Goal: Information Seeking & Learning: Learn about a topic

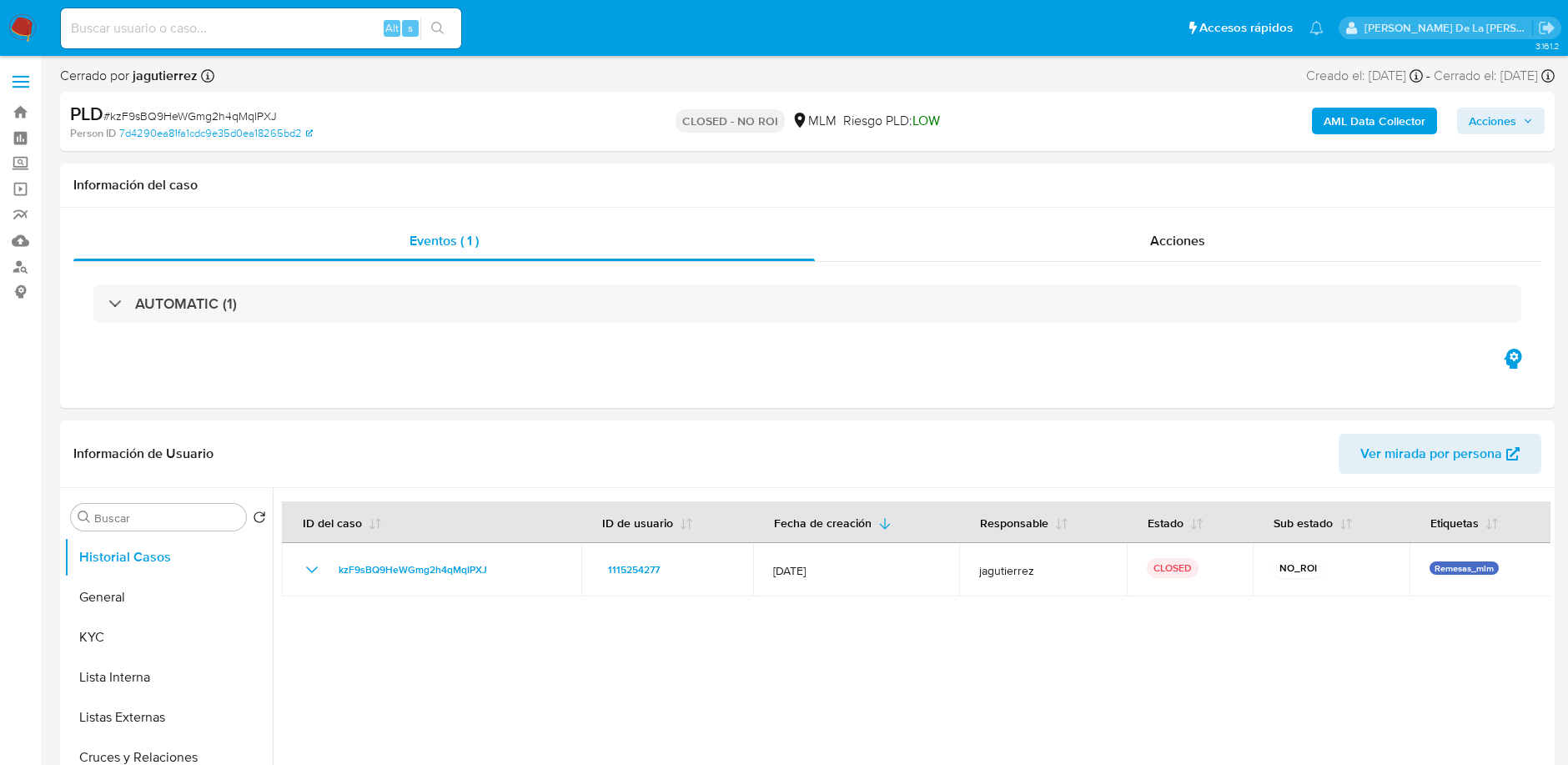
select select "10"
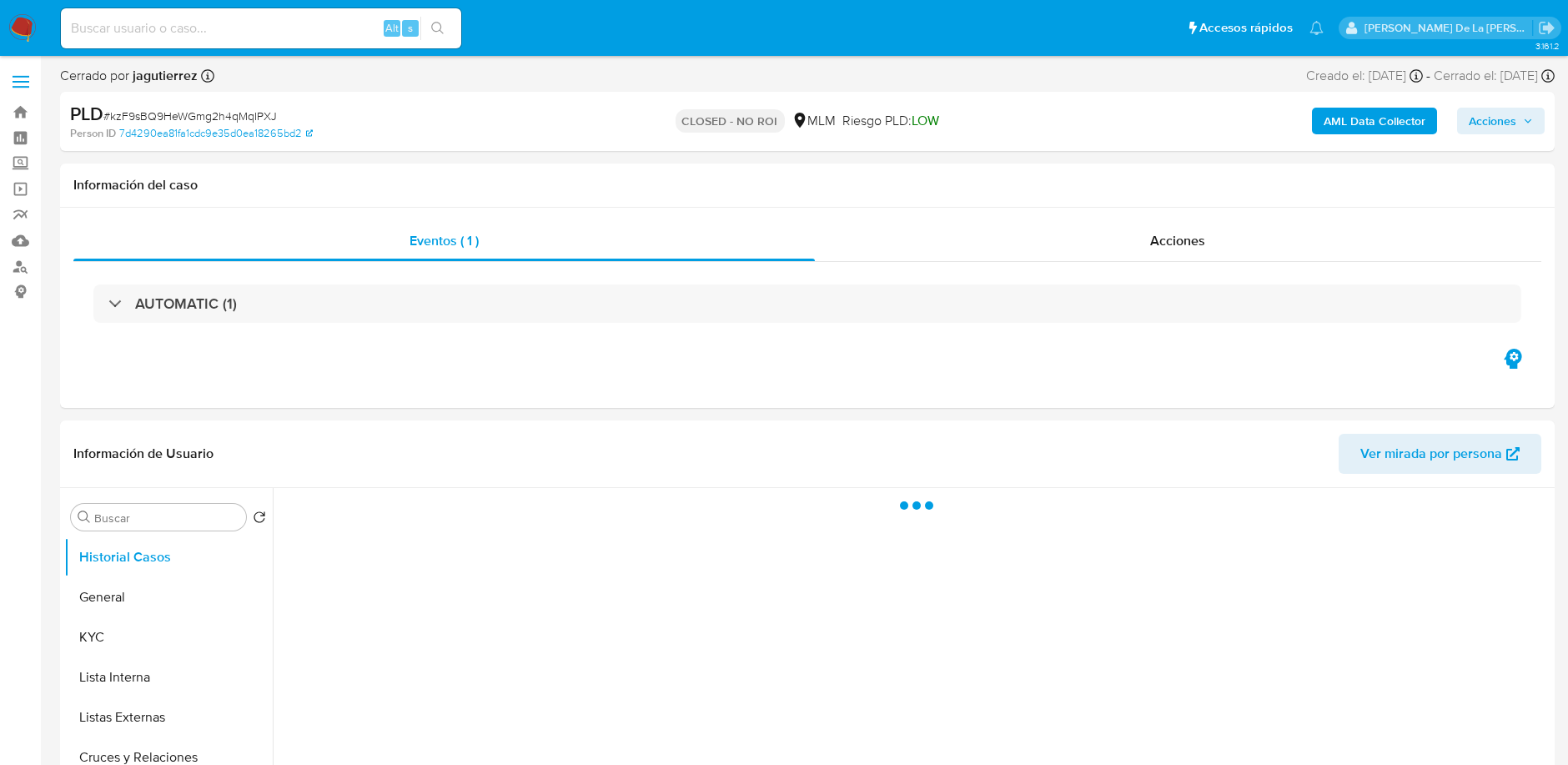
select select "10"
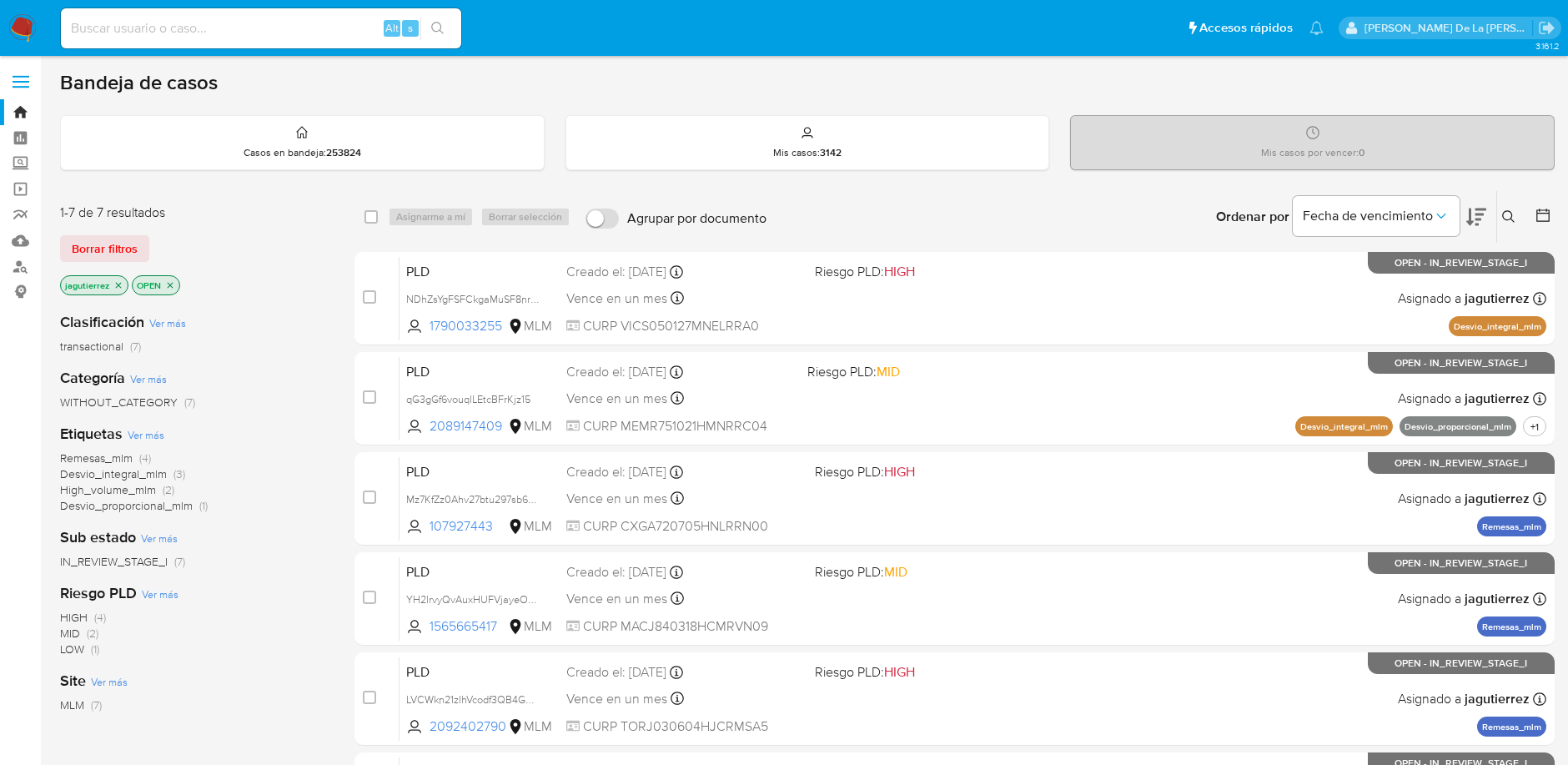
click at [11, 18] on img at bounding box center [22, 28] width 28 height 28
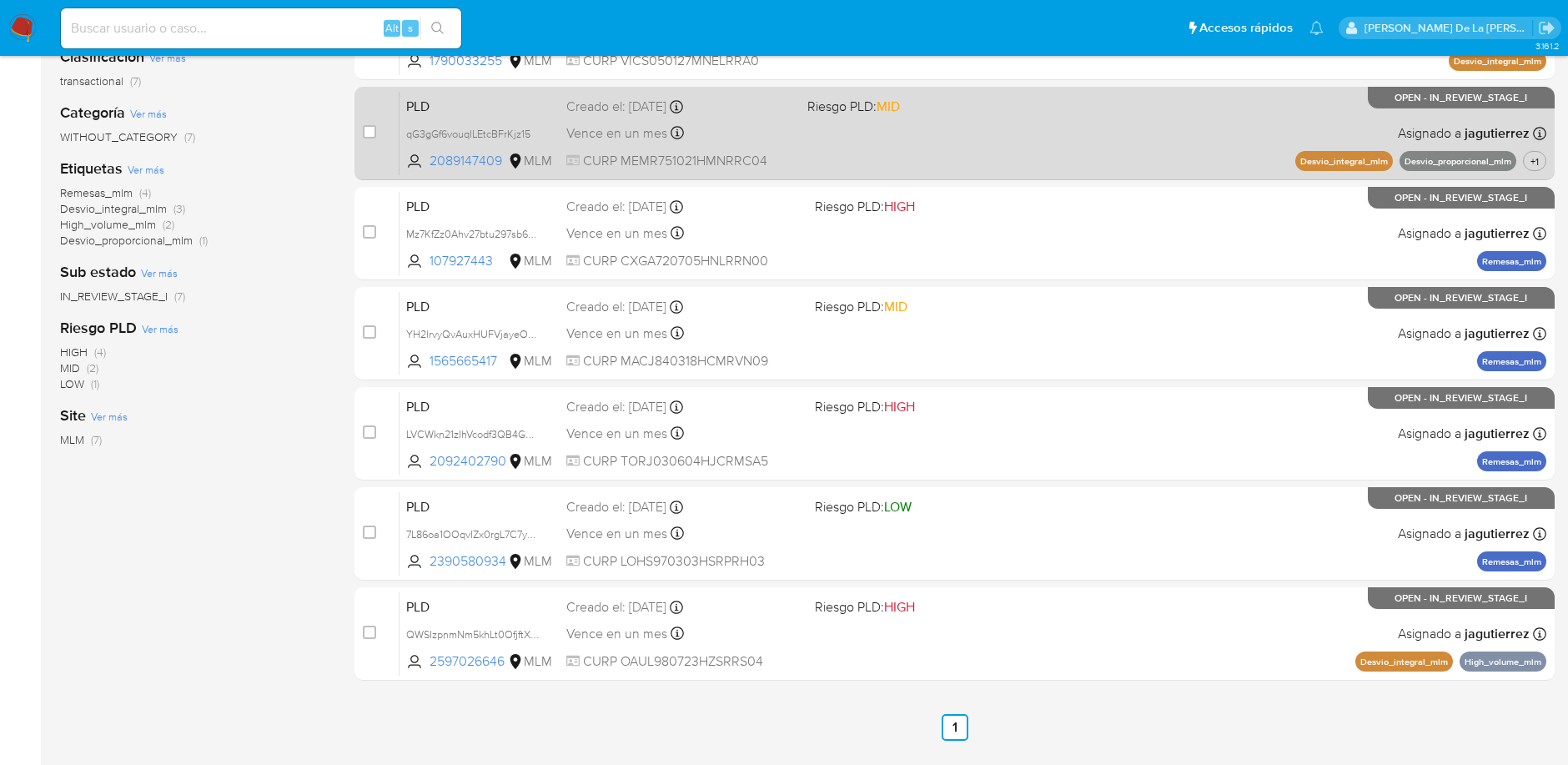
scroll to position [269, 0]
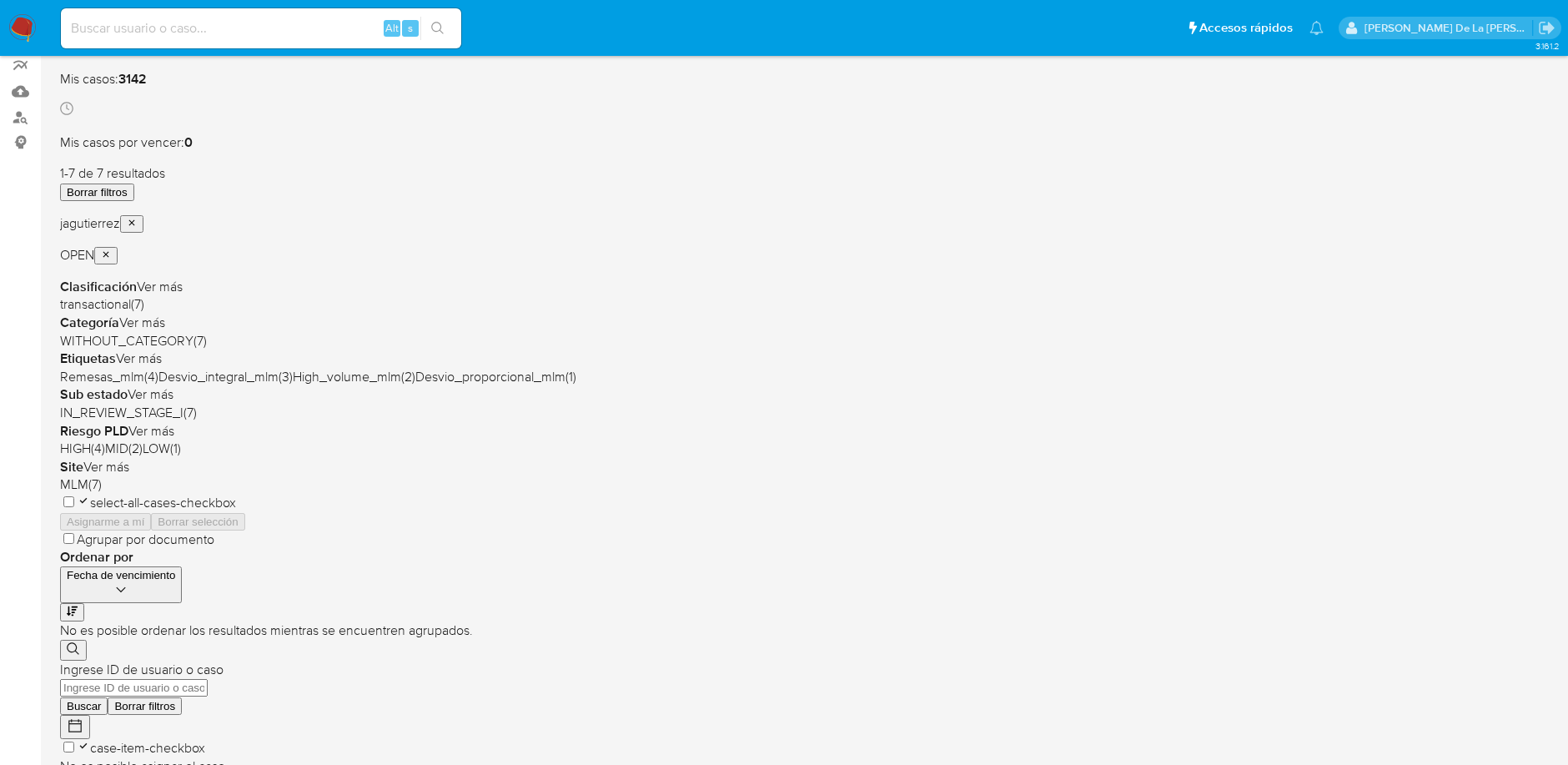
scroll to position [278, 0]
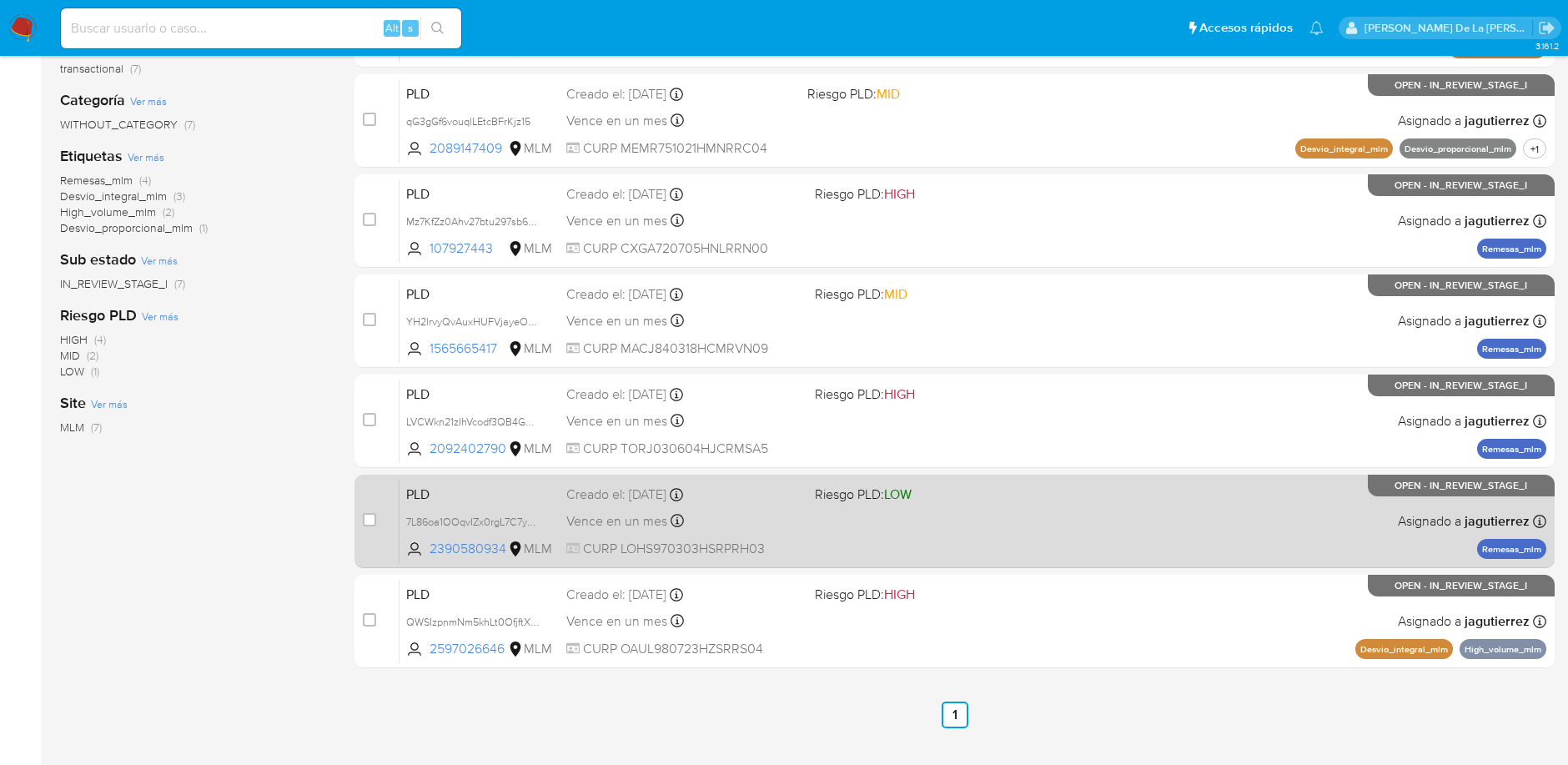
click at [893, 492] on span "LOW" at bounding box center [897, 494] width 27 height 19
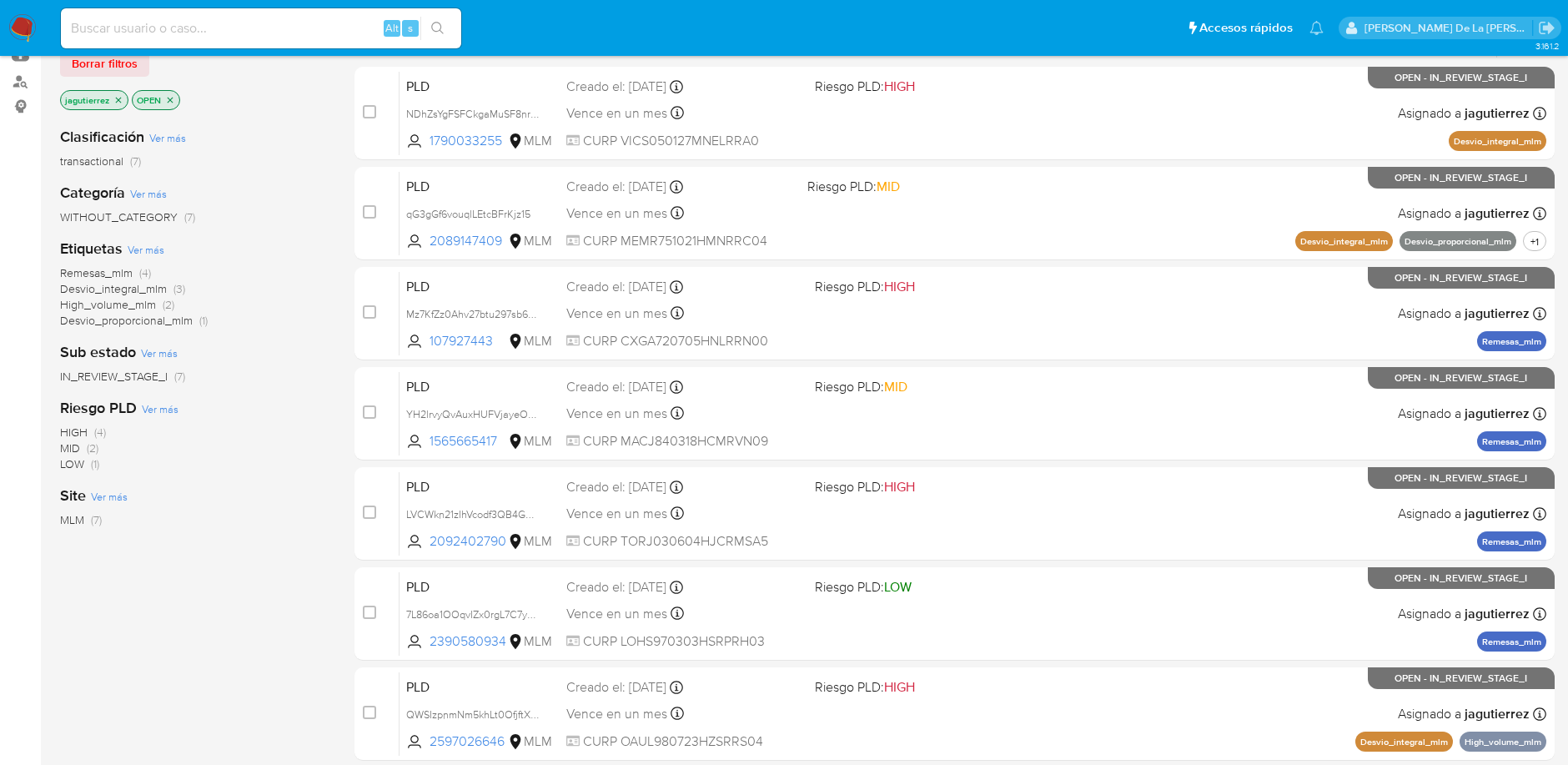
scroll to position [0, 0]
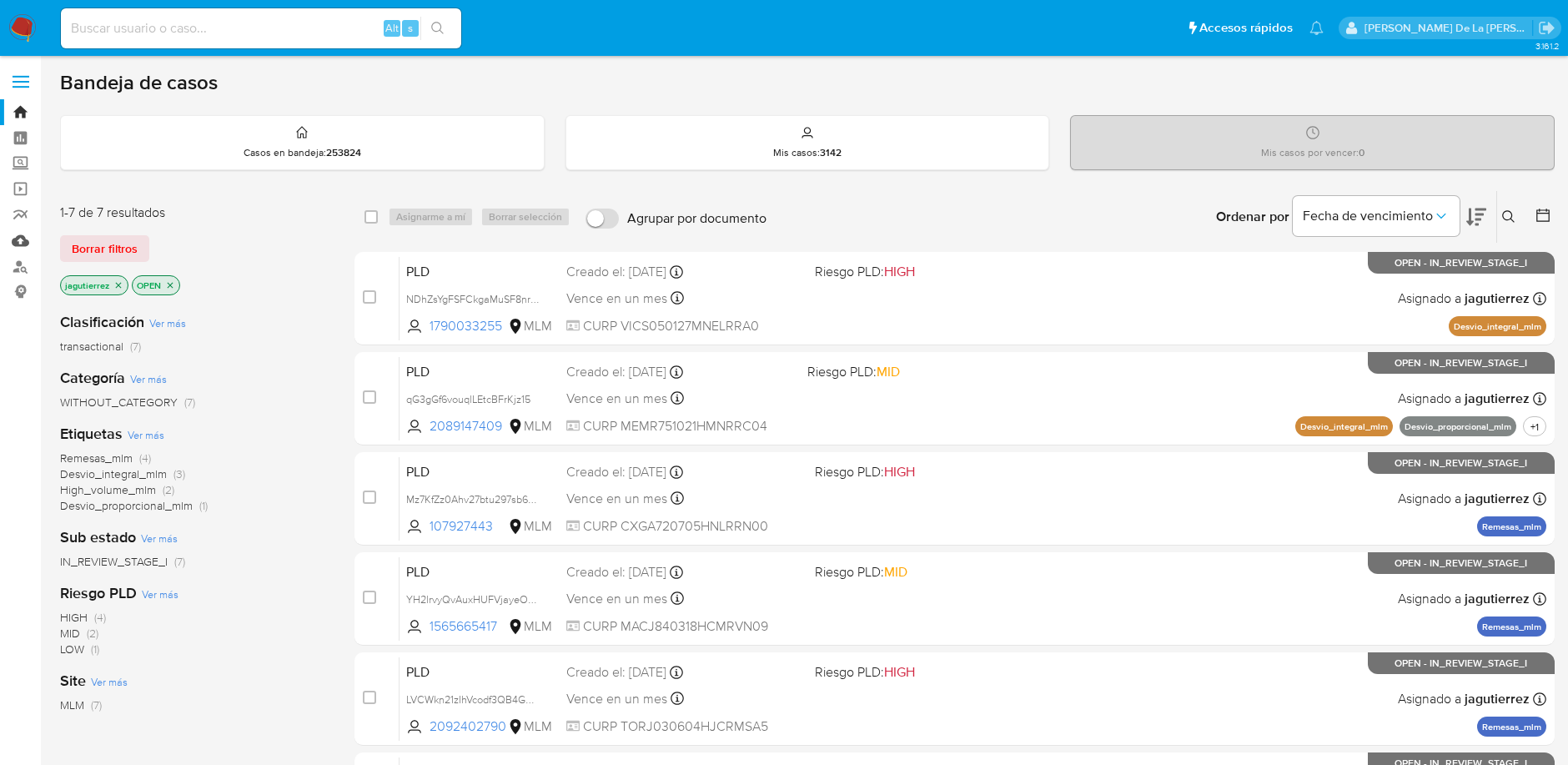
click at [22, 246] on link "Mulan" at bounding box center [99, 241] width 199 height 26
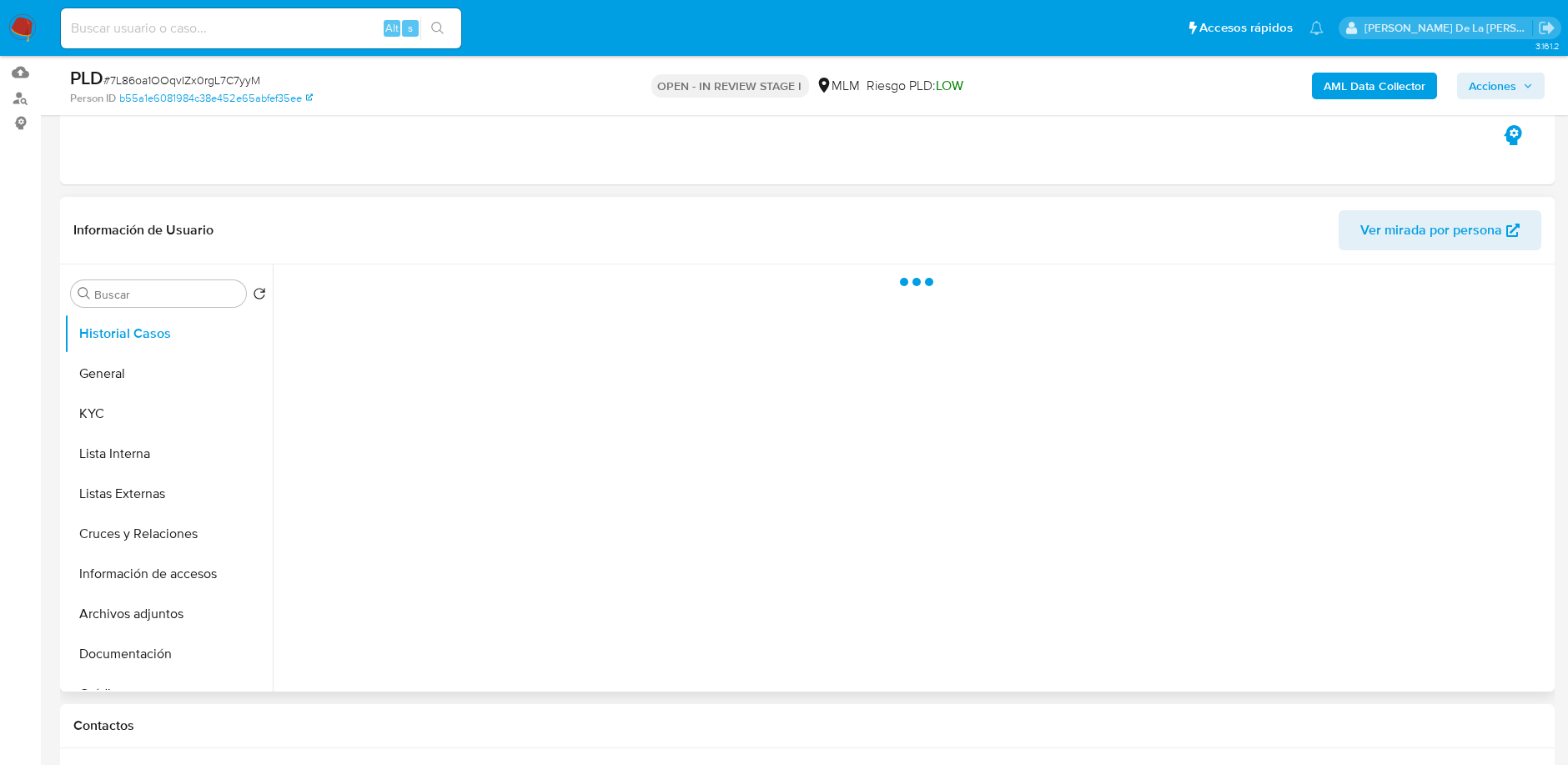
scroll to position [185, 0]
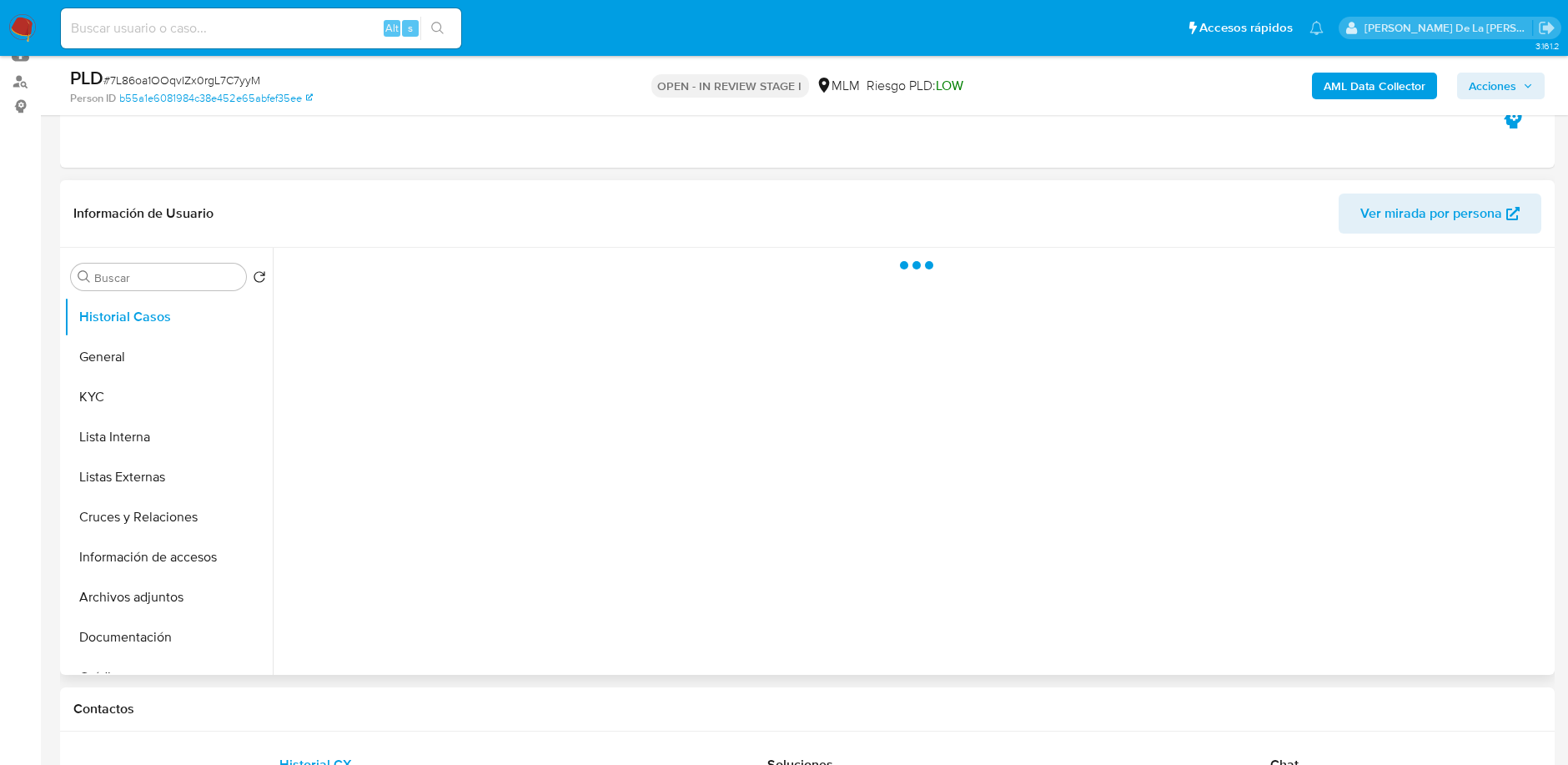
select select "10"
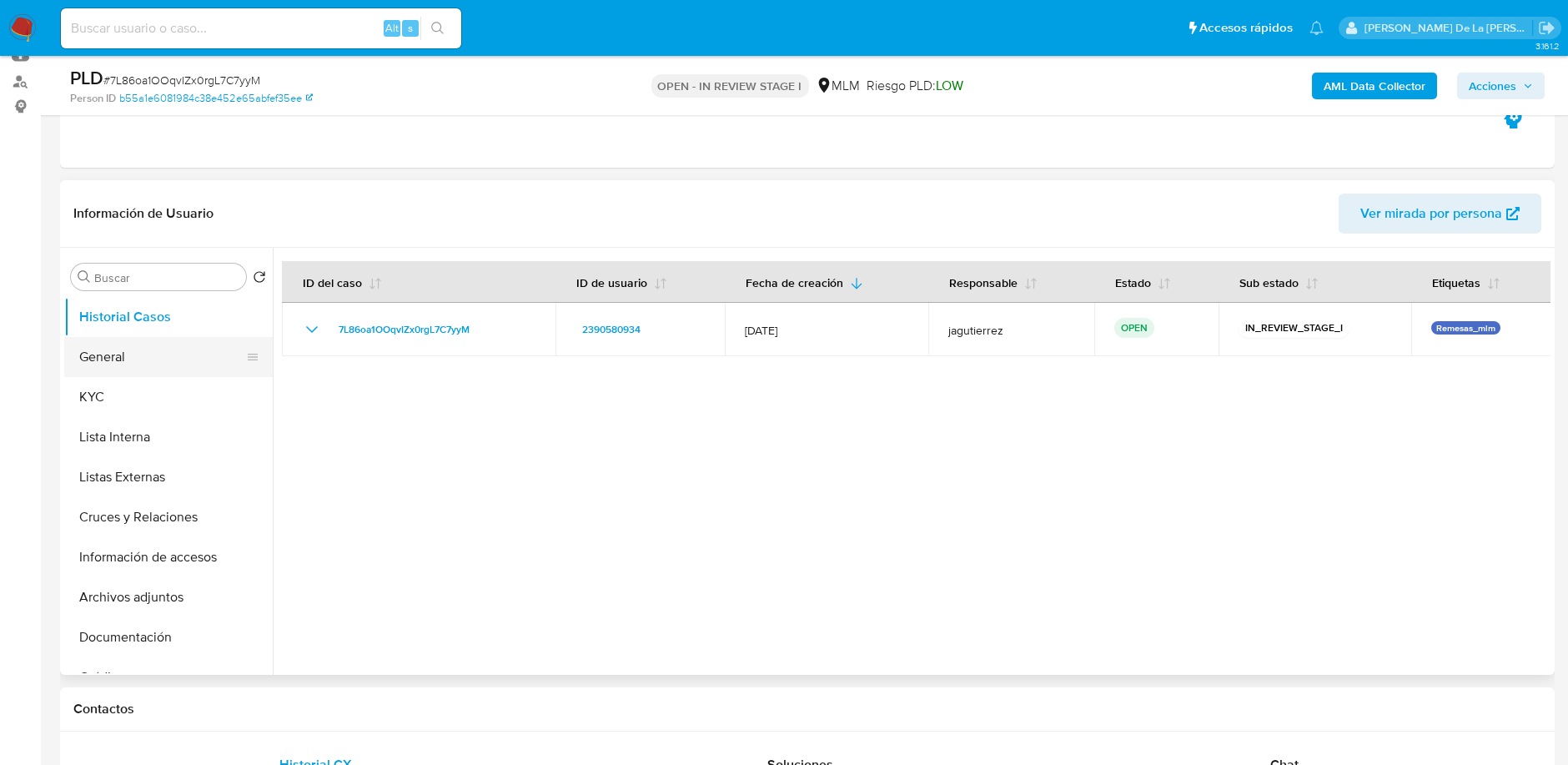
click at [138, 366] on button "General" at bounding box center [161, 356] width 195 height 40
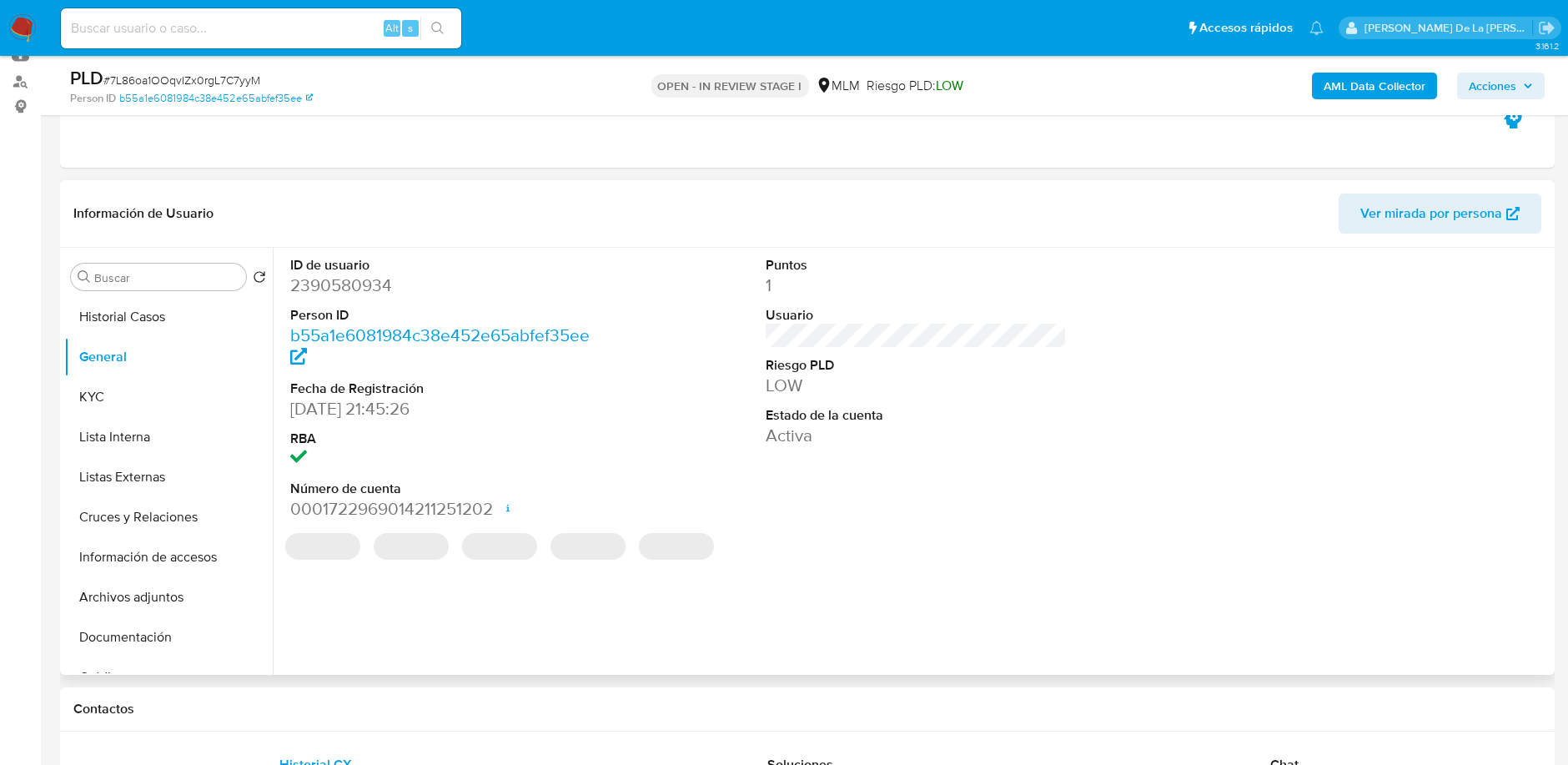
click at [349, 284] on dd "2390580934" at bounding box center [440, 285] width 300 height 23
copy dd "2390580934"
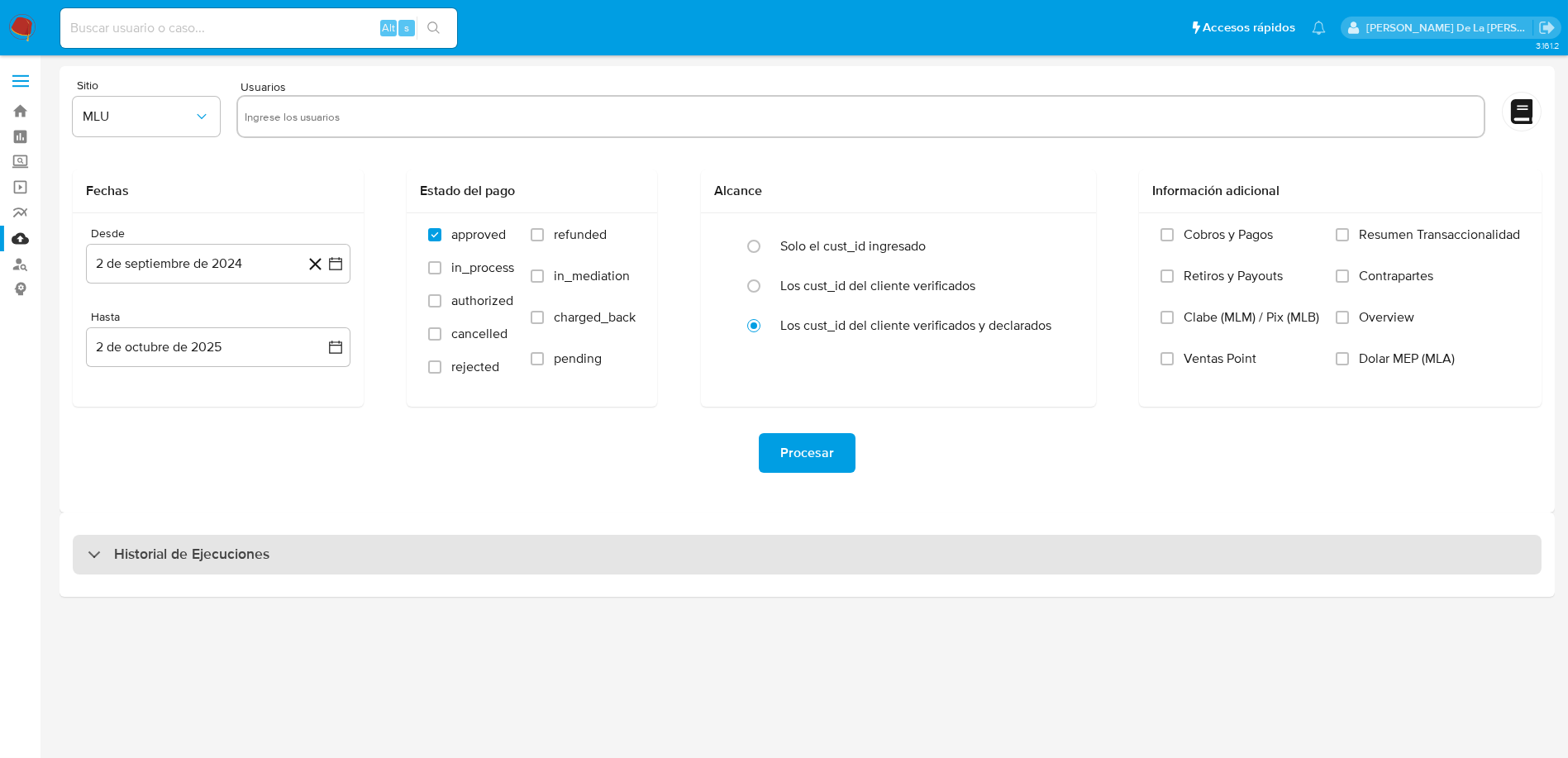
click at [97, 568] on div "Historial de Ejecuciones" at bounding box center [806, 554] width 1468 height 40
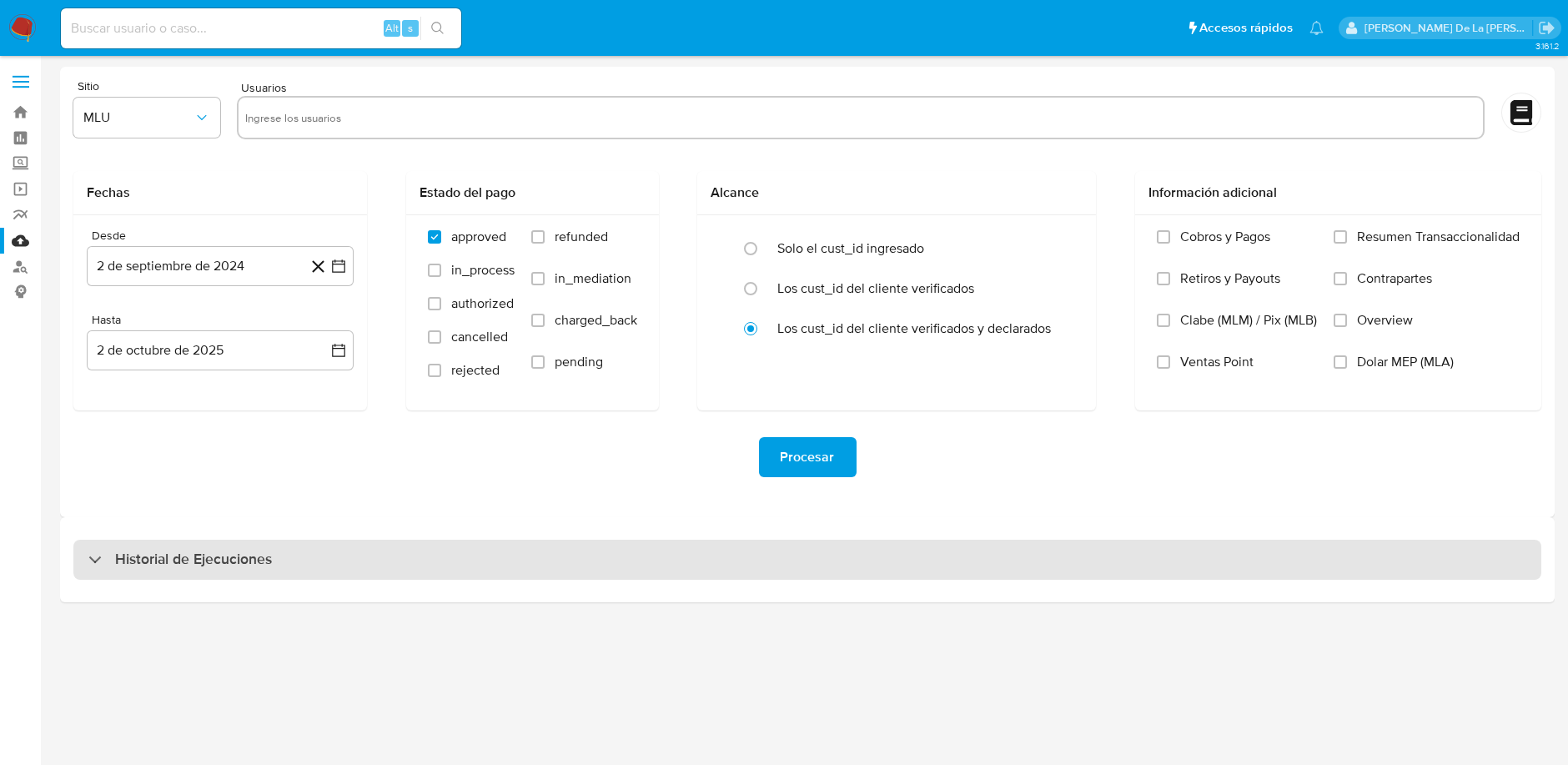
select select "10"
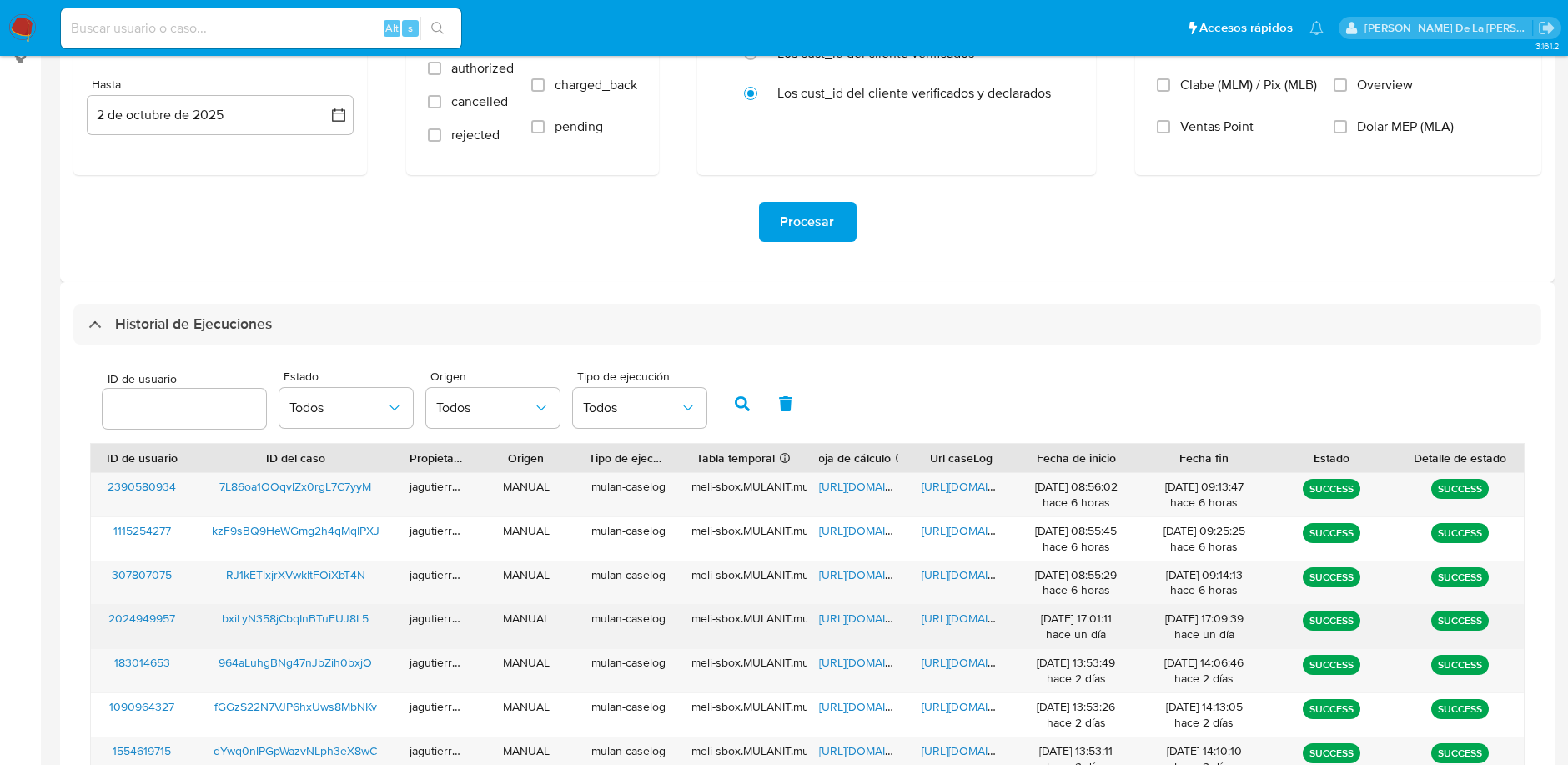
scroll to position [370, 0]
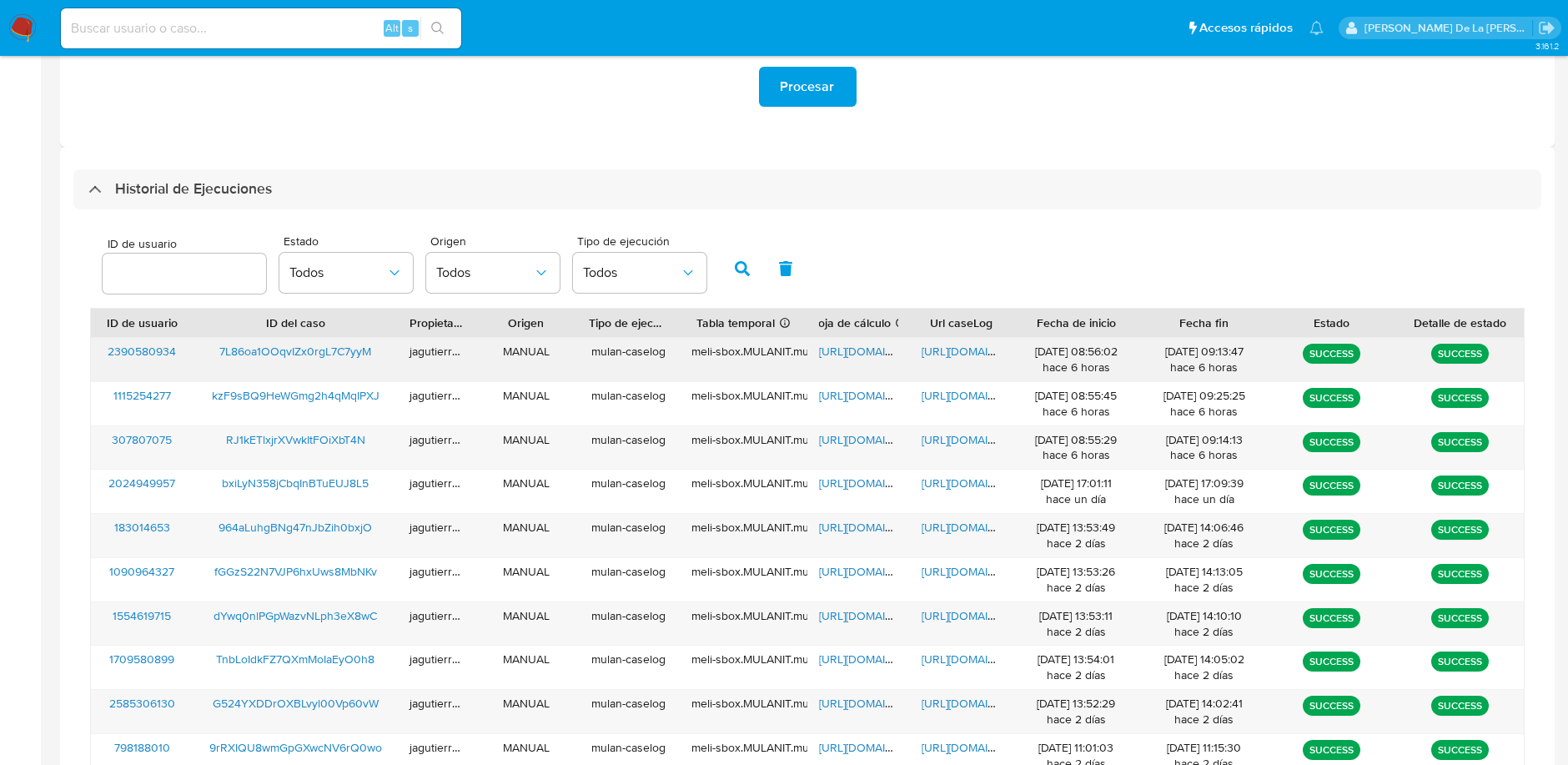
click at [290, 344] on span "7L86oa1OOqvIZx0rgL7C7yyM" at bounding box center [295, 351] width 152 height 17
click at [869, 344] on span "https://docs.google.com/spreadsheets/d/1h-nTeAq8fPaRSgRQS_LgX8oL_o0DFMmNBt8YNRZ…" at bounding box center [876, 351] width 115 height 17
click at [945, 361] on div "https://docs.google.com/document/d/1Hh9uCBp_UZfUpus5q_A02-_zeGAEt8getNQnORF5v4M…" at bounding box center [961, 359] width 102 height 43
click at [952, 354] on span "https://docs.google.com/document/d/1Hh9uCBp_UZfUpus5q_A02-_zeGAEt8getNQnORF5v4M…" at bounding box center [979, 351] width 115 height 17
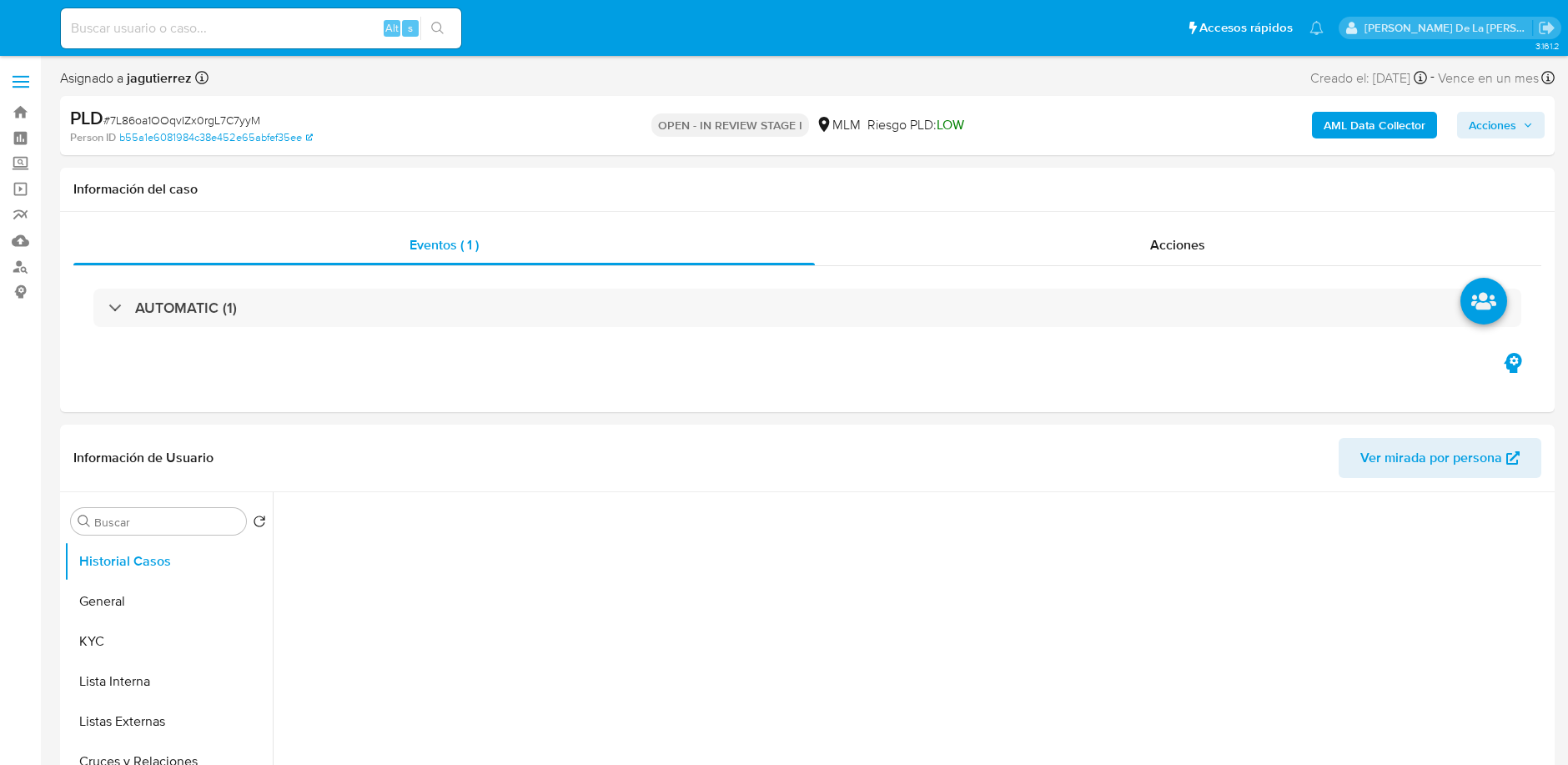
select select "10"
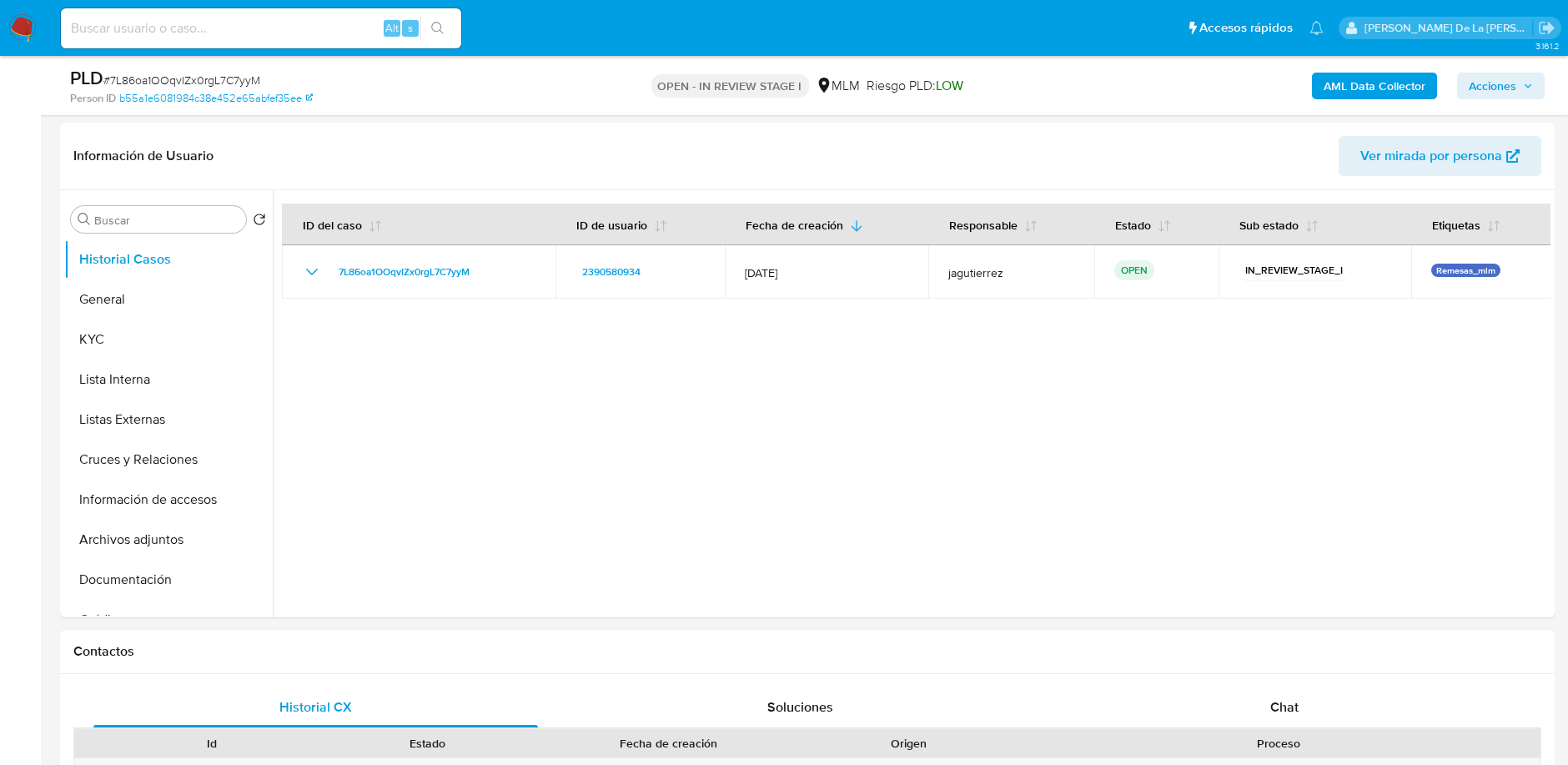
scroll to position [108, 0]
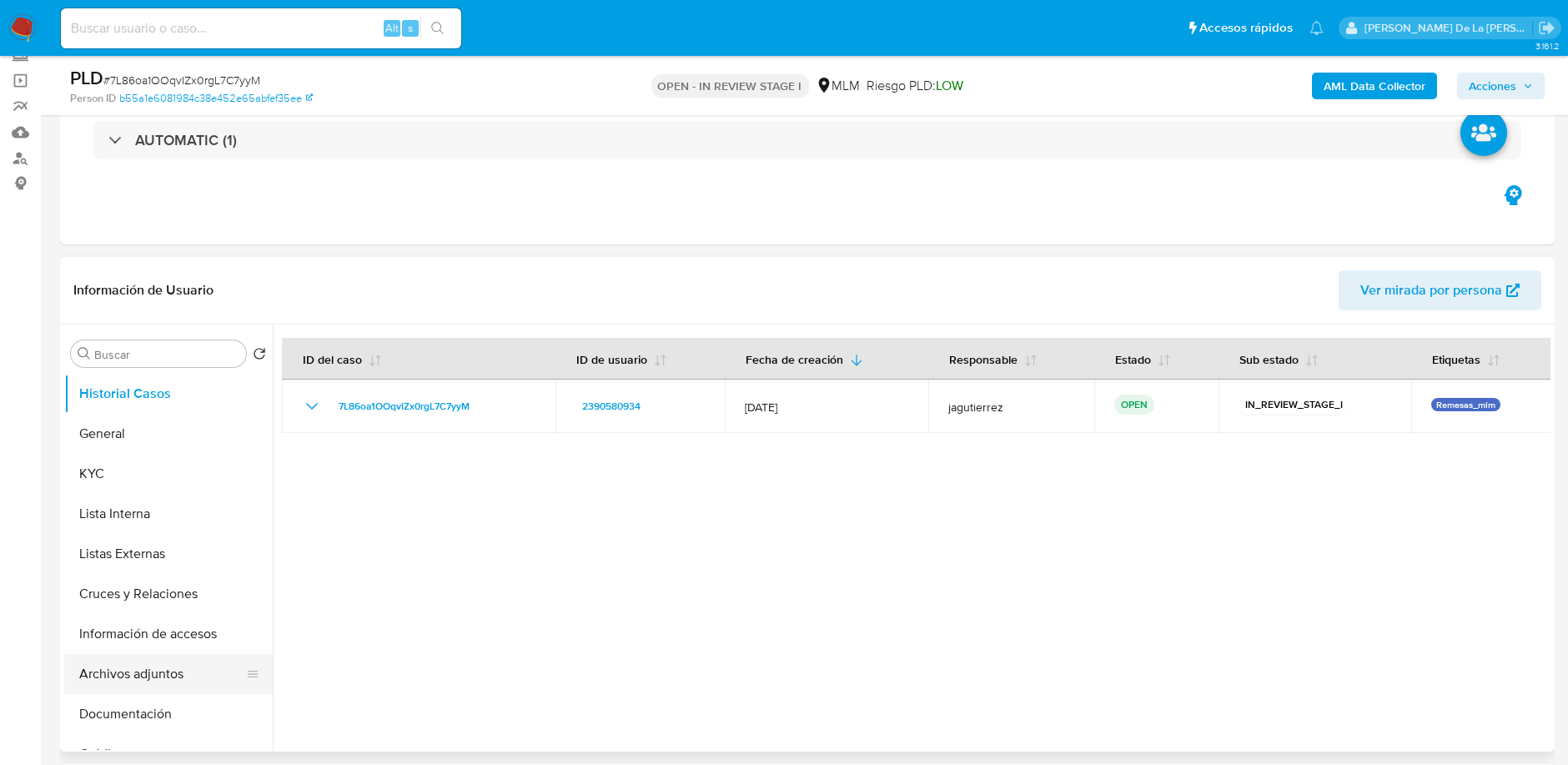
drag, startPoint x: 151, startPoint y: 674, endPoint x: 102, endPoint y: 664, distance: 50.0
click at [102, 664] on button "Archivos adjuntos" at bounding box center [161, 673] width 195 height 40
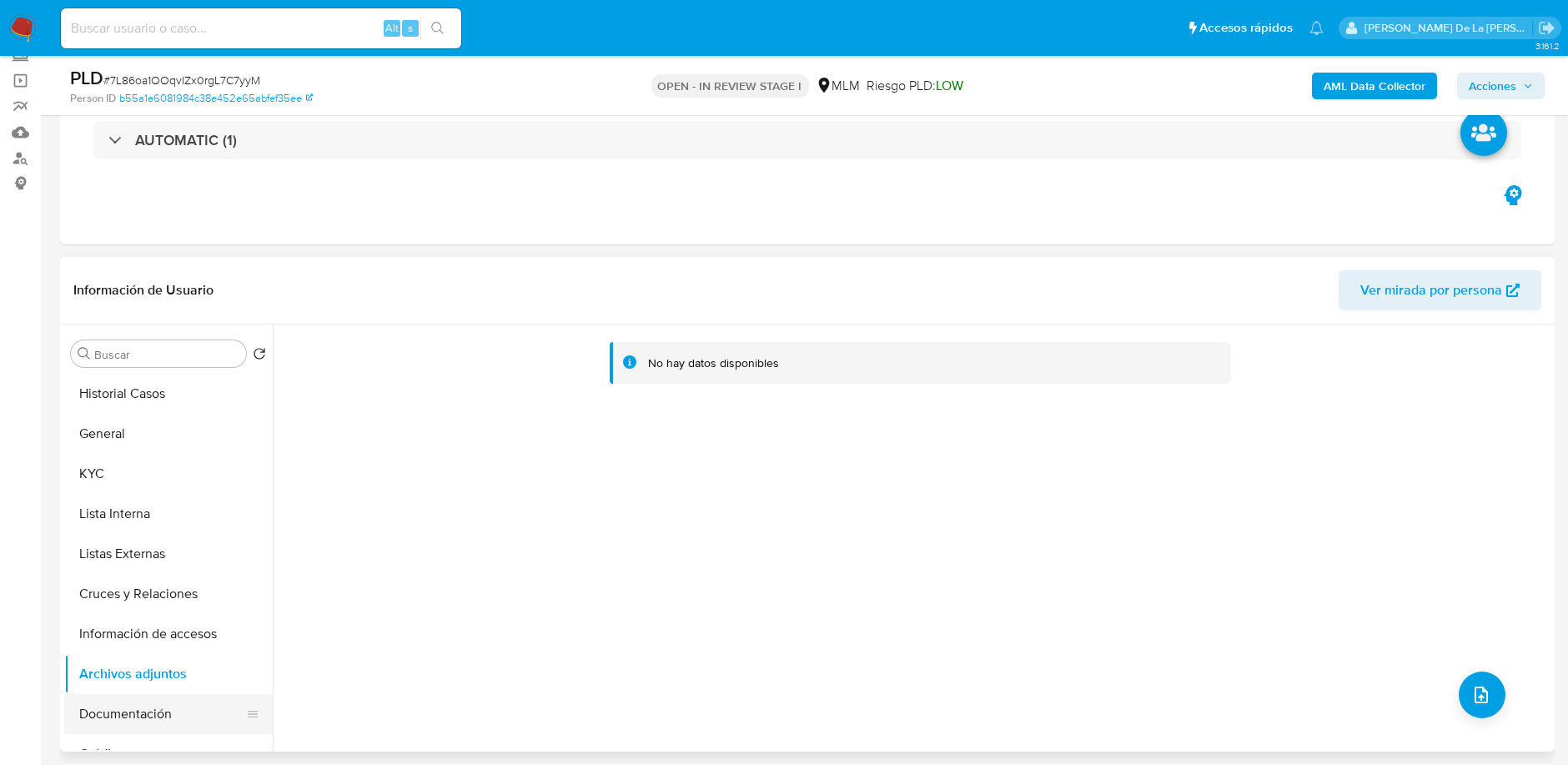
click at [170, 712] on button "Documentación" at bounding box center [161, 713] width 195 height 40
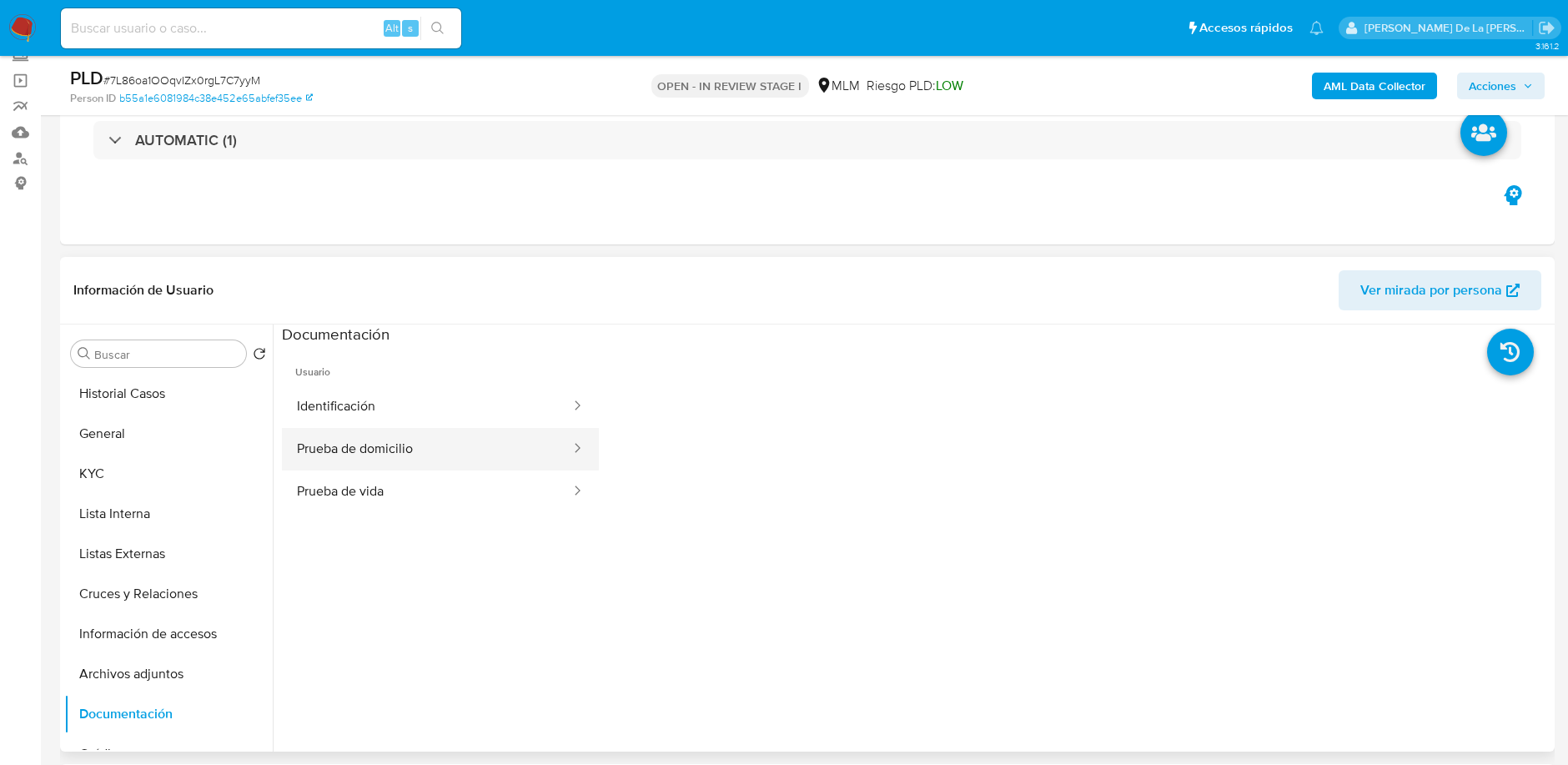
click at [375, 430] on button "Prueba de domicilio" at bounding box center [427, 449] width 290 height 43
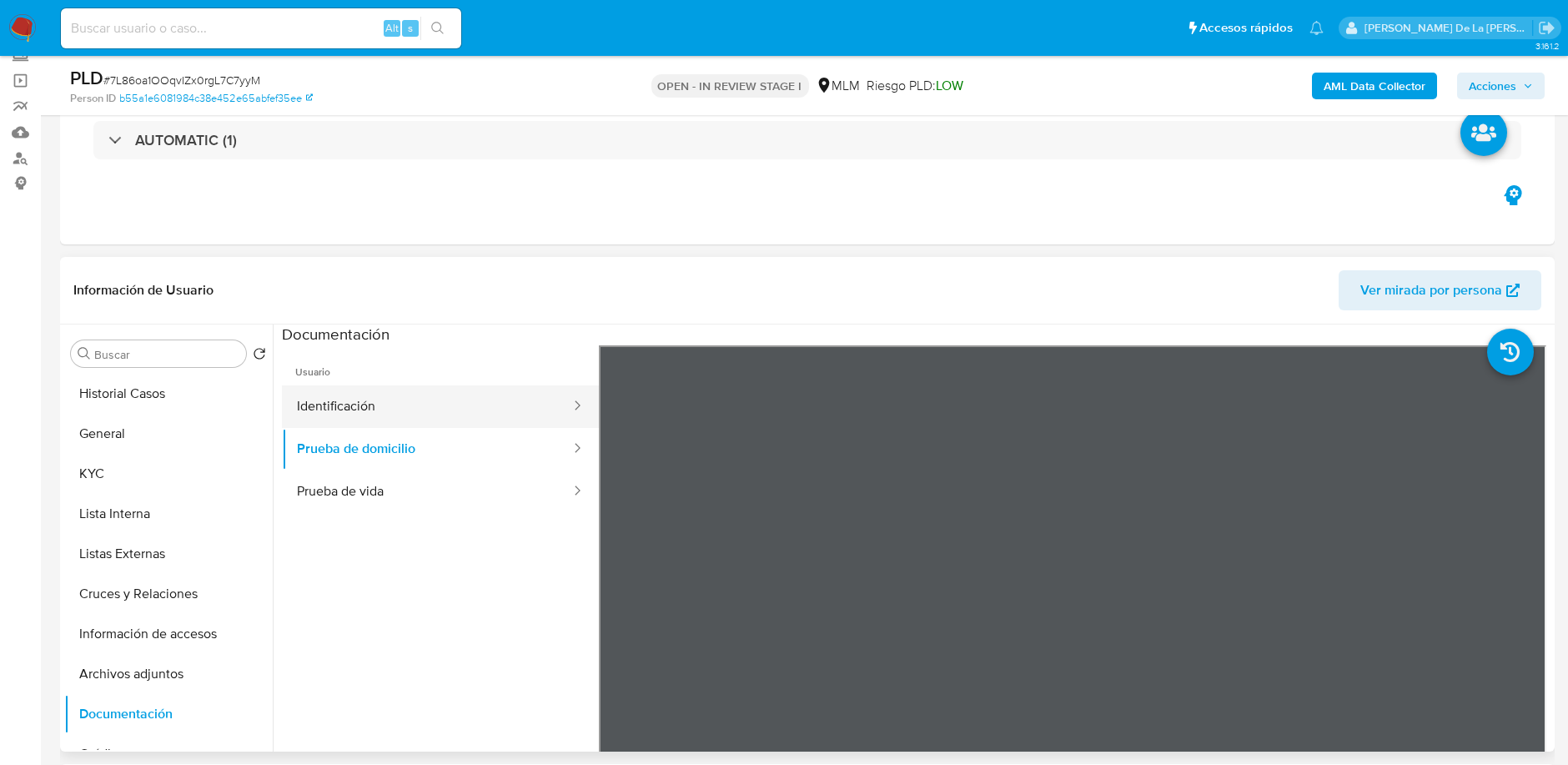
click at [340, 387] on button "Identificación" at bounding box center [427, 407] width 290 height 43
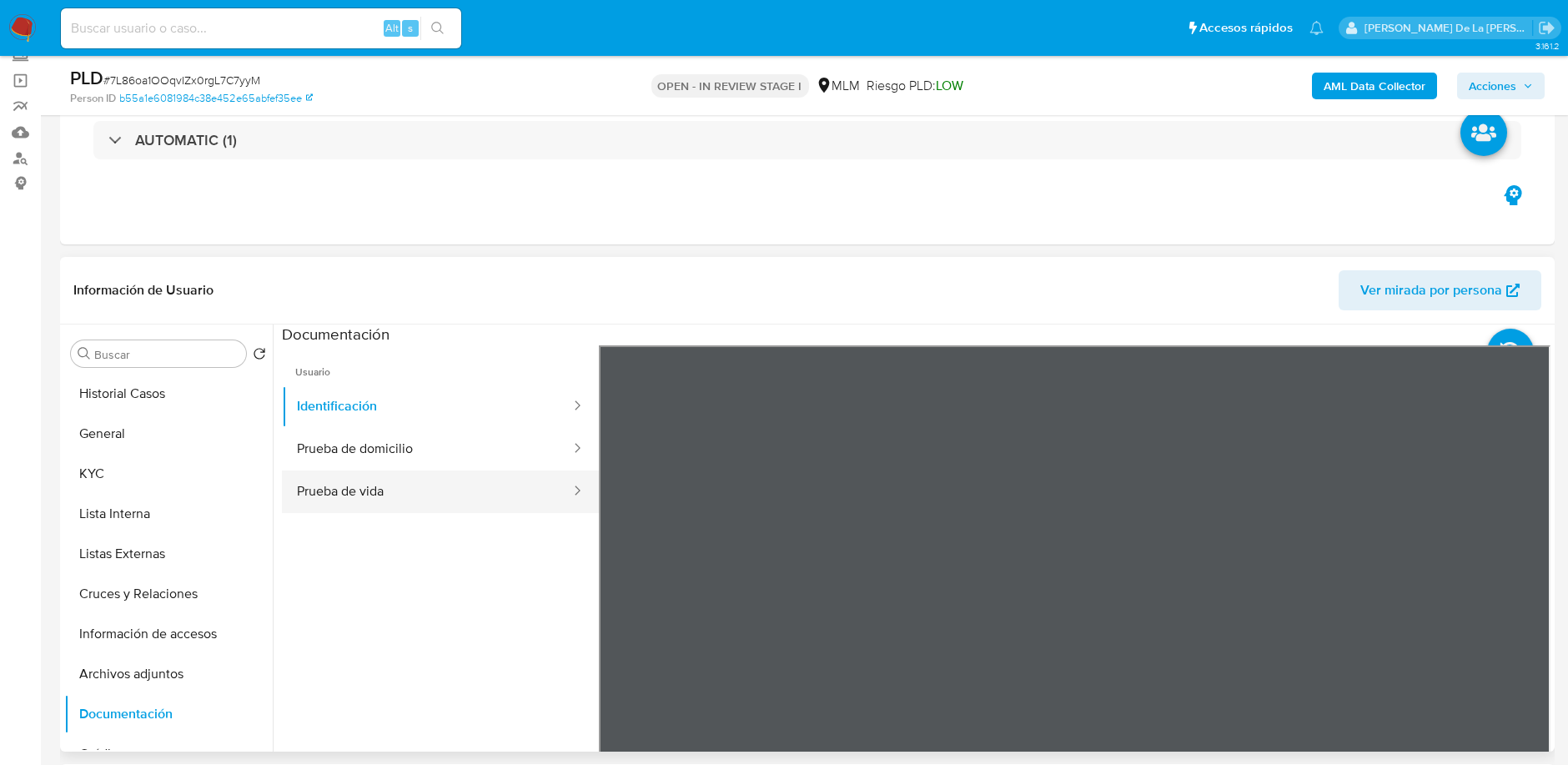
click at [374, 496] on button "Prueba de vida" at bounding box center [427, 491] width 290 height 43
click at [438, 434] on button "Prueba de domicilio" at bounding box center [427, 449] width 290 height 43
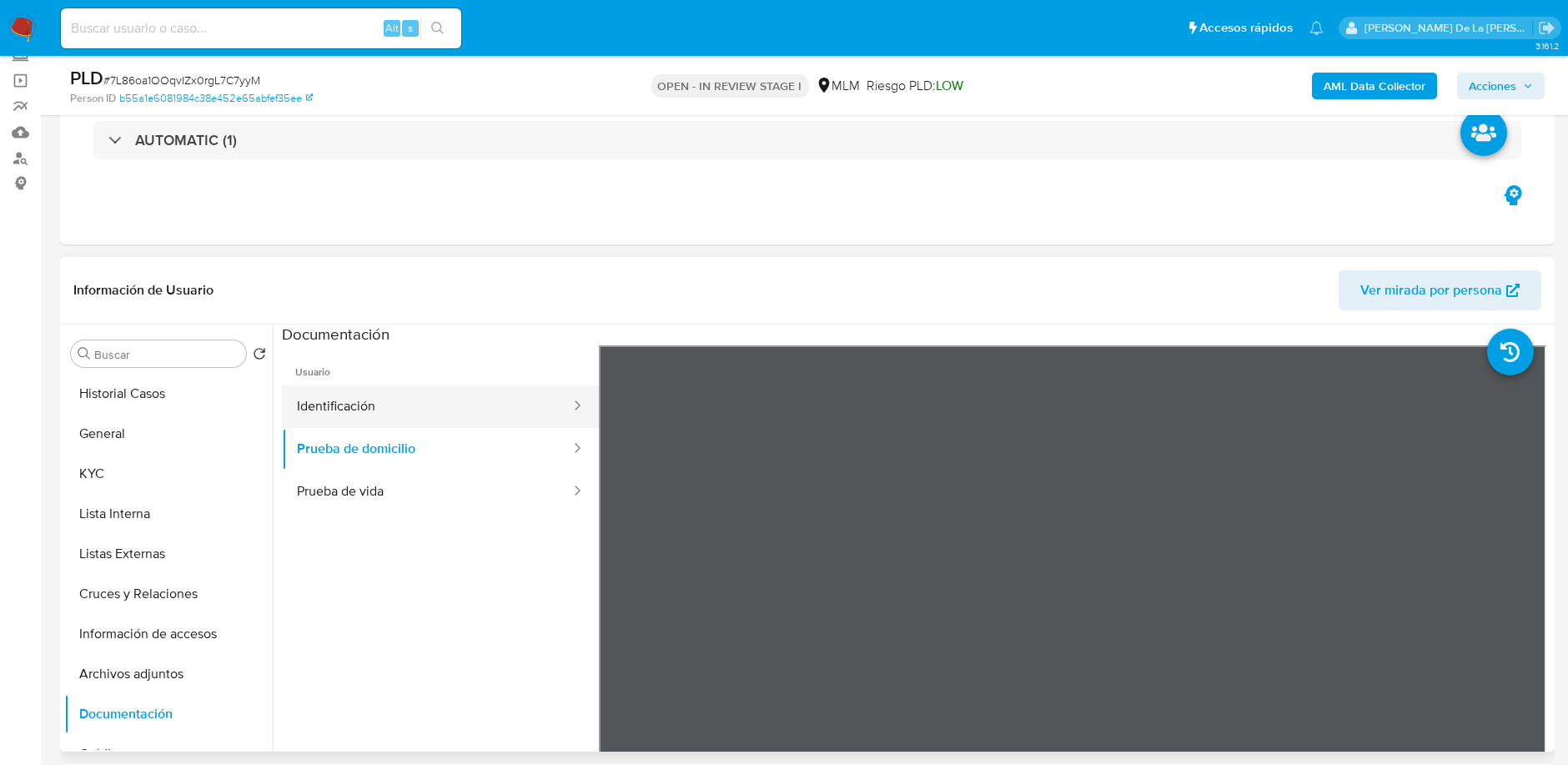
click at [295, 409] on button "Identificación" at bounding box center [427, 407] width 290 height 43
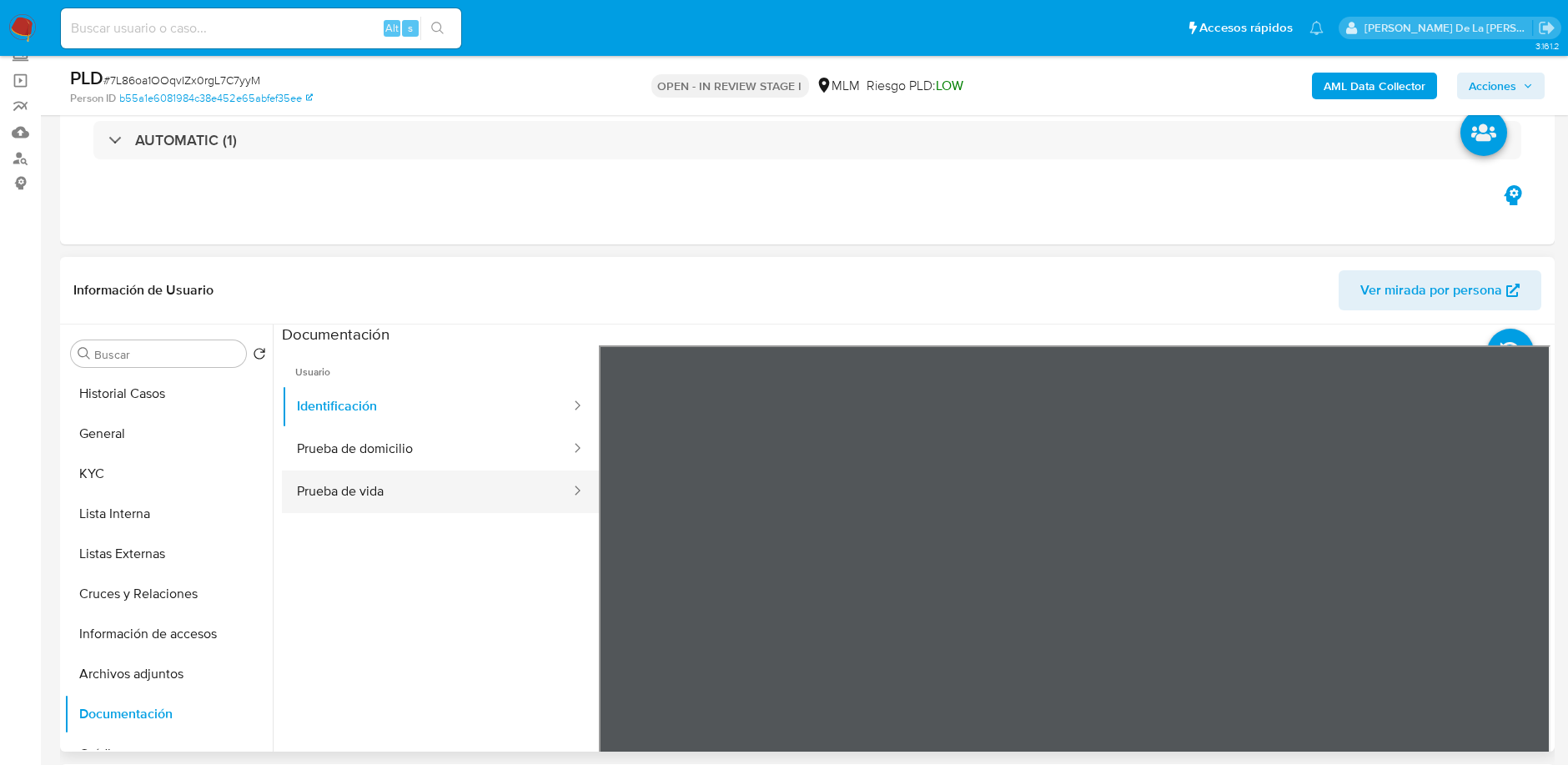
click at [438, 482] on button "Prueba de vida" at bounding box center [427, 491] width 290 height 43
click at [168, 437] on button "General" at bounding box center [161, 433] width 195 height 40
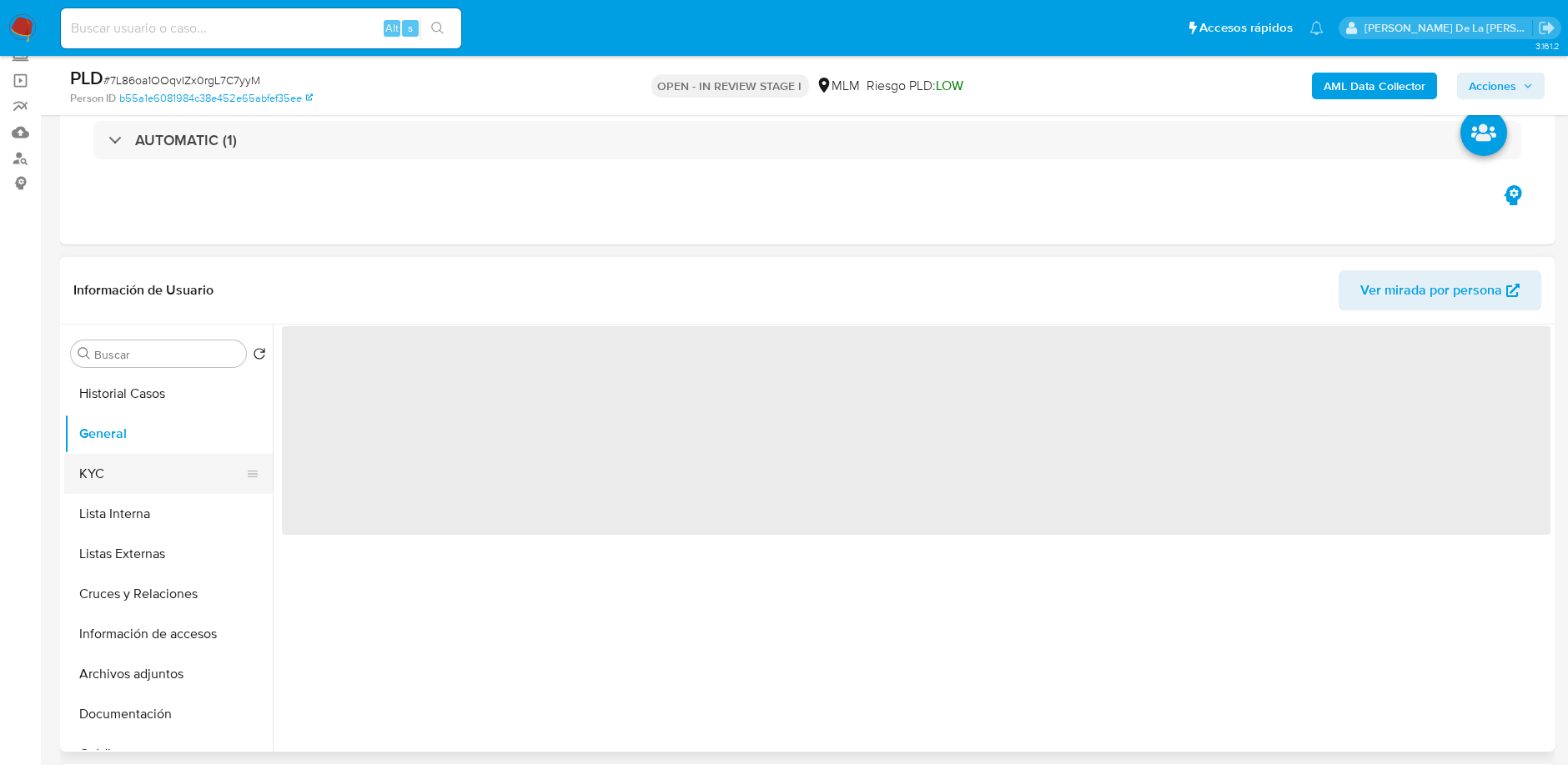
click at [148, 460] on button "KYC" at bounding box center [161, 473] width 195 height 40
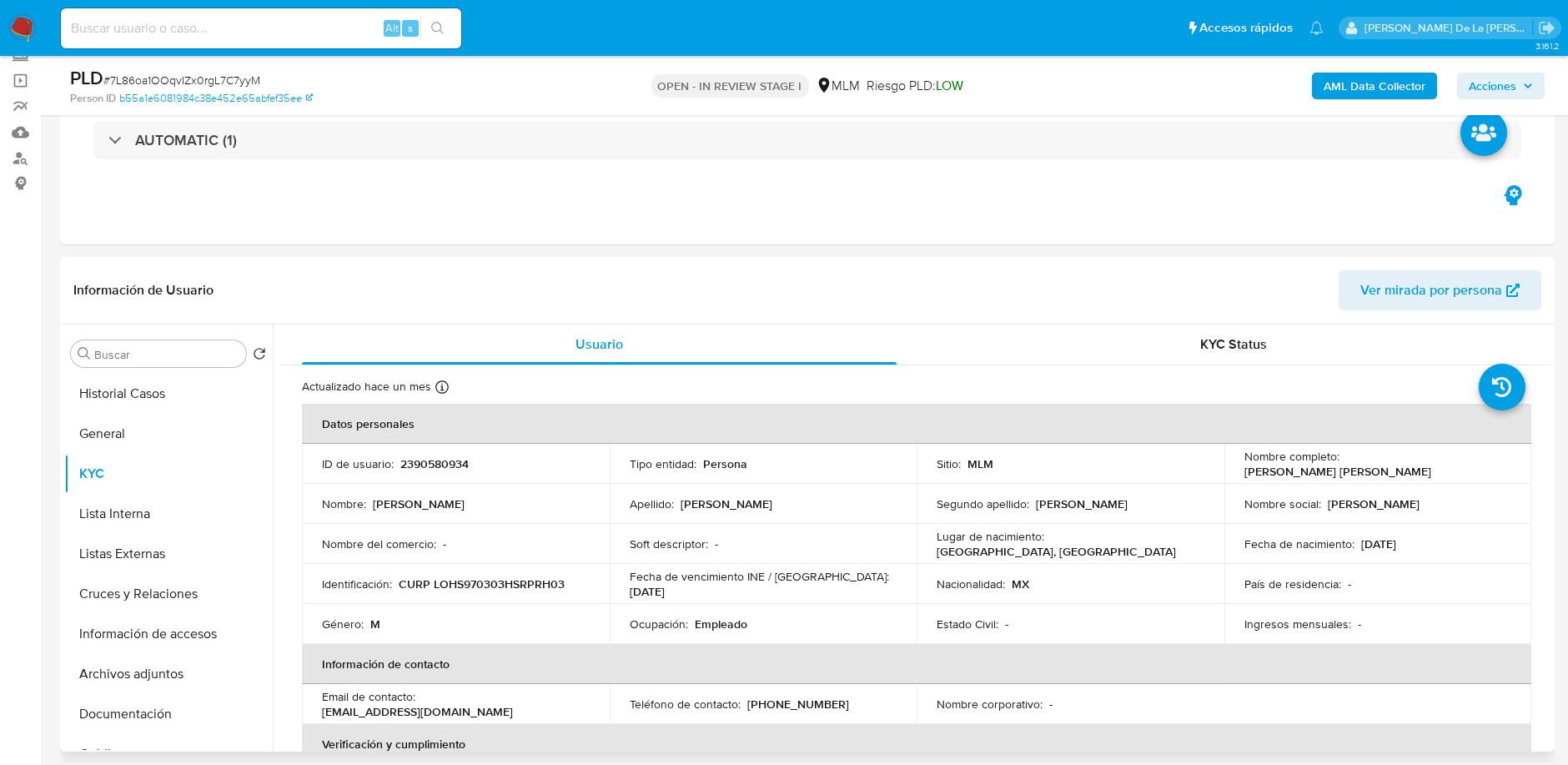
drag, startPoint x: 1229, startPoint y: 467, endPoint x: 1468, endPoint y: 472, distance: 239.1
click at [1468, 472] on td "Nombre completo : Shane Patrick Williams Lopez Hernandez" at bounding box center [1378, 463] width 308 height 40
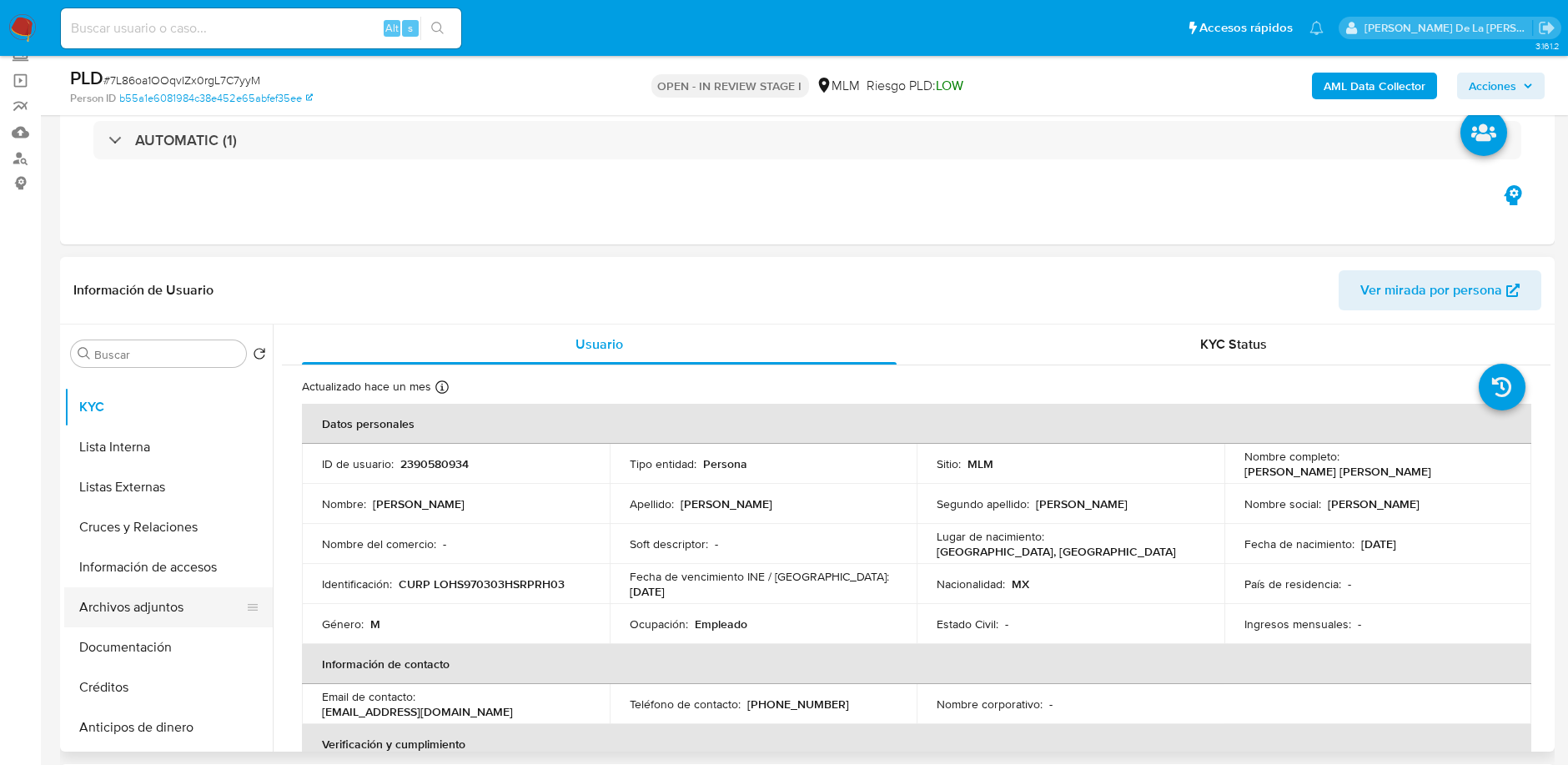
scroll to position [93, 0]
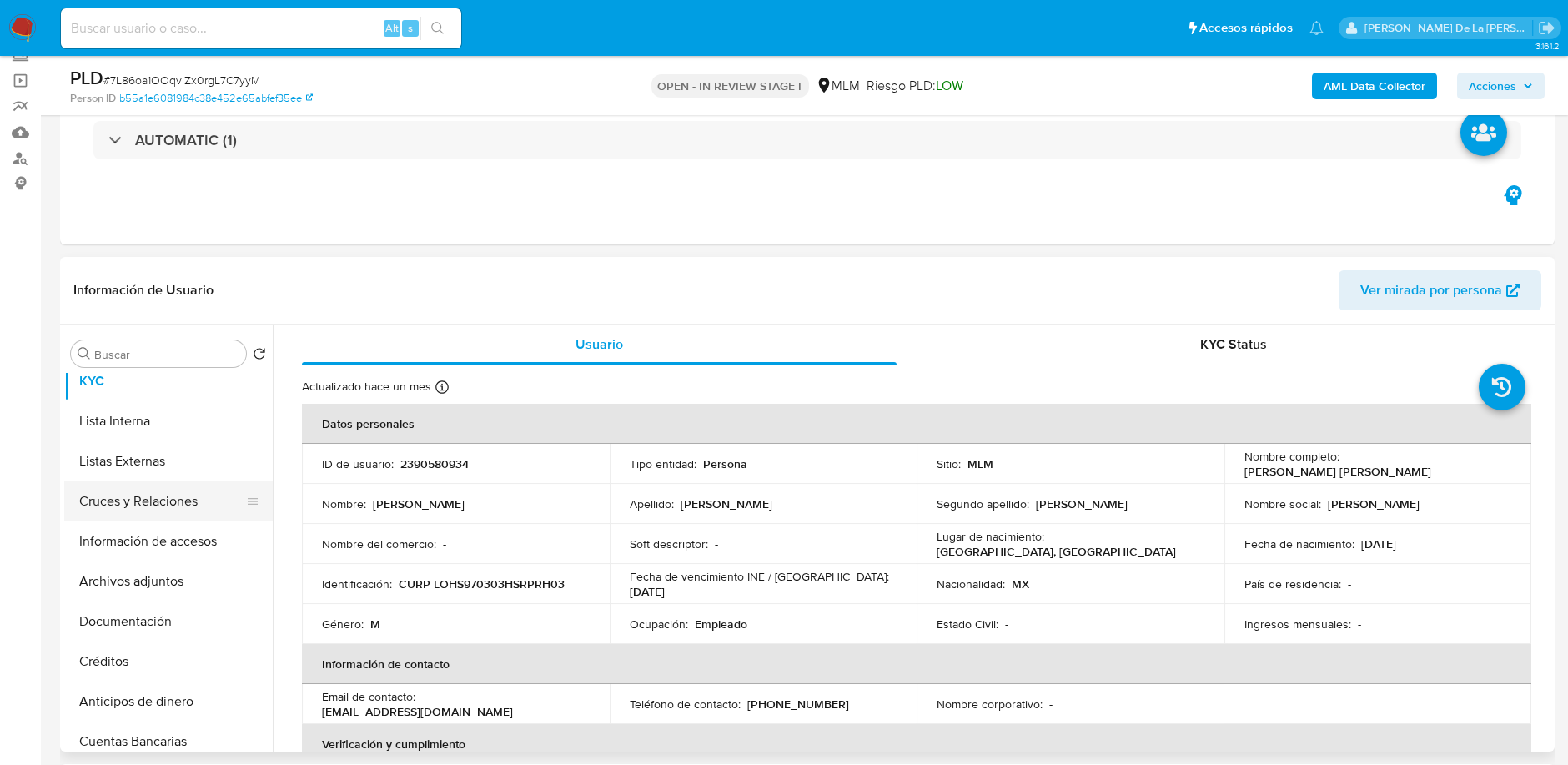
click at [184, 513] on button "Cruces y Relaciones" at bounding box center [161, 501] width 195 height 40
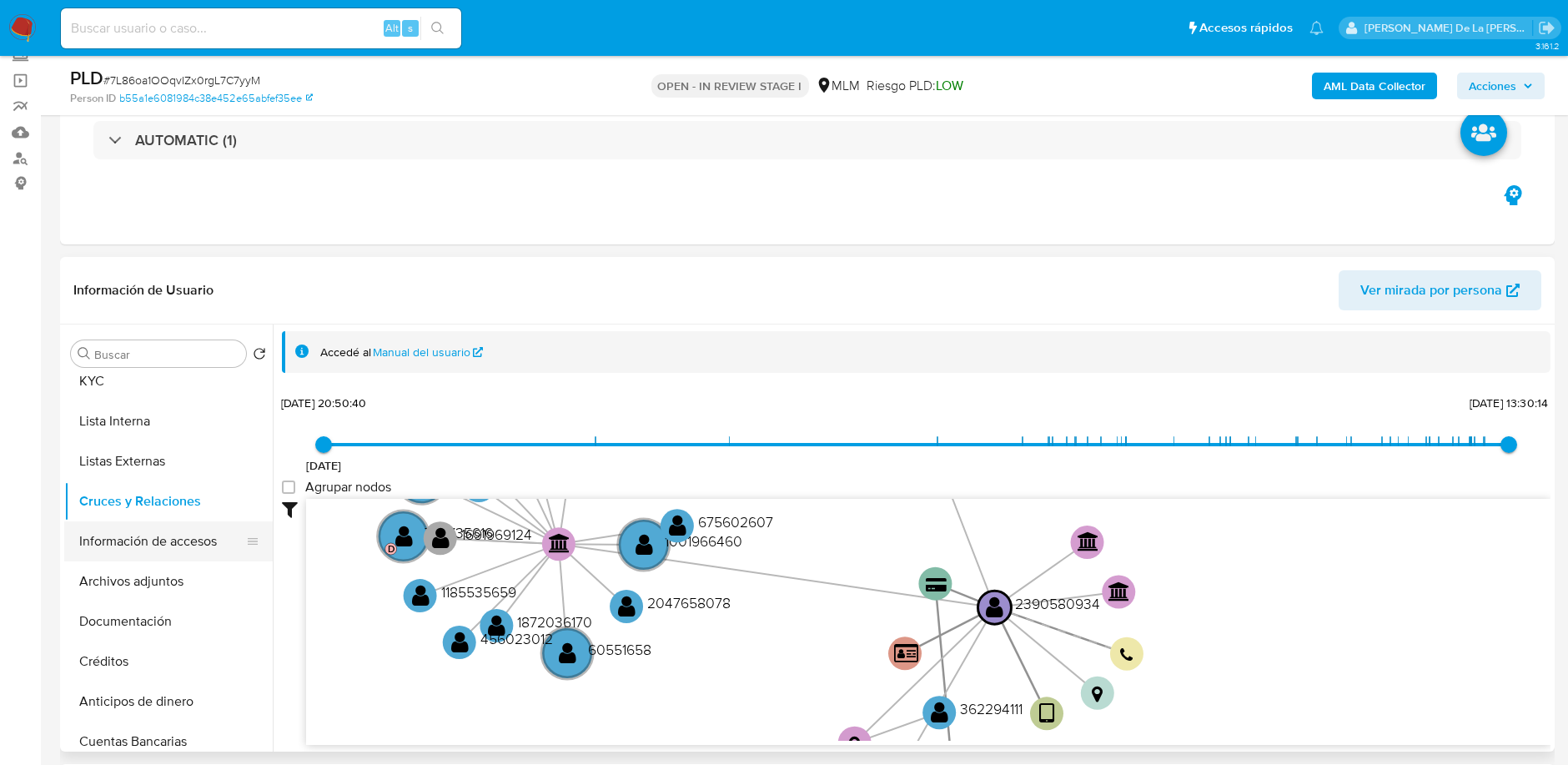
click at [160, 548] on button "Información de accesos" at bounding box center [161, 541] width 195 height 40
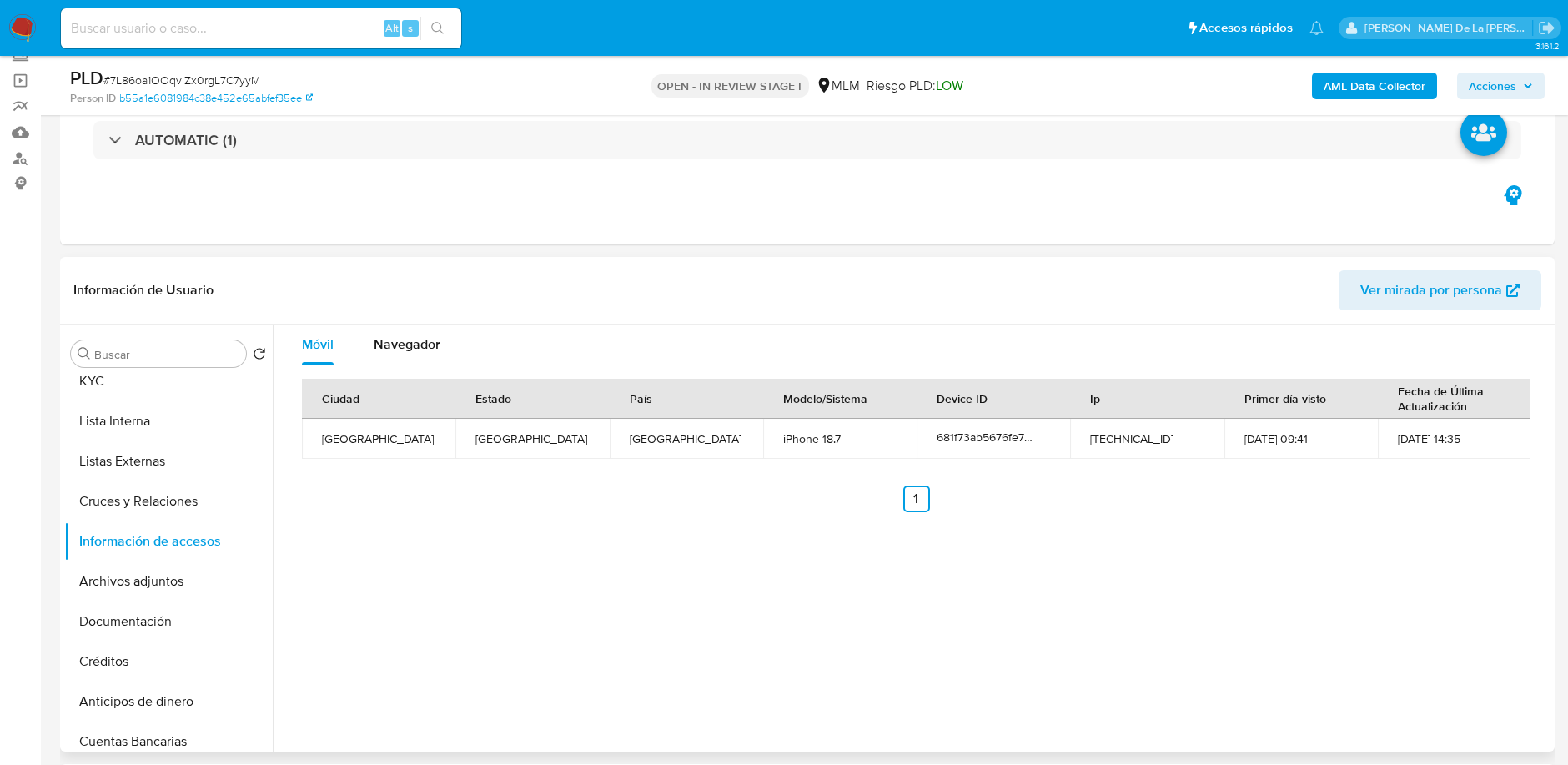
click at [395, 321] on div "Información de Usuario Ver mirada por persona" at bounding box center [807, 290] width 1495 height 67
click at [381, 338] on span "Navegador" at bounding box center [407, 344] width 67 height 19
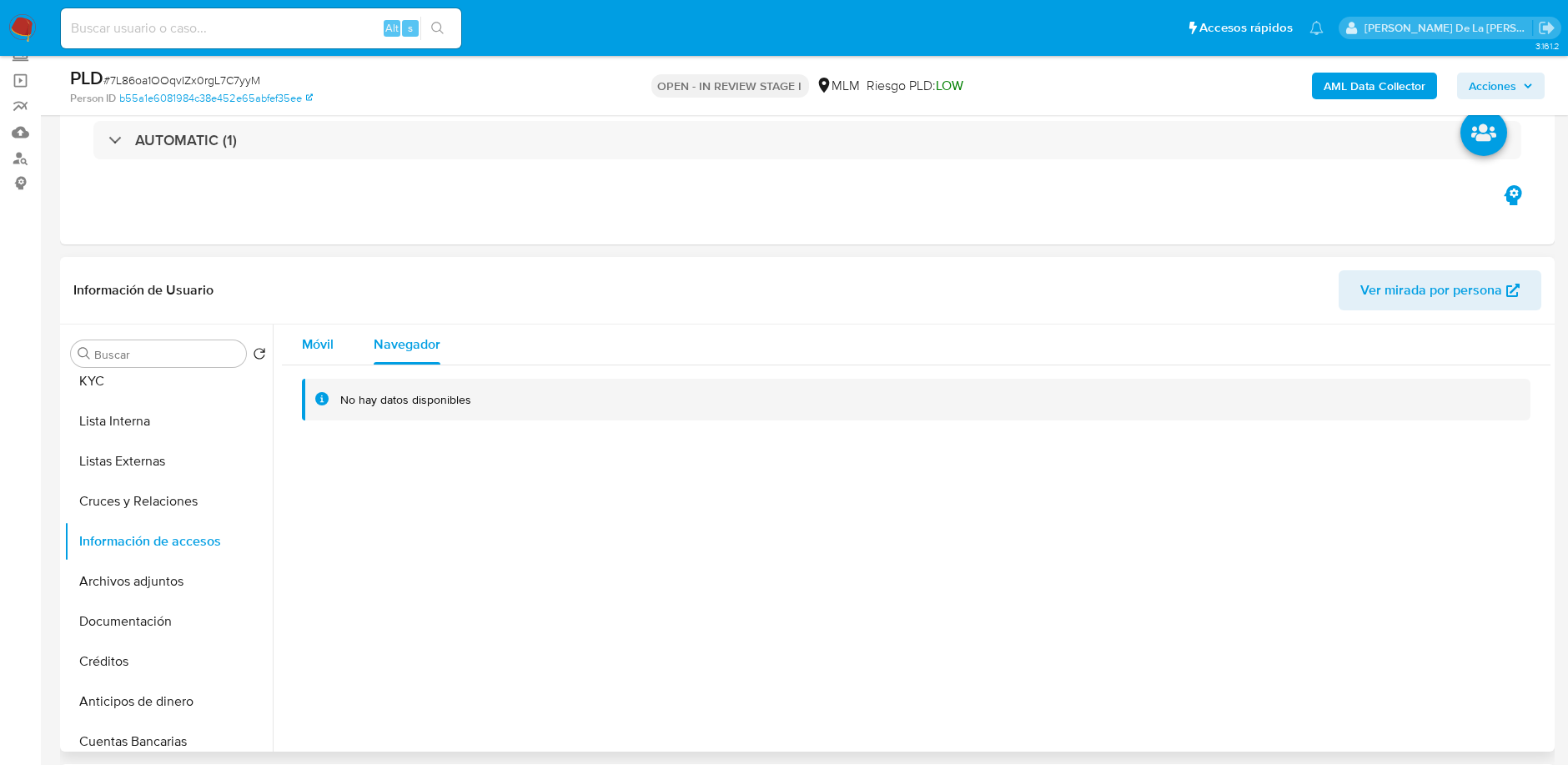
click at [334, 344] on button "Móvil" at bounding box center [317, 344] width 72 height 40
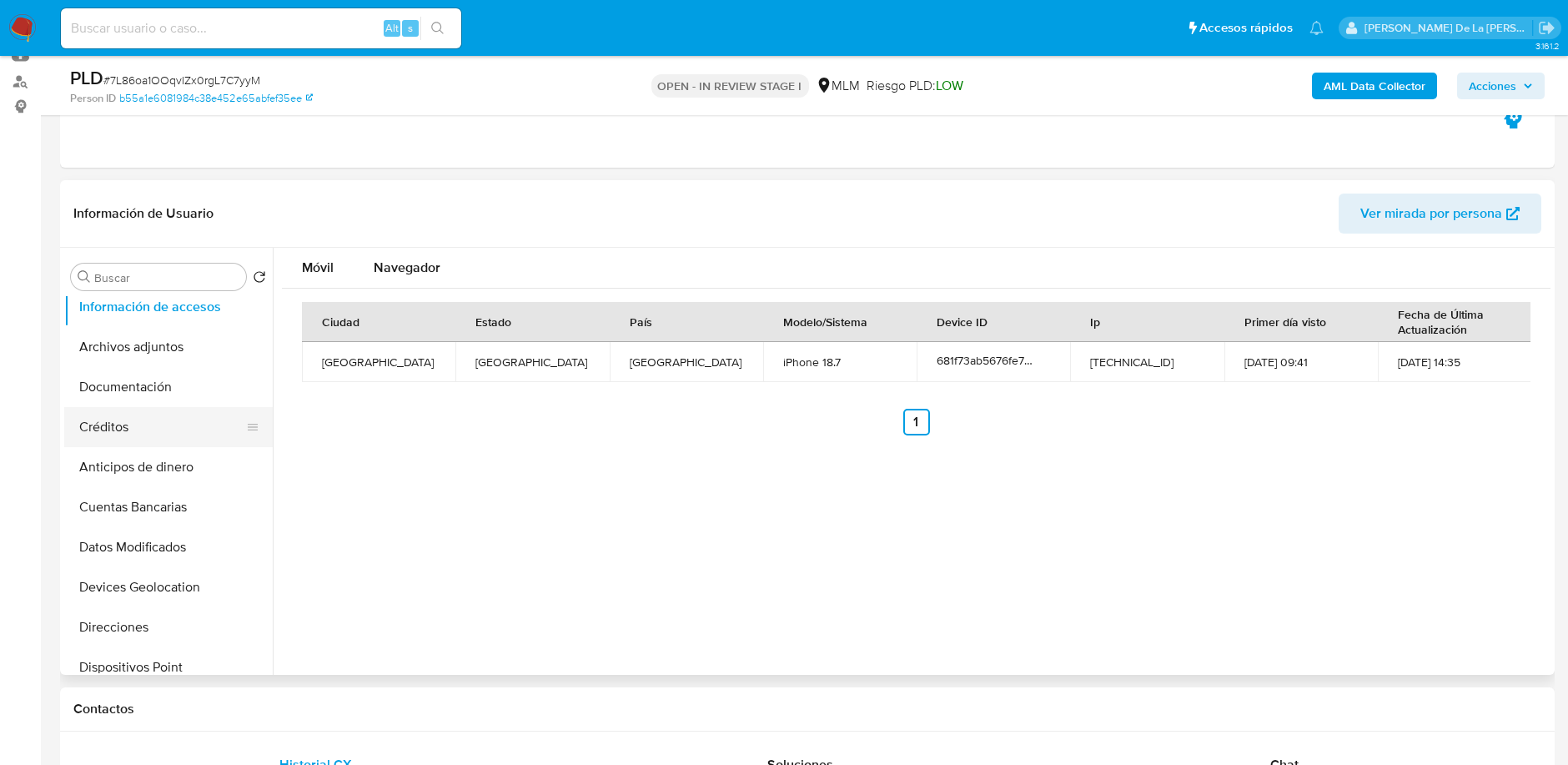
scroll to position [278, 0]
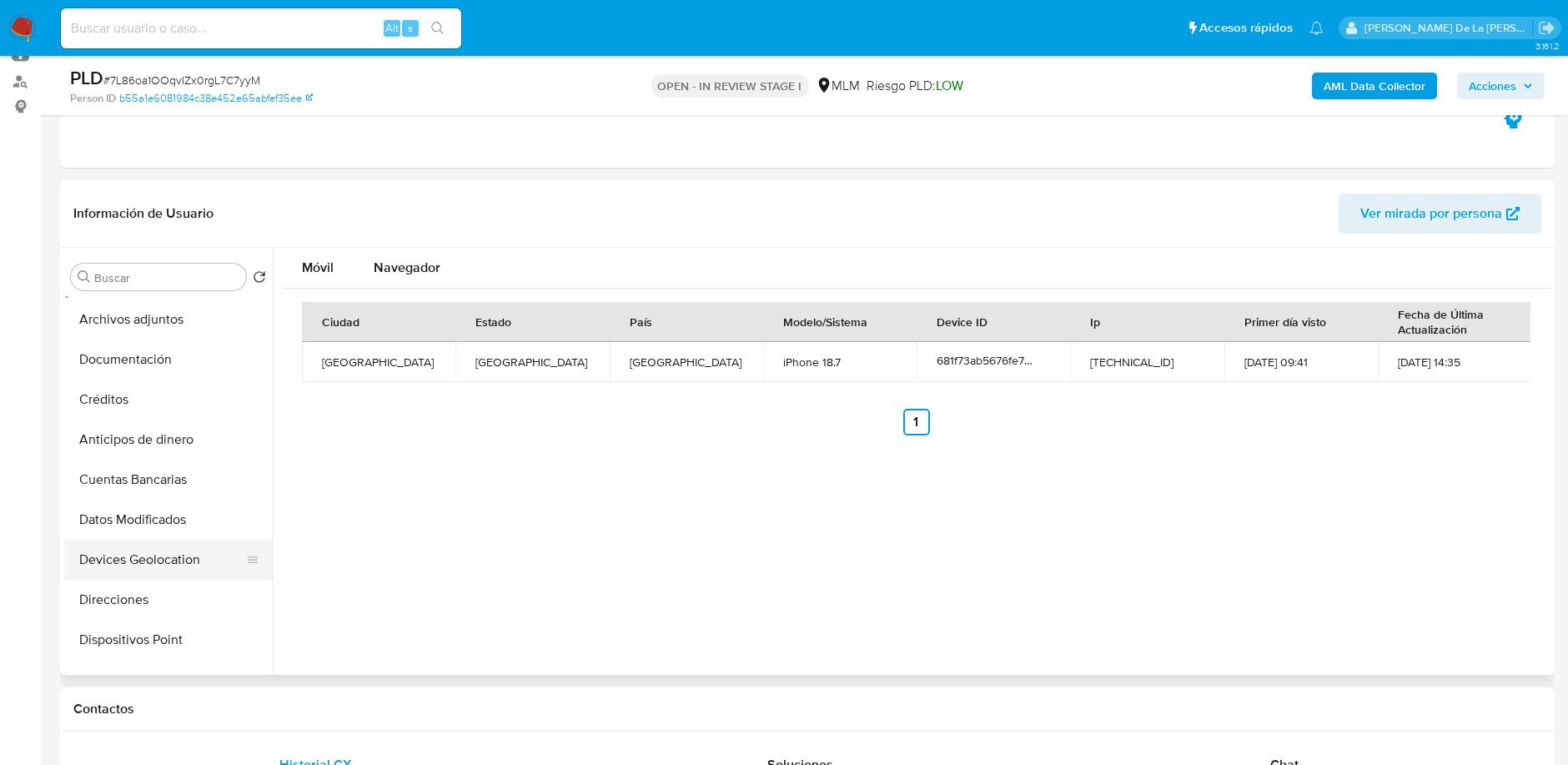
click at [113, 553] on button "Devices Geolocation" at bounding box center [161, 559] width 195 height 40
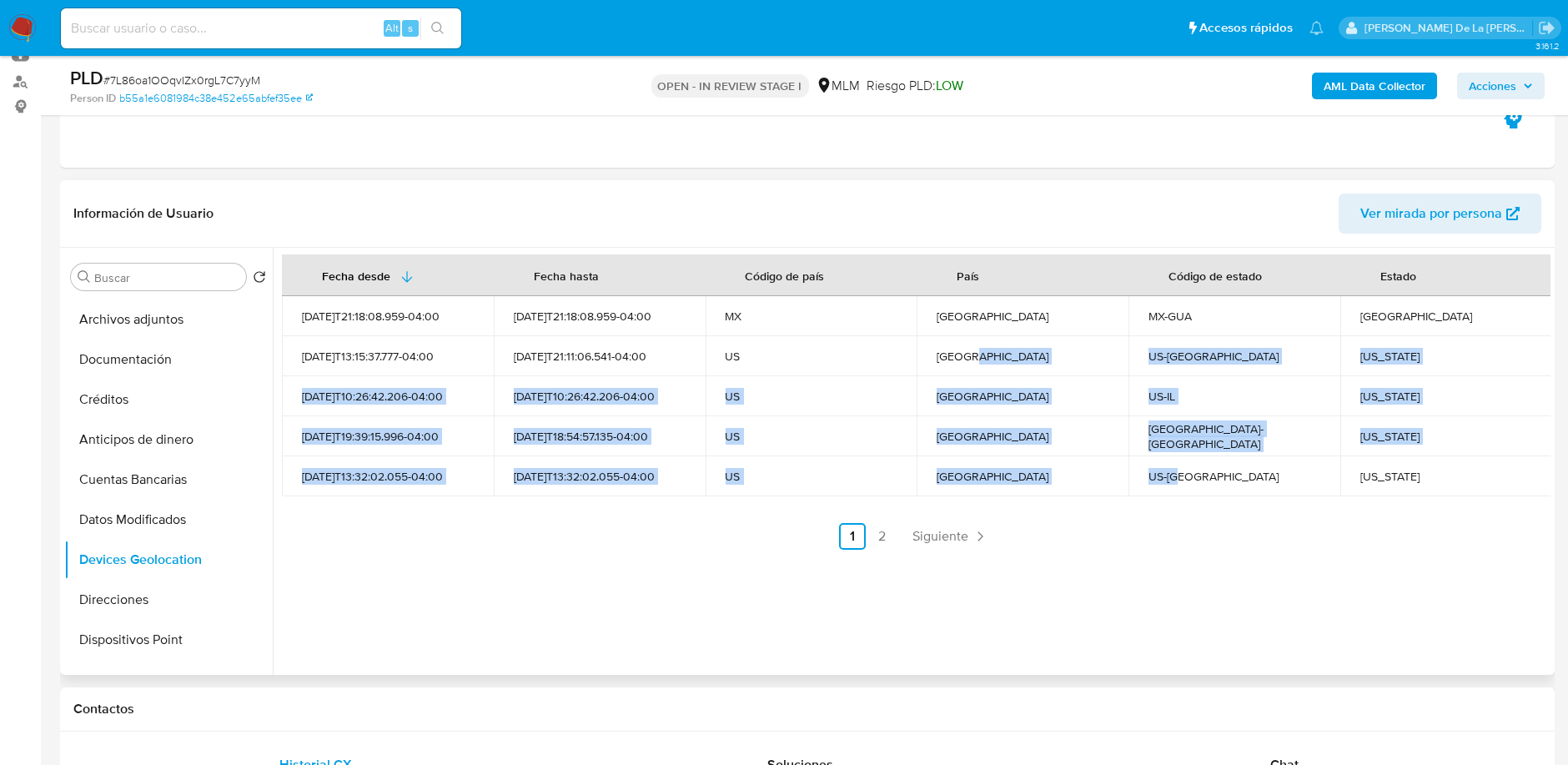
drag, startPoint x: 977, startPoint y: 354, endPoint x: 1272, endPoint y: 488, distance: 324.0
click at [1272, 488] on tbody "2025-07-19T21:18:08.959-04:00 2025-07-19T21:18:08.959-04:00 MX México MX-GUA Gu…" at bounding box center [916, 396] width 1270 height 200
click at [1272, 488] on td "US-CA" at bounding box center [1234, 476] width 212 height 40
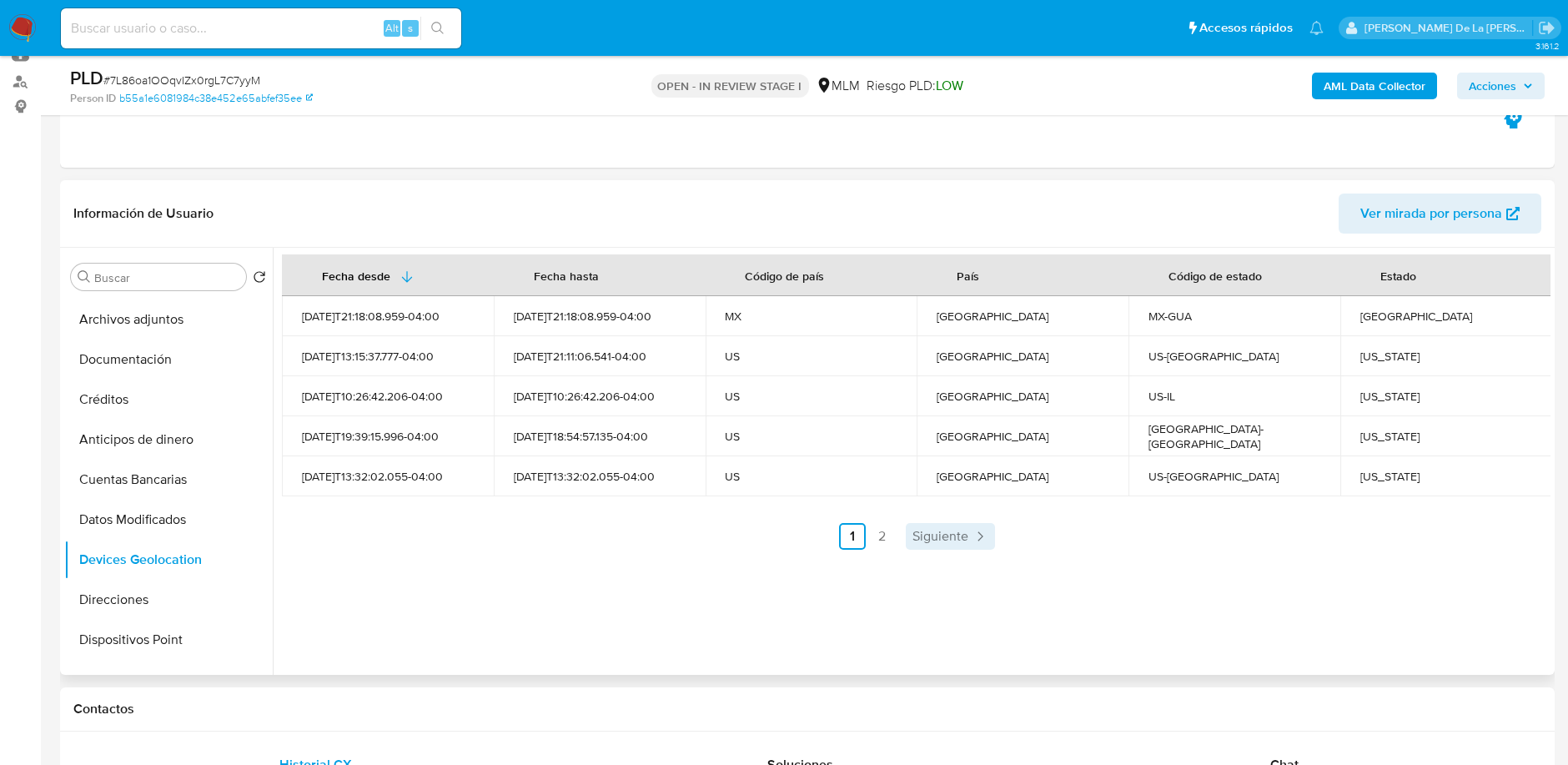
drag, startPoint x: 987, startPoint y: 552, endPoint x: 911, endPoint y: 538, distance: 77.3
click at [979, 553] on div "Fecha desde Fecha hasta Código de país País Código de estado Estado 2025-07-19T…" at bounding box center [912, 461] width 1278 height 427
click at [913, 538] on span "Siguiente" at bounding box center [941, 536] width 56 height 14
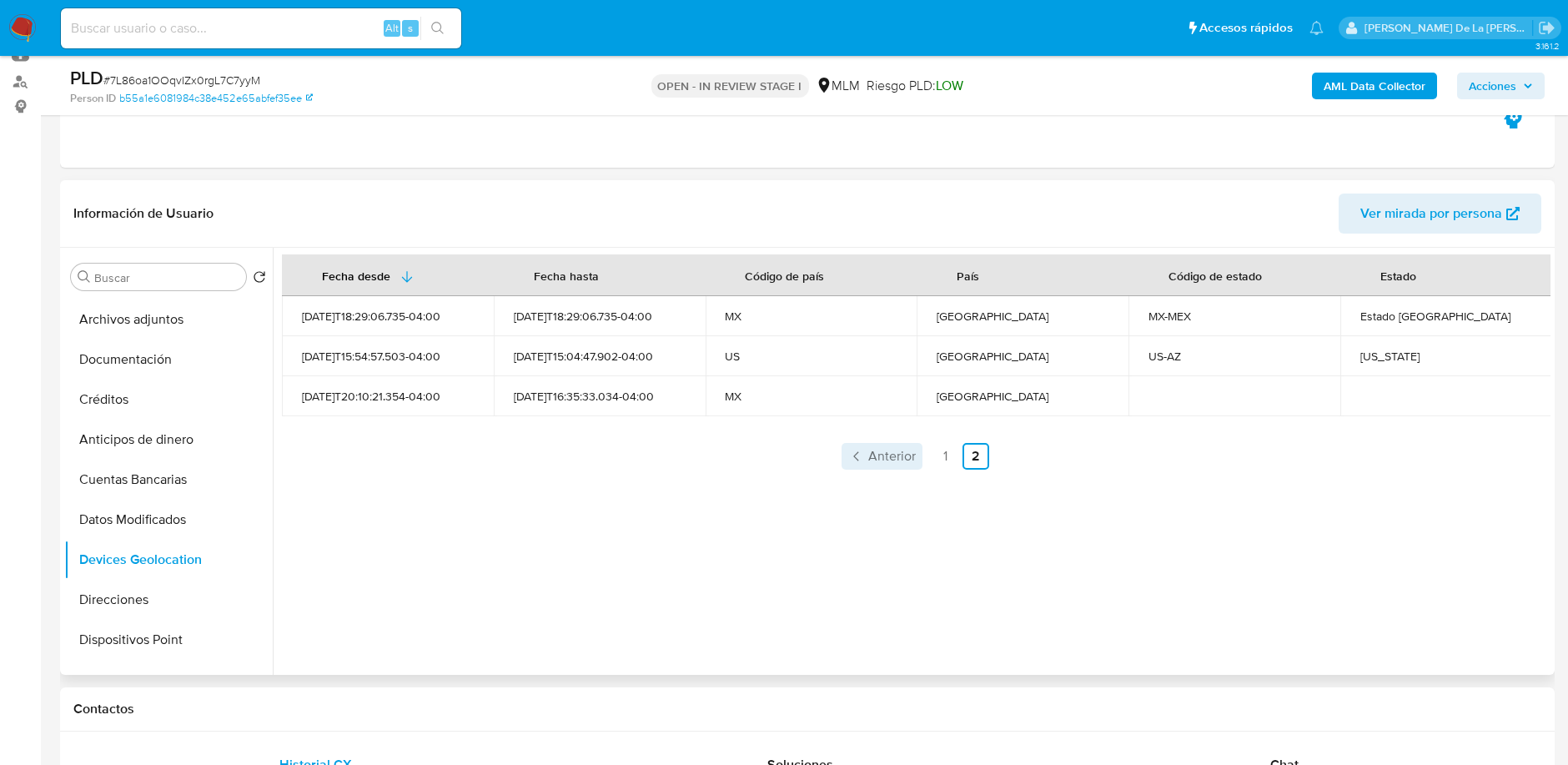
click at [880, 454] on span "Anterior" at bounding box center [892, 456] width 48 height 14
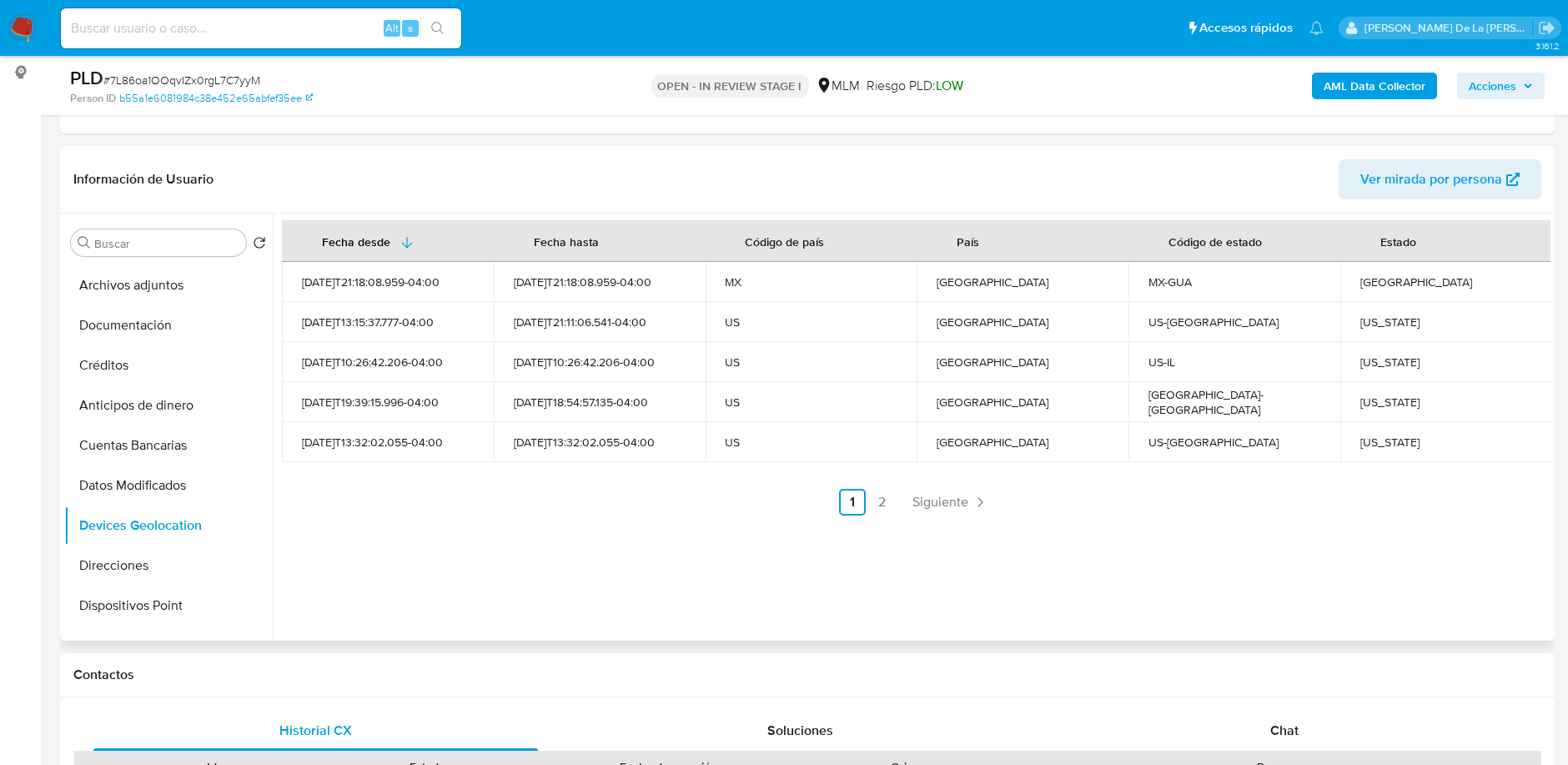
scroll to position [220, 0]
click at [983, 508] on link "Siguiente" at bounding box center [950, 501] width 90 height 26
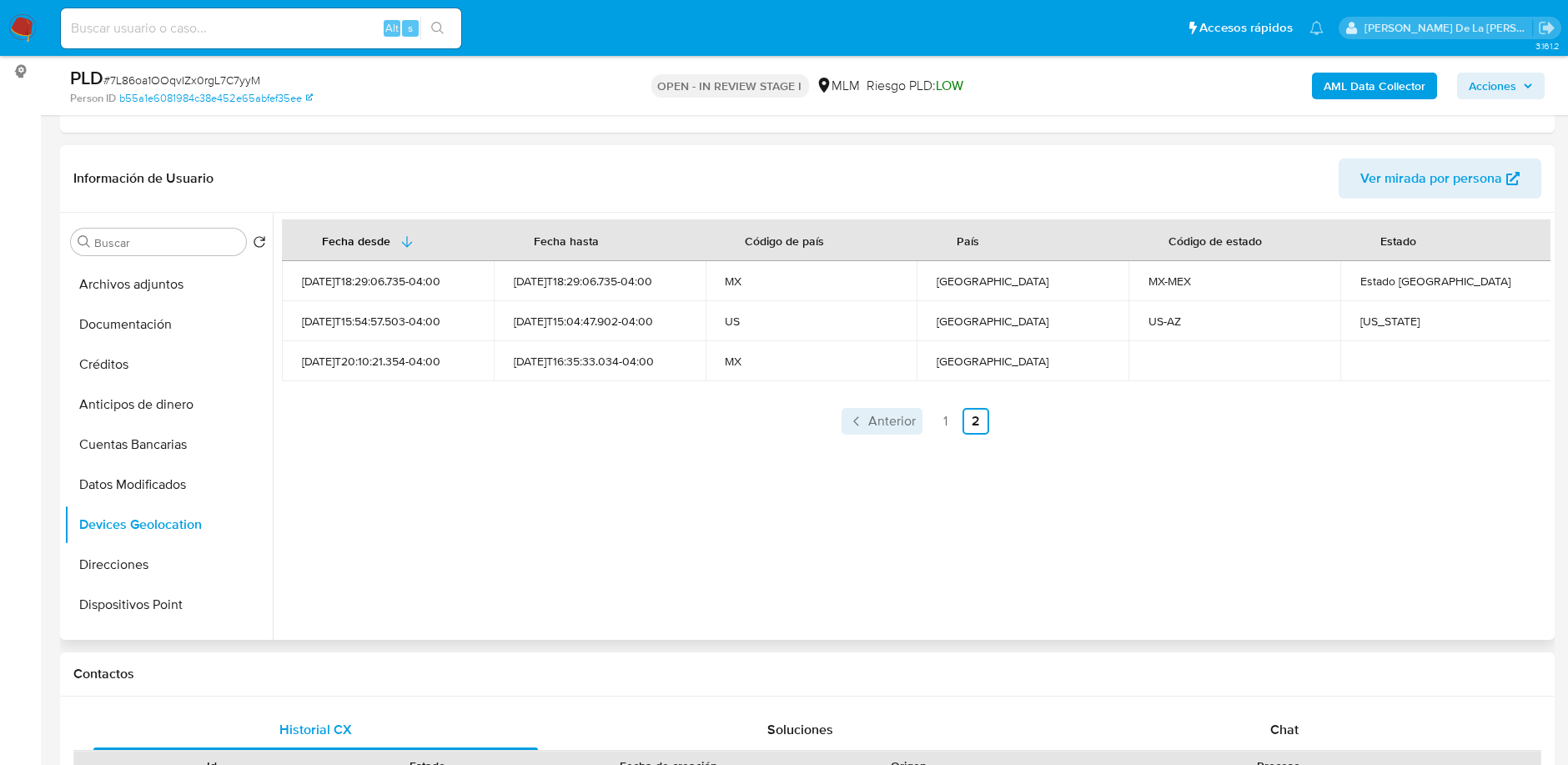
click at [852, 423] on icon "Paginación" at bounding box center [857, 421] width 17 height 17
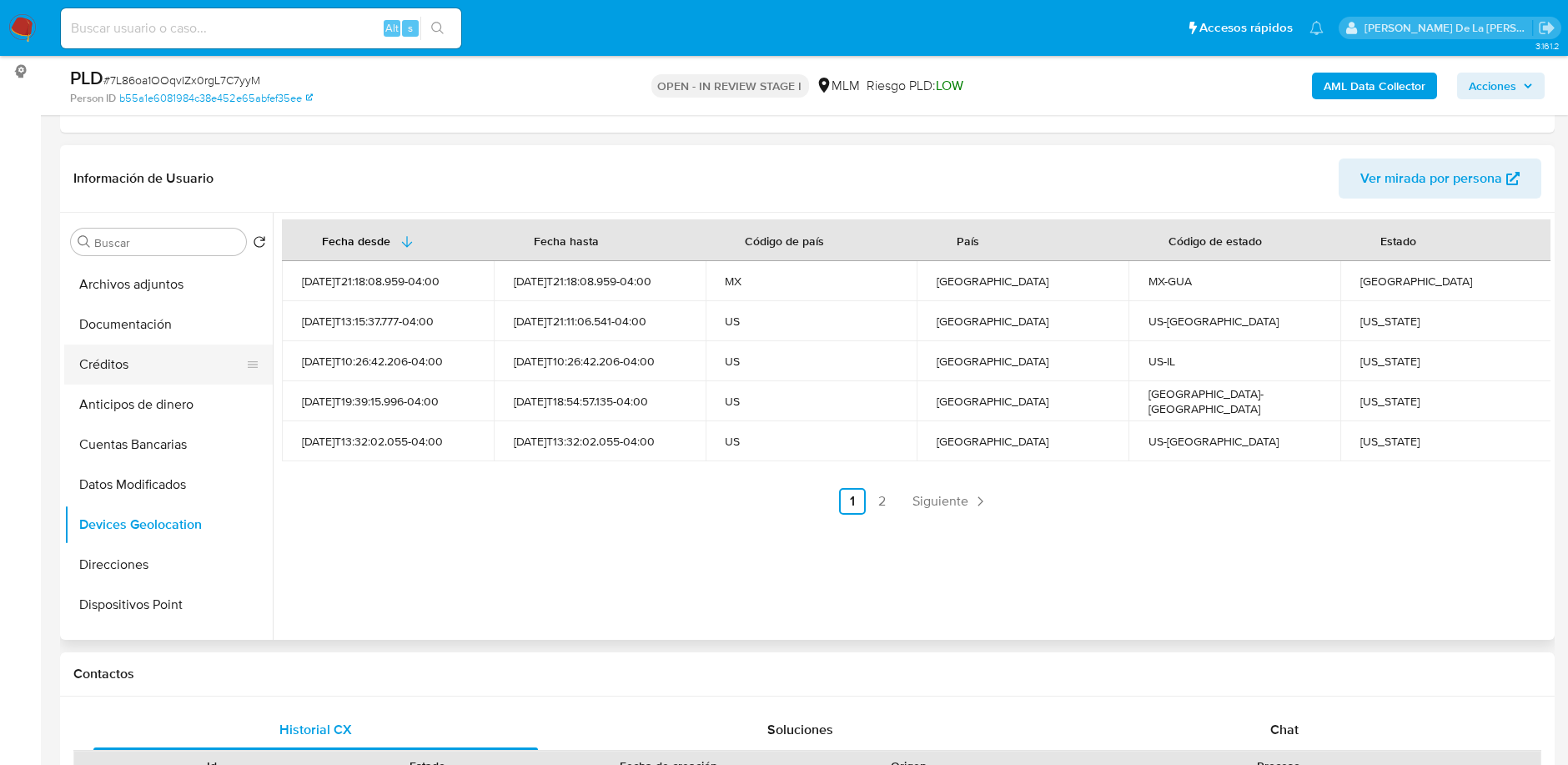
scroll to position [0, 0]
click at [129, 349] on button "KYC" at bounding box center [161, 362] width 195 height 40
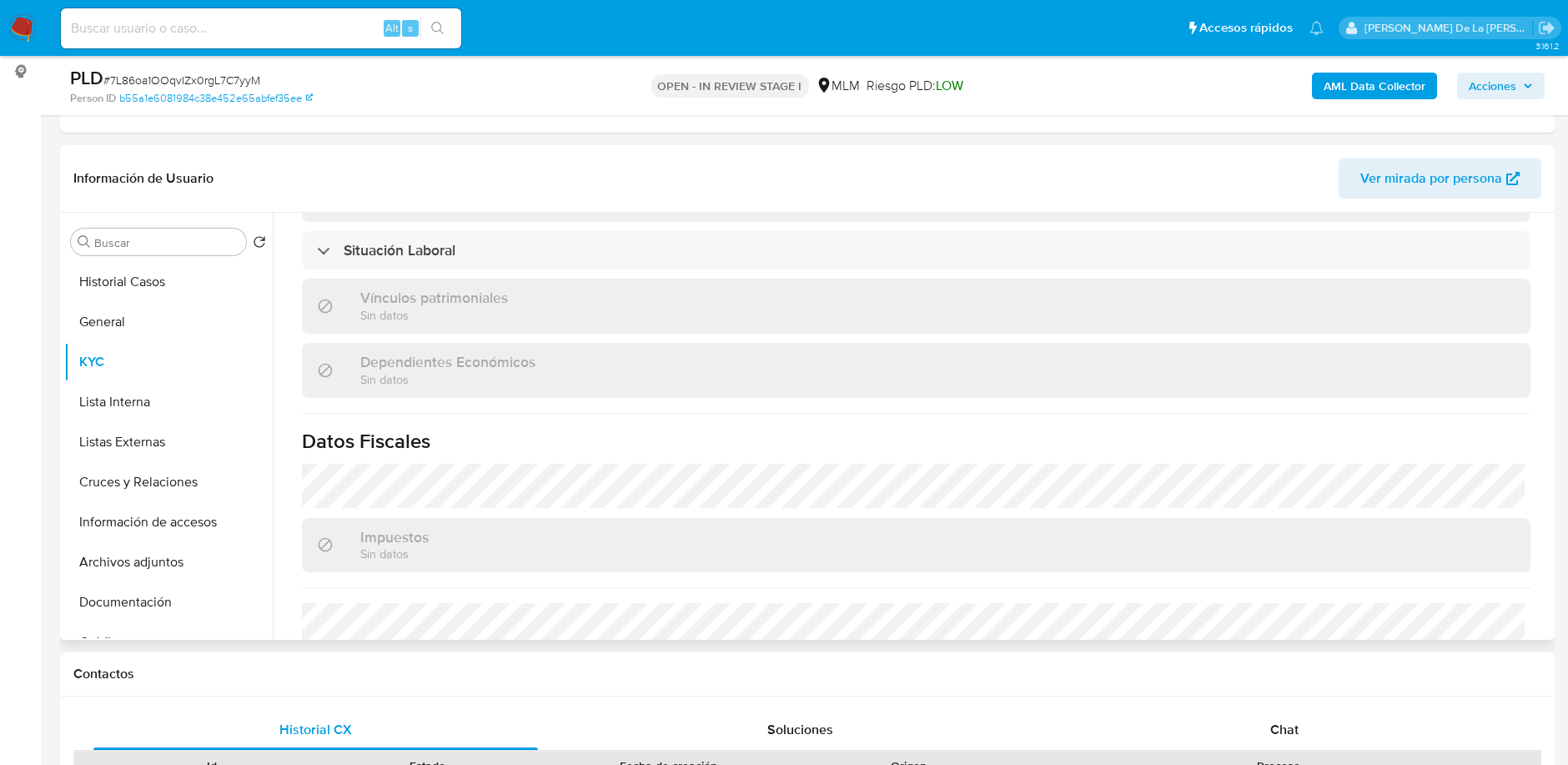
scroll to position [865, 0]
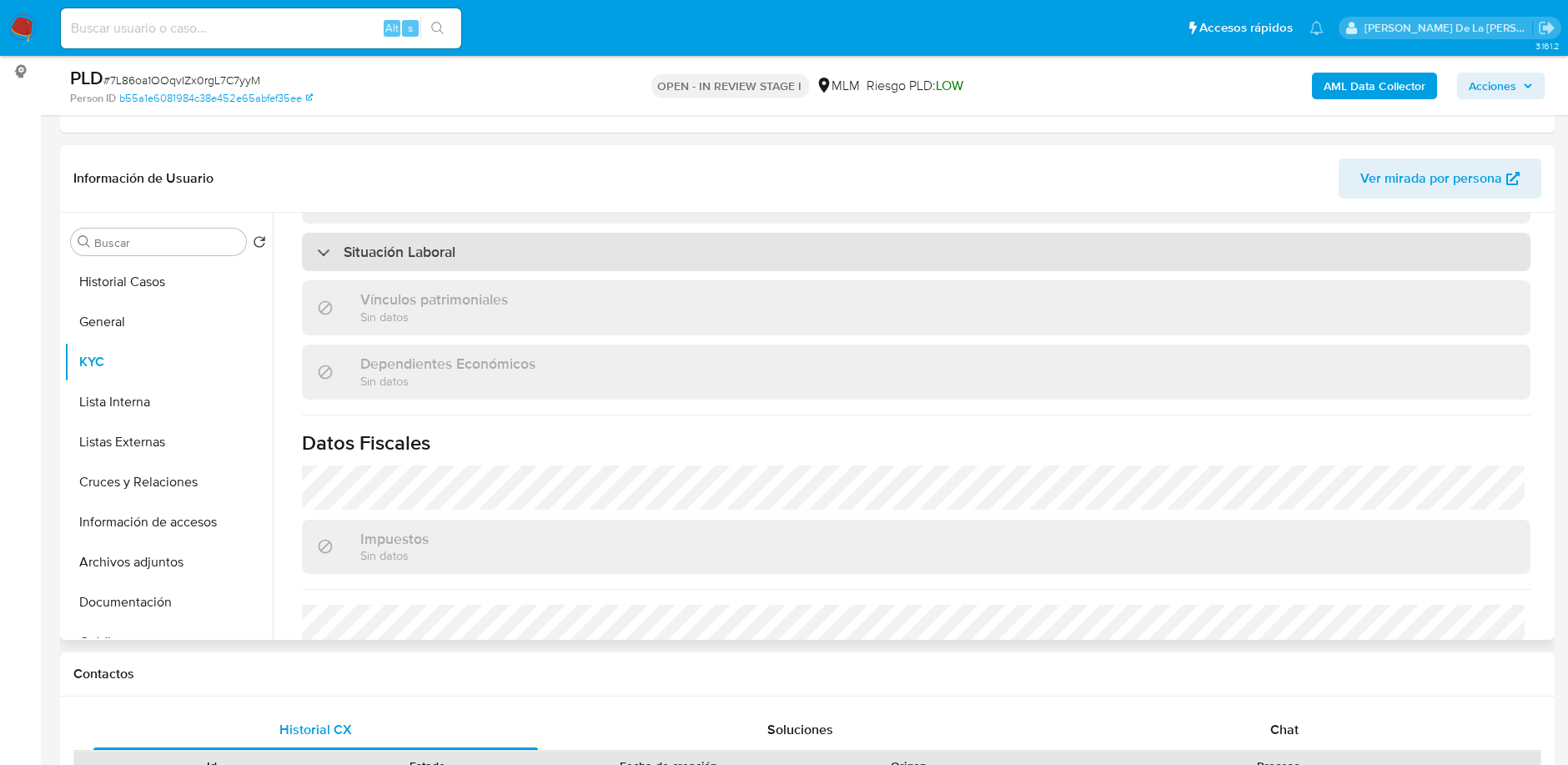
click at [340, 256] on div "Situación Laboral" at bounding box center [386, 252] width 138 height 19
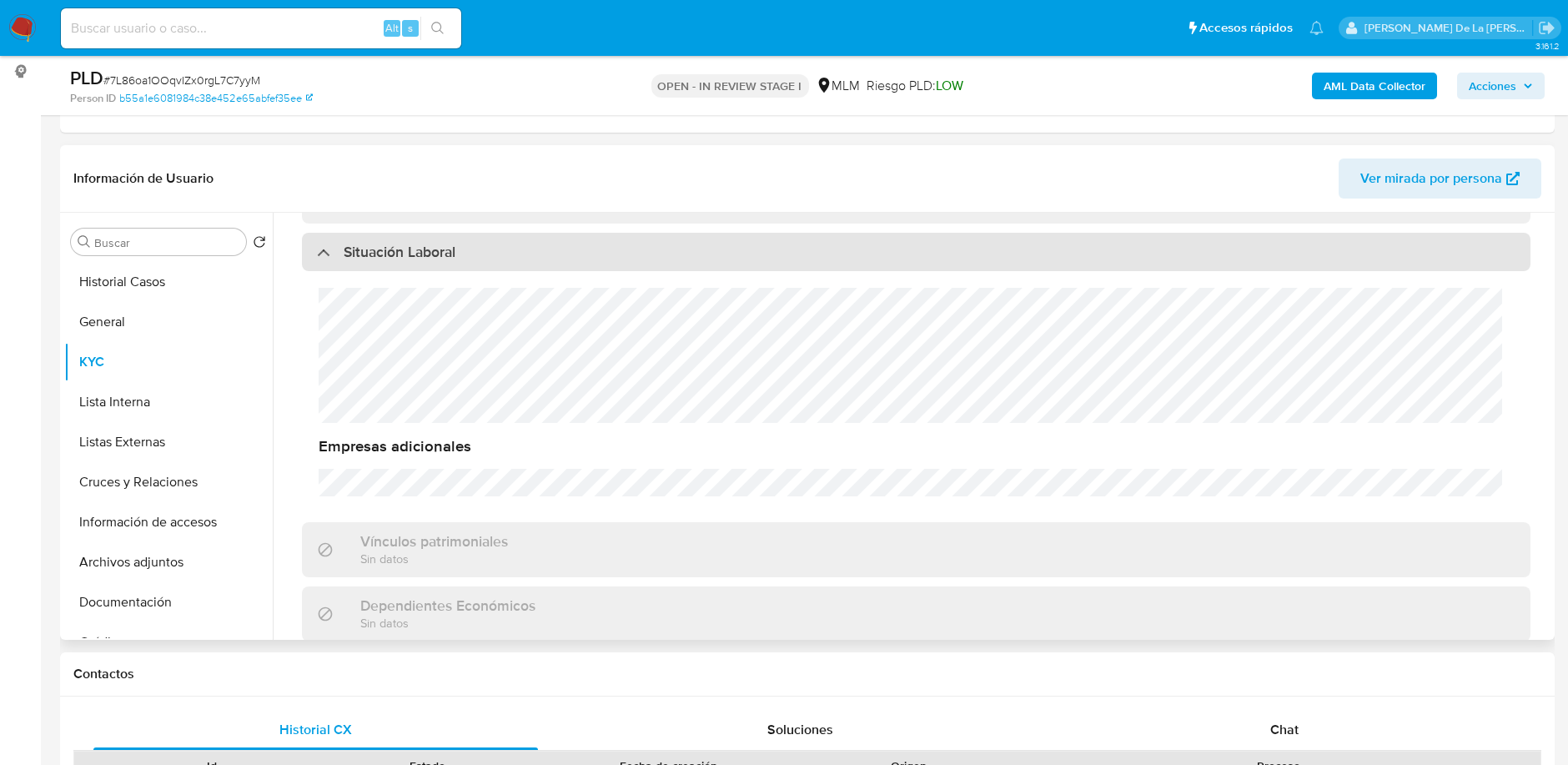
click at [340, 256] on div "Situación Laboral" at bounding box center [386, 252] width 138 height 19
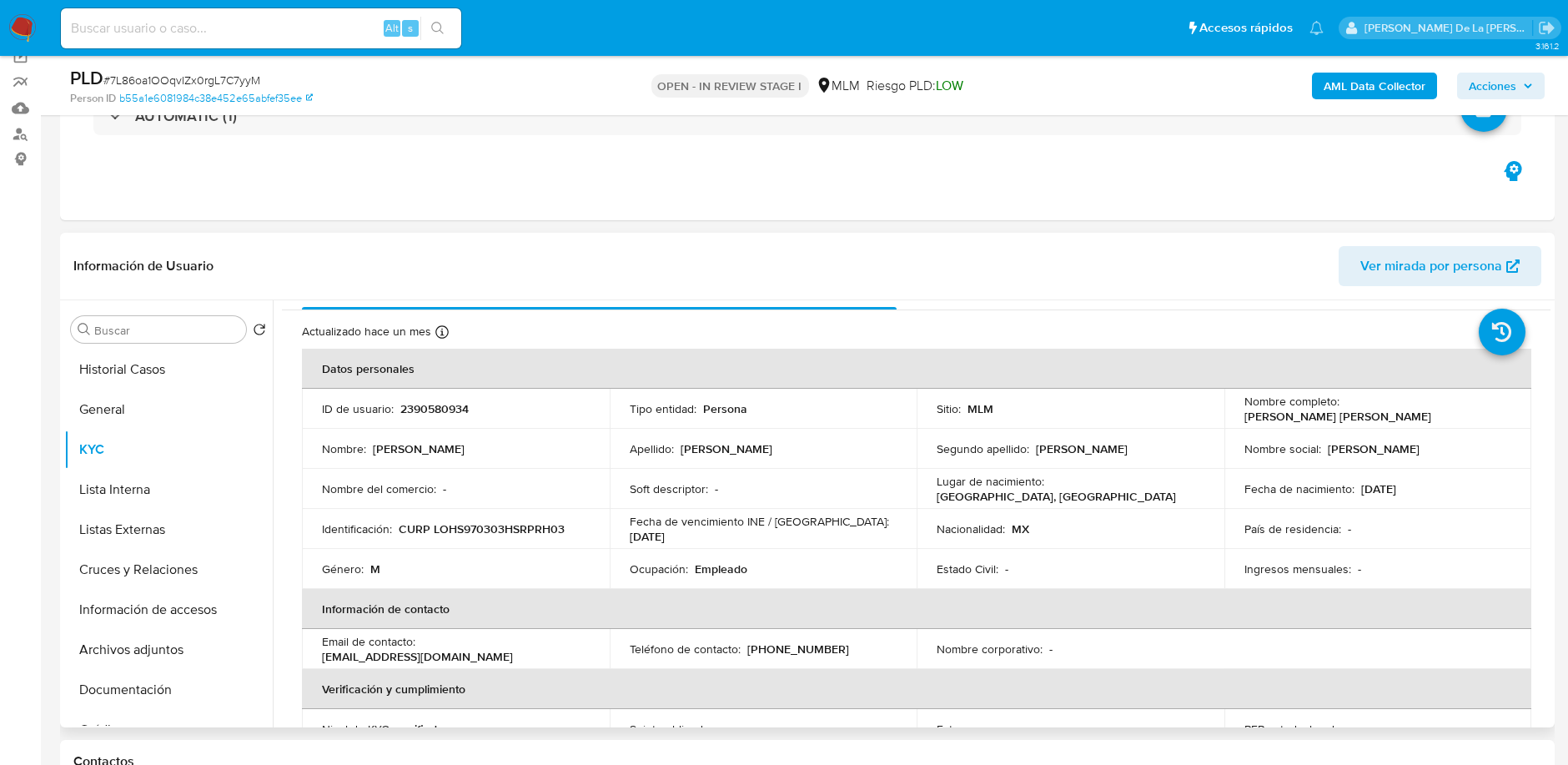
scroll to position [0, 0]
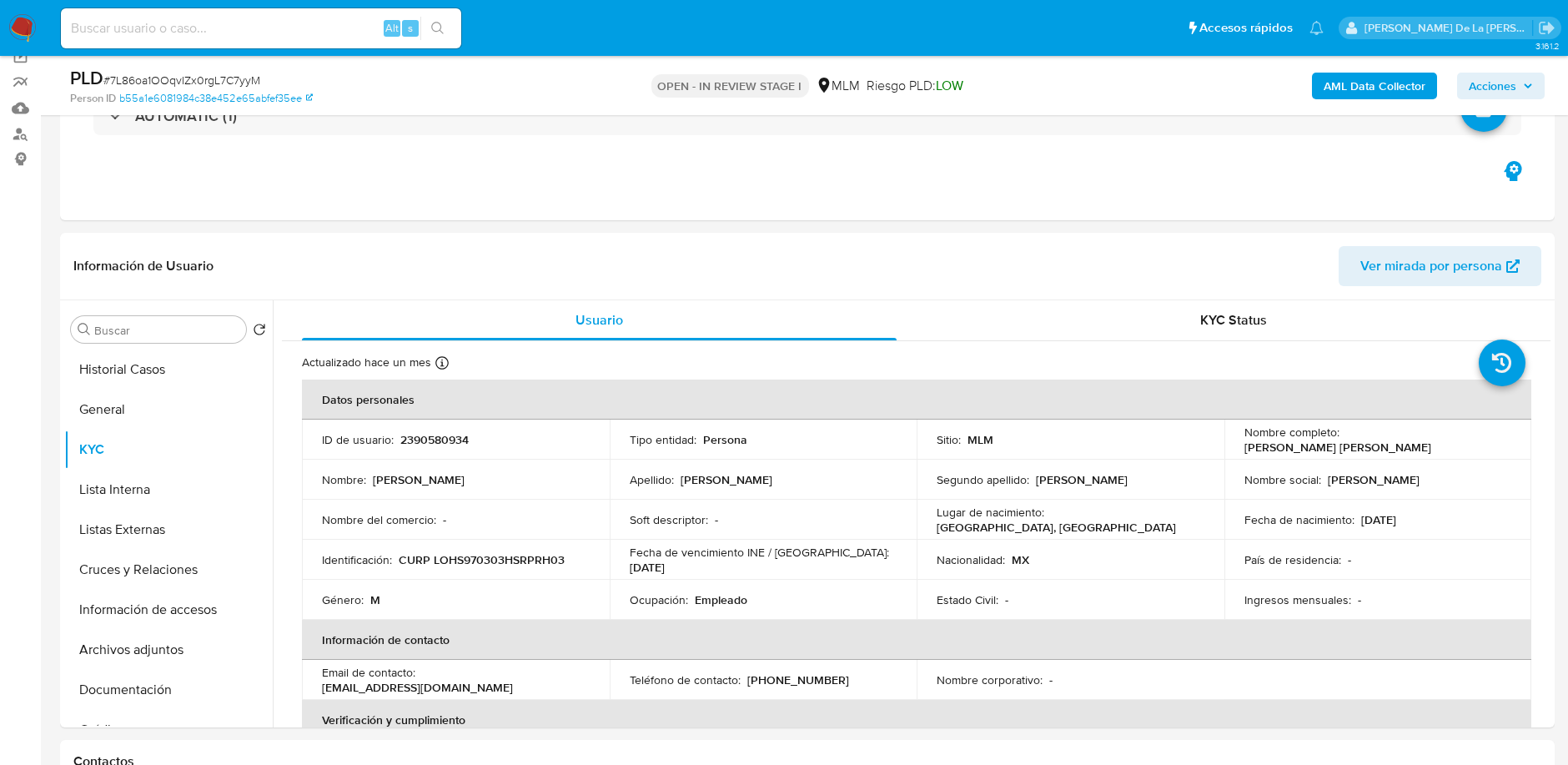
click at [35, 26] on img at bounding box center [22, 28] width 28 height 28
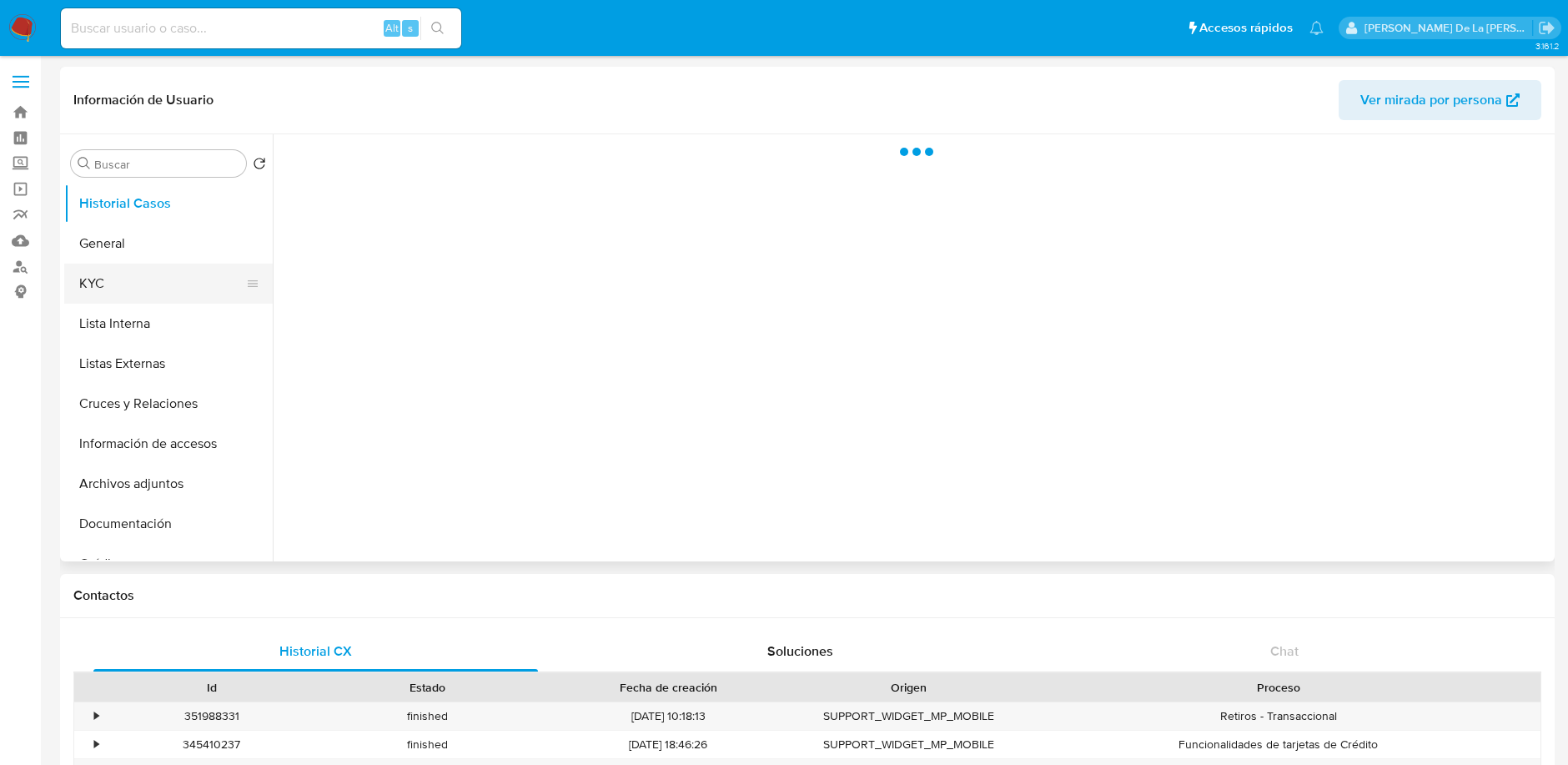
select select "10"
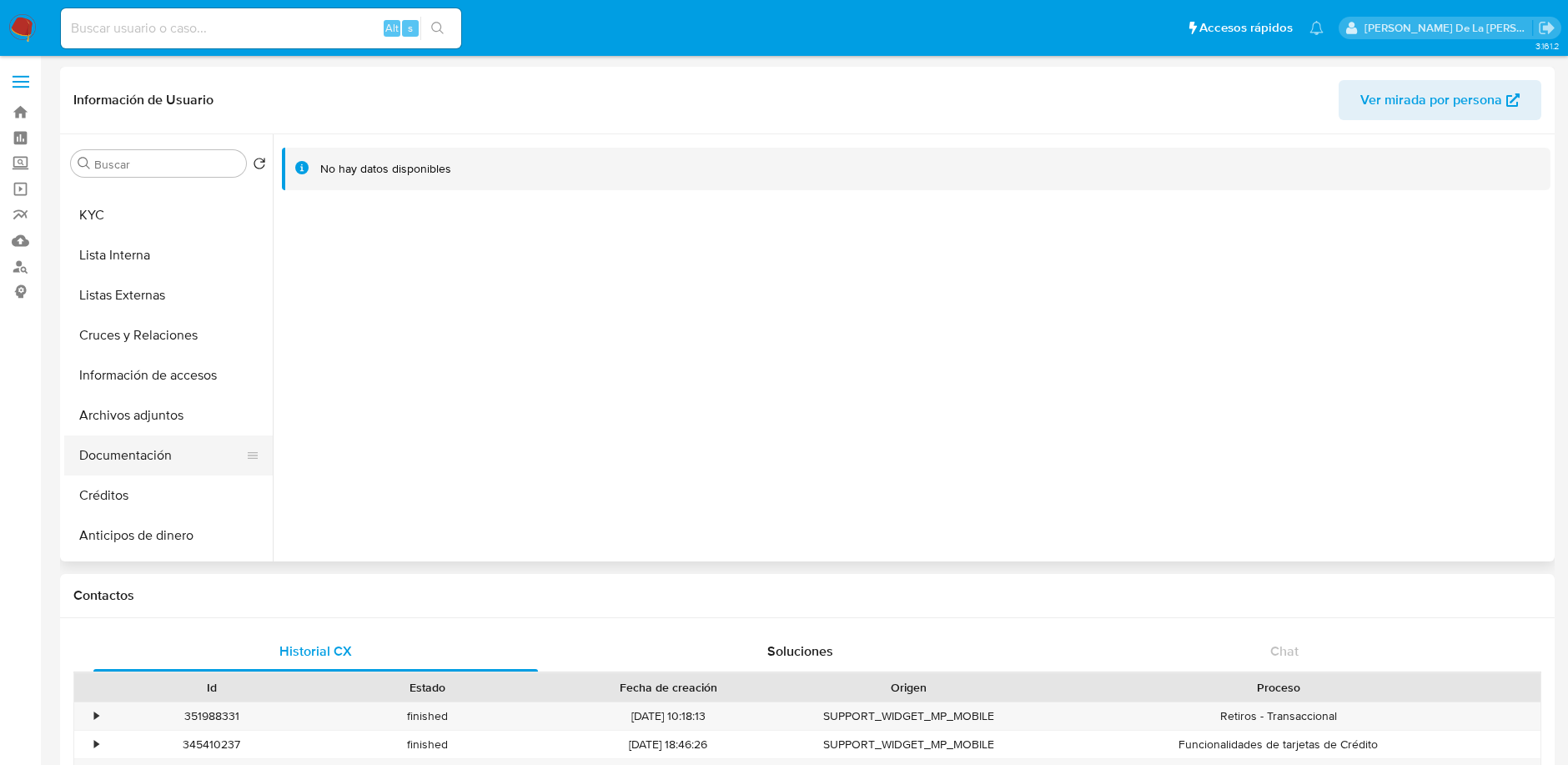
scroll to position [93, 0]
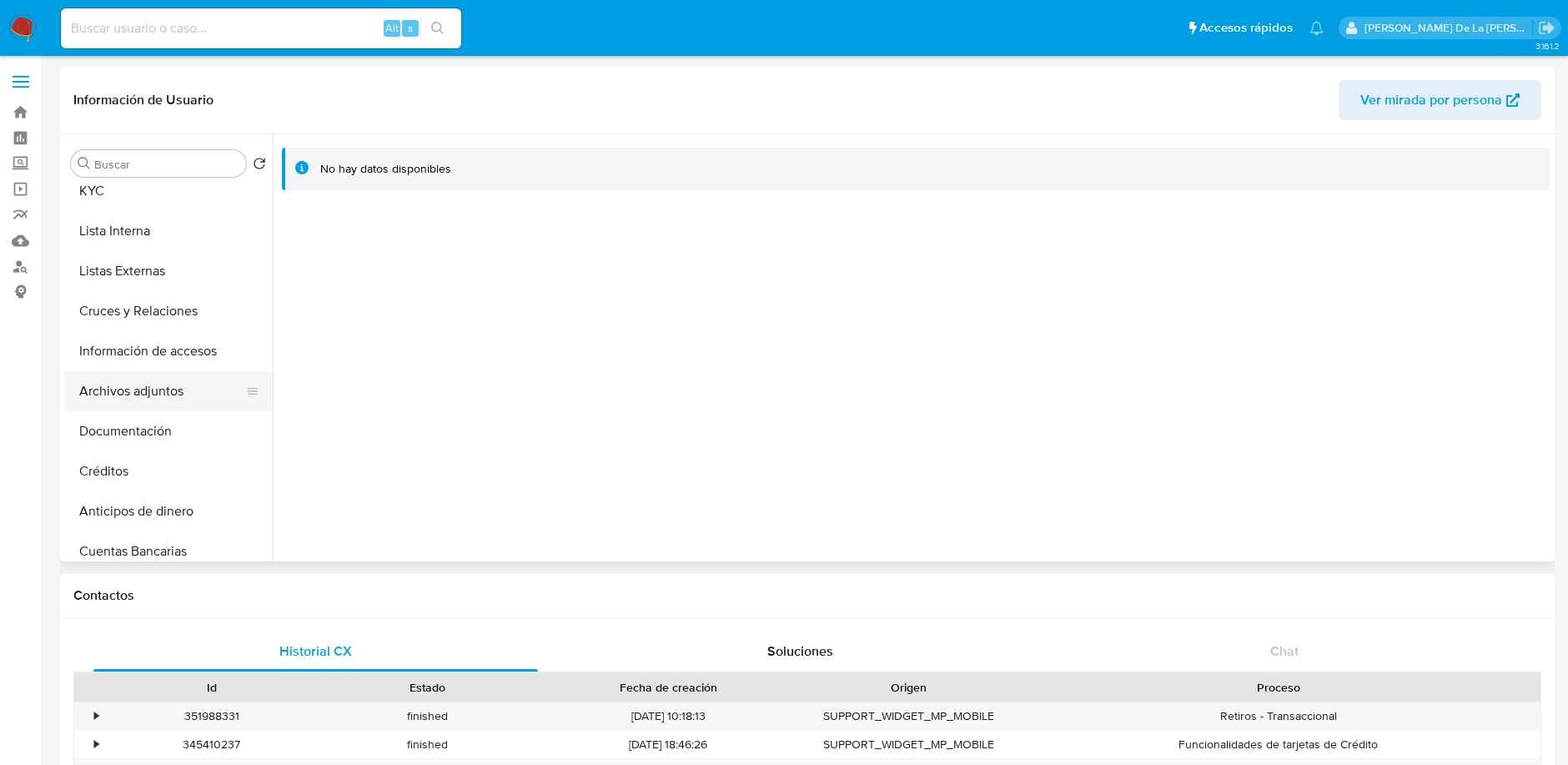
click at [154, 380] on button "Archivos adjuntos" at bounding box center [161, 391] width 195 height 40
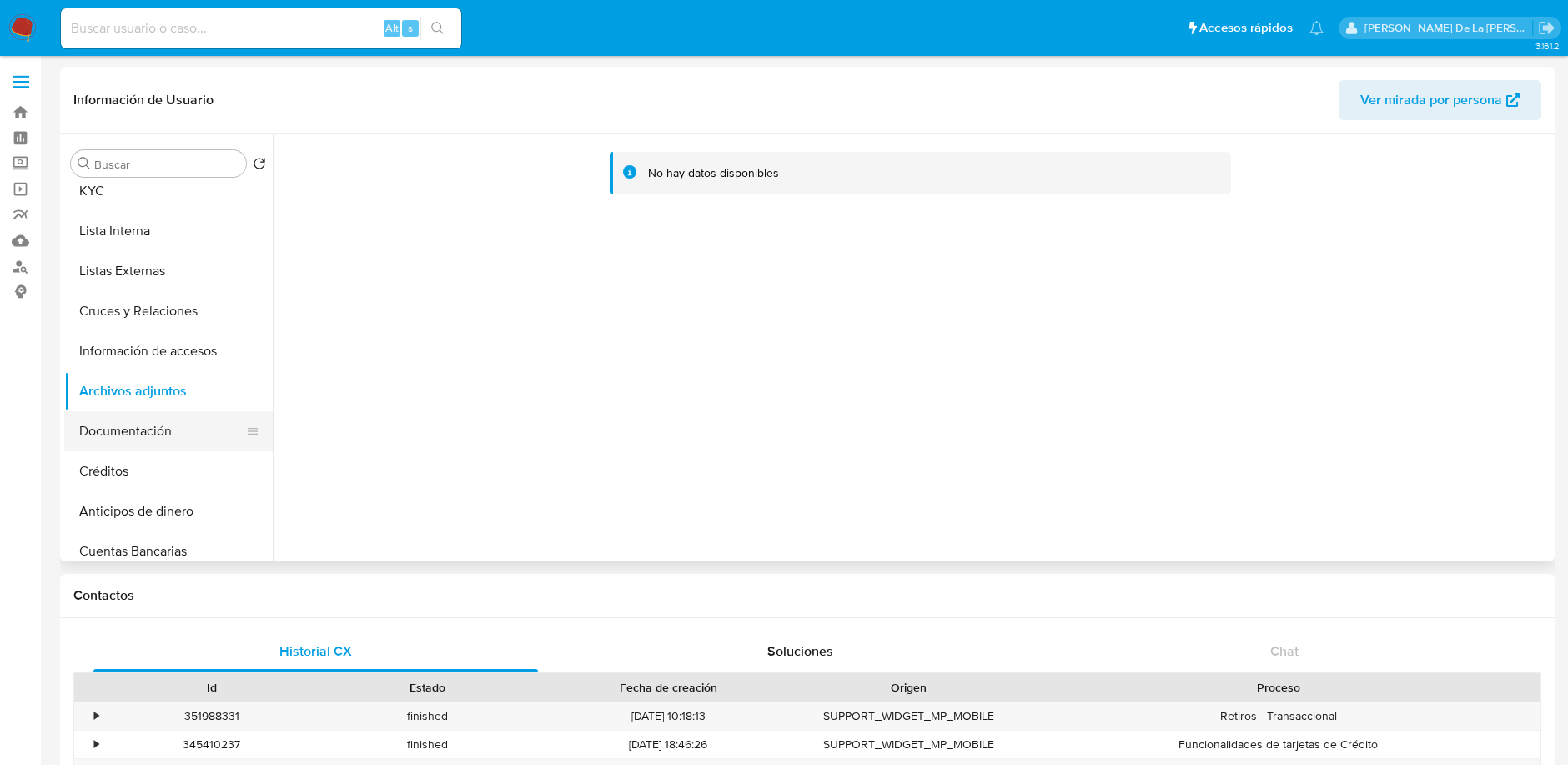
click at [151, 411] on button "Documentación" at bounding box center [161, 431] width 195 height 40
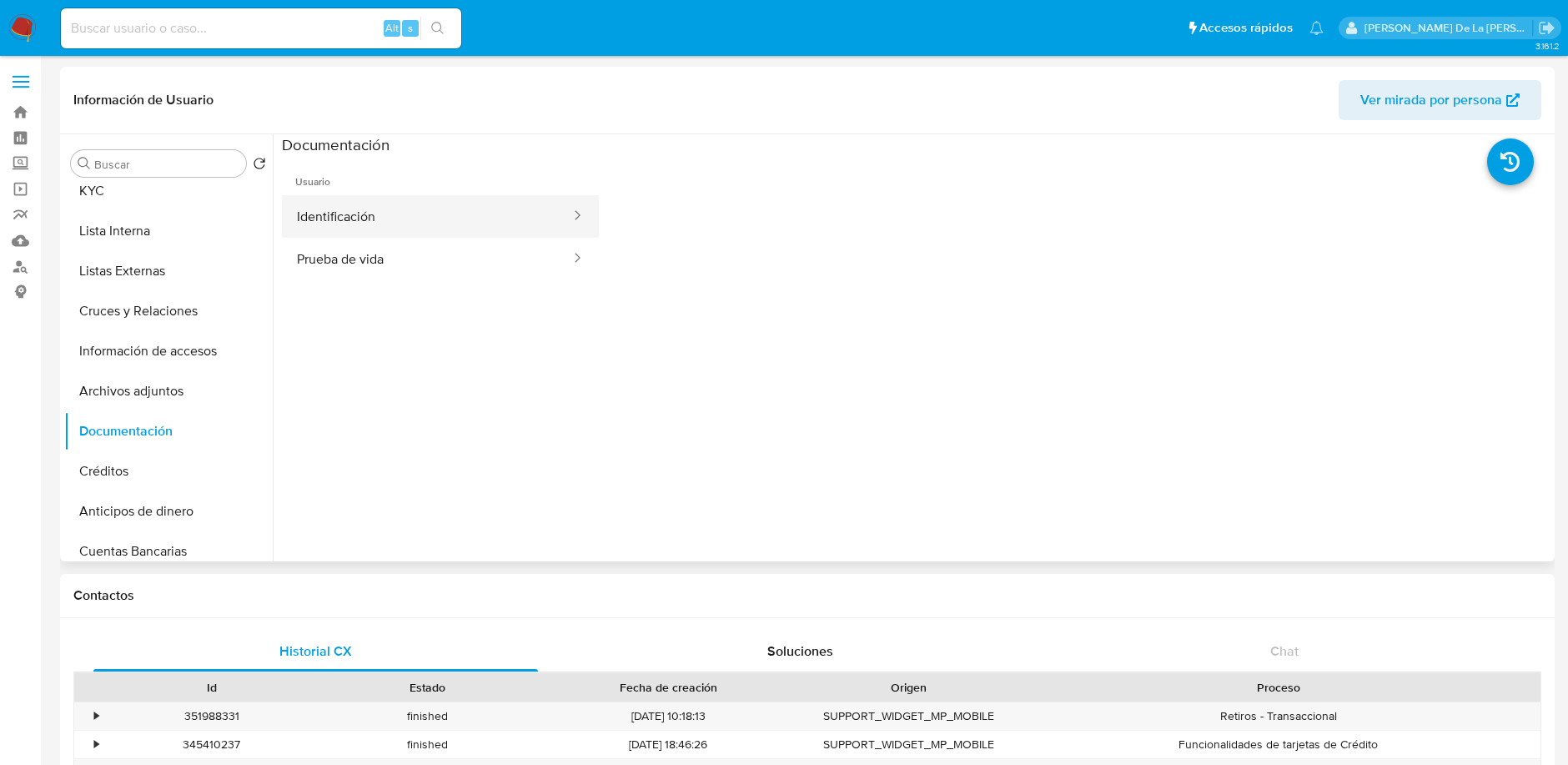
click at [399, 212] on button "Identificación" at bounding box center [427, 217] width 290 height 43
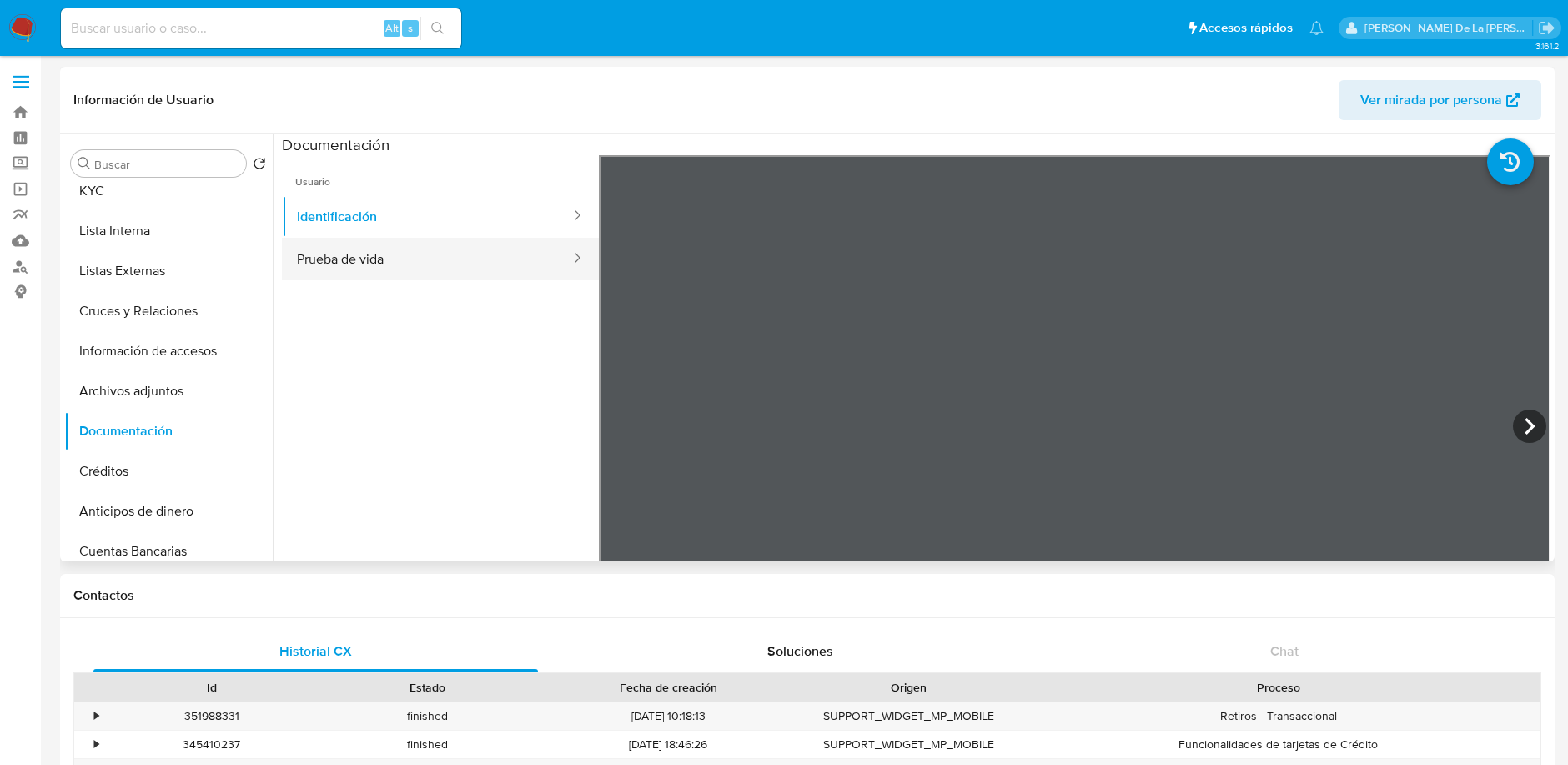
click at [394, 267] on button "Prueba de vida" at bounding box center [427, 259] width 290 height 43
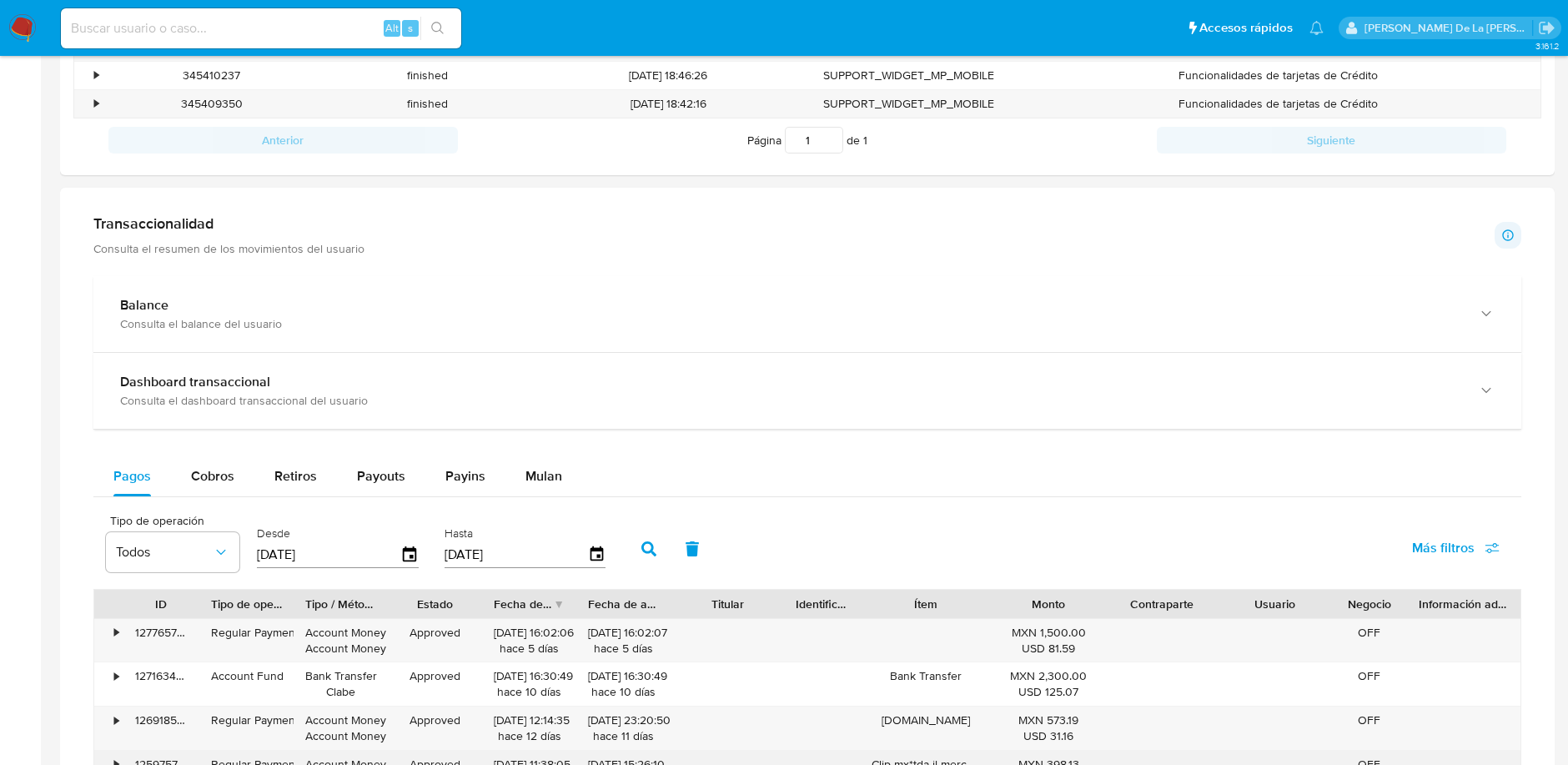
scroll to position [834, 0]
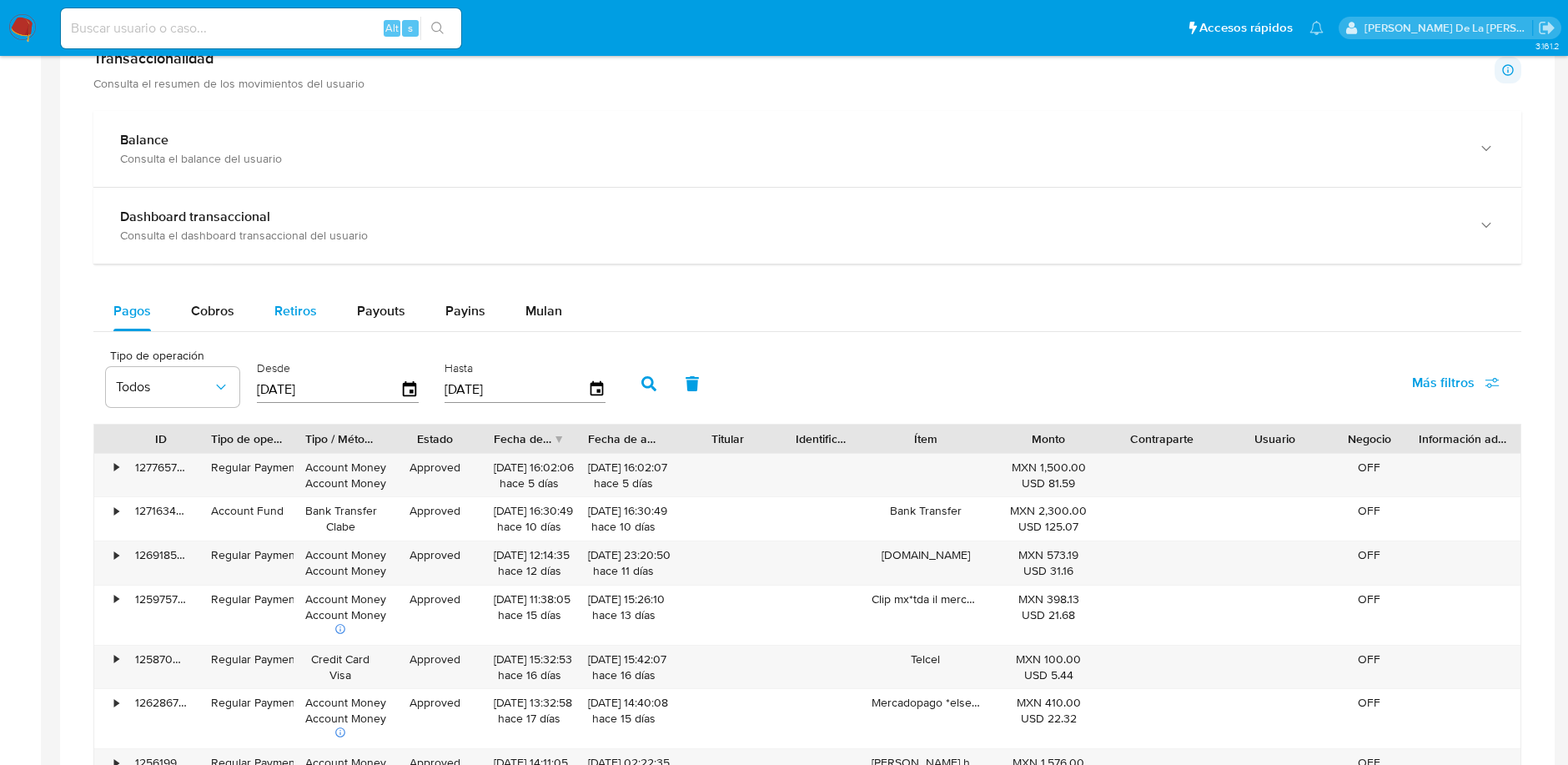
click at [295, 310] on span "Retiros" at bounding box center [296, 310] width 43 height 19
select select "10"
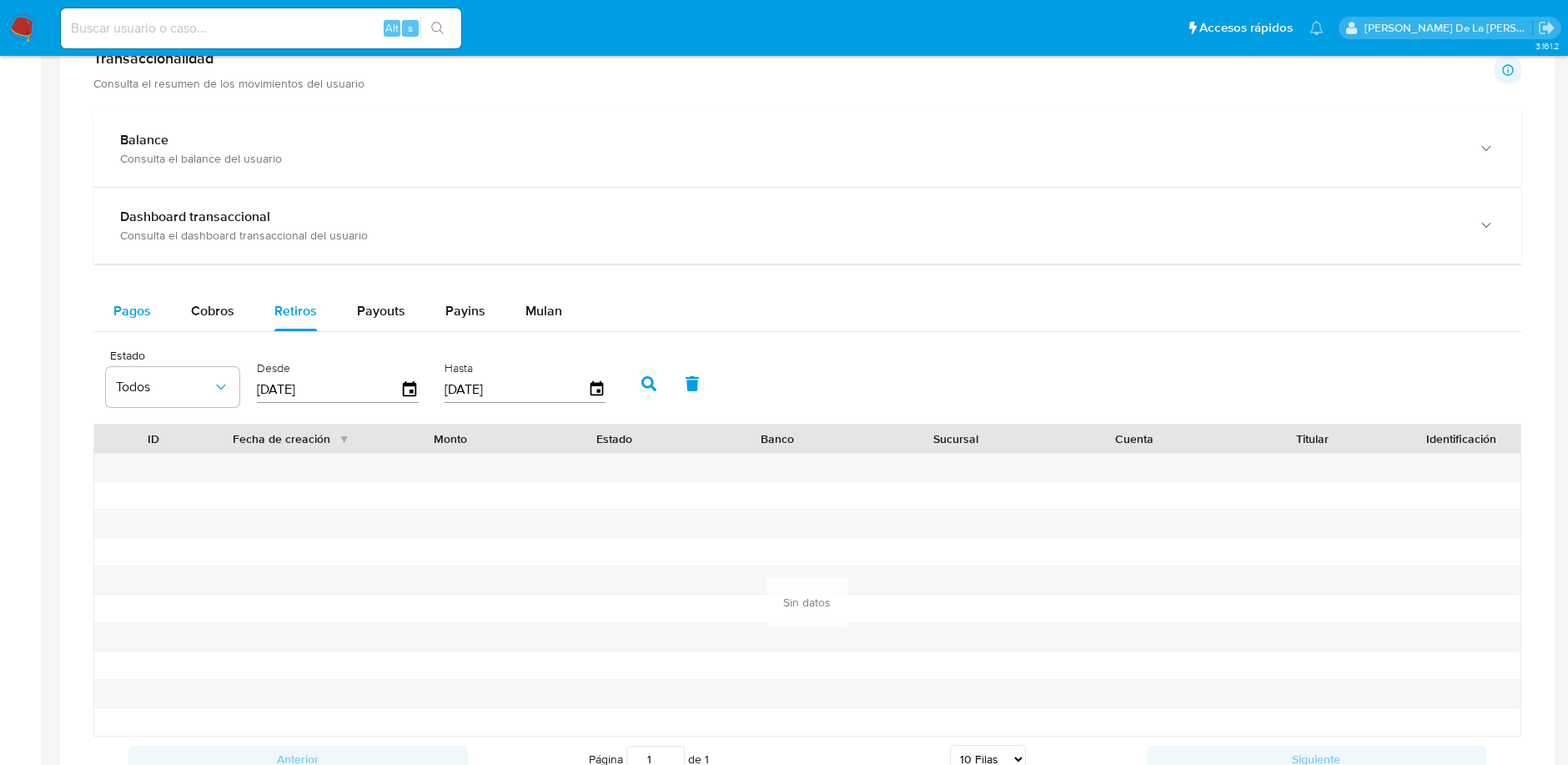
click at [142, 316] on span "Pagos" at bounding box center [132, 310] width 38 height 19
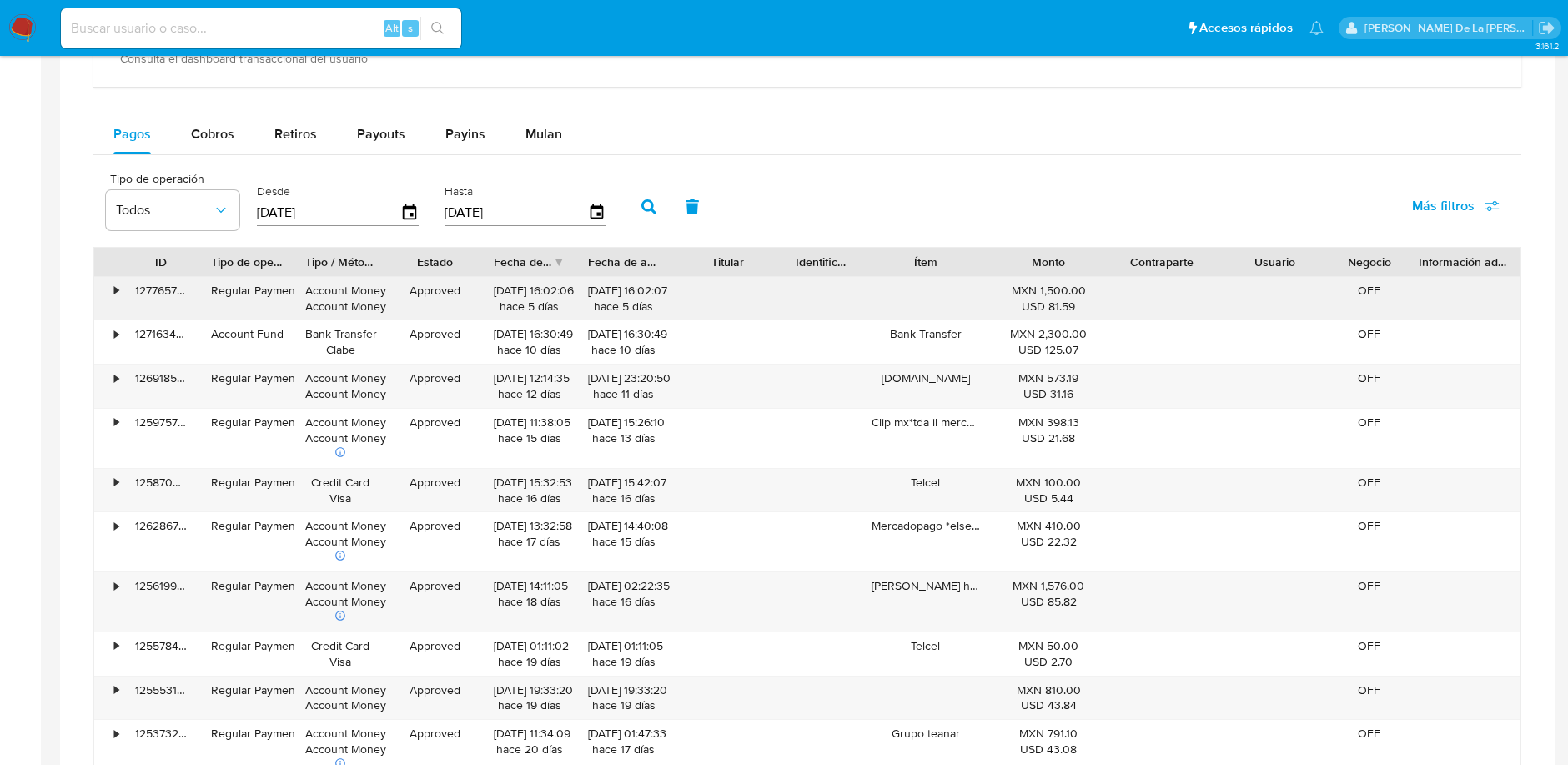
scroll to position [1019, 0]
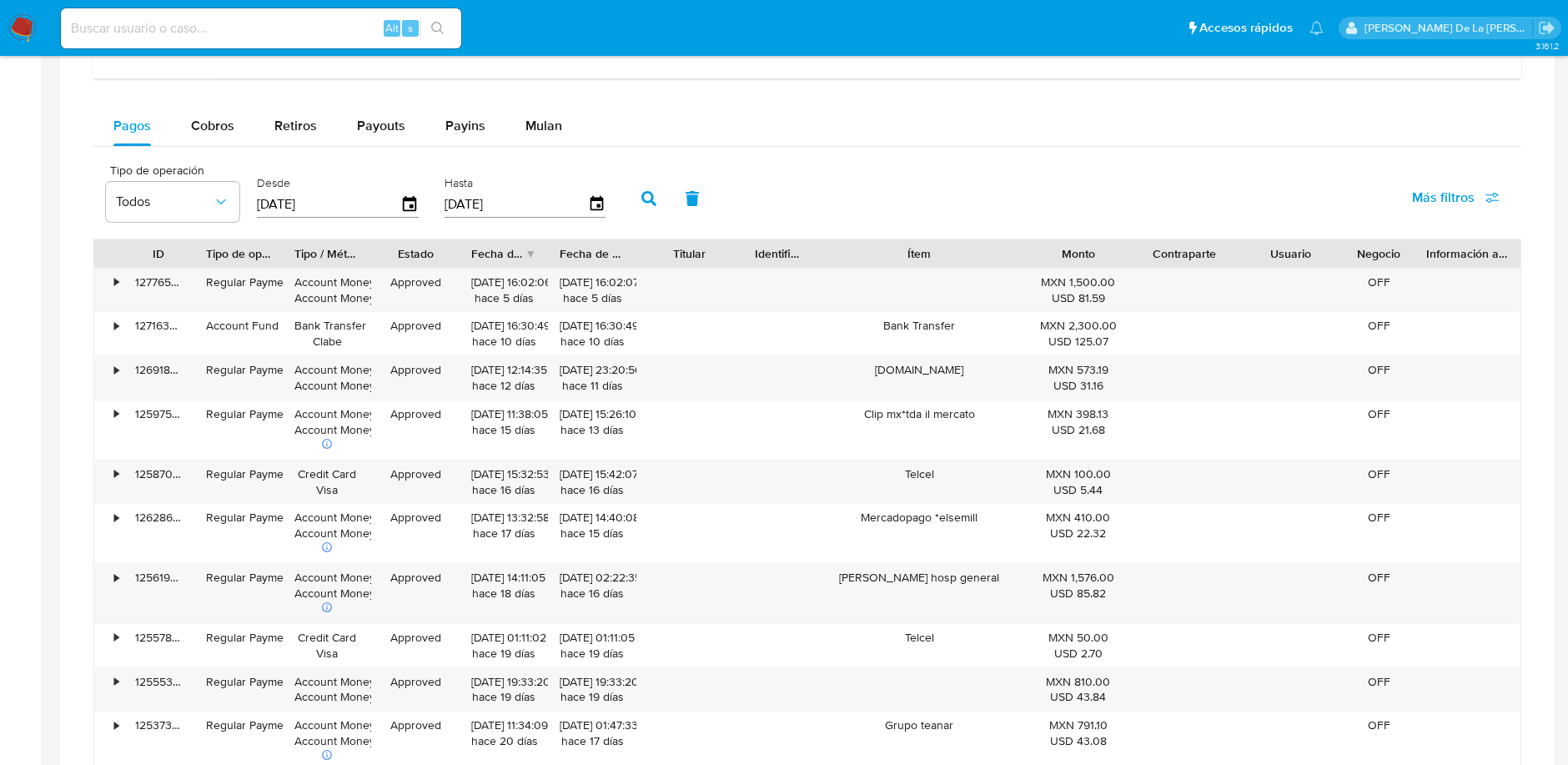
drag, startPoint x: 986, startPoint y: 253, endPoint x: 1065, endPoint y: 248, distance: 79.2
click at [1065, 248] on div "ID Tipo de operación Tipo / Método Estado Fecha de creación Fecha de aprobación…" at bounding box center [807, 253] width 1426 height 28
drag, startPoint x: 994, startPoint y: 362, endPoint x: 853, endPoint y: 383, distance: 142.6
click at [852, 385] on div "Www.bloomandwild.com" at bounding box center [919, 377] width 212 height 43
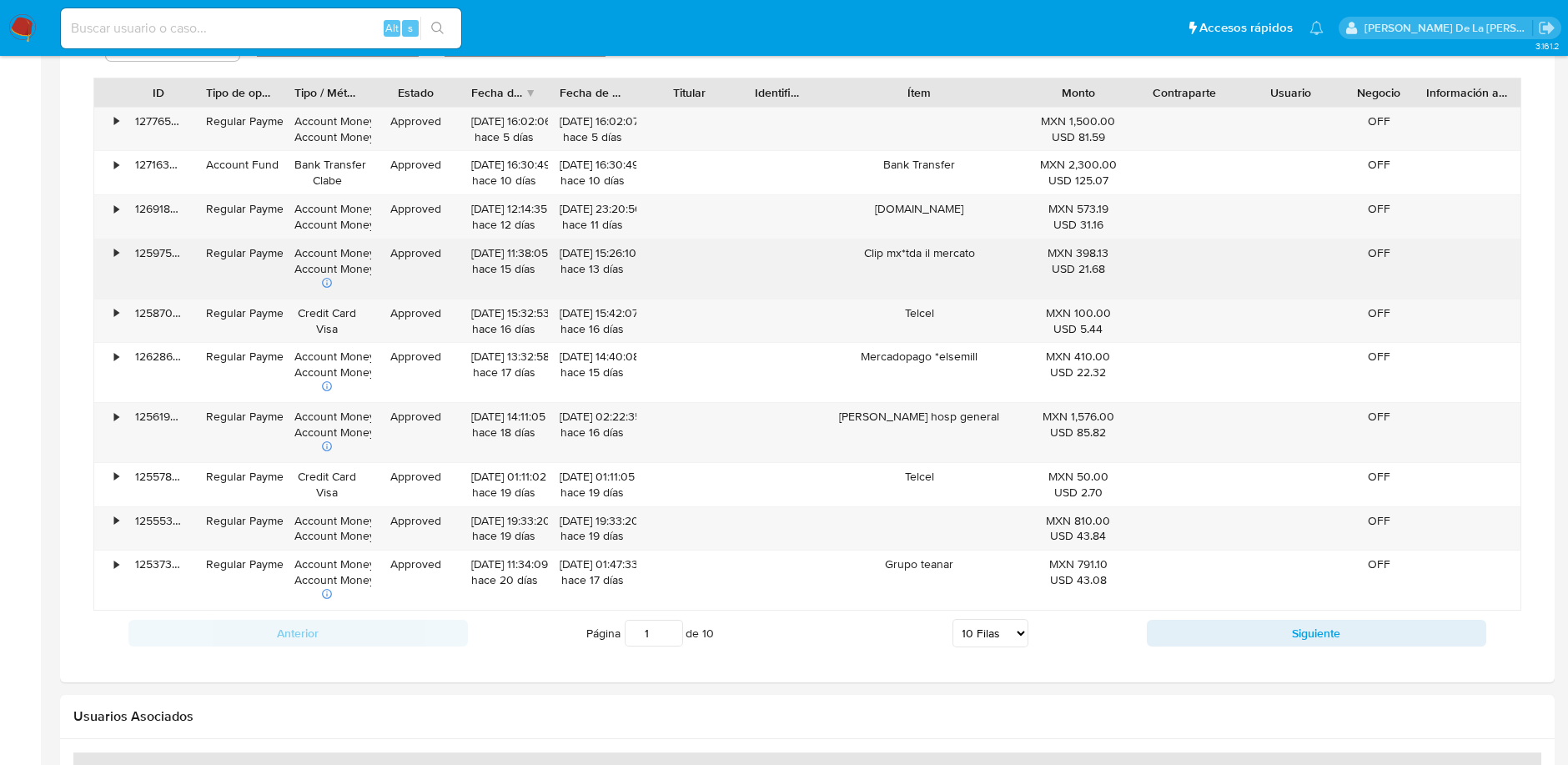
scroll to position [1204, 0]
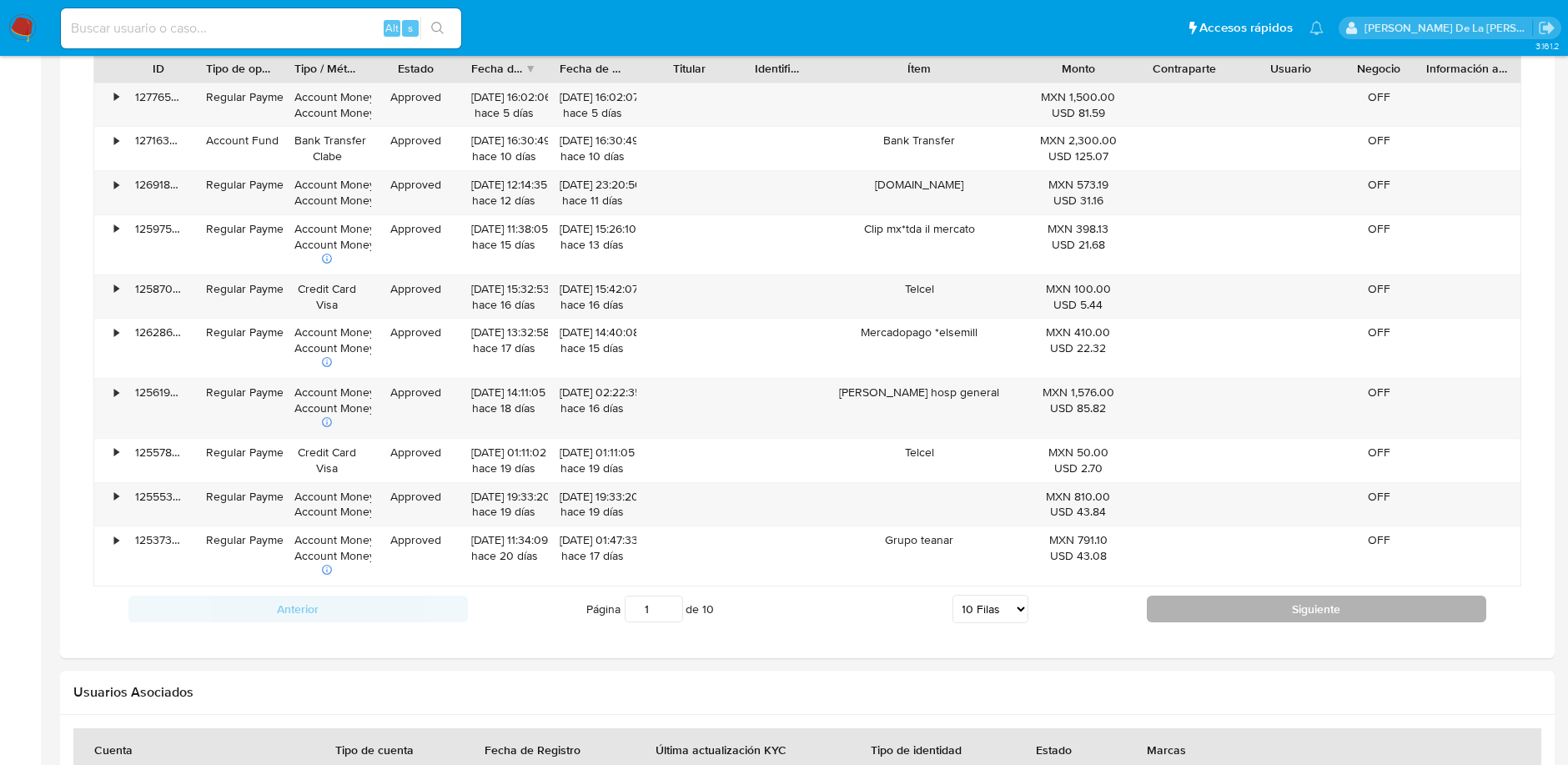
click at [1231, 606] on button "Siguiente" at bounding box center [1316, 608] width 340 height 26
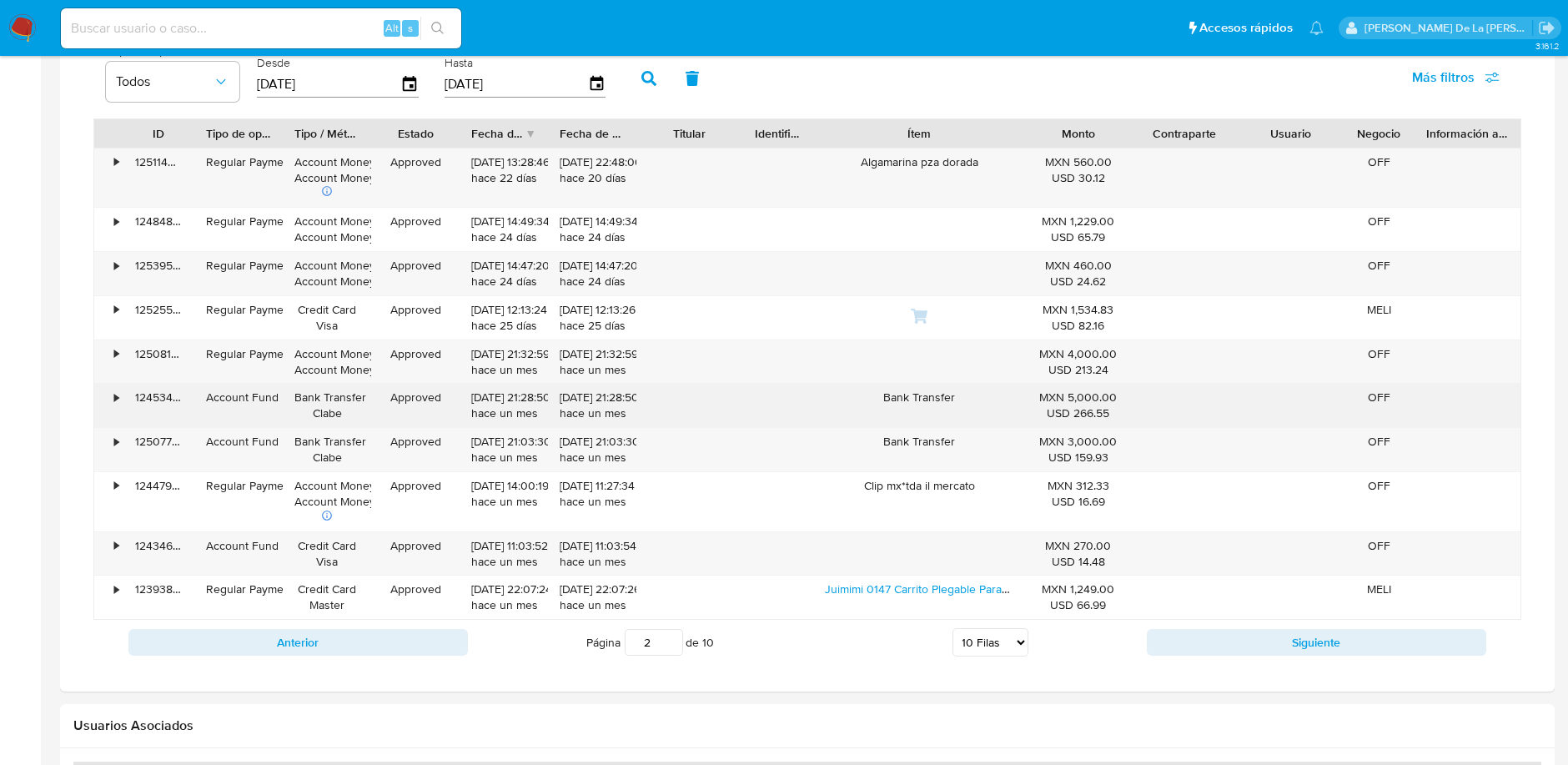
scroll to position [1111, 0]
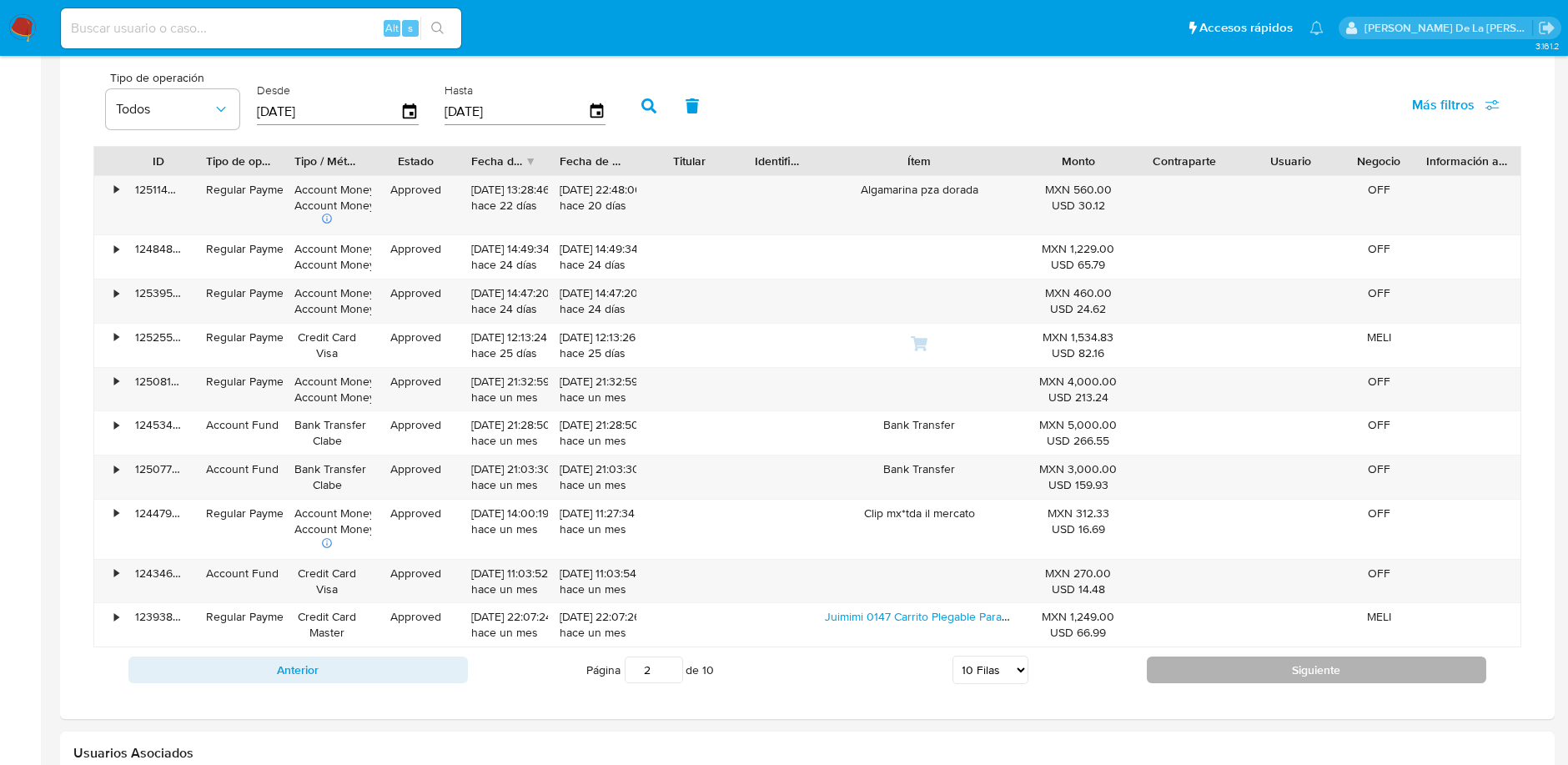
click at [1220, 670] on button "Siguiente" at bounding box center [1316, 669] width 340 height 26
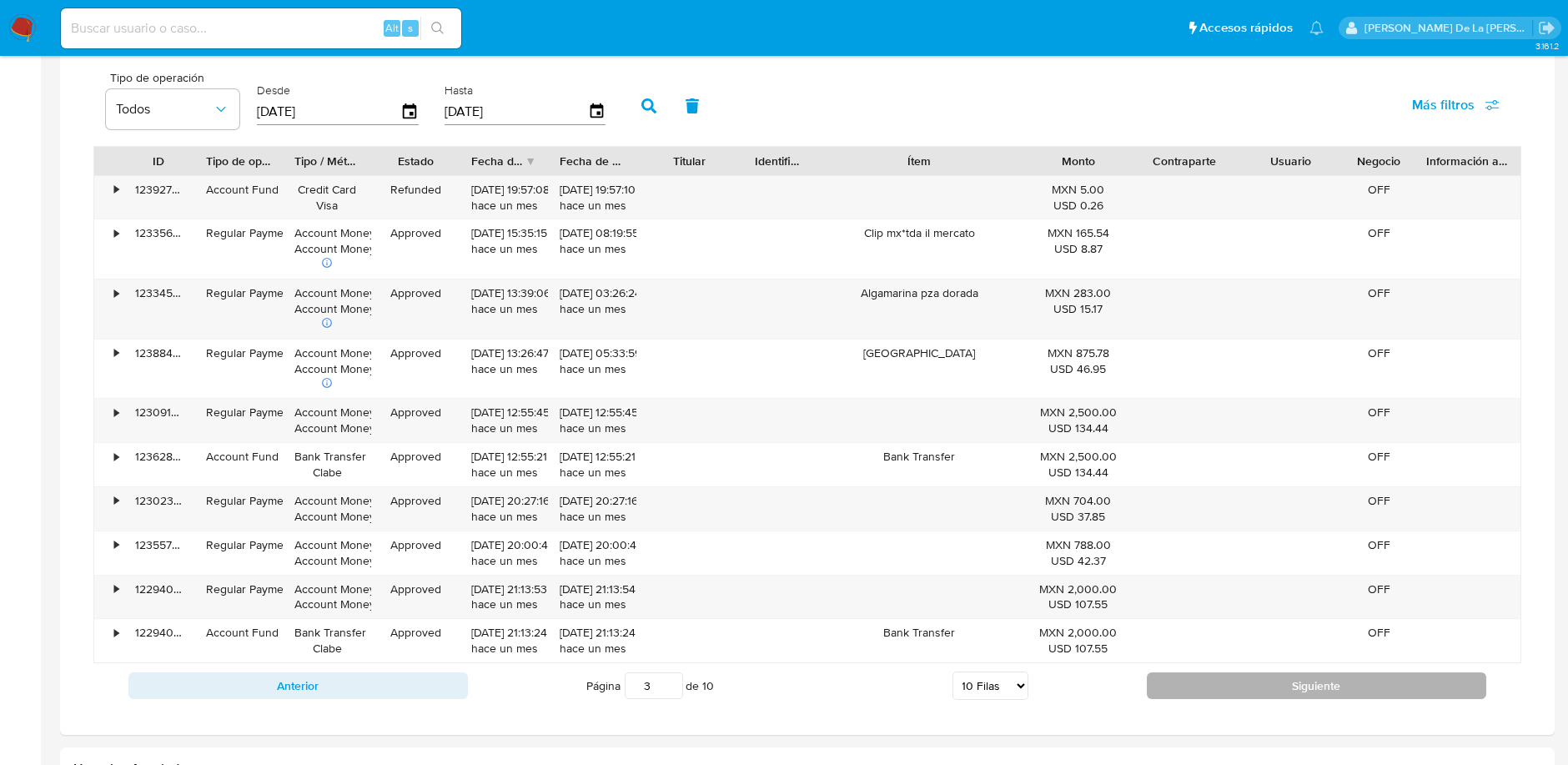
click at [1224, 677] on button "Siguiente" at bounding box center [1316, 685] width 340 height 26
type input "4"
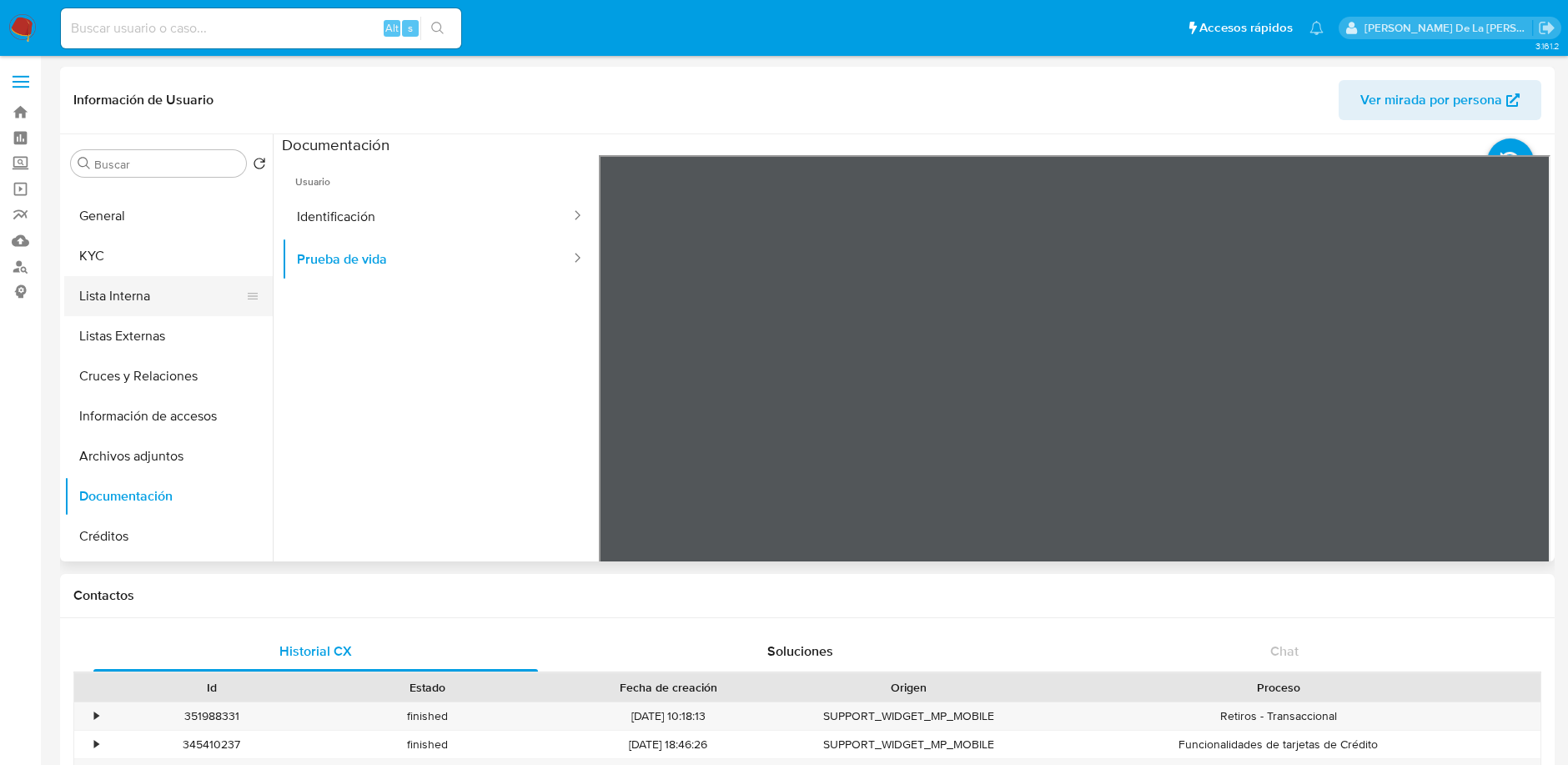
scroll to position [0, 0]
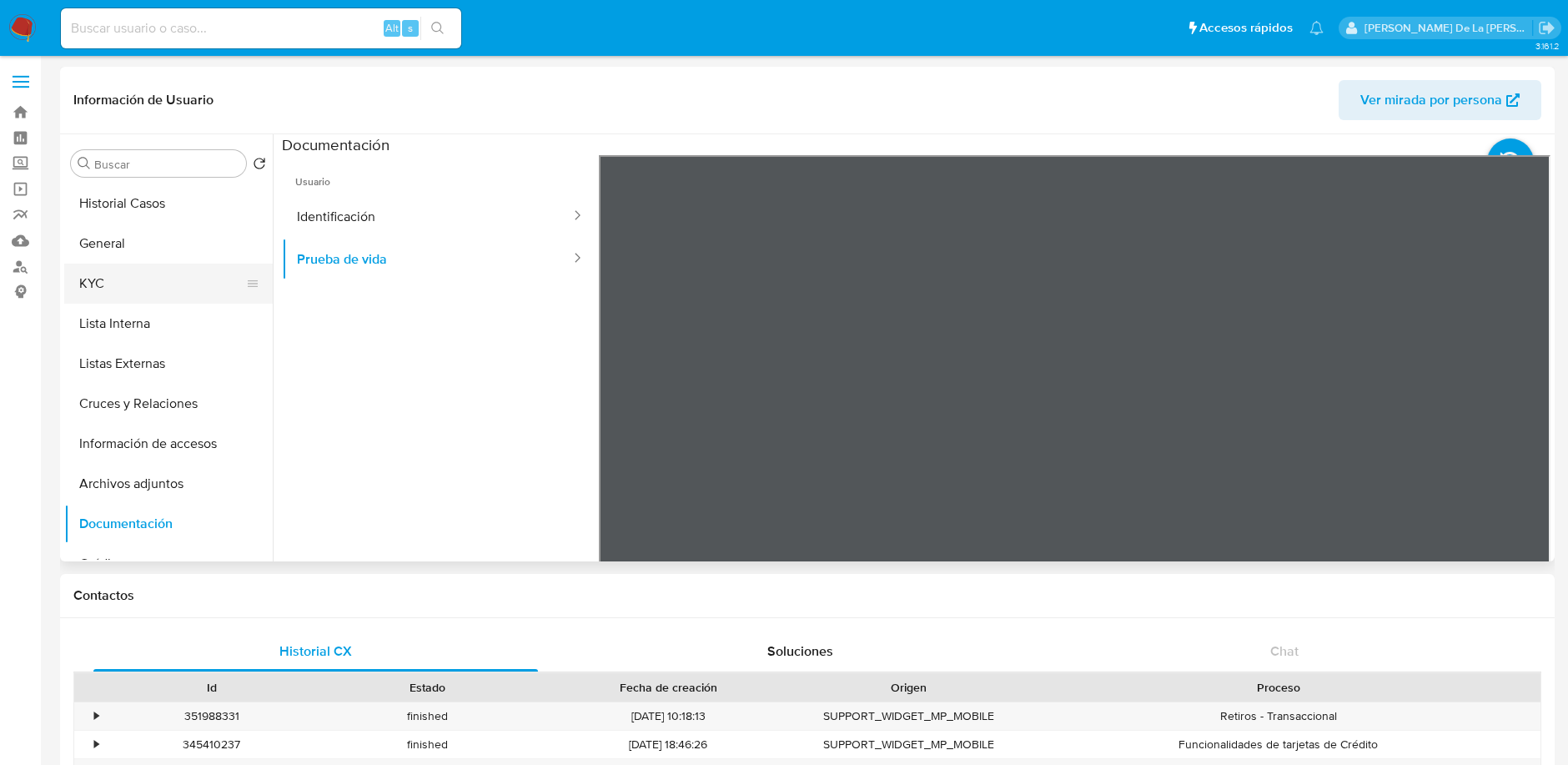
click at [131, 290] on button "KYC" at bounding box center [161, 283] width 195 height 40
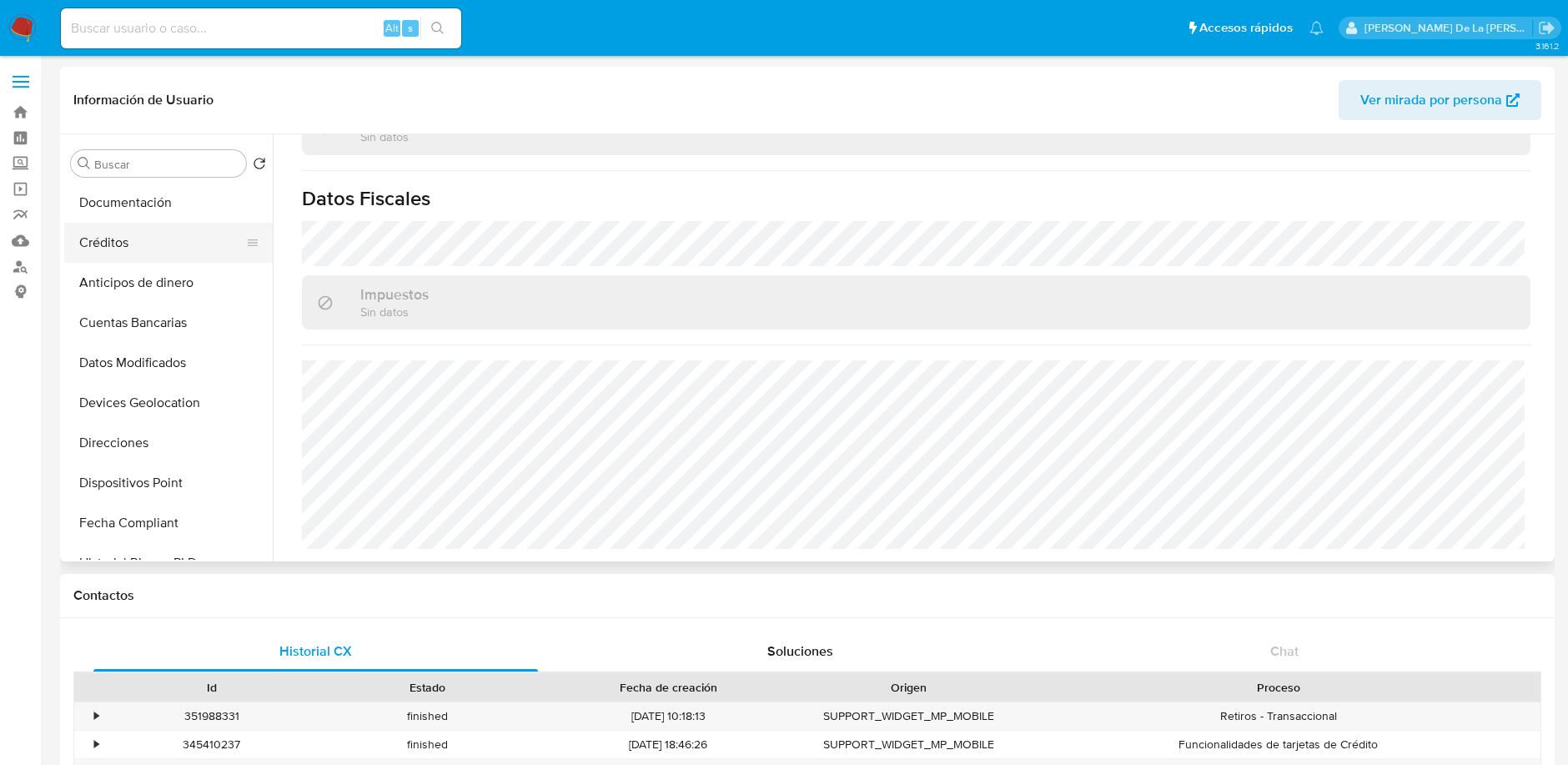
scroll to position [364, 0]
click at [193, 362] on button "Devices Geolocation" at bounding box center [161, 359] width 195 height 40
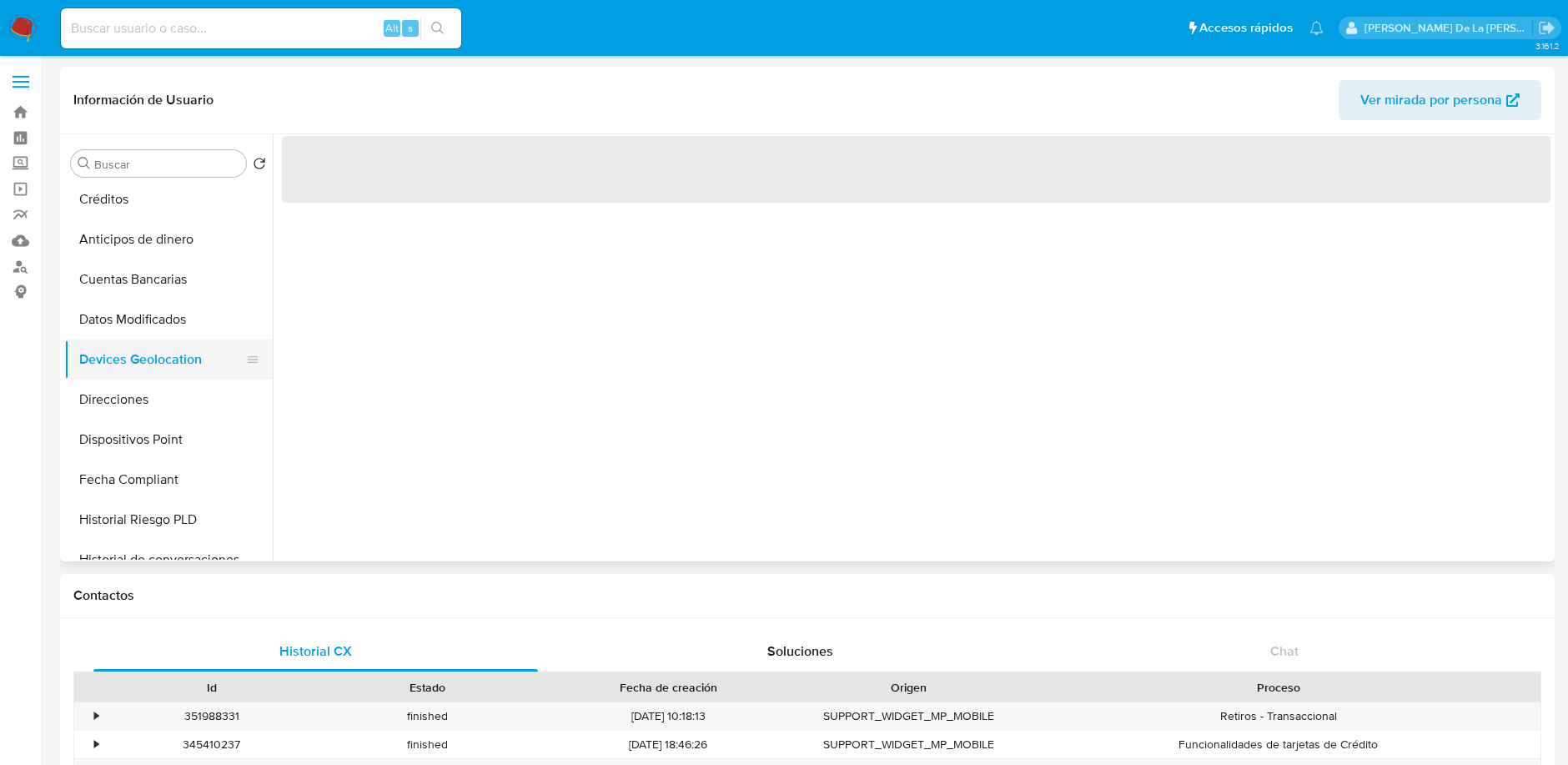
scroll to position [0, 0]
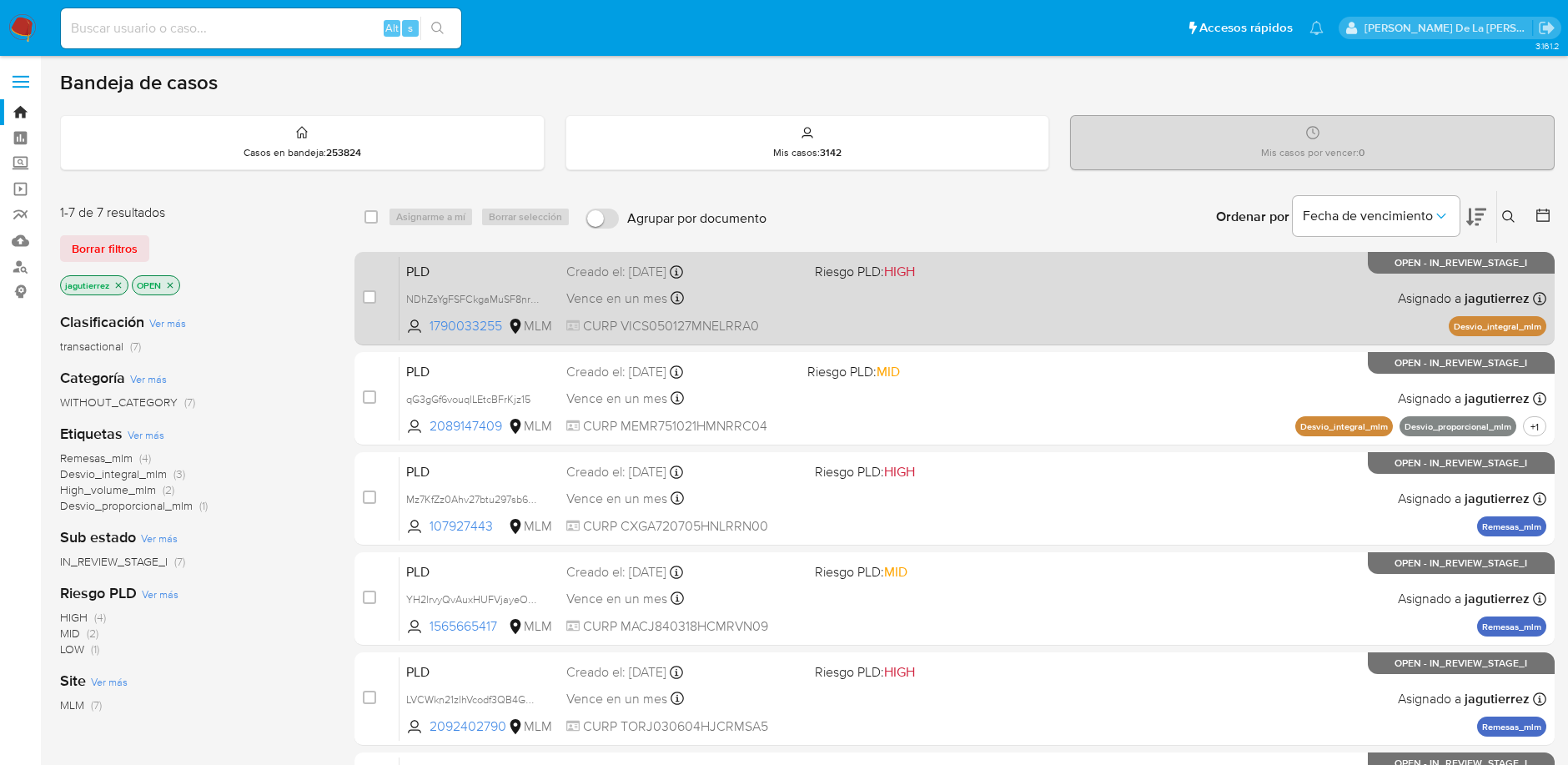
click at [1190, 294] on div "PLD NDhZsYgFSFCkgaMuSF8nr5zE 1790033255 MLM Riesgo PLD: HIGH Creado el: [DATE] …" at bounding box center [973, 298] width 1147 height 84
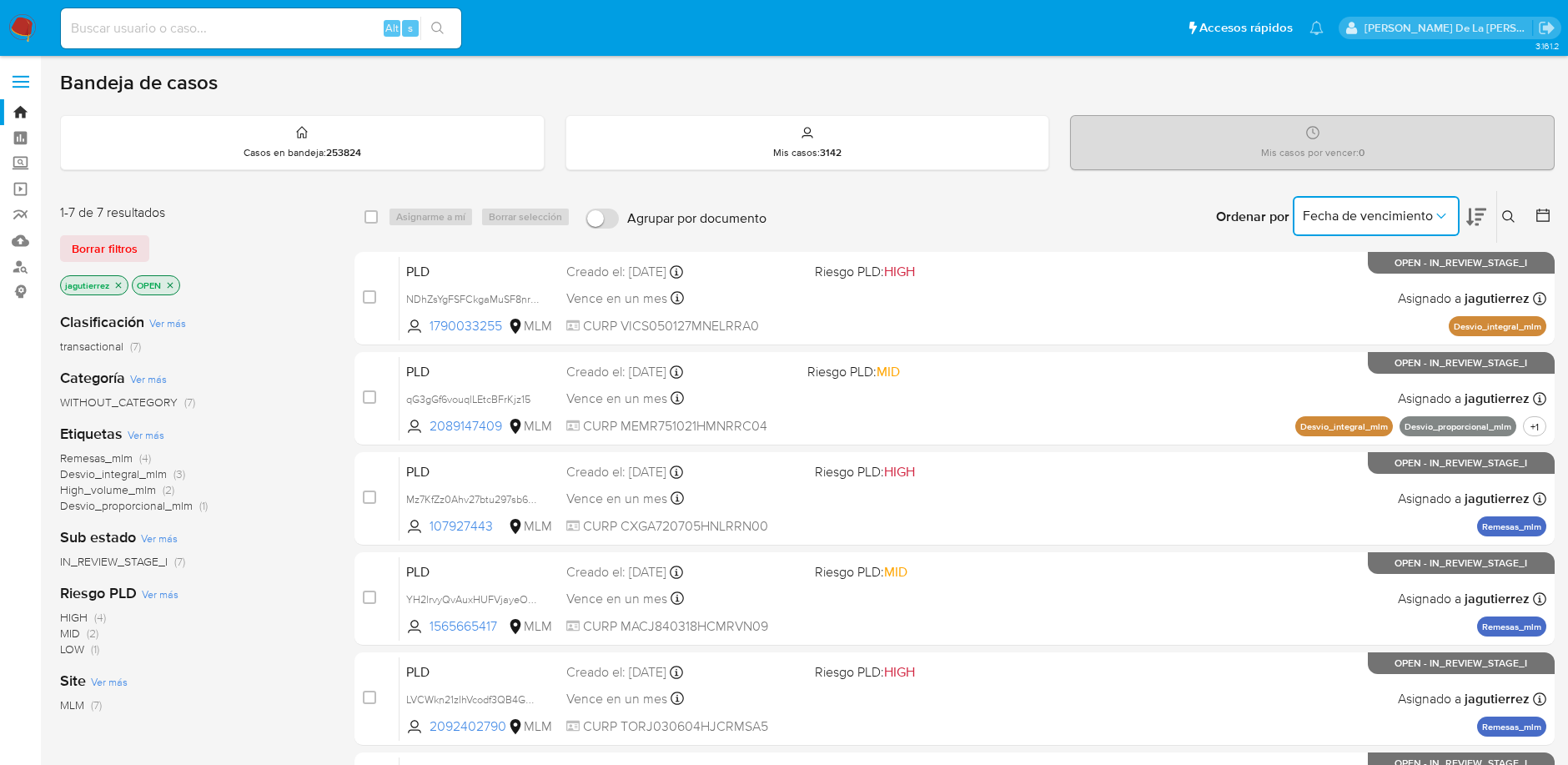
click at [1413, 207] on span "Fecha de vencimiento" at bounding box center [1368, 216] width 131 height 17
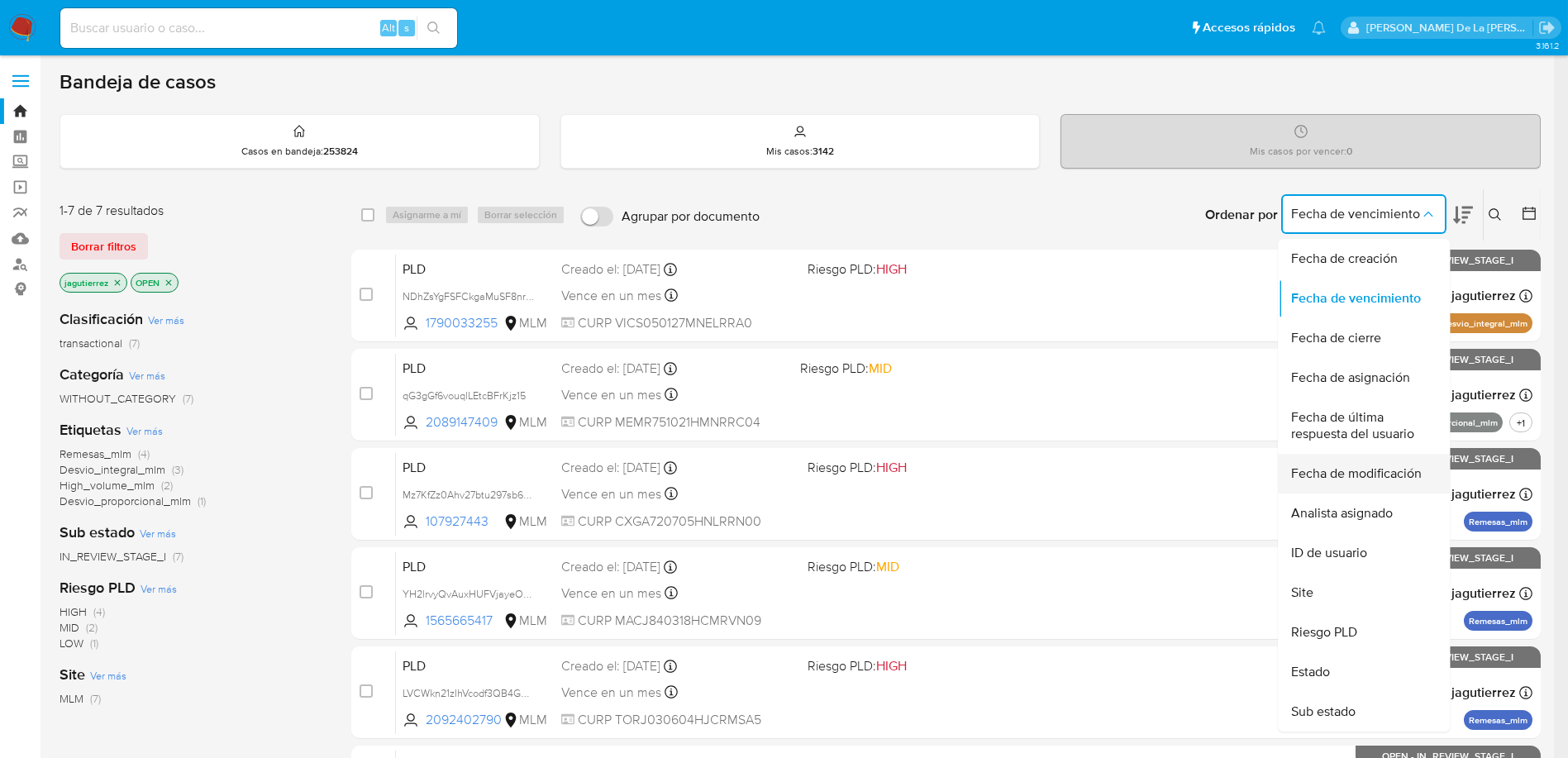
click at [1405, 472] on span "Fecha de modificación" at bounding box center [1356, 473] width 130 height 17
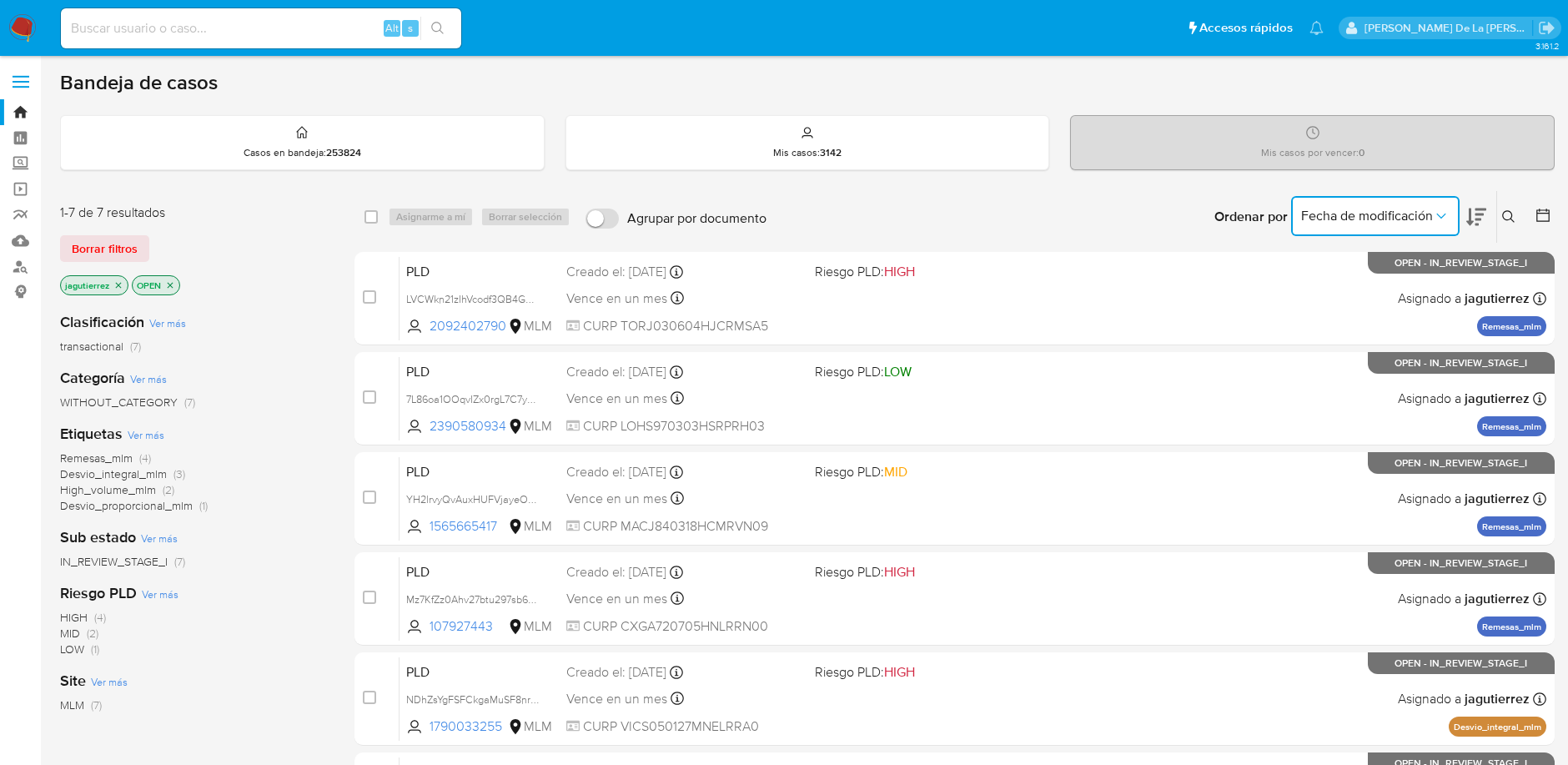
click at [1434, 207] on icon "Ordenar por" at bounding box center [1442, 216] width 17 height 17
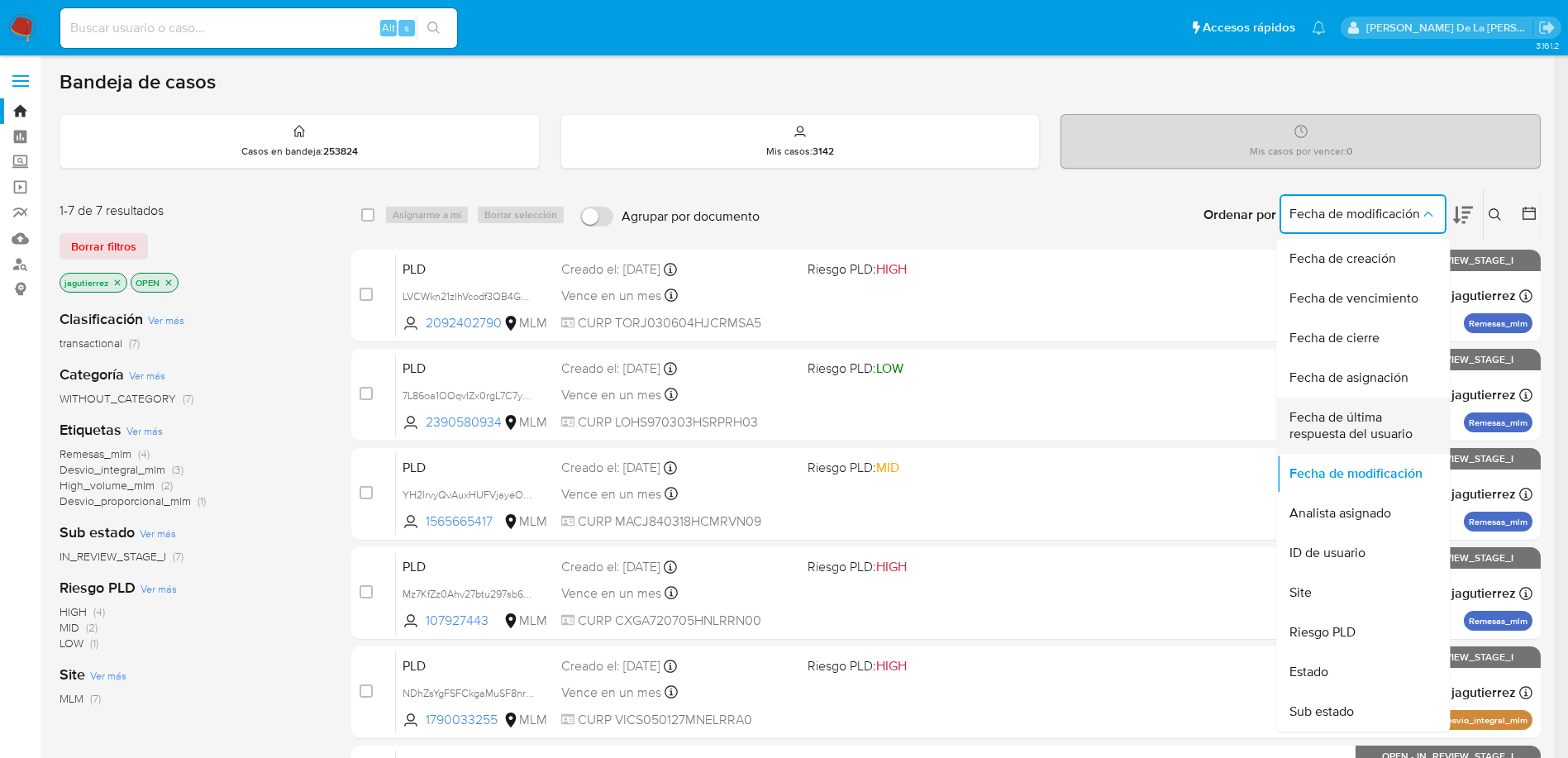
click at [1406, 417] on span "Fecha de última respuesta del usuario" at bounding box center [1358, 425] width 137 height 33
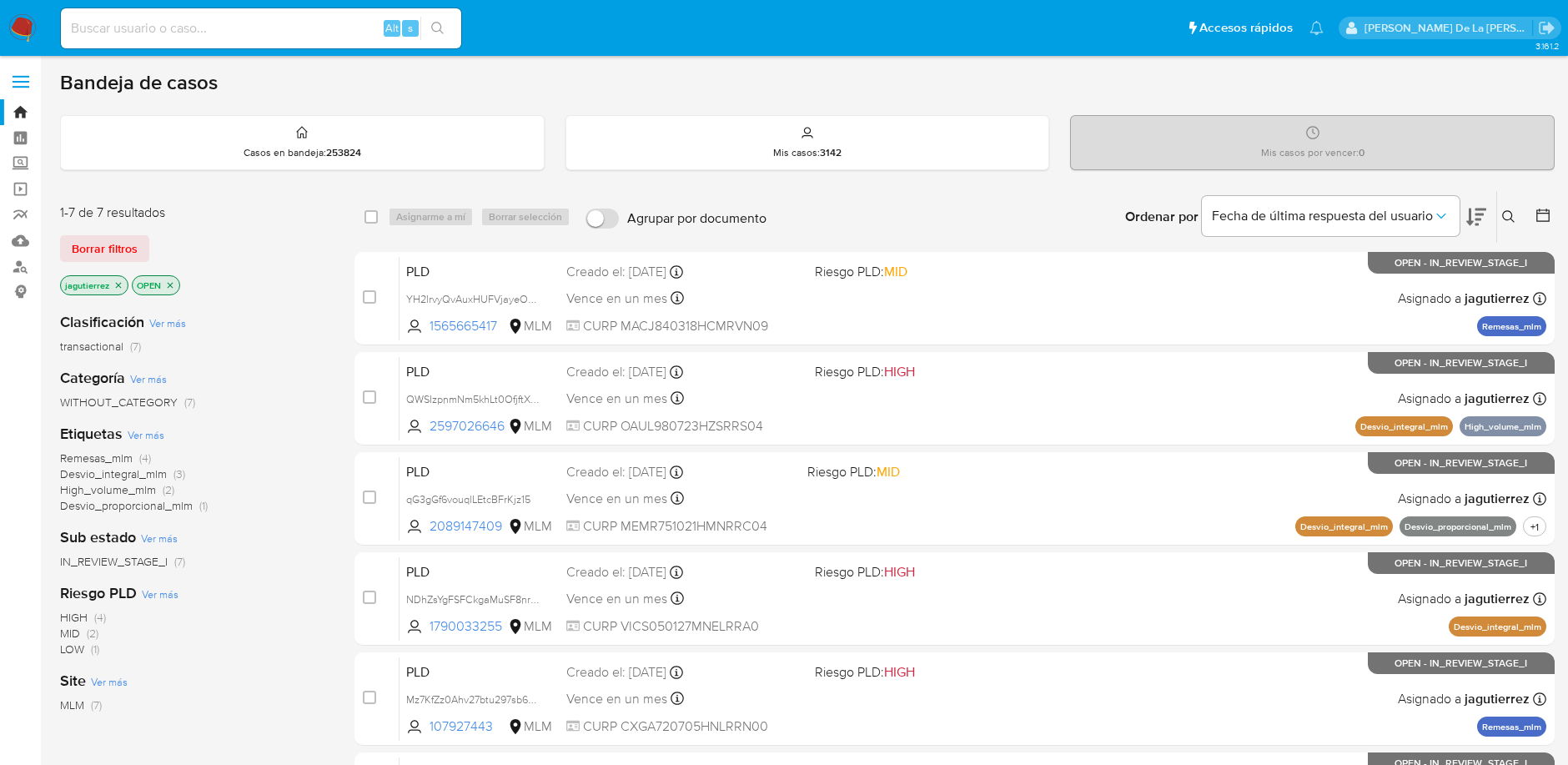
click at [1470, 211] on icon at bounding box center [1476, 216] width 20 height 20
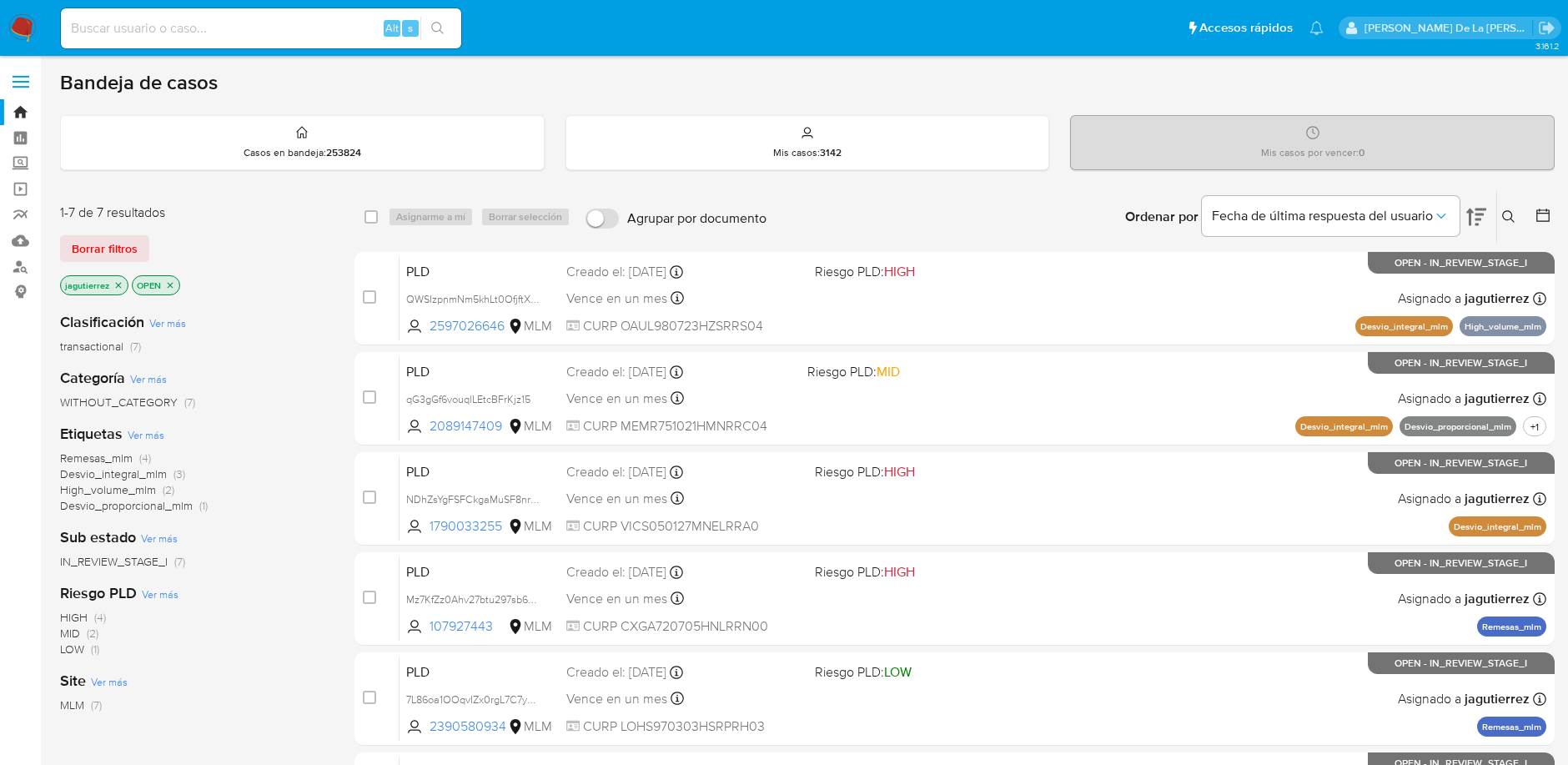
click at [1470, 217] on icon at bounding box center [1476, 217] width 20 height 18
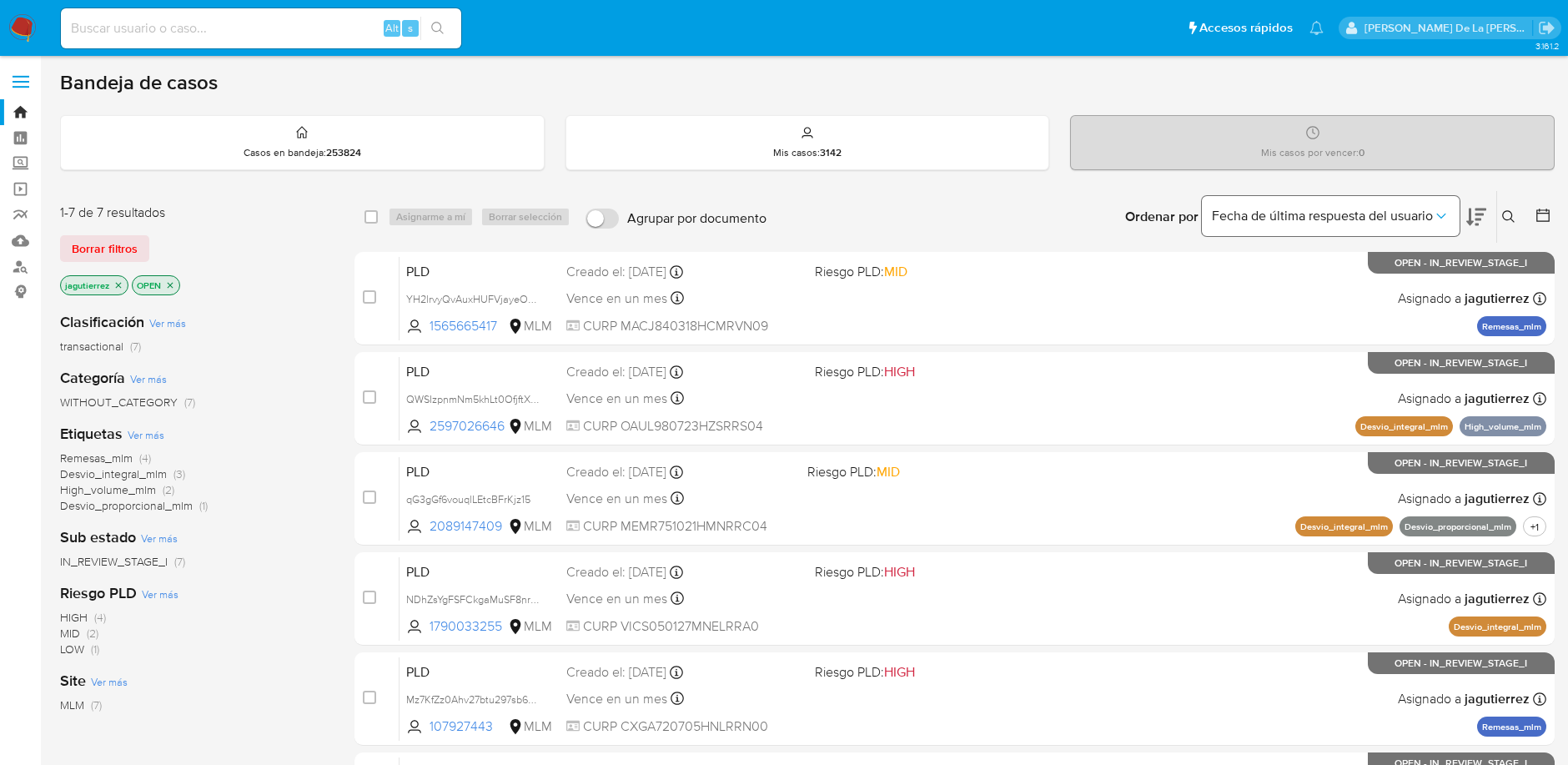
click at [1425, 212] on span "Fecha de última respuesta del usuario" at bounding box center [1322, 216] width 221 height 17
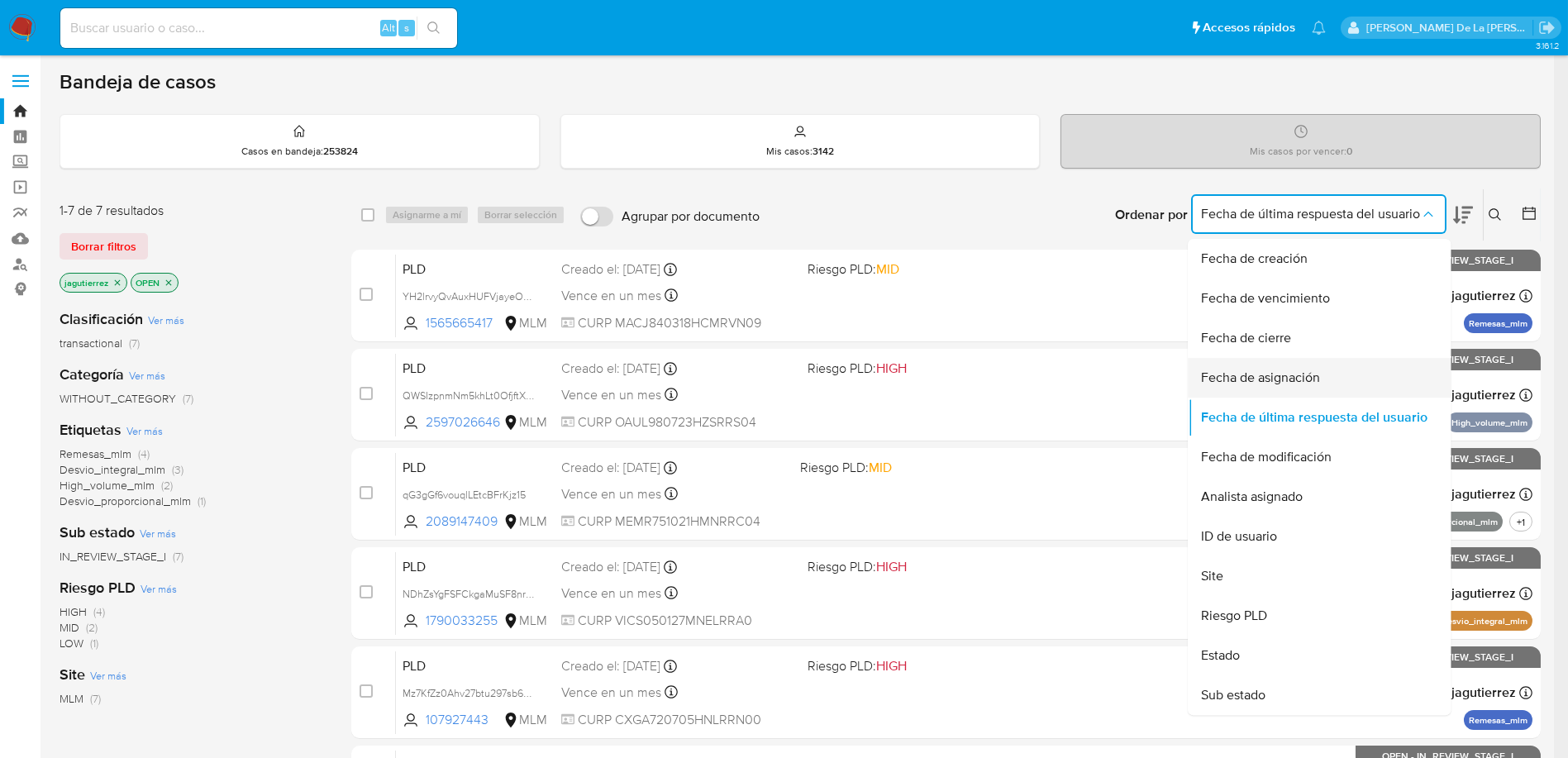
click at [1287, 377] on span "Fecha de asignación" at bounding box center [1260, 378] width 119 height 17
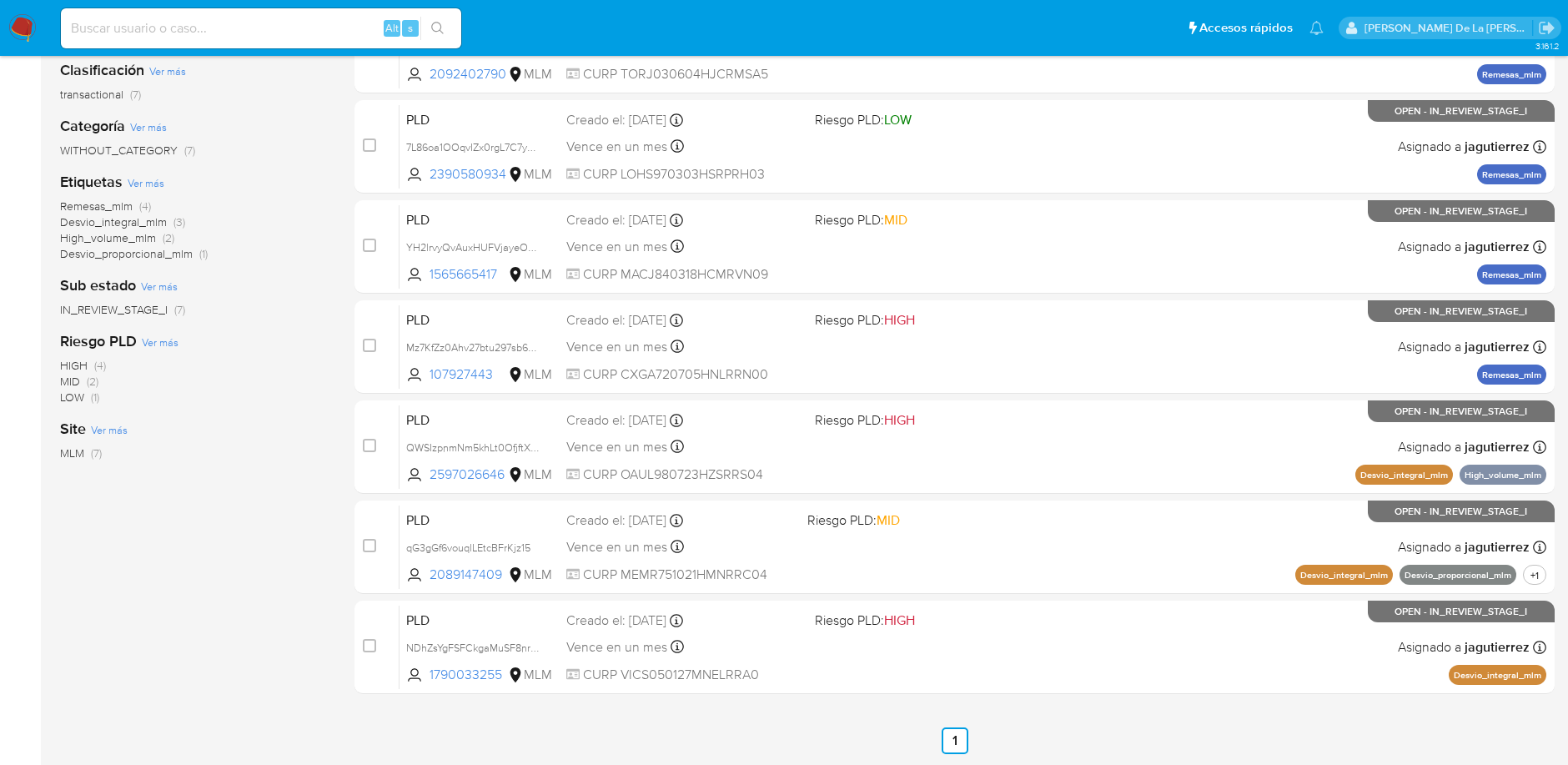
scroll to position [310, 0]
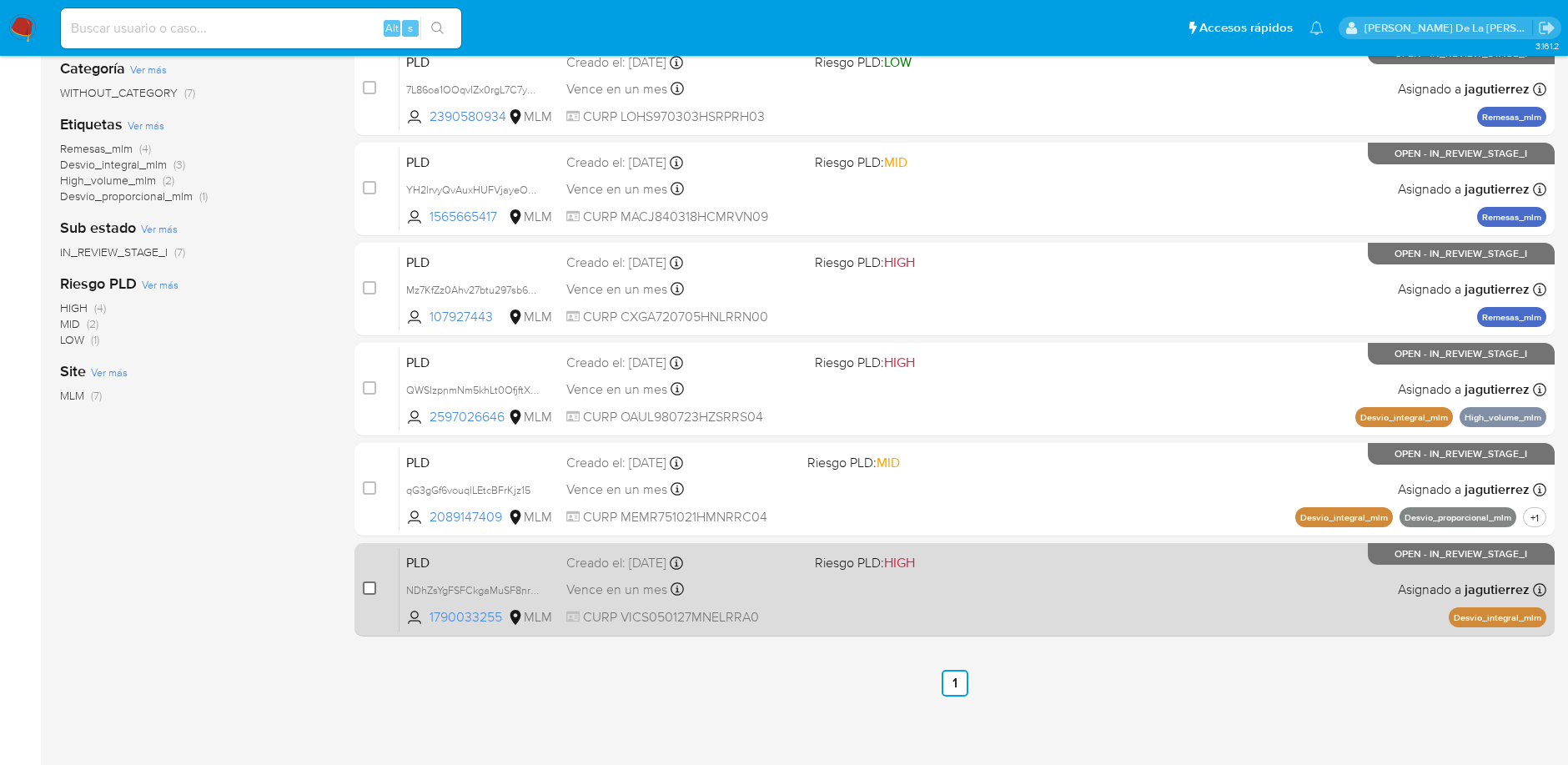
click at [369, 584] on input "checkbox" at bounding box center [369, 588] width 14 height 14
checkbox input "true"
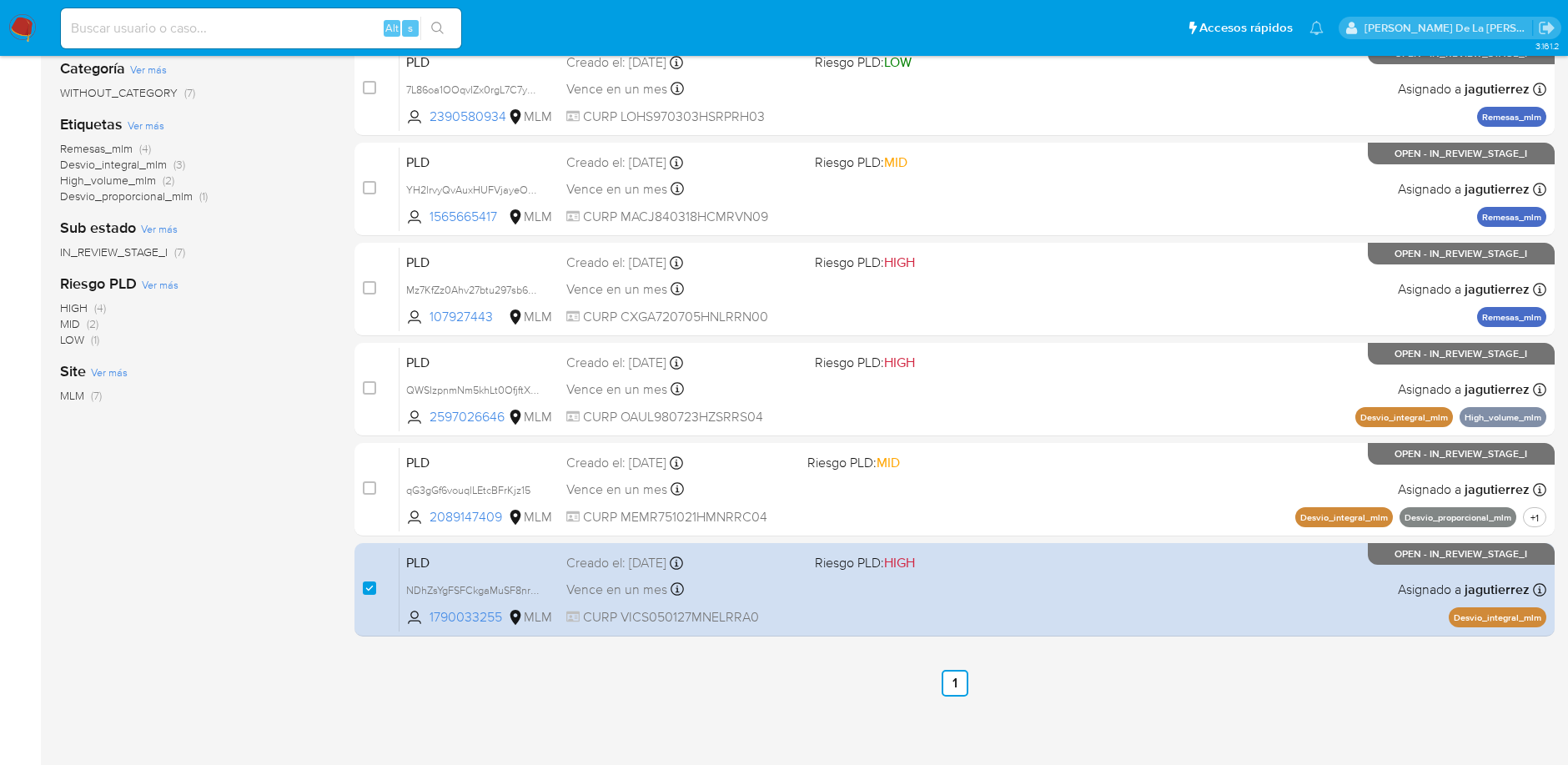
click at [216, 579] on div "1-7 de 7 resultados Borrar filtros jagutierrez OPEN Clasificación Ver más trans…" at bounding box center [194, 288] width 268 height 815
click at [1388, 726] on div "3.161.2" at bounding box center [807, 257] width 1495 height 999
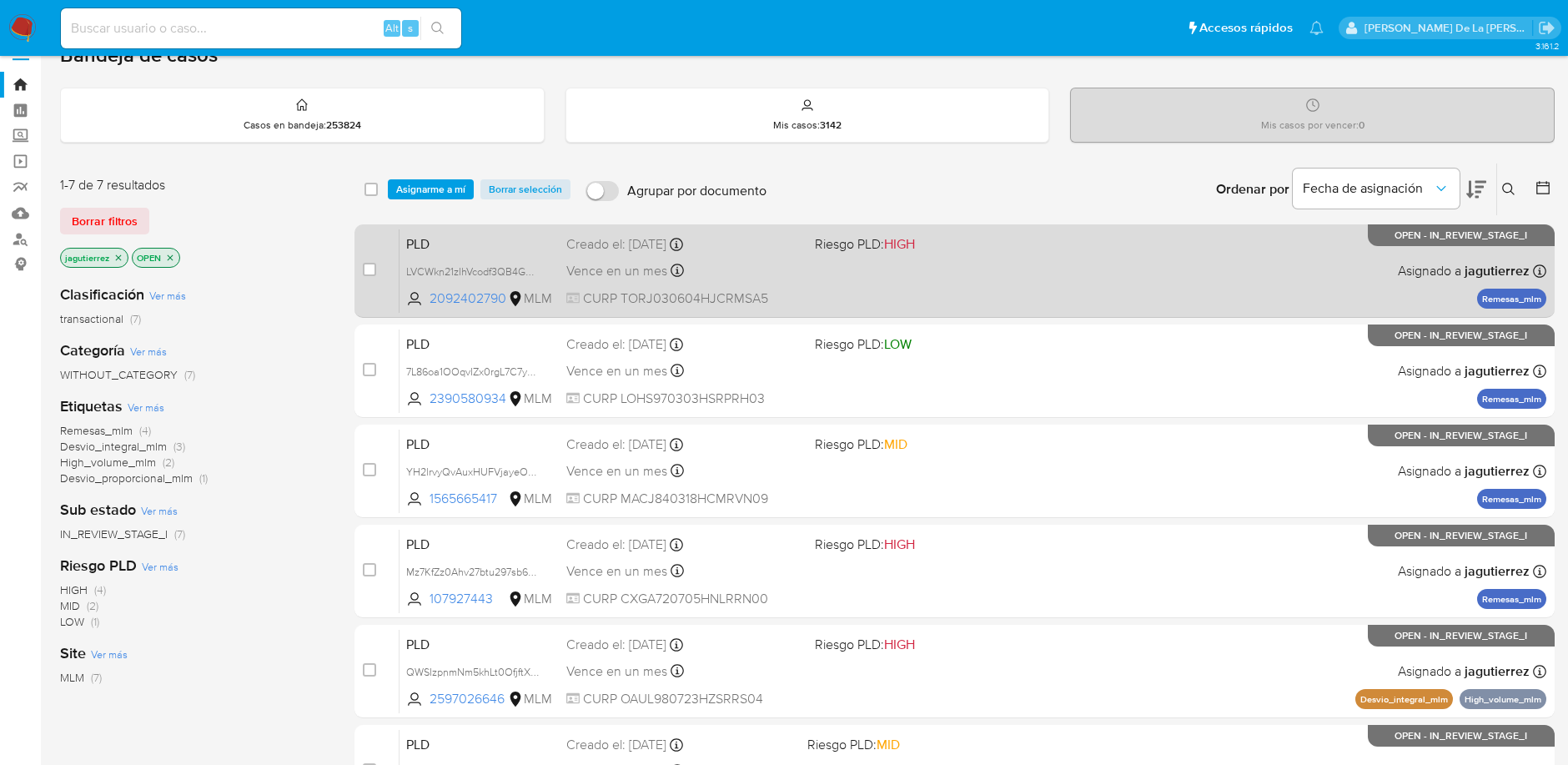
scroll to position [0, 0]
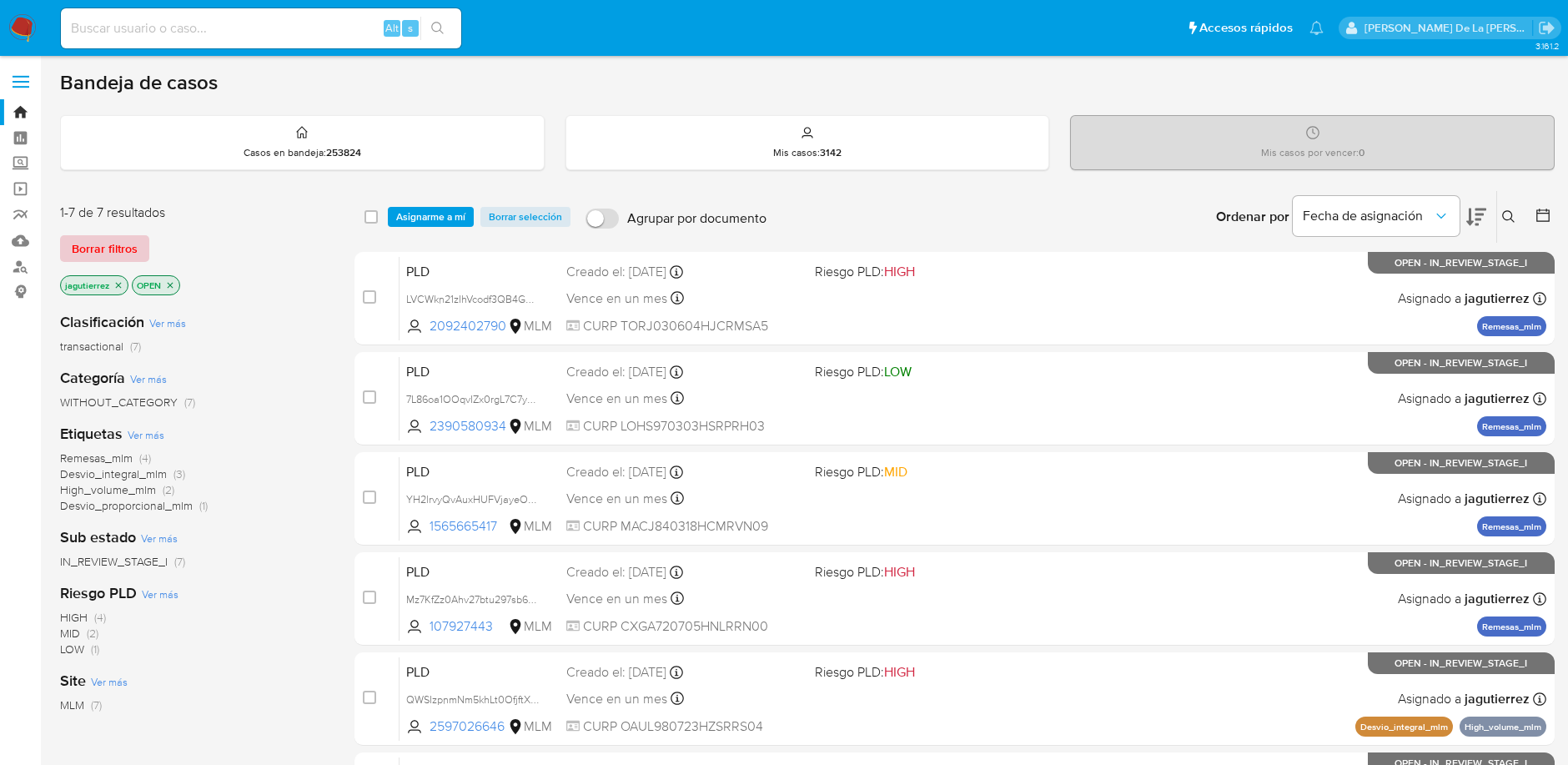
click at [96, 250] on span "Borrar filtros" at bounding box center [104, 248] width 66 height 23
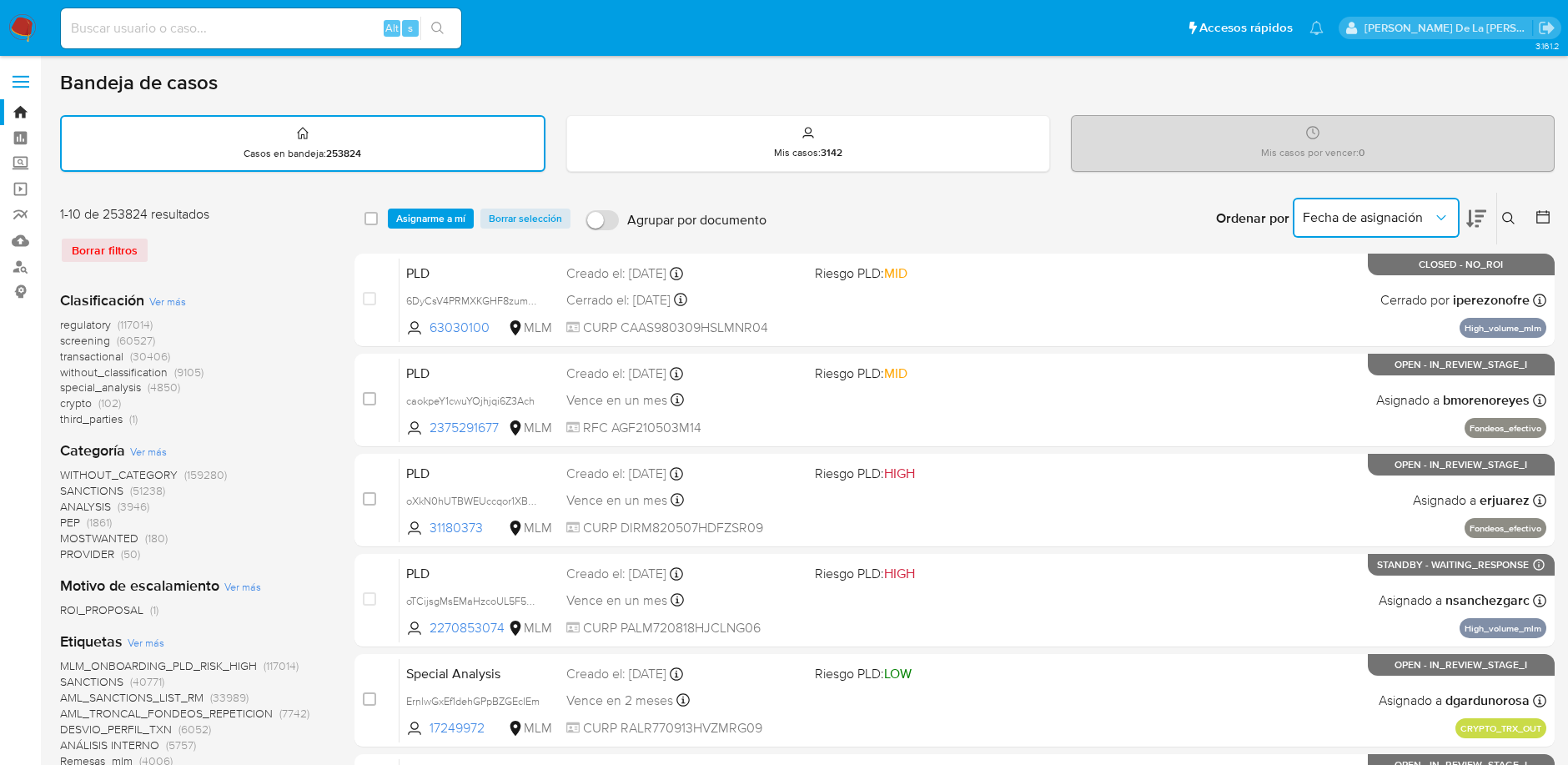
click at [1425, 213] on span "Fecha de asignación" at bounding box center [1368, 217] width 131 height 17
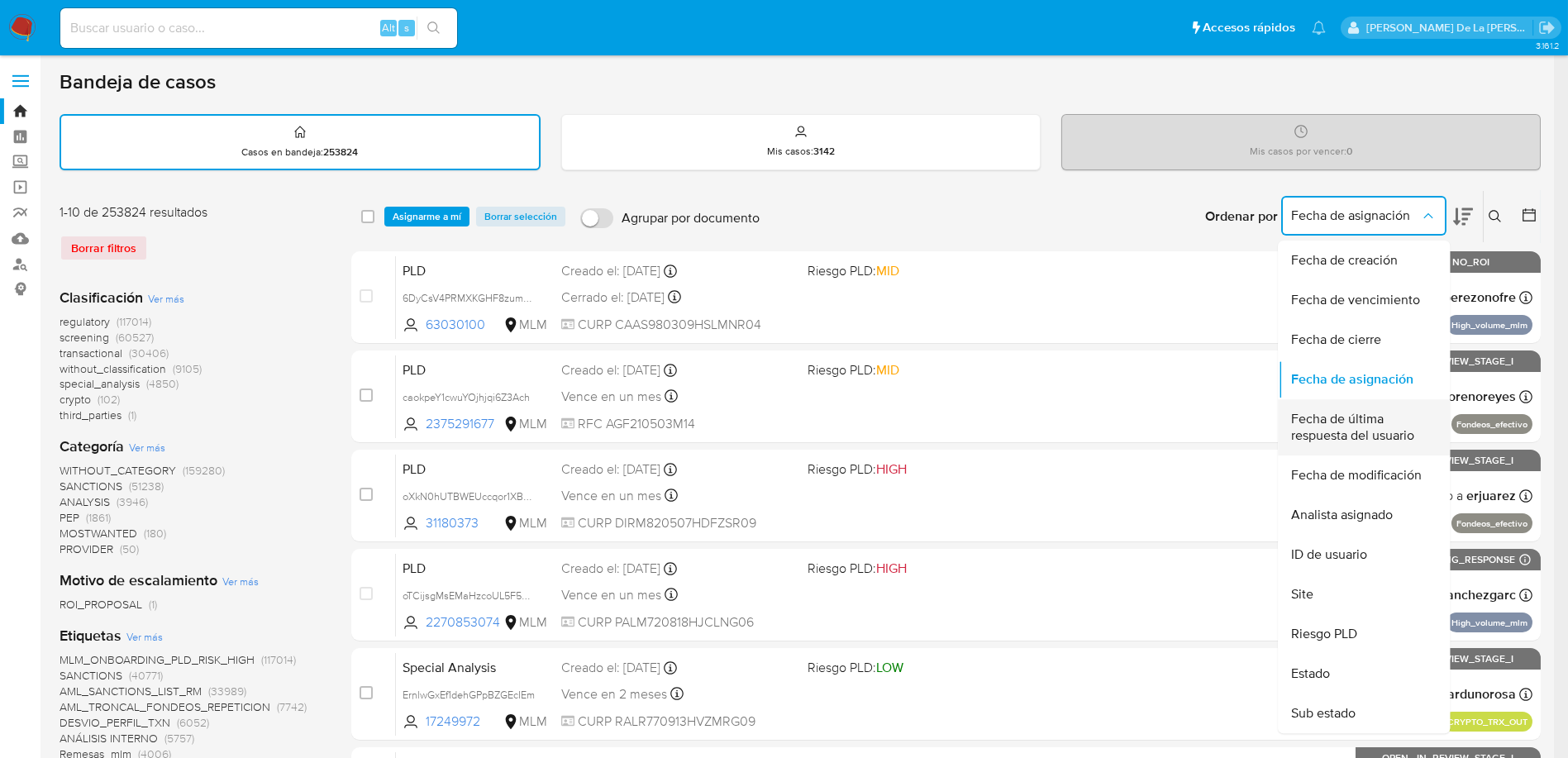
click at [1373, 412] on span "Fecha de última respuesta del usuario" at bounding box center [1358, 427] width 135 height 33
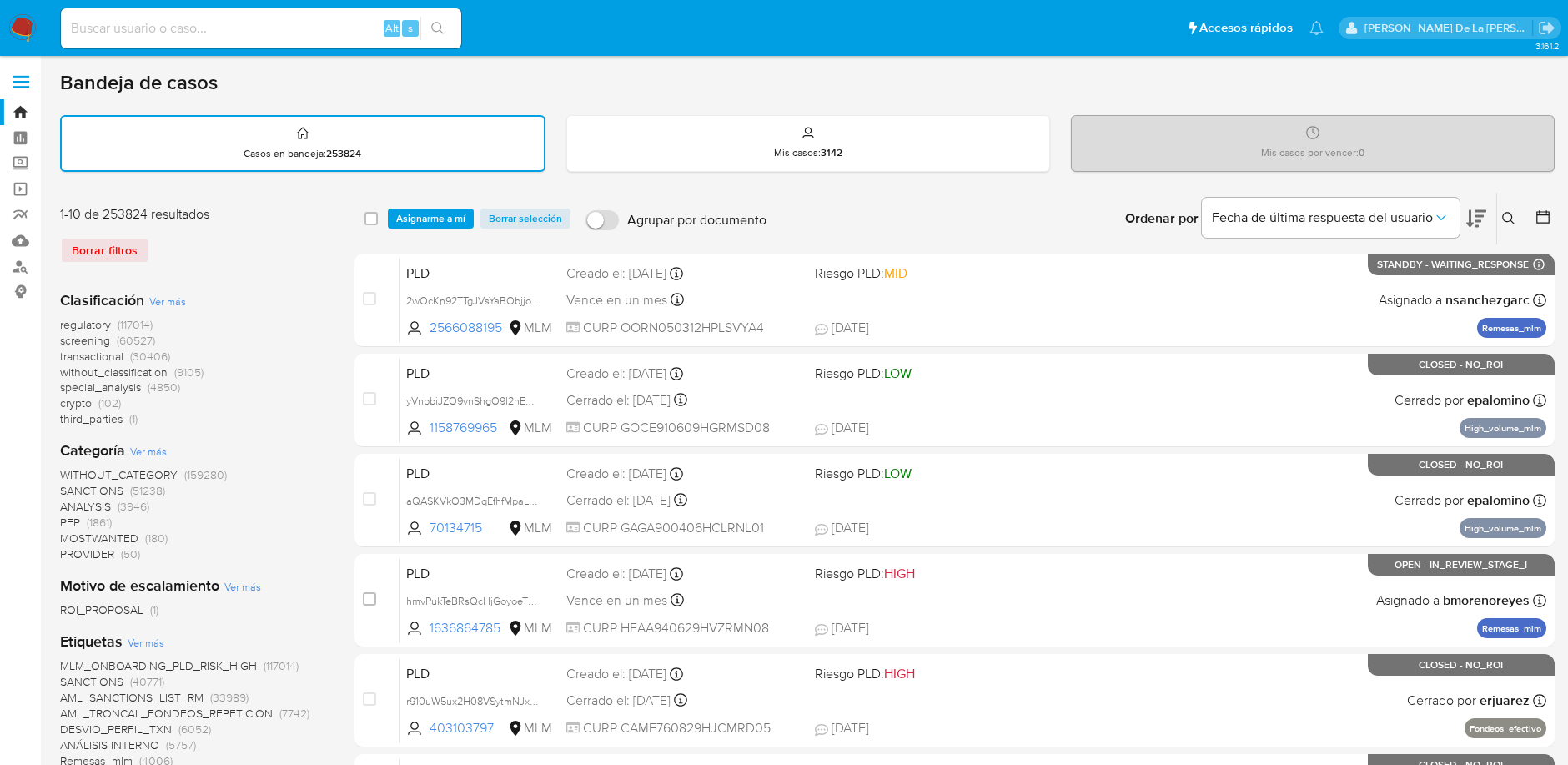
click at [23, 20] on img at bounding box center [22, 28] width 28 height 28
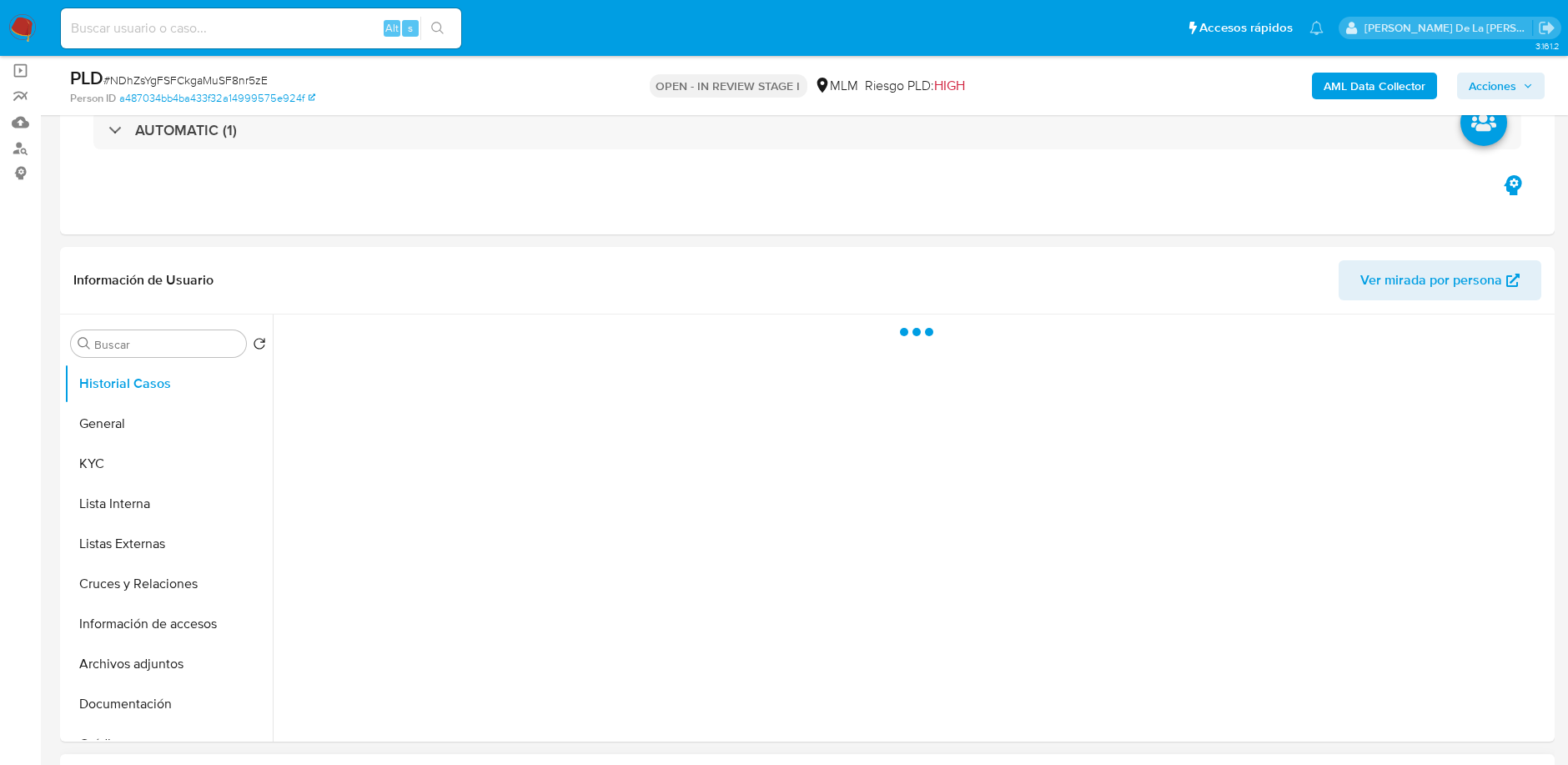
scroll to position [370, 0]
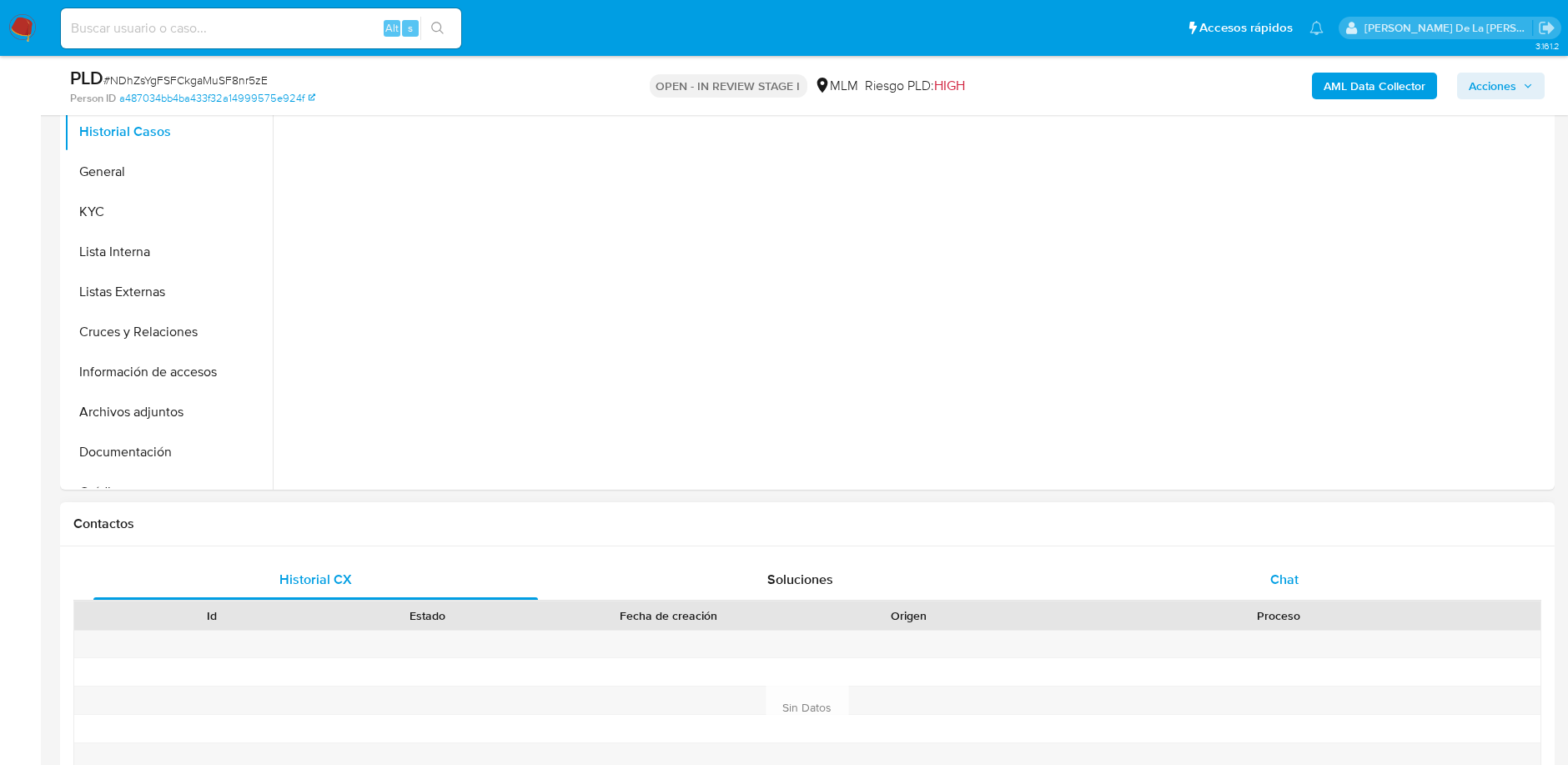
select select "10"
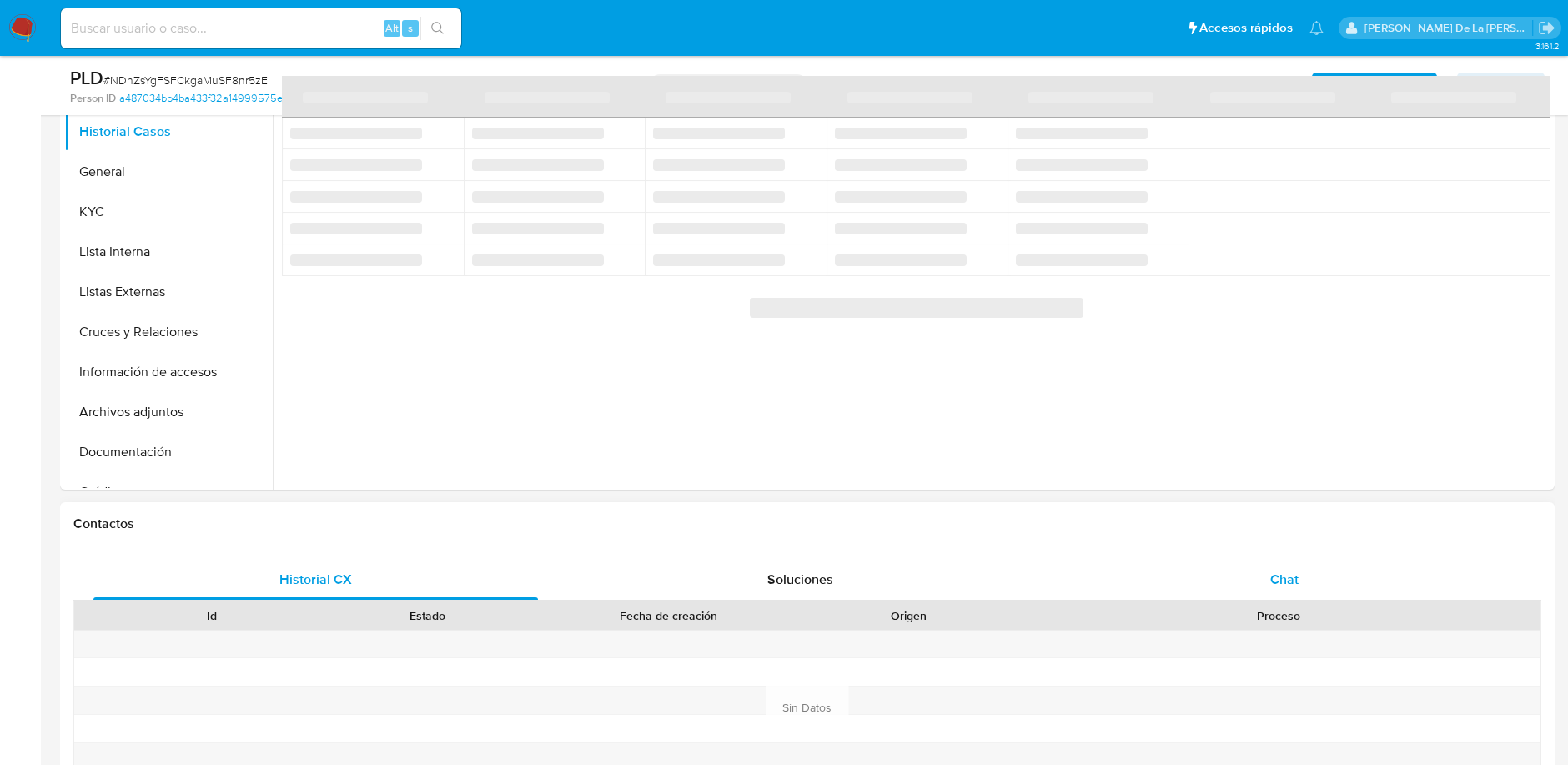
click at [1274, 584] on span "Chat" at bounding box center [1284, 579] width 28 height 19
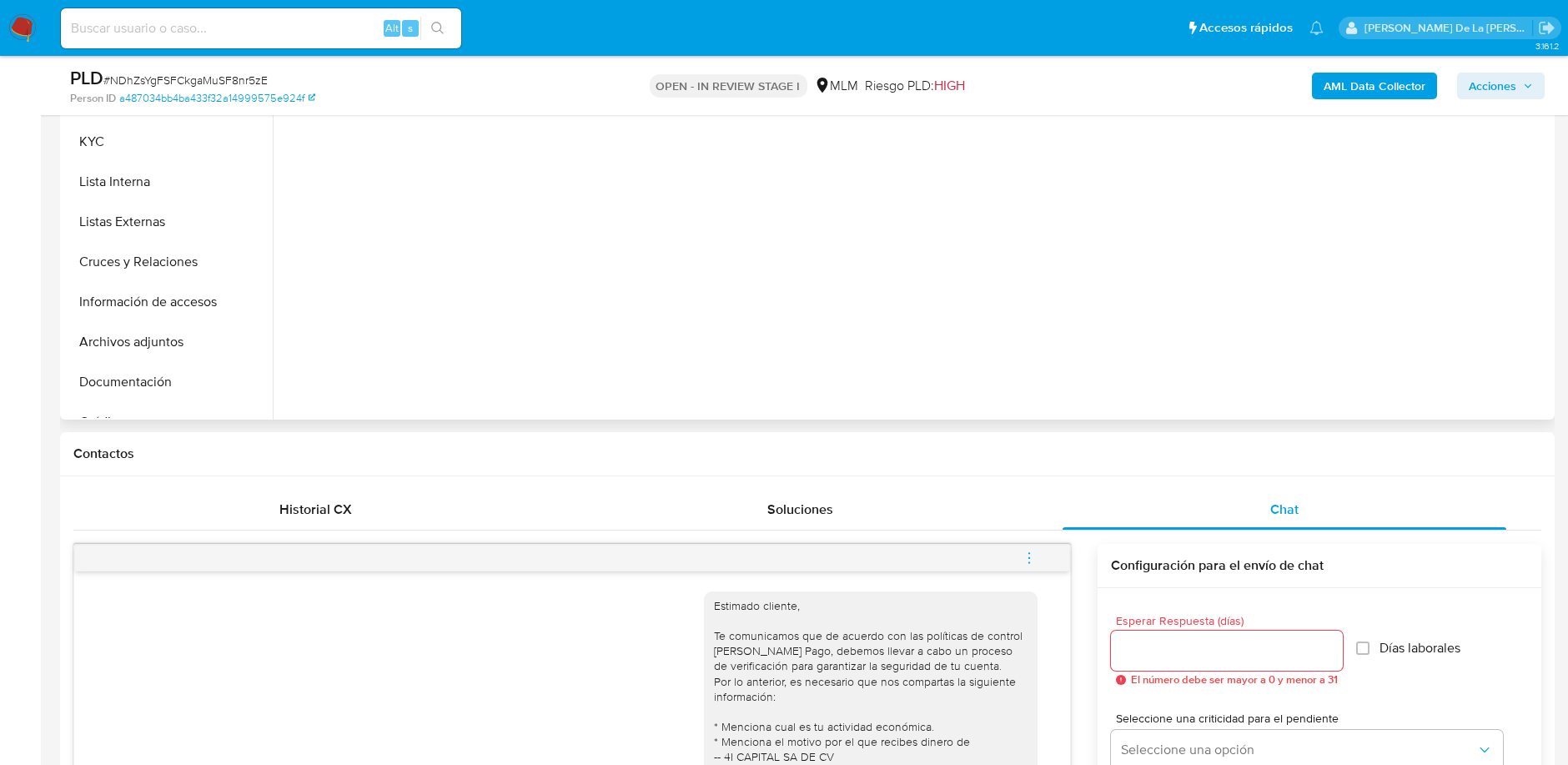
scroll to position [278, 0]
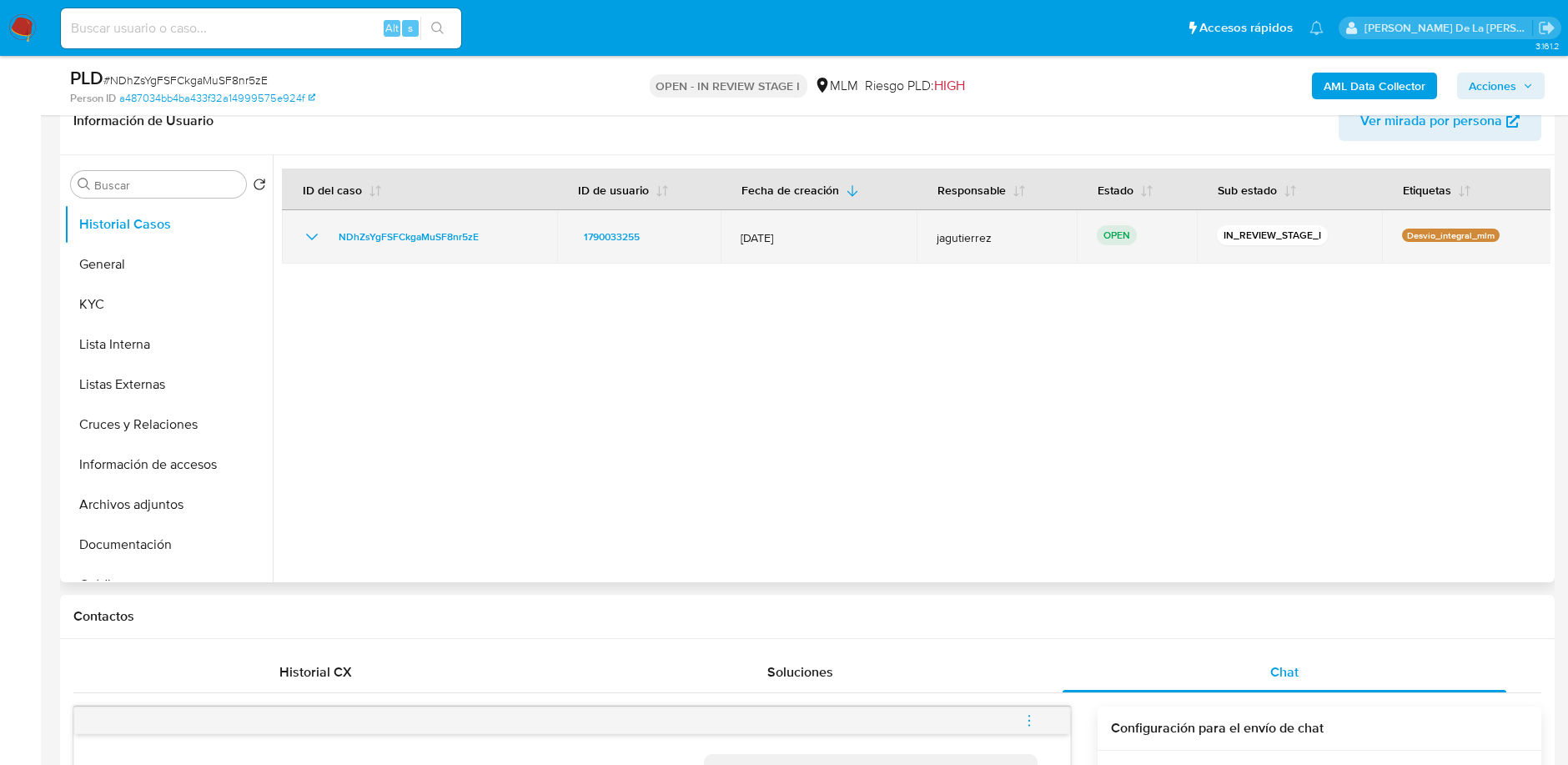
drag, startPoint x: 1222, startPoint y: 243, endPoint x: 1321, endPoint y: 241, distance: 99.0
click at [1321, 241] on div "IN_REVIEW_STAGE_I" at bounding box center [1289, 236] width 146 height 23
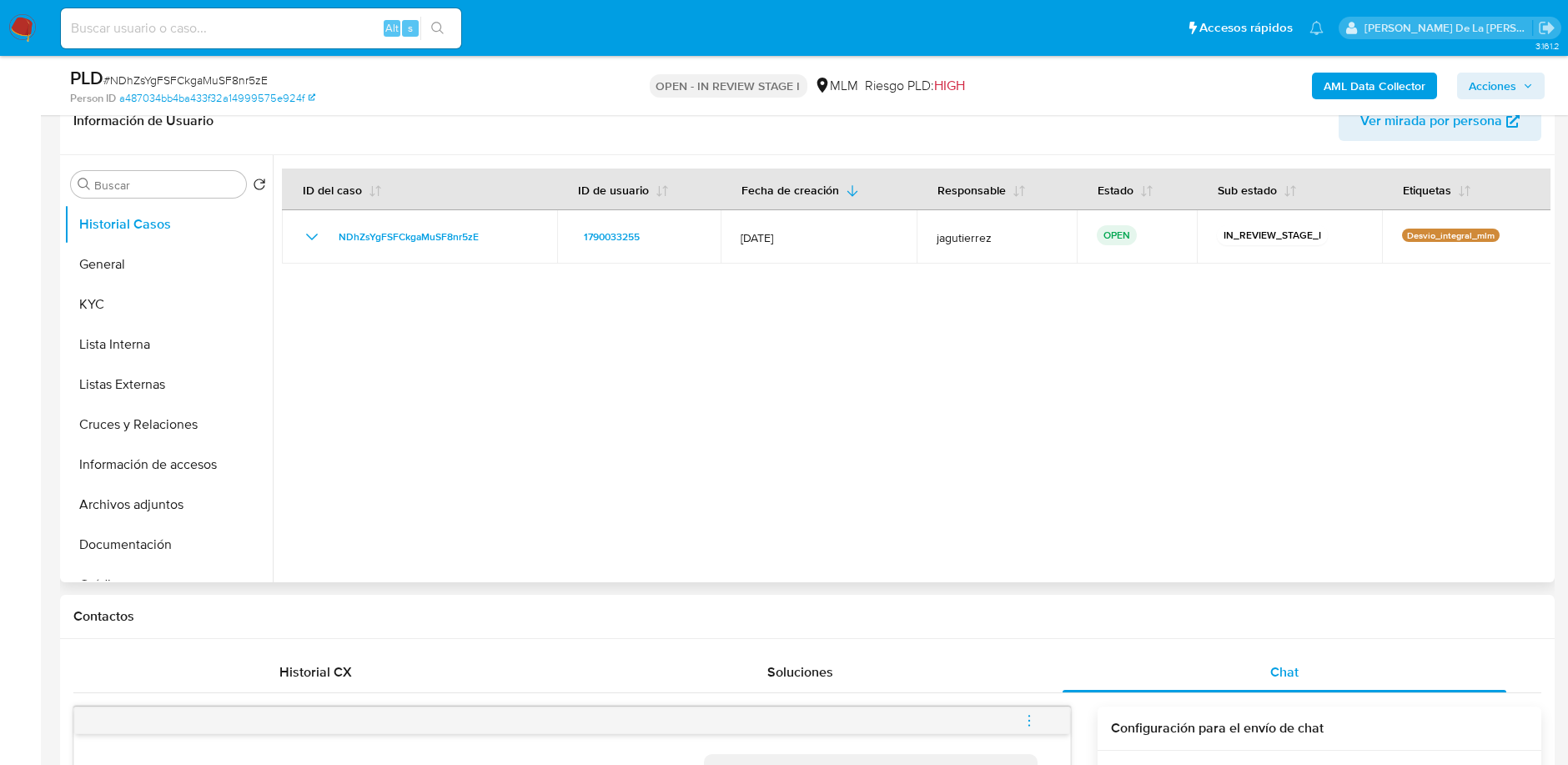
click at [1277, 276] on div at bounding box center [912, 368] width 1278 height 427
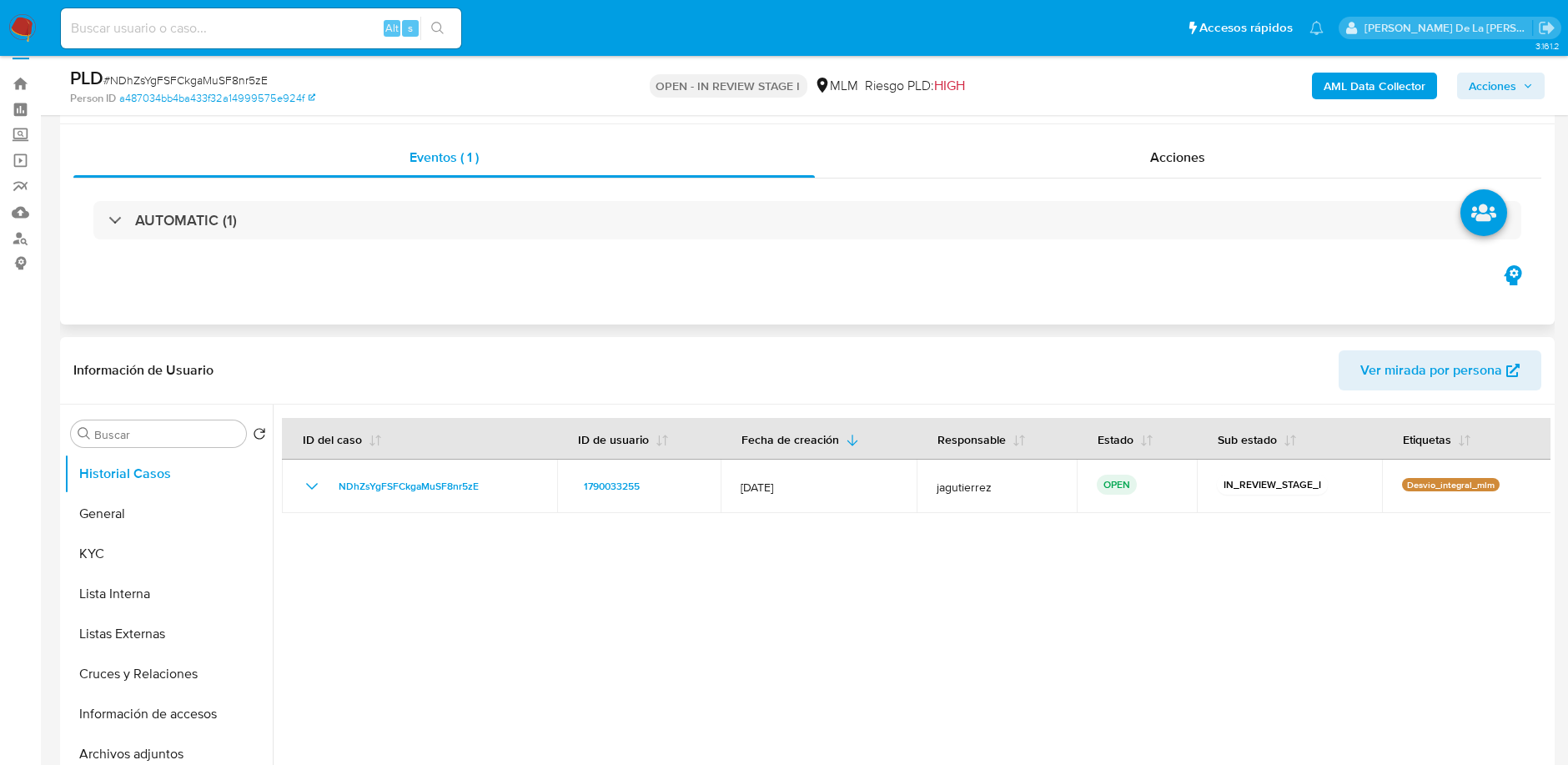
scroll to position [0, 0]
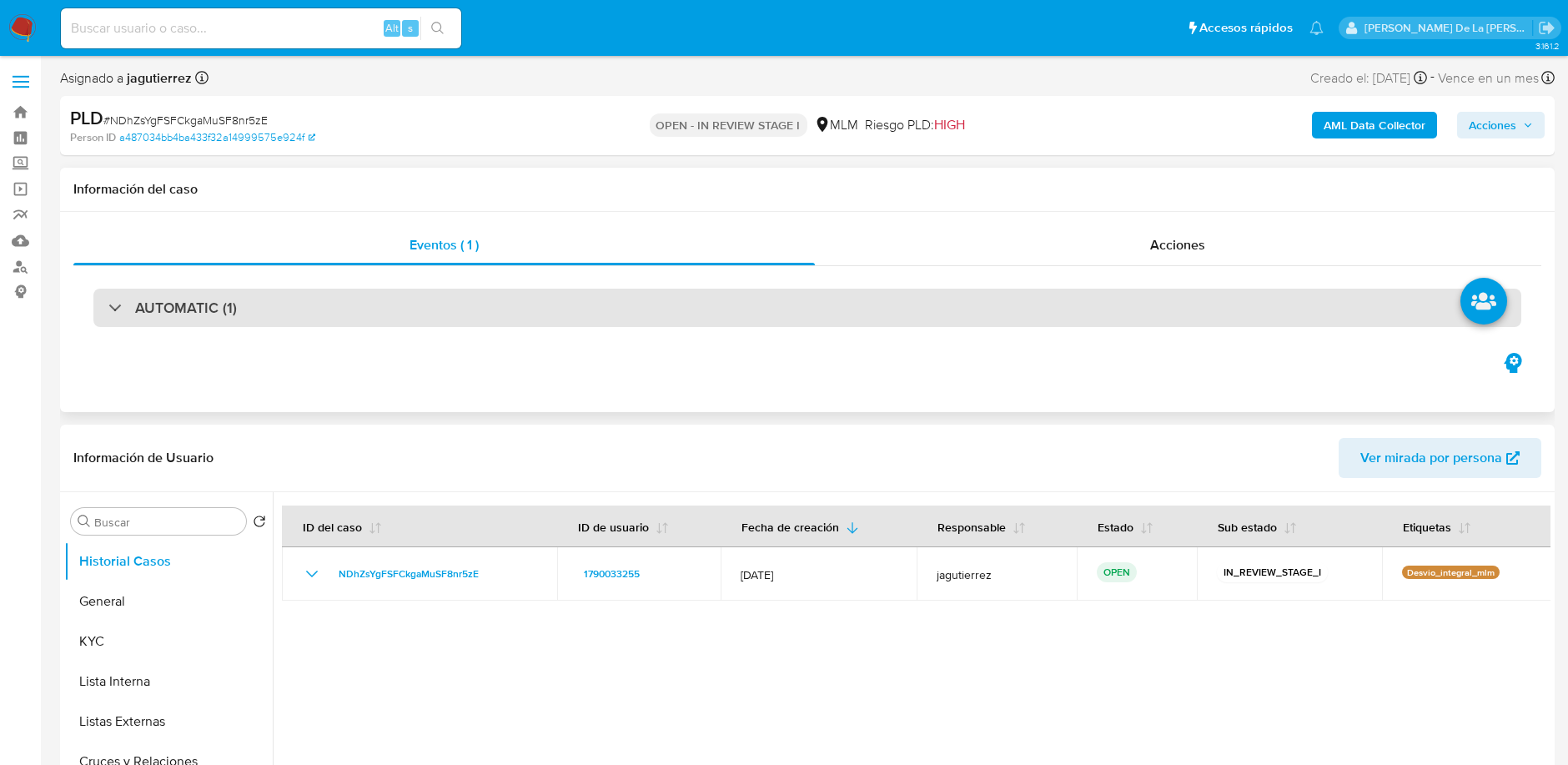
click at [193, 322] on div "AUTOMATIC (1)" at bounding box center [807, 307] width 1428 height 38
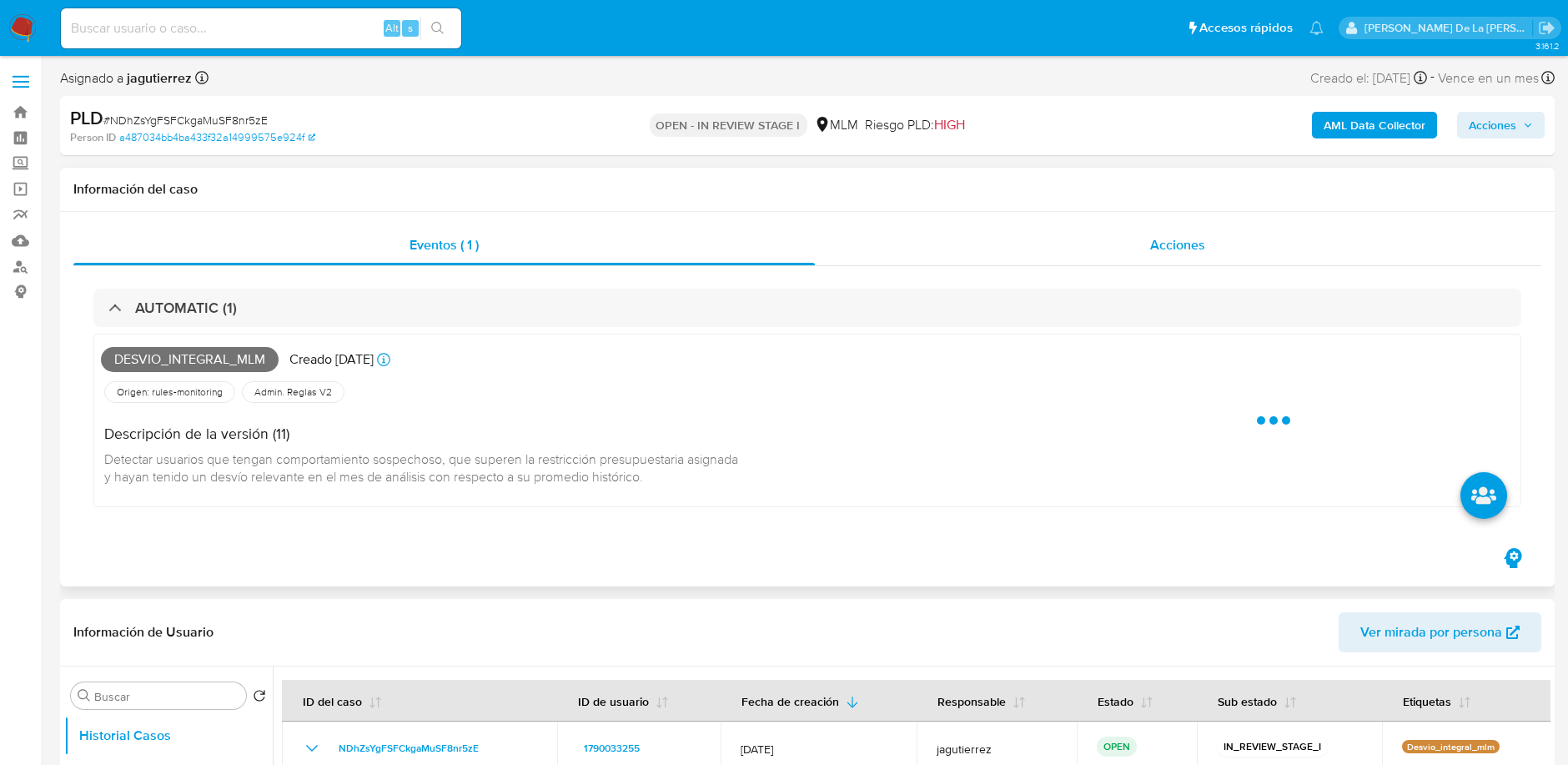
click at [1033, 229] on div "Acciones" at bounding box center [1178, 245] width 728 height 40
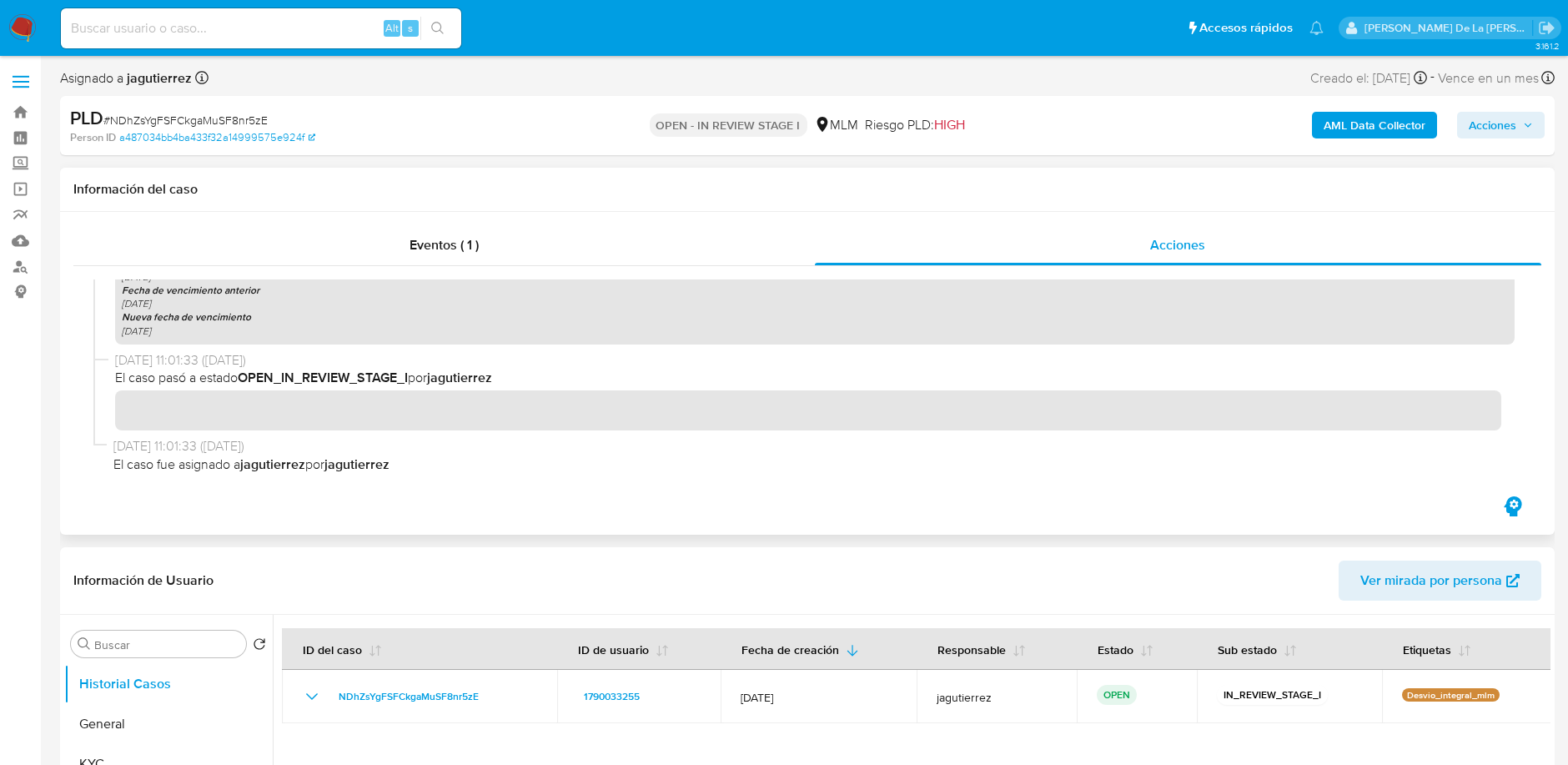
scroll to position [479, 0]
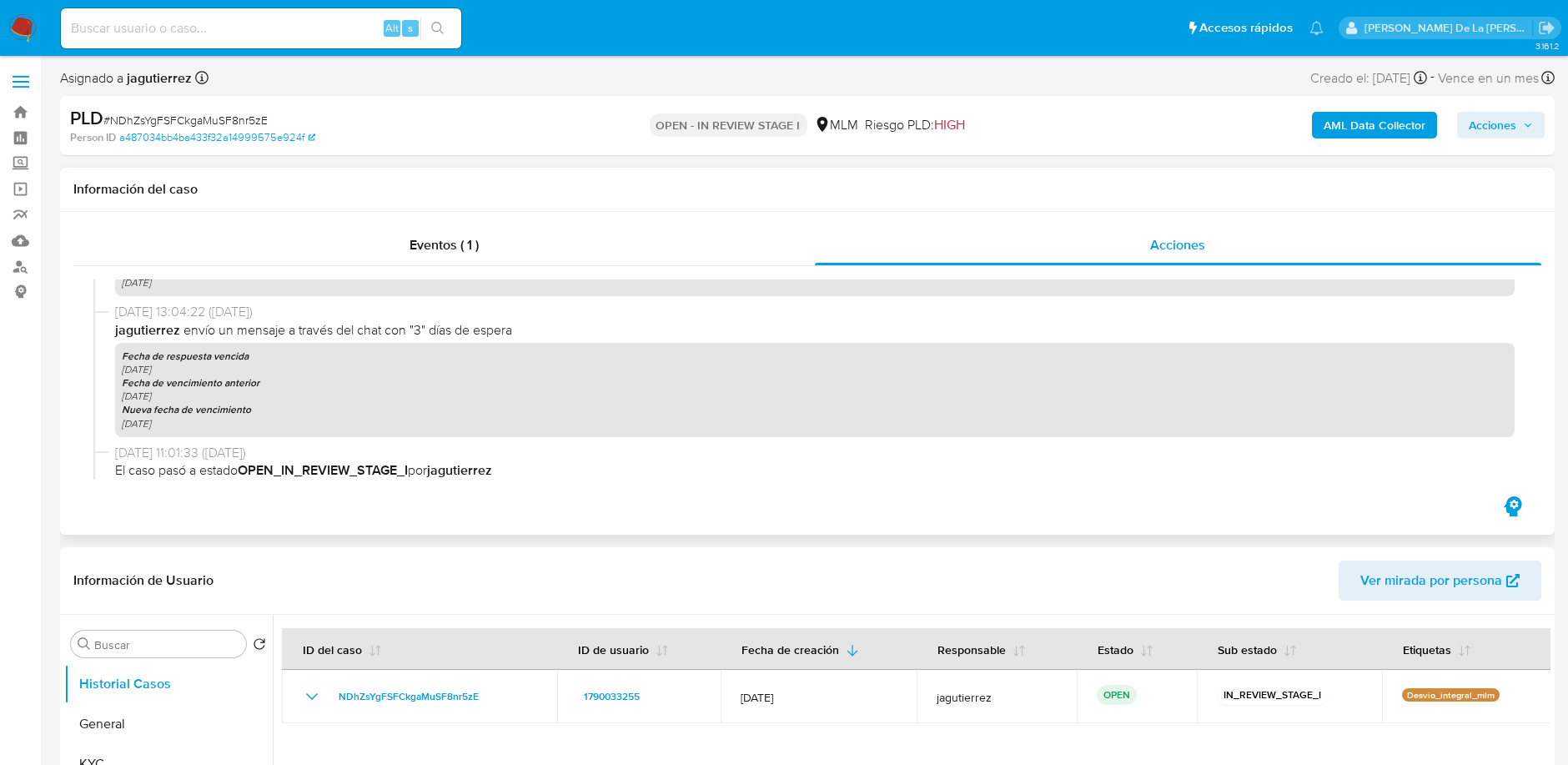
drag, startPoint x: 266, startPoint y: 333, endPoint x: 536, endPoint y: 326, distance: 270.1
click at [536, 326] on span "jagutierrez envío un mensaje a través del chat con "3" días de espera" at bounding box center [815, 330] width 1399 height 19
click at [531, 324] on span "jagutierrez envío un mensaje a través del chat con "3" días de espera" at bounding box center [815, 330] width 1399 height 19
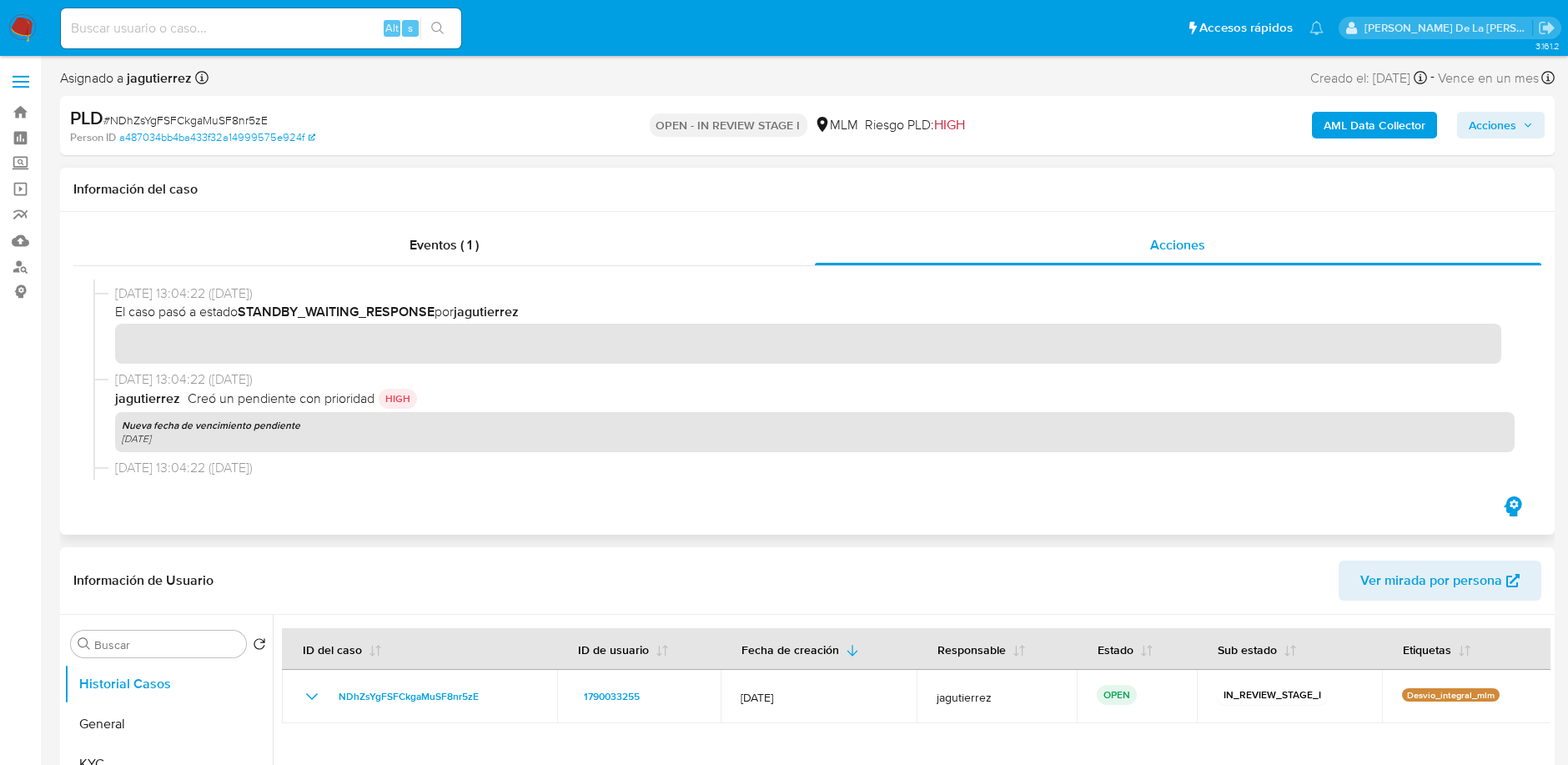
scroll to position [294, 0]
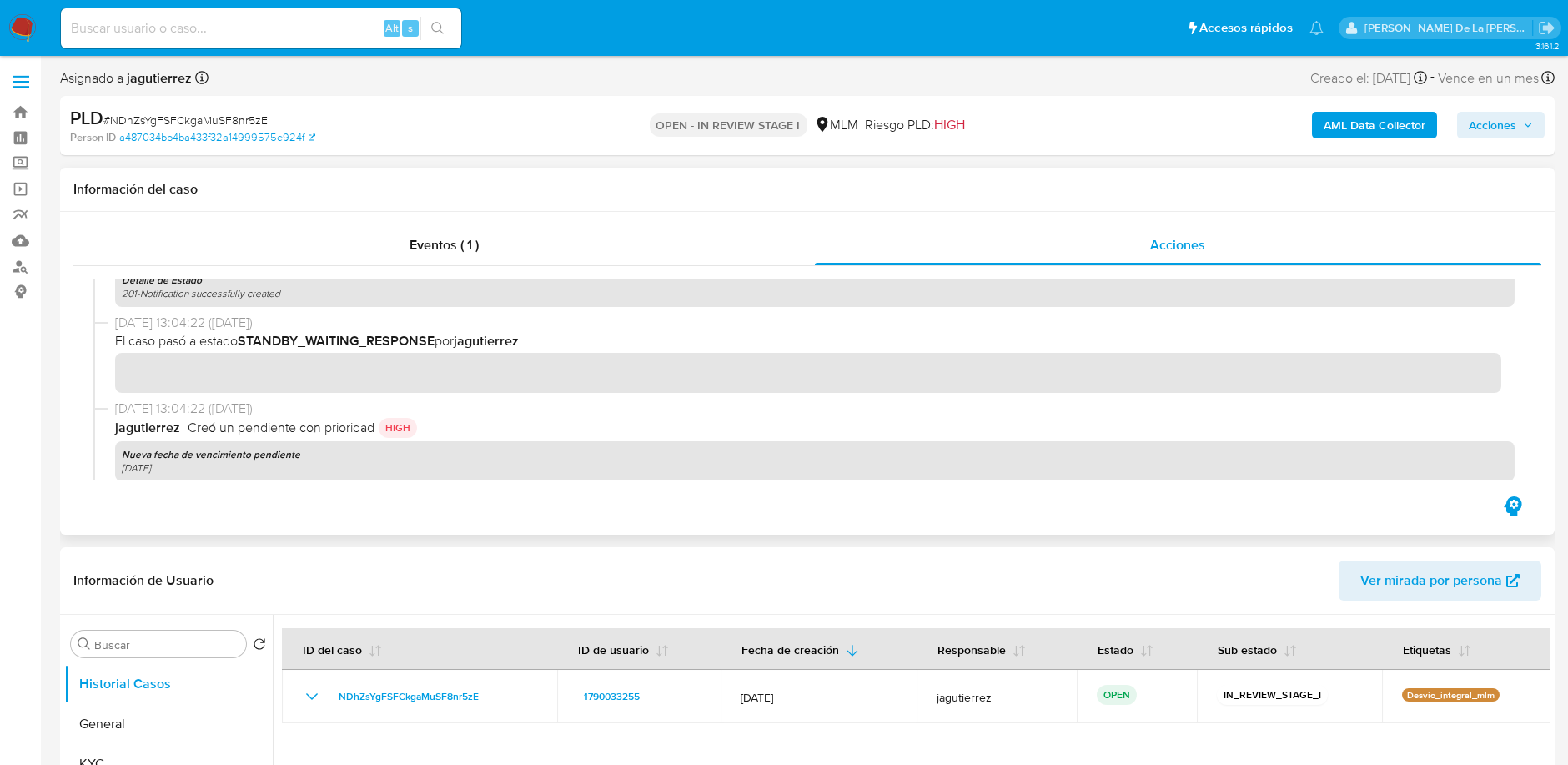
drag, startPoint x: 280, startPoint y: 434, endPoint x: 388, endPoint y: 425, distance: 108.4
click at [385, 432] on div "jagutierrez Creó un pendiente con prioridad HIGH" at bounding box center [815, 427] width 1399 height 20
drag, startPoint x: 388, startPoint y: 425, endPoint x: 391, endPoint y: 414, distance: 11.4
click at [389, 425] on p "HIGH" at bounding box center [398, 427] width 38 height 20
drag, startPoint x: 205, startPoint y: 343, endPoint x: 471, endPoint y: 335, distance: 266.1
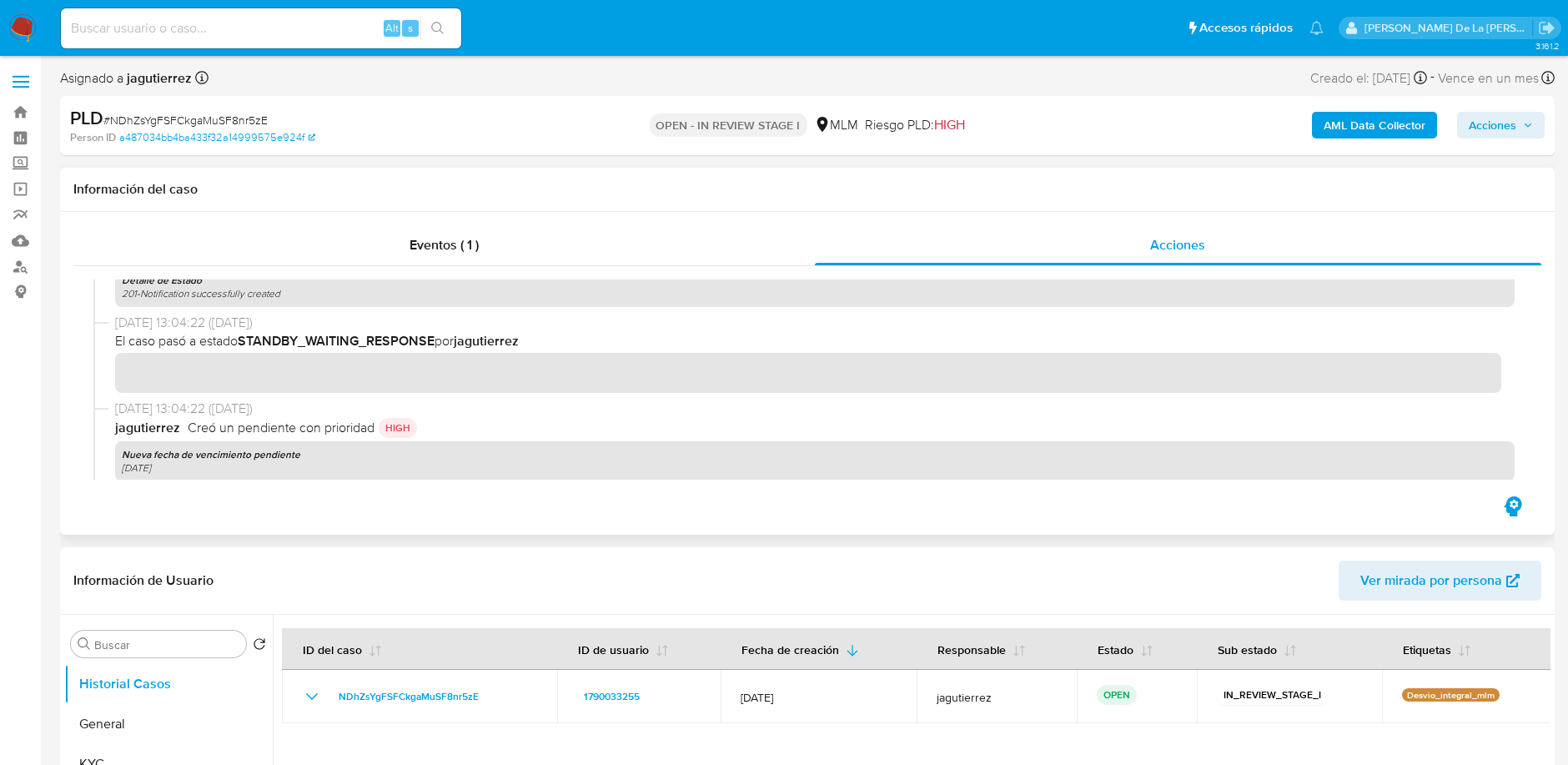
click at [471, 335] on span "El caso pasó a estado STANDBY_WAITING_RESPONSE por [PERSON_NAME]" at bounding box center [815, 341] width 1399 height 19
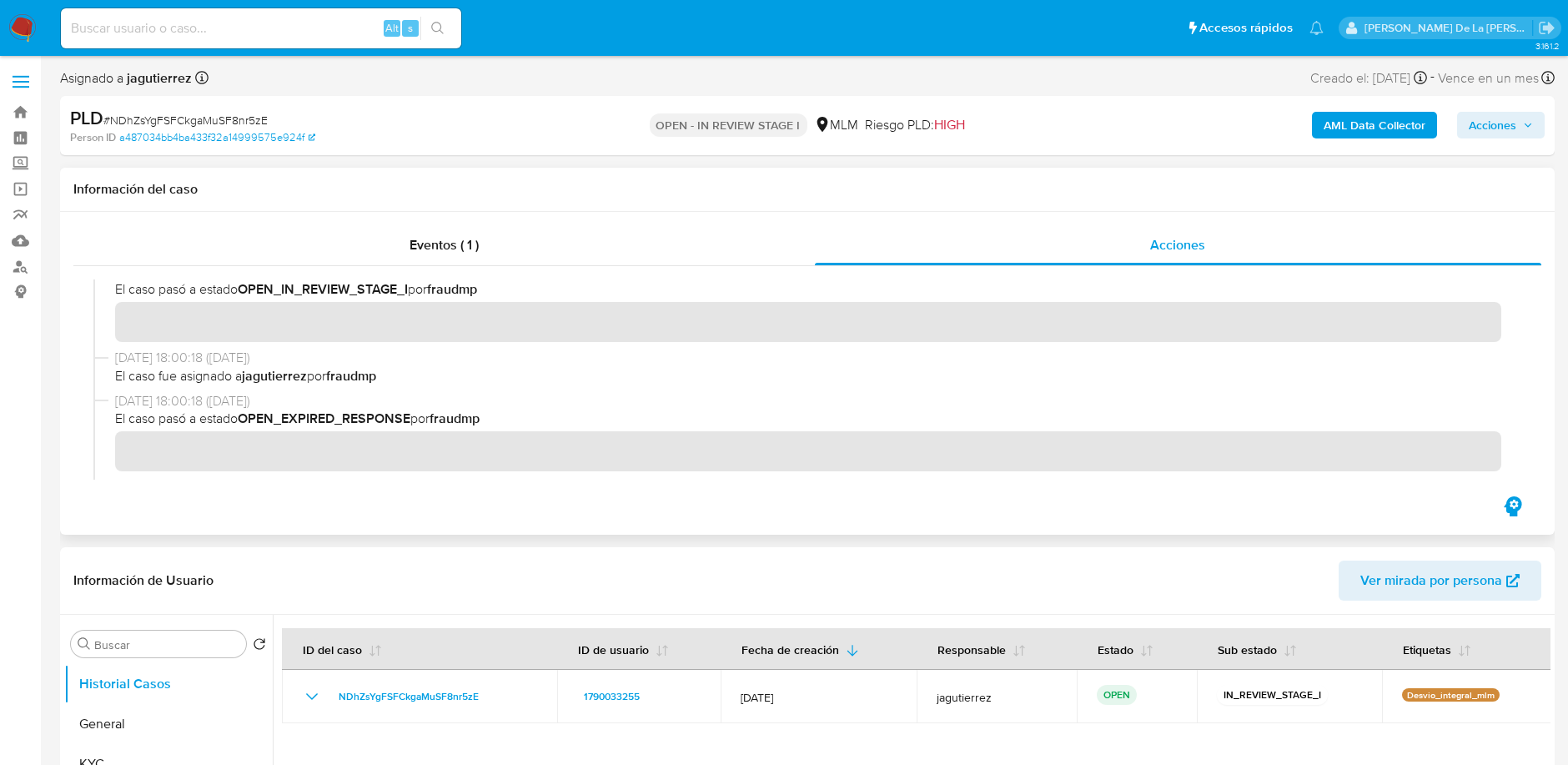
scroll to position [109, 0]
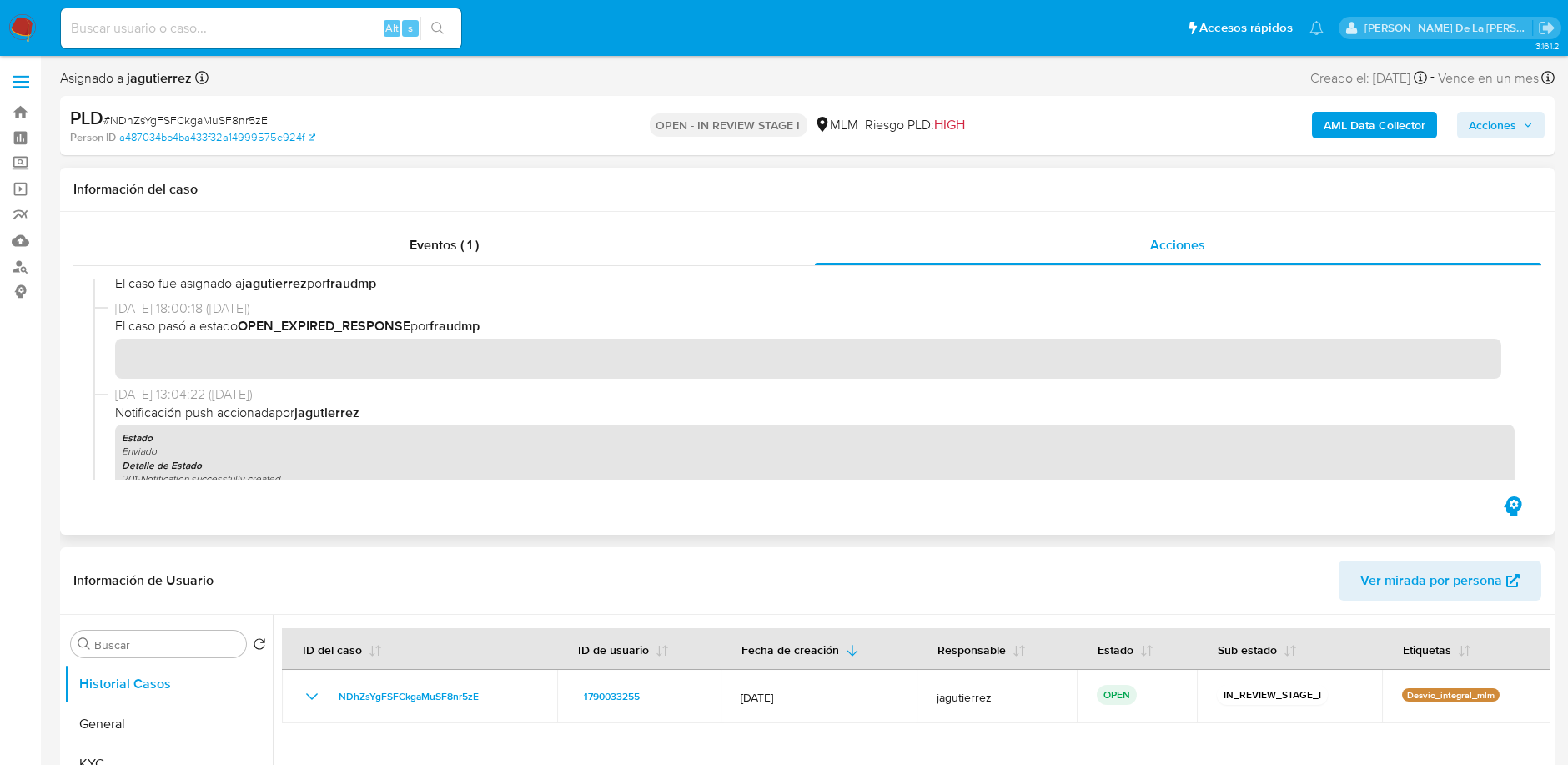
drag, startPoint x: 186, startPoint y: 327, endPoint x: 491, endPoint y: 322, distance: 305.0
click at [491, 322] on span "El caso pasó a estado OPEN_EXPIRED_RESPONSE por fraudmp" at bounding box center [815, 327] width 1399 height 19
drag, startPoint x: 257, startPoint y: 324, endPoint x: 457, endPoint y: 317, distance: 200.1
click at [457, 317] on span "El caso pasó a estado OPEN_EXPIRED_RESPONSE por fraudmp" at bounding box center [815, 327] width 1399 height 19
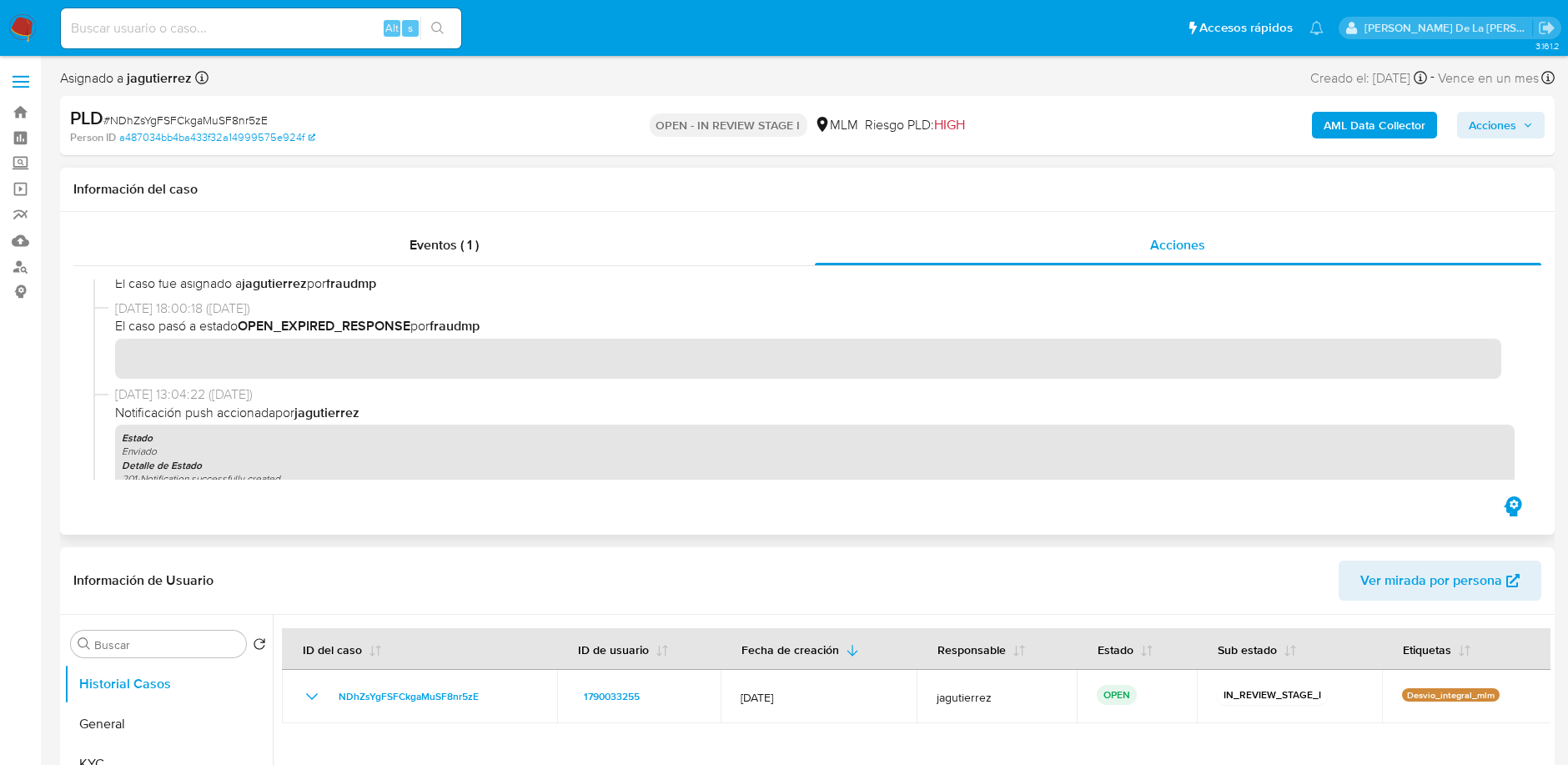
click at [455, 317] on b "fraudmp" at bounding box center [454, 326] width 50 height 19
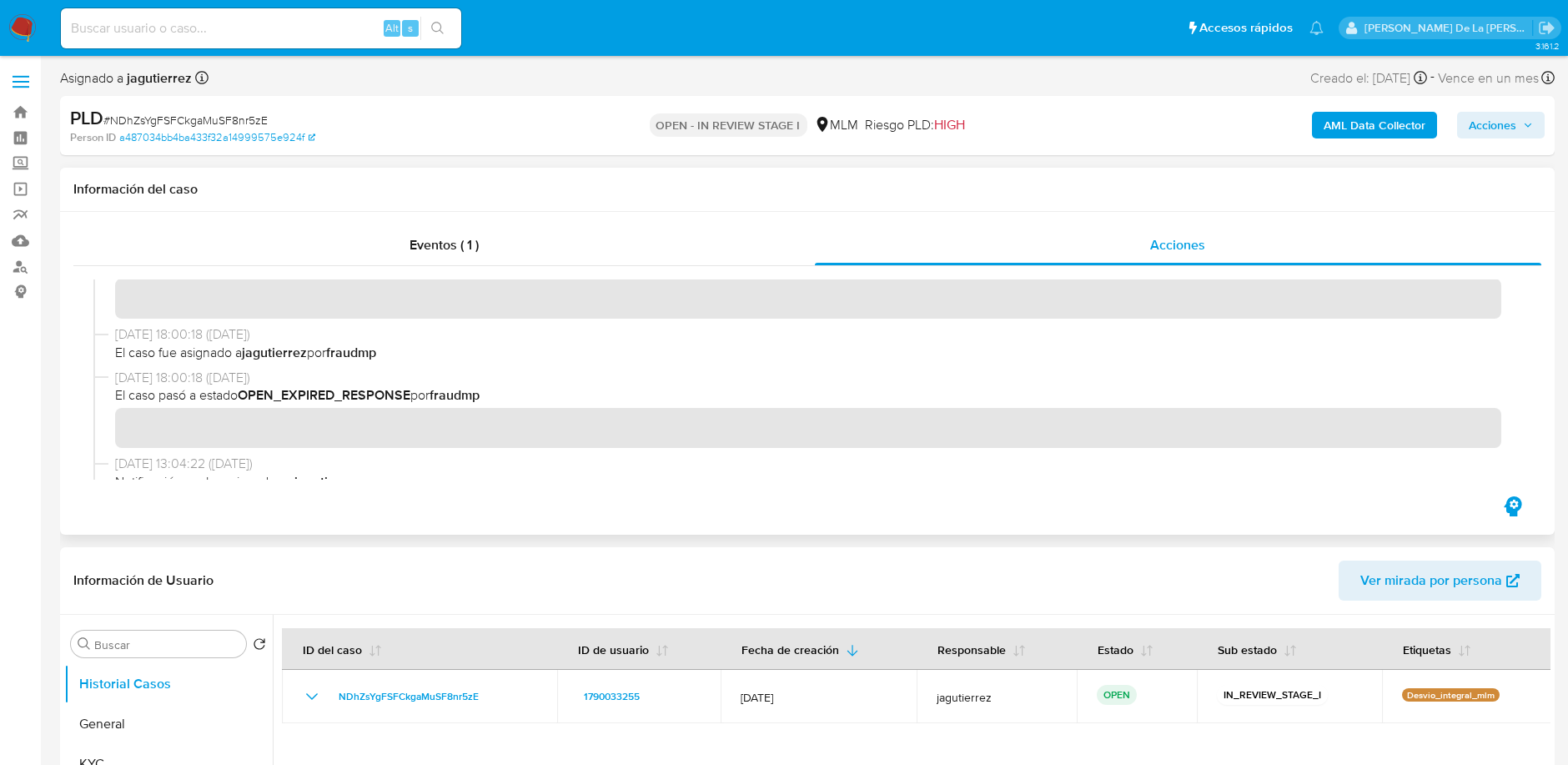
scroll to position [17, 0]
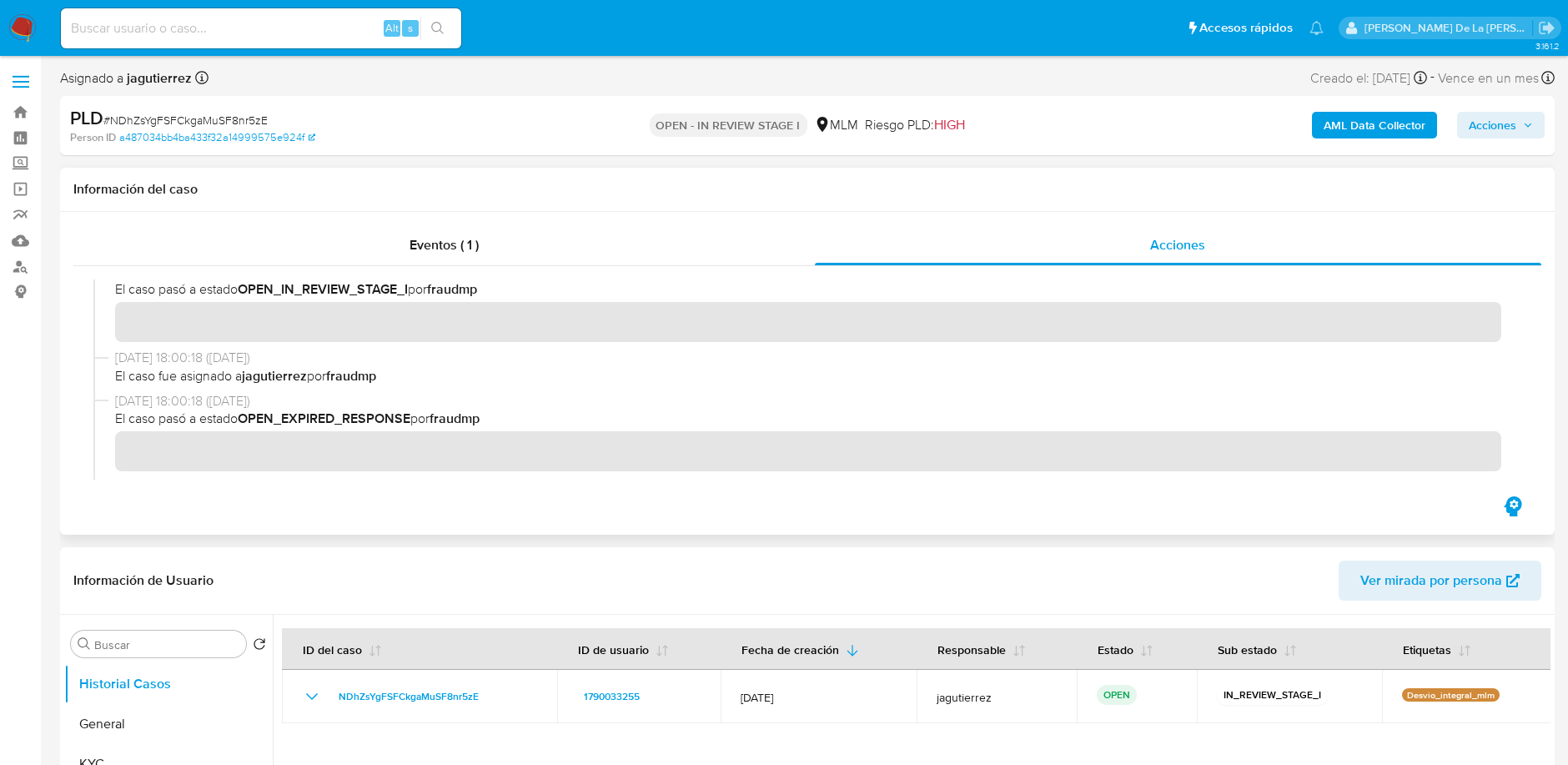
drag, startPoint x: 172, startPoint y: 379, endPoint x: 373, endPoint y: 375, distance: 201.0
click at [373, 375] on span "El caso fue asignado a jagutierrez por fraudmp" at bounding box center [815, 376] width 1399 height 19
click at [369, 374] on b "fraudmp" at bounding box center [351, 375] width 50 height 19
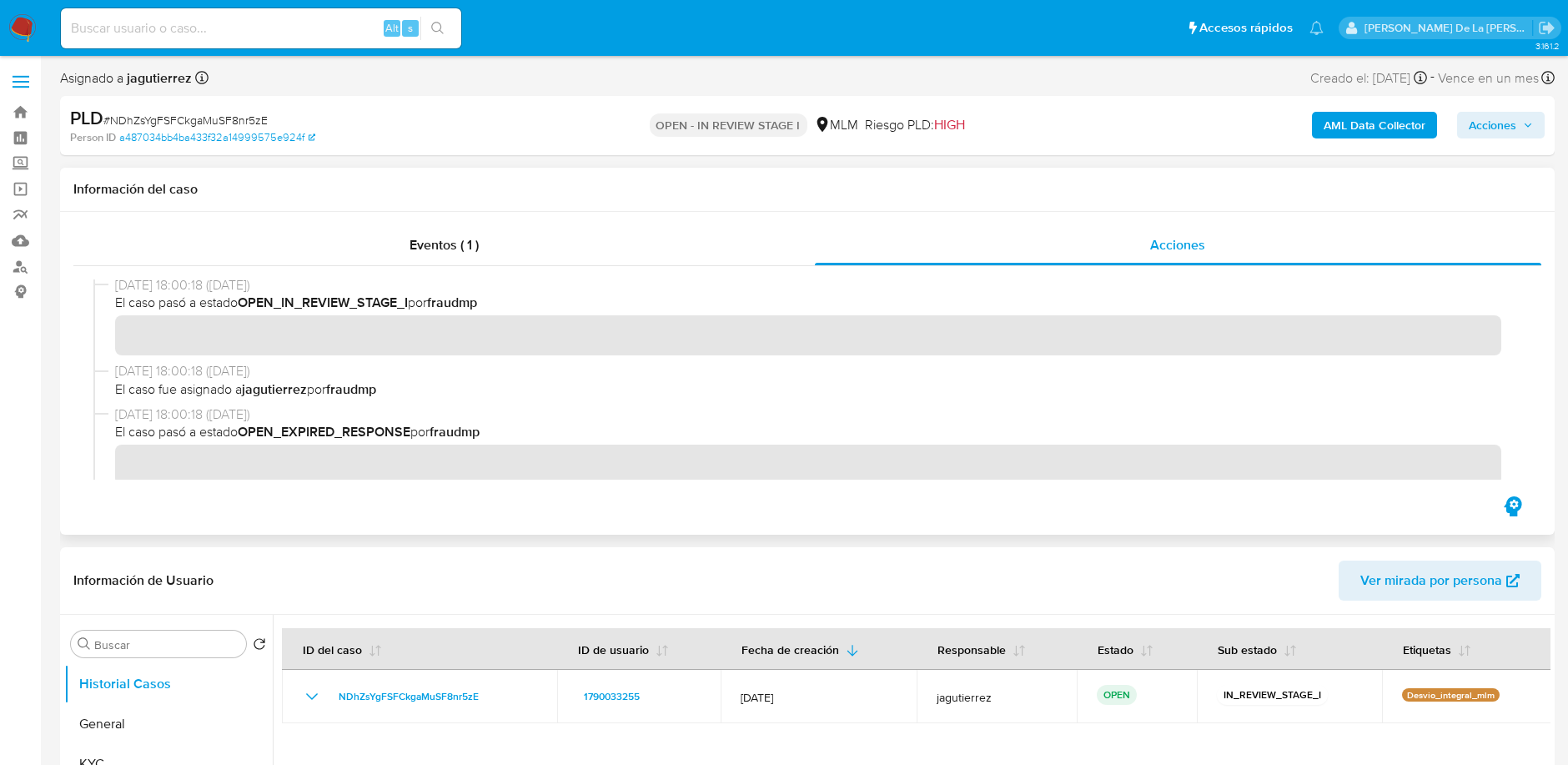
scroll to position [0, 0]
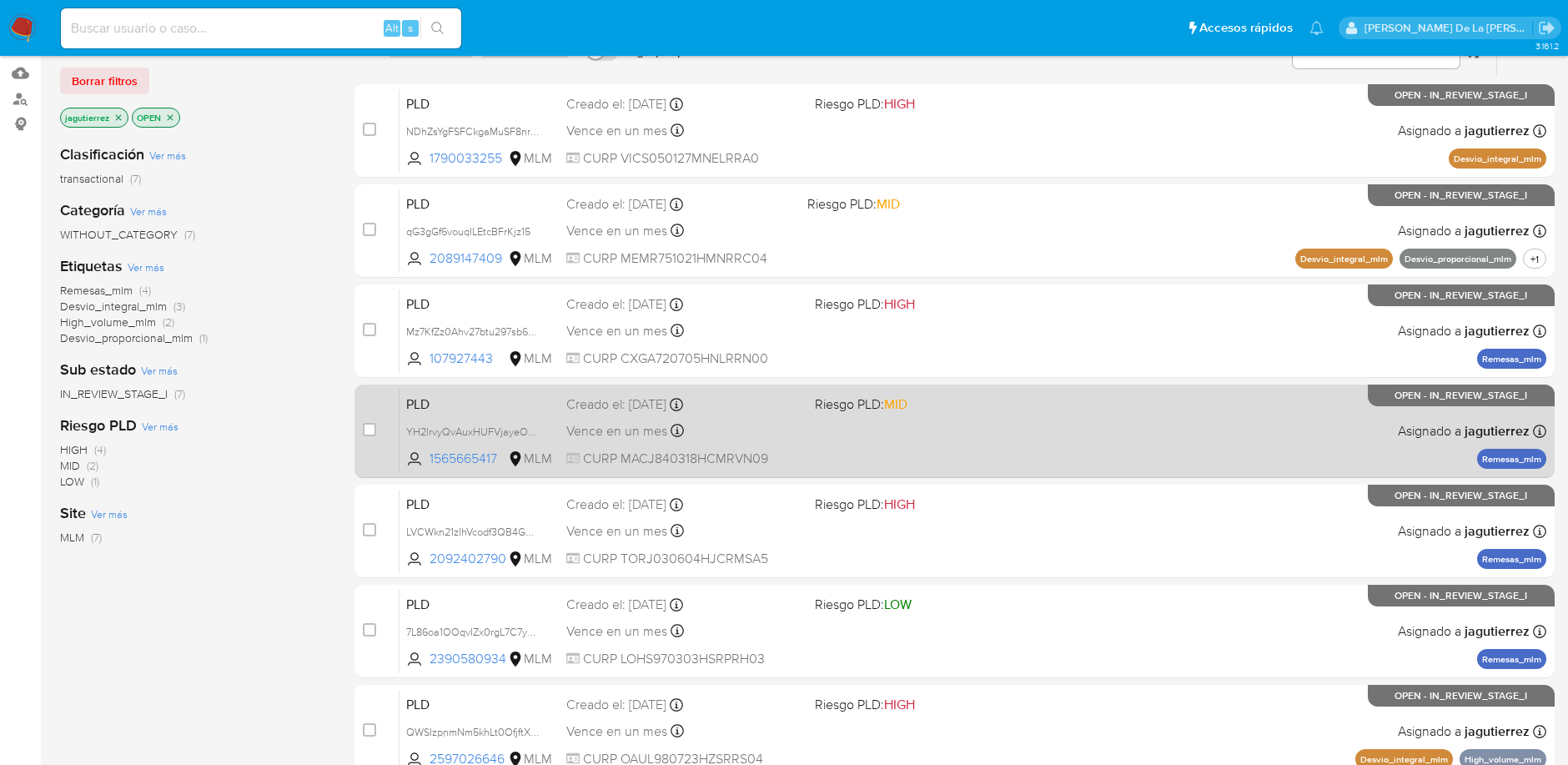
scroll to position [185, 0]
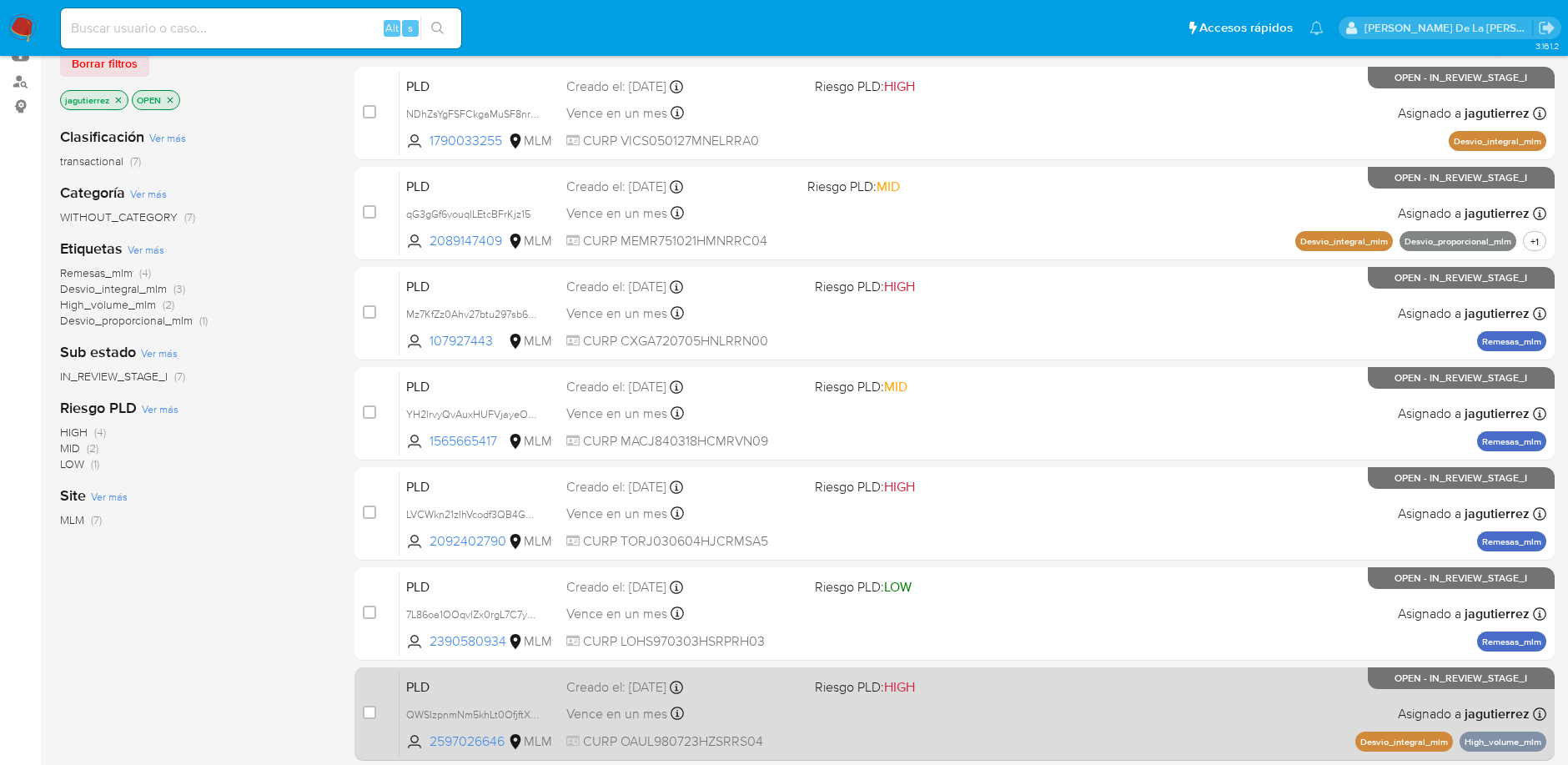
click at [977, 671] on div "PLD QWSIzpnmNm5khLt0OfjftXqz 2597026646 MLM Riesgo PLD: HIGH Creado el: [DATE] …" at bounding box center [973, 713] width 1147 height 84
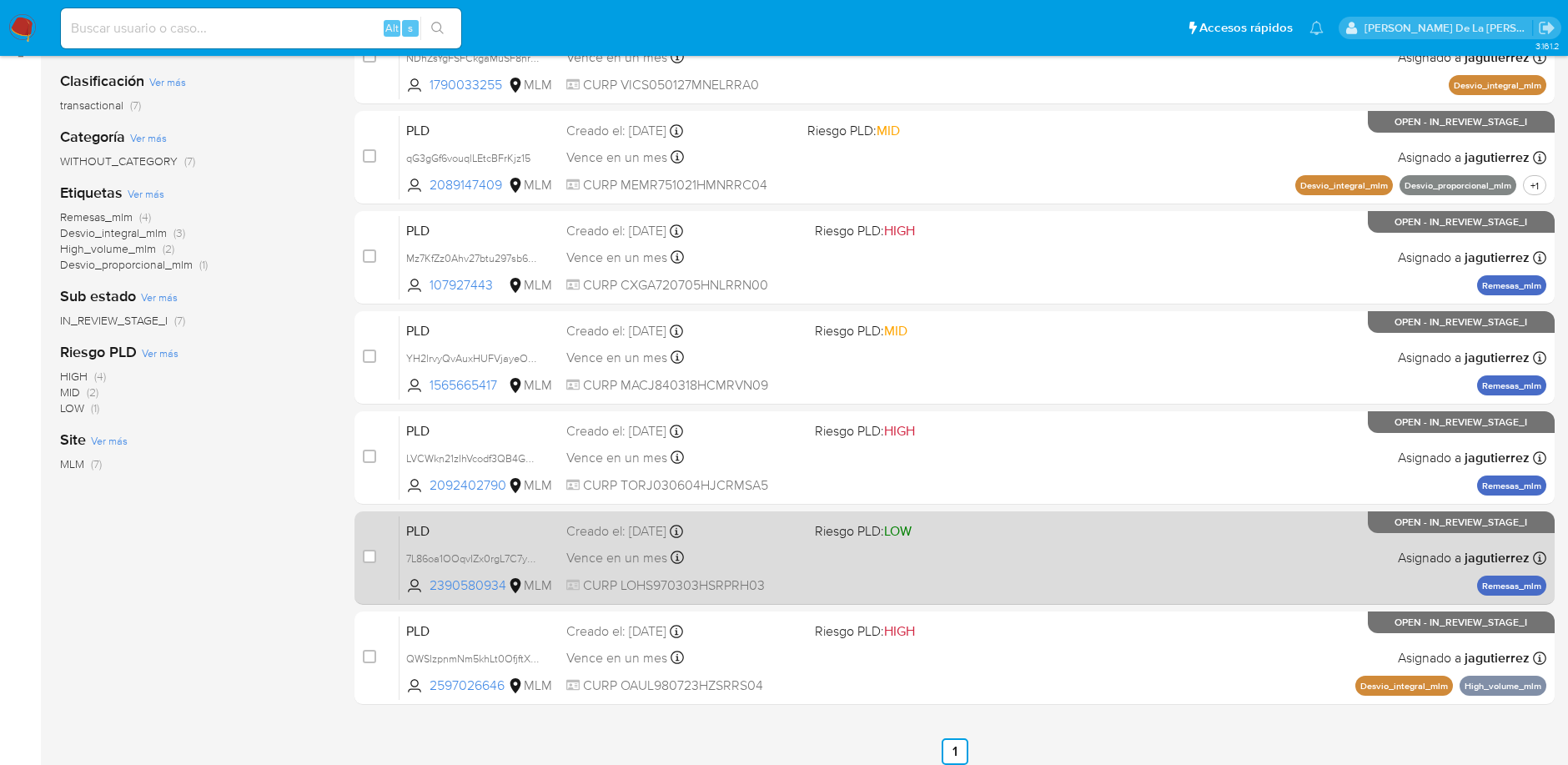
scroll to position [278, 0]
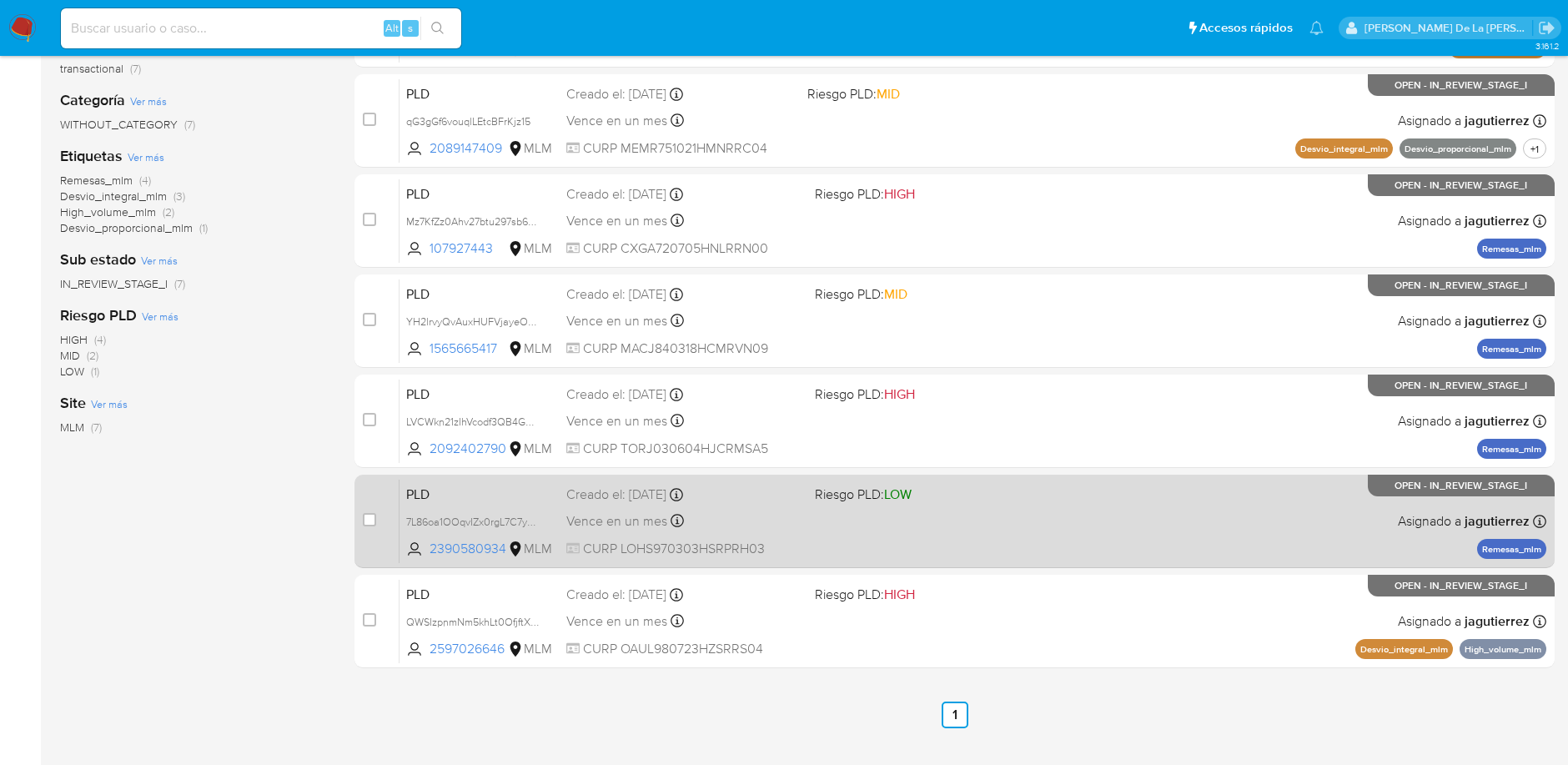
click at [1051, 502] on div "PLD 7L86oa1OOqvIZx0rgL7C7yyM 2390580934 MLM Riesgo PLD: LOW Creado el: [DATE] C…" at bounding box center [973, 520] width 1147 height 84
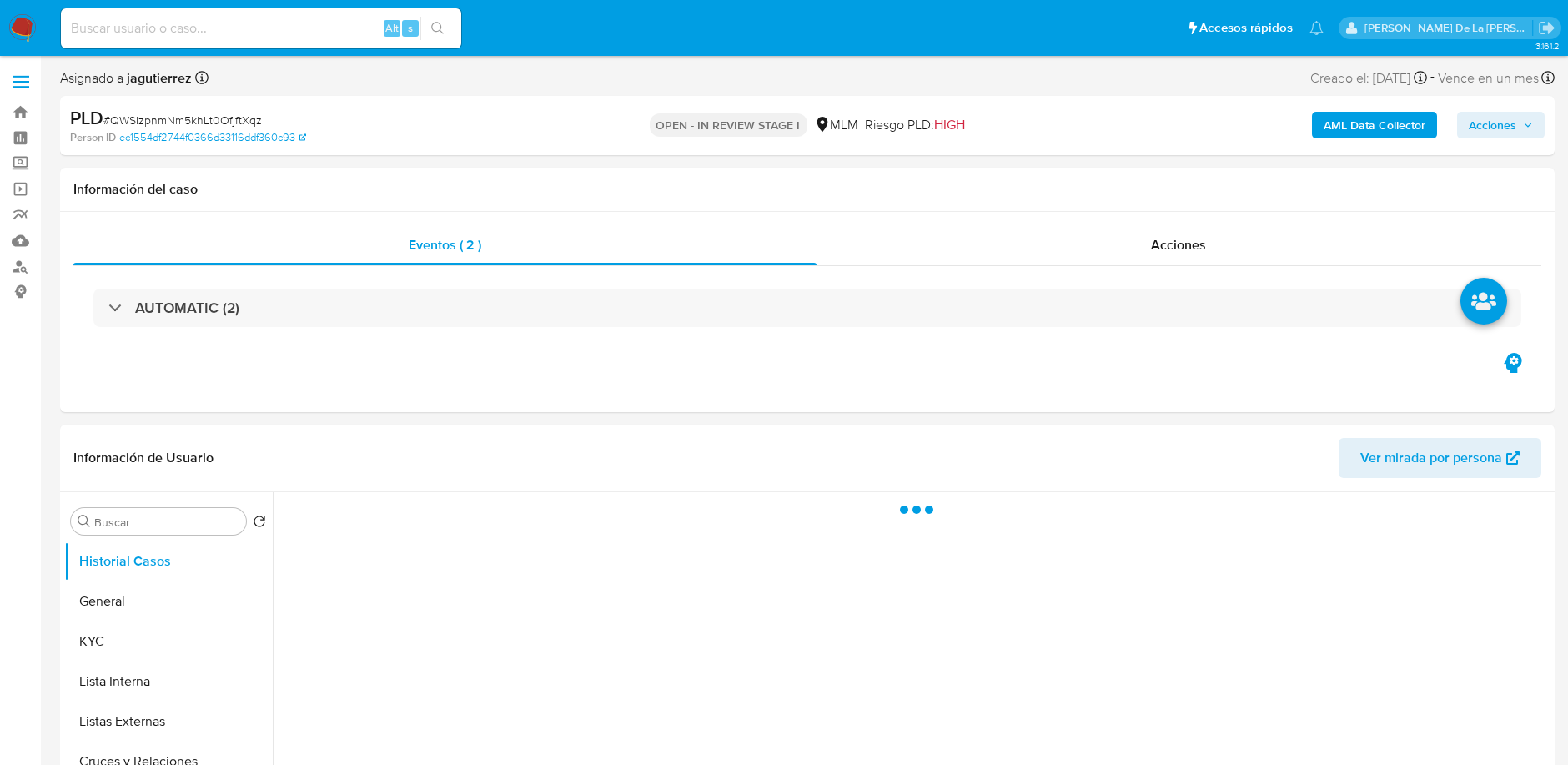
select select "10"
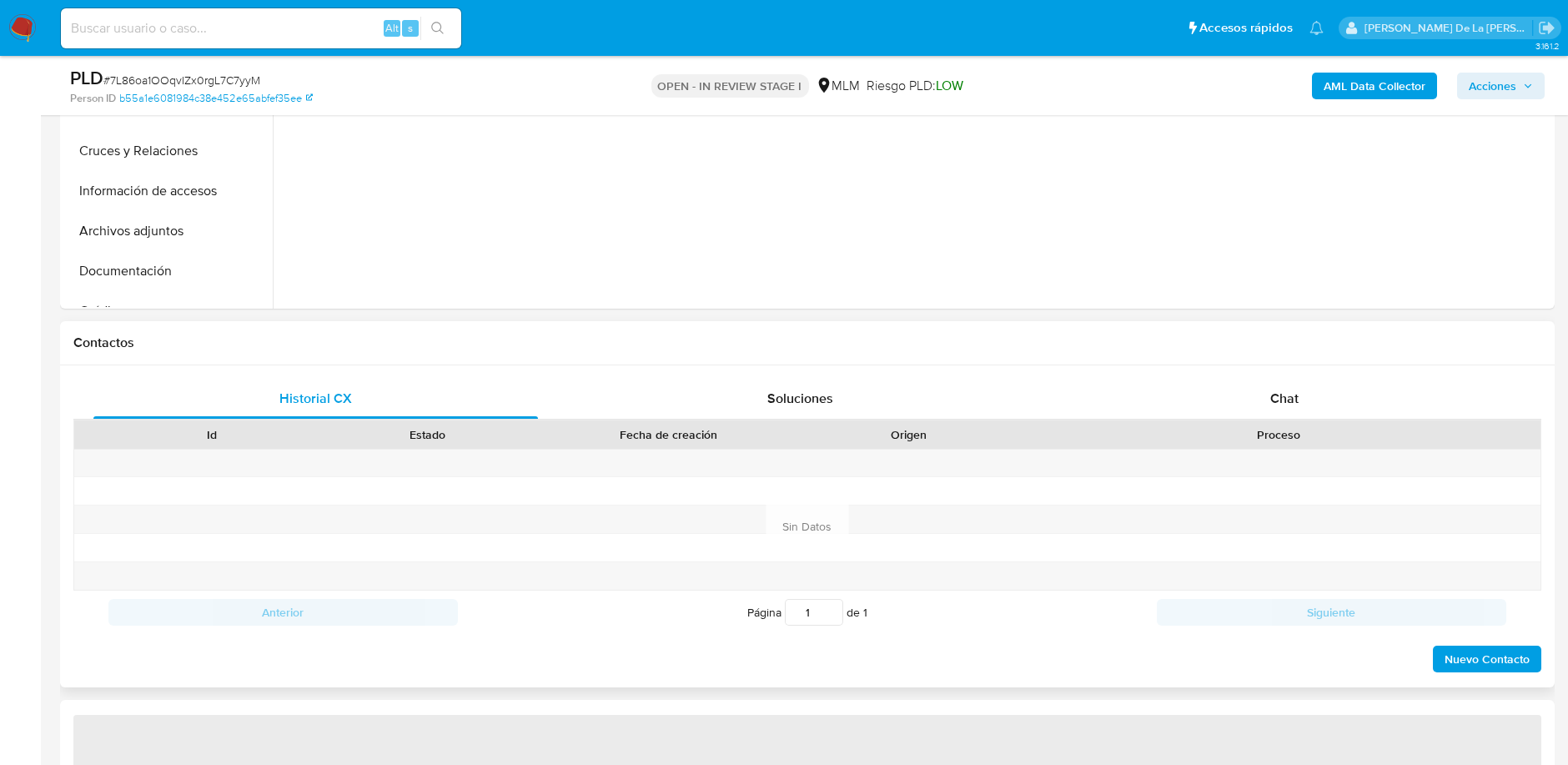
select select "10"
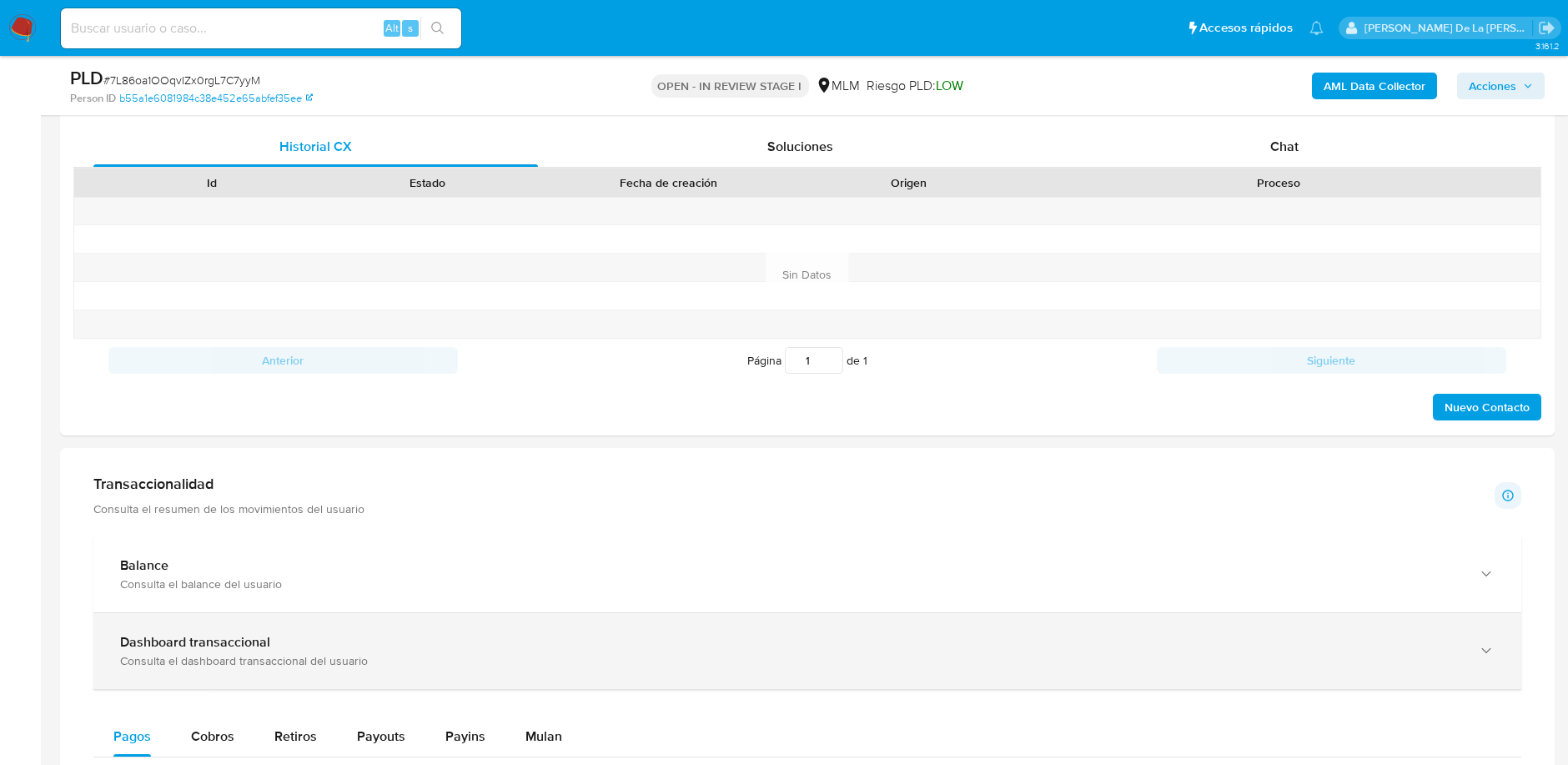
scroll to position [834, 0]
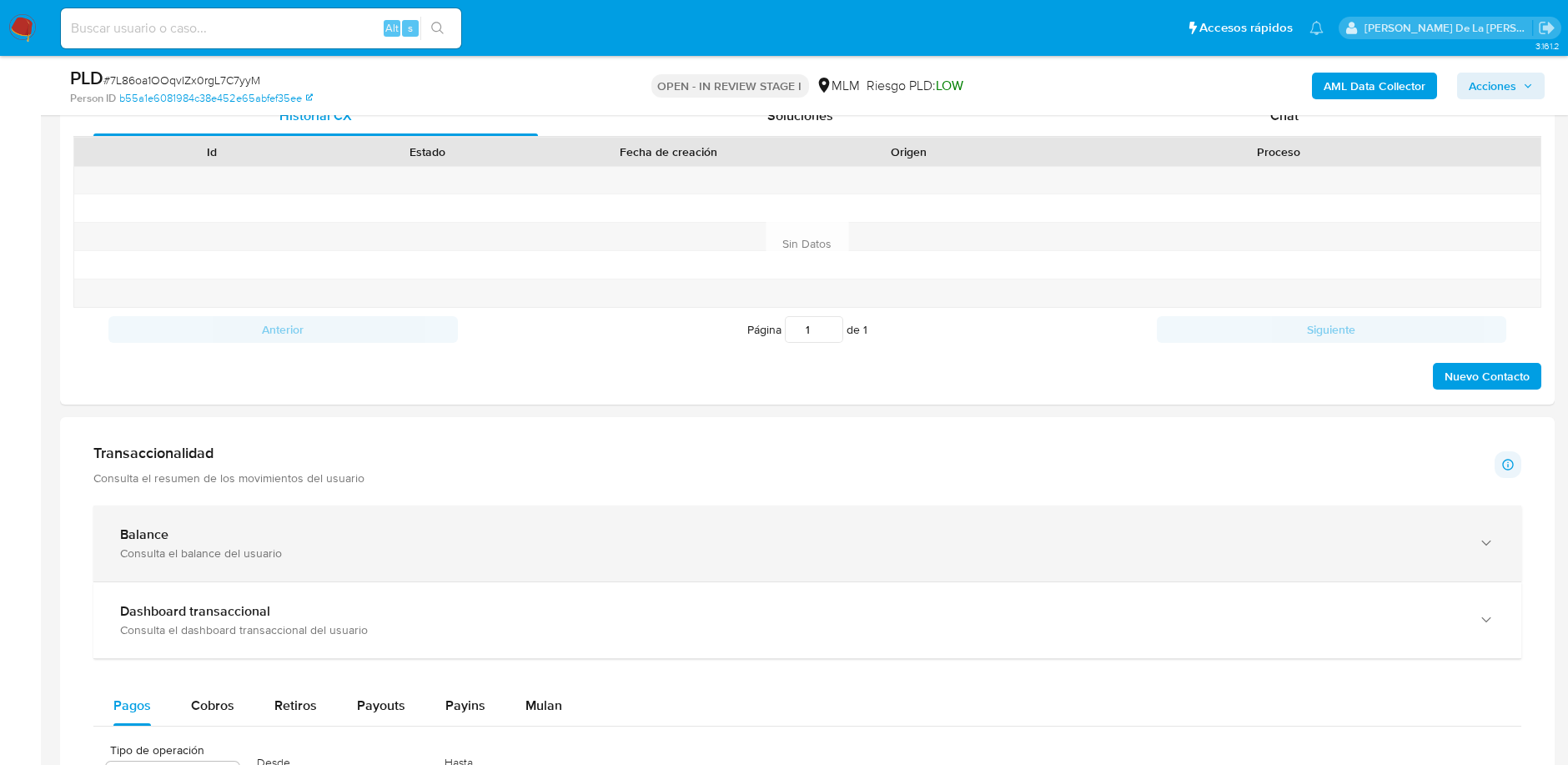
click at [459, 574] on div "Balance Consulta el balance del usuario" at bounding box center [807, 542] width 1428 height 76
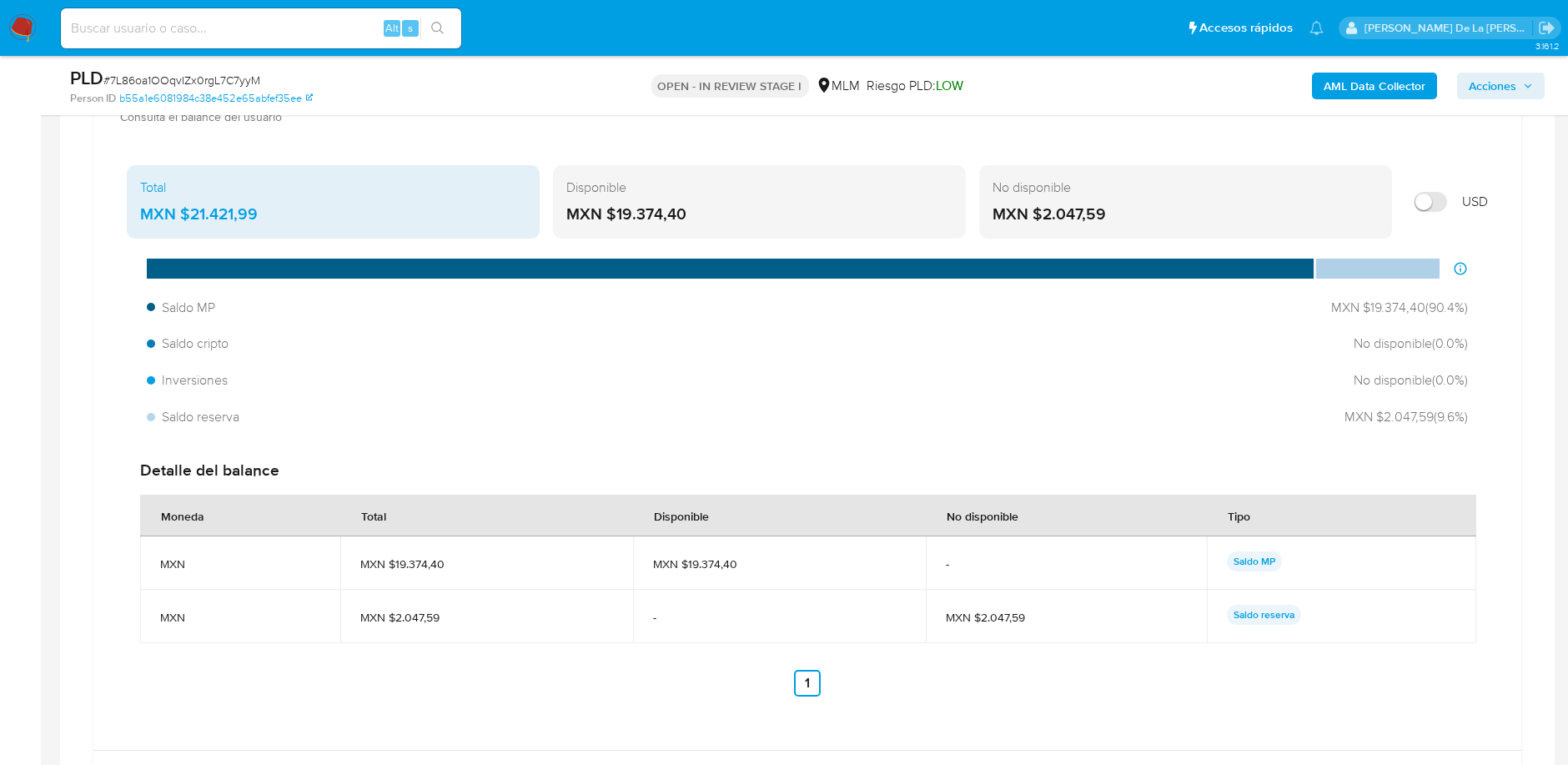
scroll to position [1481, 0]
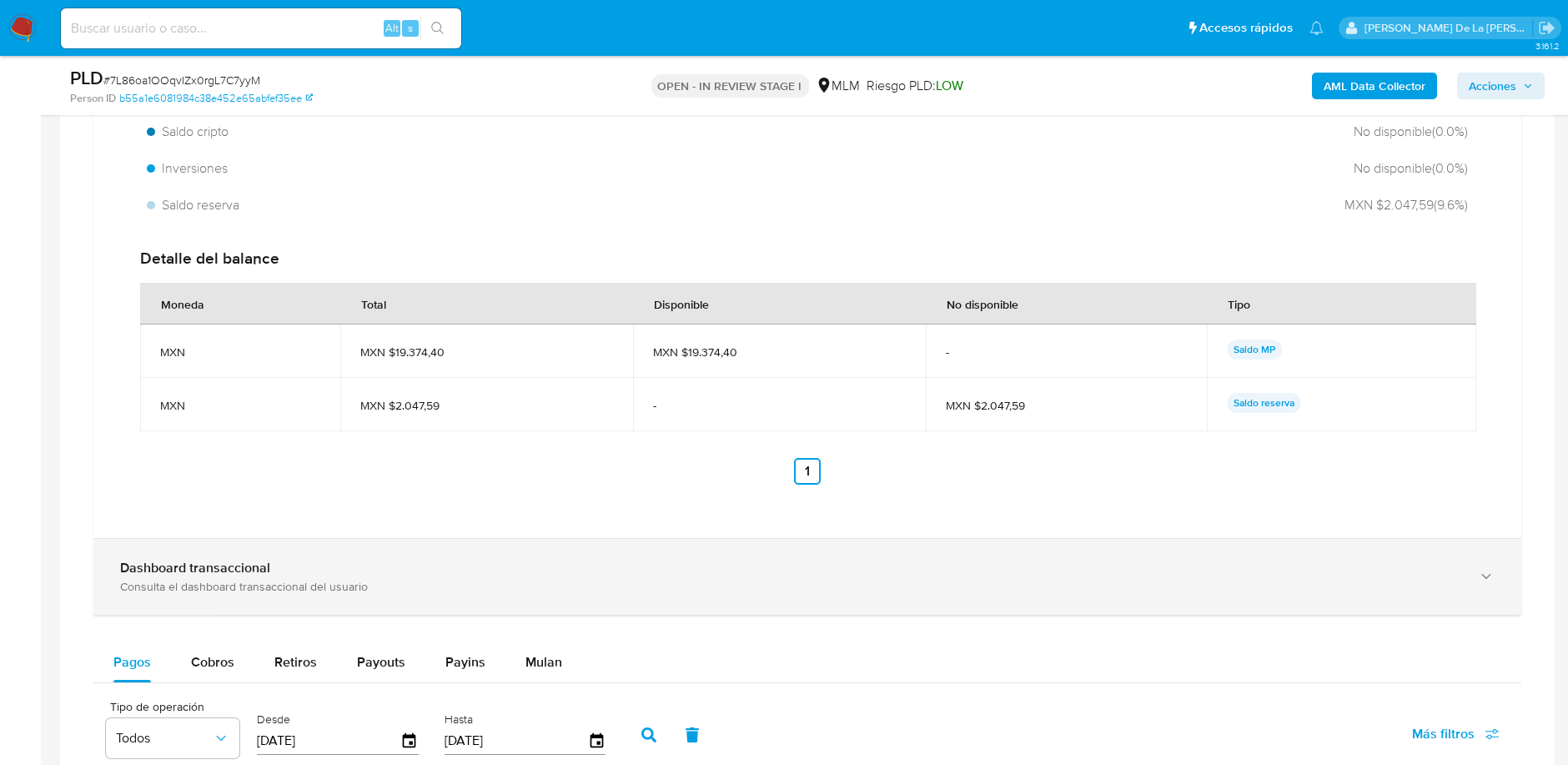
click at [512, 580] on div "Consulta el dashboard transaccional del usuario" at bounding box center [791, 586] width 1341 height 15
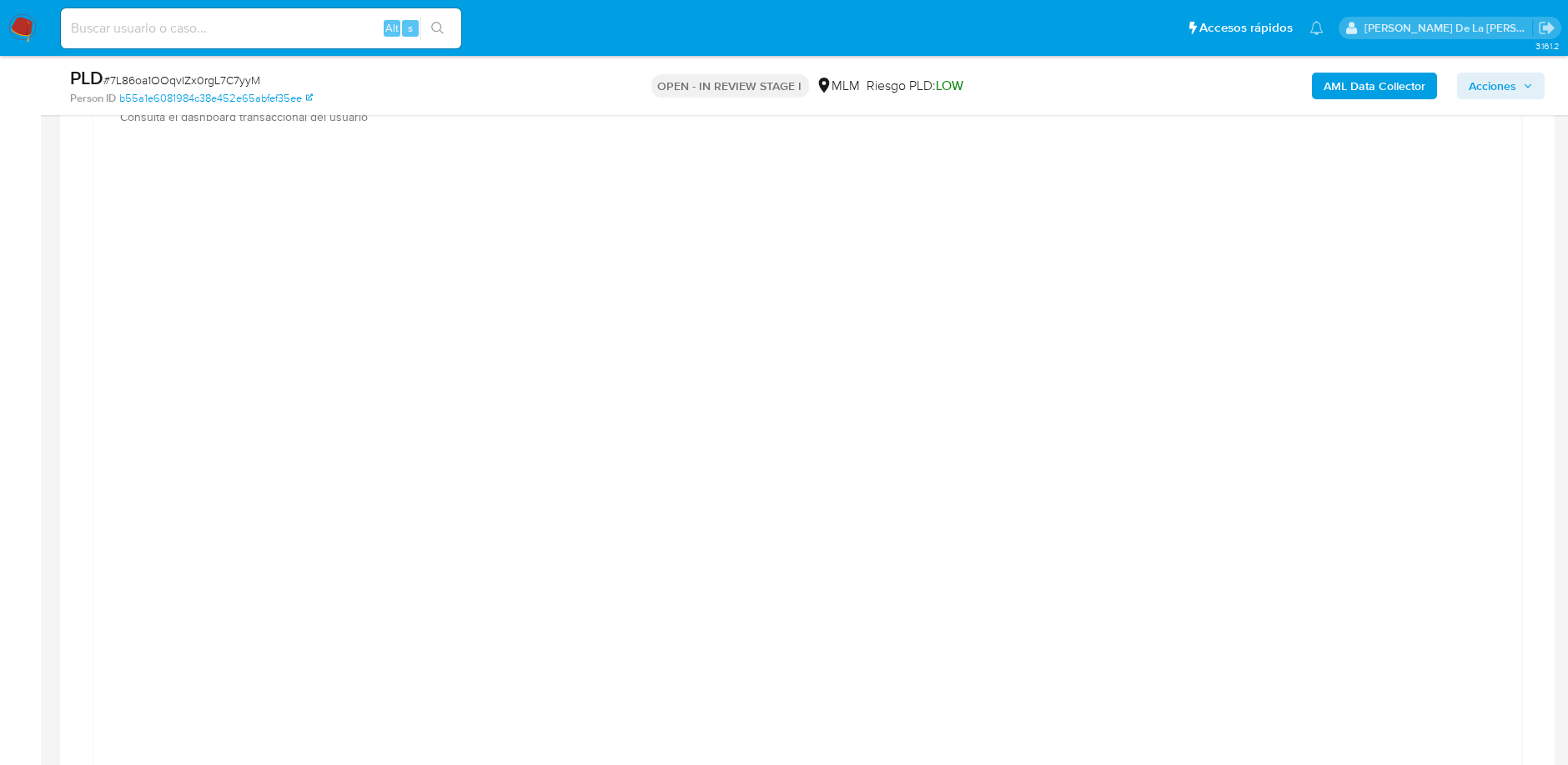
scroll to position [2037, 0]
click at [1405, 492] on div at bounding box center [807, 447] width 1401 height 751
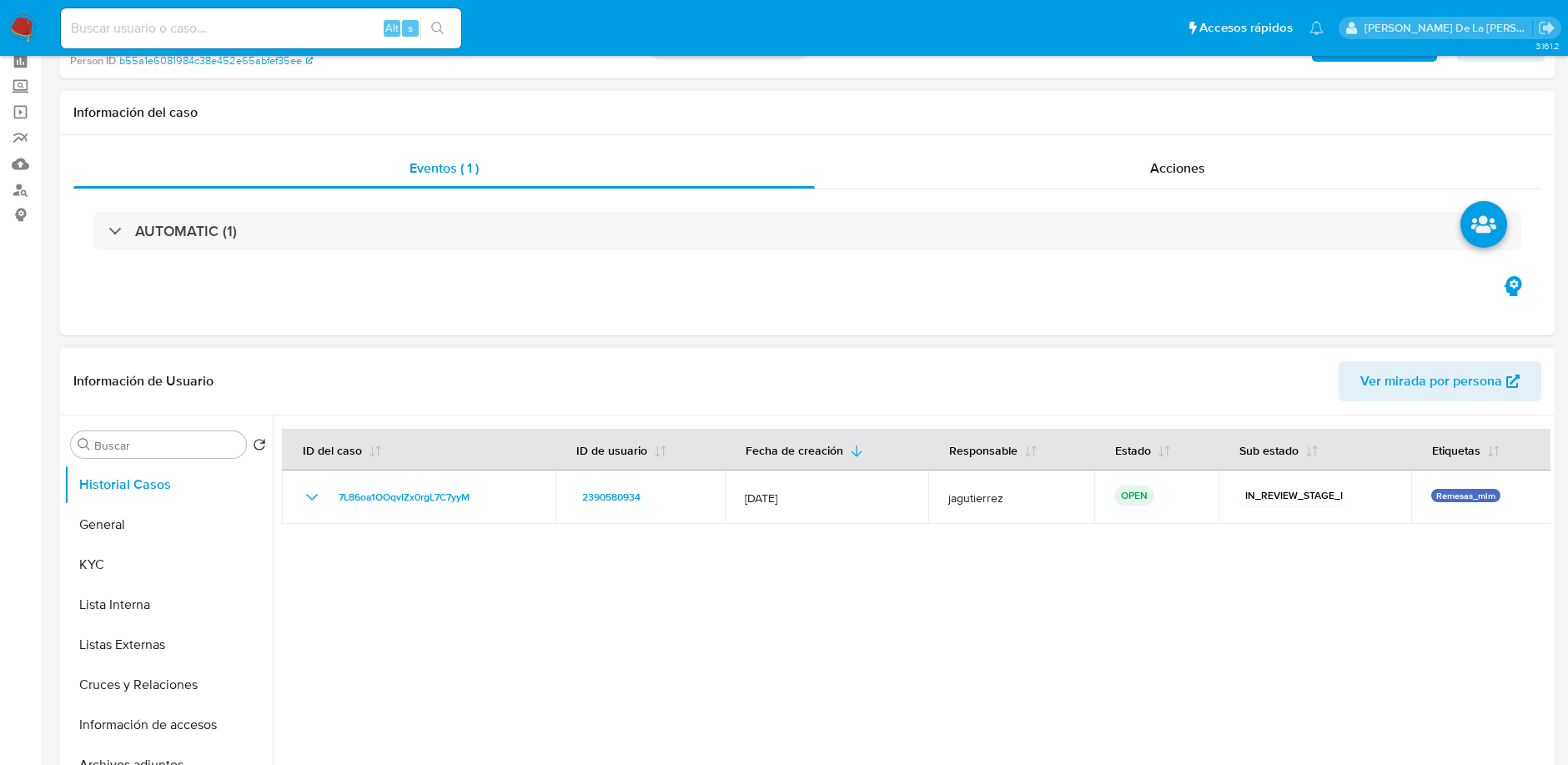
scroll to position [0, 0]
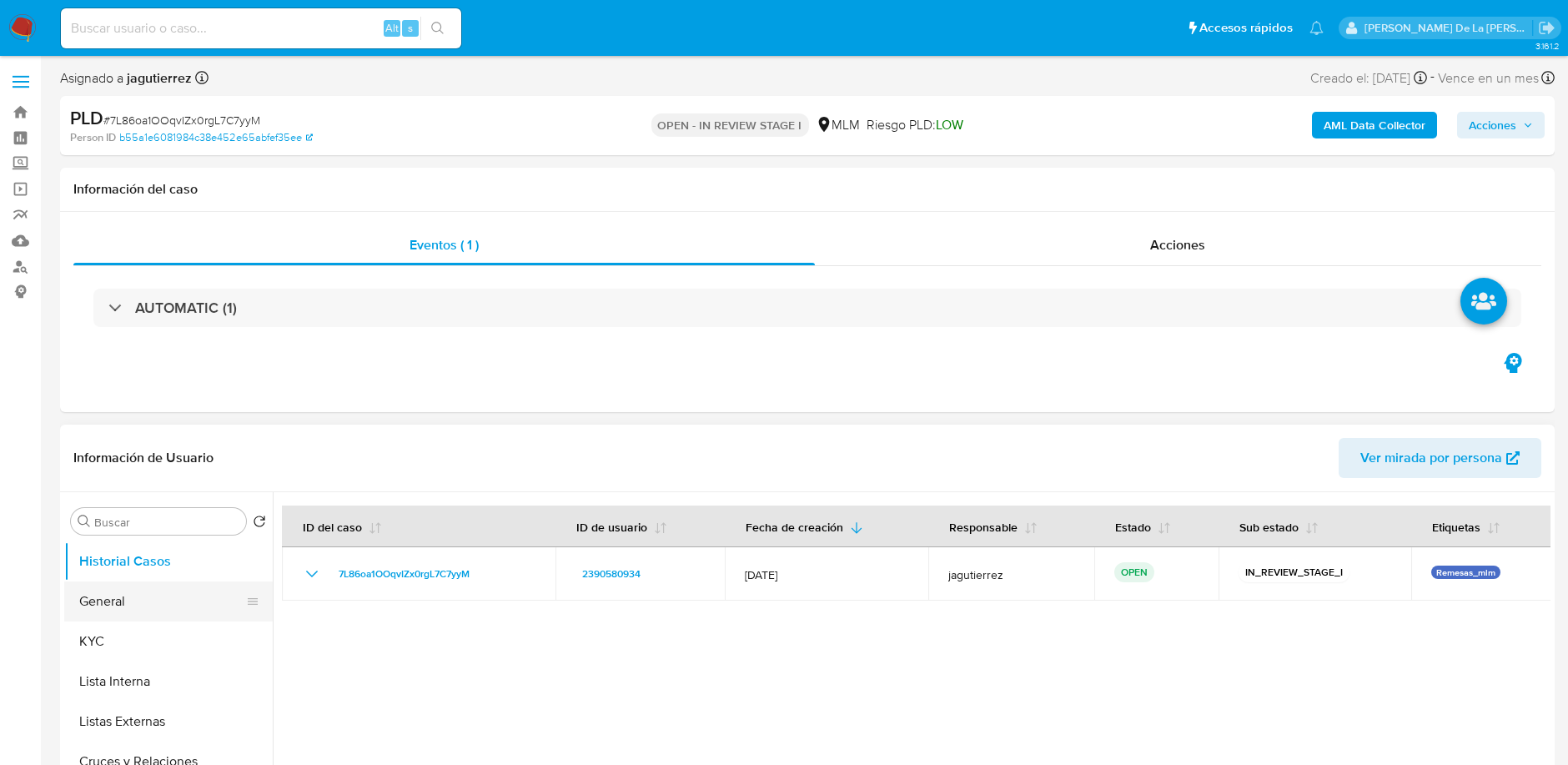
click at [131, 607] on button "General" at bounding box center [161, 600] width 195 height 40
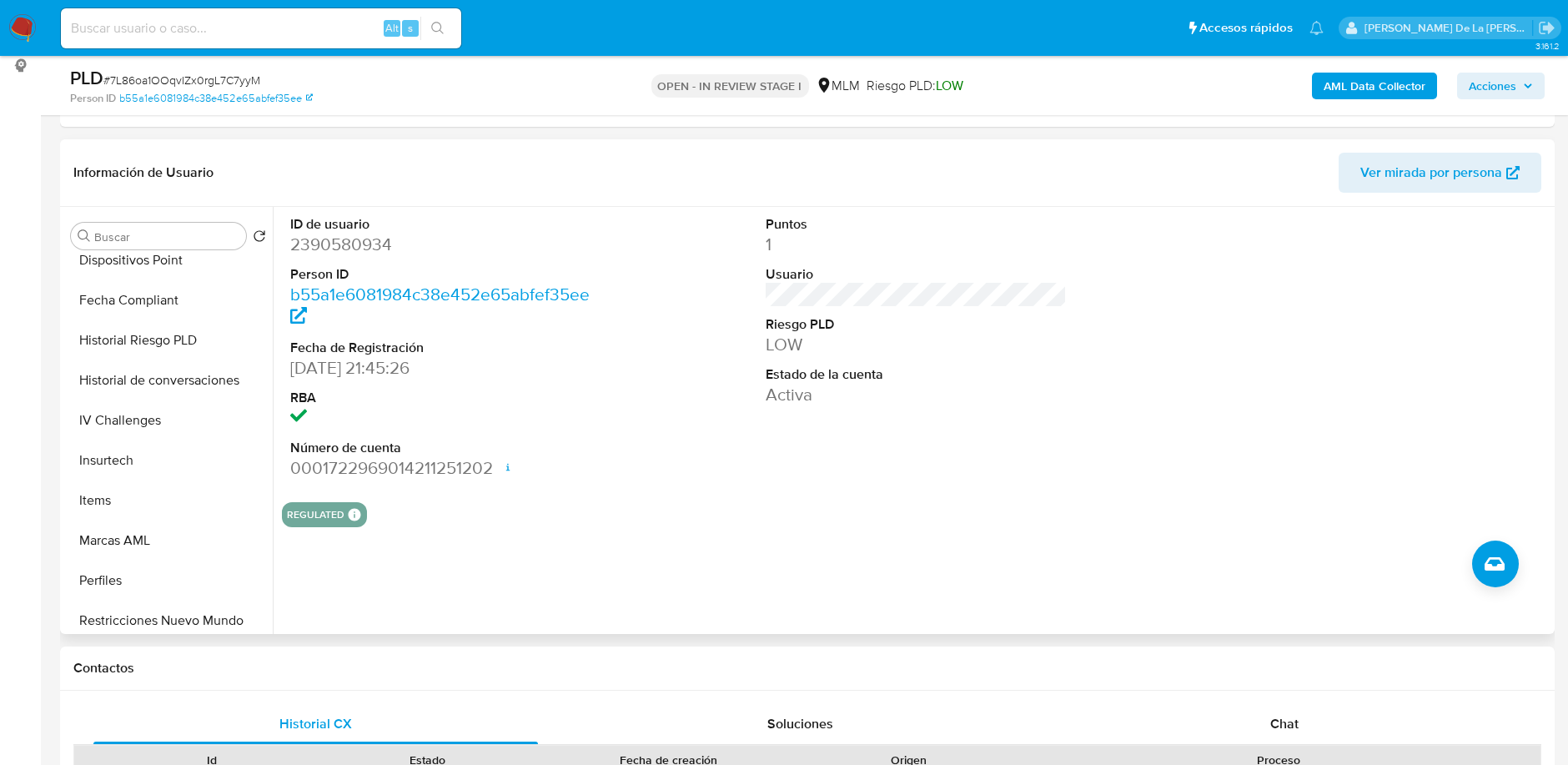
scroll to position [427, 0]
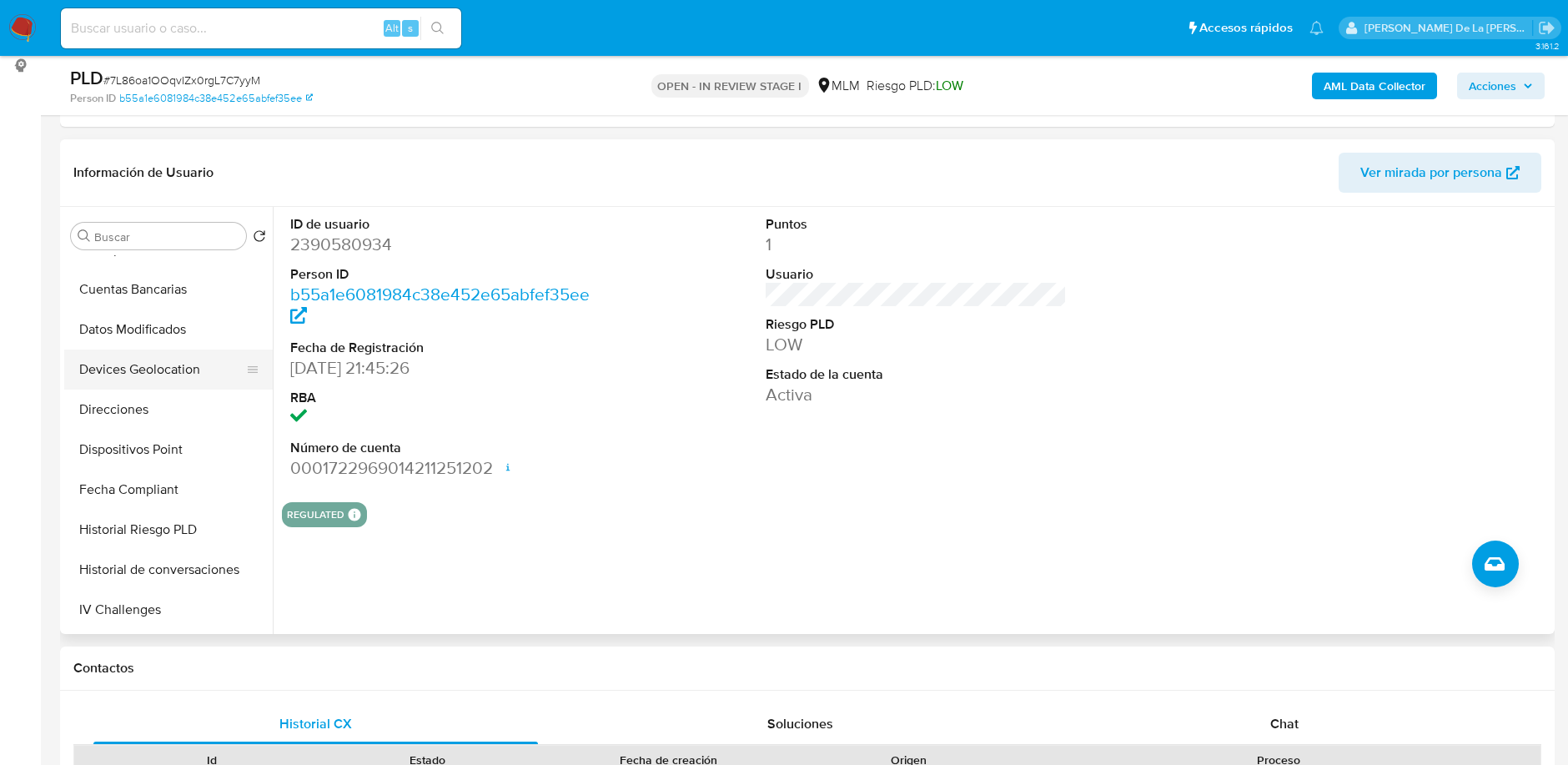
click at [150, 360] on button "Devices Geolocation" at bounding box center [161, 369] width 195 height 40
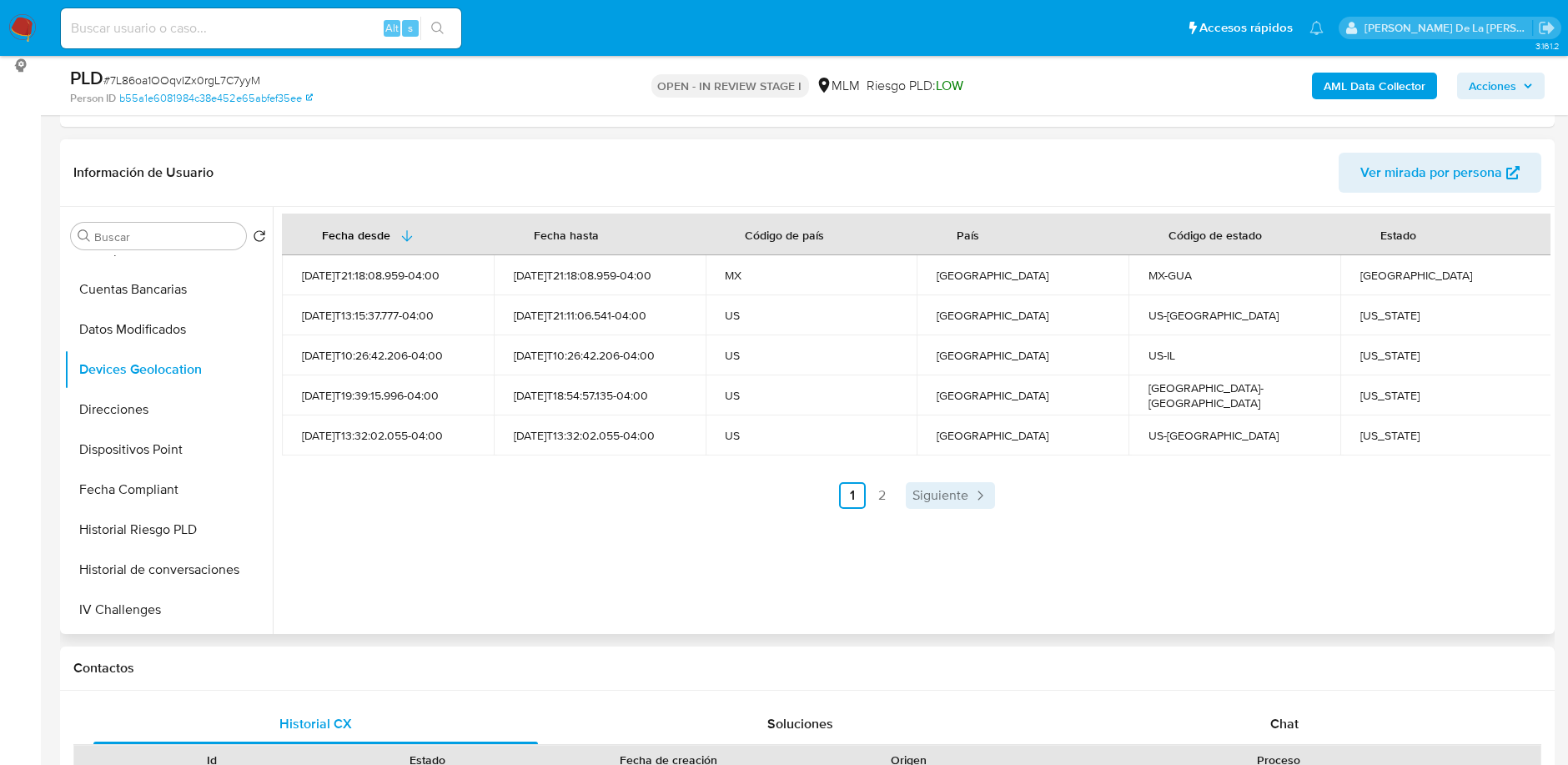
click at [953, 501] on span "Siguiente" at bounding box center [941, 496] width 56 height 14
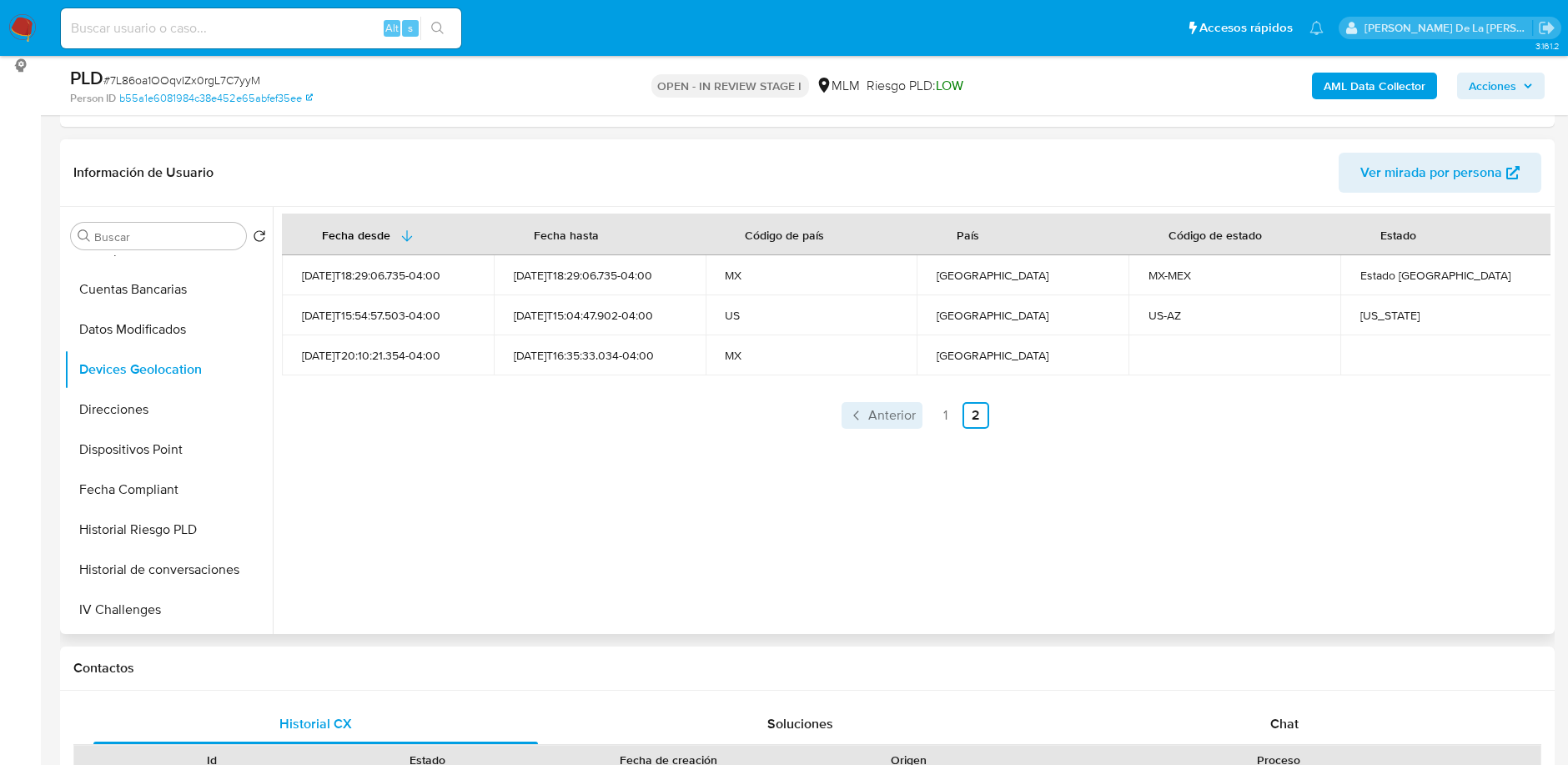
click at [864, 422] on link "Anterior" at bounding box center [881, 414] width 81 height 26
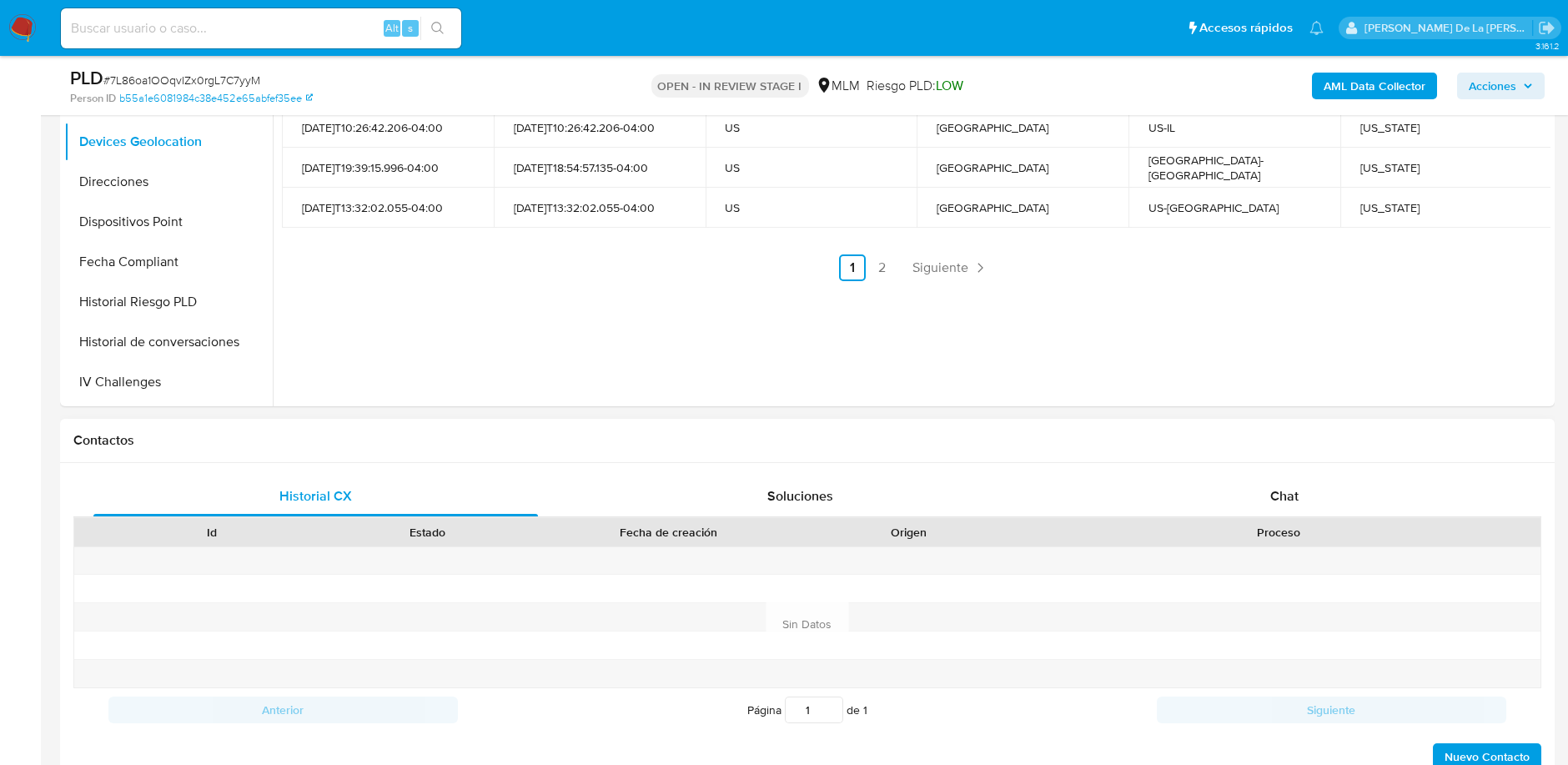
scroll to position [457, 0]
click at [781, 479] on div "Soluciones" at bounding box center [800, 492] width 444 height 40
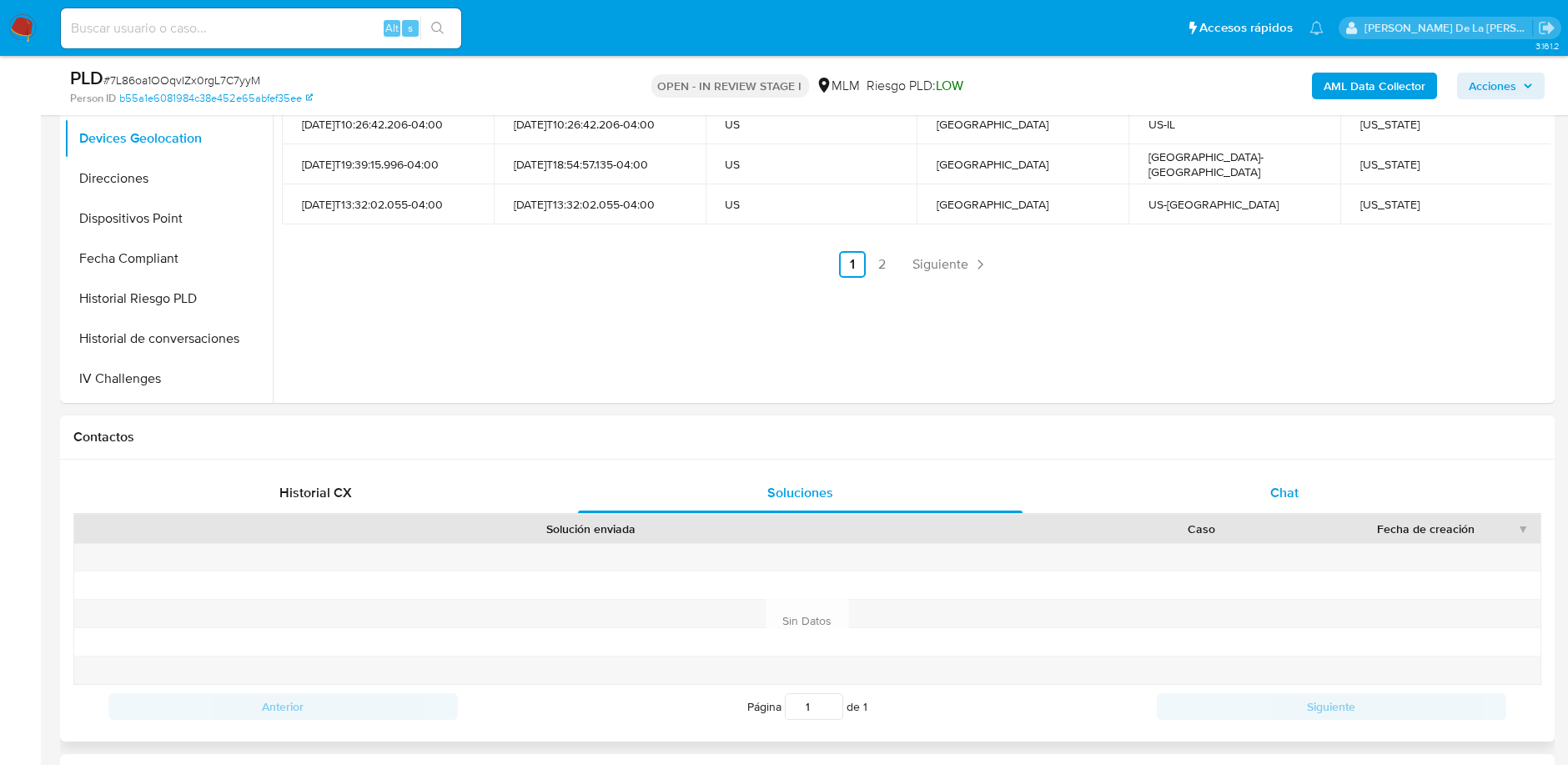
click at [1240, 491] on div "Chat" at bounding box center [1285, 492] width 444 height 40
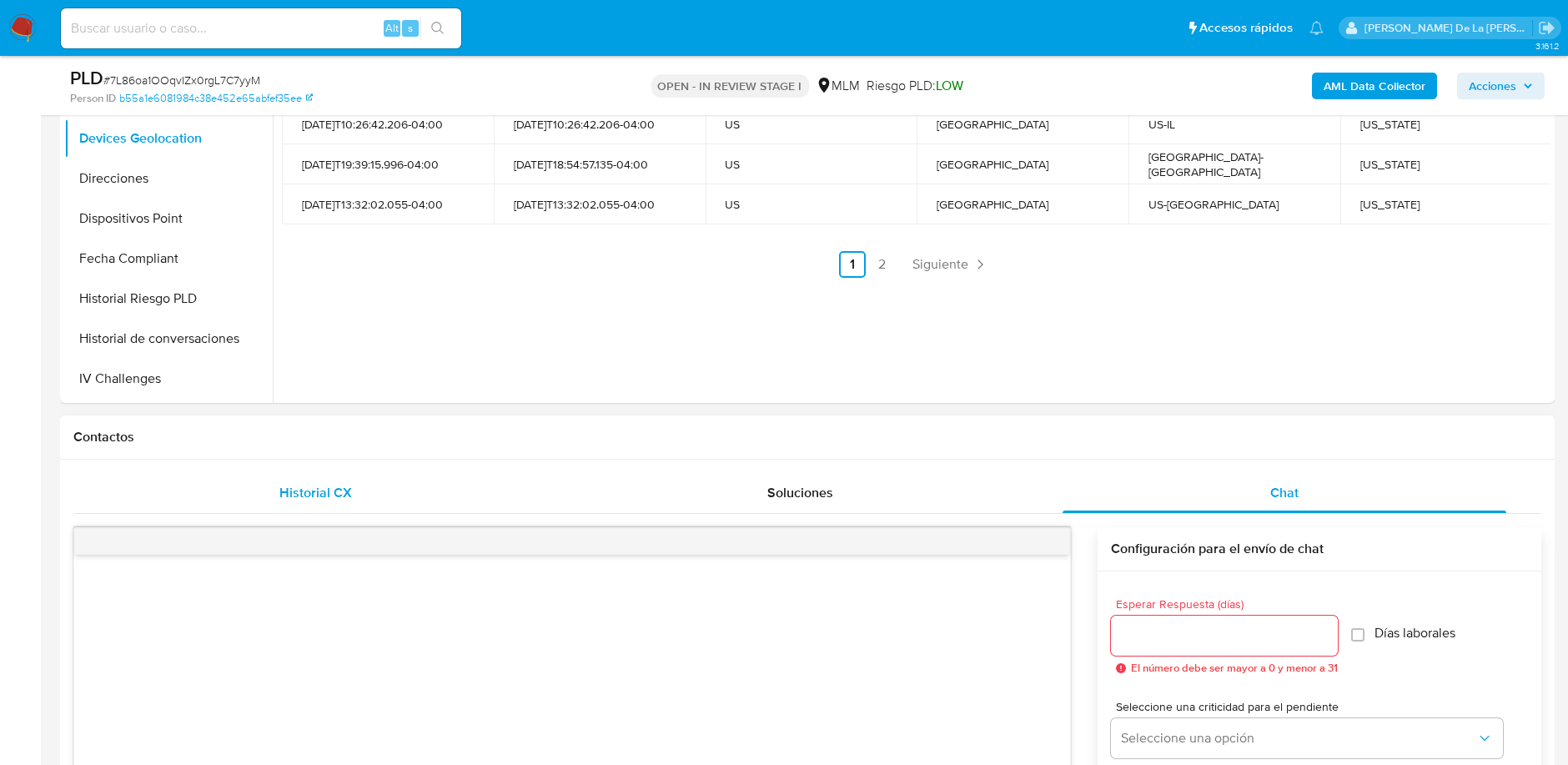
click at [406, 508] on div "Historial CX" at bounding box center [315, 492] width 444 height 40
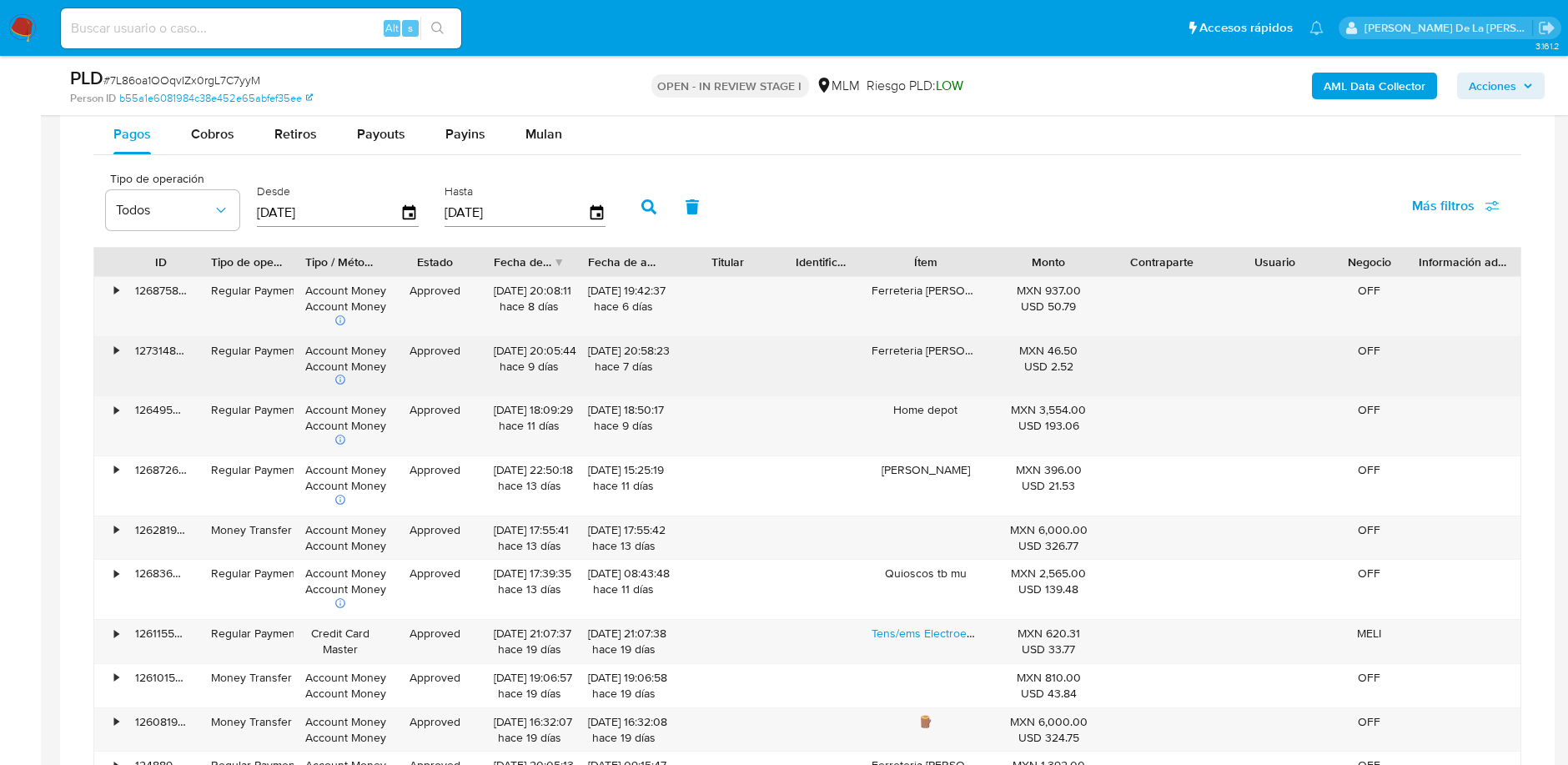
scroll to position [2796, 0]
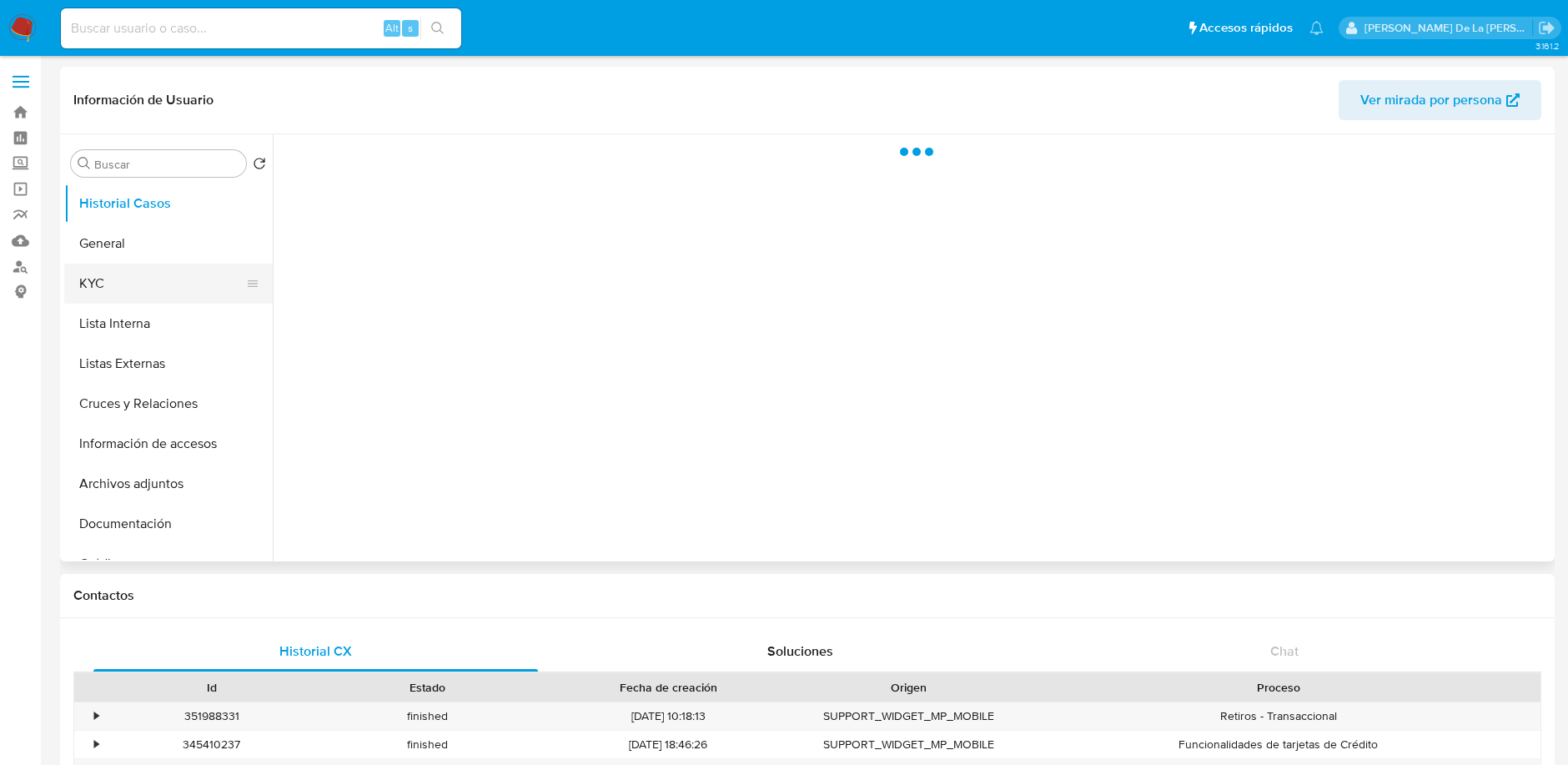
click at [119, 279] on button "KYC" at bounding box center [161, 283] width 195 height 40
select select "10"
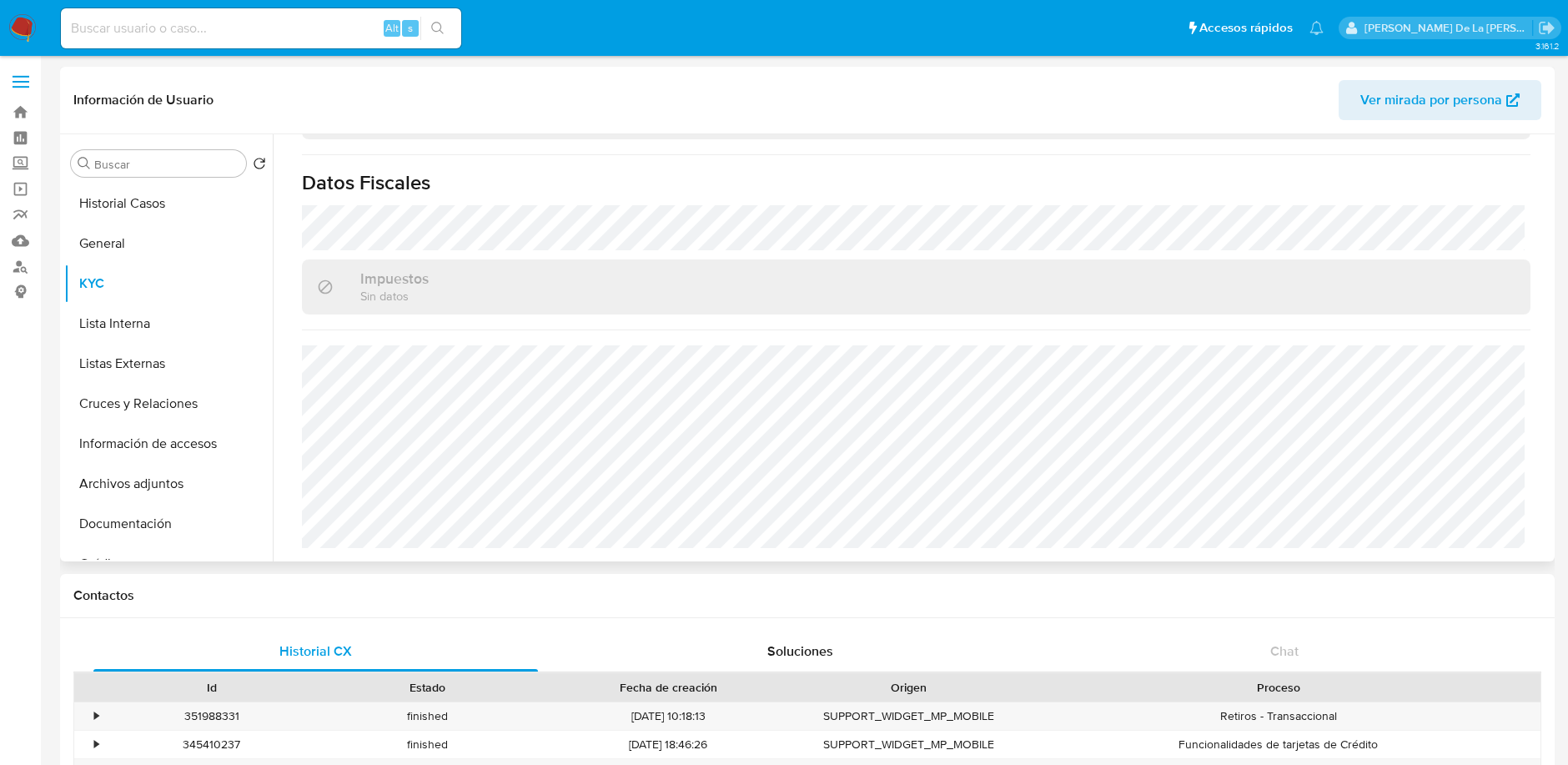
scroll to position [1030, 0]
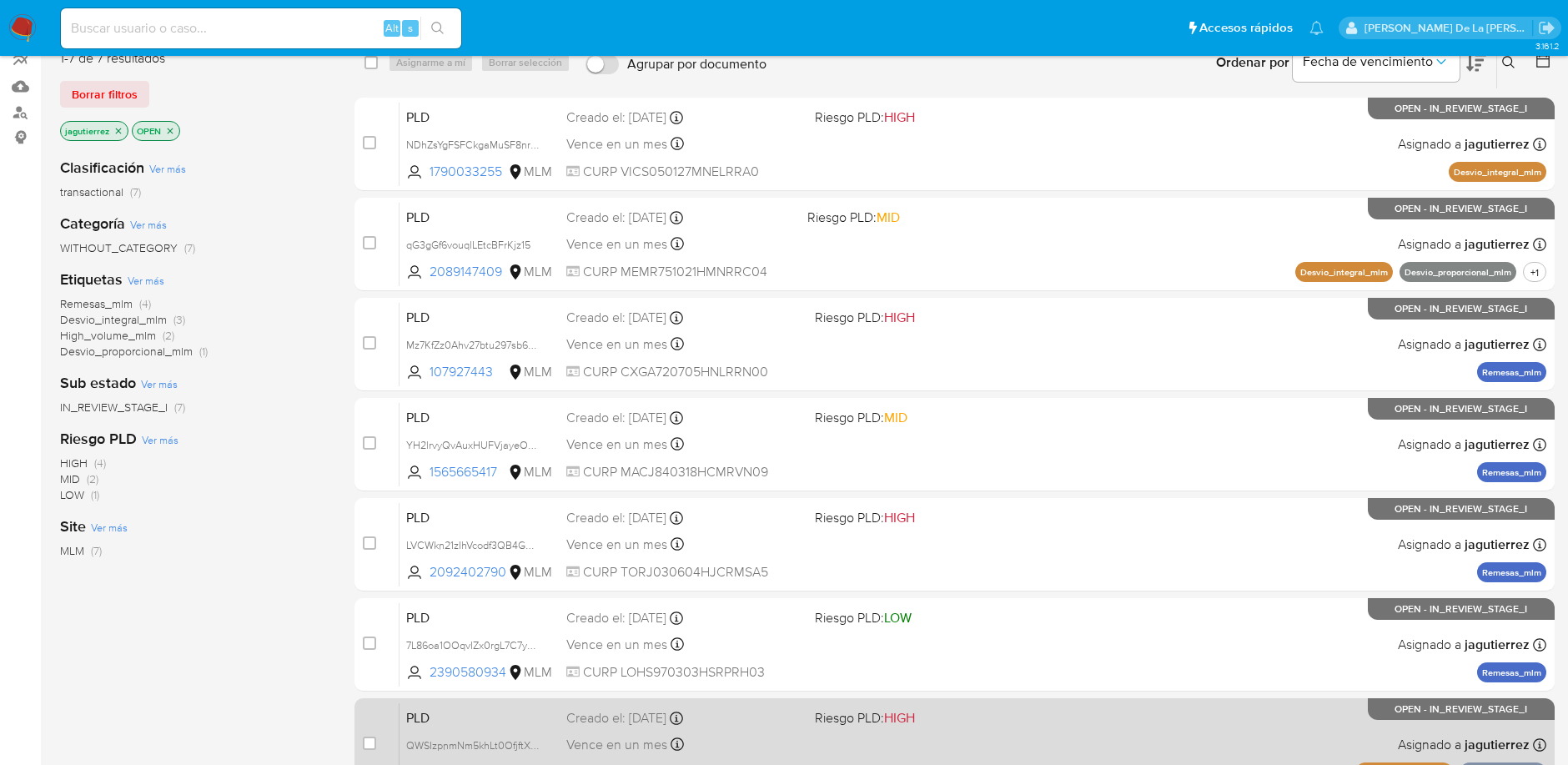
scroll to position [190, 0]
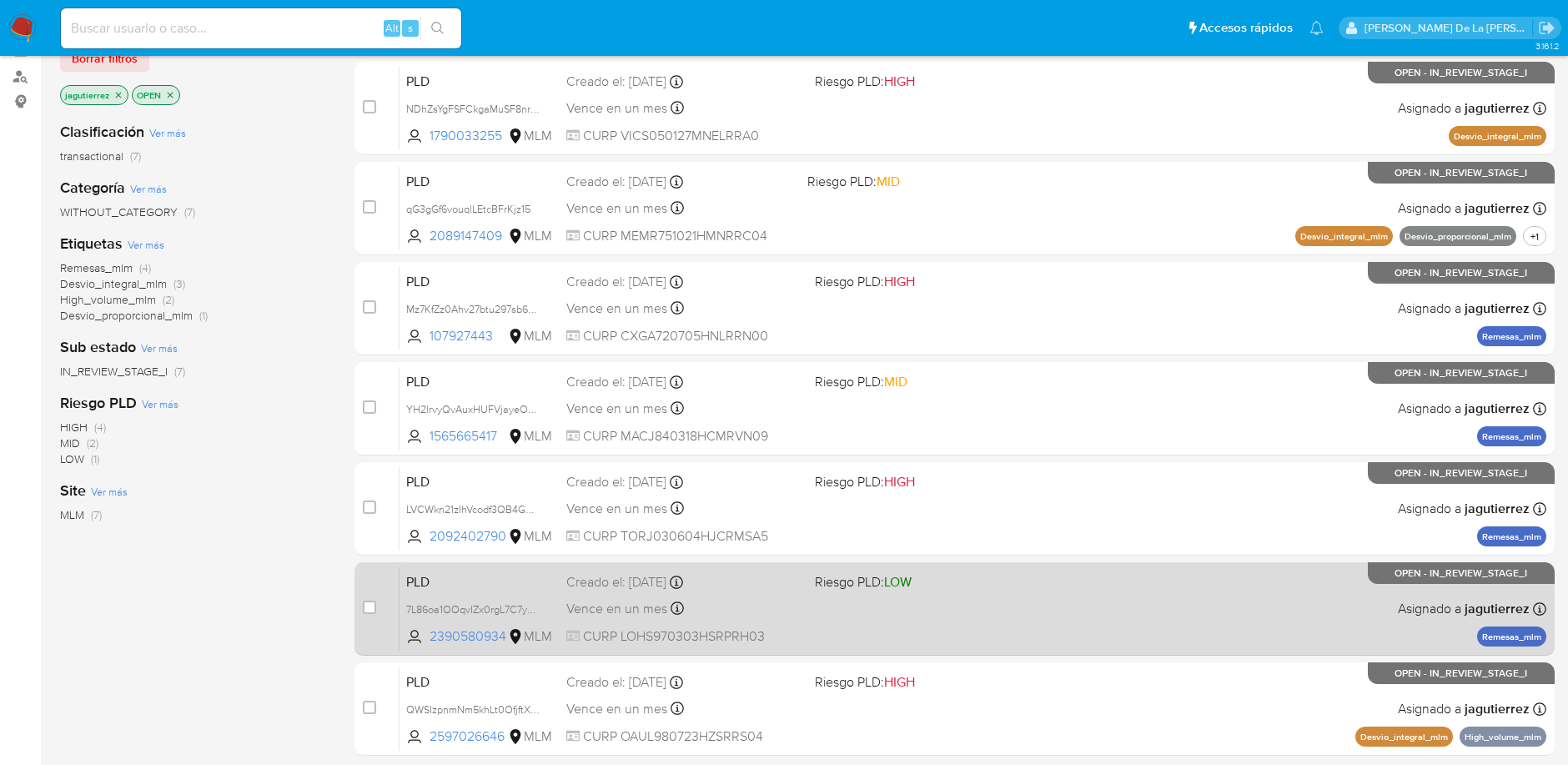
click at [904, 609] on div "PLD 7L86oa1OOqvIZx0rgL7C7yyM 2390580934 MLM Riesgo PLD: LOW Creado el: [DATE] C…" at bounding box center [973, 608] width 1147 height 84
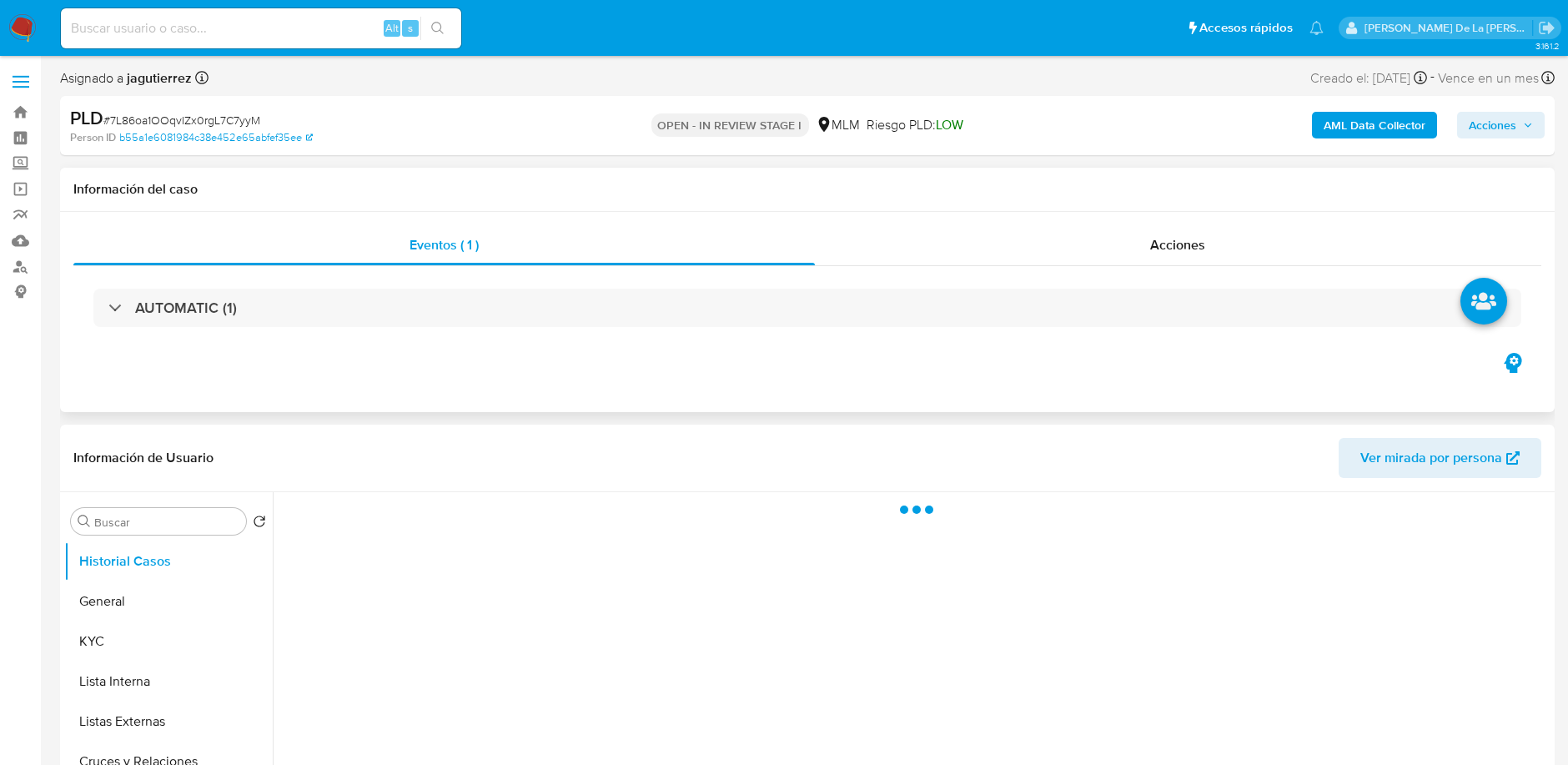
select select "10"
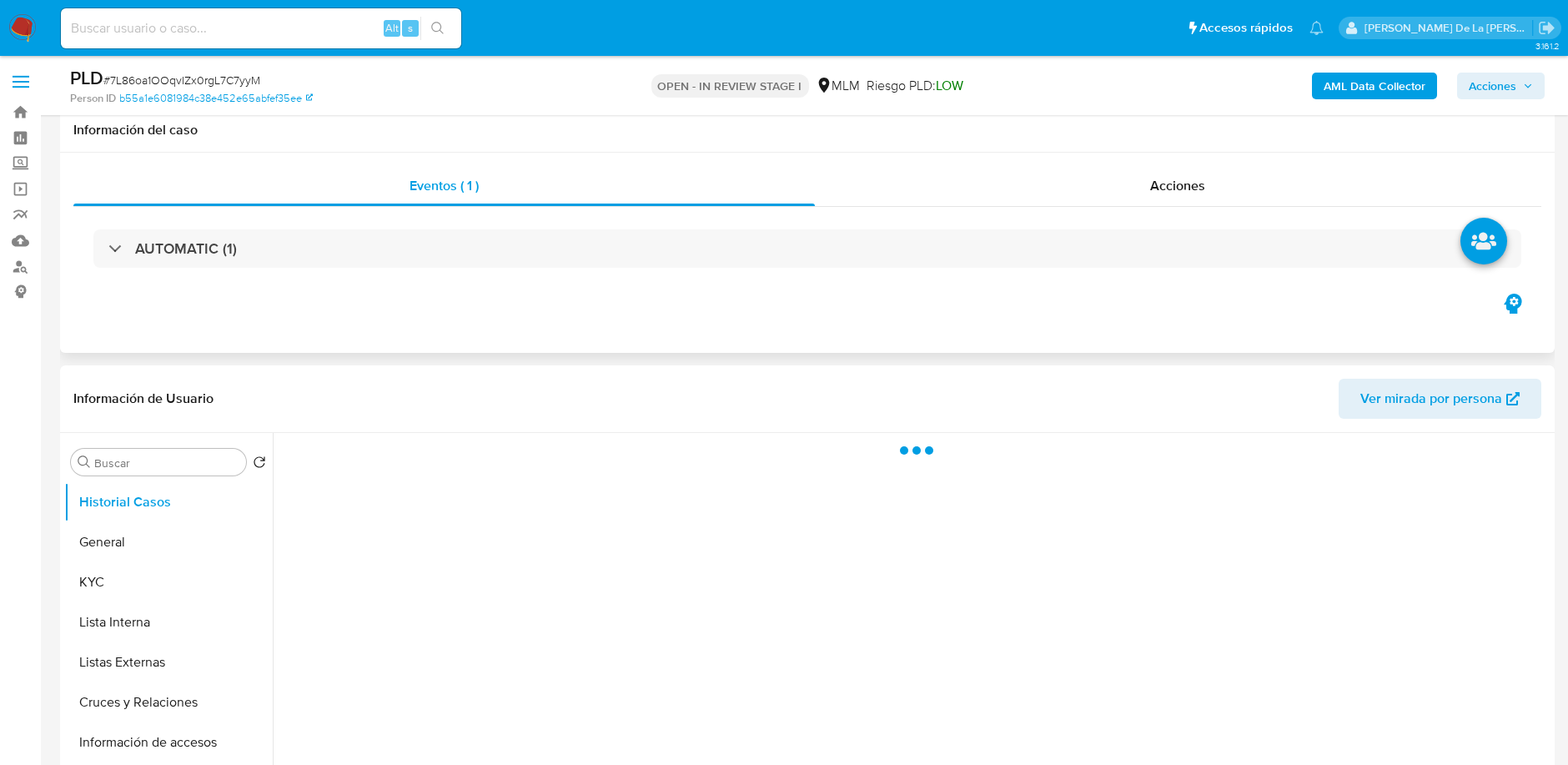
scroll to position [243, 0]
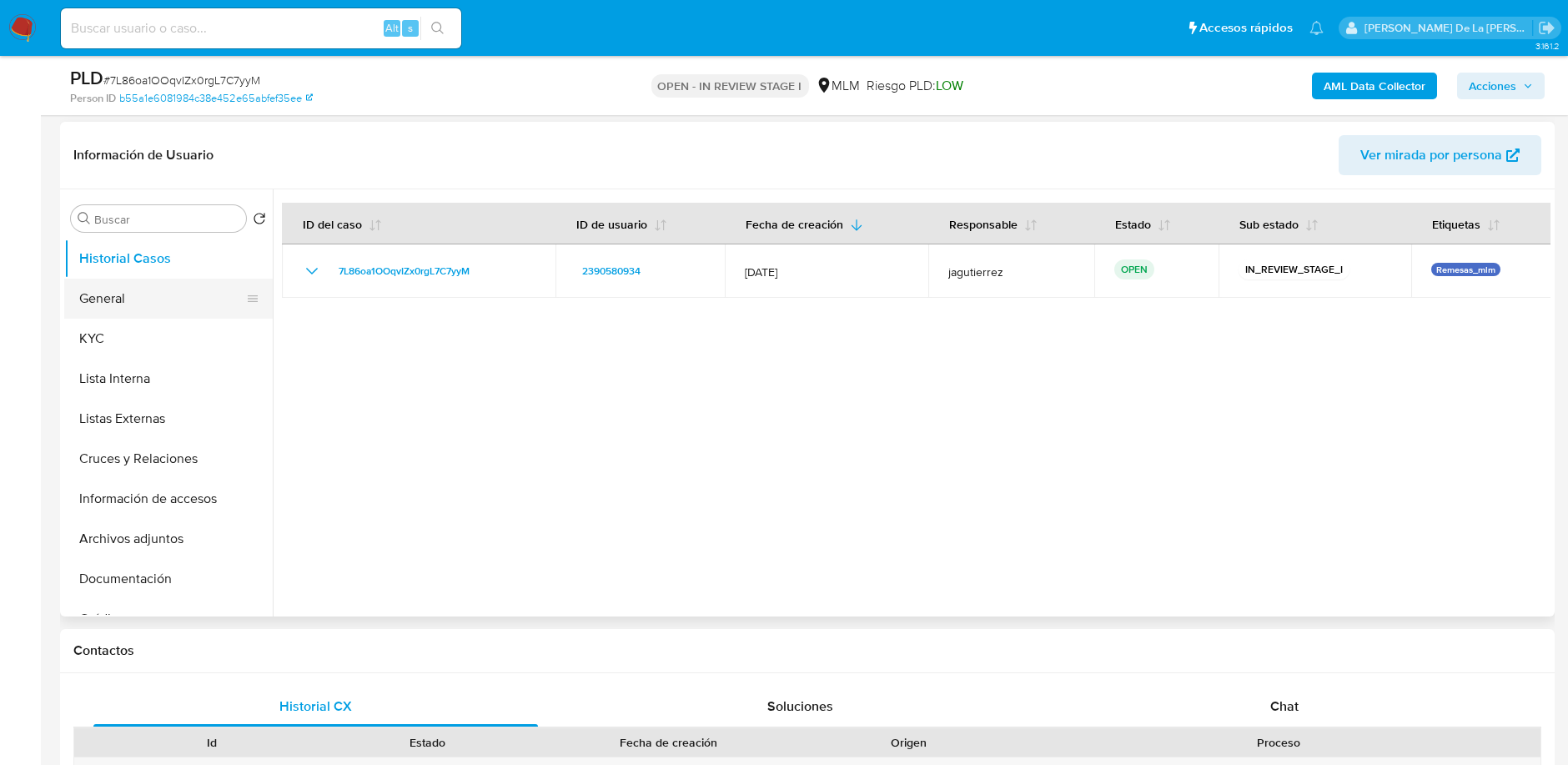
click at [96, 296] on button "General" at bounding box center [161, 298] width 195 height 40
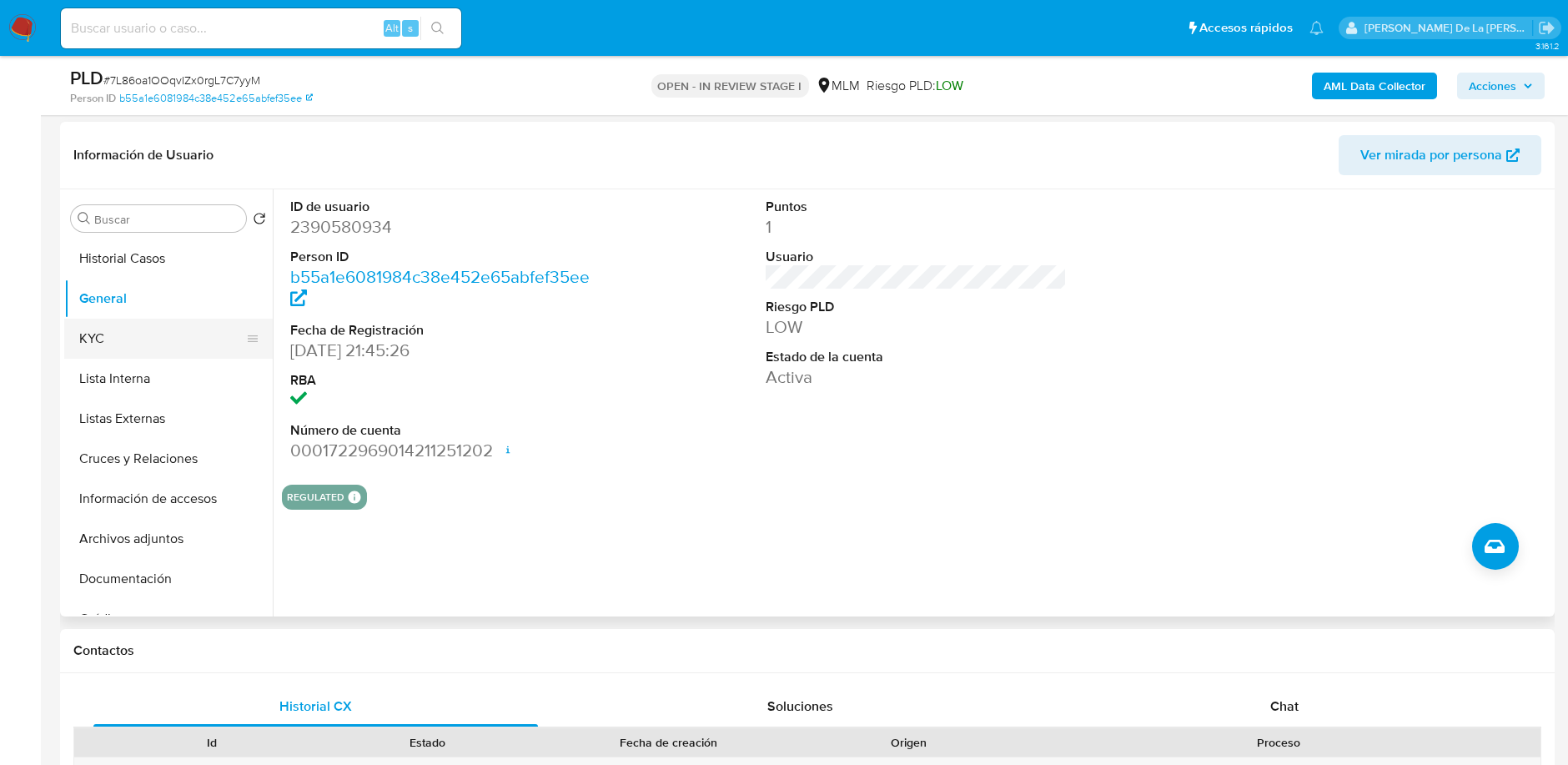
click at [98, 343] on button "KYC" at bounding box center [161, 338] width 195 height 40
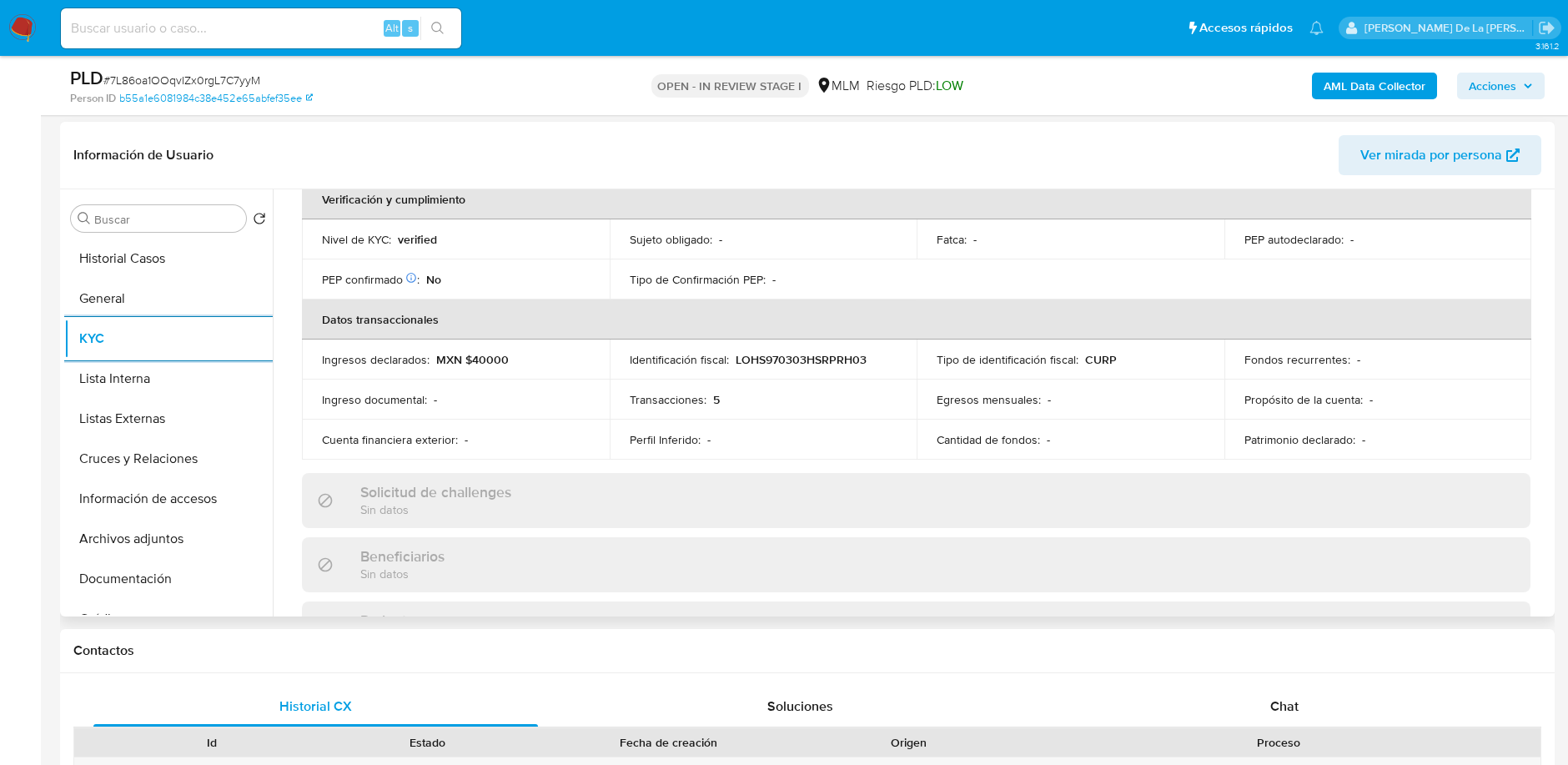
scroll to position [1046, 0]
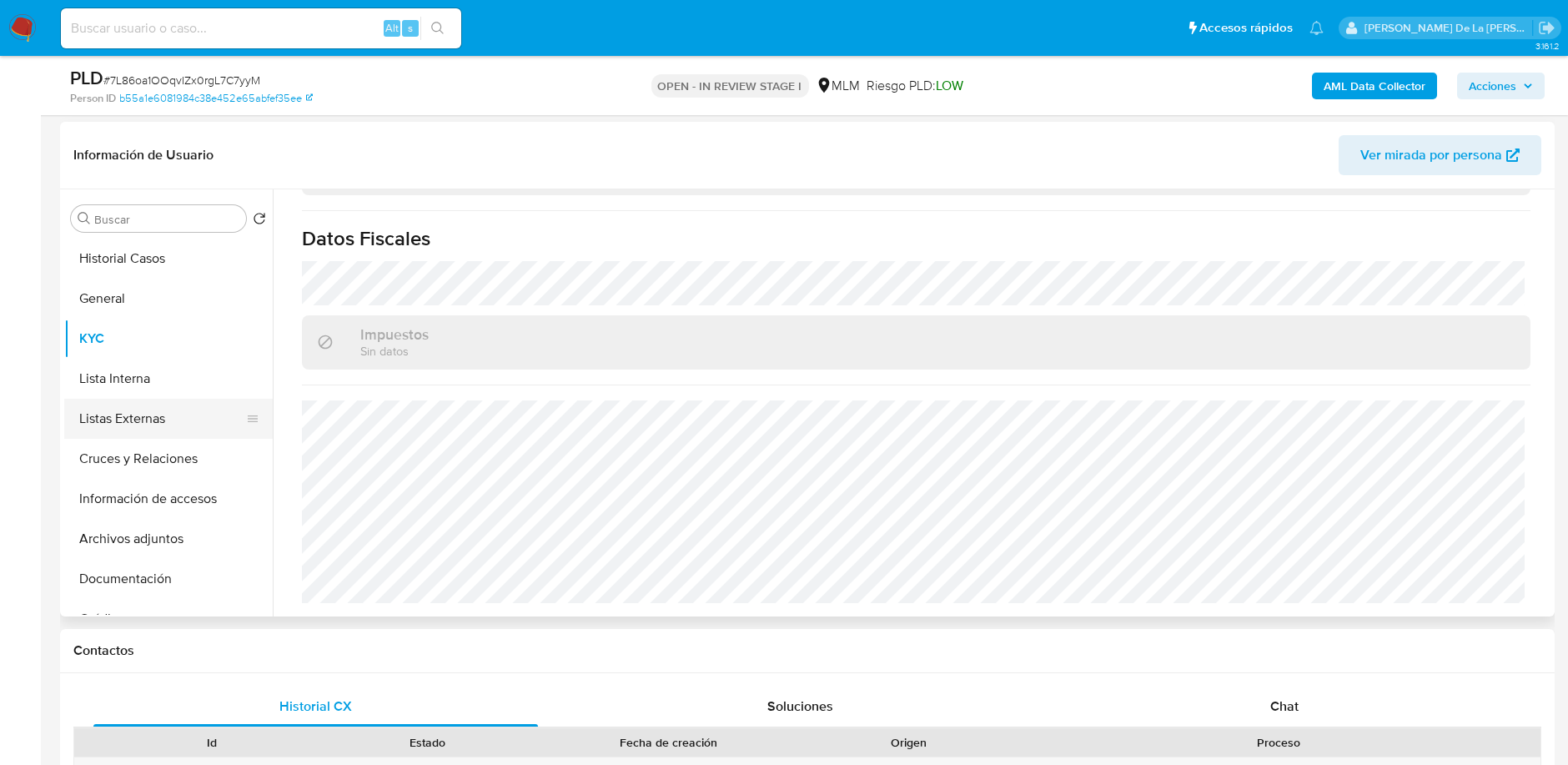
click at [183, 417] on button "Listas Externas" at bounding box center [161, 418] width 195 height 40
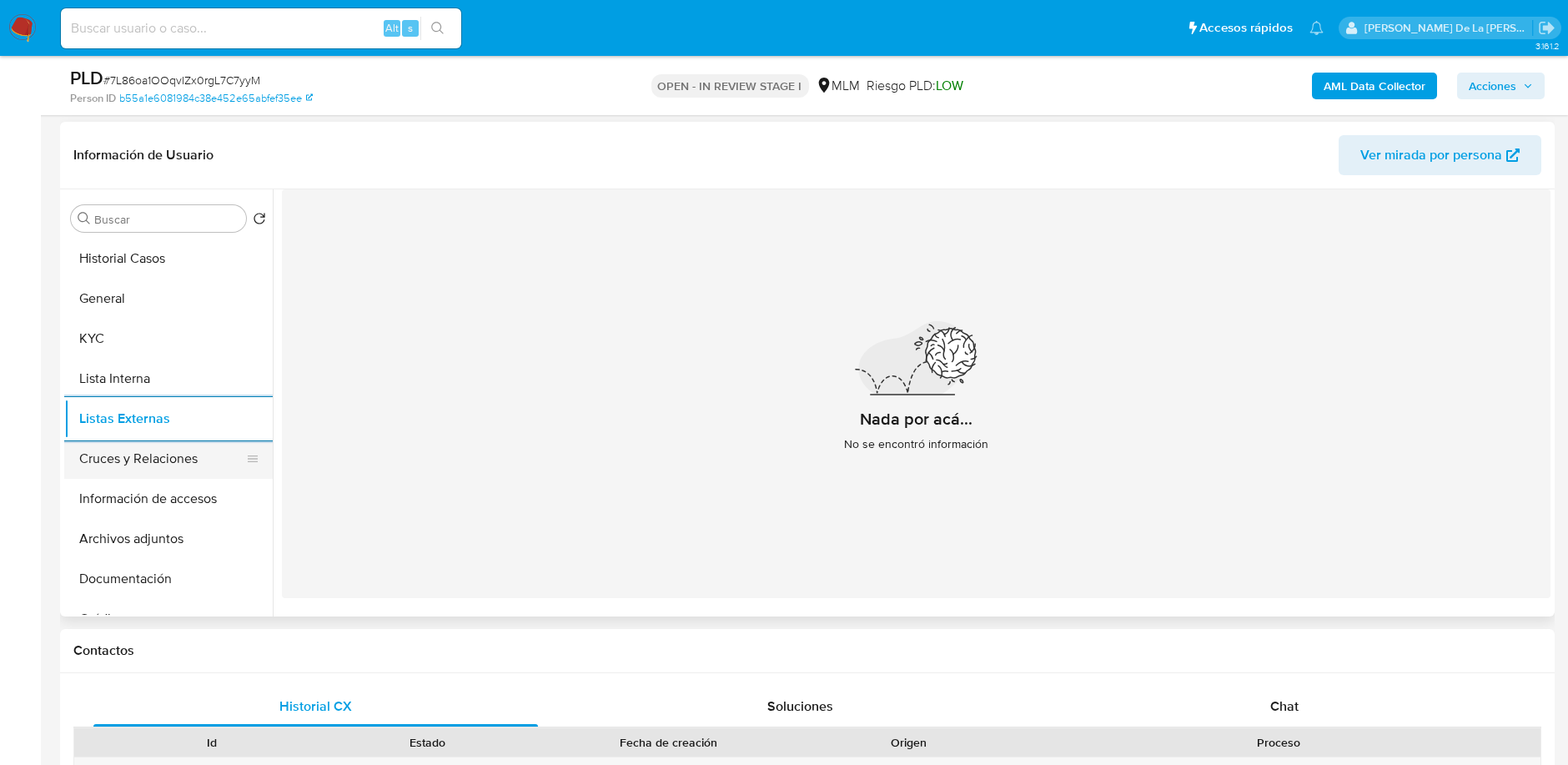
click at [114, 461] on button "Cruces y Relaciones" at bounding box center [161, 458] width 195 height 40
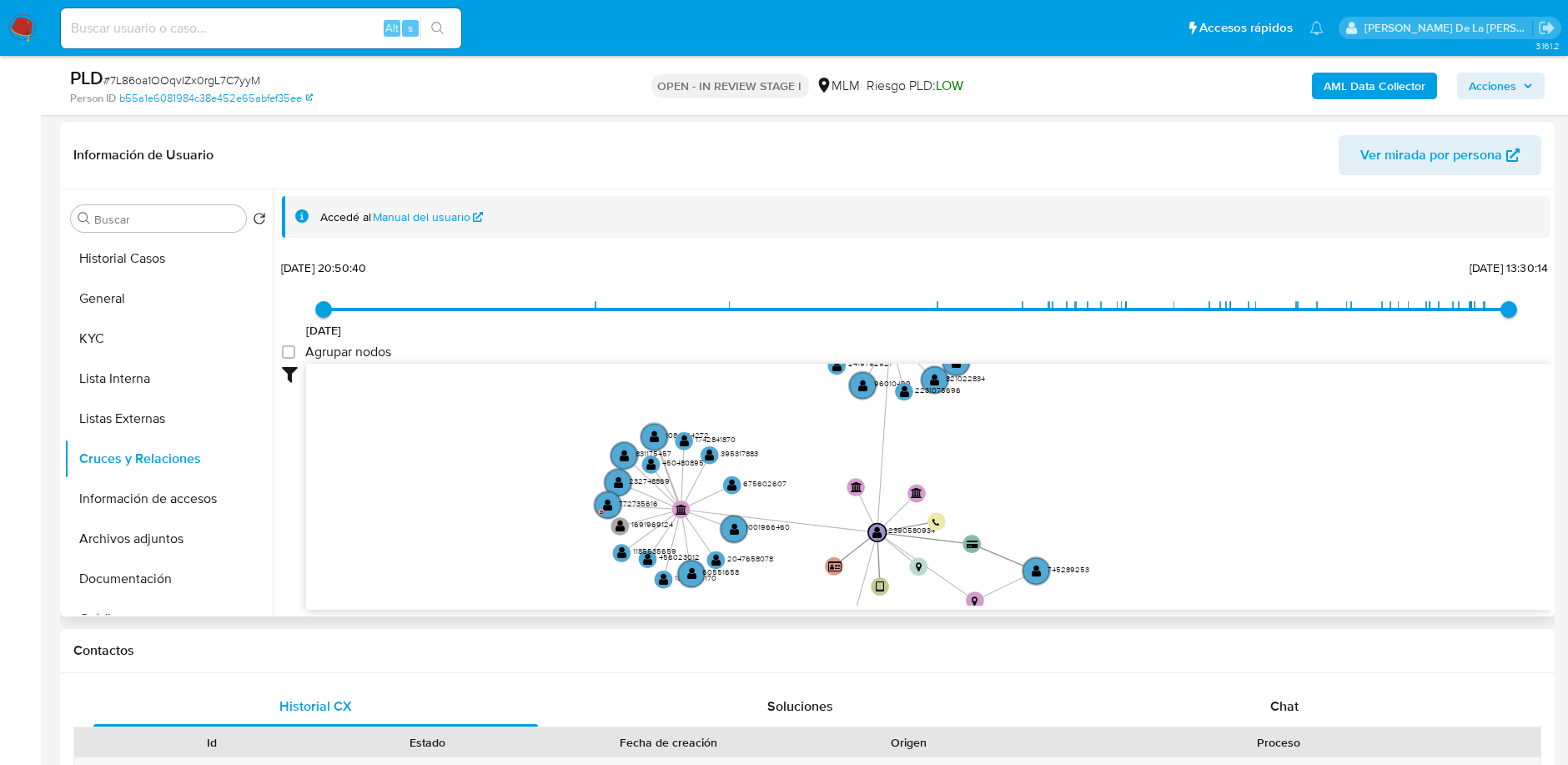
drag, startPoint x: 681, startPoint y: 508, endPoint x: 676, endPoint y: 492, distance: 16.8
click at [676, 492] on icon "user-2390580934  2390580934 device-681f73ab5676fe7537dd6ab6  card-GOAQXPNFQVV…" at bounding box center [928, 484] width 1245 height 242
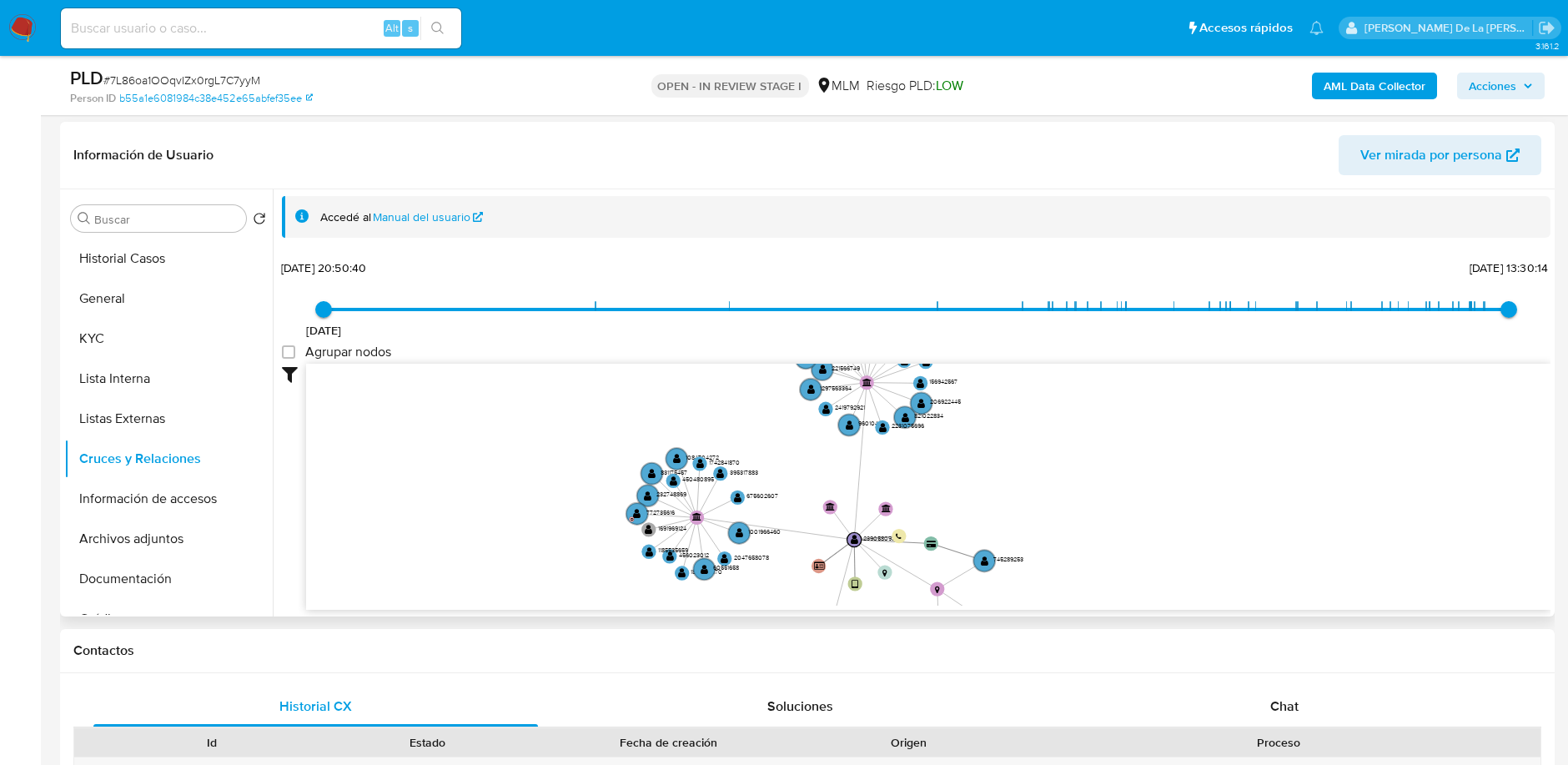
drag, startPoint x: 802, startPoint y: 461, endPoint x: 796, endPoint y: 479, distance: 19.0
click at [796, 479] on icon "user-2390580934  2390580934 device-681f73ab5676fe7537dd6ab6  card-GOAQXPNFQVV…" at bounding box center [928, 484] width 1245 height 242
click at [185, 476] on button "Cruces y Relaciones" at bounding box center [161, 458] width 195 height 40
click at [165, 495] on button "Información de accesos" at bounding box center [161, 498] width 195 height 40
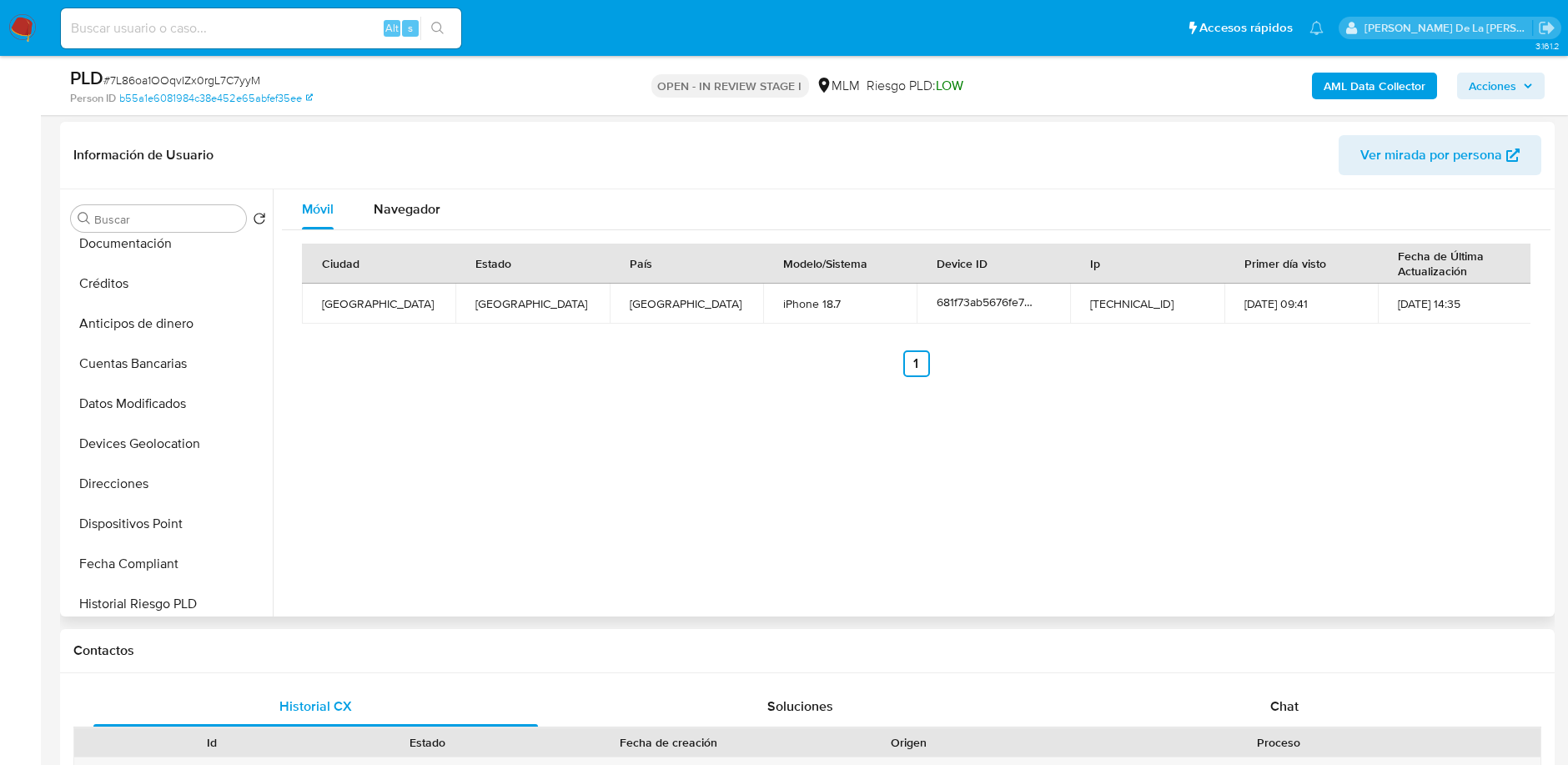
scroll to position [336, 0]
click at [160, 463] on button "Direcciones" at bounding box center [161, 483] width 195 height 40
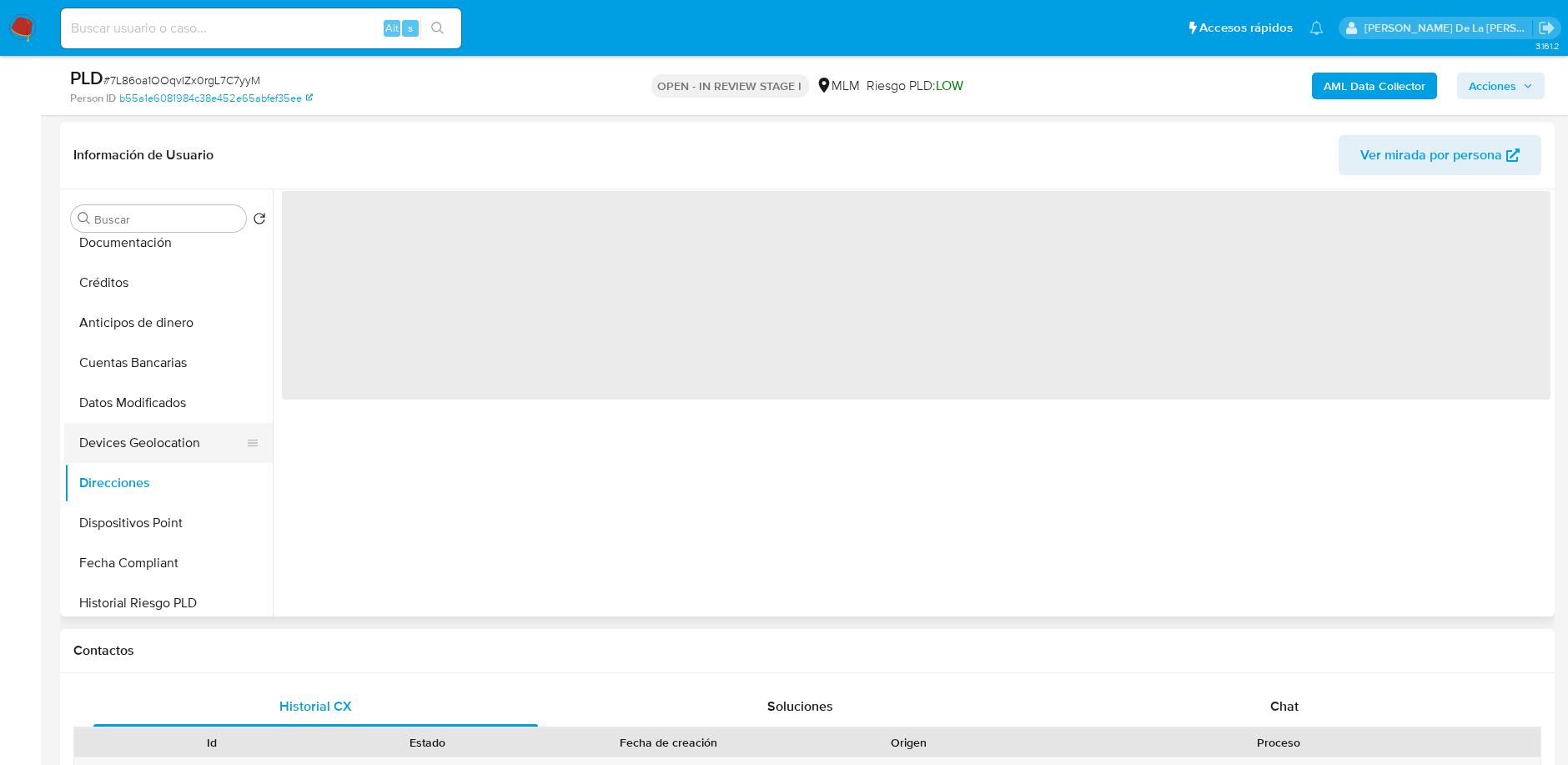
click at [161, 426] on button "Devices Geolocation" at bounding box center [161, 443] width 195 height 40
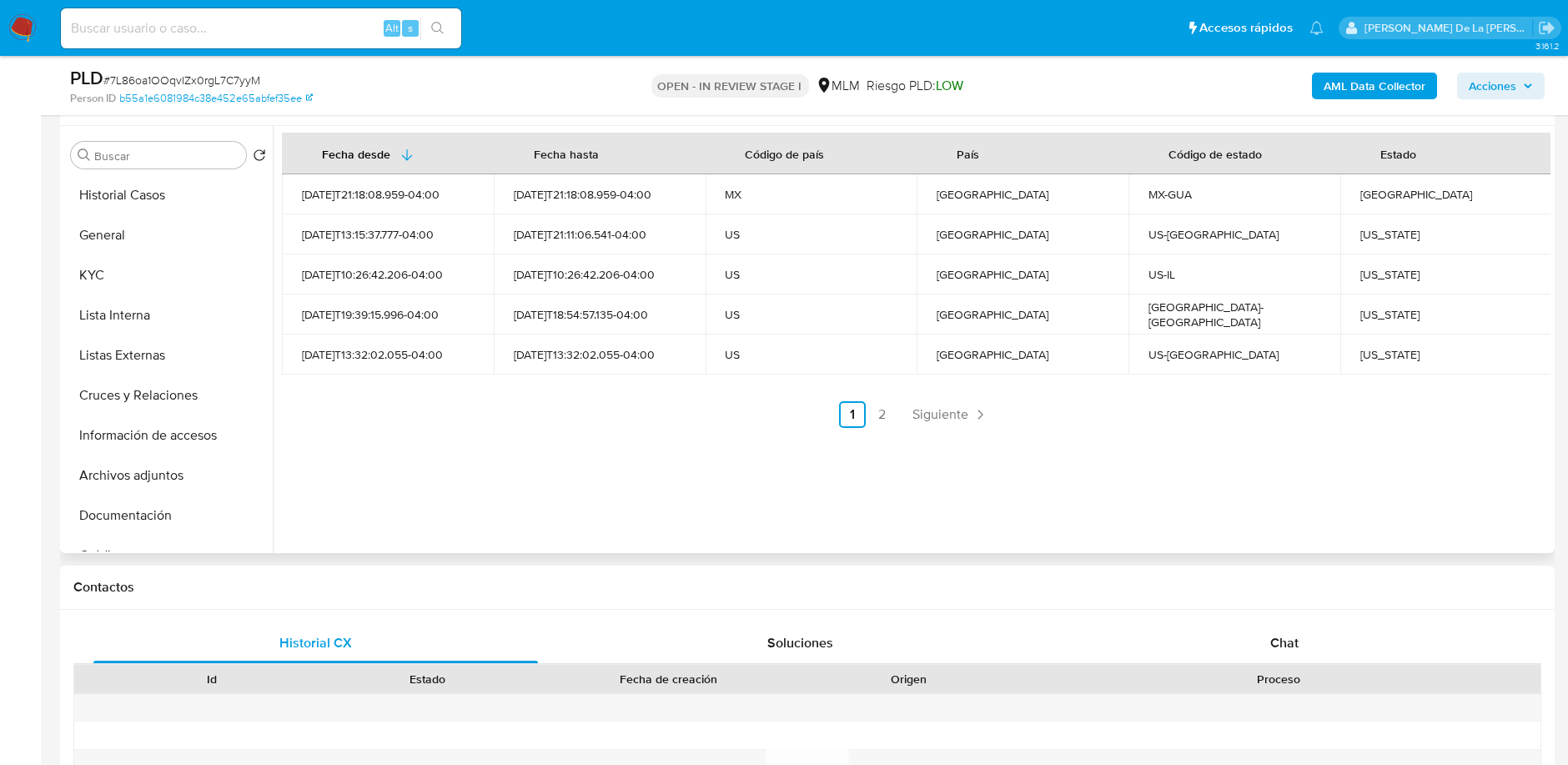
scroll to position [317, 0]
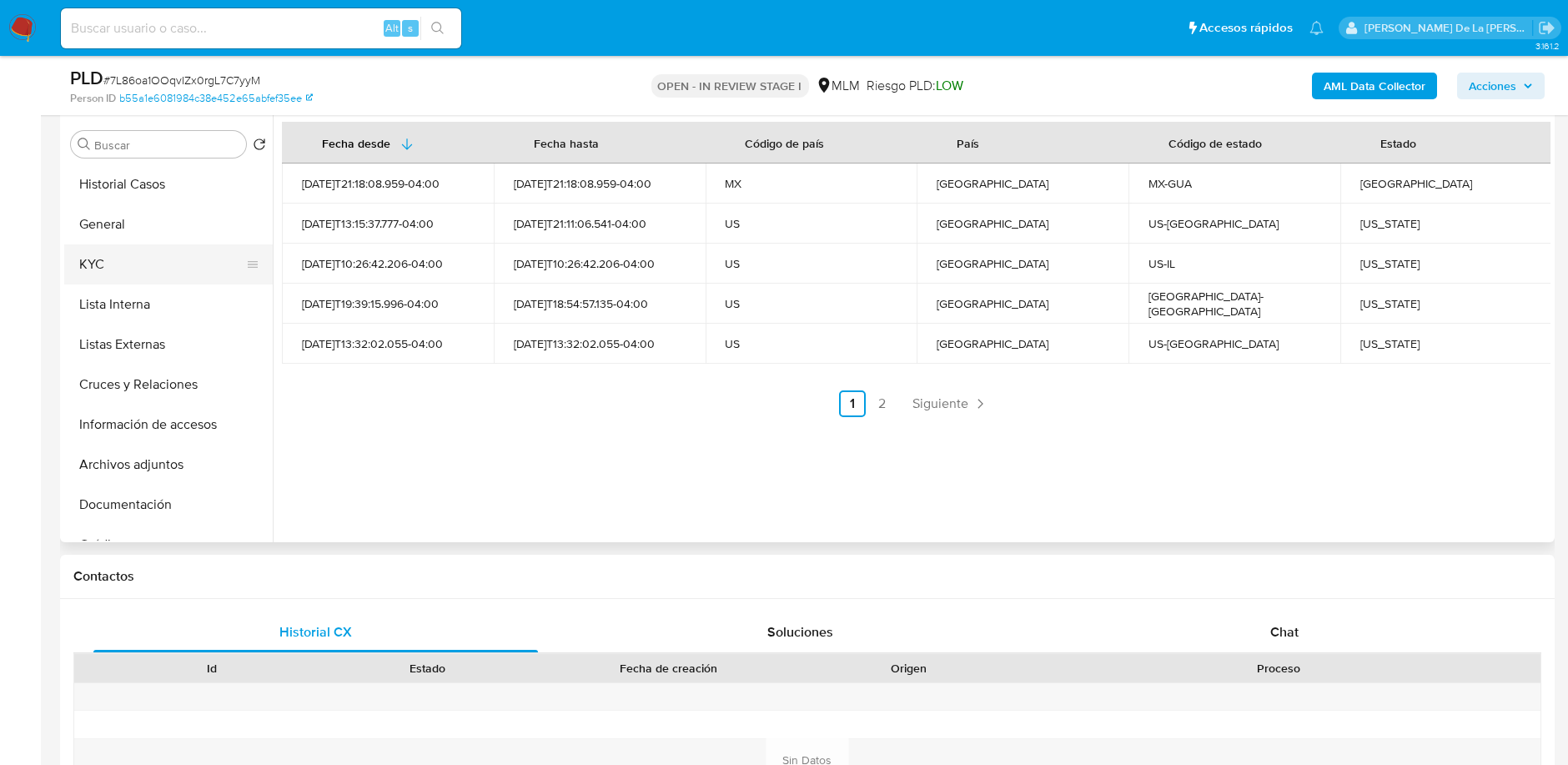
click at [162, 267] on button "KYC" at bounding box center [161, 264] width 195 height 40
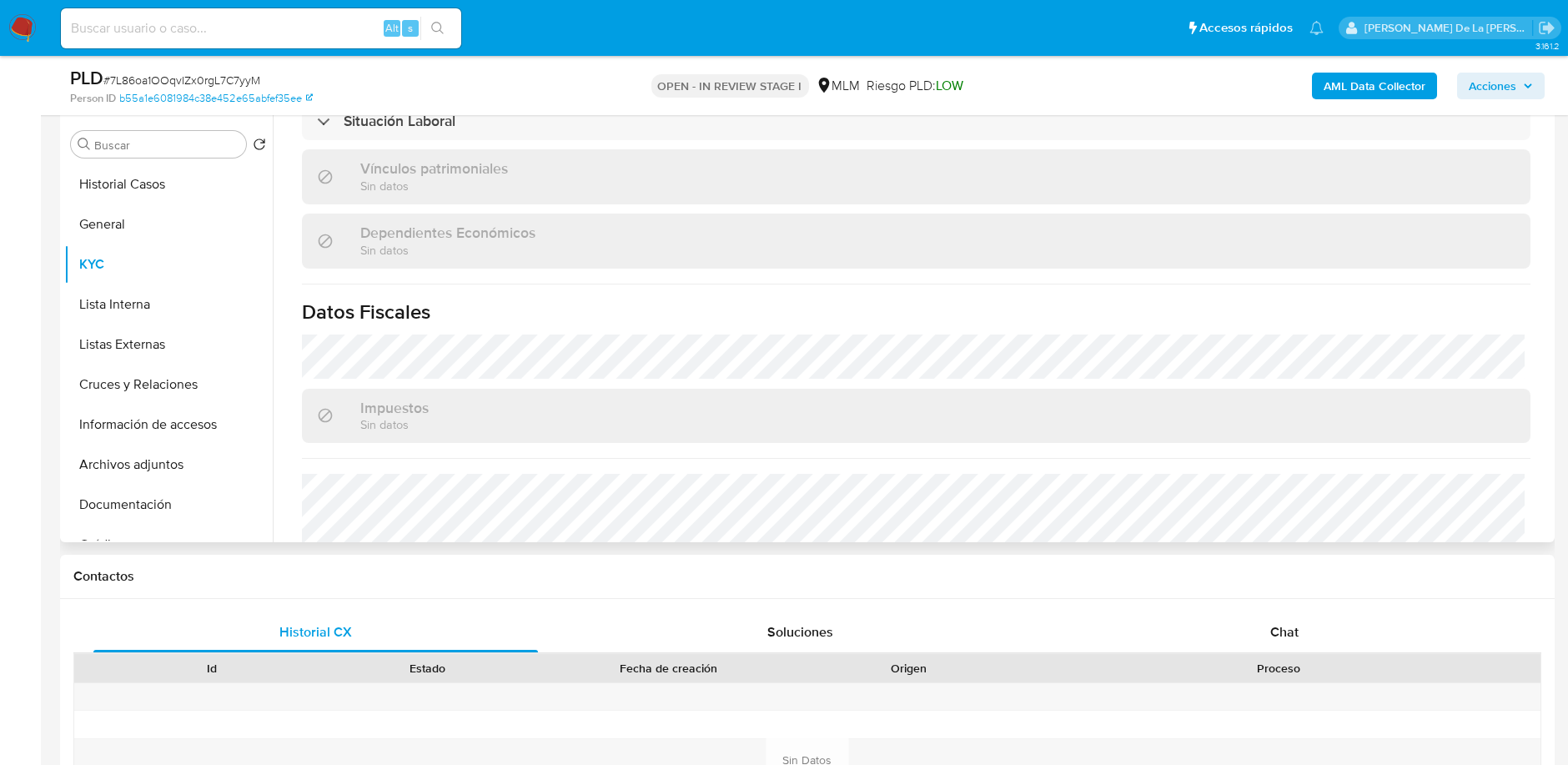
scroll to position [1046, 0]
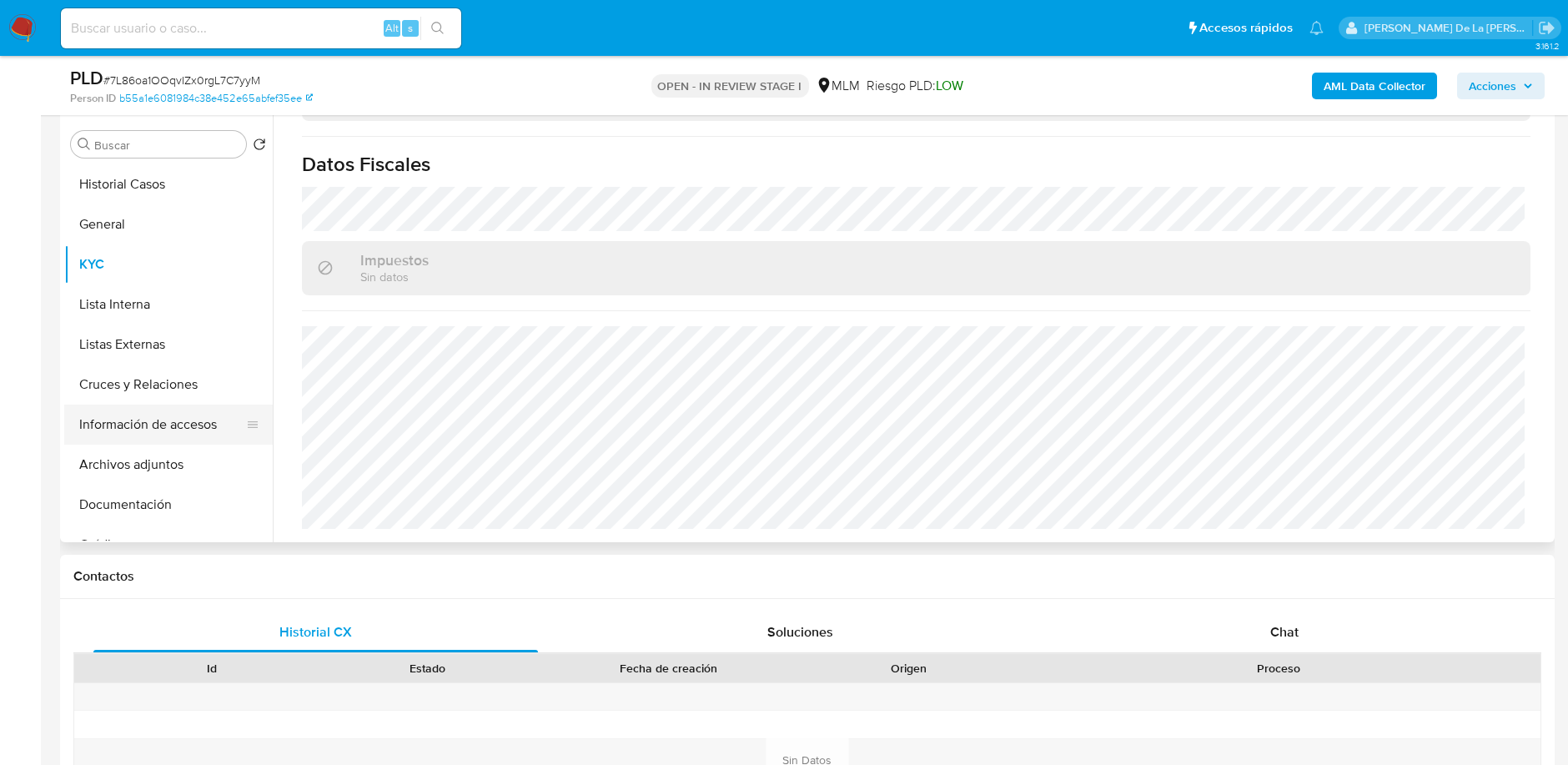
click at [167, 418] on button "Información de accesos" at bounding box center [161, 424] width 195 height 40
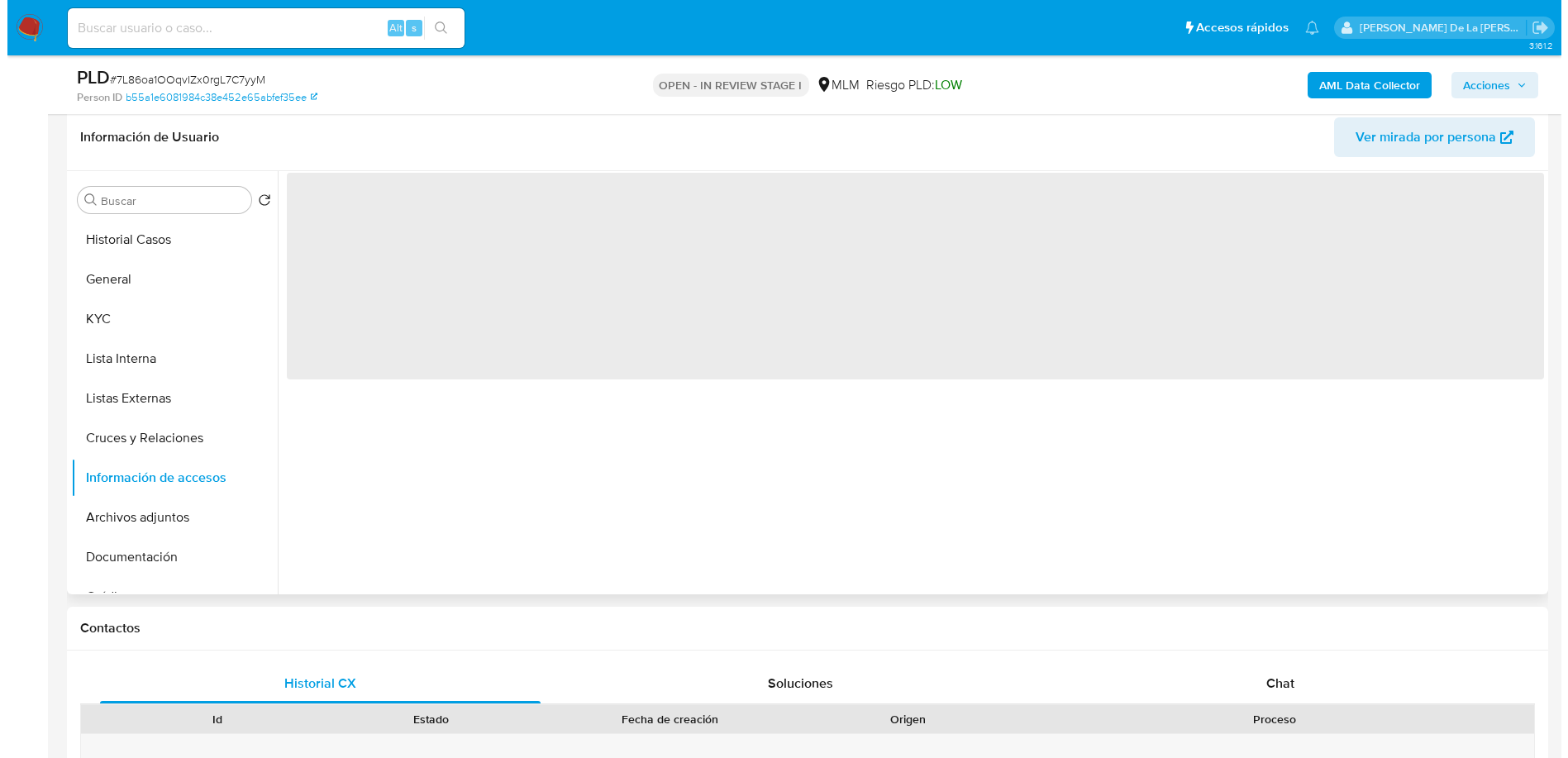
scroll to position [254, 0]
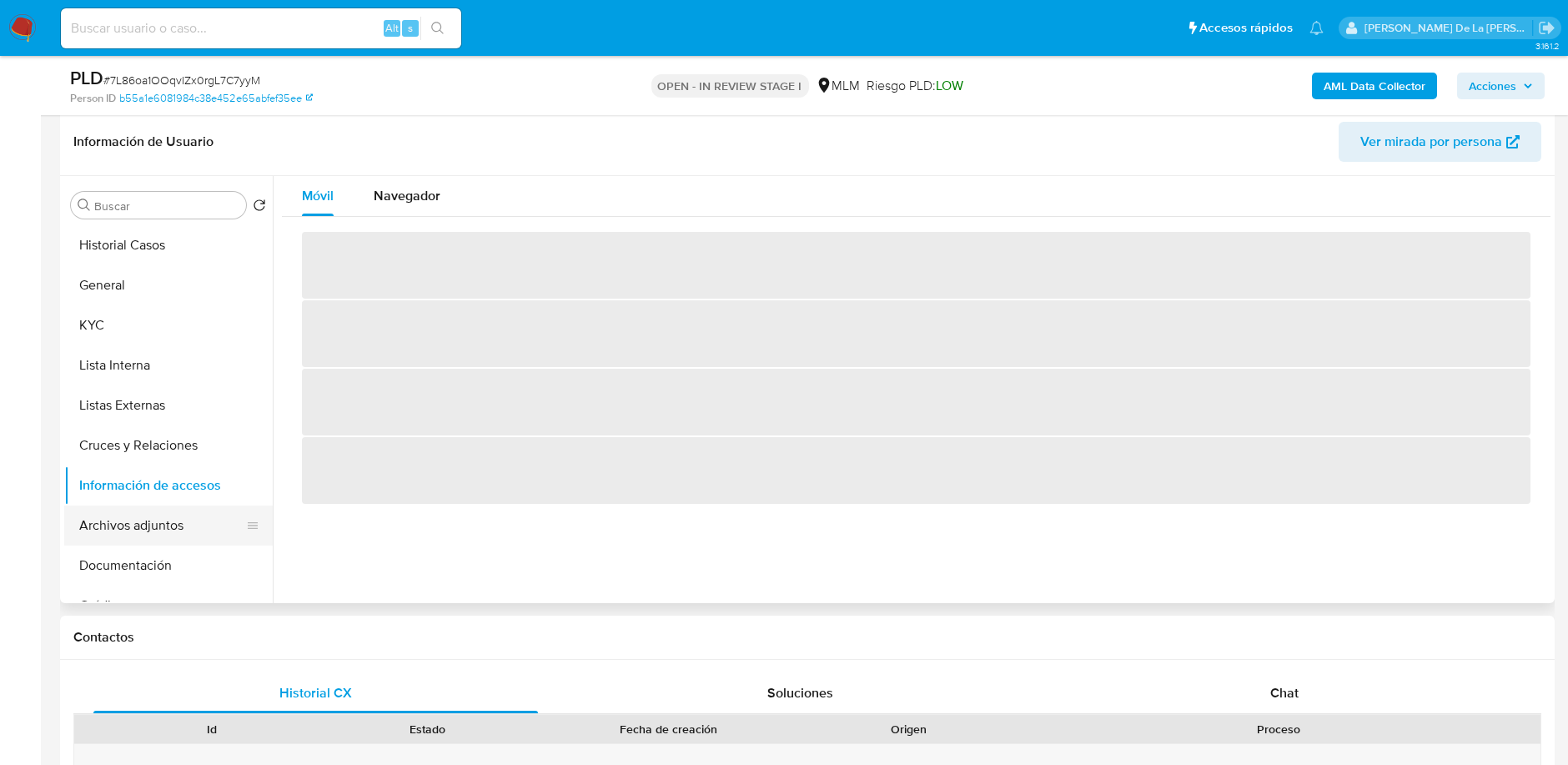
click at [164, 514] on button "Archivos adjuntos" at bounding box center [161, 524] width 195 height 40
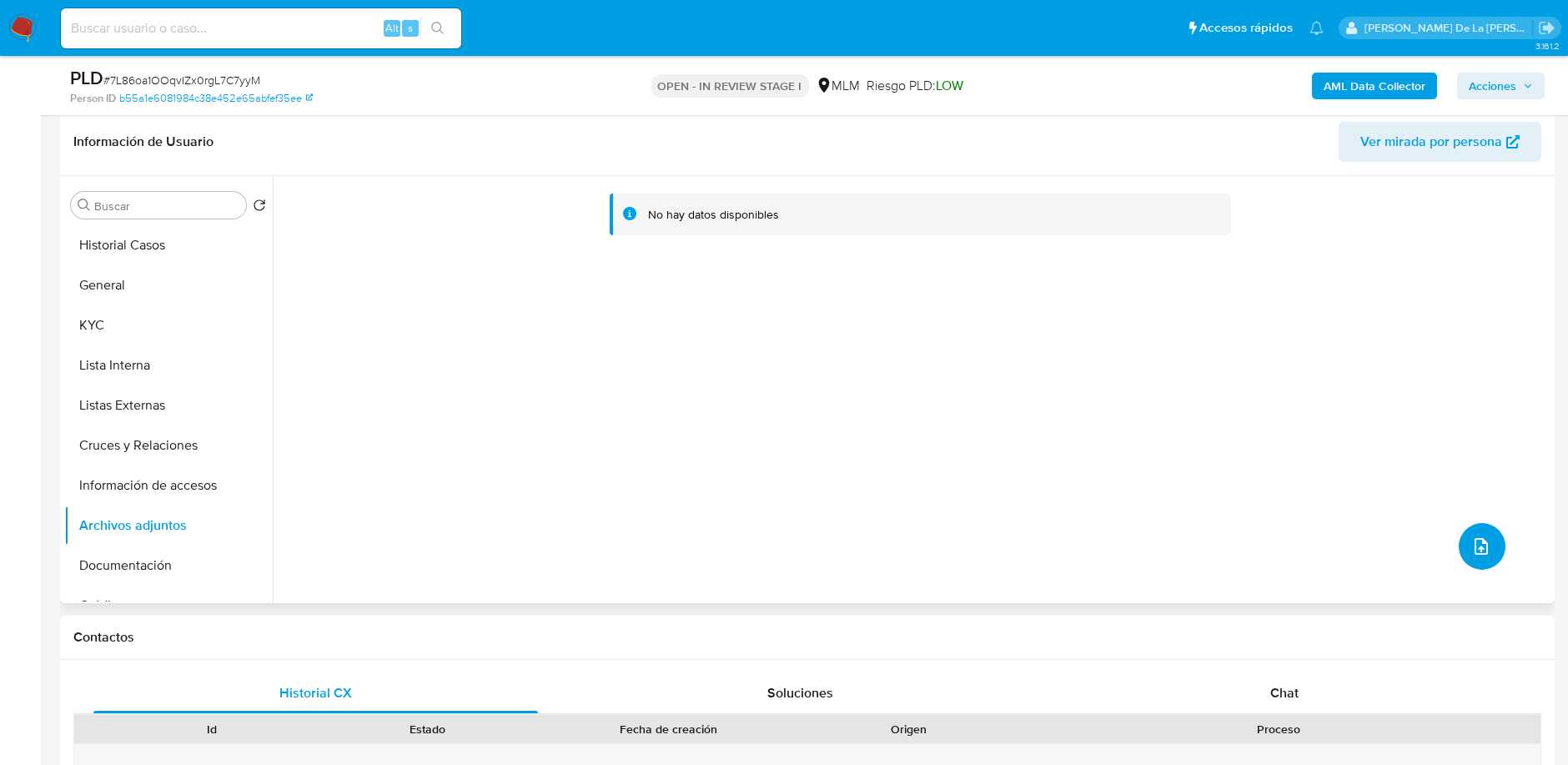
click at [1459, 542] on button "upload-file" at bounding box center [1482, 546] width 47 height 47
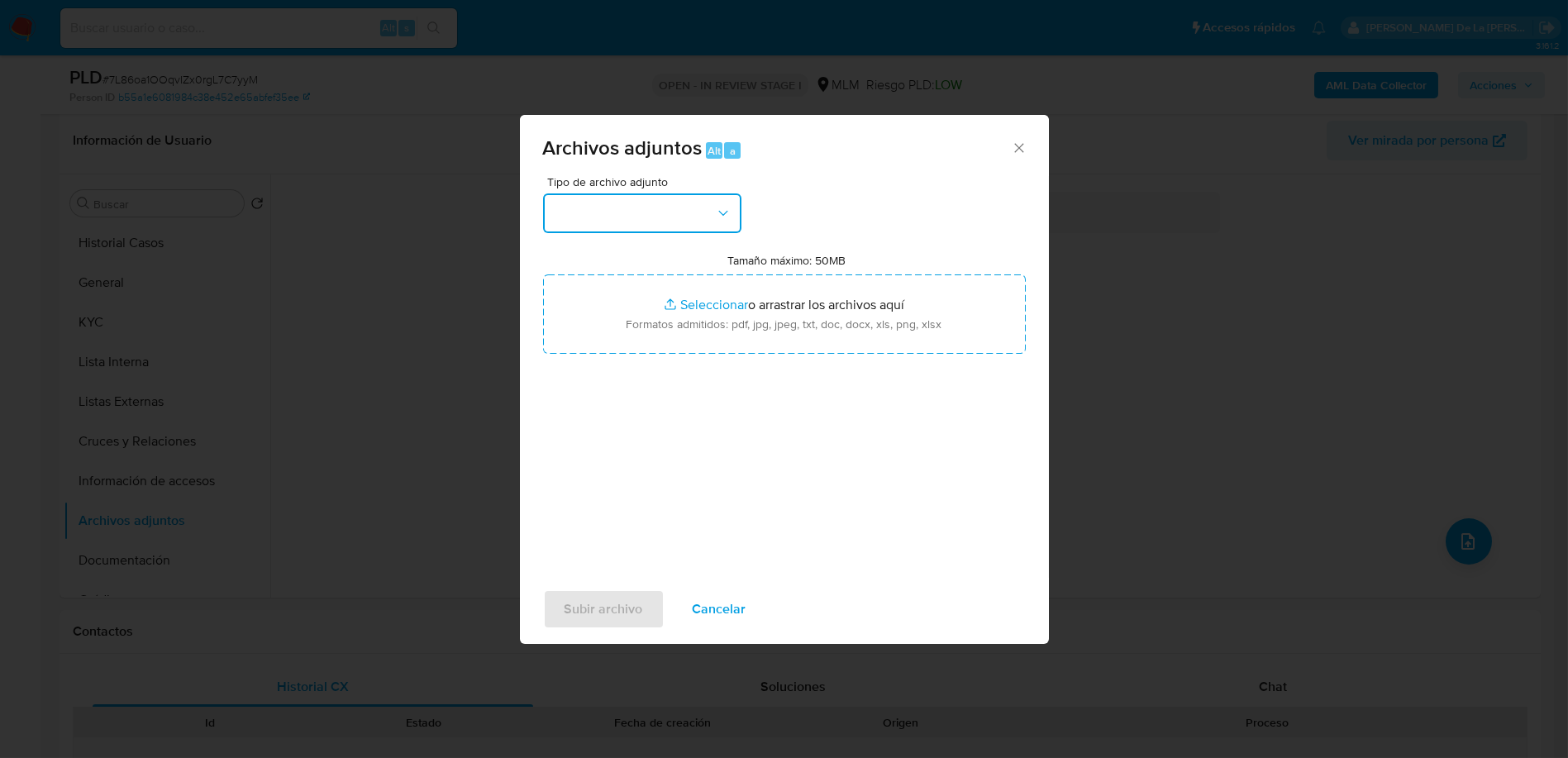
click at [648, 199] on button "button" at bounding box center [642, 213] width 199 height 40
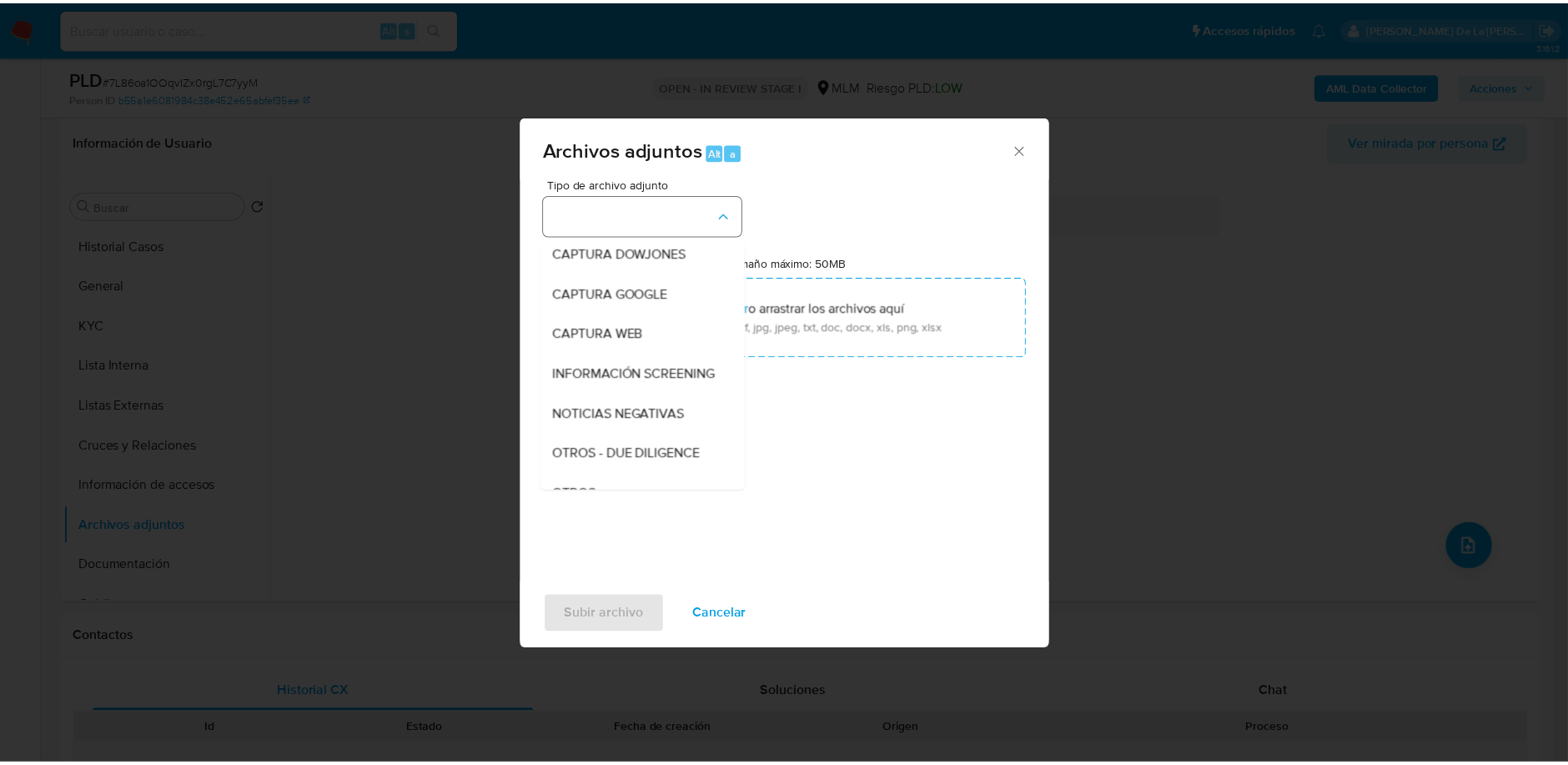
scroll to position [86, 0]
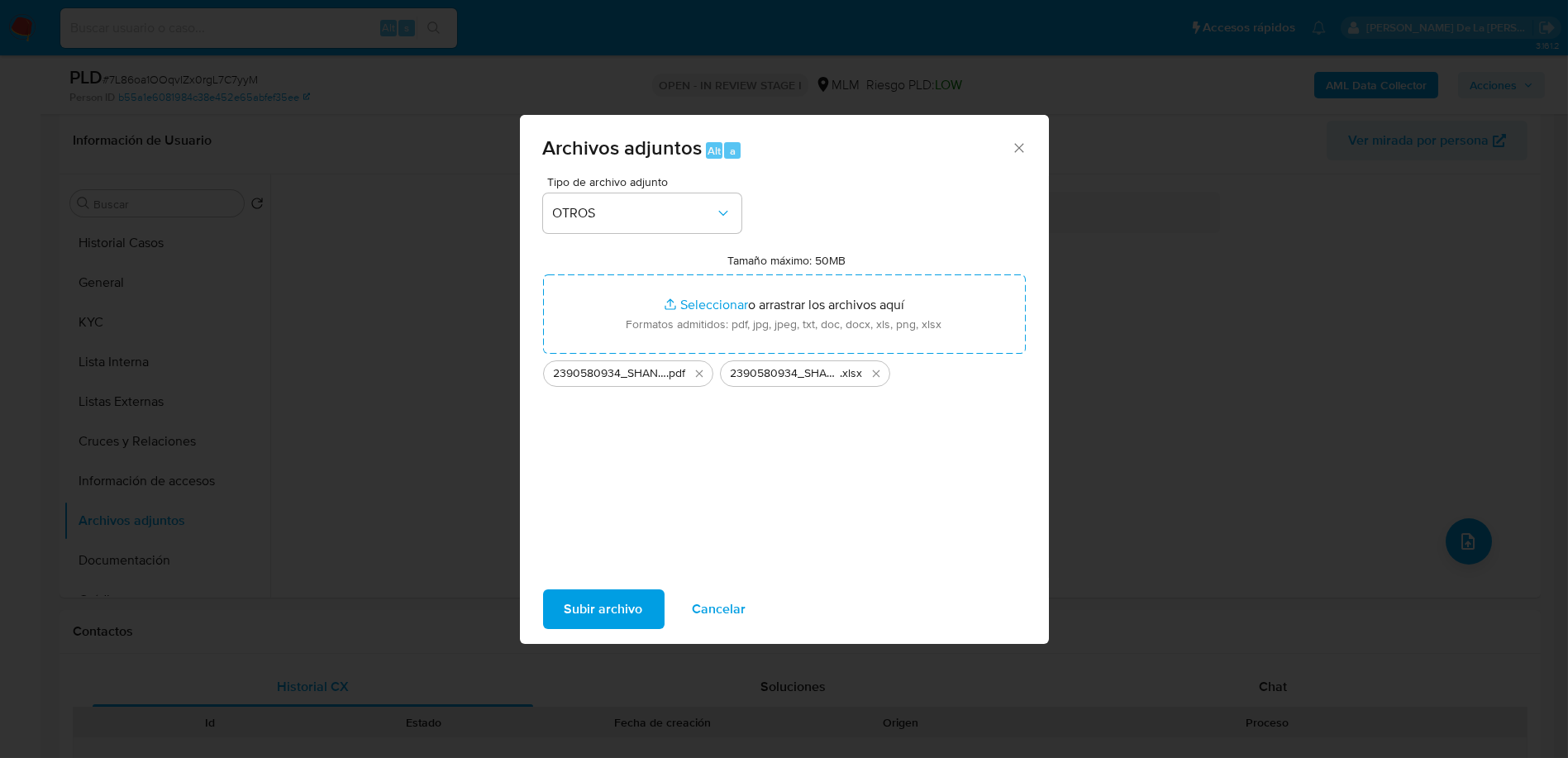
click at [582, 591] on span "Subir archivo" at bounding box center [604, 608] width 79 height 36
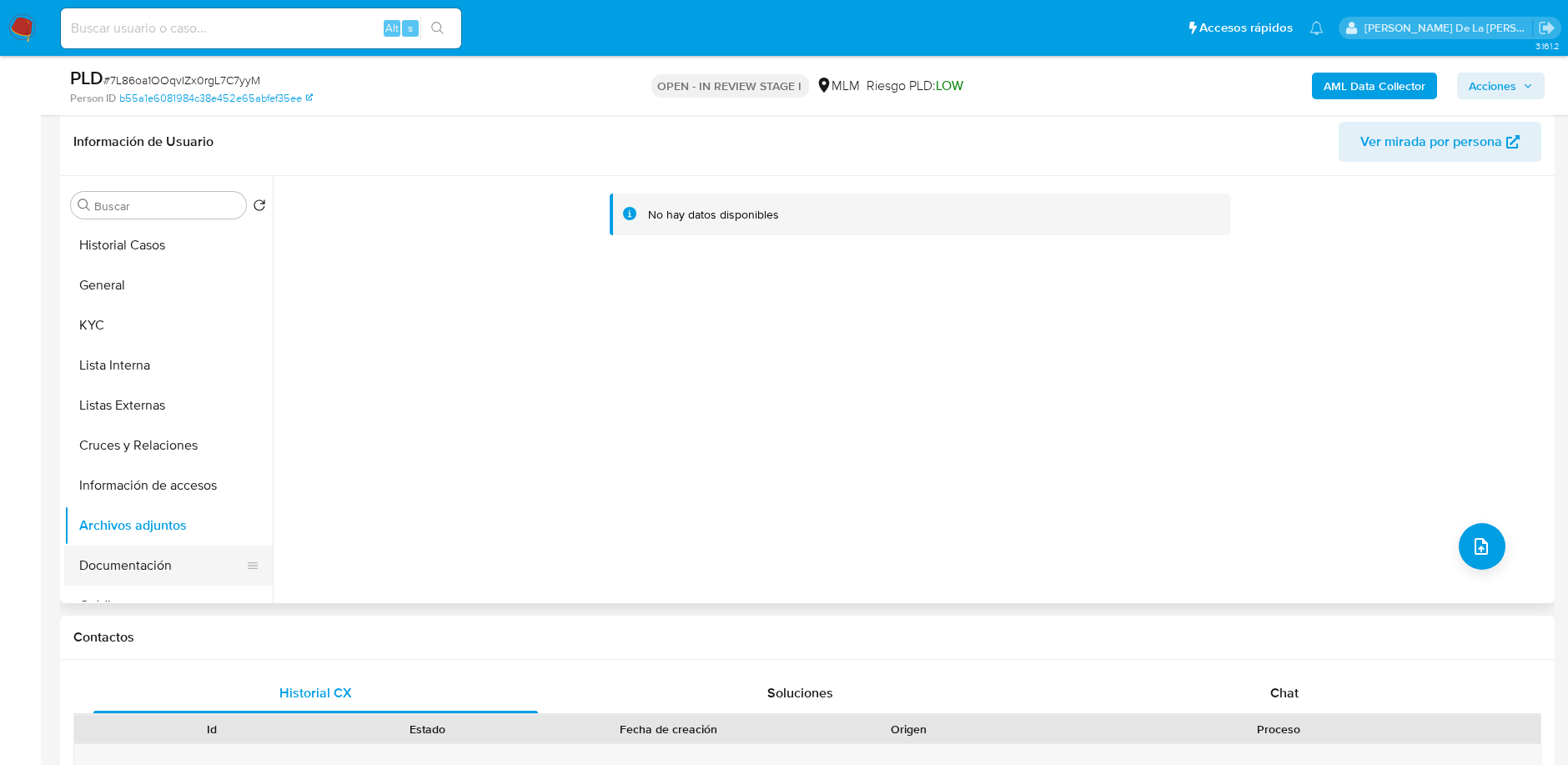
click at [195, 559] on button "Documentación" at bounding box center [161, 565] width 195 height 40
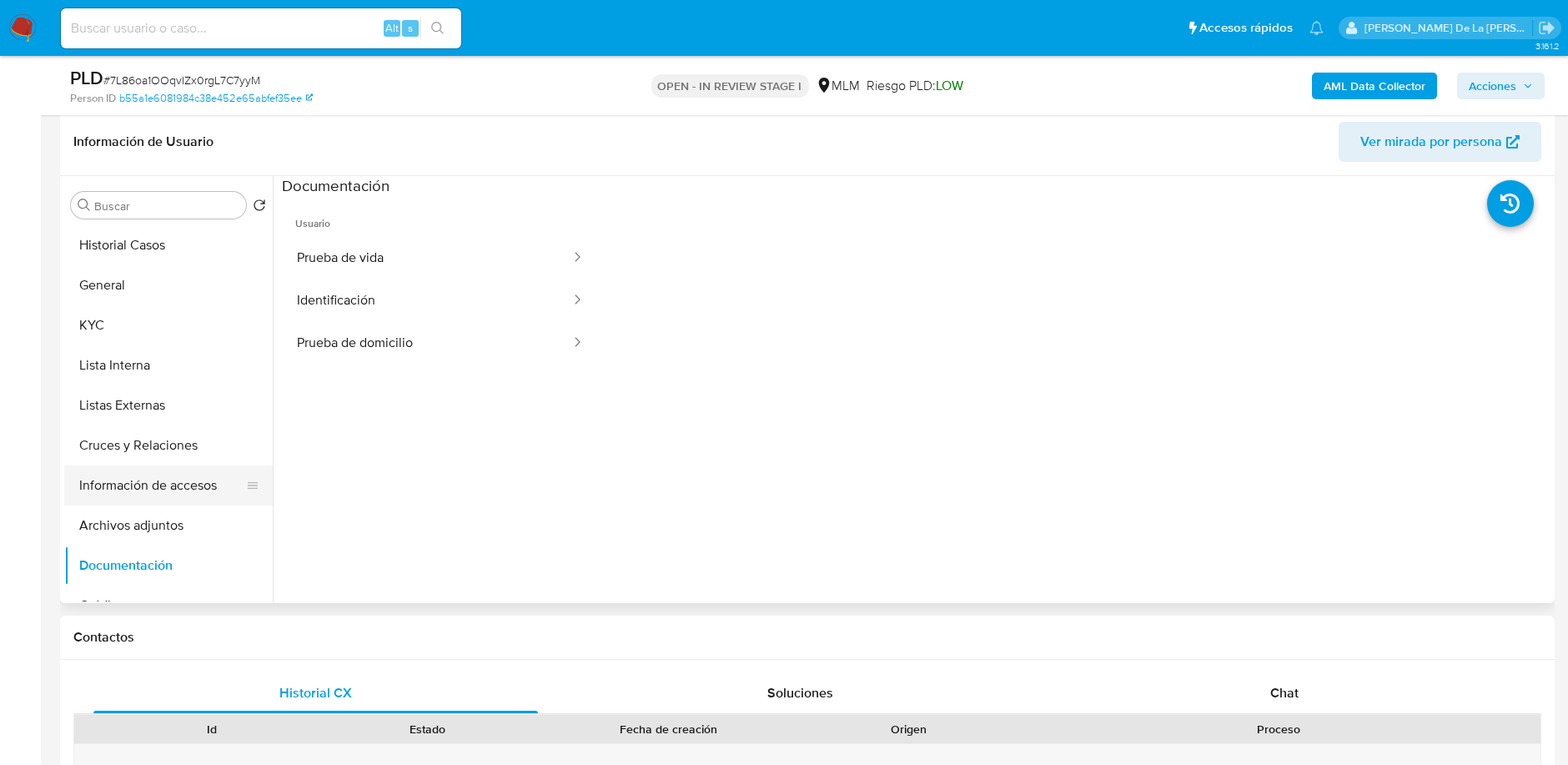
click at [131, 501] on button "Información de accesos" at bounding box center [161, 485] width 195 height 40
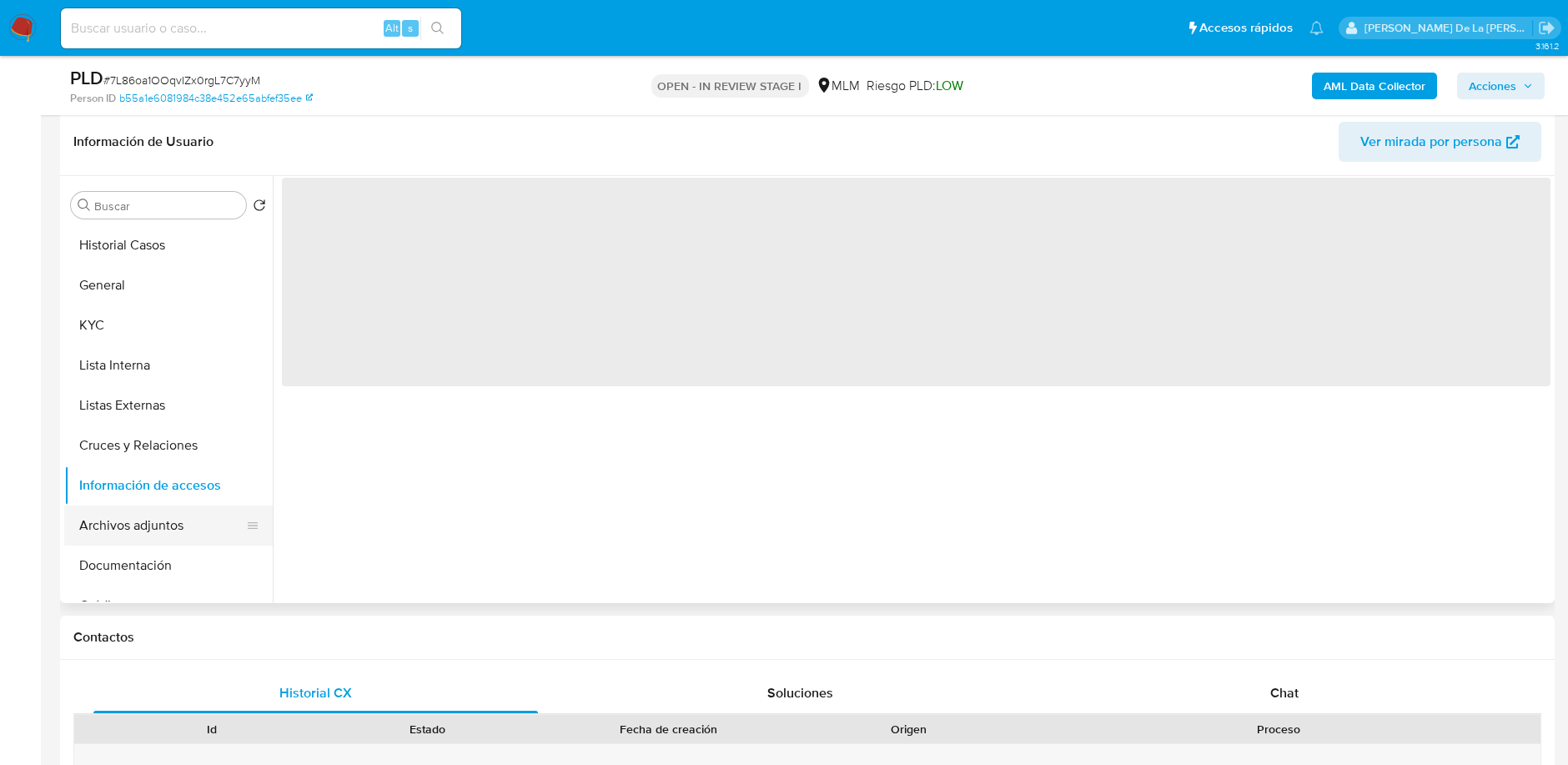
click at [119, 519] on button "Archivos adjuntos" at bounding box center [161, 524] width 195 height 40
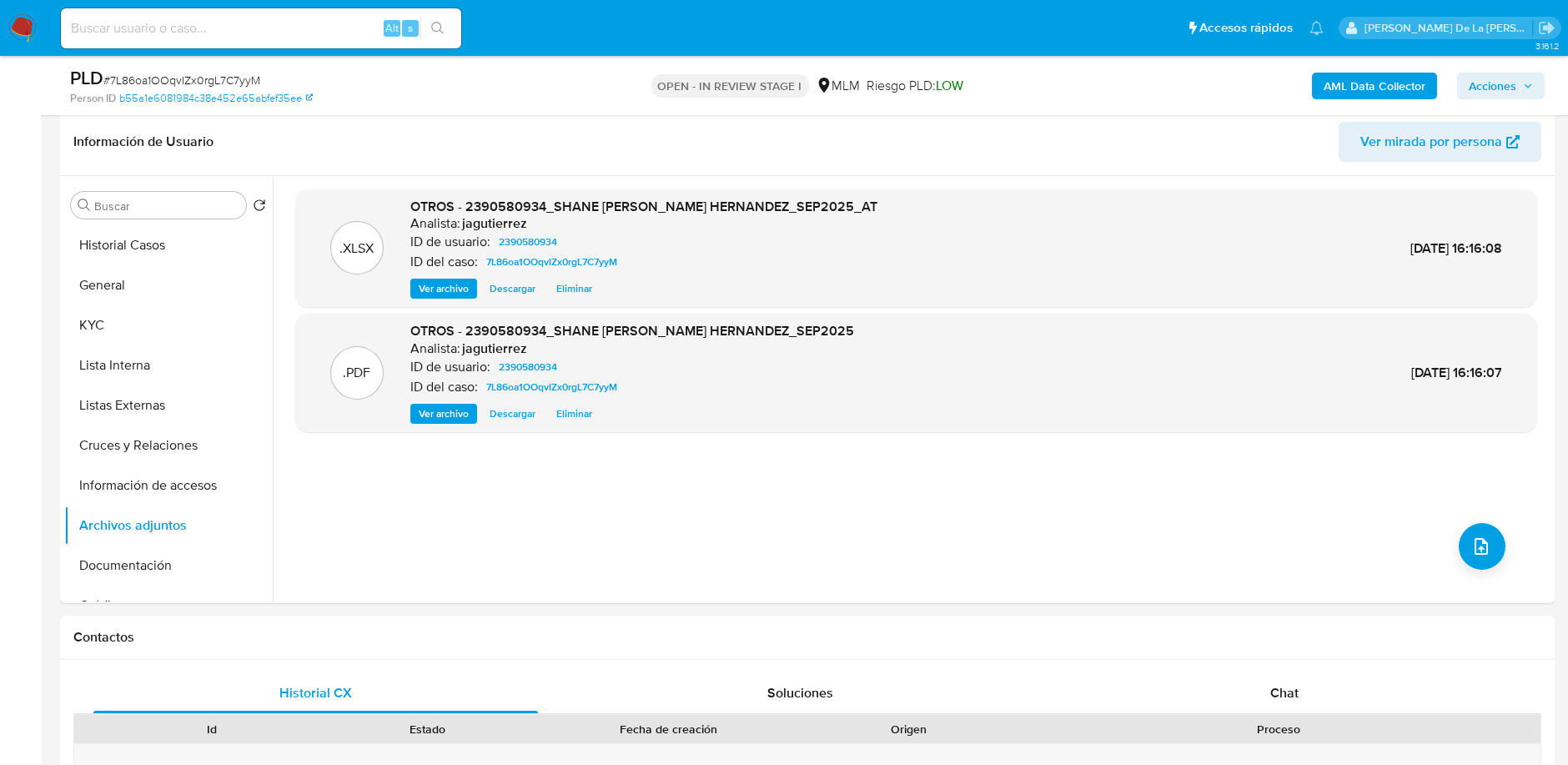
click at [1499, 81] on span "Acciones" at bounding box center [1493, 85] width 48 height 26
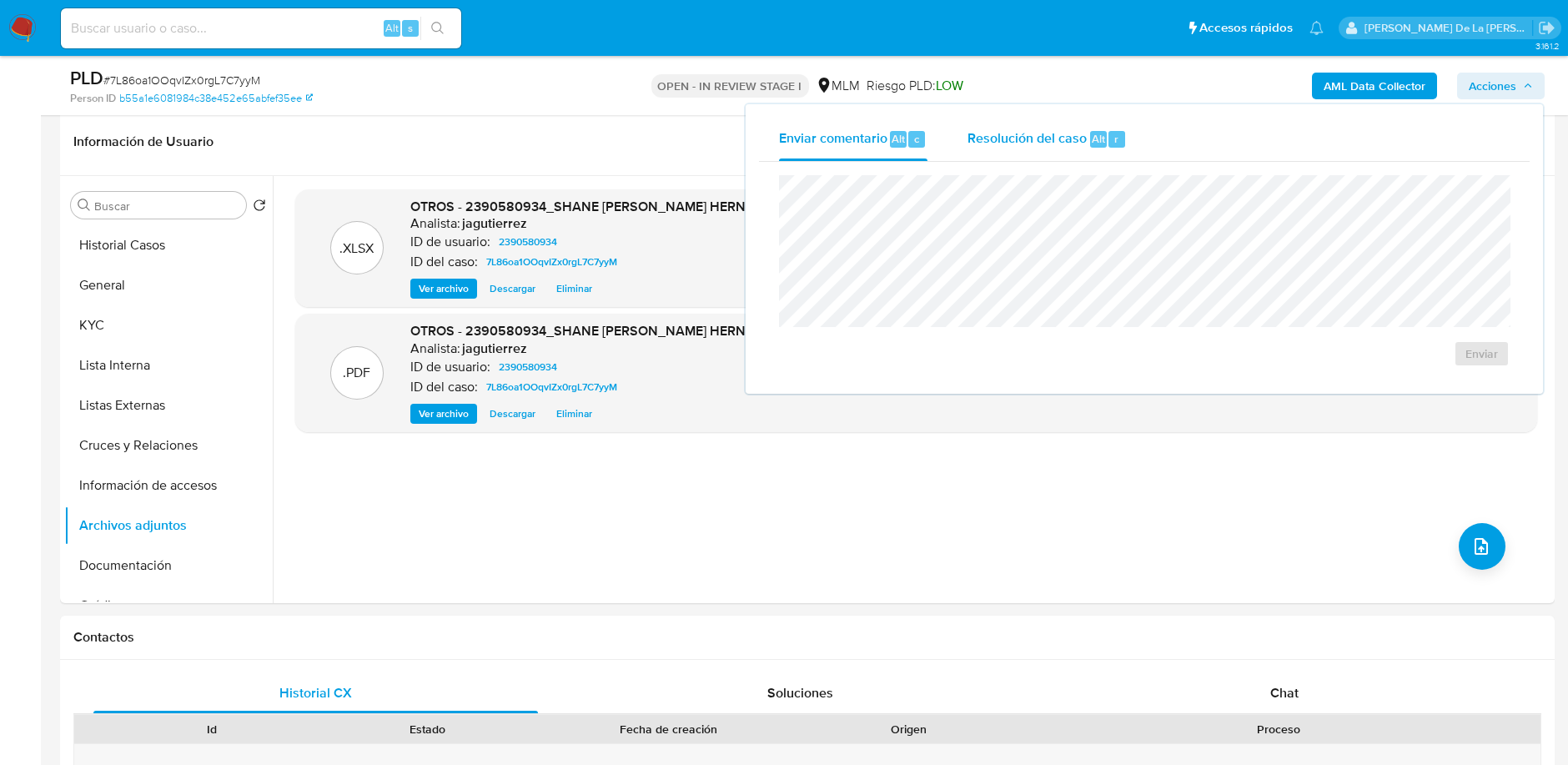
click at [1066, 136] on span "Resolución del caso" at bounding box center [1027, 138] width 119 height 19
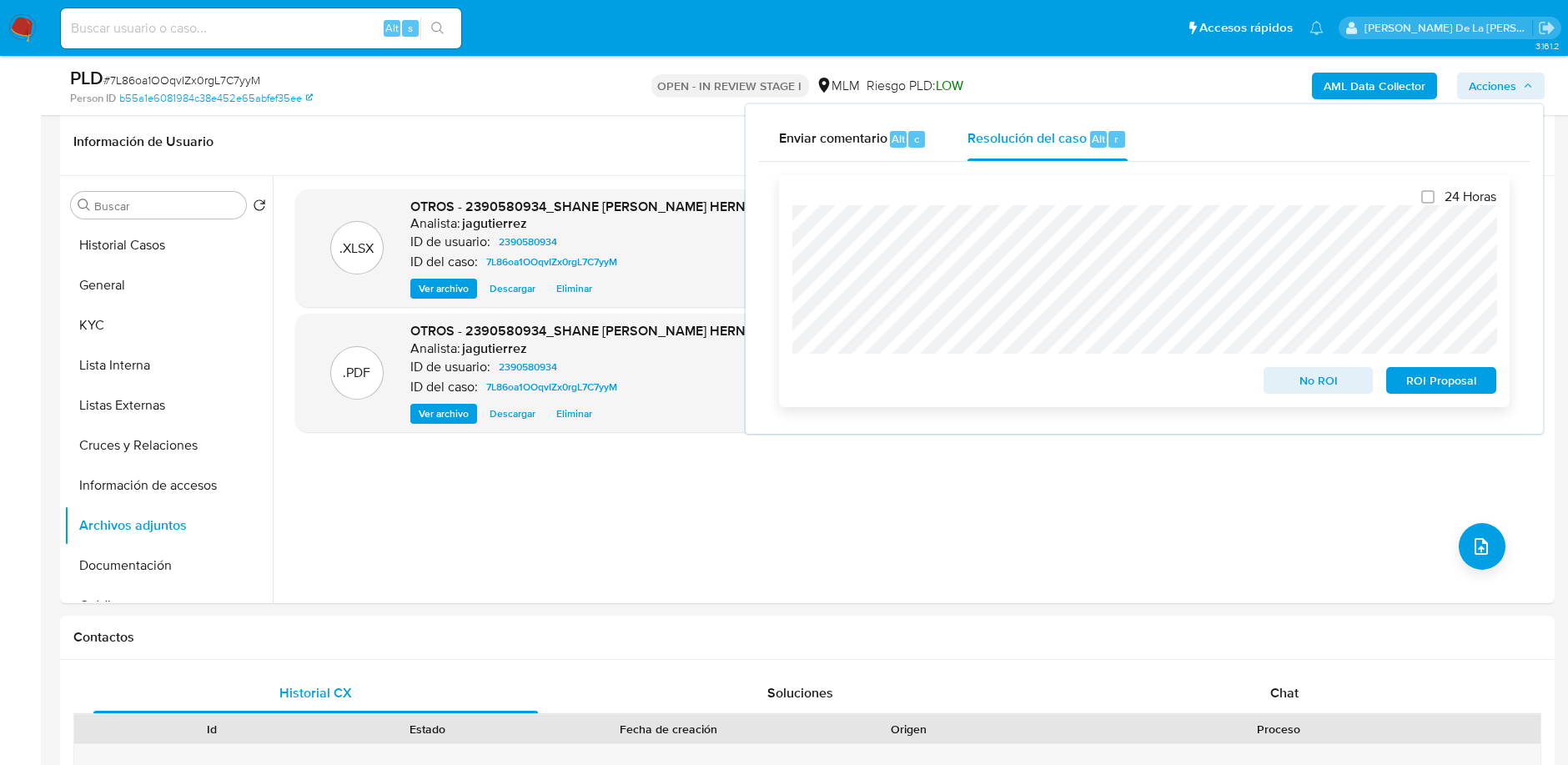
click at [1299, 391] on span "No ROI" at bounding box center [1319, 380] width 87 height 23
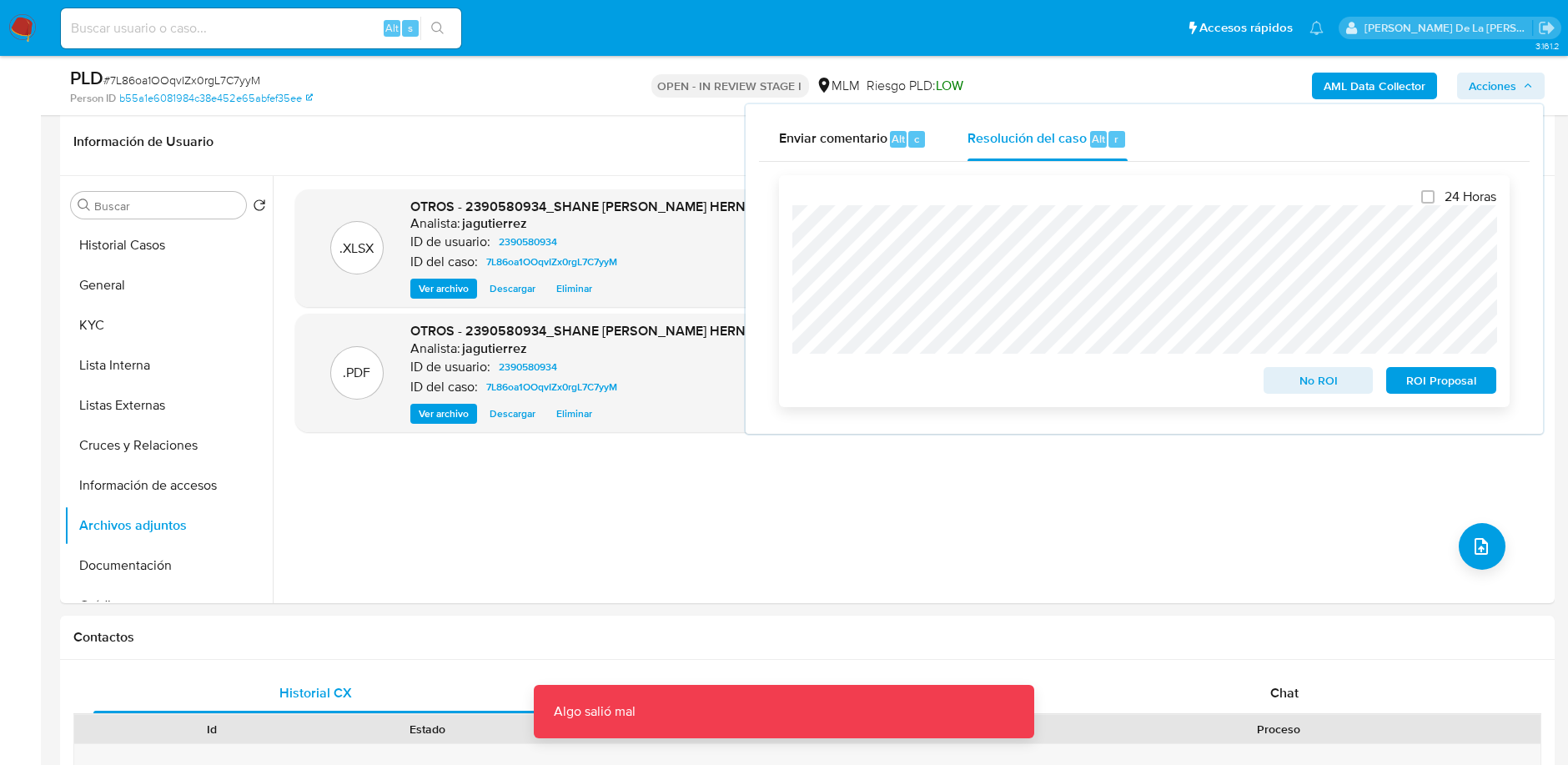
click at [1298, 391] on span "No ROI" at bounding box center [1319, 380] width 87 height 23
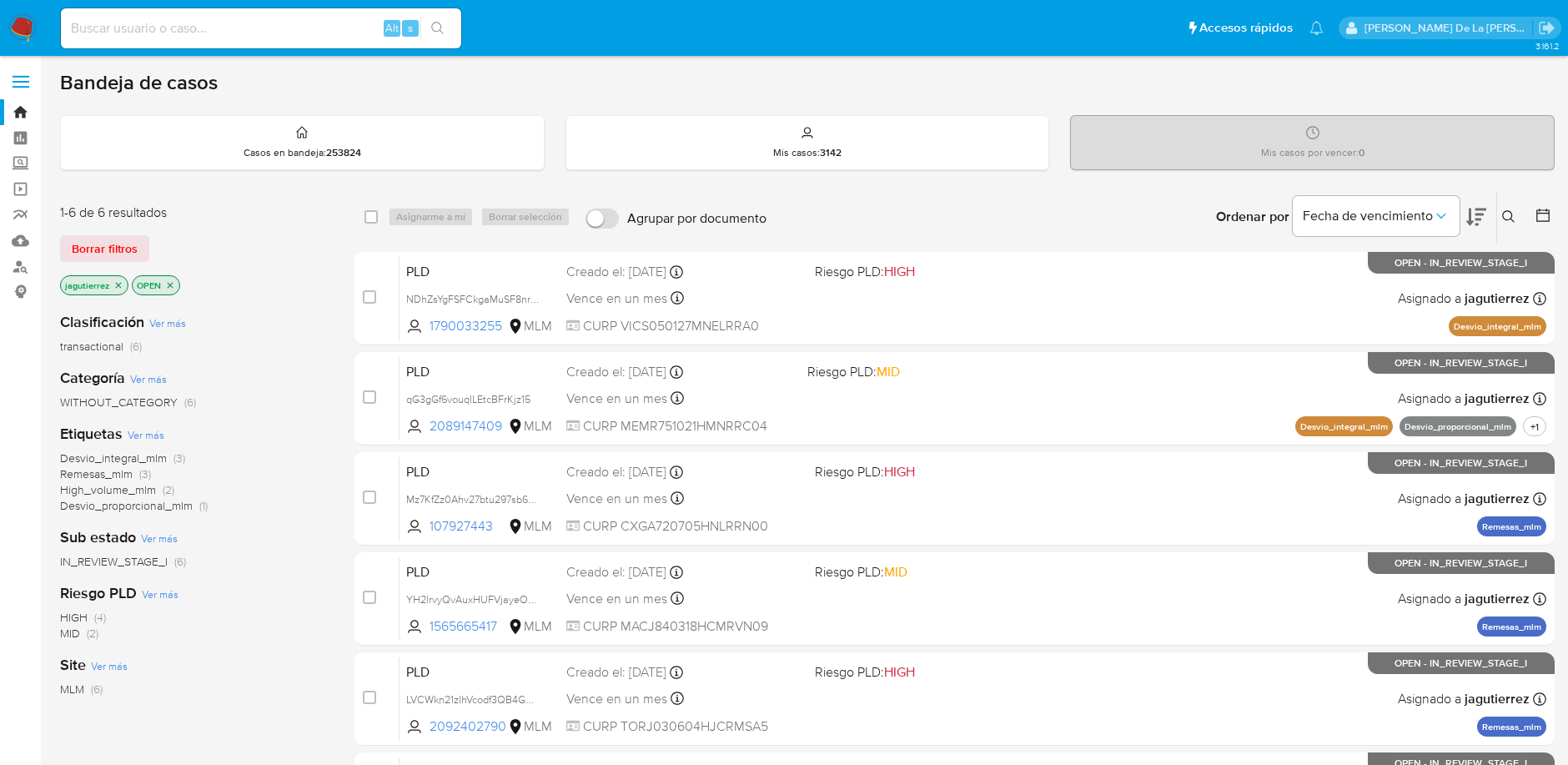
click at [89, 476] on span "Remesas_mlm" at bounding box center [96, 474] width 73 height 17
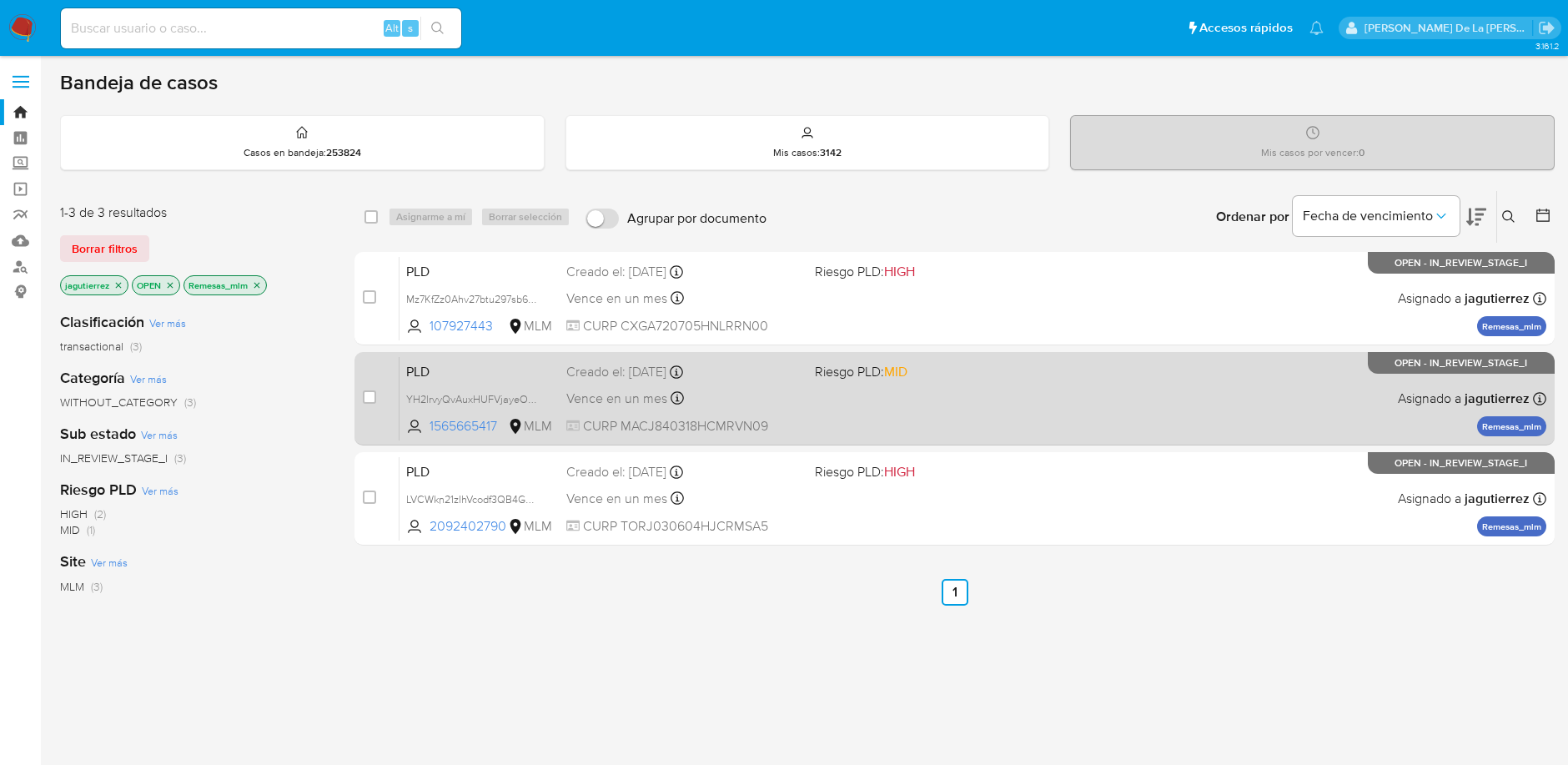
click at [926, 396] on span at bounding box center [932, 397] width 235 height 3
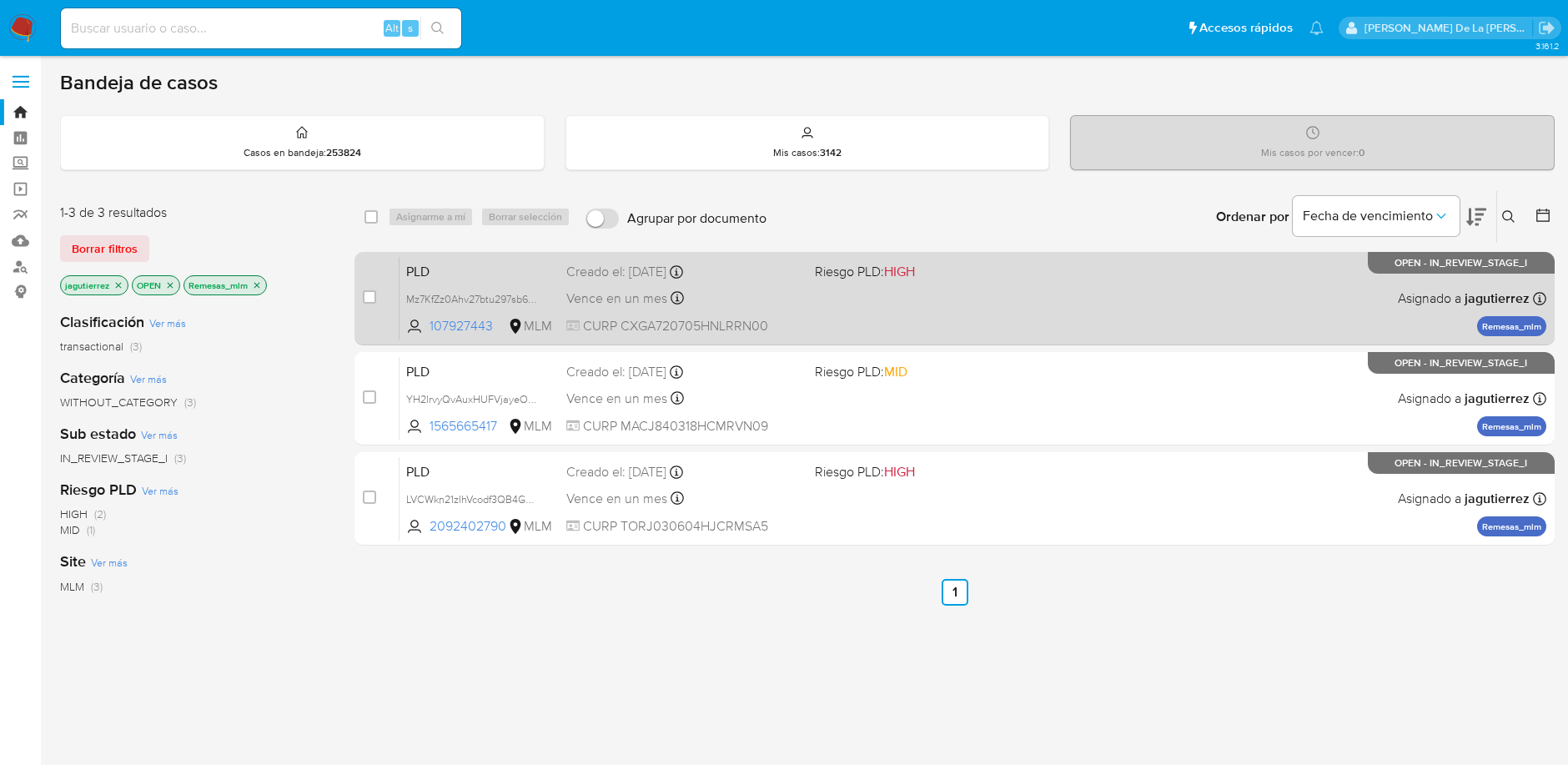
click at [1071, 322] on div "PLD Mz7KfZz0Ahv27btu297sb6Ew 107927443 MLM Riesgo PLD: HIGH Creado el: [DATE] C…" at bounding box center [973, 298] width 1147 height 84
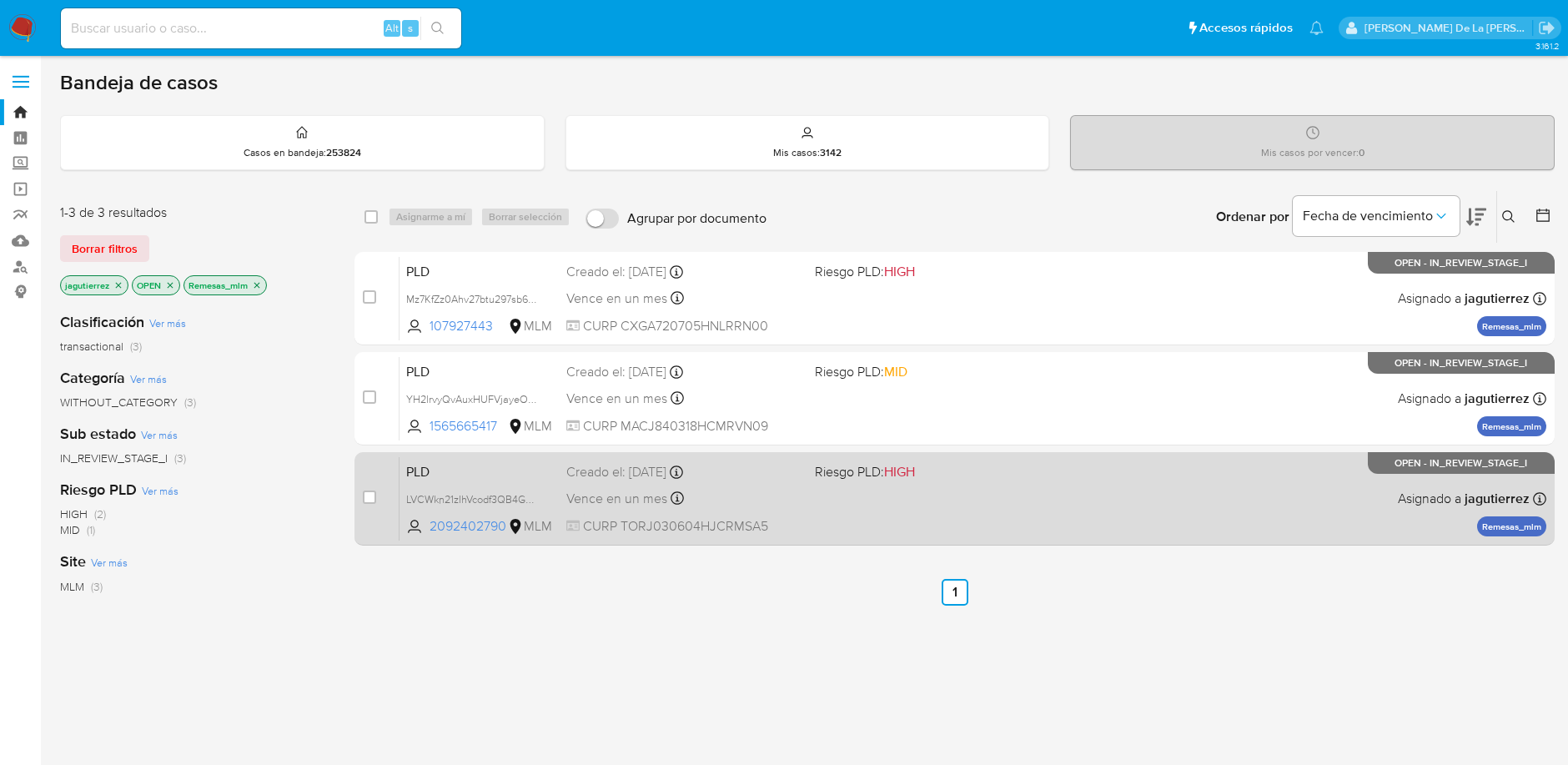
click at [893, 456] on div "PLD LVCWkn21zIhVcodf3QB4GqbB 2092402790 MLM Riesgo PLD: HIGH Creado el: [DATE] …" at bounding box center [973, 498] width 1147 height 84
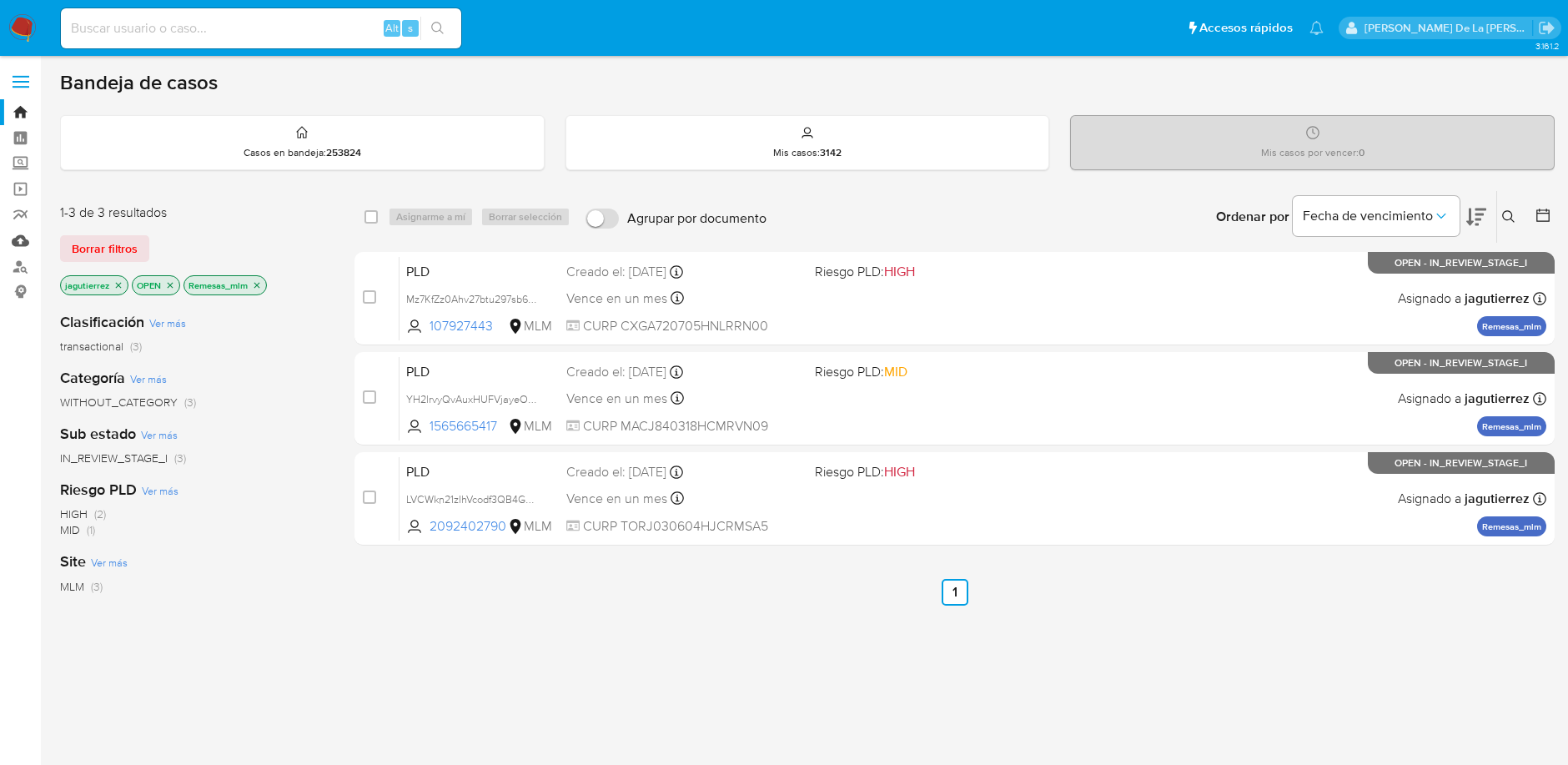
click at [9, 235] on link "Mulan" at bounding box center [99, 241] width 199 height 26
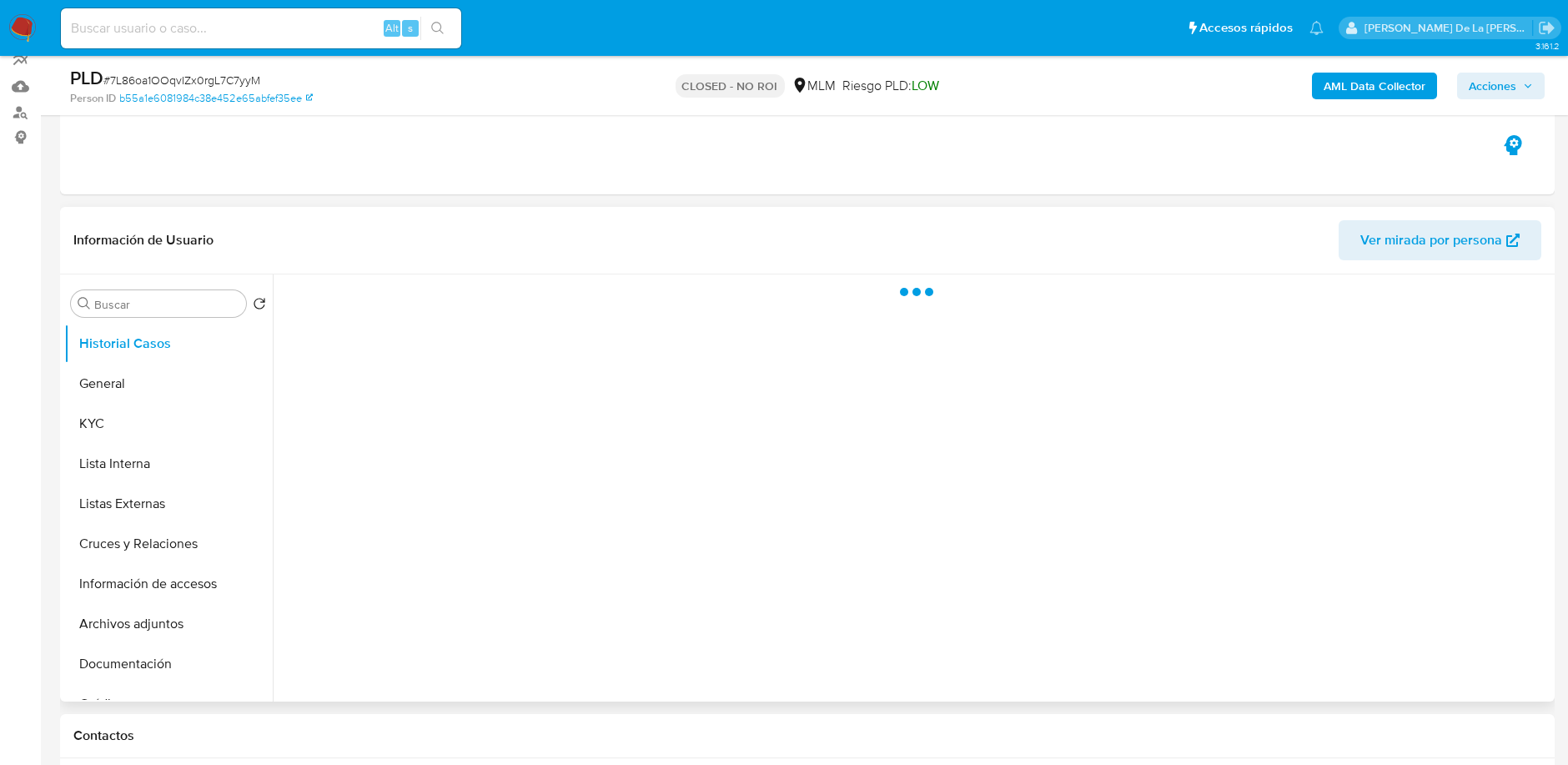
select select "10"
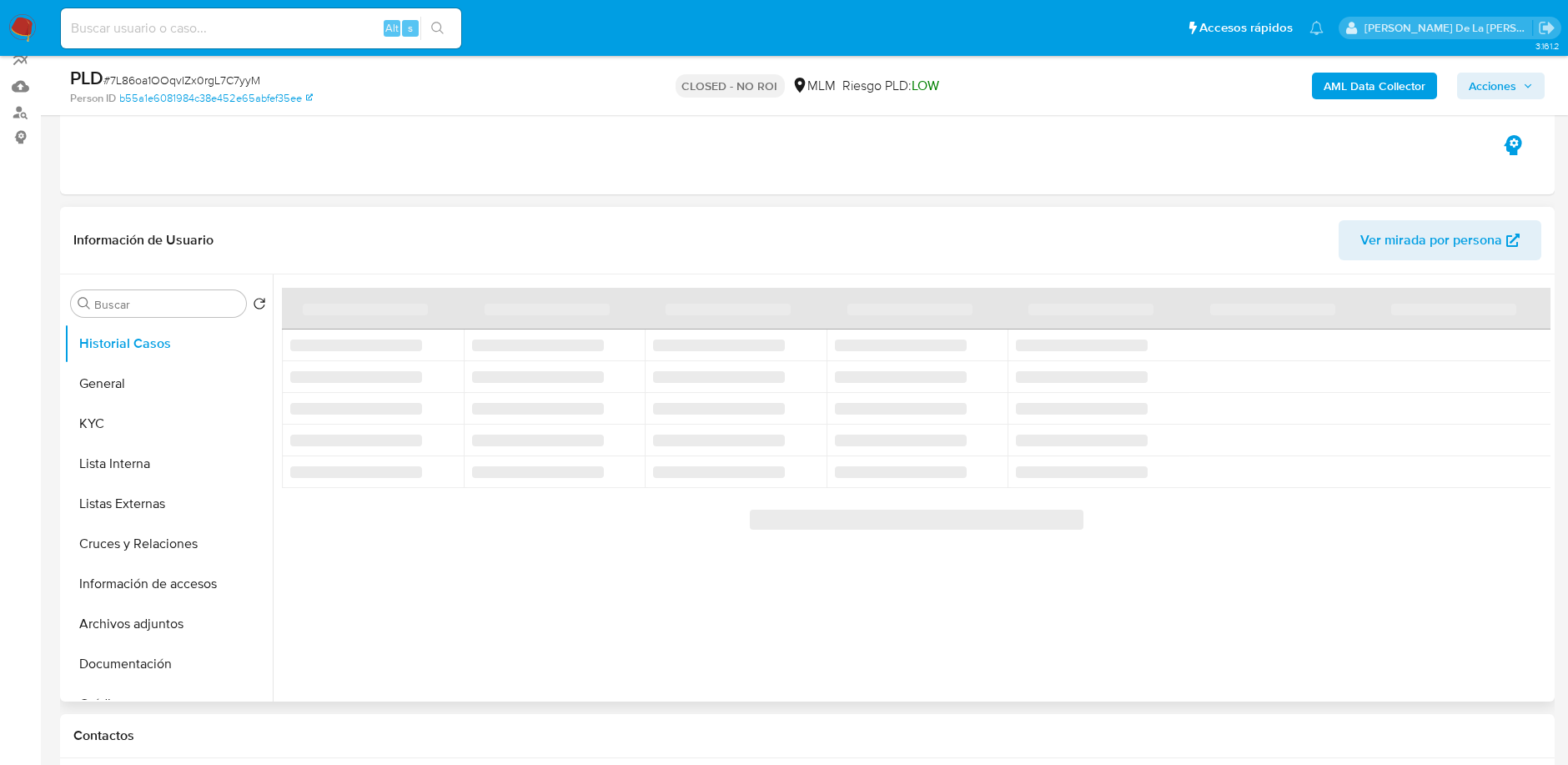
scroll to position [152, 0]
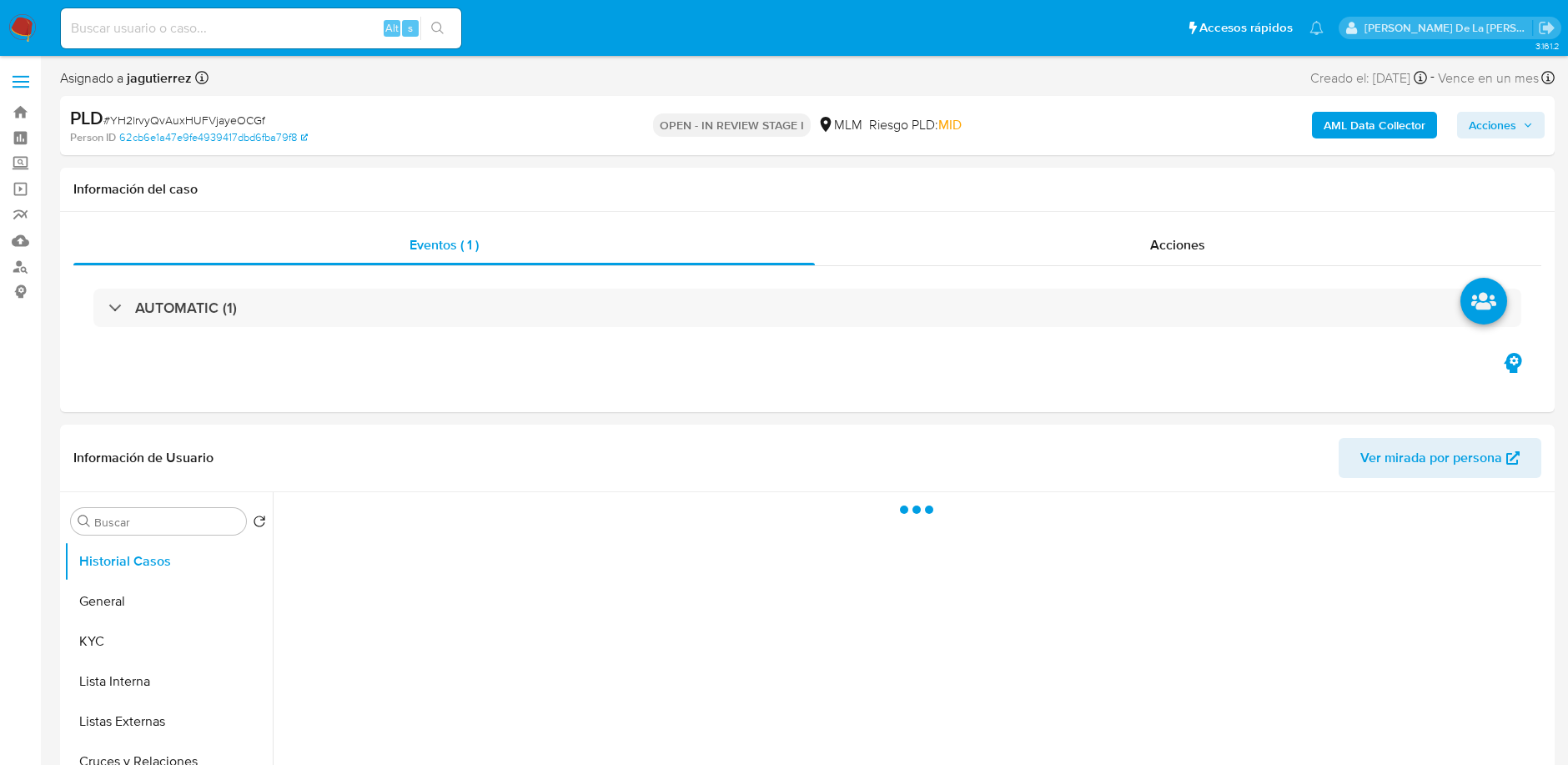
select select "10"
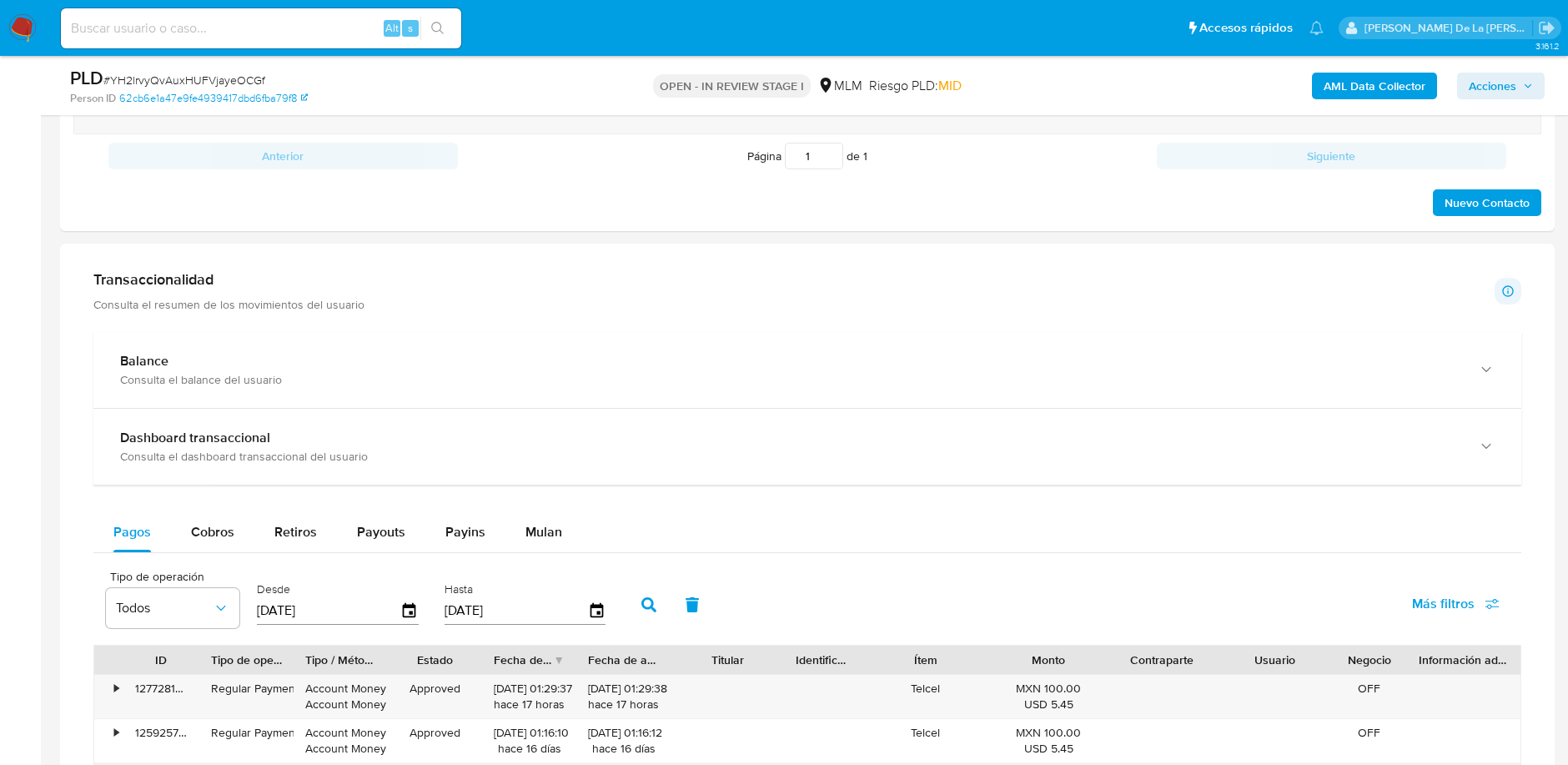
scroll to position [1204, 0]
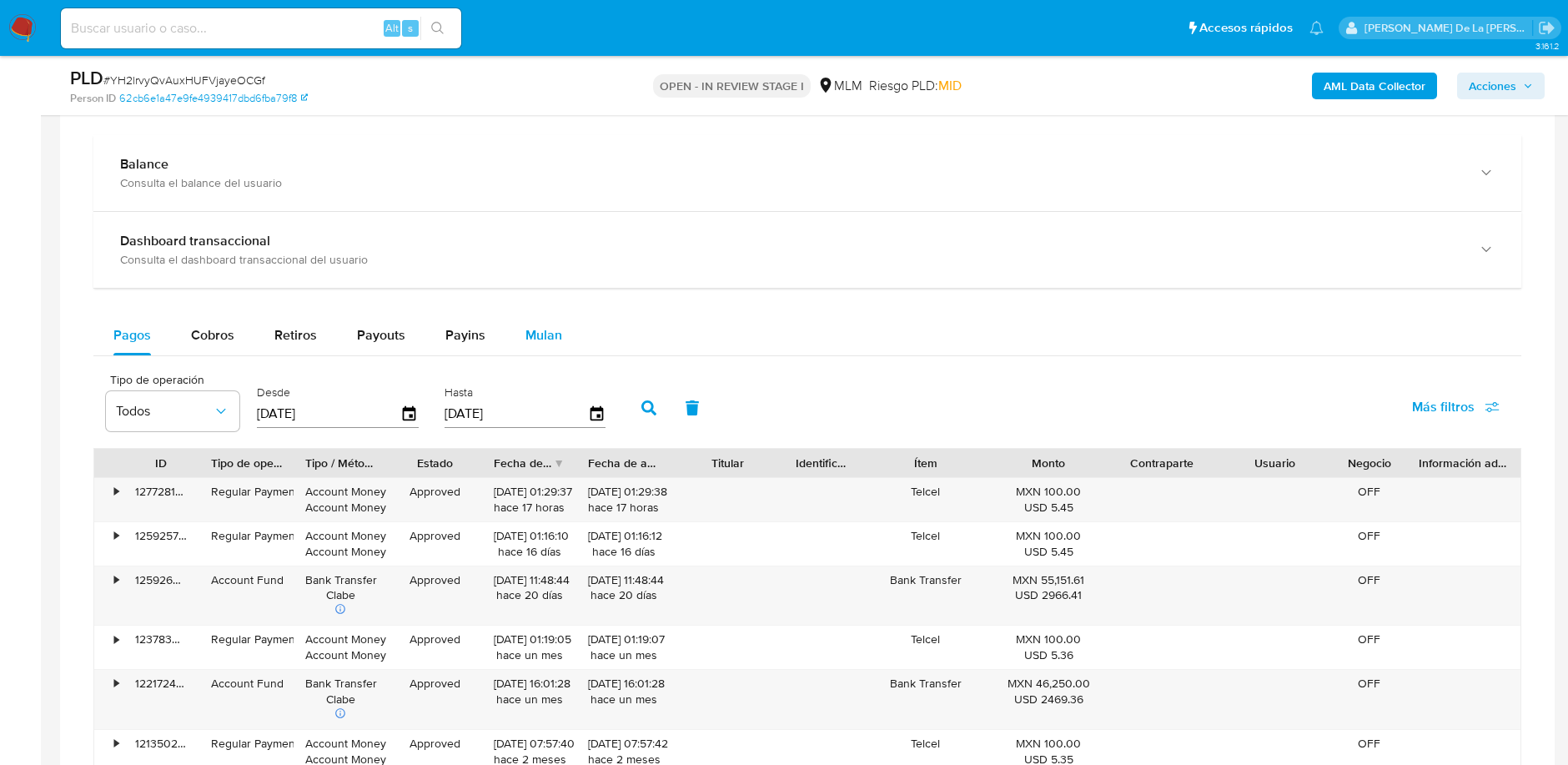
drag, startPoint x: 560, startPoint y: 312, endPoint x: 553, endPoint y: 322, distance: 12.2
click at [560, 316] on button "Mulan" at bounding box center [543, 335] width 77 height 40
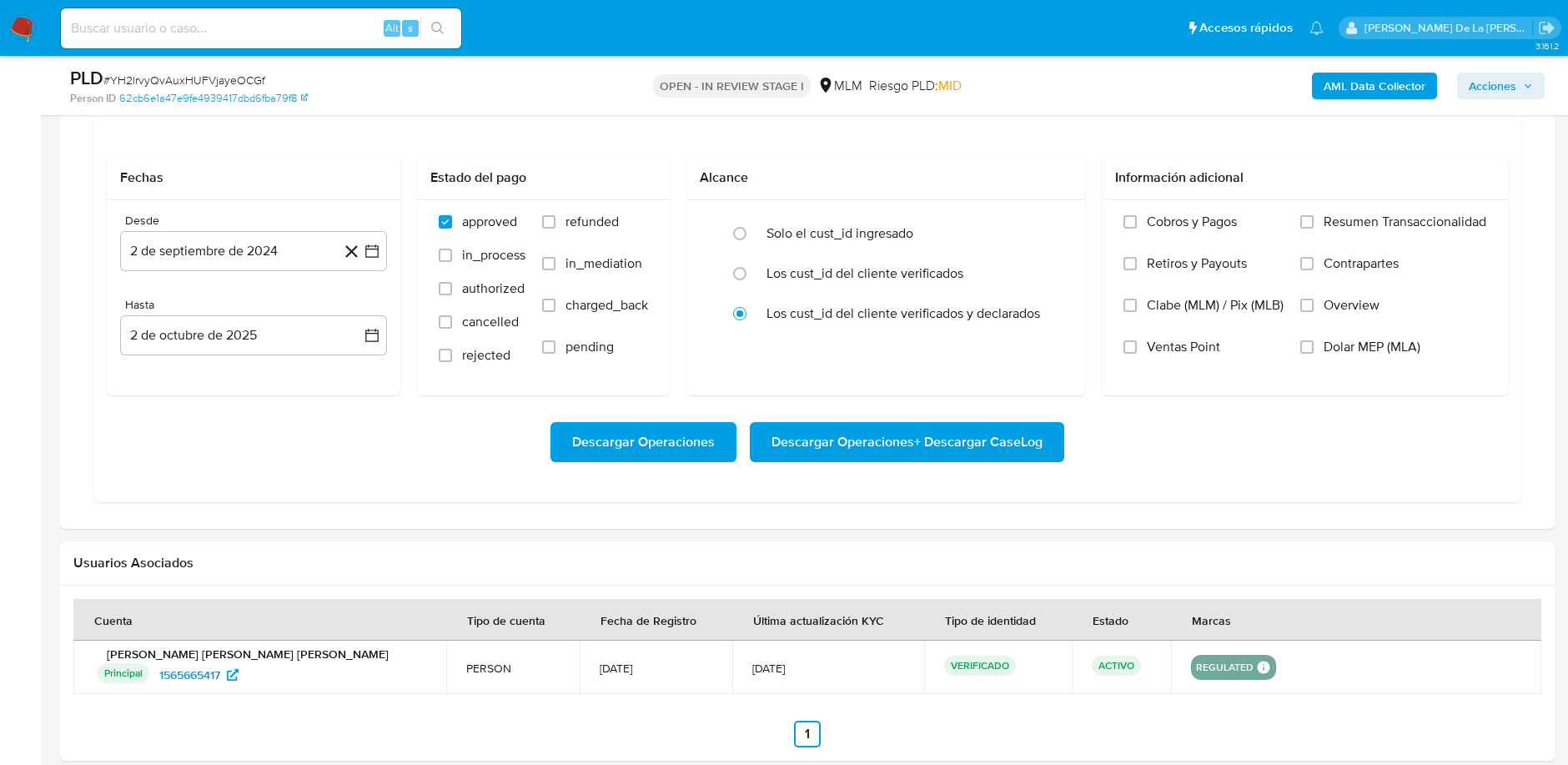
scroll to position [1481, 0]
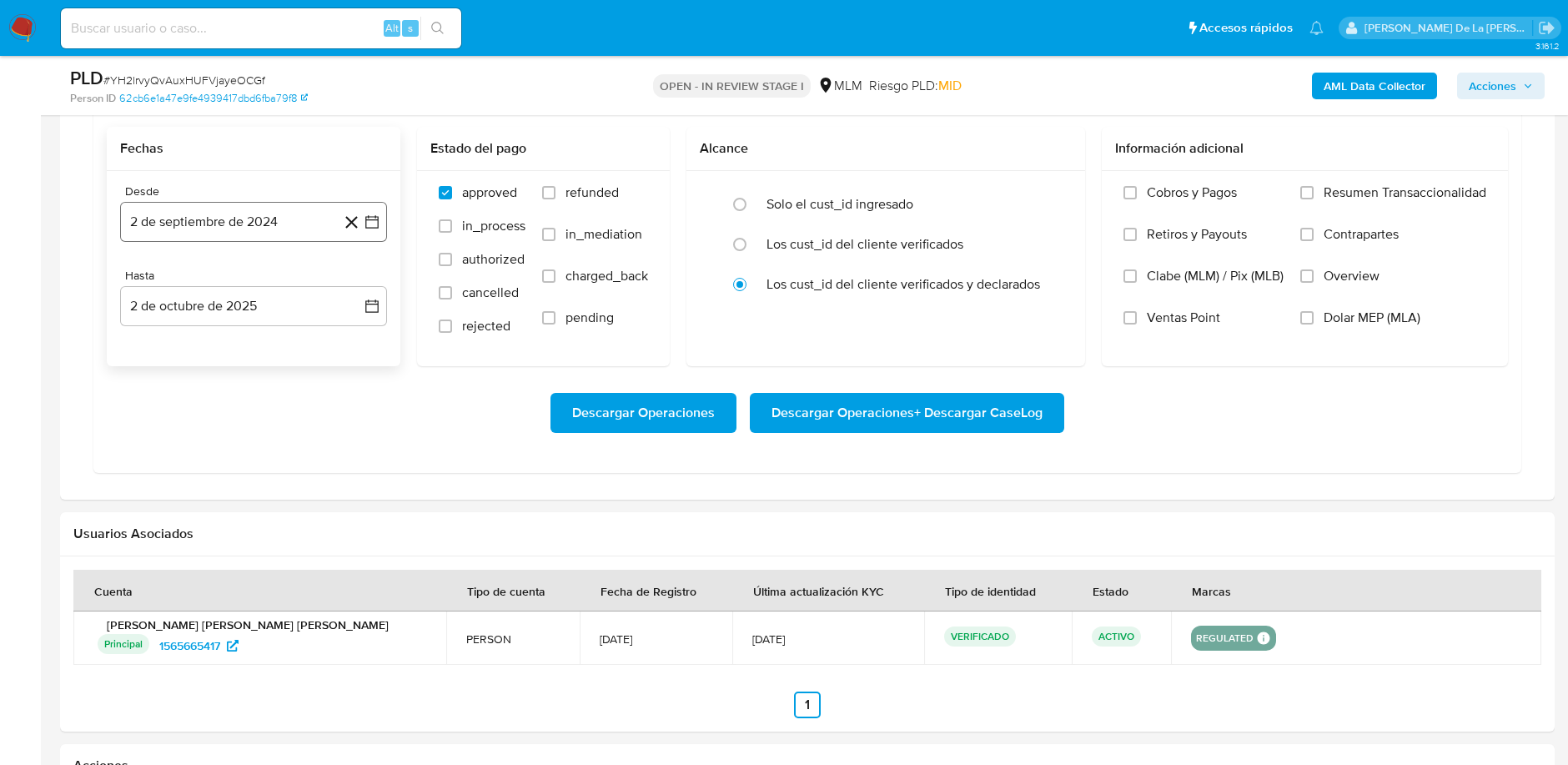
click at [369, 217] on icon "button" at bounding box center [372, 222] width 17 height 17
click at [329, 287] on div "septiembre 2024" at bounding box center [253, 281] width 227 height 20
click at [349, 277] on icon "Mes siguiente" at bounding box center [357, 281] width 20 height 20
click at [351, 277] on icon "Mes siguiente" at bounding box center [357, 281] width 20 height 20
click at [354, 276] on icon "Mes siguiente" at bounding box center [357, 281] width 20 height 20
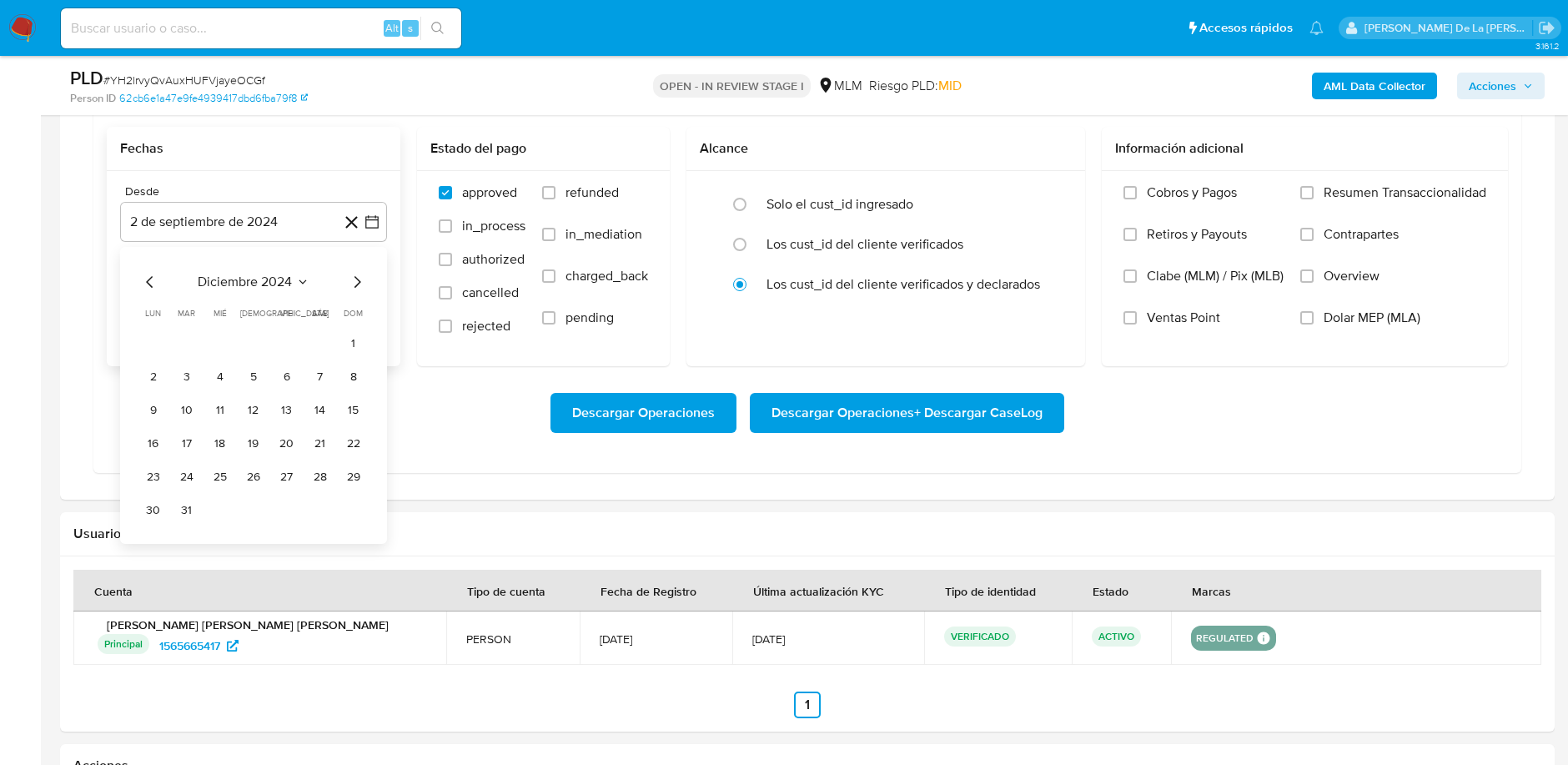
click at [354, 276] on icon "Mes siguiente" at bounding box center [357, 281] width 20 height 20
click at [357, 281] on icon "Mes siguiente" at bounding box center [357, 281] width 20 height 20
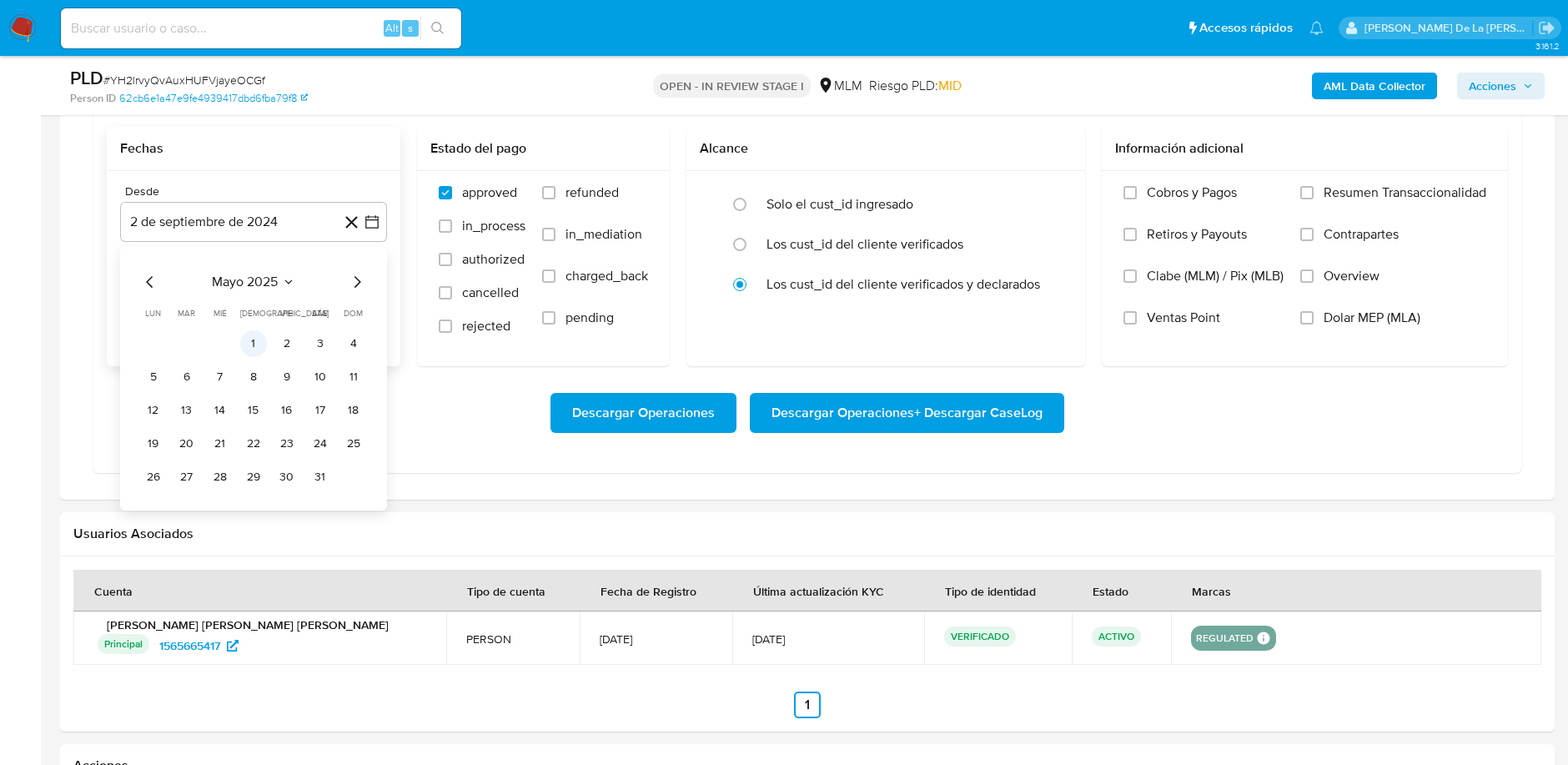
click at [260, 333] on button "1" at bounding box center [253, 343] width 26 height 26
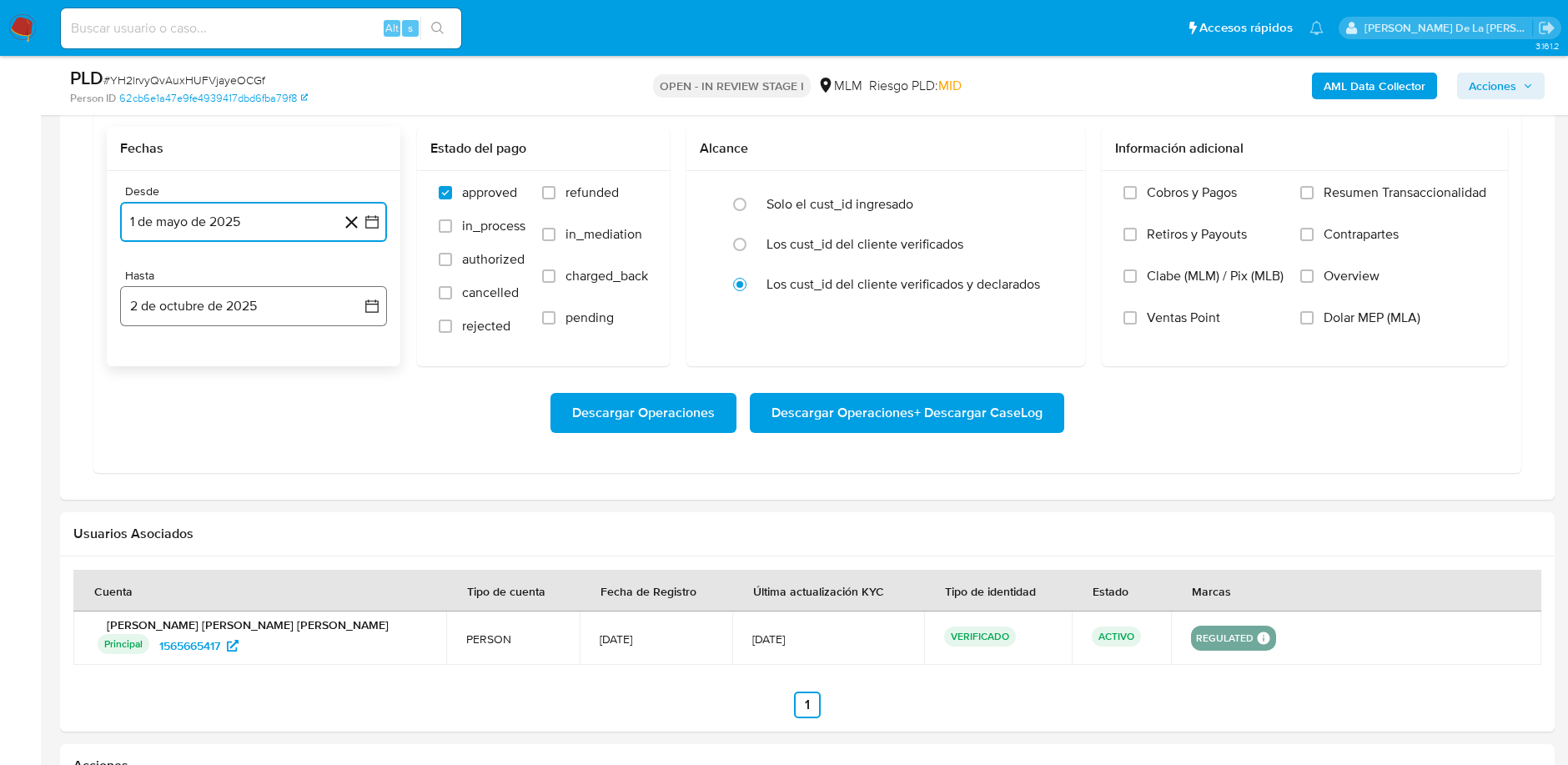
click at [260, 310] on button "2 de octubre de 2025" at bounding box center [253, 305] width 267 height 40
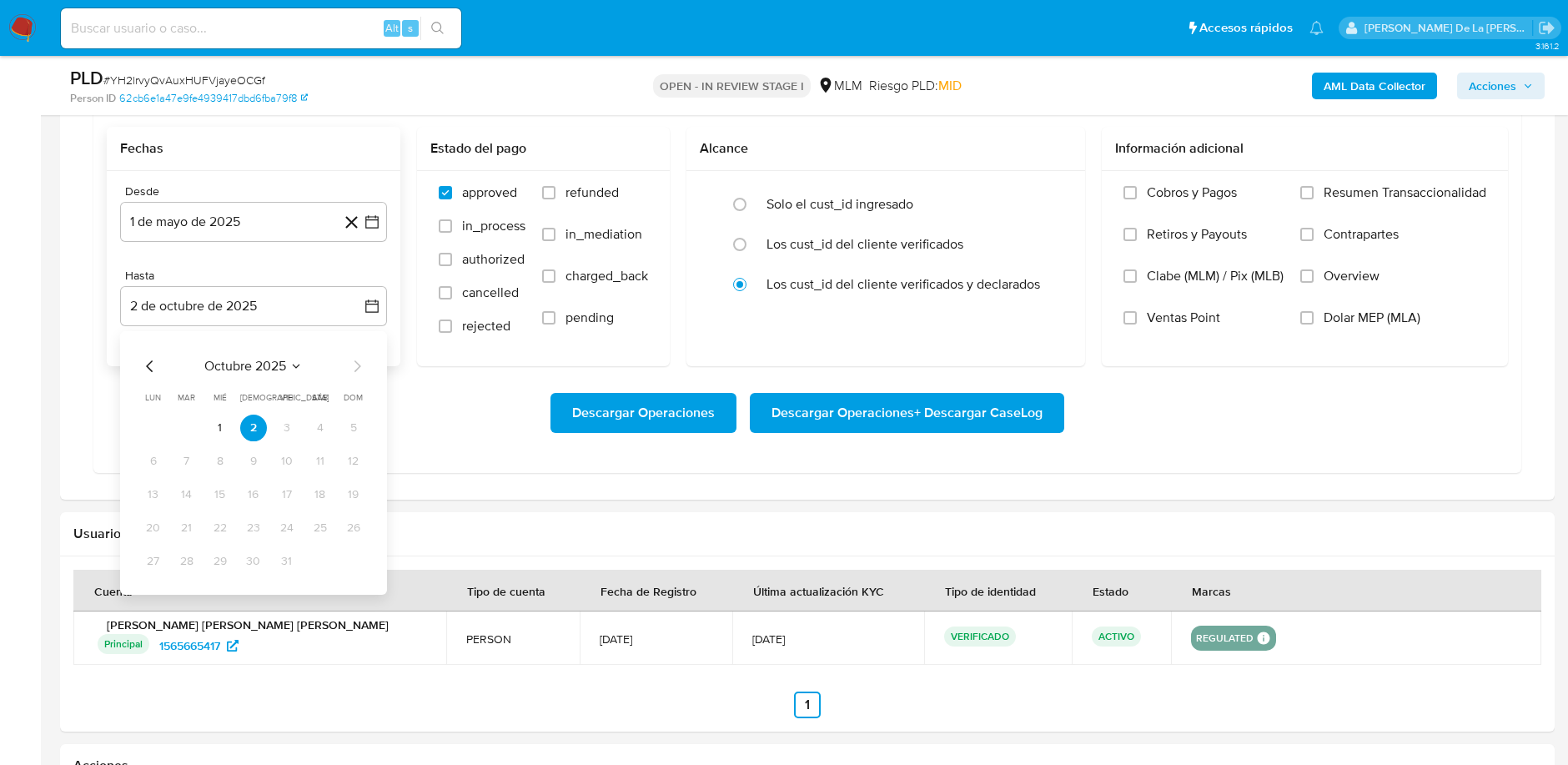
drag, startPoint x: 168, startPoint y: 362, endPoint x: 143, endPoint y: 361, distance: 25.0
click at [162, 362] on div "octubre 2025" at bounding box center [253, 365] width 227 height 20
click at [144, 361] on icon "Mes anterior" at bounding box center [149, 365] width 20 height 20
click at [145, 361] on icon "Mes anterior" at bounding box center [149, 365] width 20 height 20
click at [356, 556] on button "31" at bounding box center [353, 560] width 26 height 26
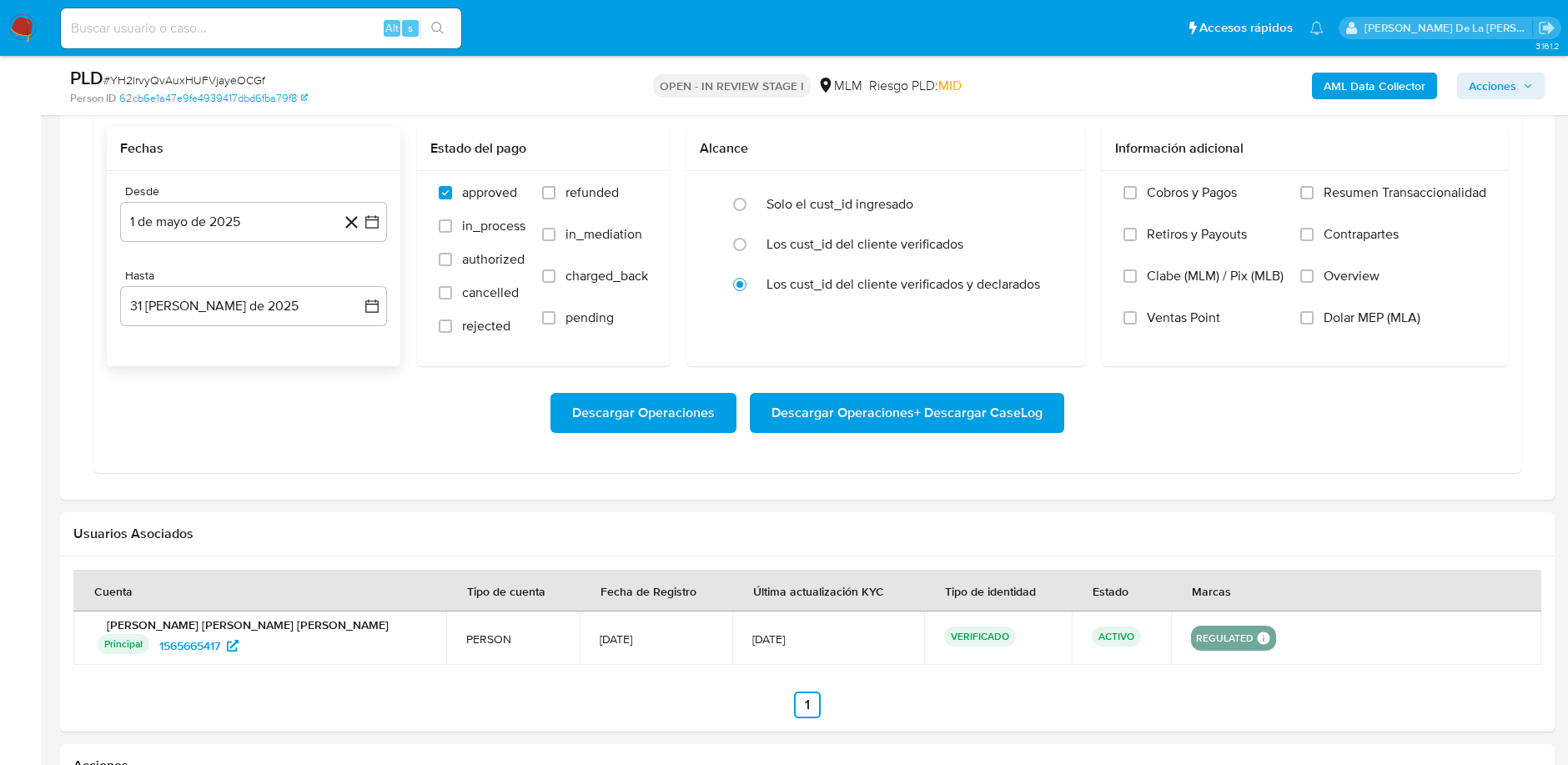
click at [904, 365] on form "Fechas Desde 1 de mayo de 2025 1-05-2025 Hasta 31 de agosto de 2025 31-08-2025 …" at bounding box center [807, 293] width 1401 height 333
click at [907, 394] on span "Descargar Operaciones + Descargar CaseLog" at bounding box center [907, 412] width 271 height 37
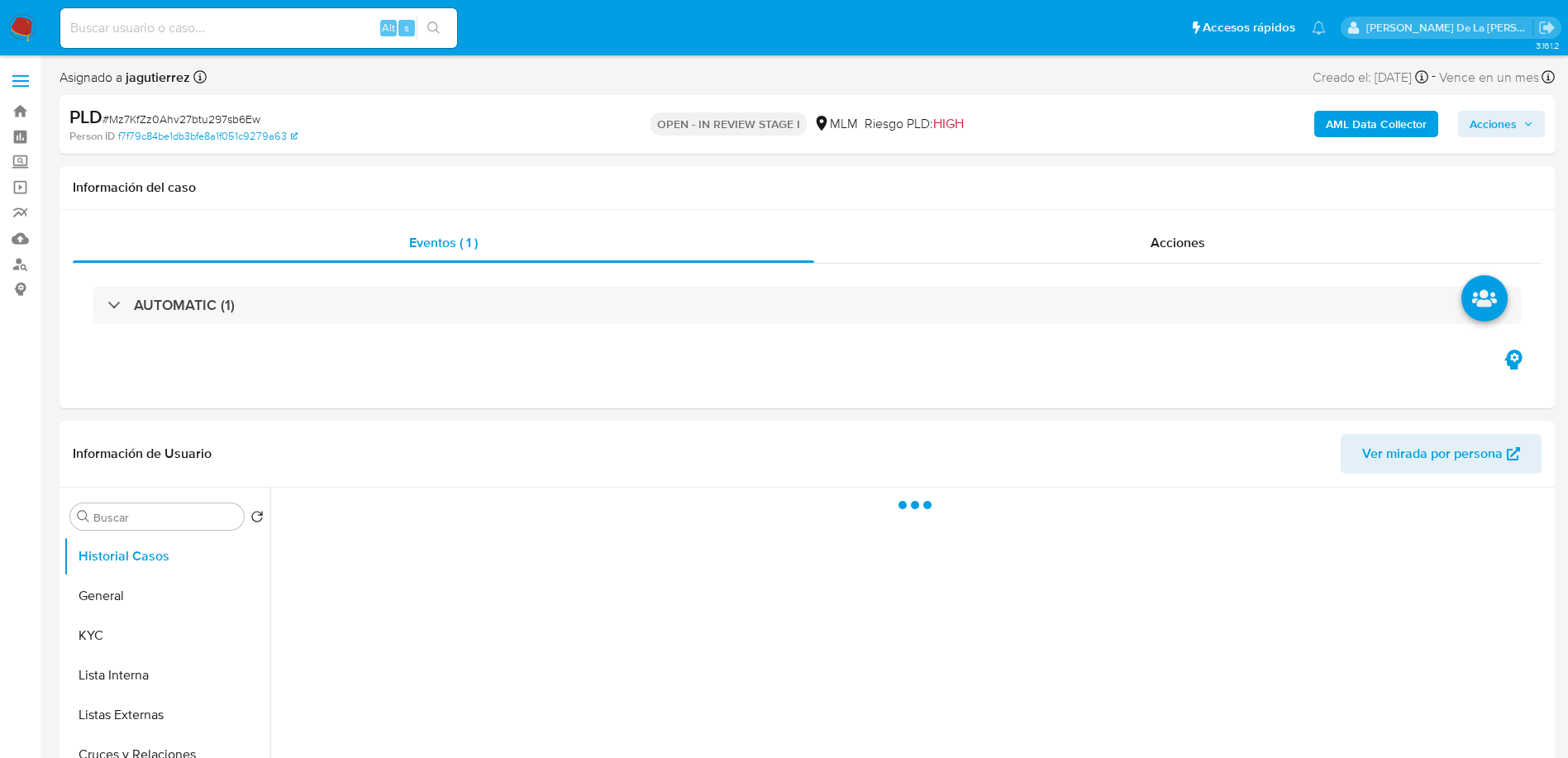
select select "10"
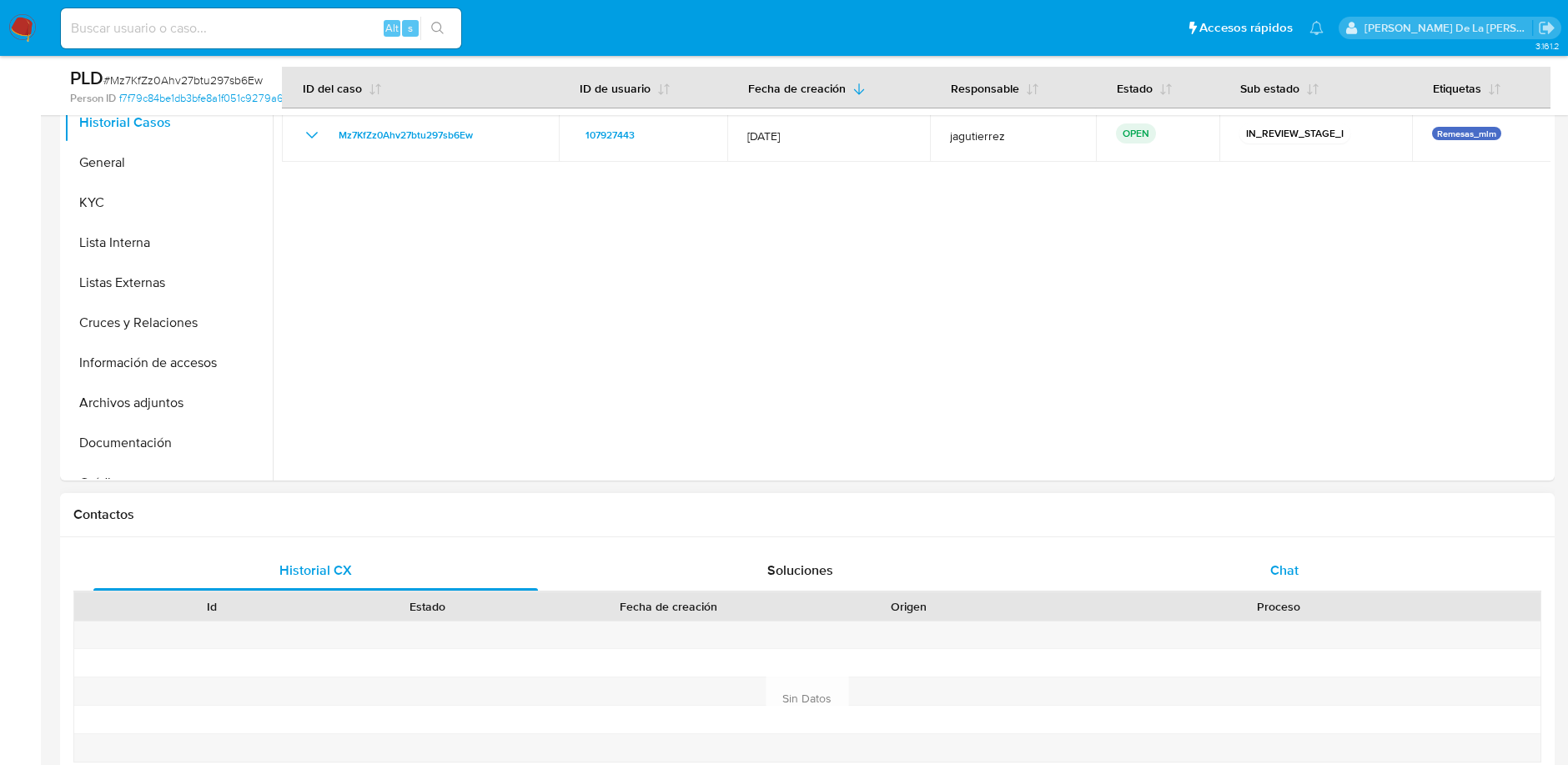
scroll to position [555, 0]
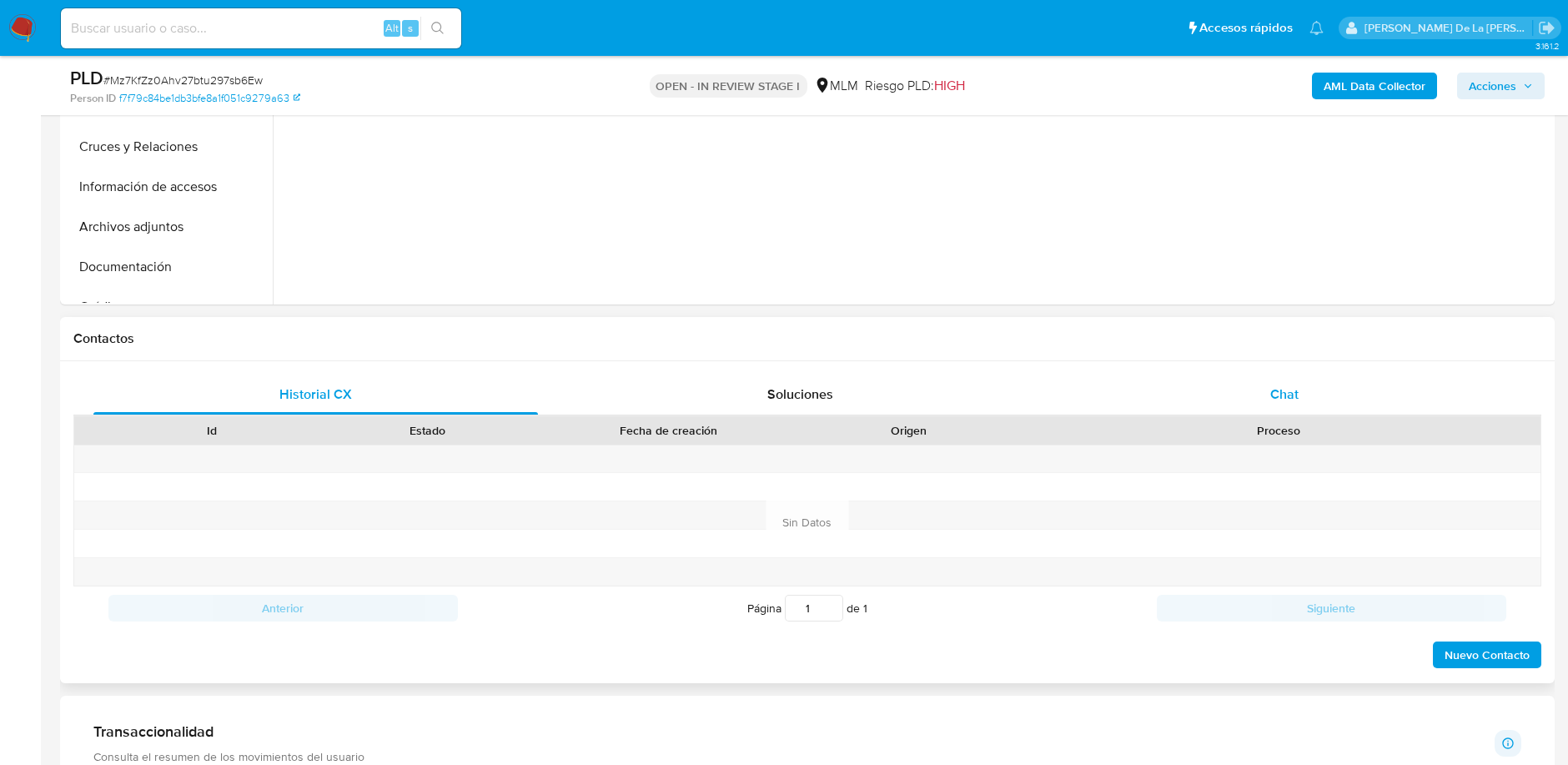
click at [1286, 388] on span "Chat" at bounding box center [1284, 394] width 28 height 19
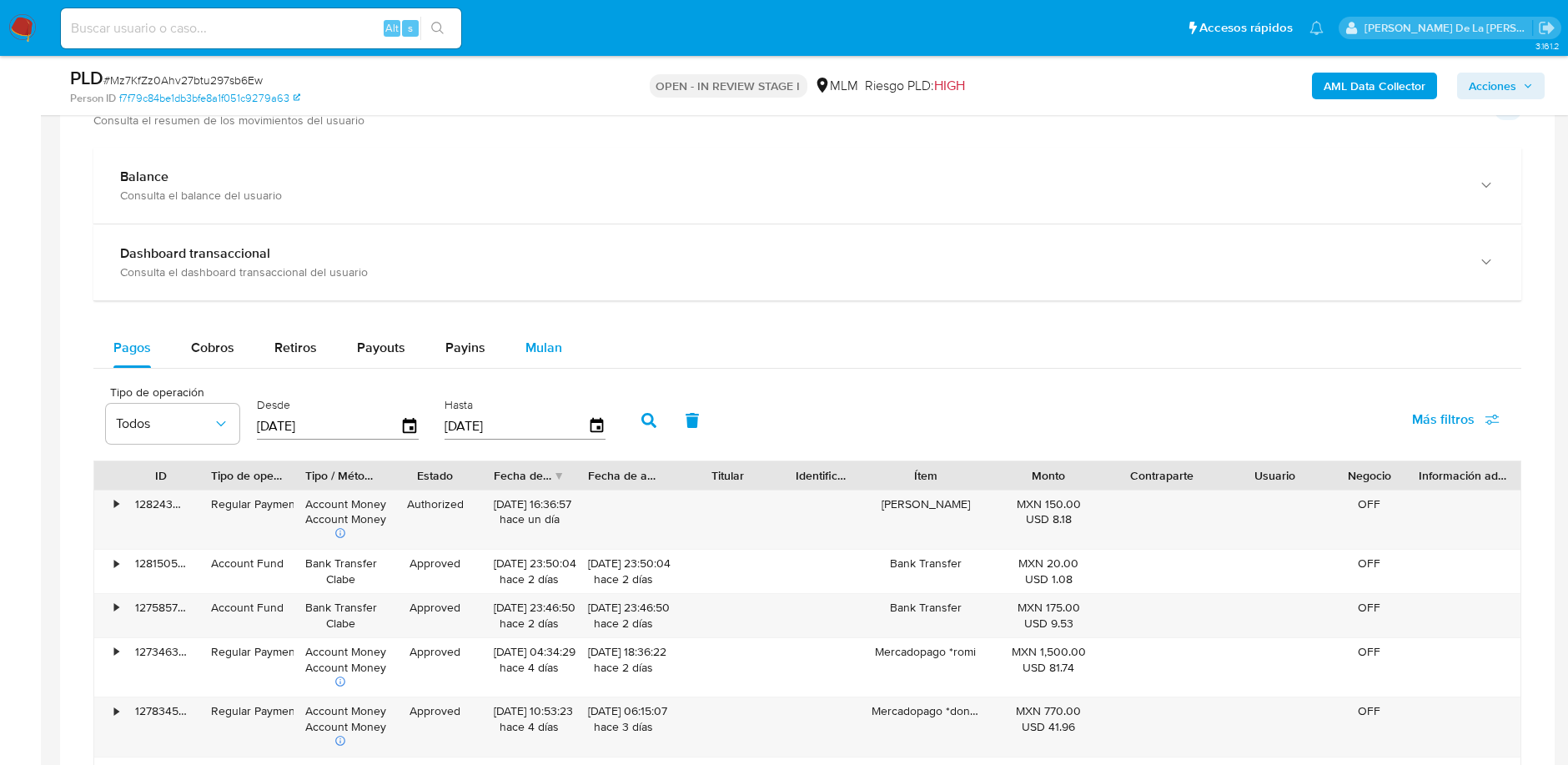
click at [551, 338] on span "Mulan" at bounding box center [543, 347] width 37 height 19
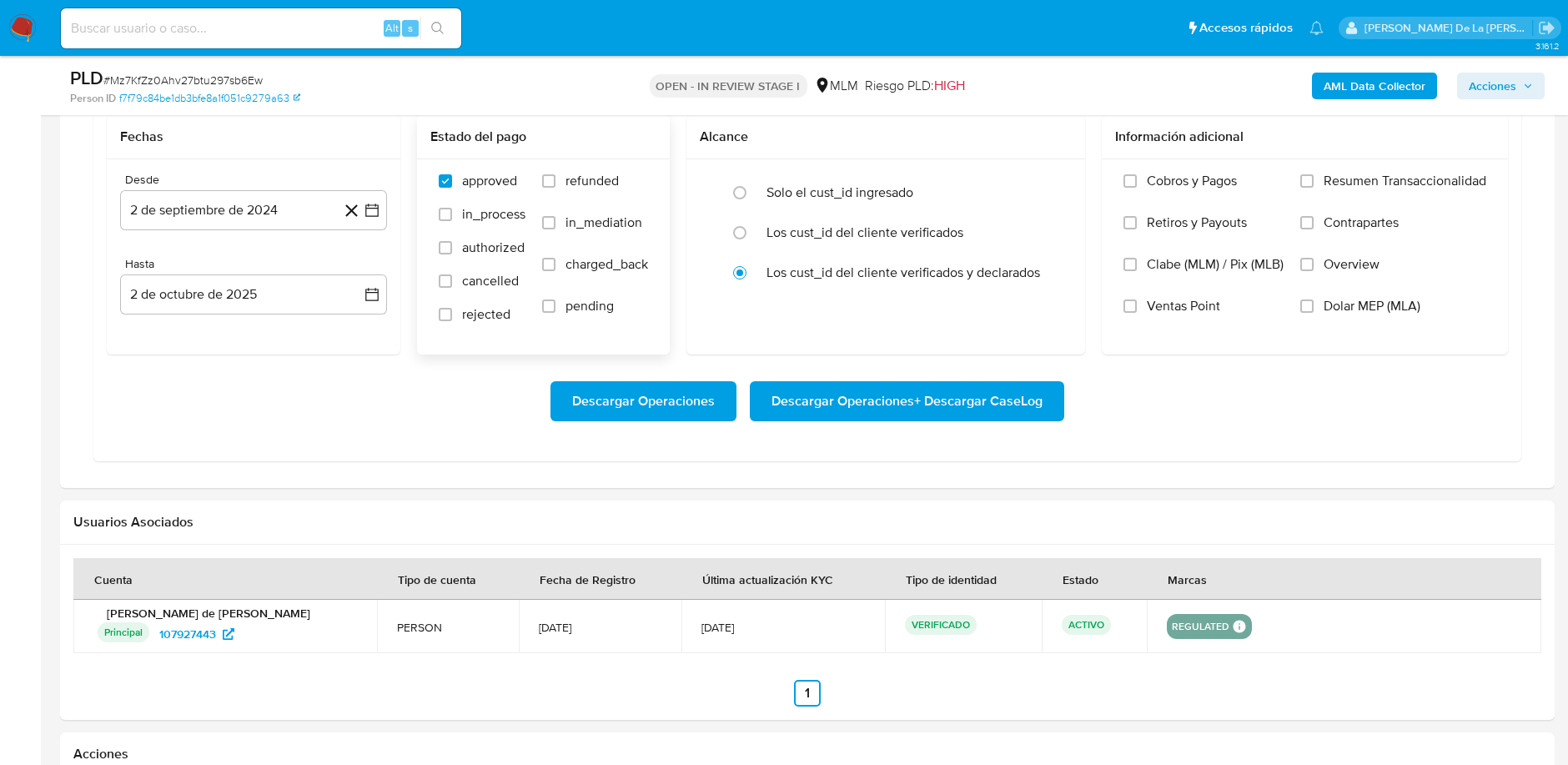
scroll to position [1760, 0]
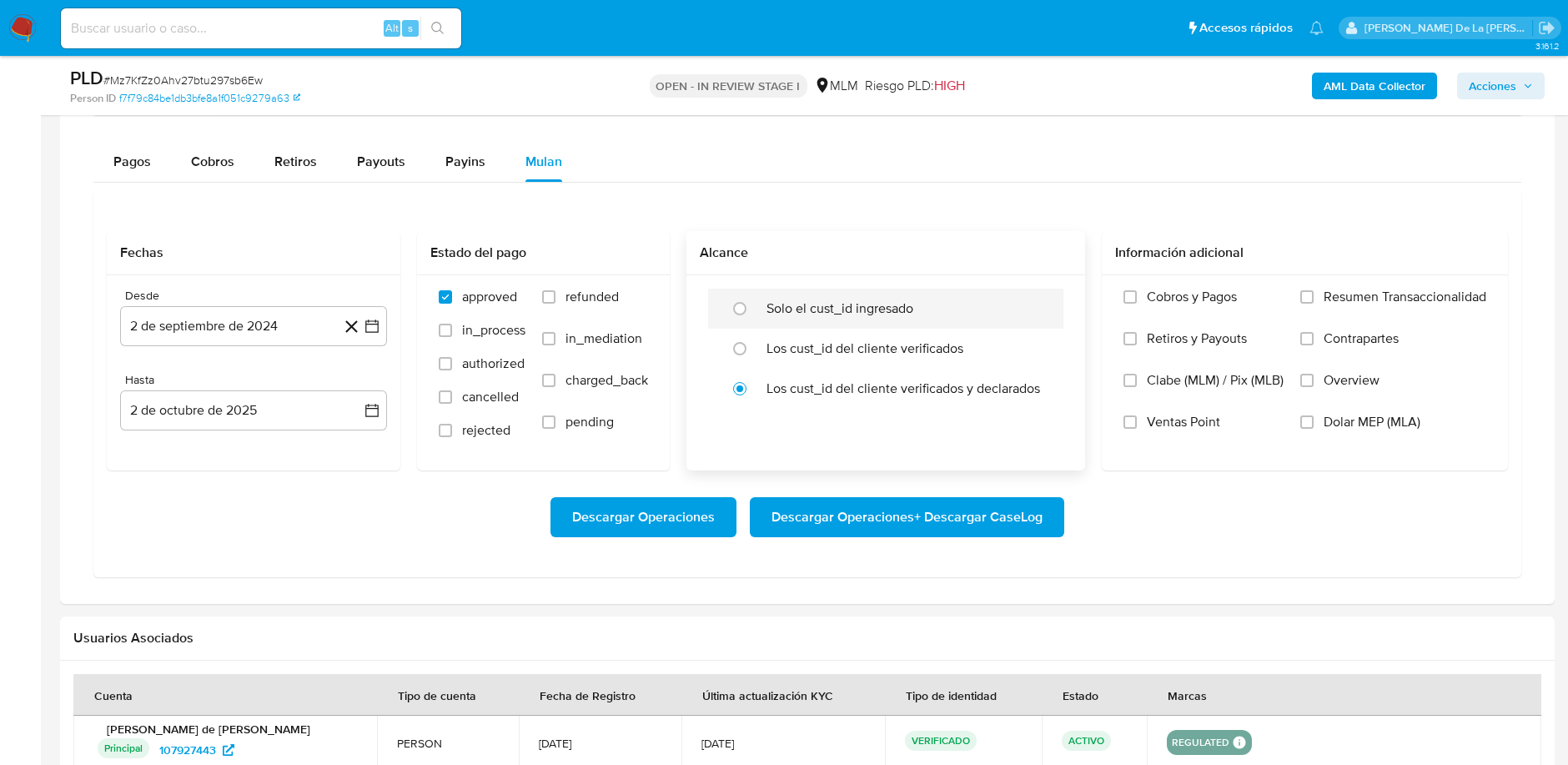
click at [760, 298] on div at bounding box center [744, 308] width 45 height 35
radio input "true"
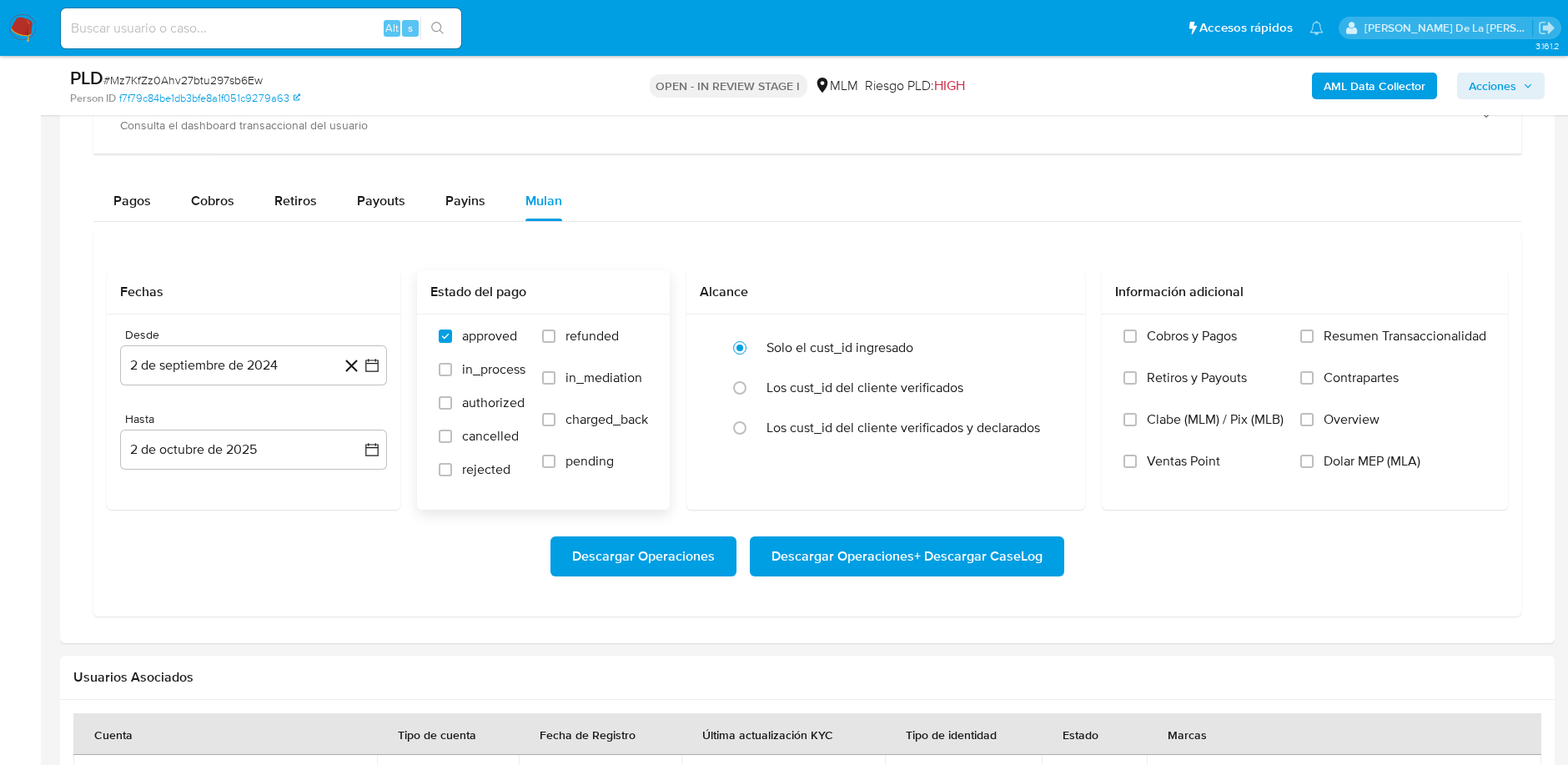
scroll to position [1667, 0]
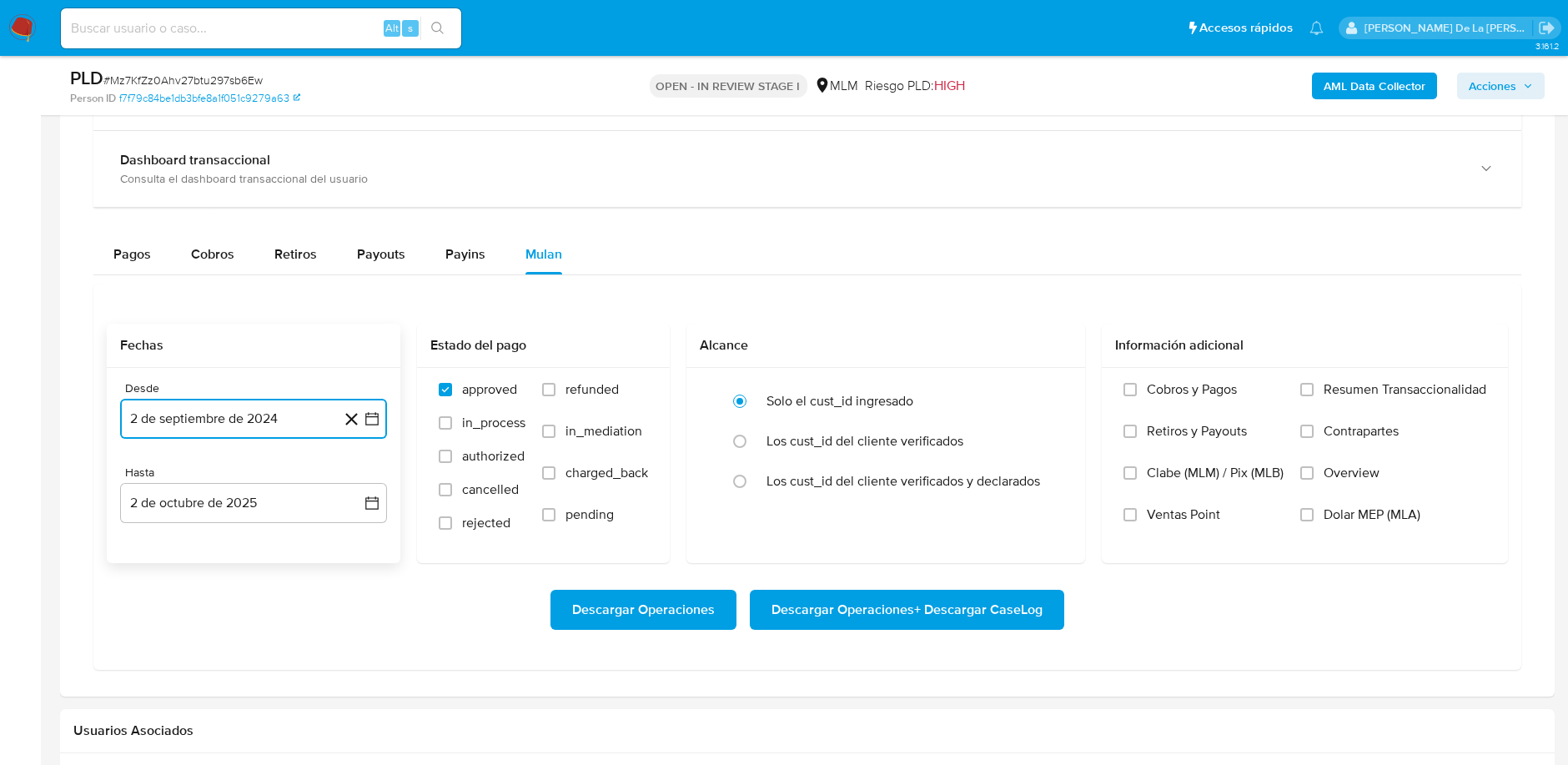
click at [386, 415] on button "2 de septiembre de 2024" at bounding box center [253, 418] width 267 height 40
click at [348, 474] on icon "Mes siguiente" at bounding box center [357, 478] width 20 height 20
click at [349, 479] on icon "Mes siguiente" at bounding box center [357, 478] width 20 height 20
click at [352, 478] on icon "Mes siguiente" at bounding box center [357, 478] width 20 height 20
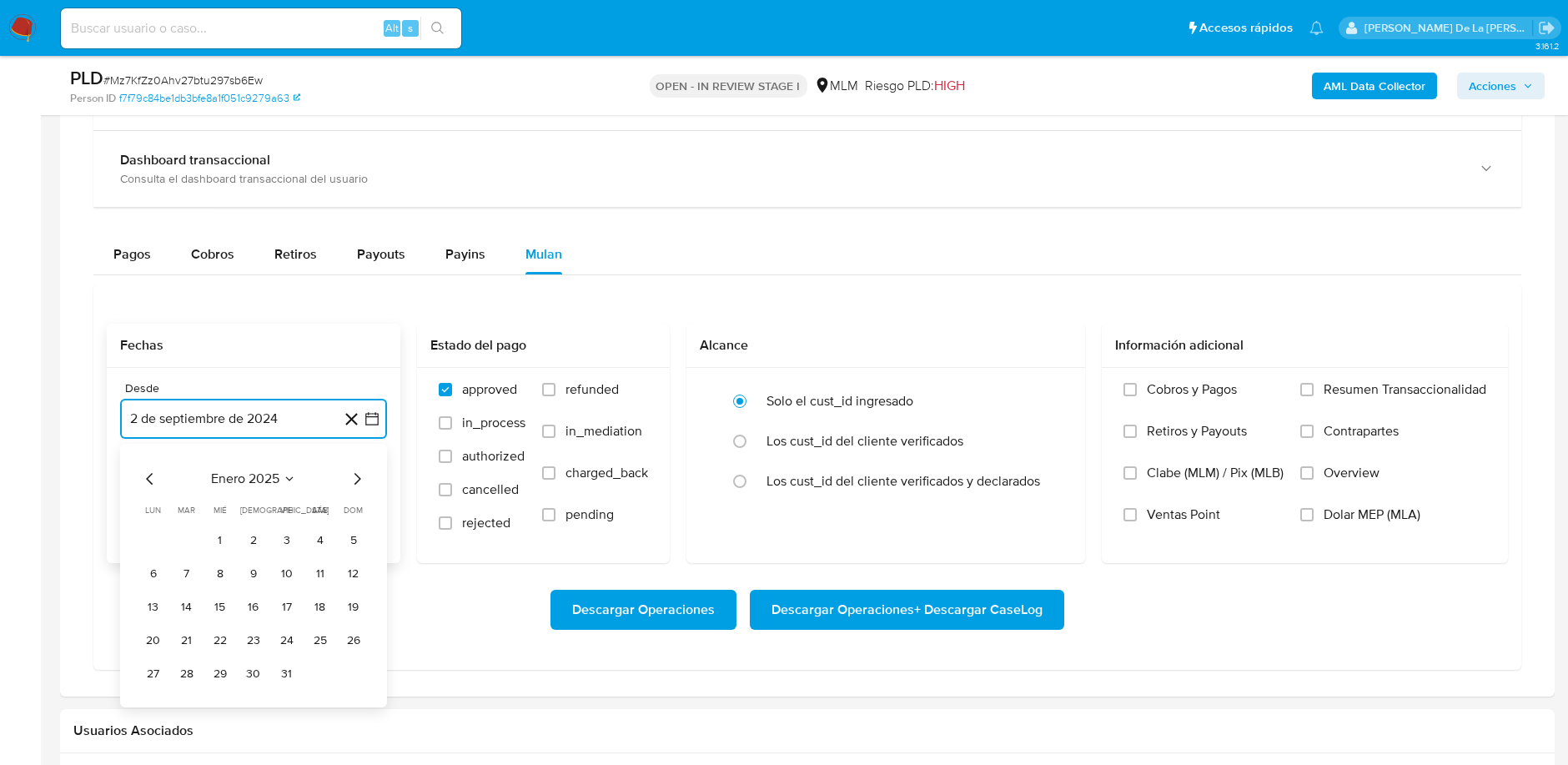
click at [352, 478] on icon "Mes siguiente" at bounding box center [357, 478] width 20 height 20
click at [256, 541] on button "1" at bounding box center [253, 540] width 26 height 26
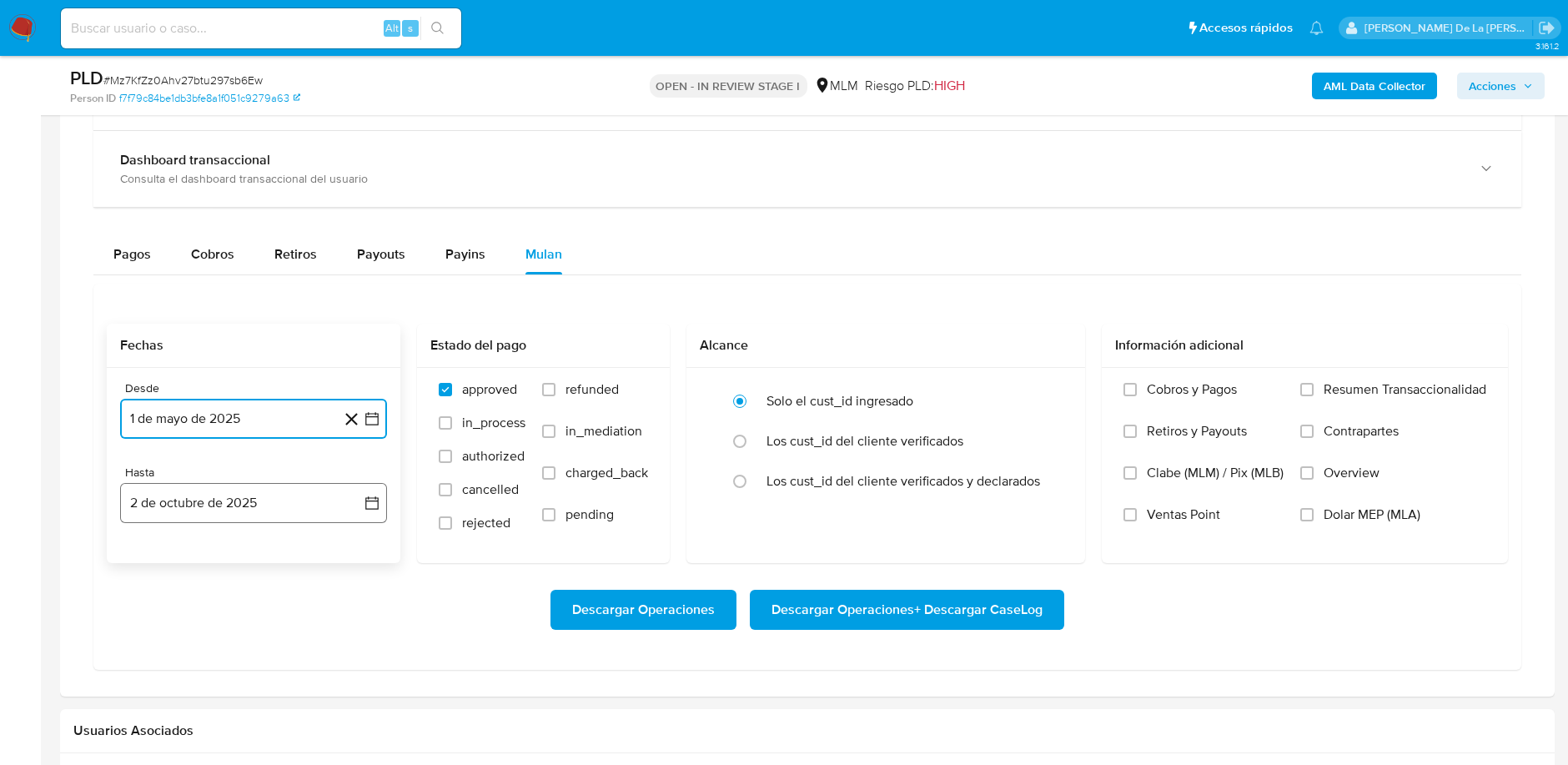
click at [259, 517] on button "2 de octubre de 2025" at bounding box center [253, 502] width 267 height 40
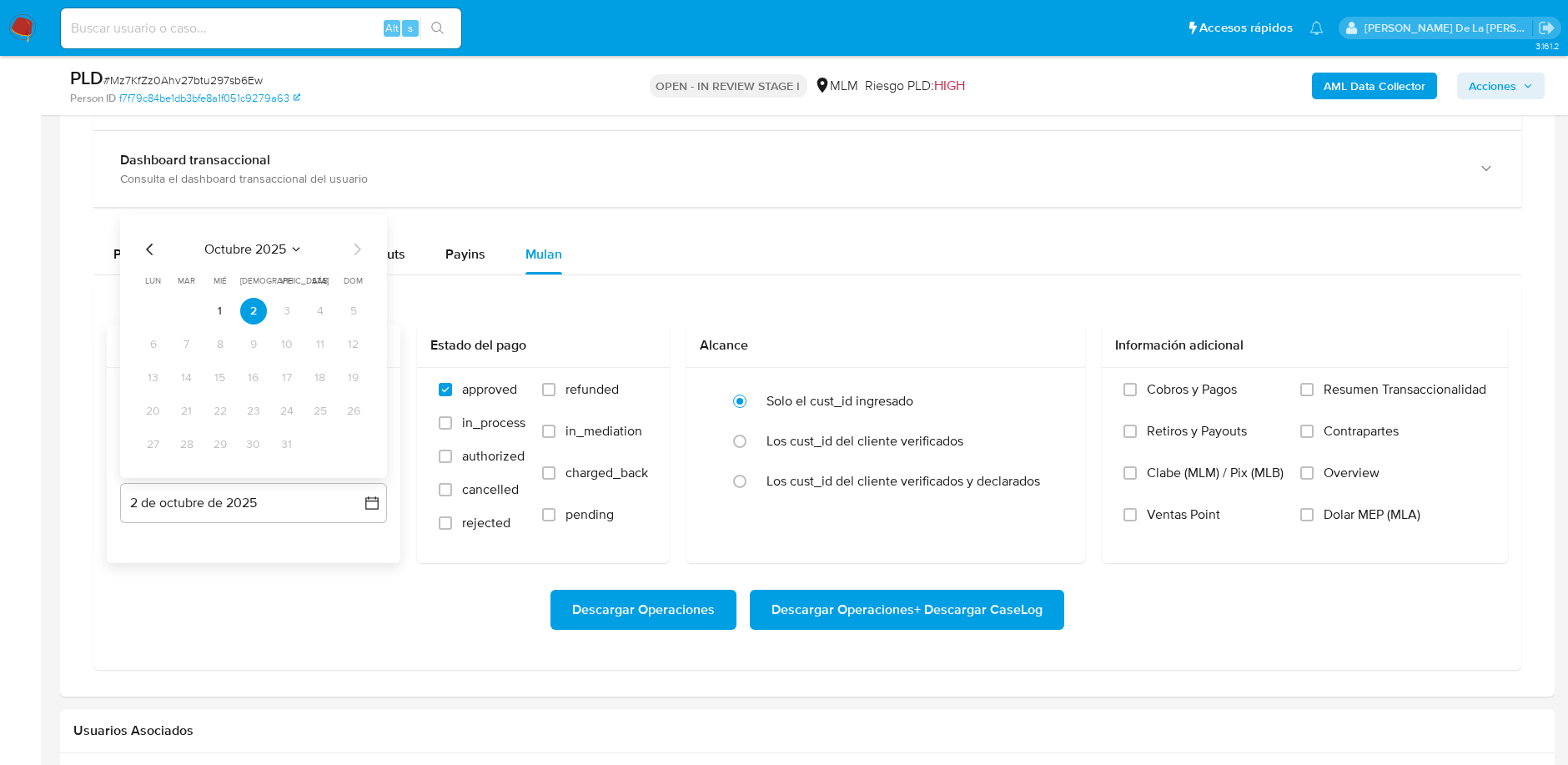
click at [144, 245] on icon "Mes anterior" at bounding box center [149, 248] width 20 height 20
click at [146, 245] on icon "Mes anterior" at bounding box center [149, 248] width 20 height 20
click at [361, 442] on button "31" at bounding box center [353, 443] width 26 height 26
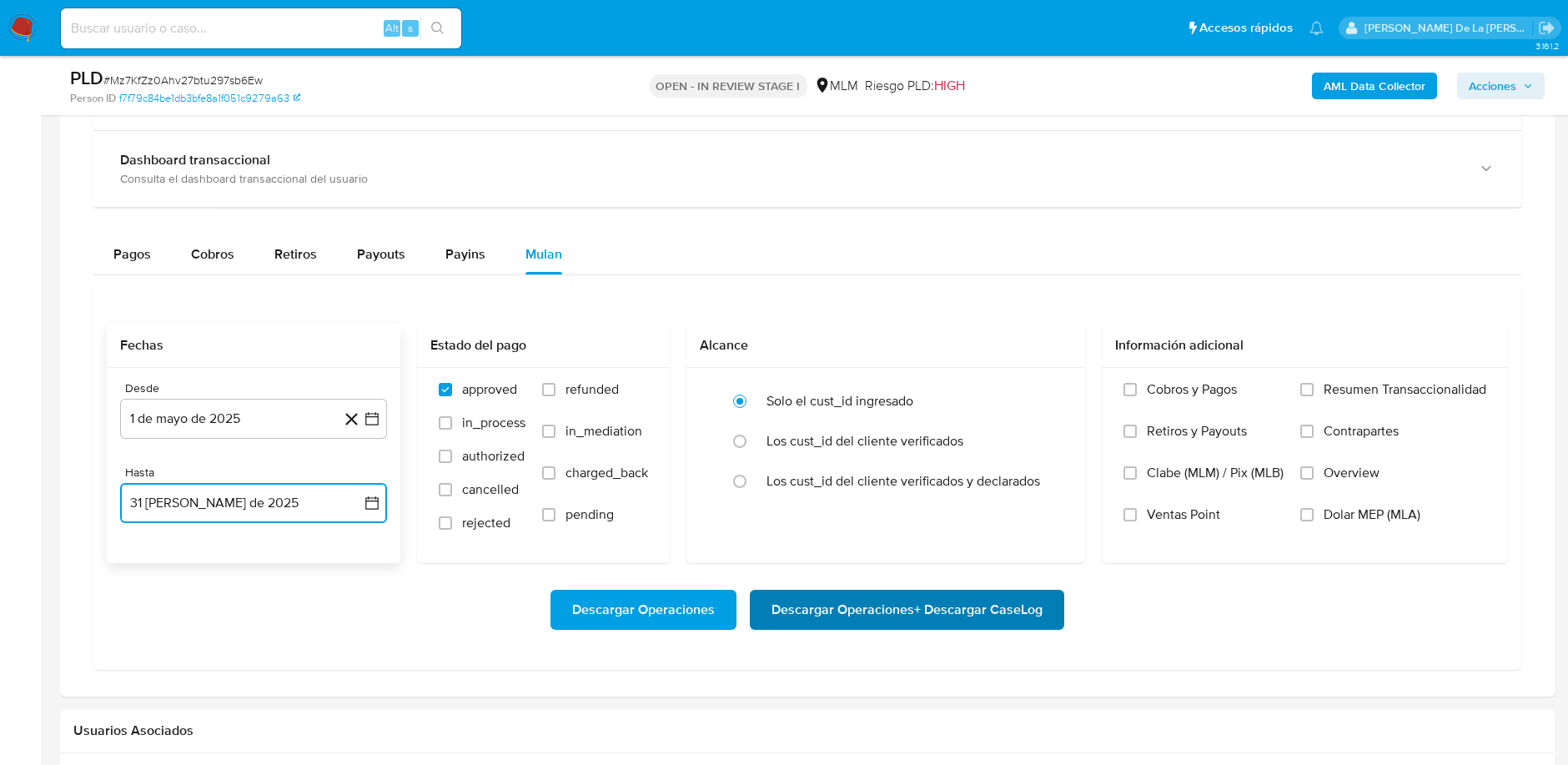
click at [871, 601] on span "Descargar Operaciones + Descargar CaseLog" at bounding box center [907, 609] width 271 height 37
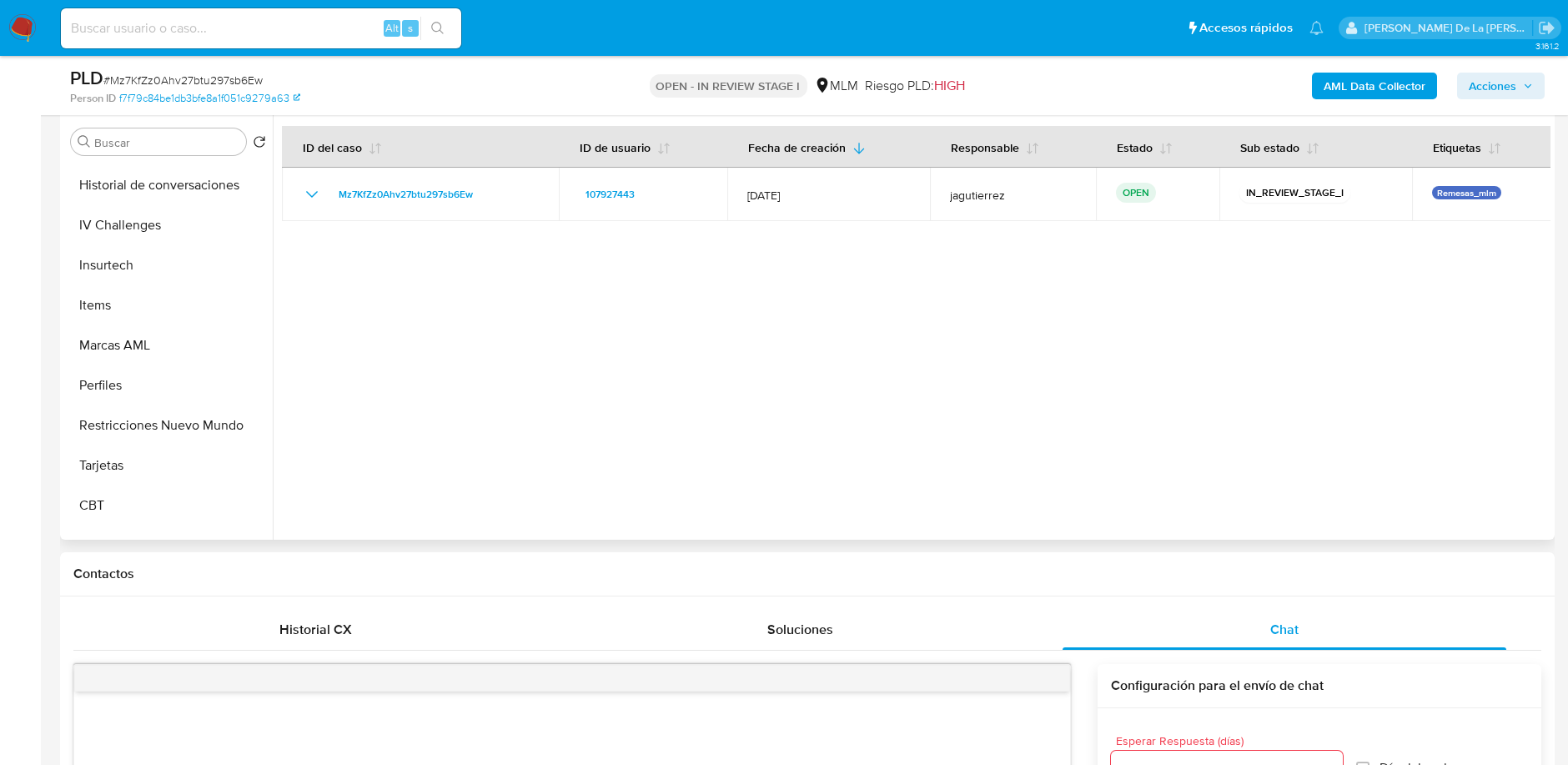
scroll to position [784, 0]
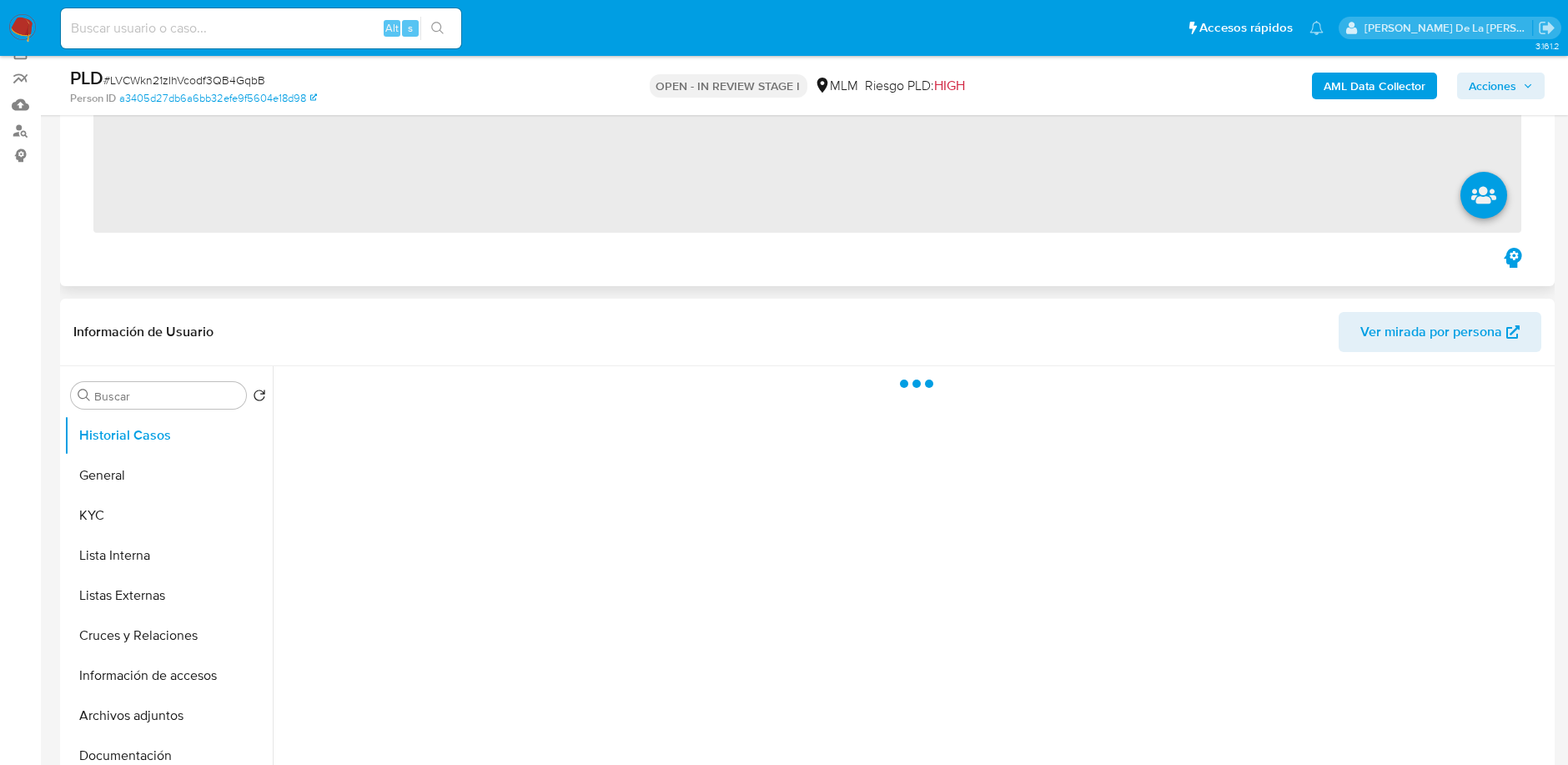
scroll to position [185, 0]
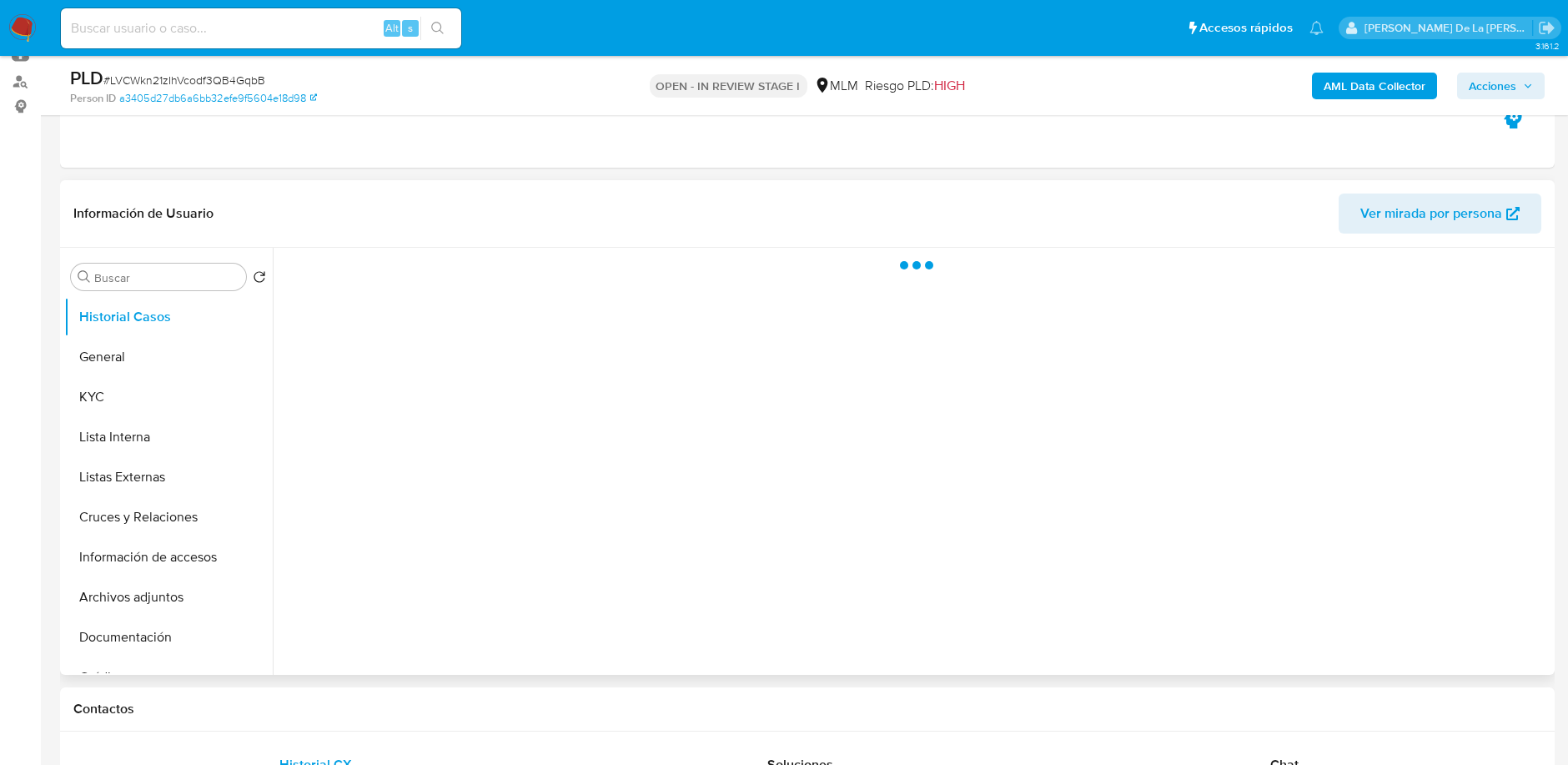
select select "10"
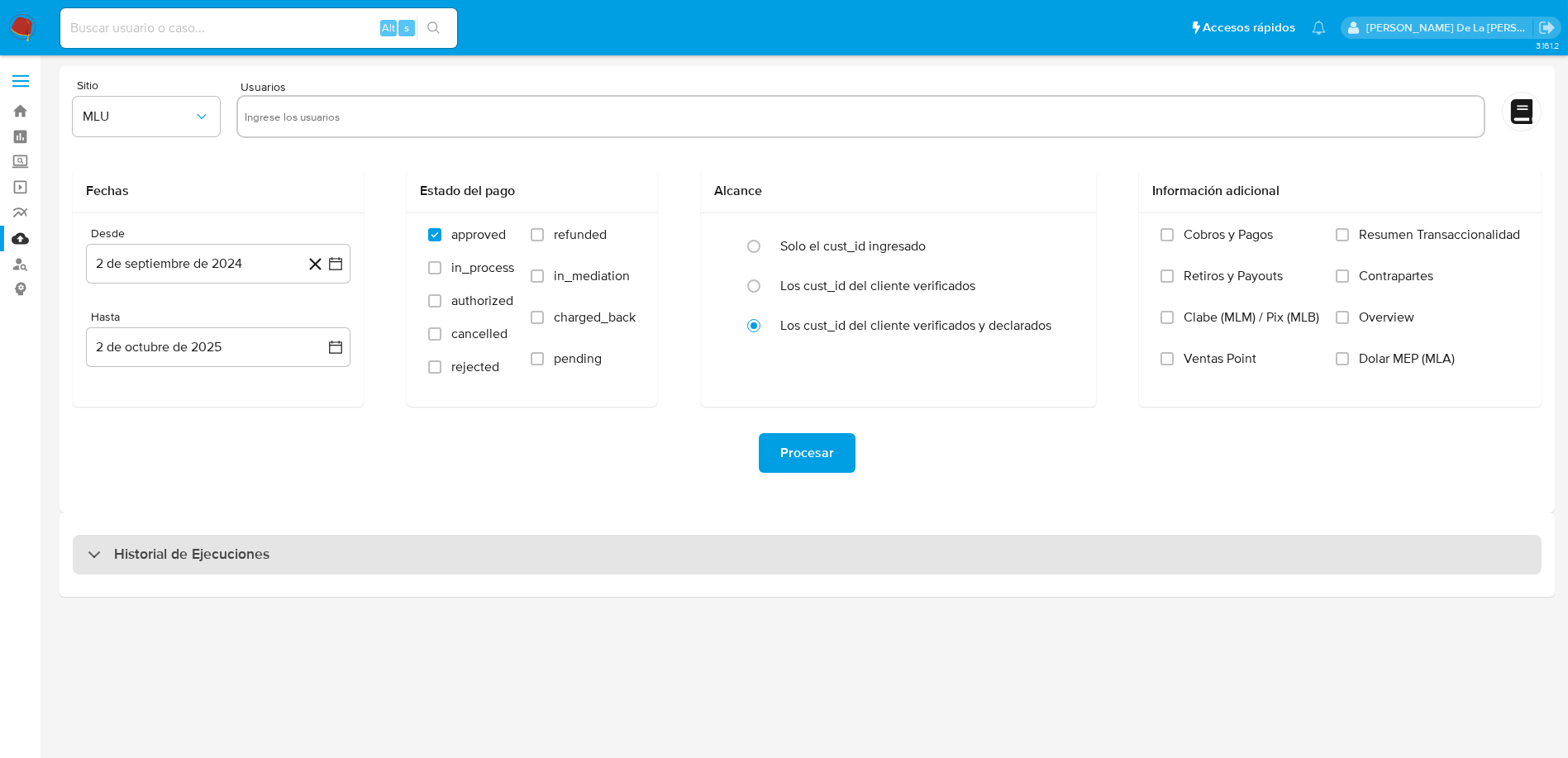
click at [101, 556] on div "Historial de Ejecuciones" at bounding box center [178, 554] width 182 height 19
select select "10"
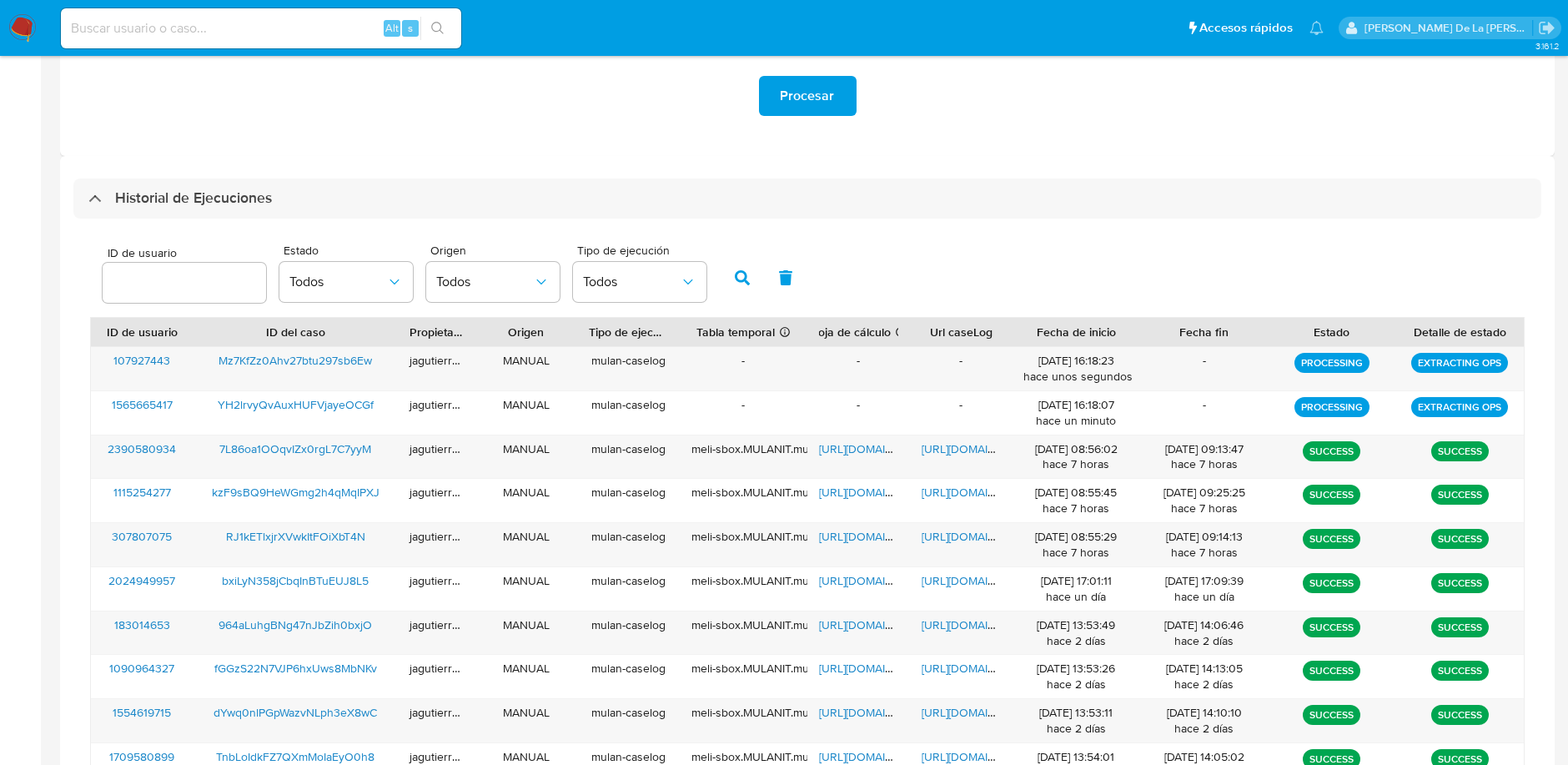
scroll to position [364, 0]
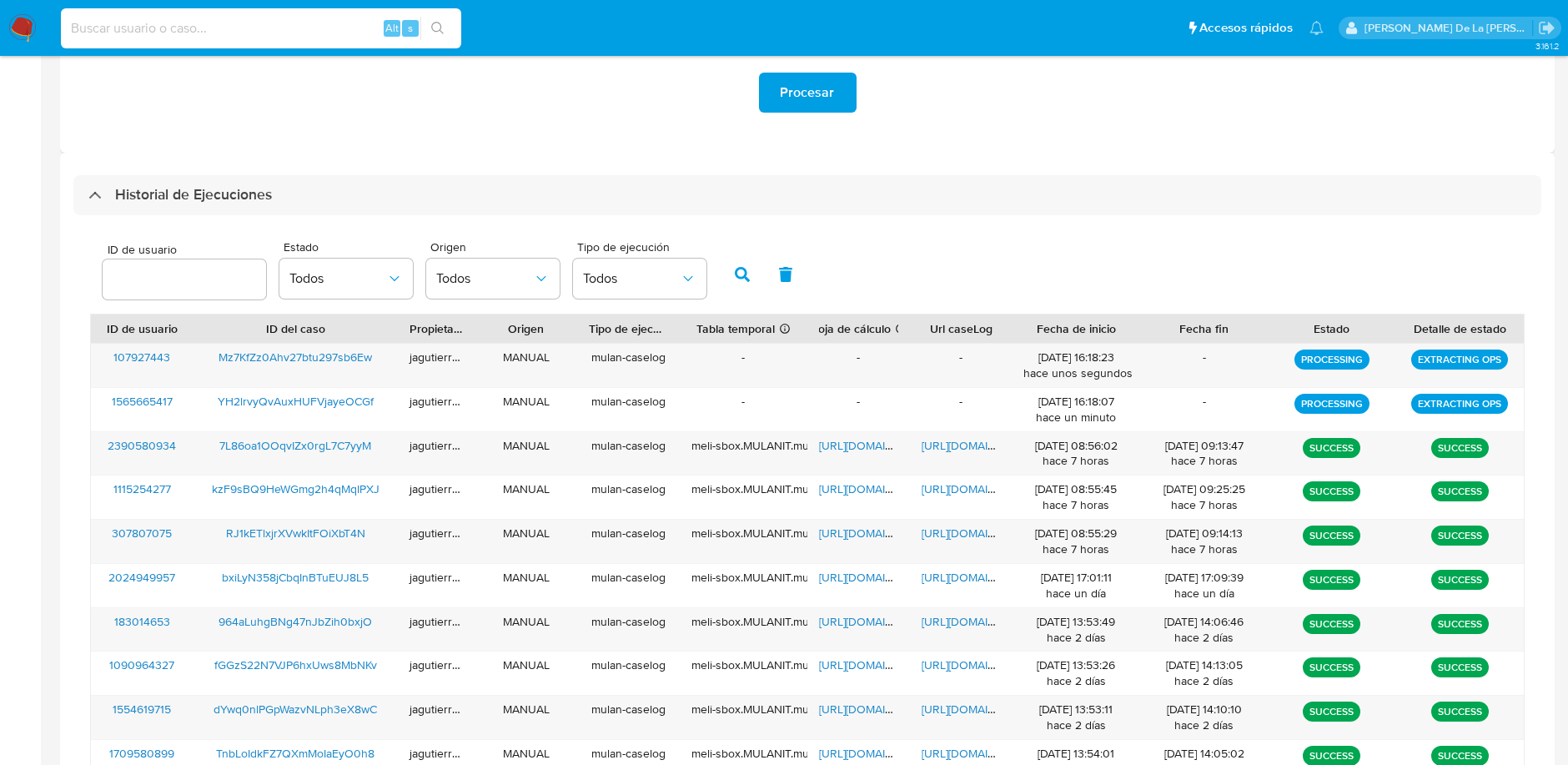
click at [247, 26] on input at bounding box center [260, 28] width 400 height 21
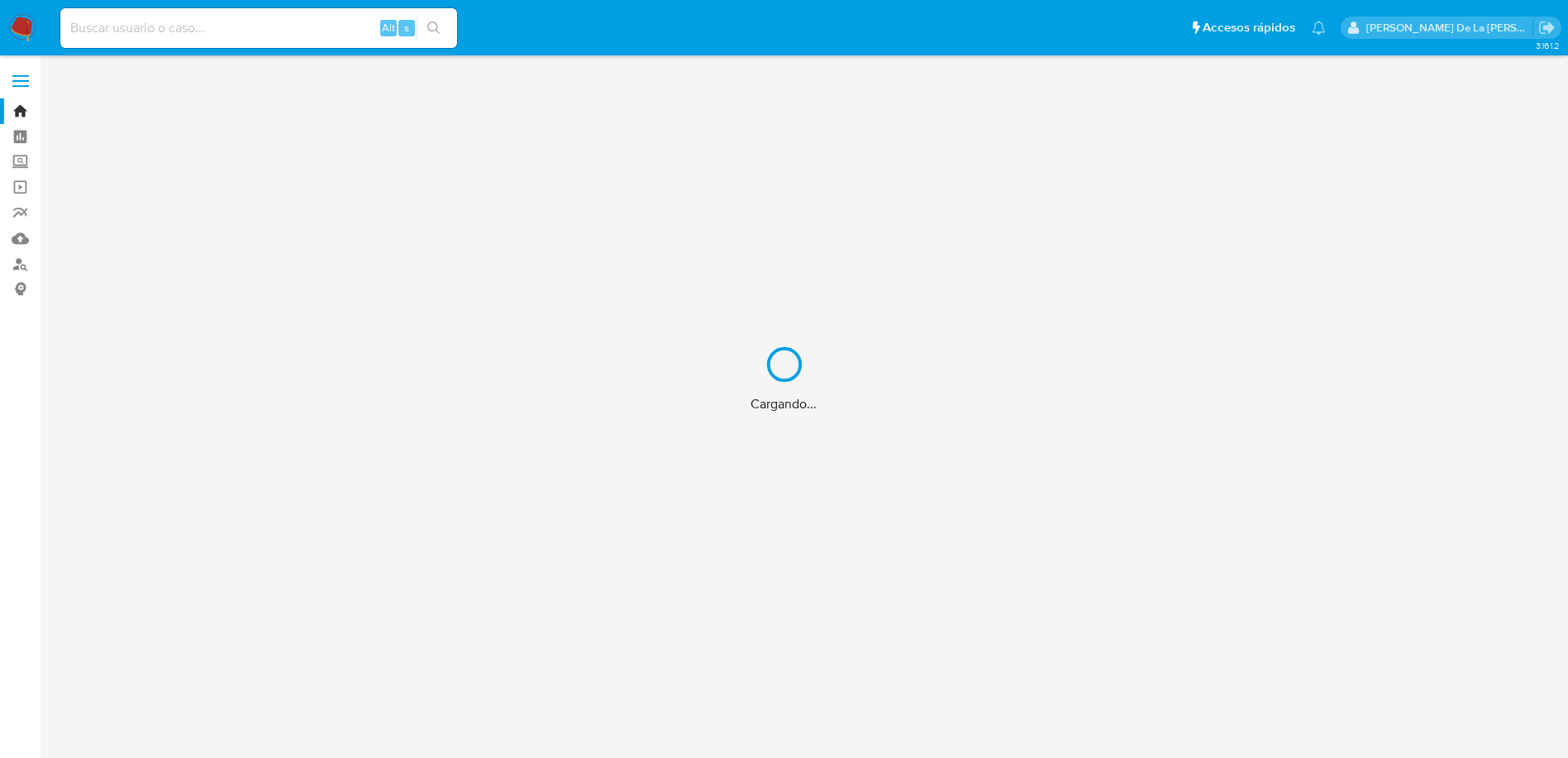
click at [245, 39] on div "Cargando..." at bounding box center [784, 379] width 1568 height 758
click at [195, 31] on div "Cargando..." at bounding box center [784, 379] width 1568 height 758
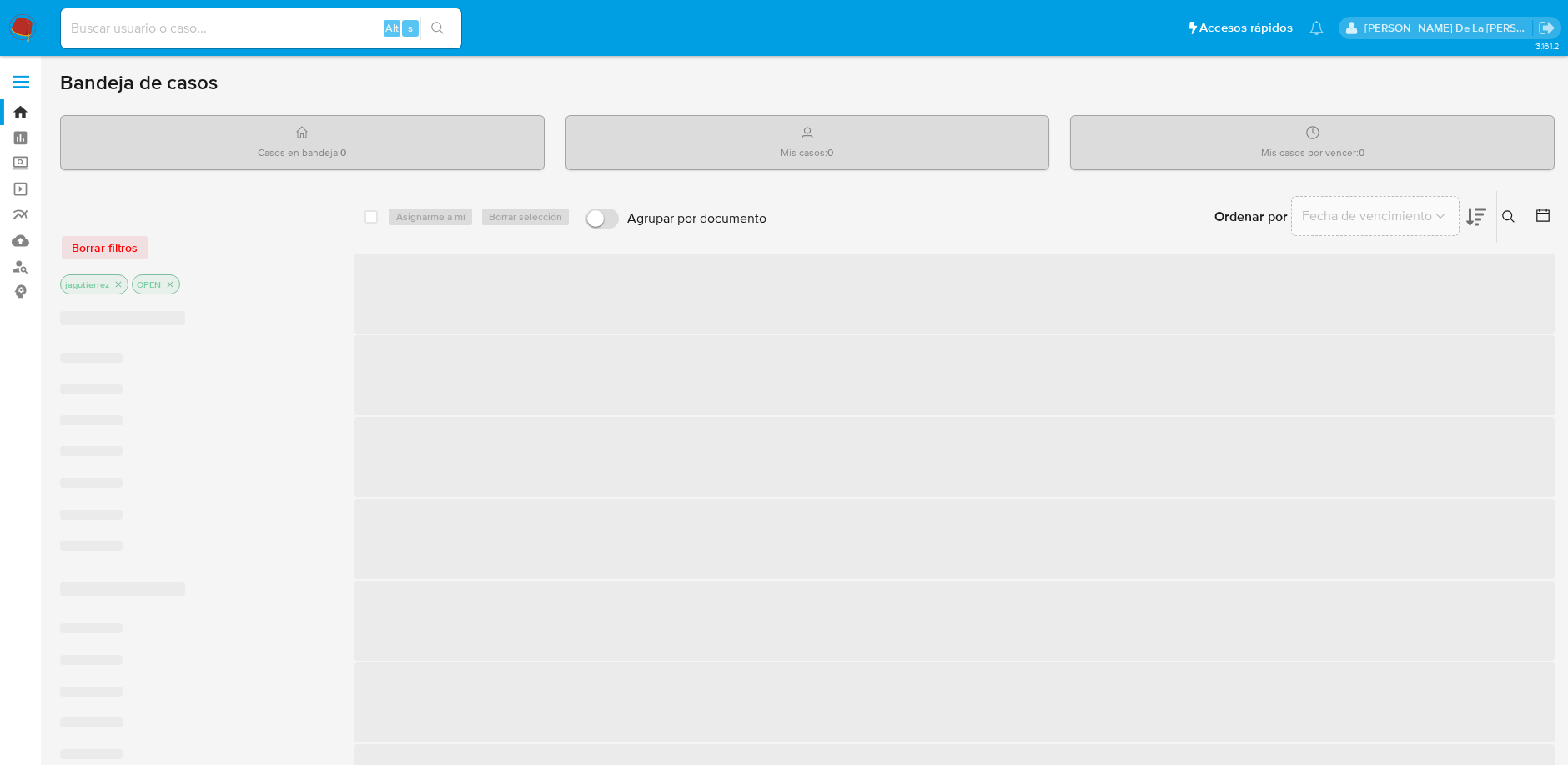
click at [139, 28] on input at bounding box center [260, 28] width 400 height 21
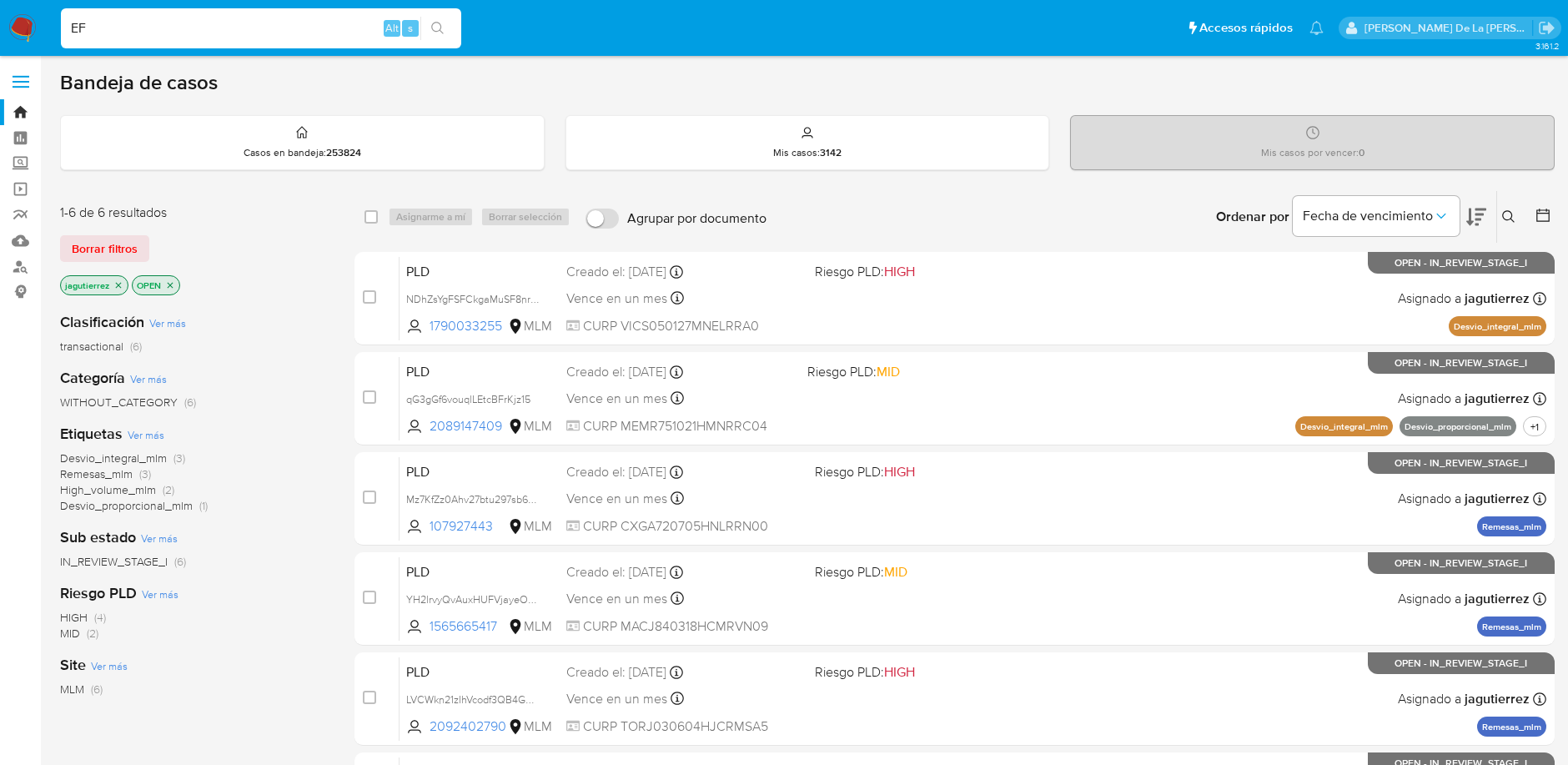
type input "E"
type input "[EMAIL_ADDRESS][DOMAIN_NAME]"
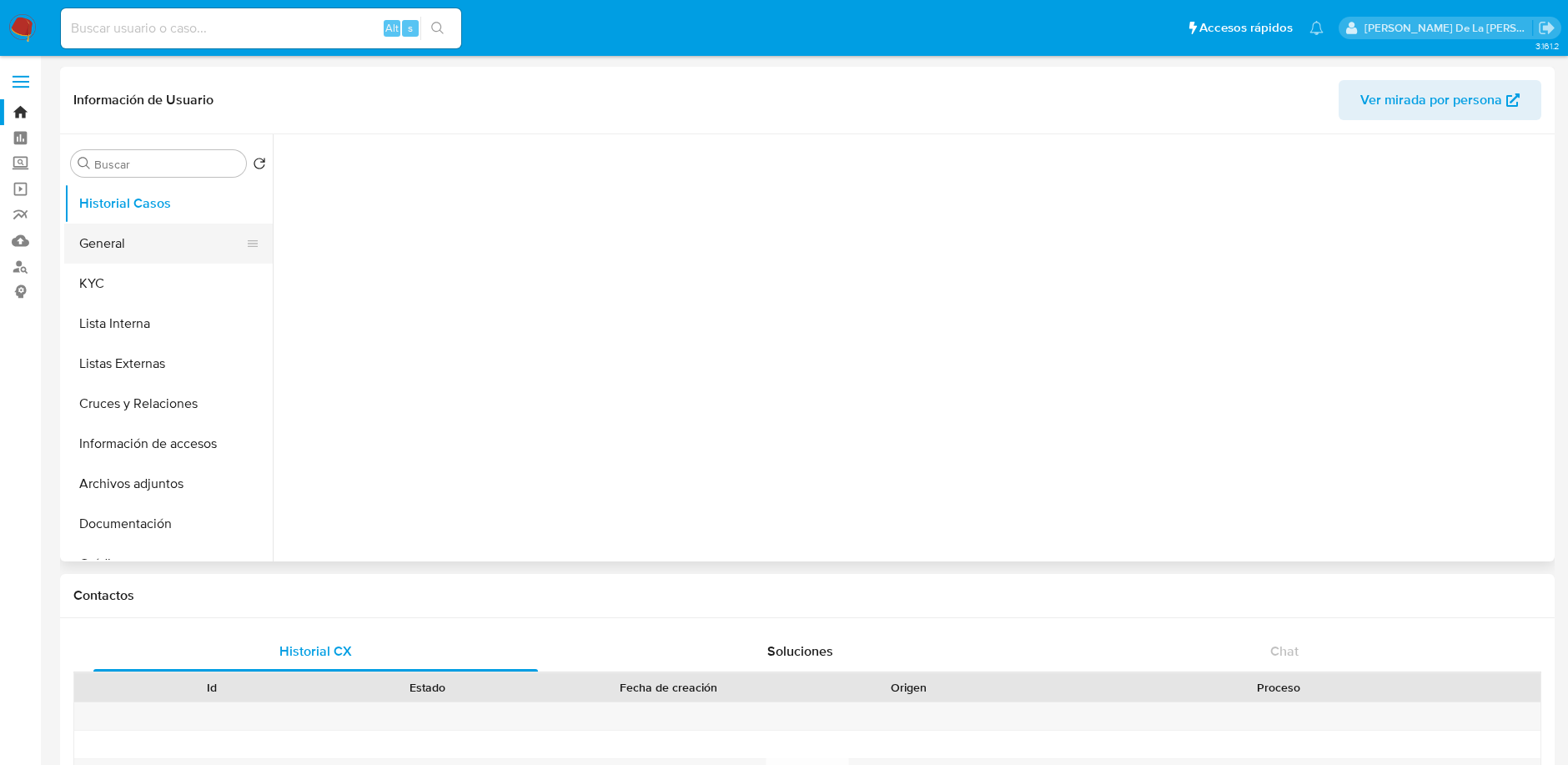
select select "10"
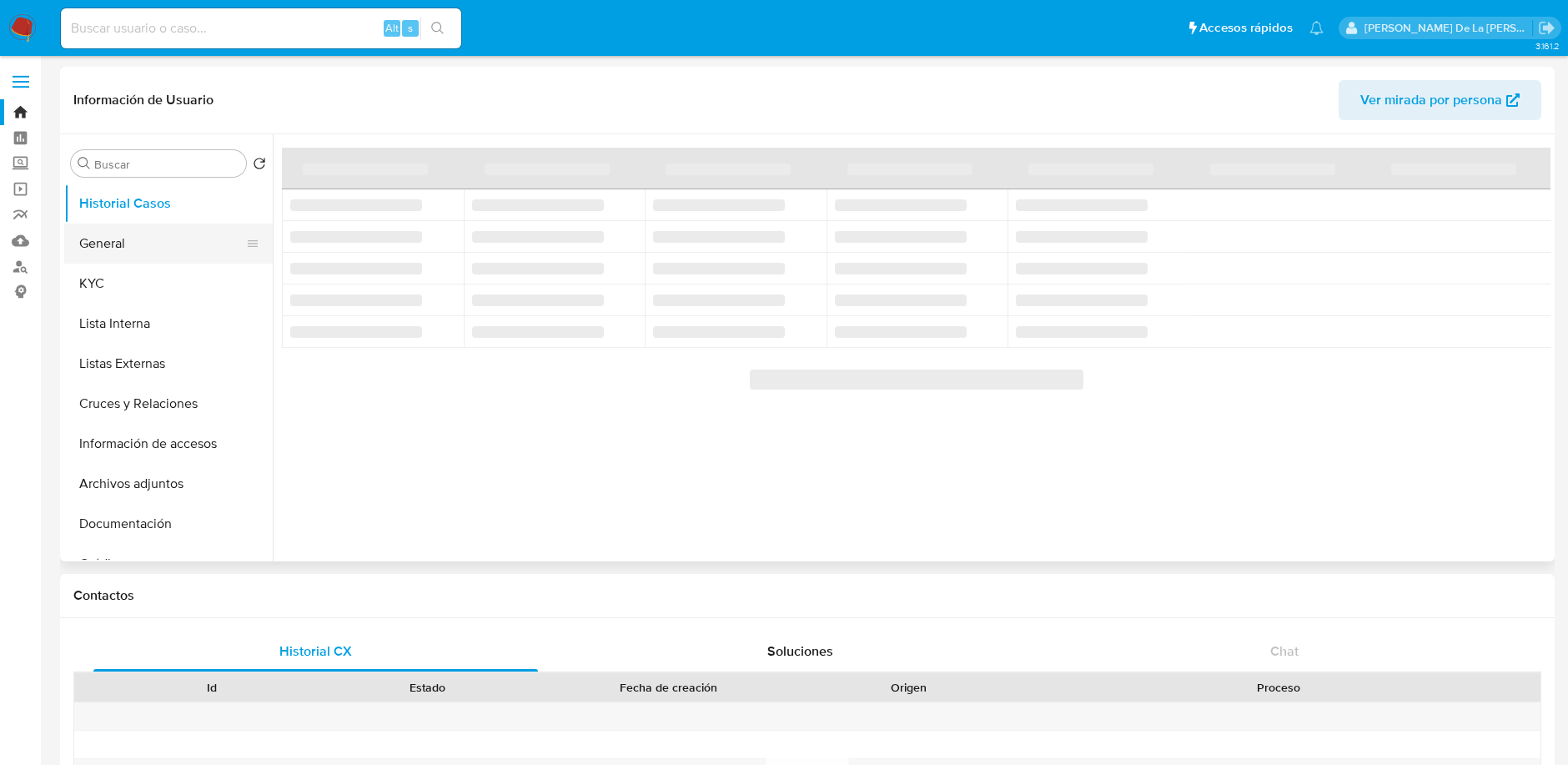
click at [136, 252] on button "General" at bounding box center [161, 243] width 195 height 40
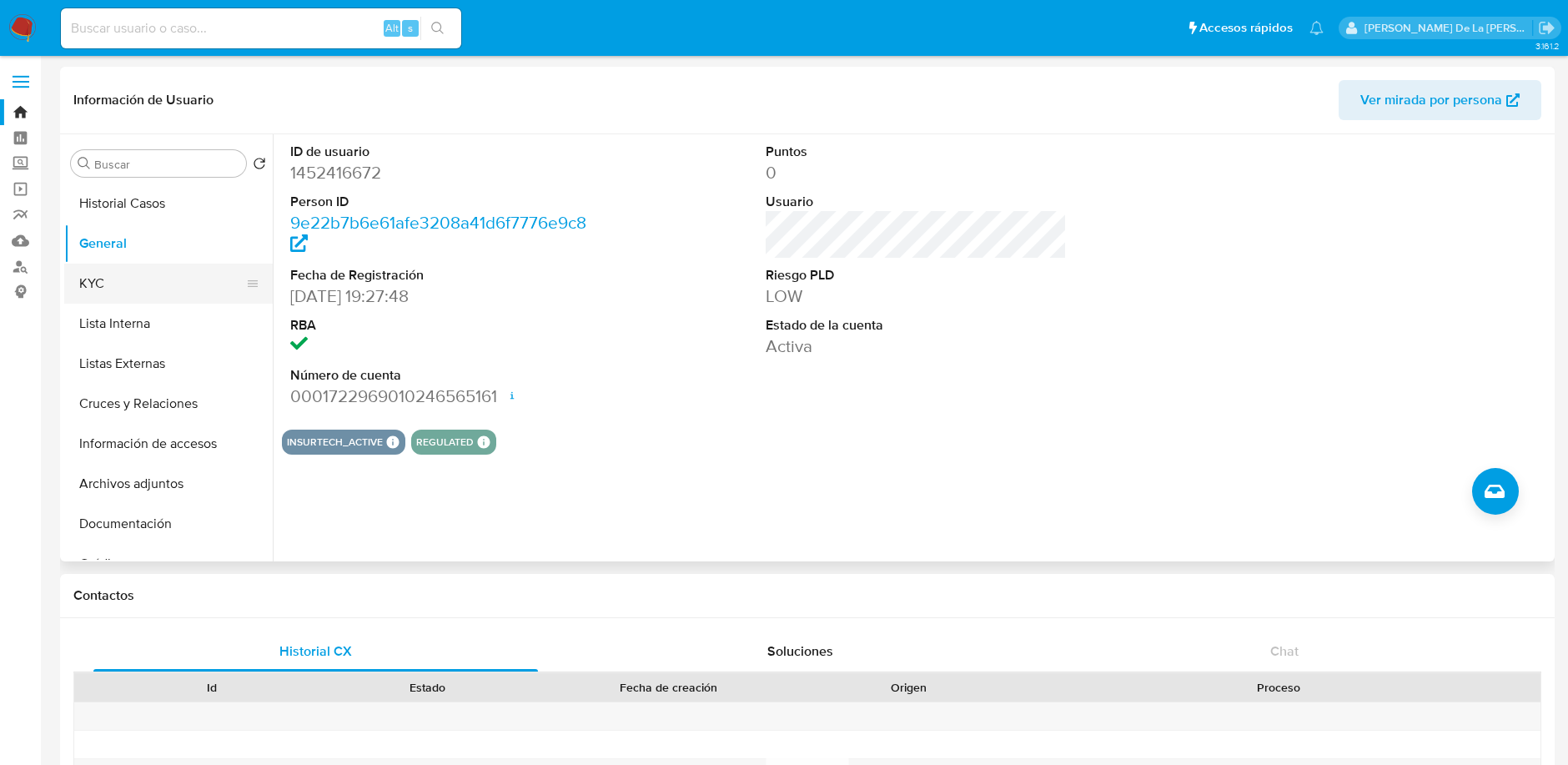
click at [80, 273] on button "KYC" at bounding box center [161, 283] width 195 height 40
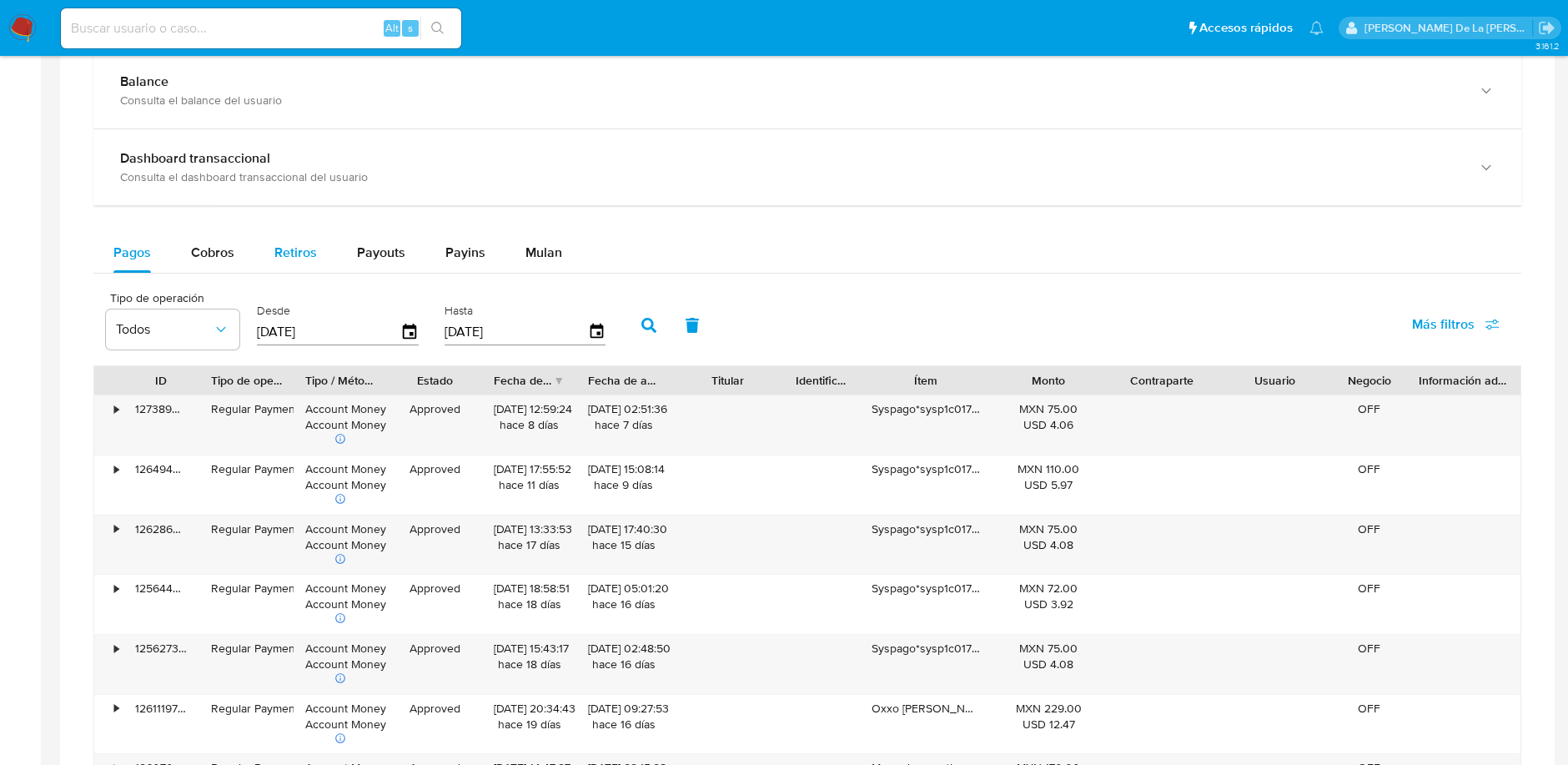
scroll to position [611, 0]
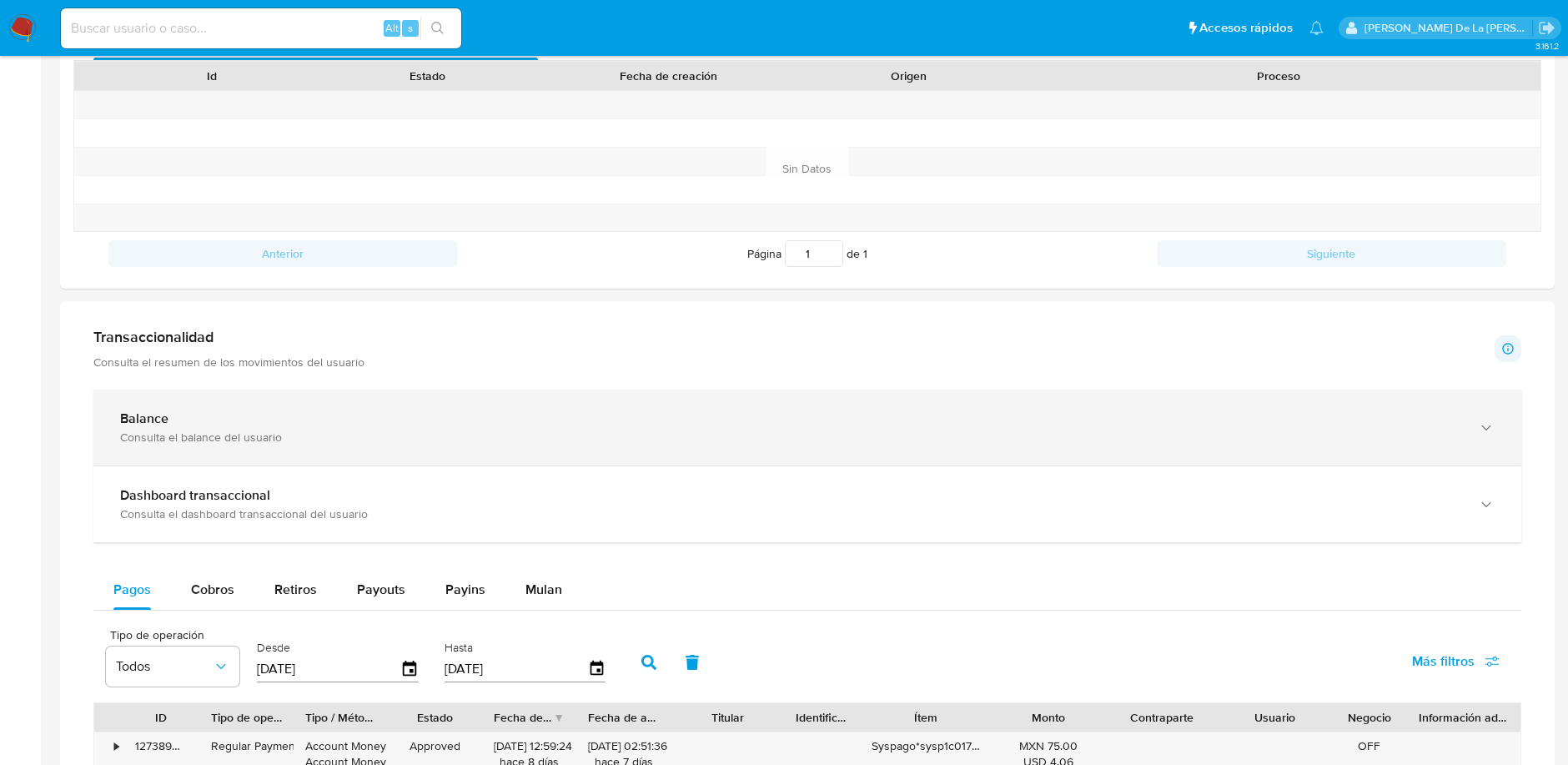
click at [212, 390] on div "Balance Consulta el balance del usuario" at bounding box center [807, 427] width 1428 height 76
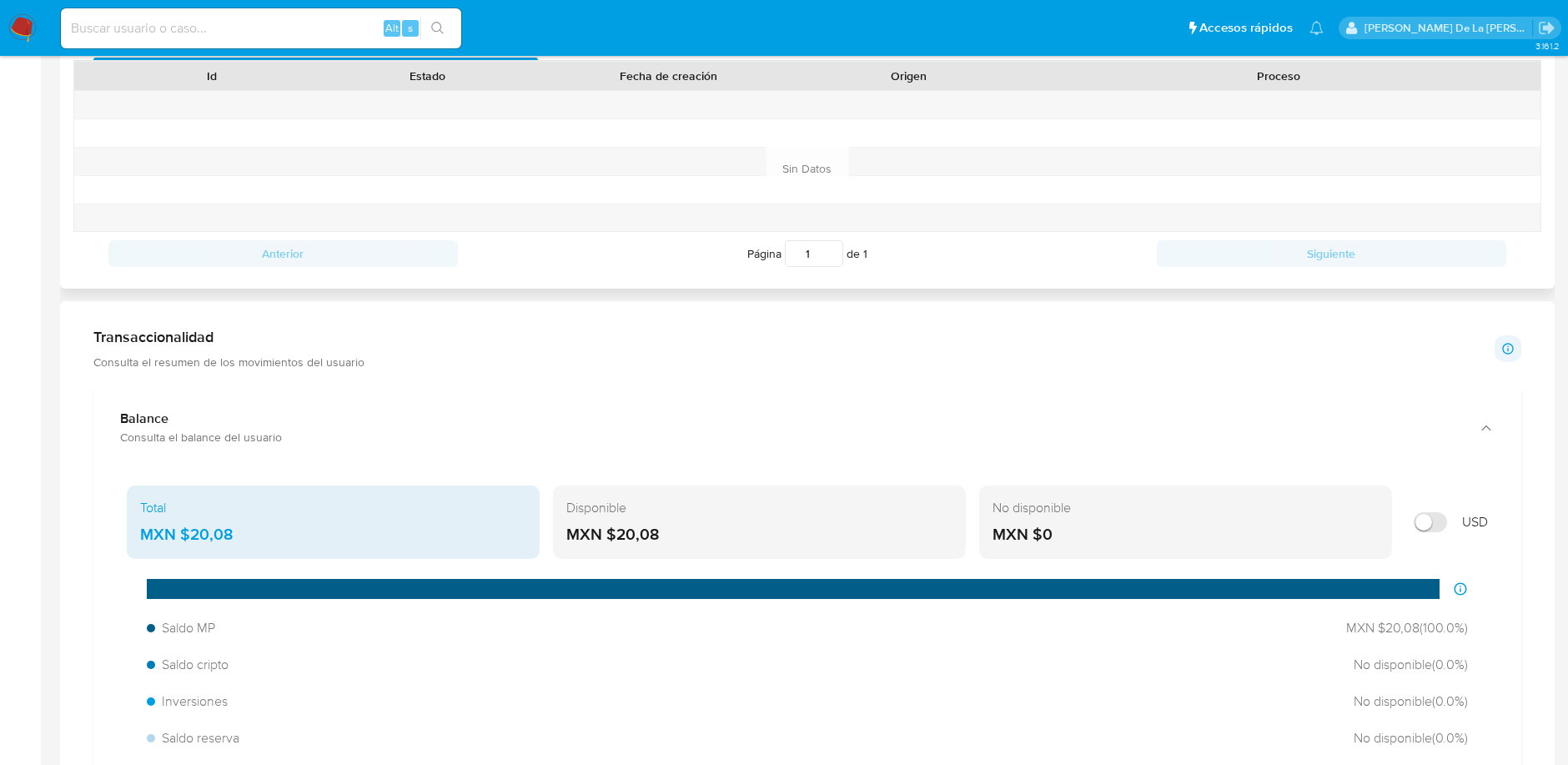
drag, startPoint x: 212, startPoint y: 386, endPoint x: 315, endPoint y: 183, distance: 227.6
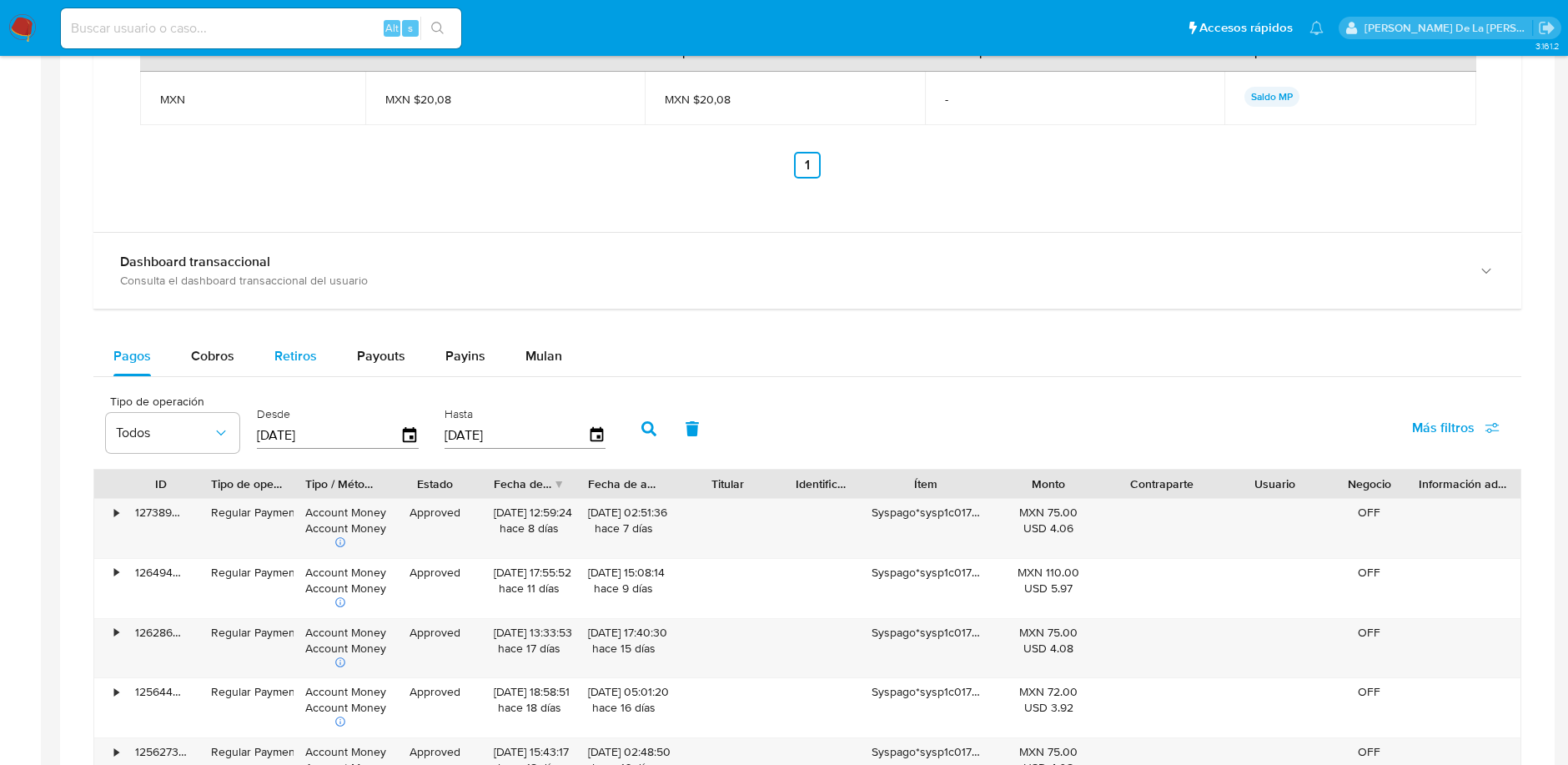
scroll to position [1399, 0]
click at [217, 351] on span "Cobros" at bounding box center [212, 353] width 44 height 19
select select "10"
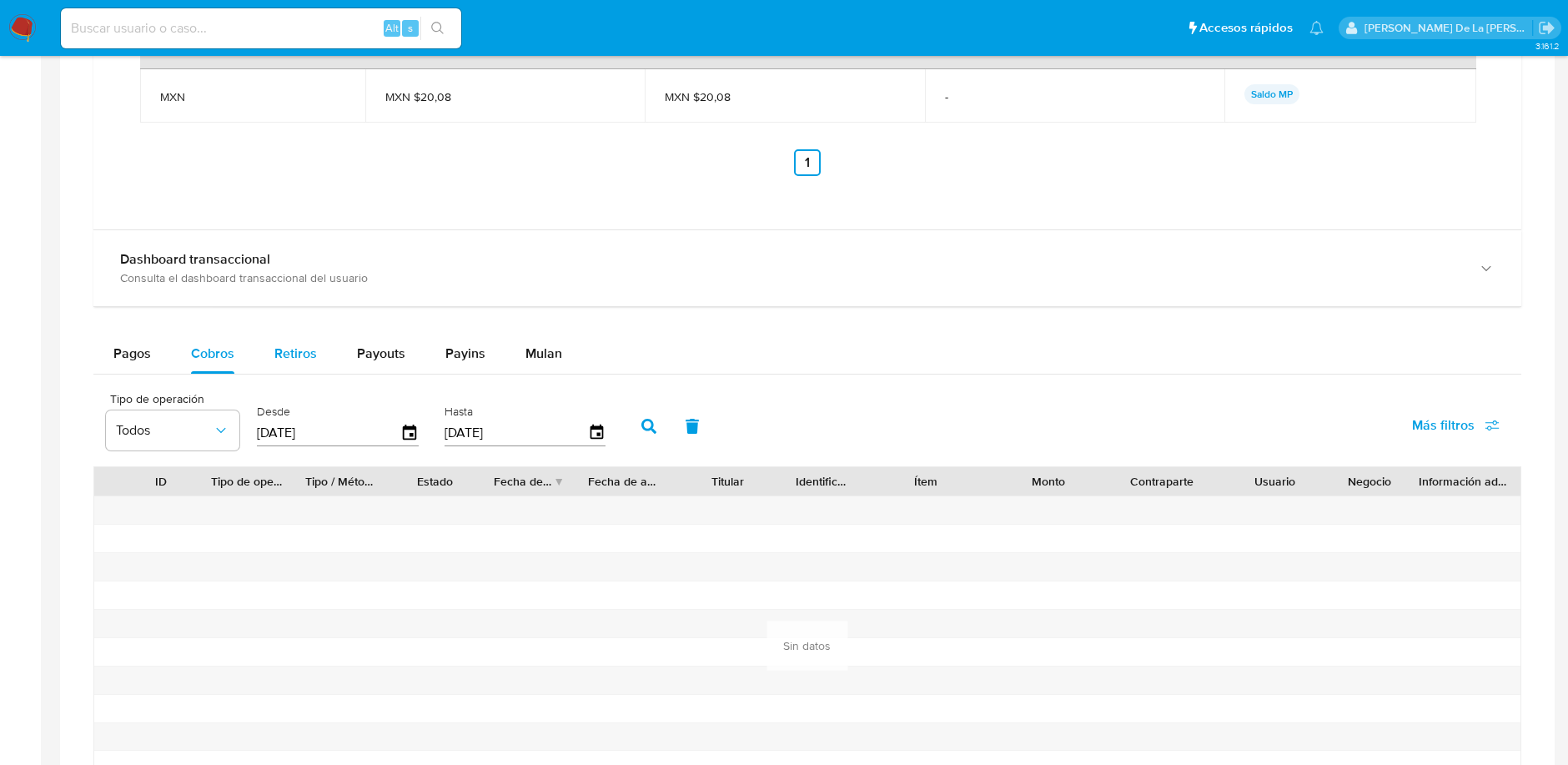
click at [300, 354] on span "Retiros" at bounding box center [296, 353] width 43 height 19
select select "10"
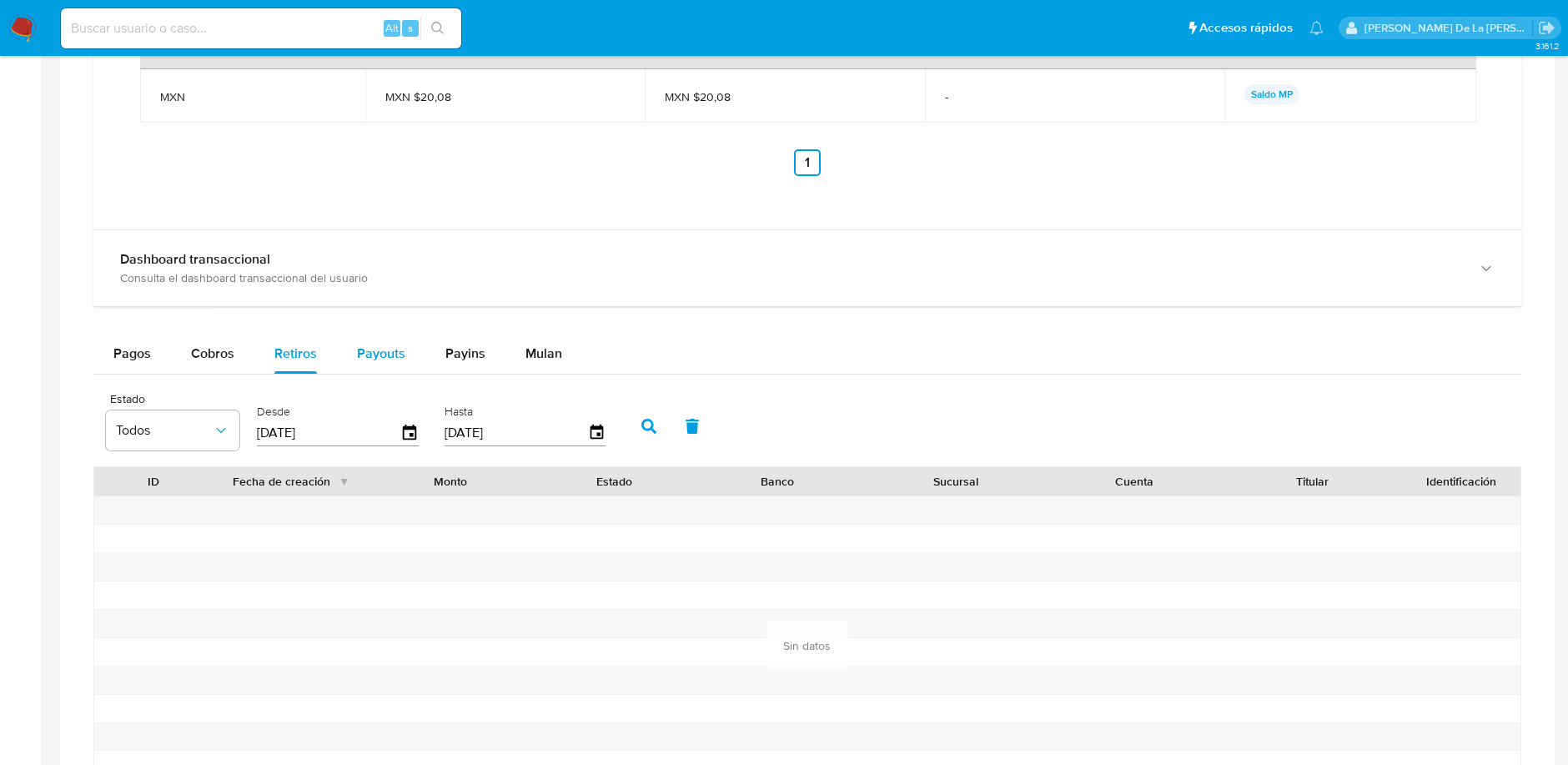
click at [390, 346] on span "Payouts" at bounding box center [380, 353] width 49 height 19
select select "10"
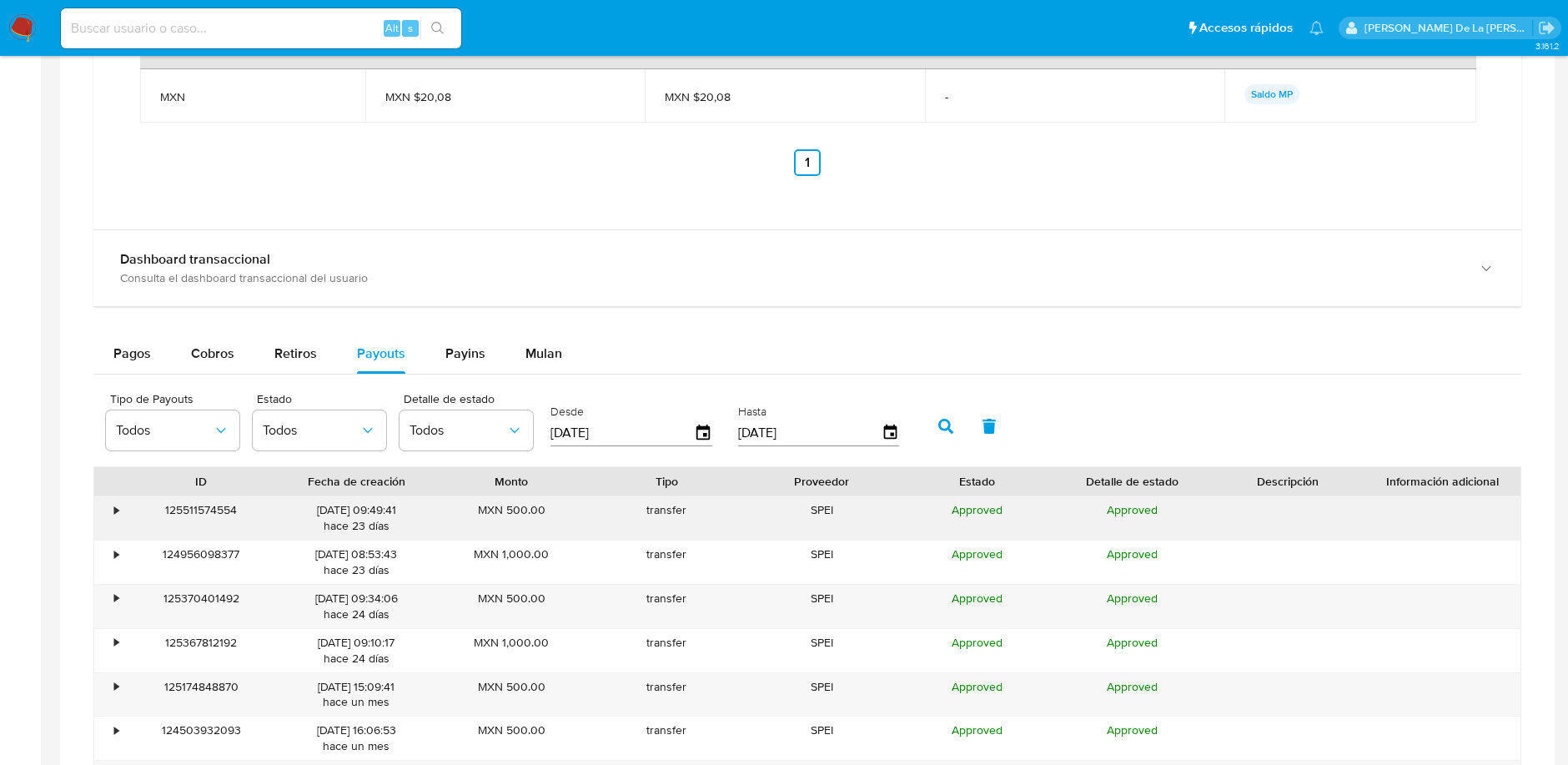
click at [104, 501] on div "•" at bounding box center [108, 518] width 29 height 43
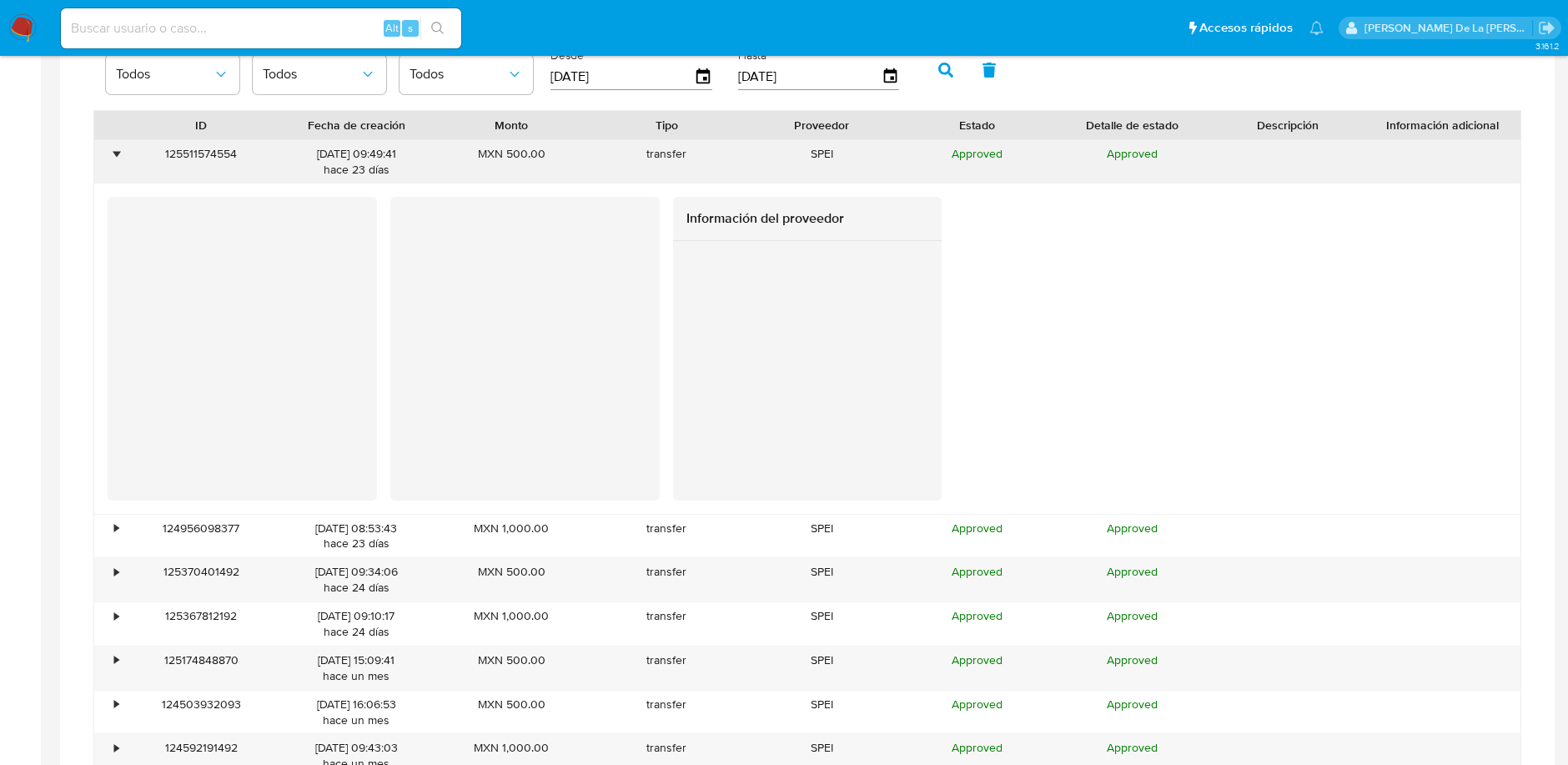
scroll to position [1755, 0]
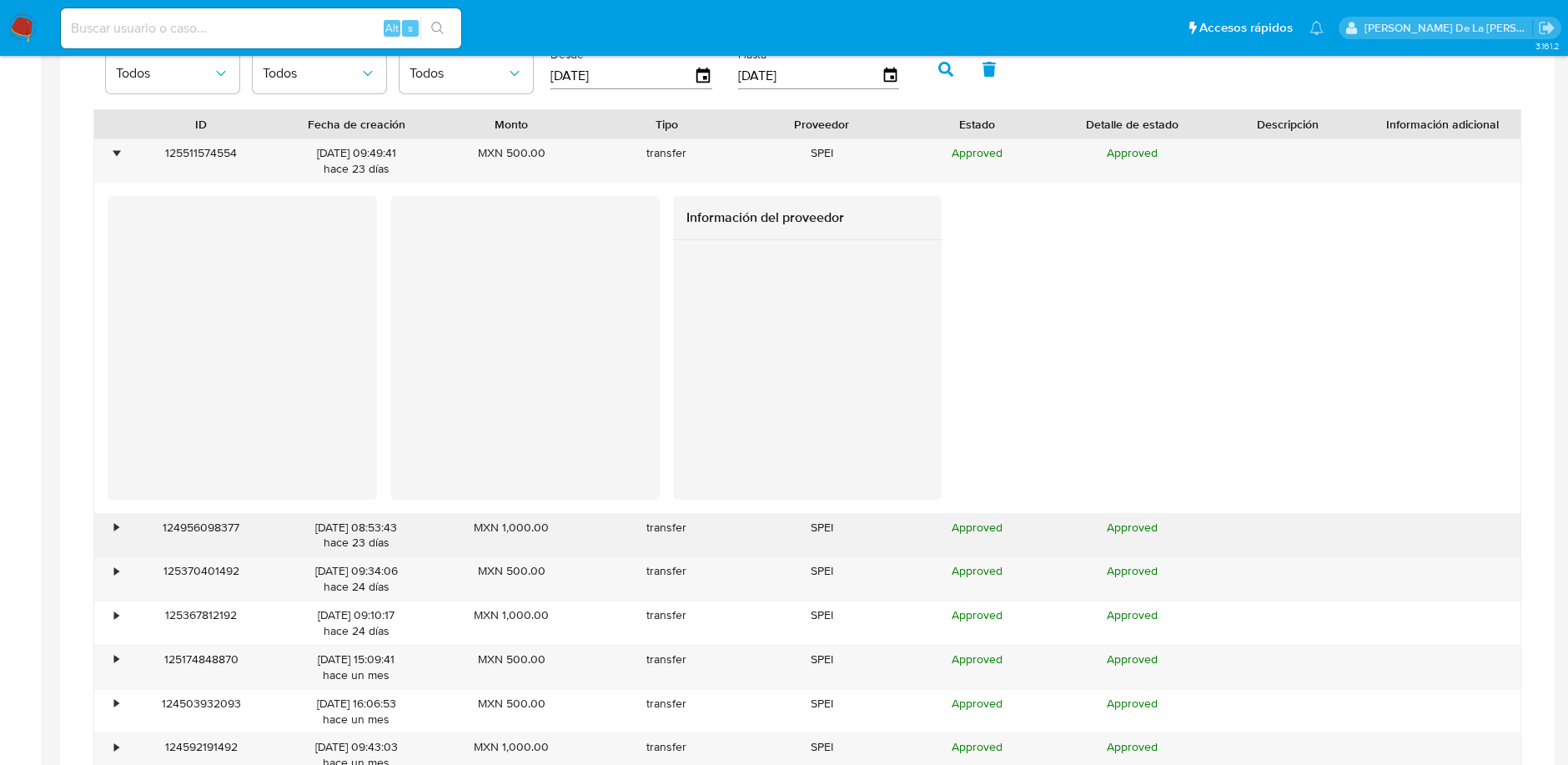
click at [119, 523] on div "•" at bounding box center [116, 527] width 4 height 16
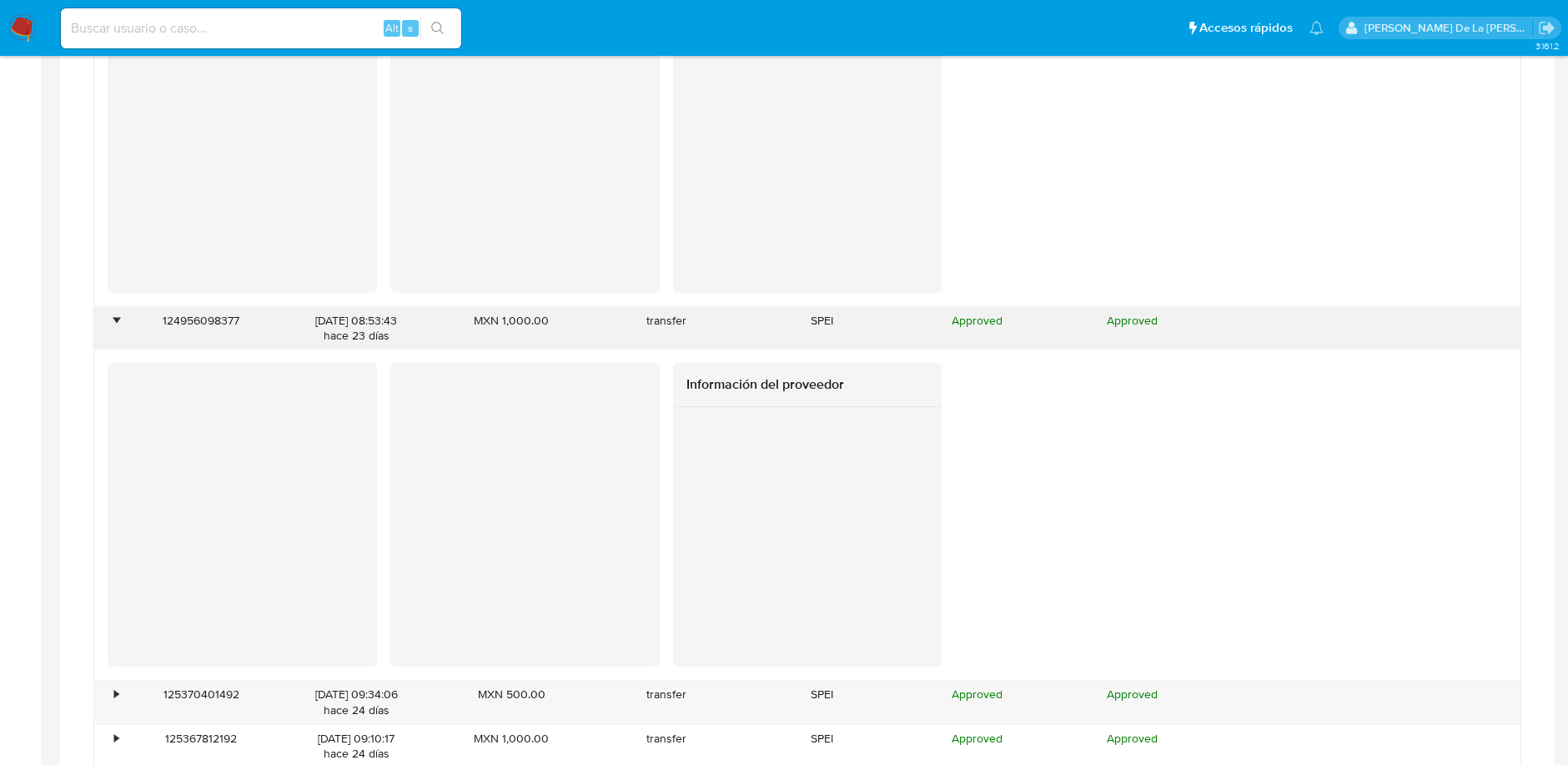
scroll to position [2275, 0]
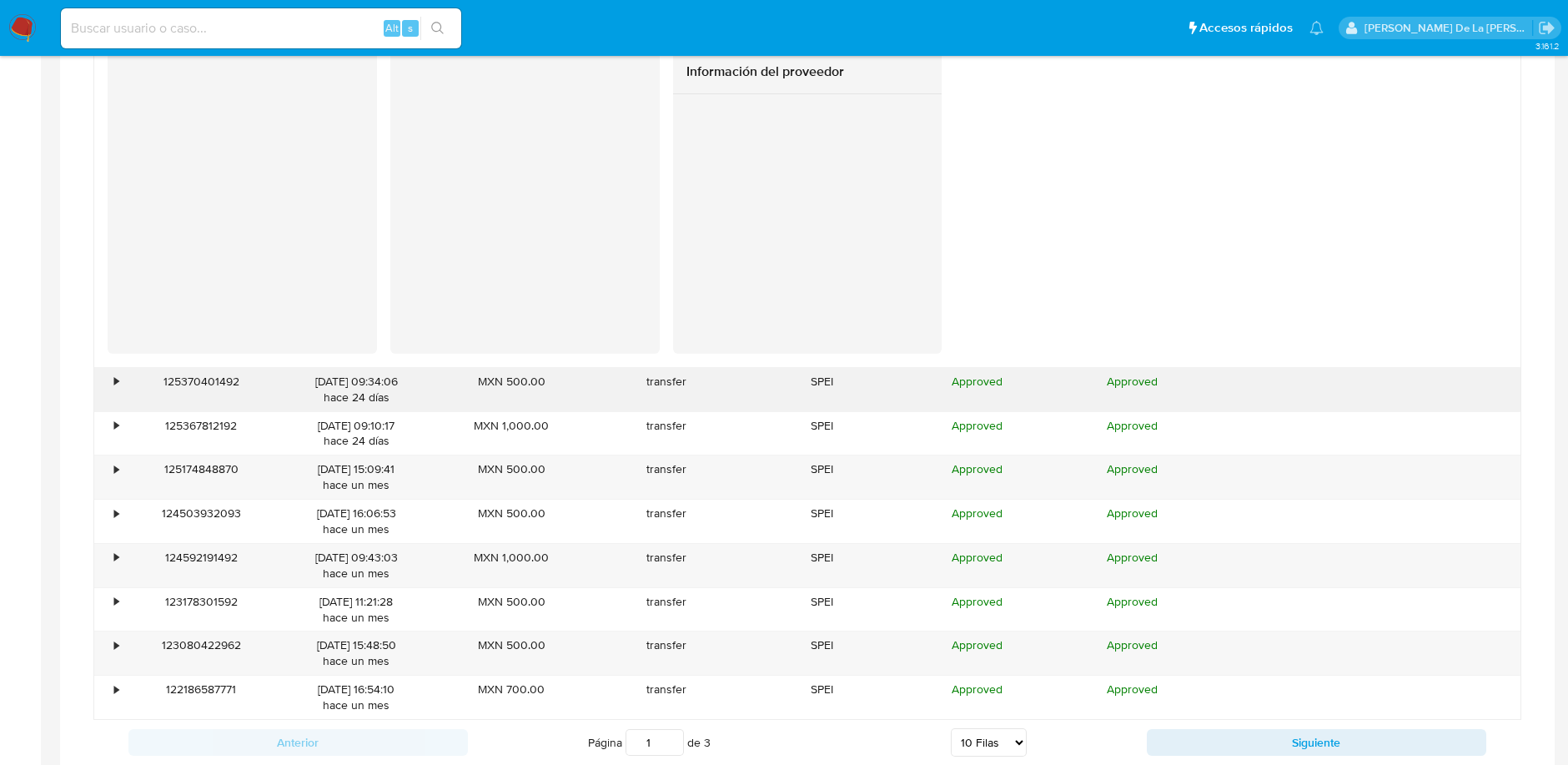
click at [114, 374] on div "•" at bounding box center [116, 381] width 4 height 16
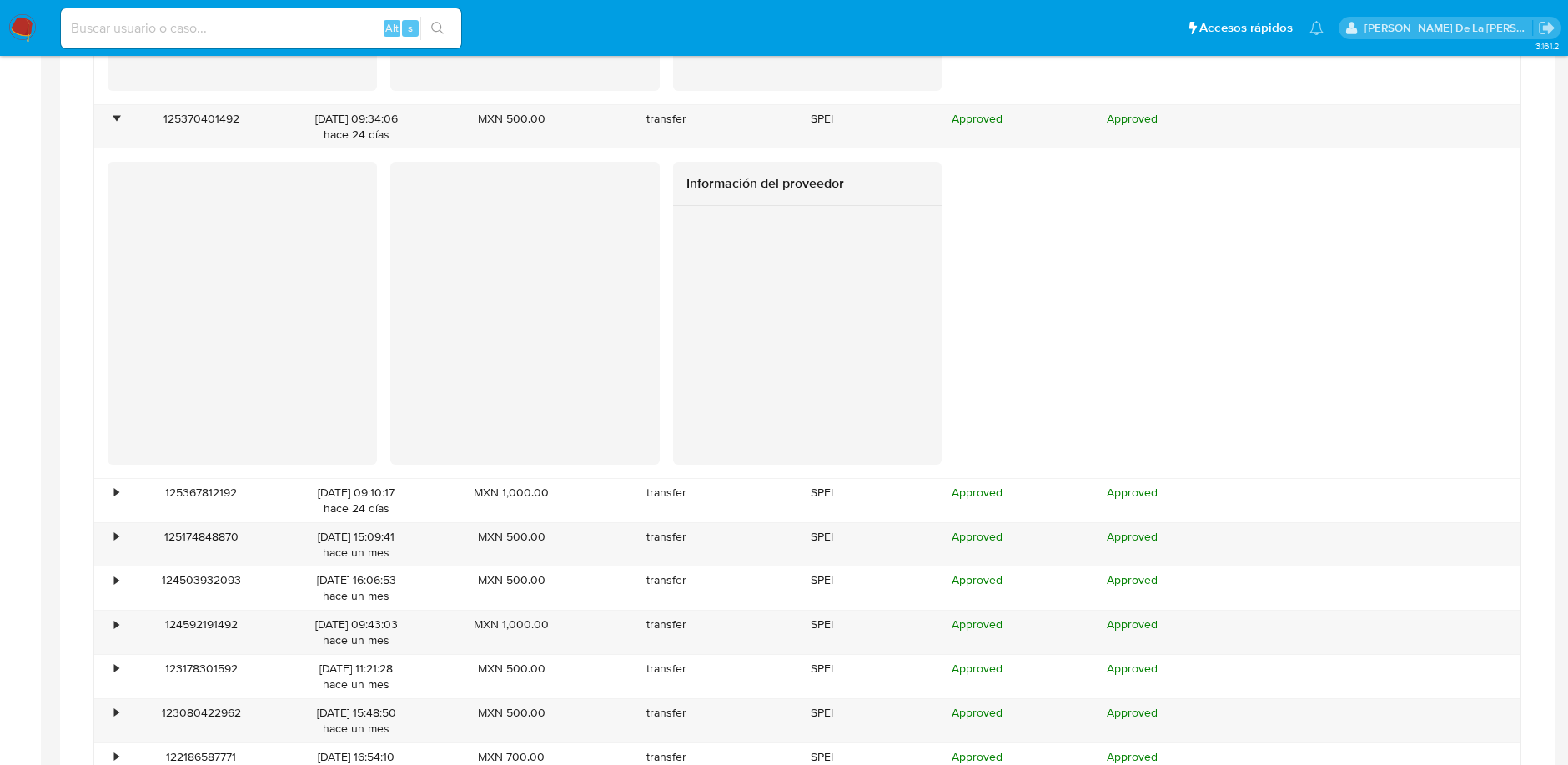
scroll to position [2538, 0]
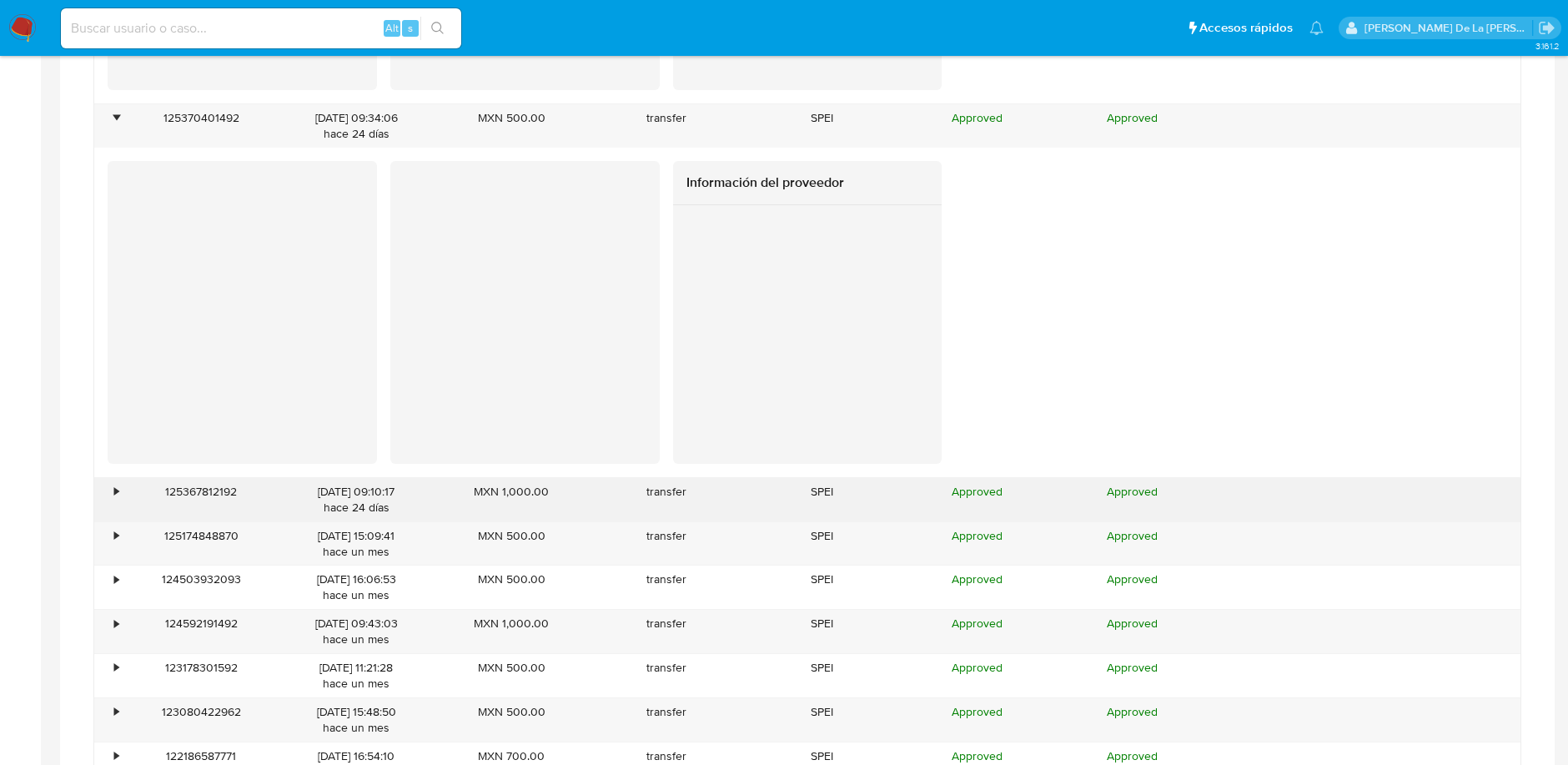
click at [124, 478] on div "125367812192" at bounding box center [201, 499] width 155 height 43
click at [117, 484] on div "•" at bounding box center [116, 491] width 4 height 16
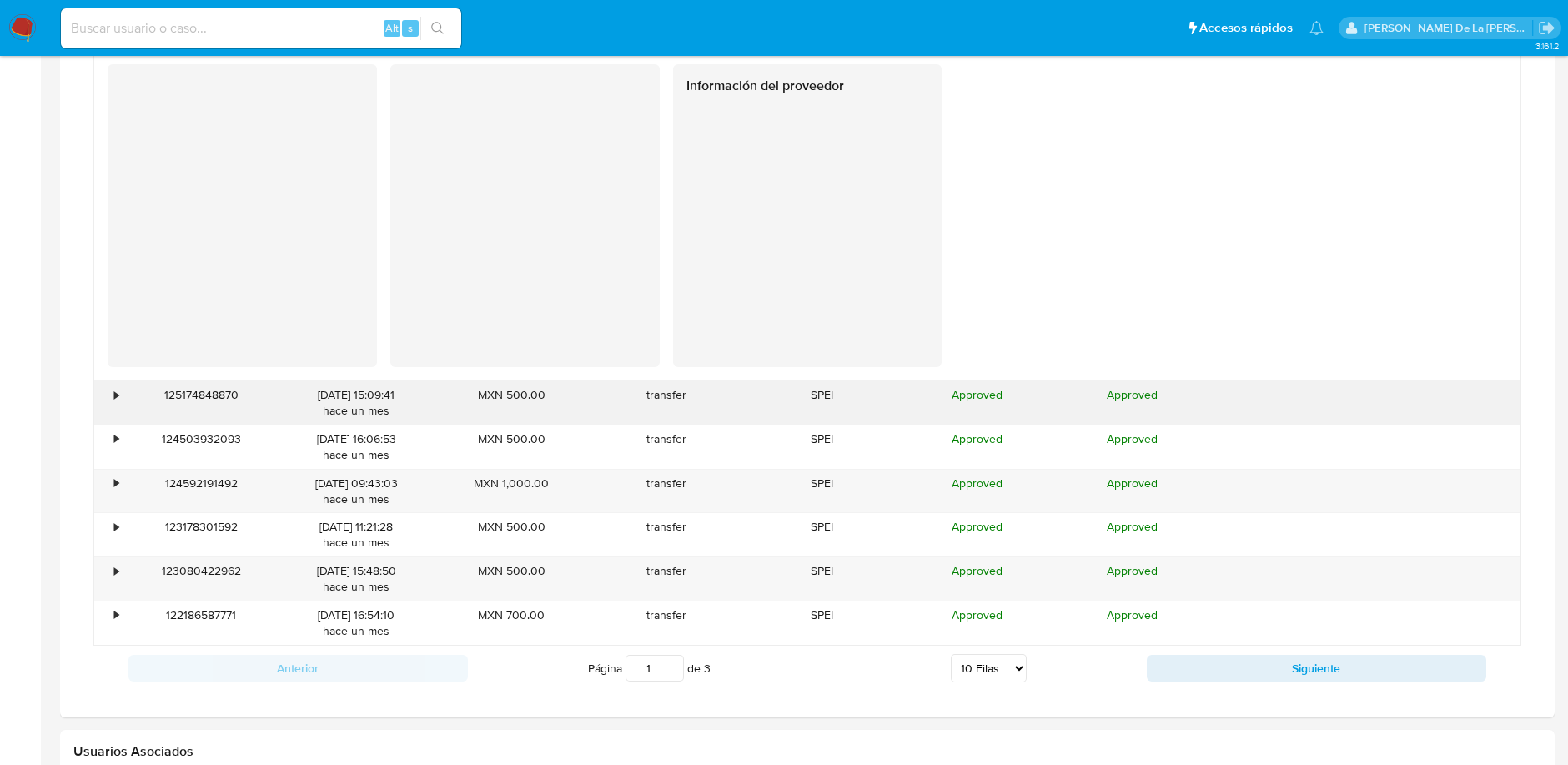
scroll to position [3094, 0]
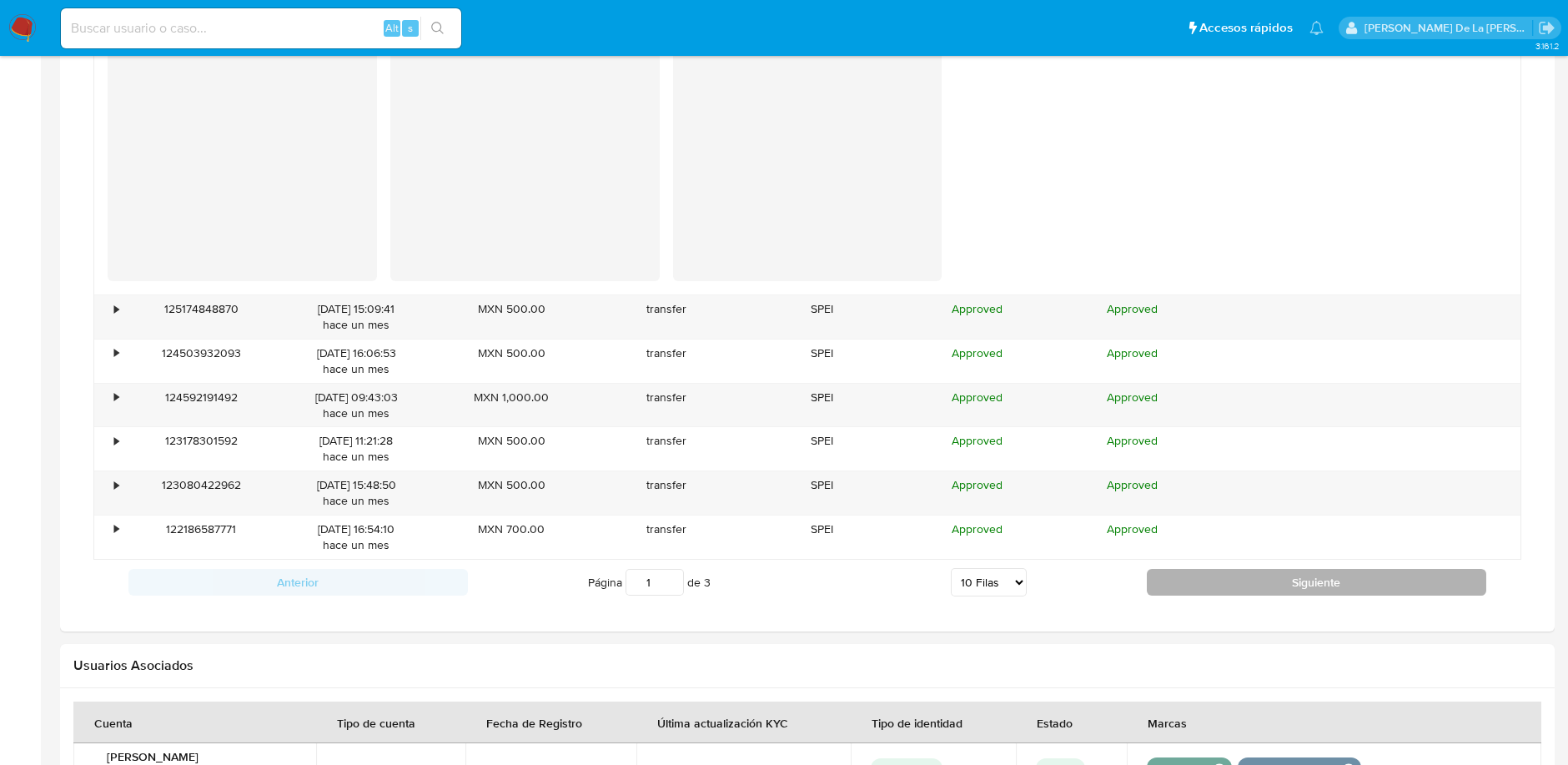
click at [1197, 571] on button "Siguiente" at bounding box center [1316, 582] width 340 height 26
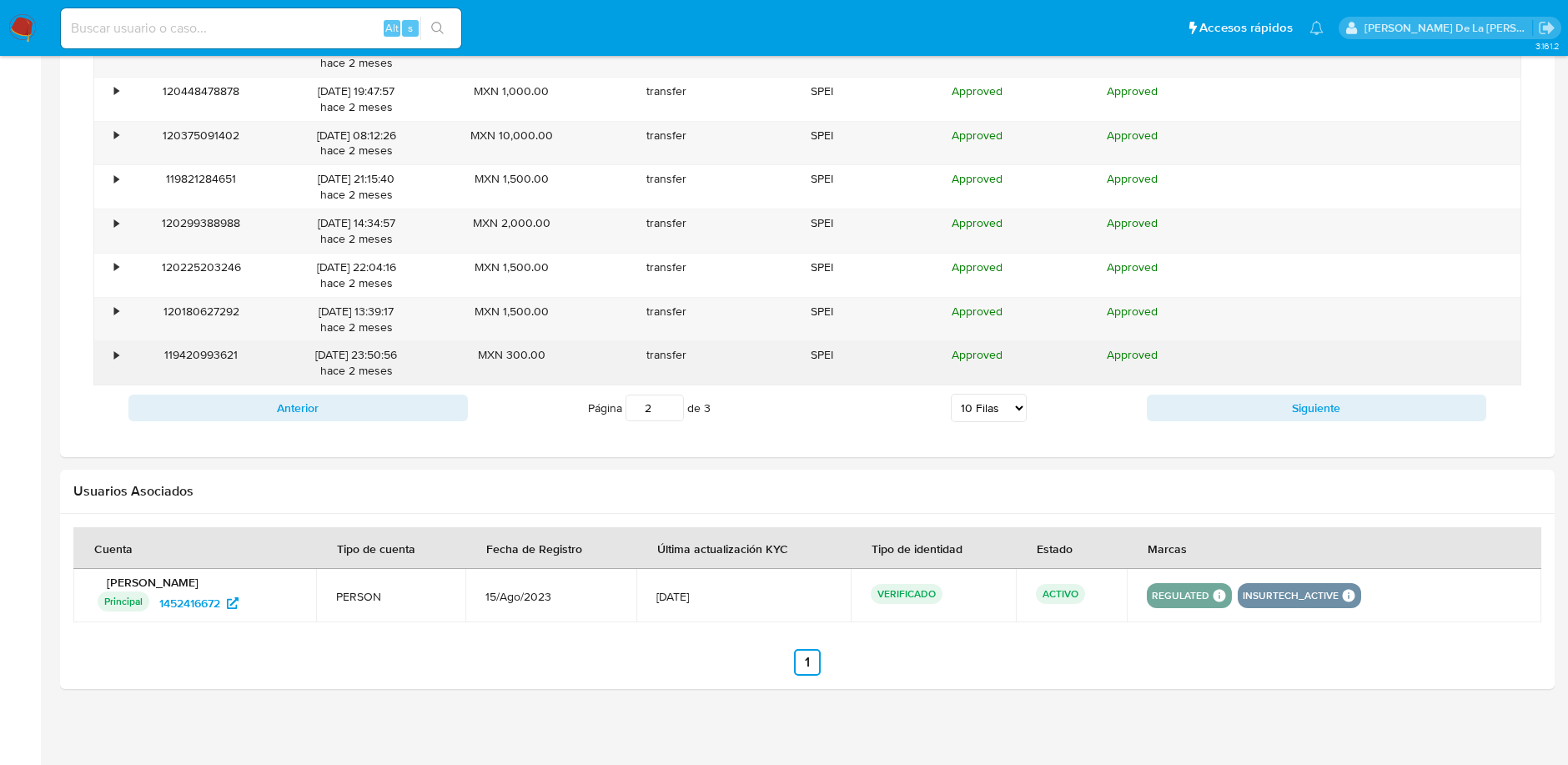
scroll to position [1656, 0]
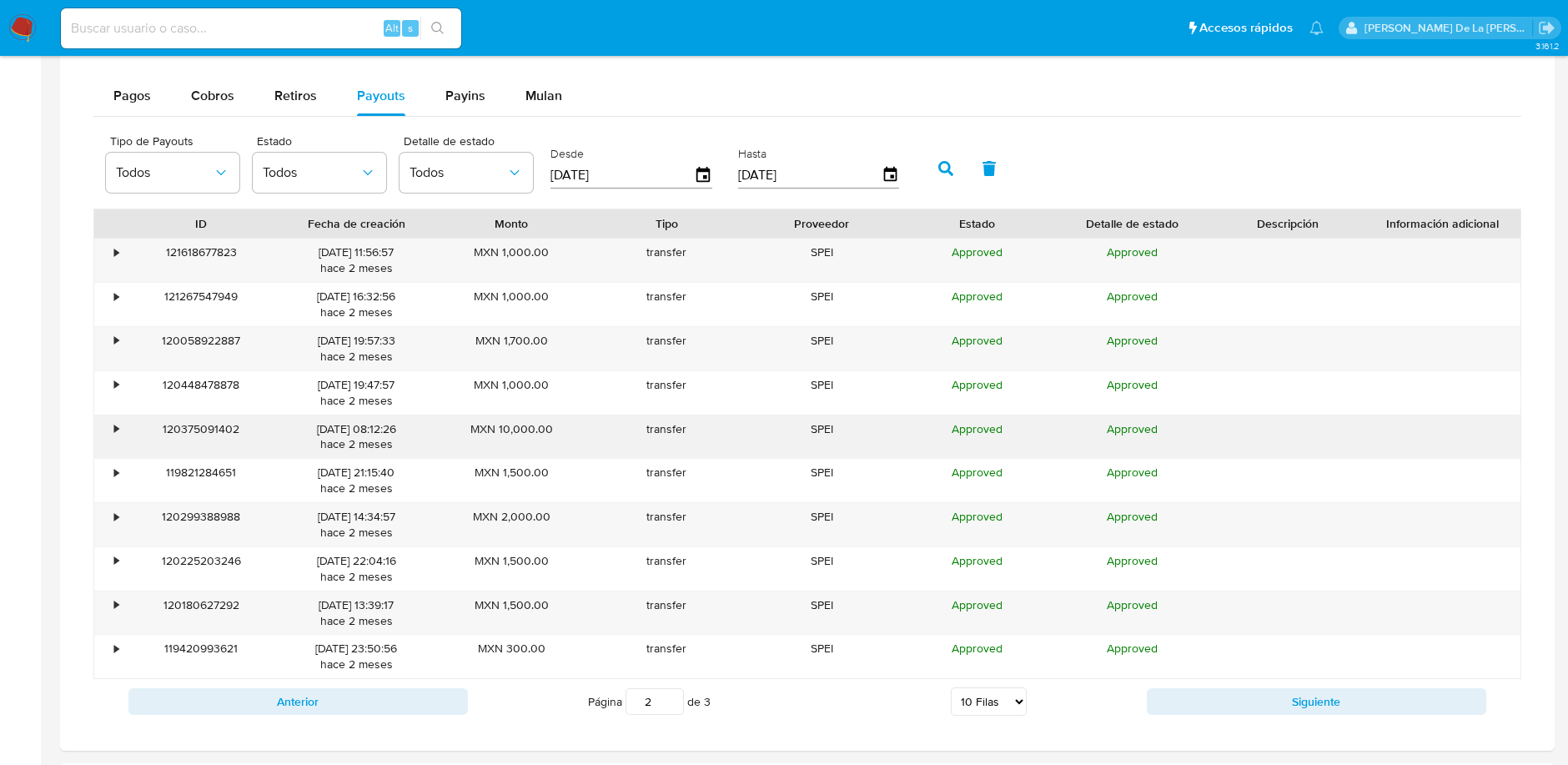
click at [115, 415] on div "•" at bounding box center [108, 437] width 29 height 43
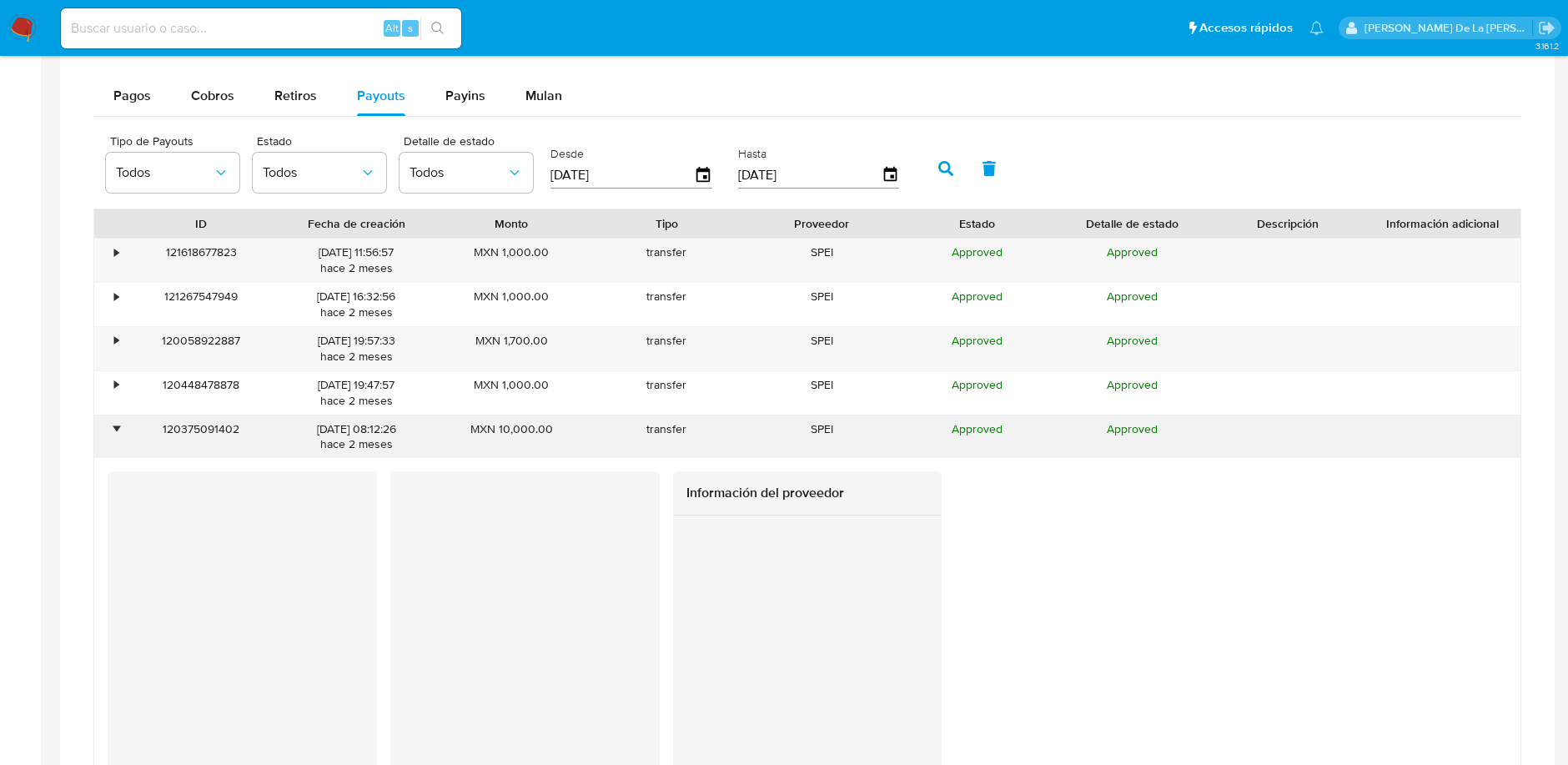
click at [115, 415] on div "•" at bounding box center [108, 437] width 29 height 43
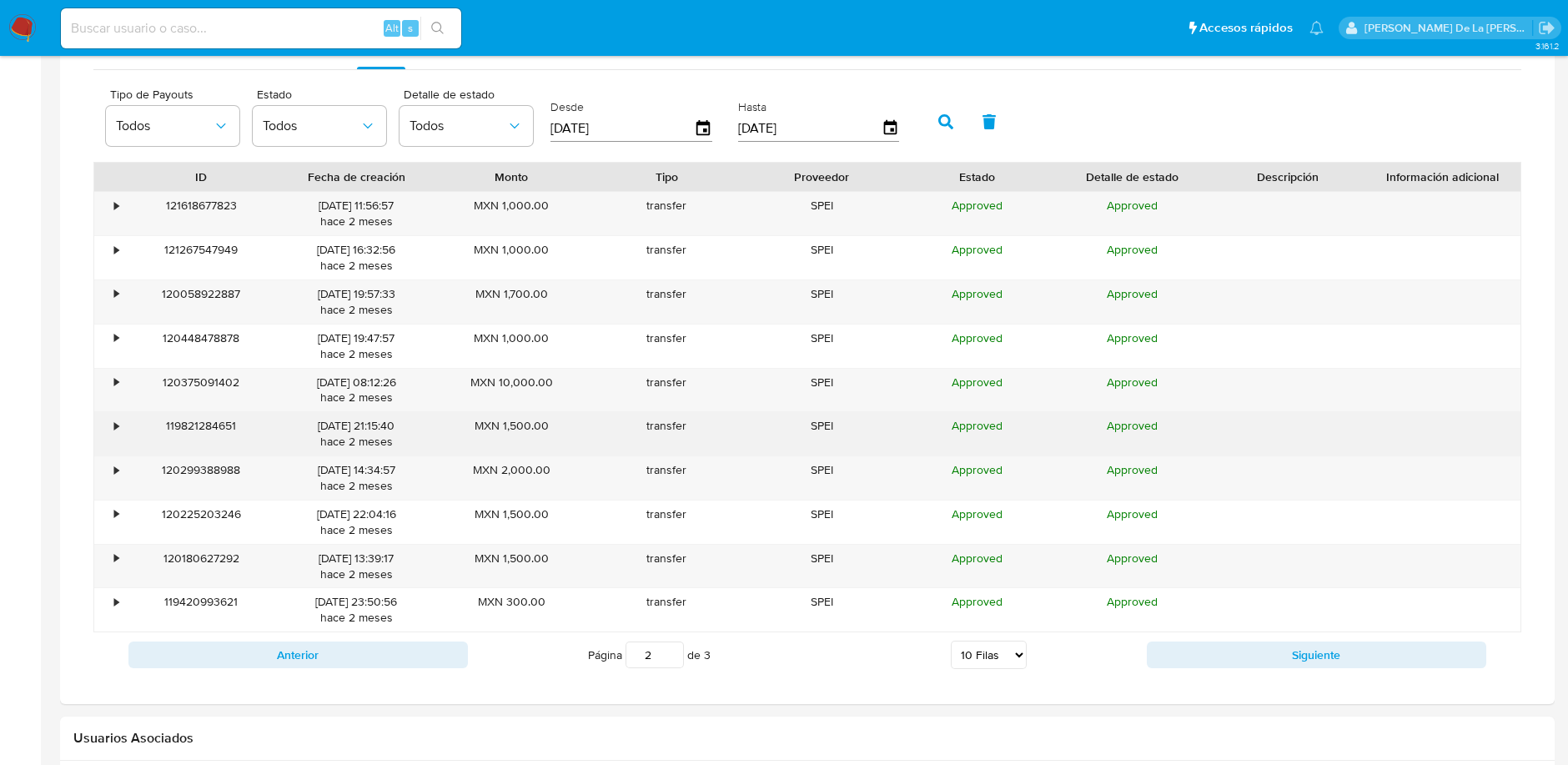
scroll to position [1706, 0]
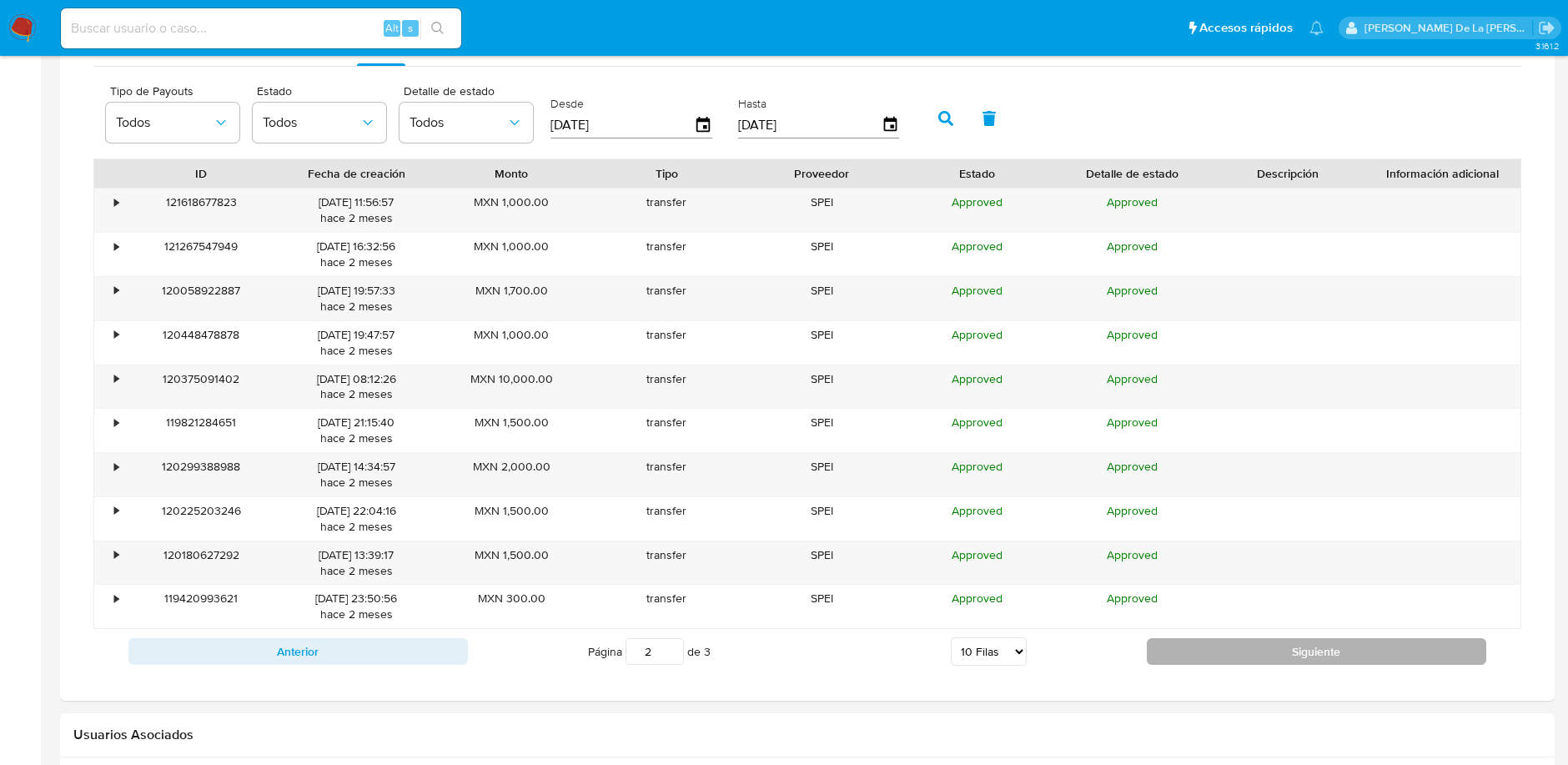
click at [1239, 640] on button "Siguiente" at bounding box center [1316, 651] width 340 height 26
type input "3"
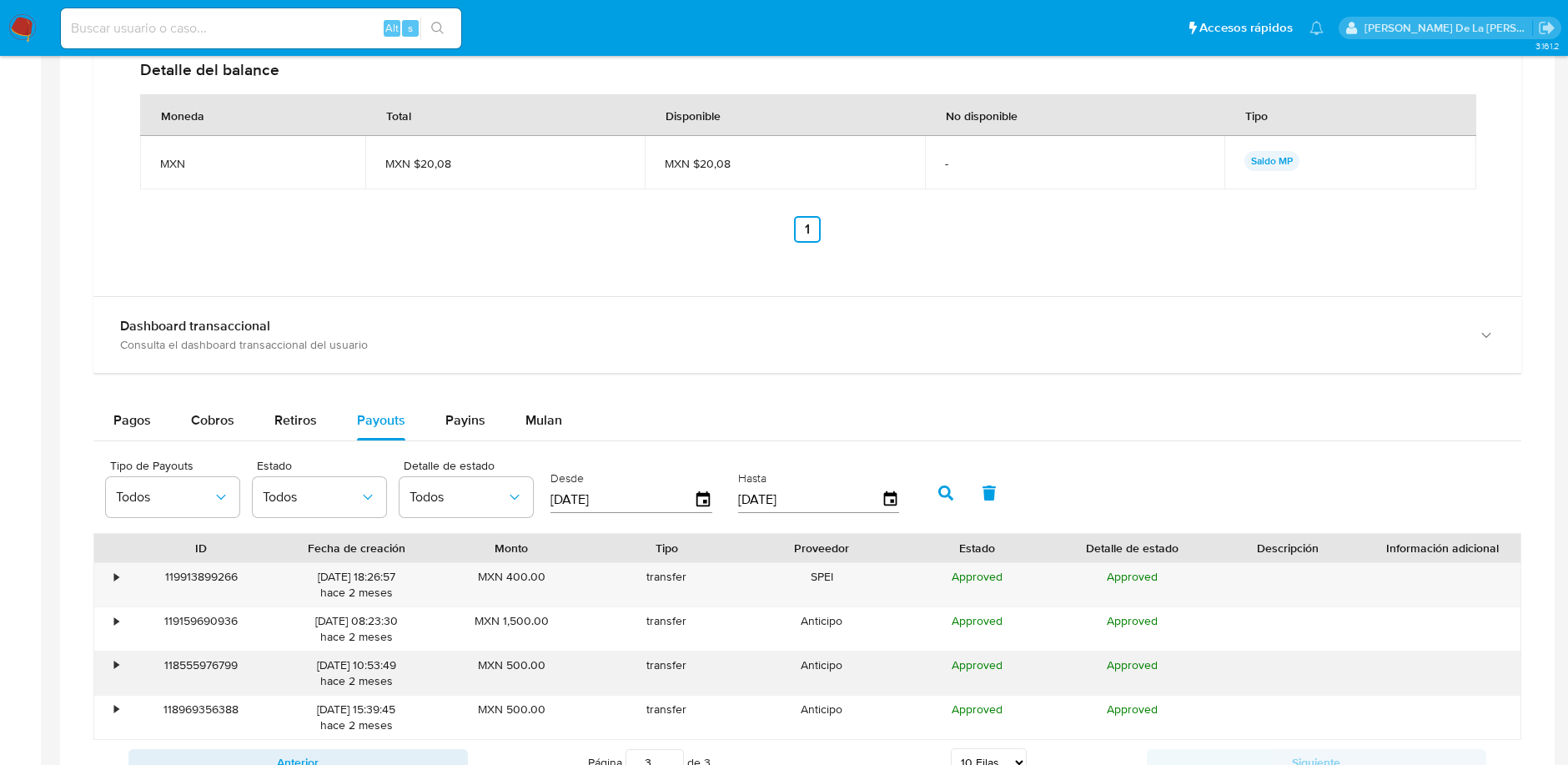
scroll to position [1324, 0]
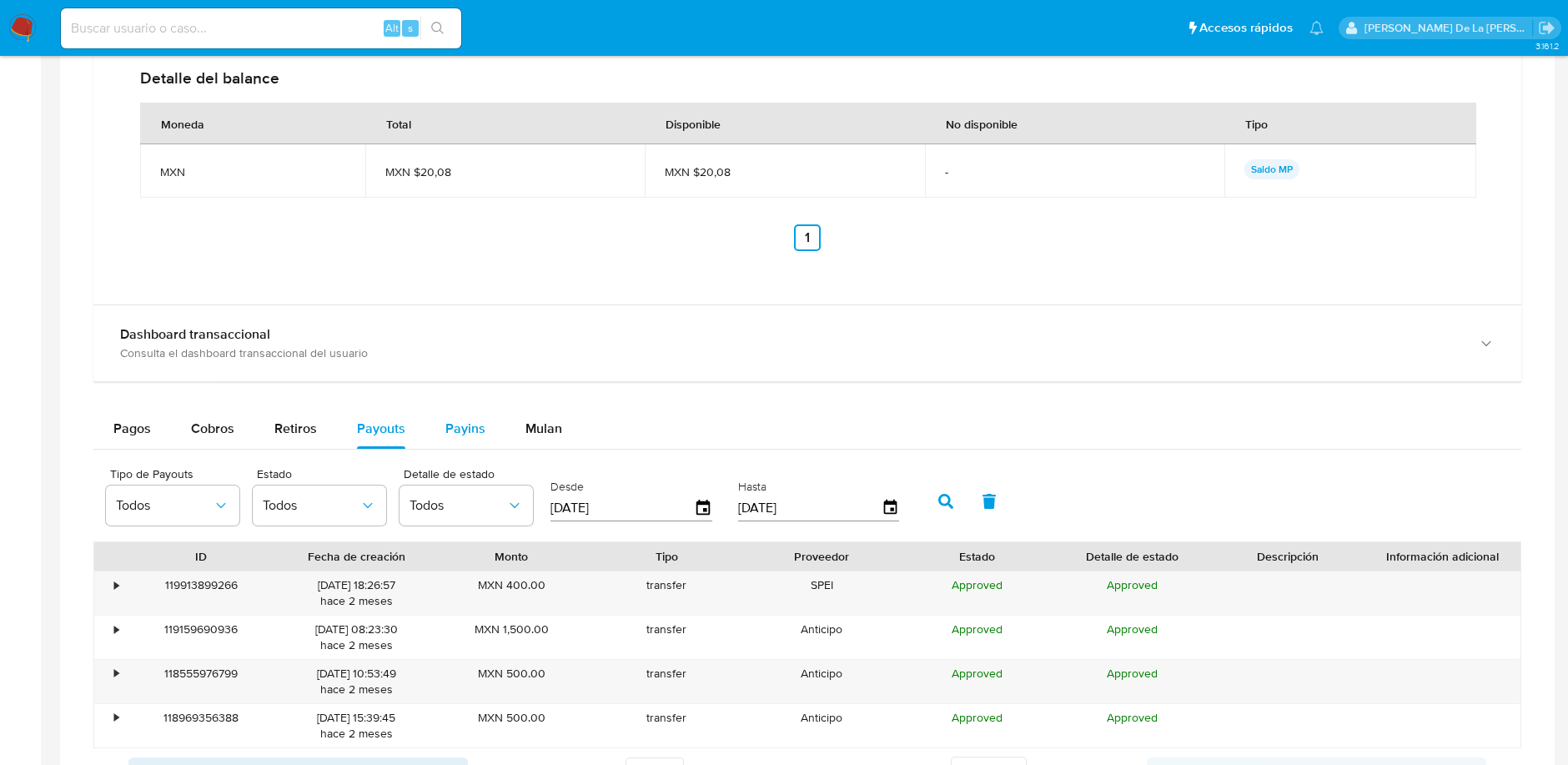
click at [462, 420] on span "Payins" at bounding box center [465, 428] width 40 height 19
select select "10"
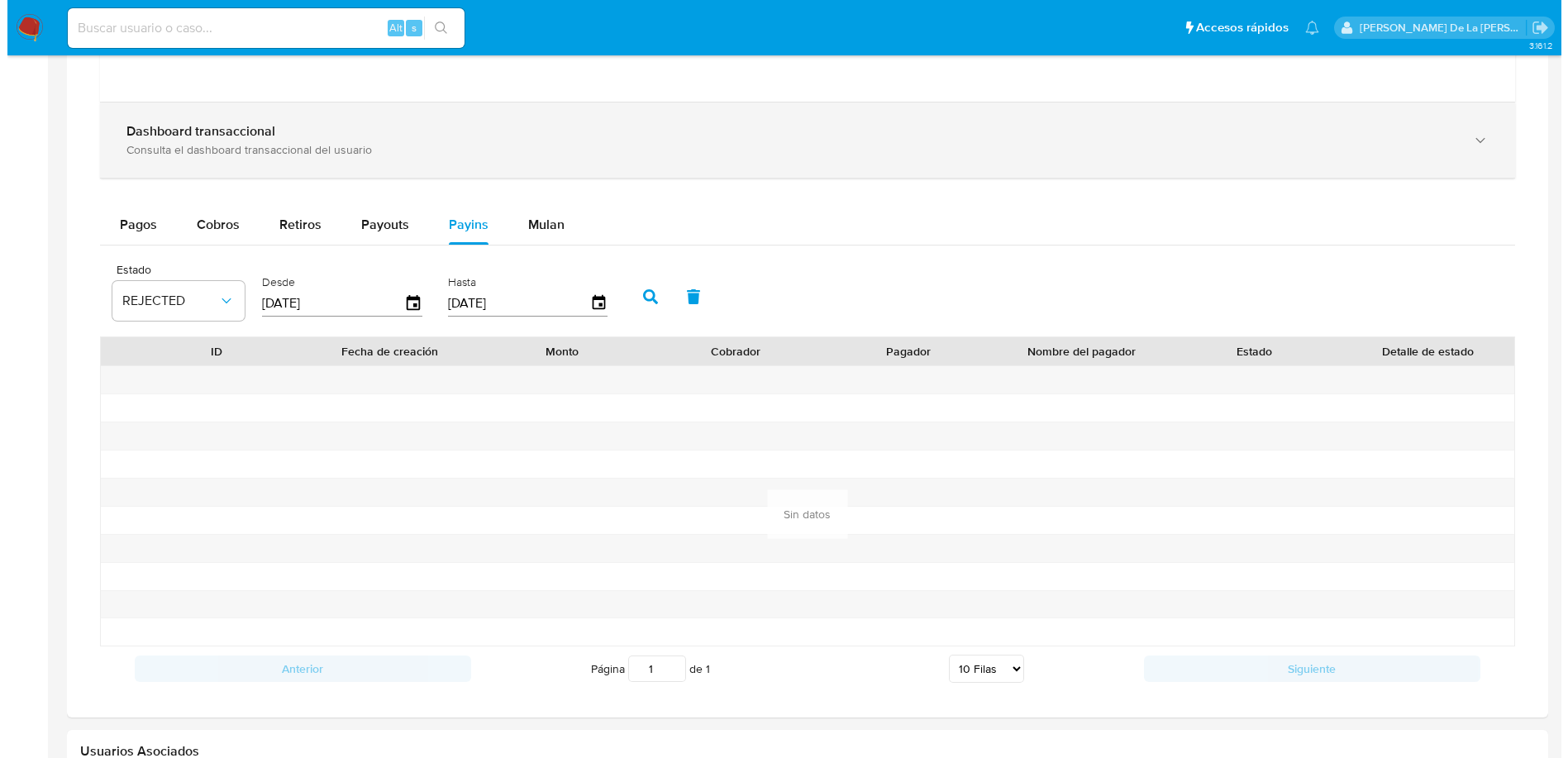
scroll to position [1513, 0]
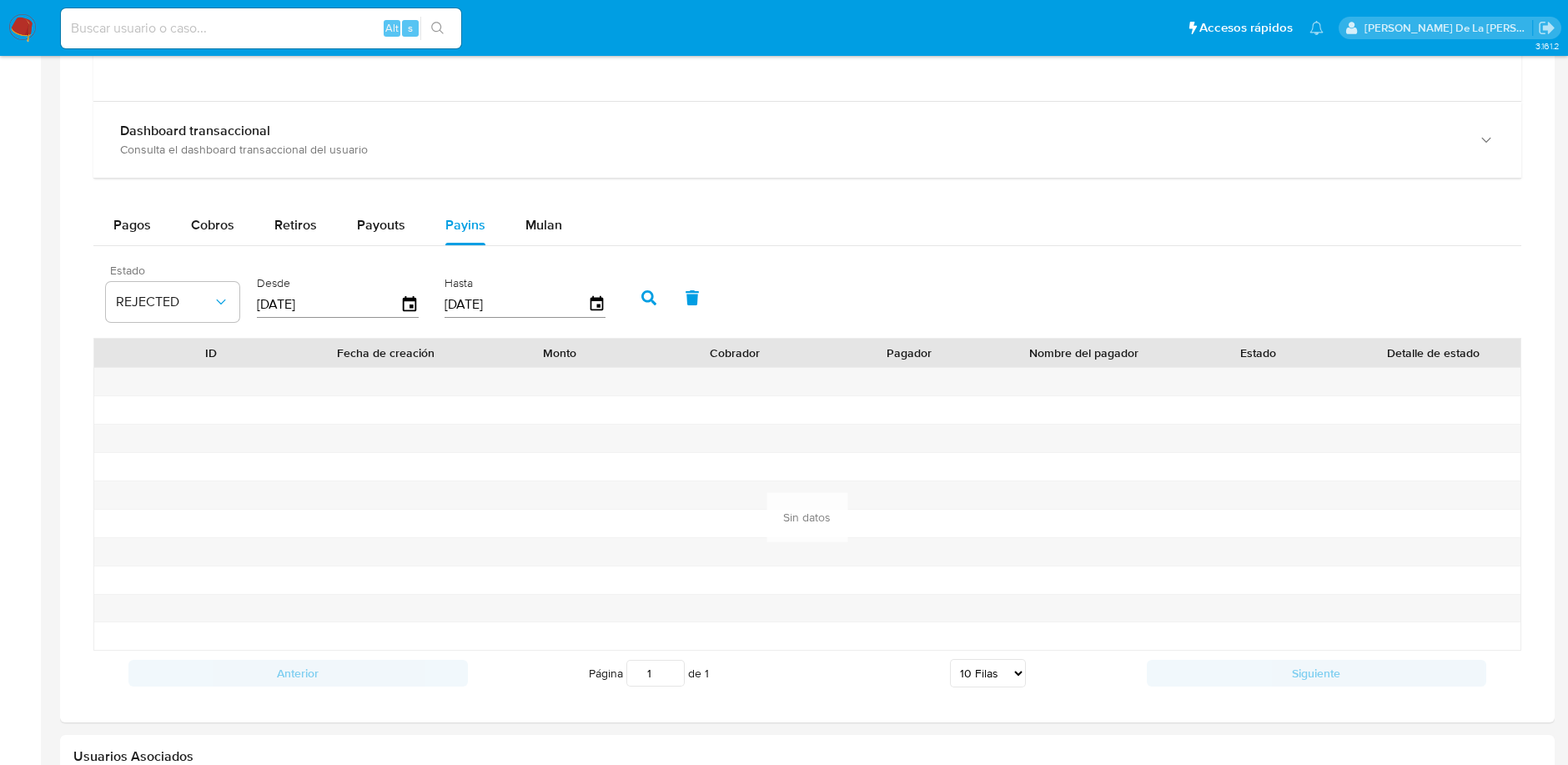
click at [226, 275] on div "Estado REJECTED" at bounding box center [172, 293] width 133 height 57
click at [205, 293] on span "REJECTED" at bounding box center [164, 302] width 96 height 17
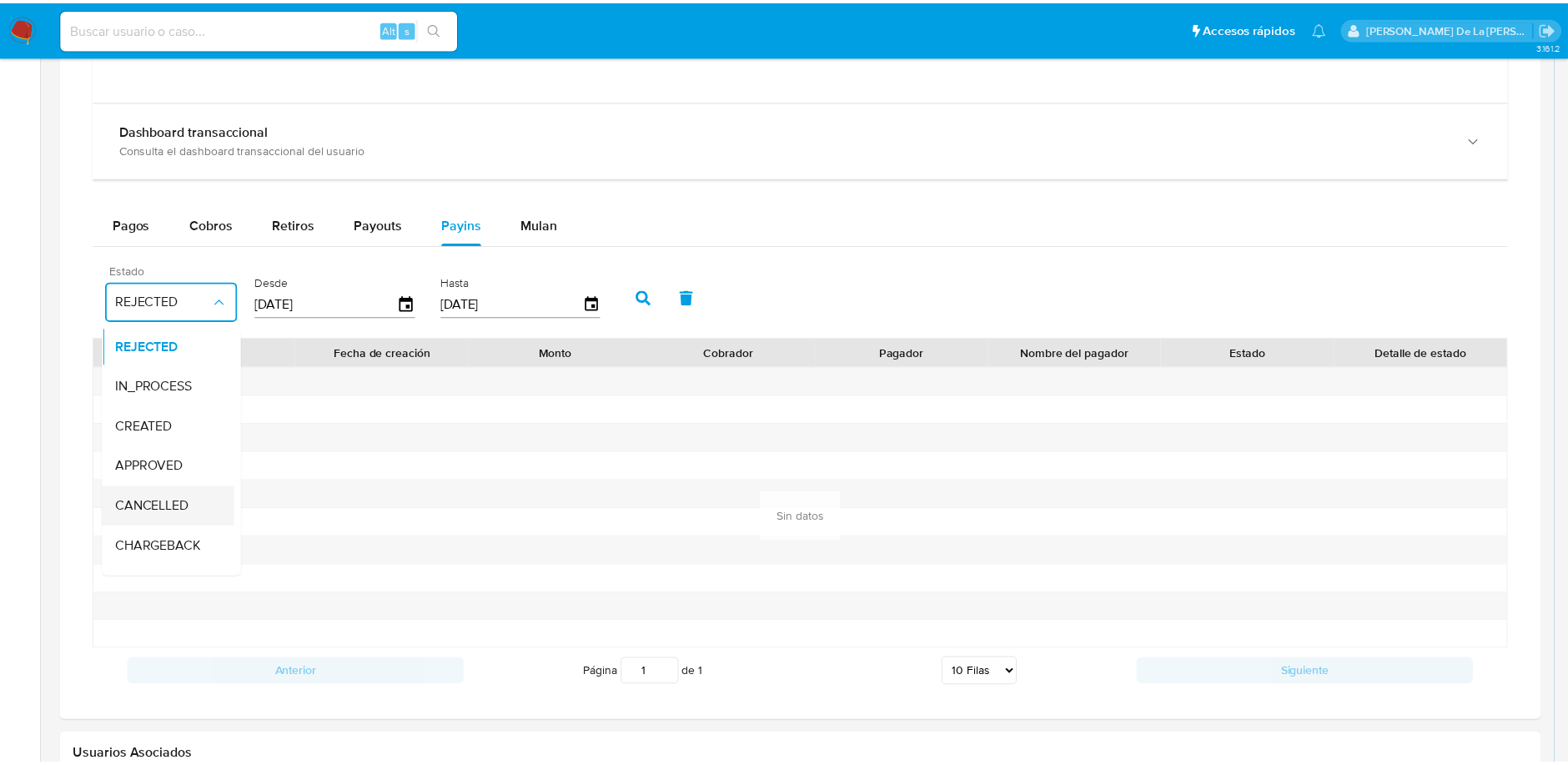
scroll to position [124, 0]
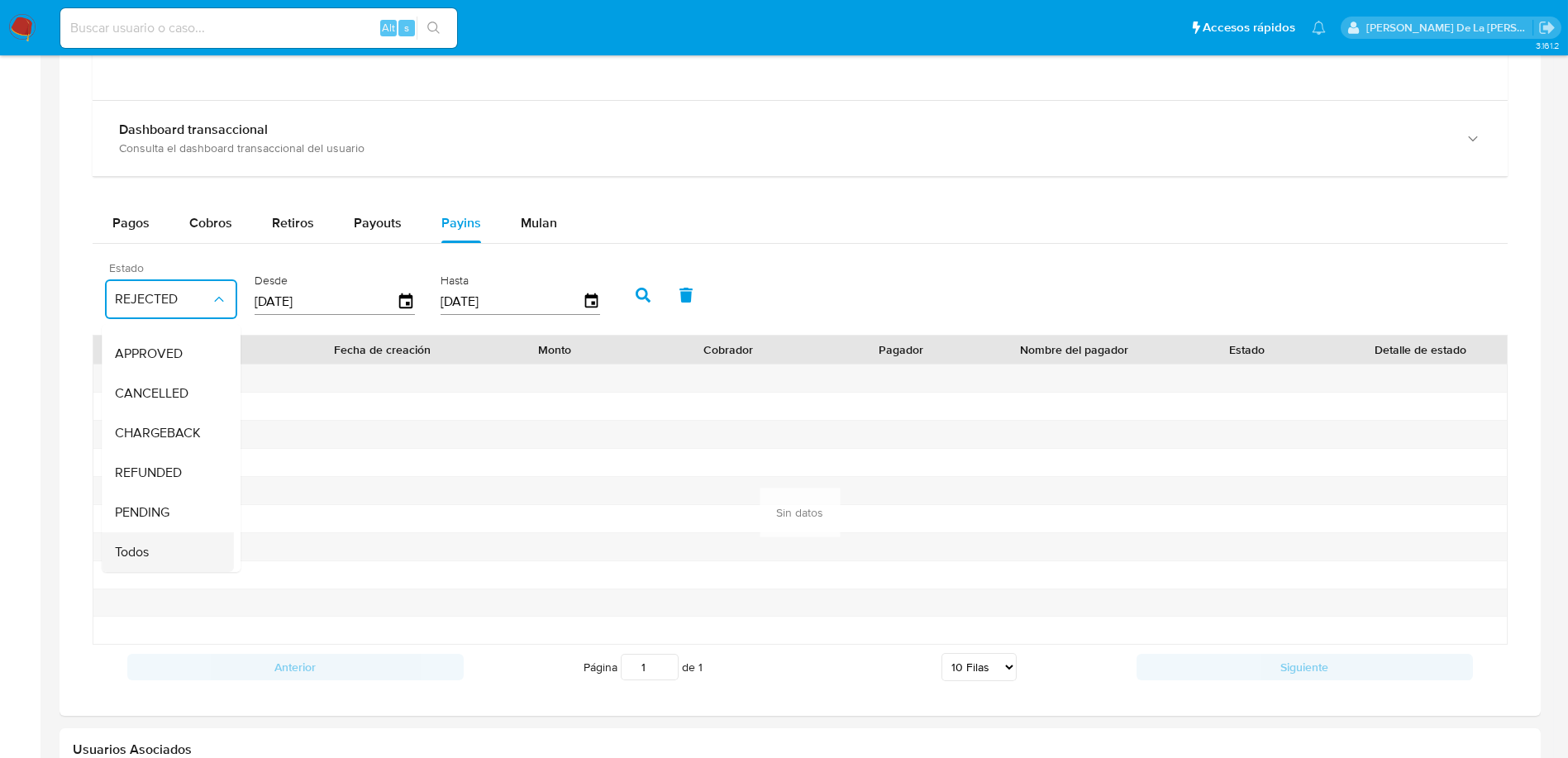
click at [132, 543] on span "Todos" at bounding box center [132, 552] width 34 height 17
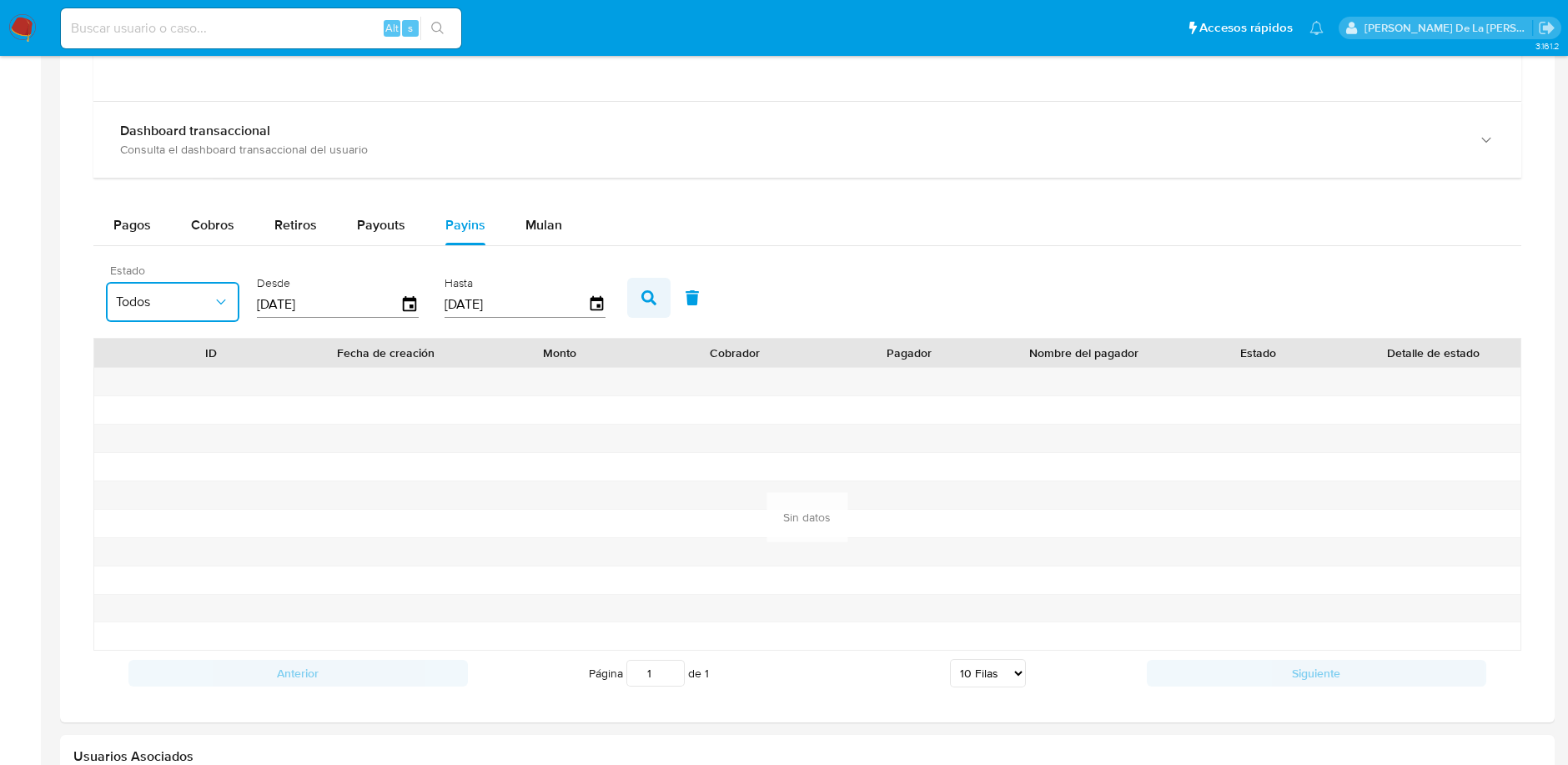
click at [627, 296] on button "button" at bounding box center [648, 298] width 44 height 40
click at [642, 298] on icon "button" at bounding box center [649, 298] width 15 height 15
click at [396, 301] on icon "button" at bounding box center [409, 304] width 29 height 29
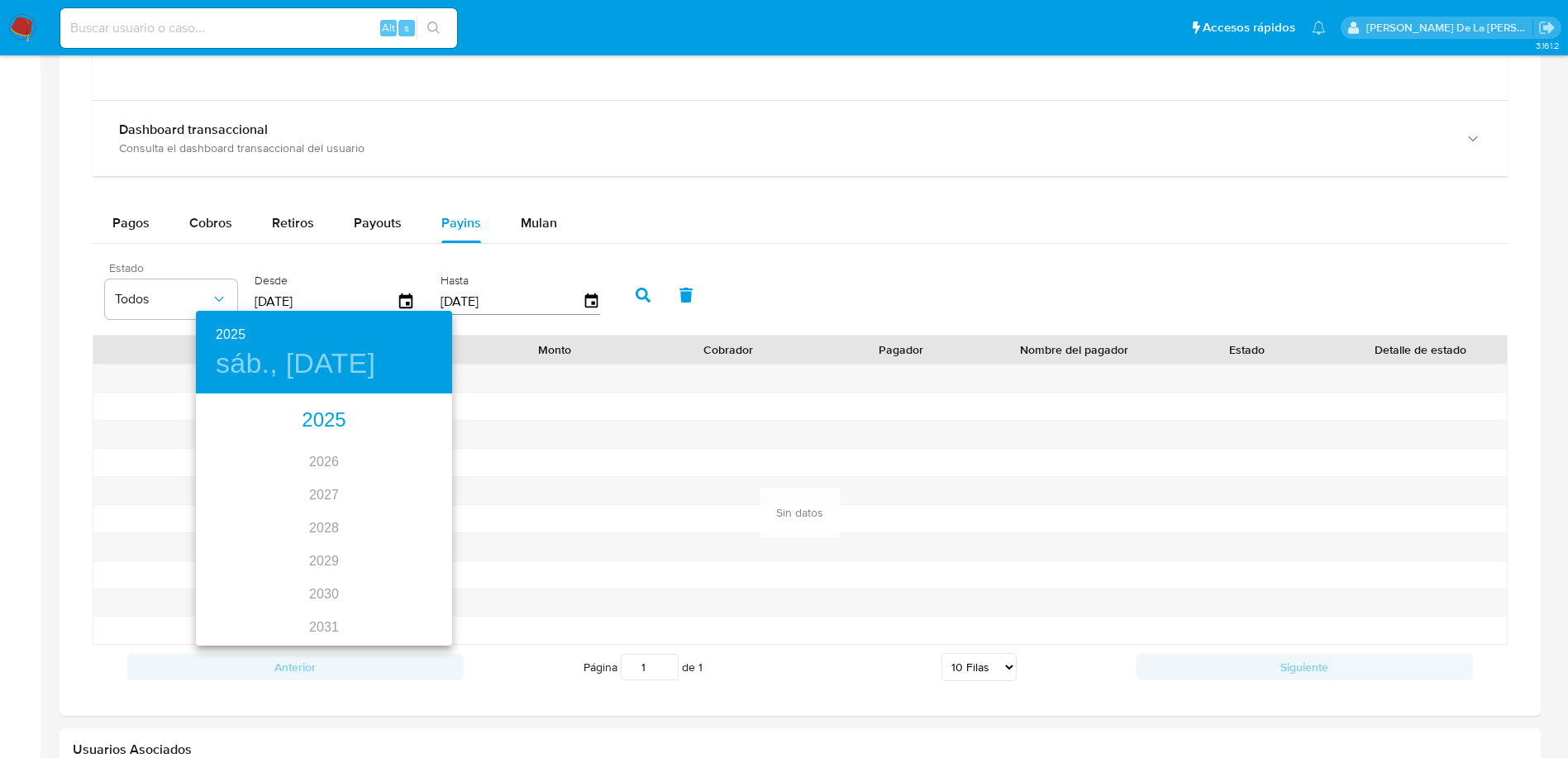
click at [314, 413] on div "2025" at bounding box center [324, 420] width 256 height 33
click at [239, 538] on div "[DATE]." at bounding box center [238, 550] width 85 height 62
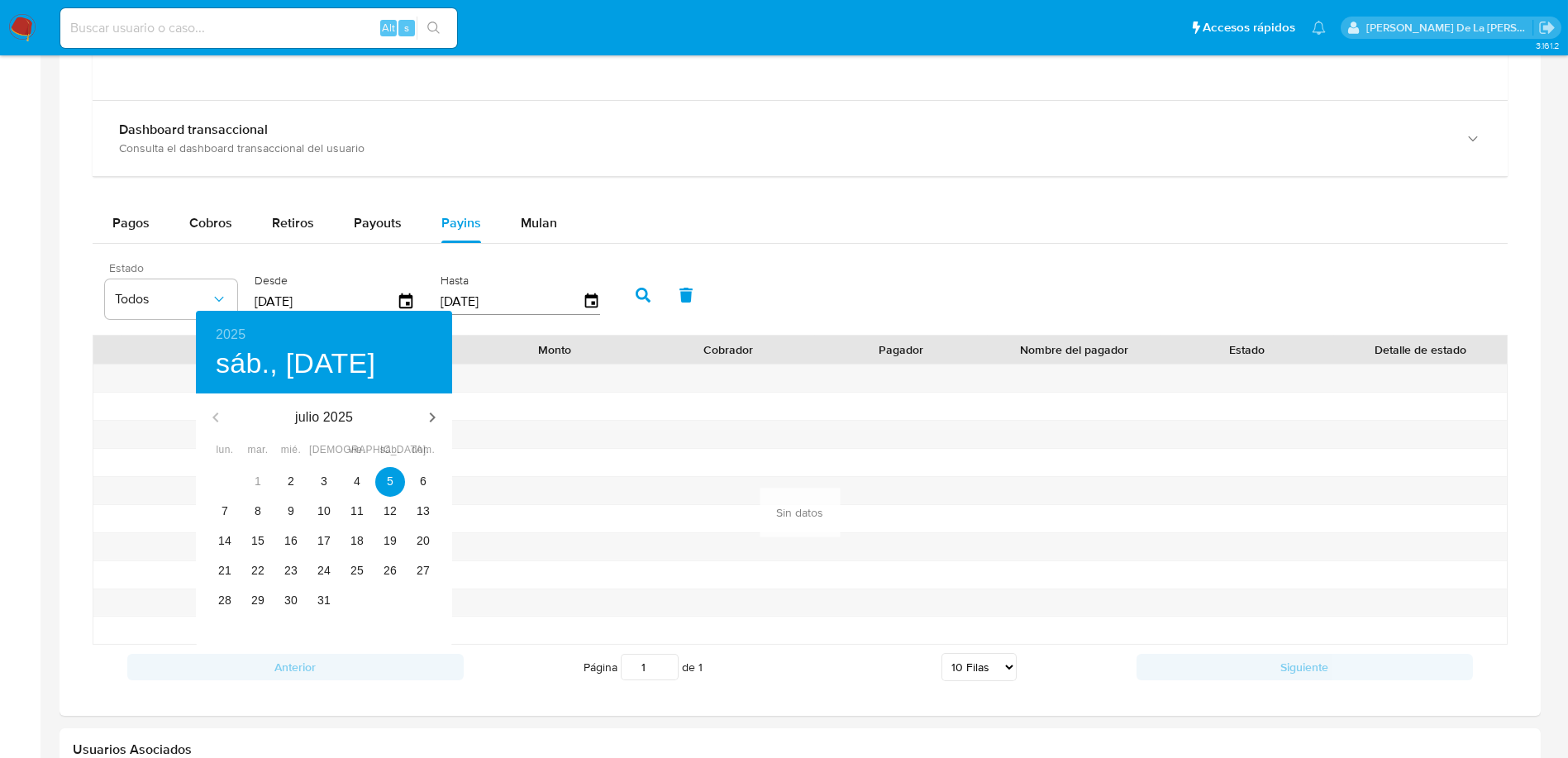
click at [263, 483] on div "1" at bounding box center [257, 481] width 33 height 30
click at [290, 480] on p "2" at bounding box center [291, 481] width 7 height 17
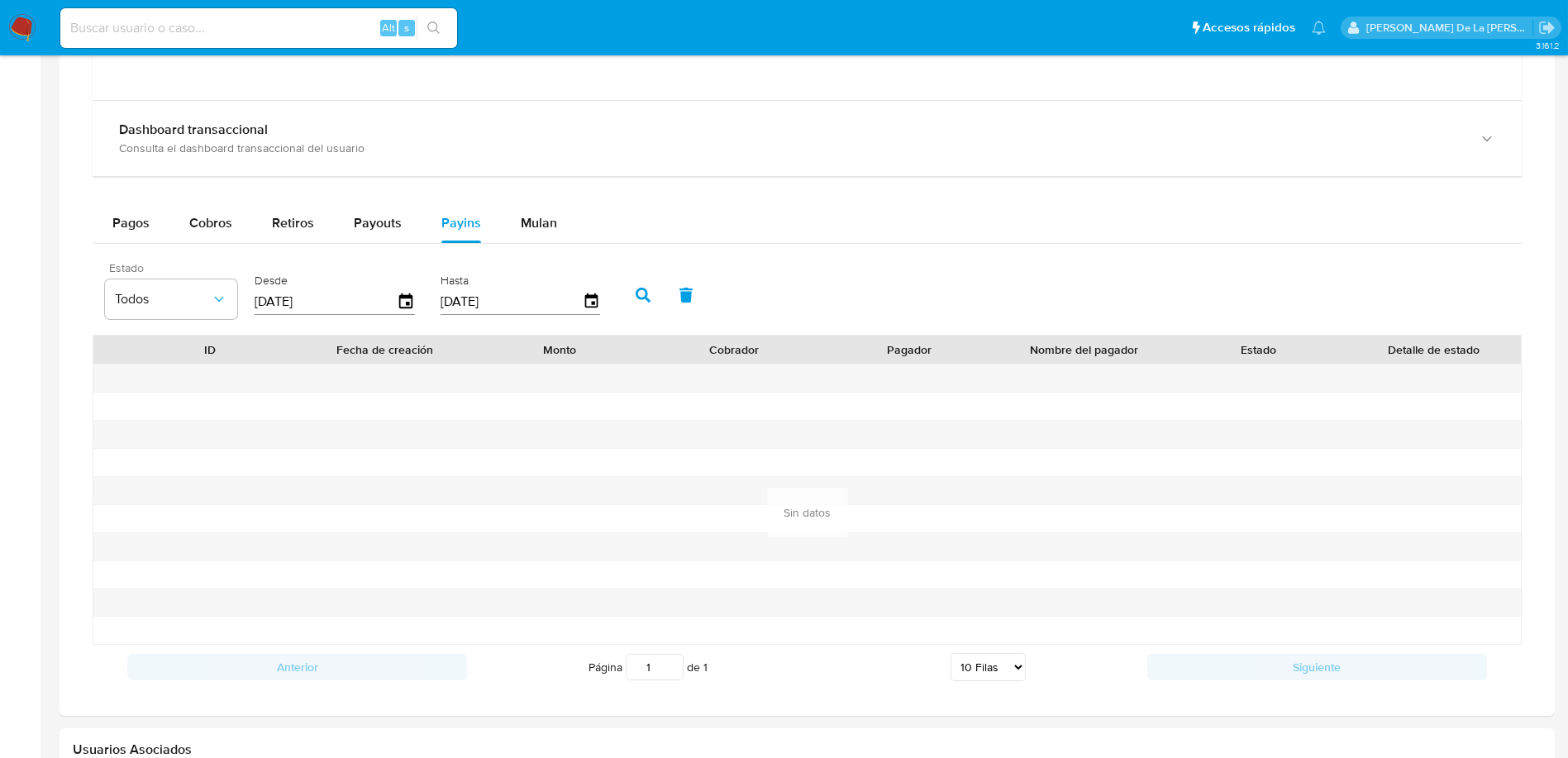
type input "[DATE]"
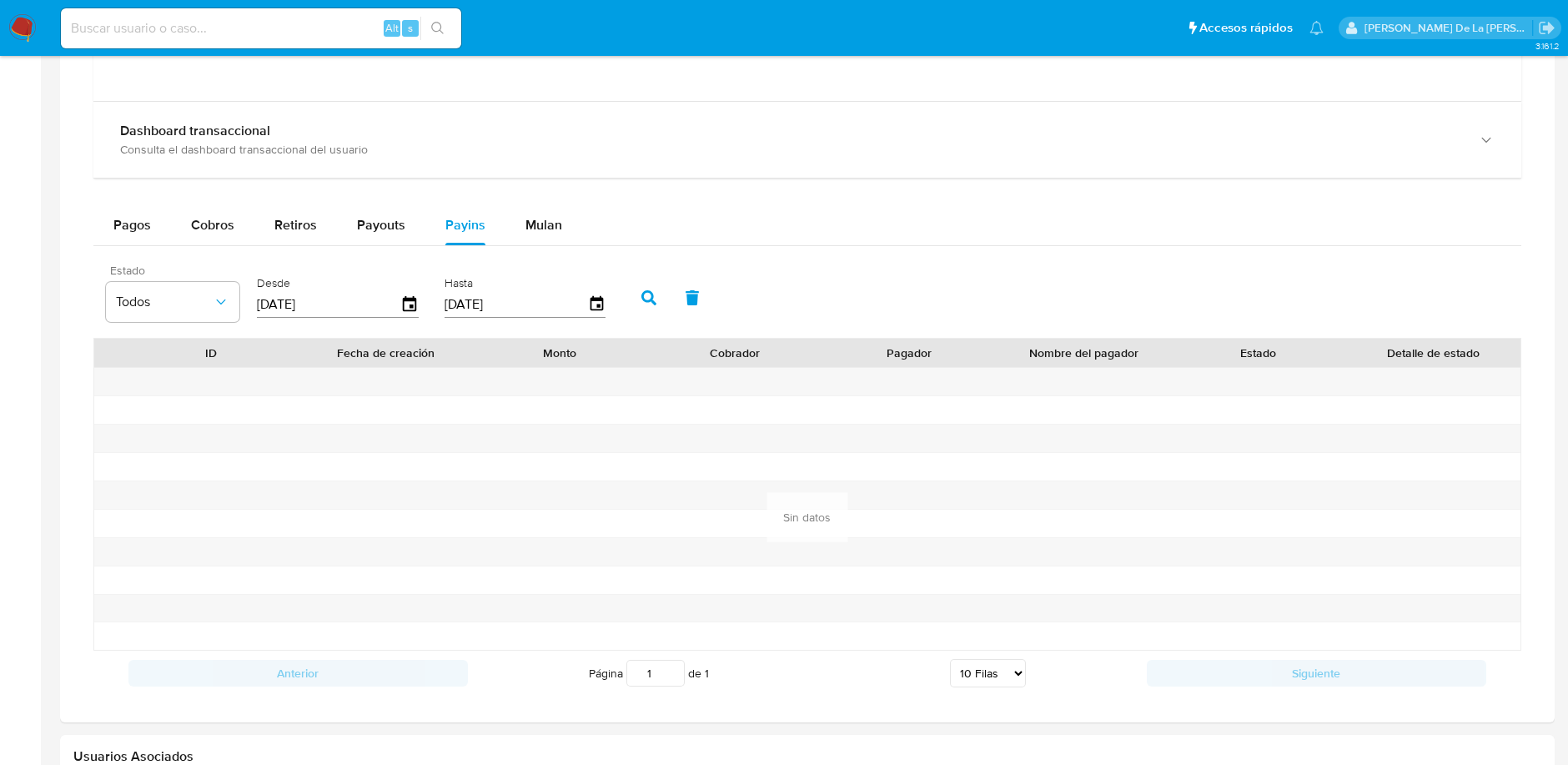
click at [646, 291] on icon "button" at bounding box center [649, 298] width 15 height 15
click at [648, 287] on button "button" at bounding box center [648, 298] width 44 height 40
click at [139, 220] on span "Pagos" at bounding box center [132, 224] width 38 height 19
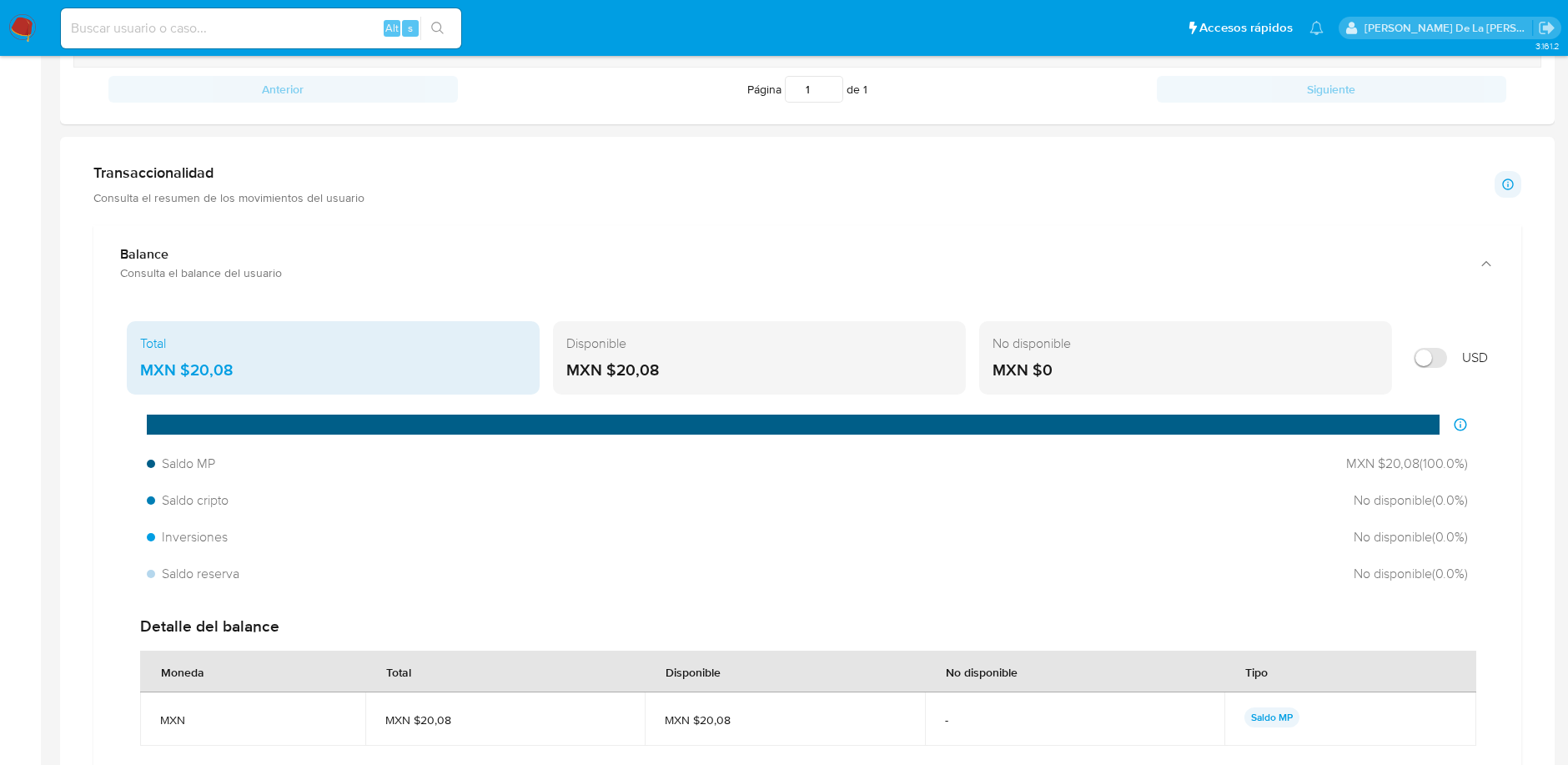
scroll to position [542, 0]
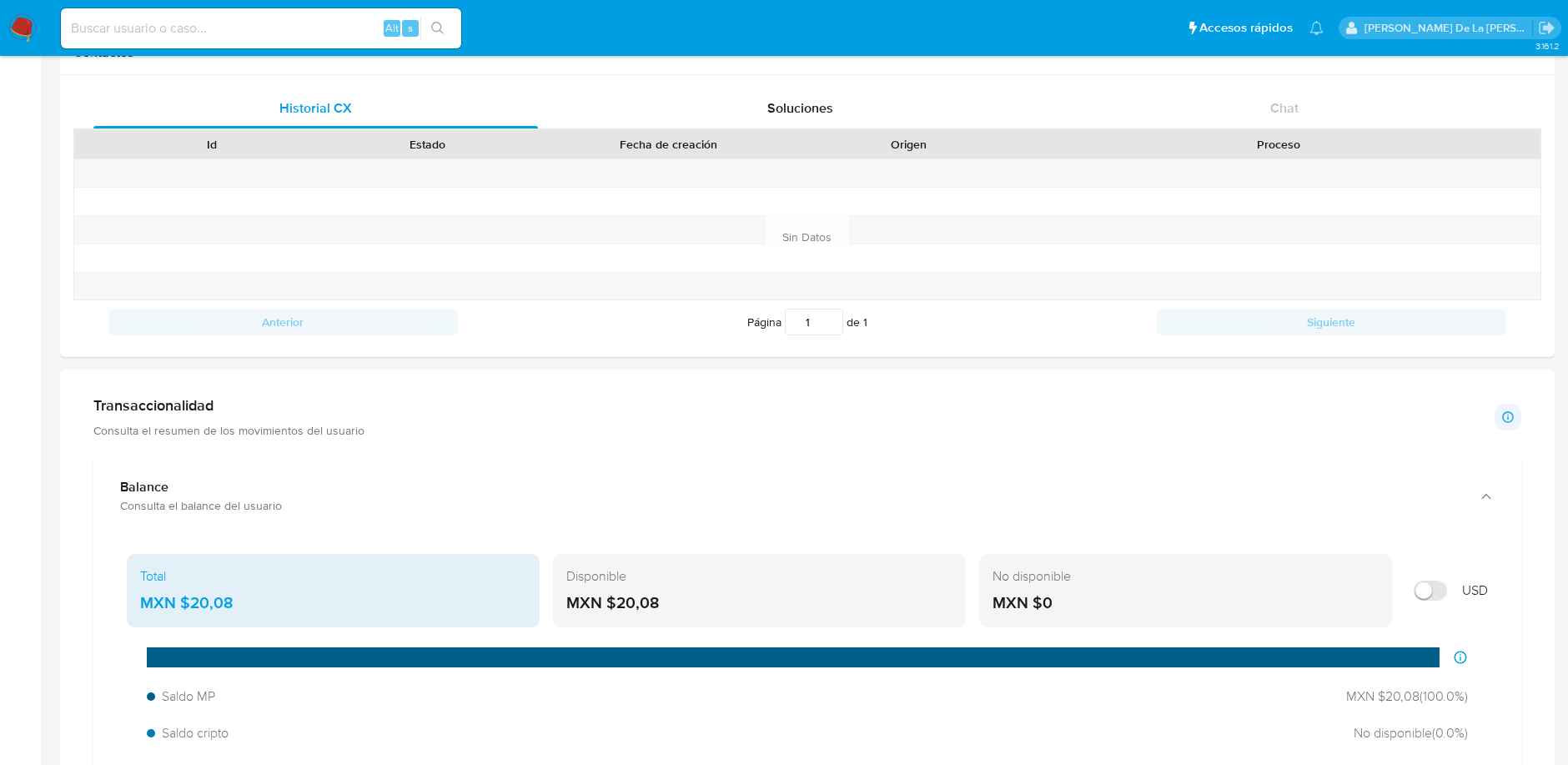
click at [26, 22] on img at bounding box center [22, 28] width 28 height 28
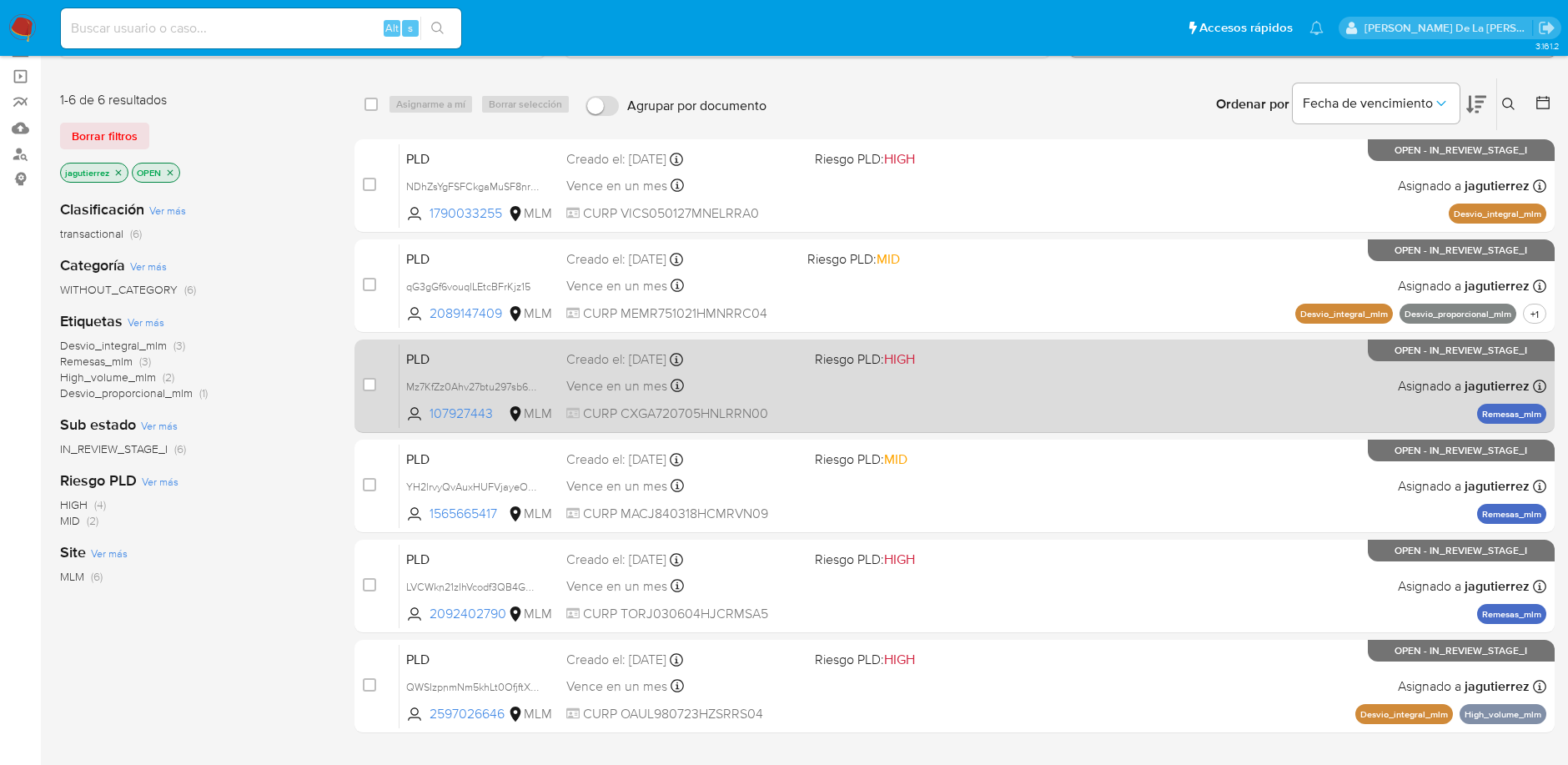
scroll to position [250, 0]
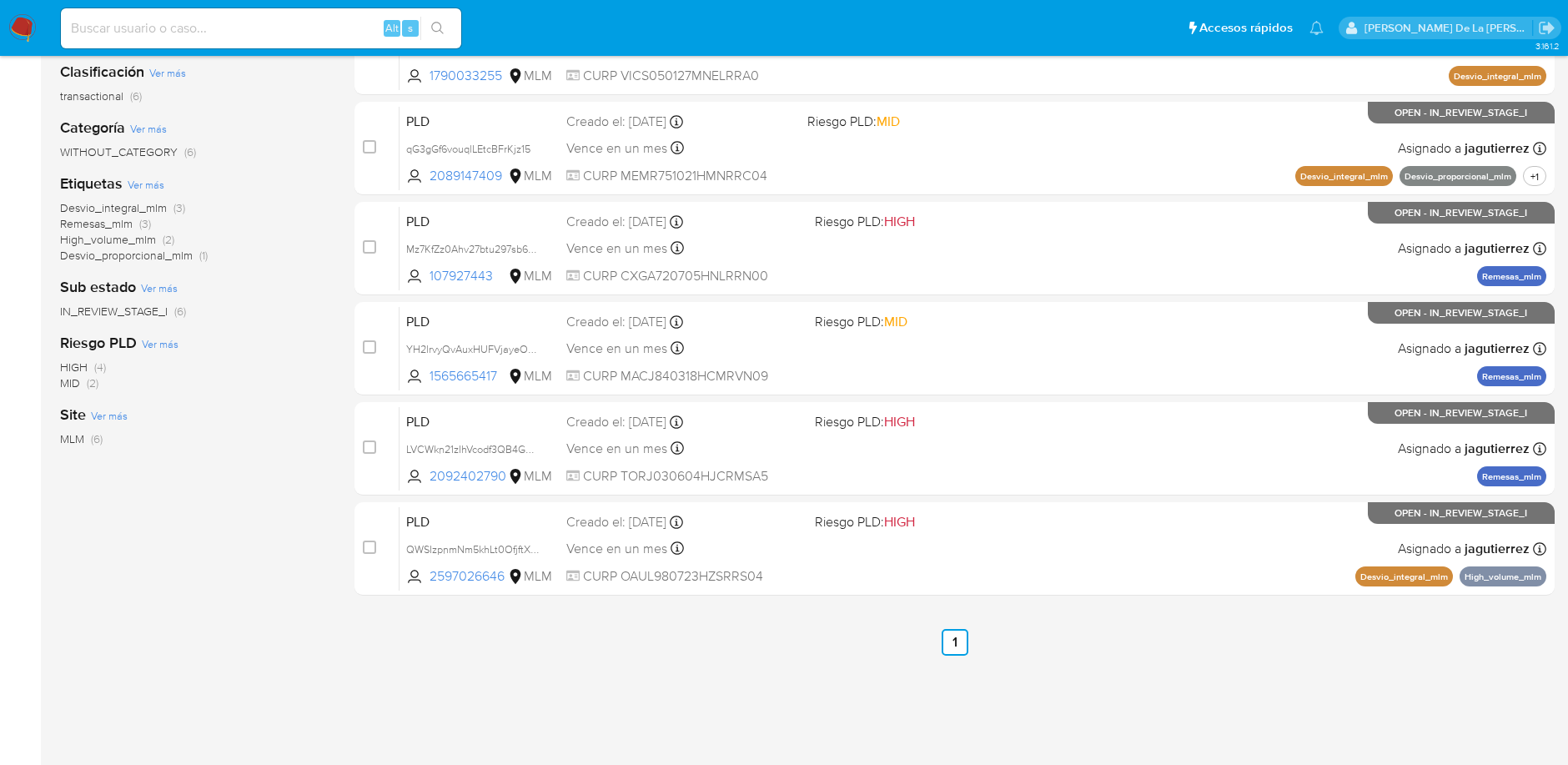
click at [119, 226] on span "Remesas_mlm" at bounding box center [96, 223] width 73 height 17
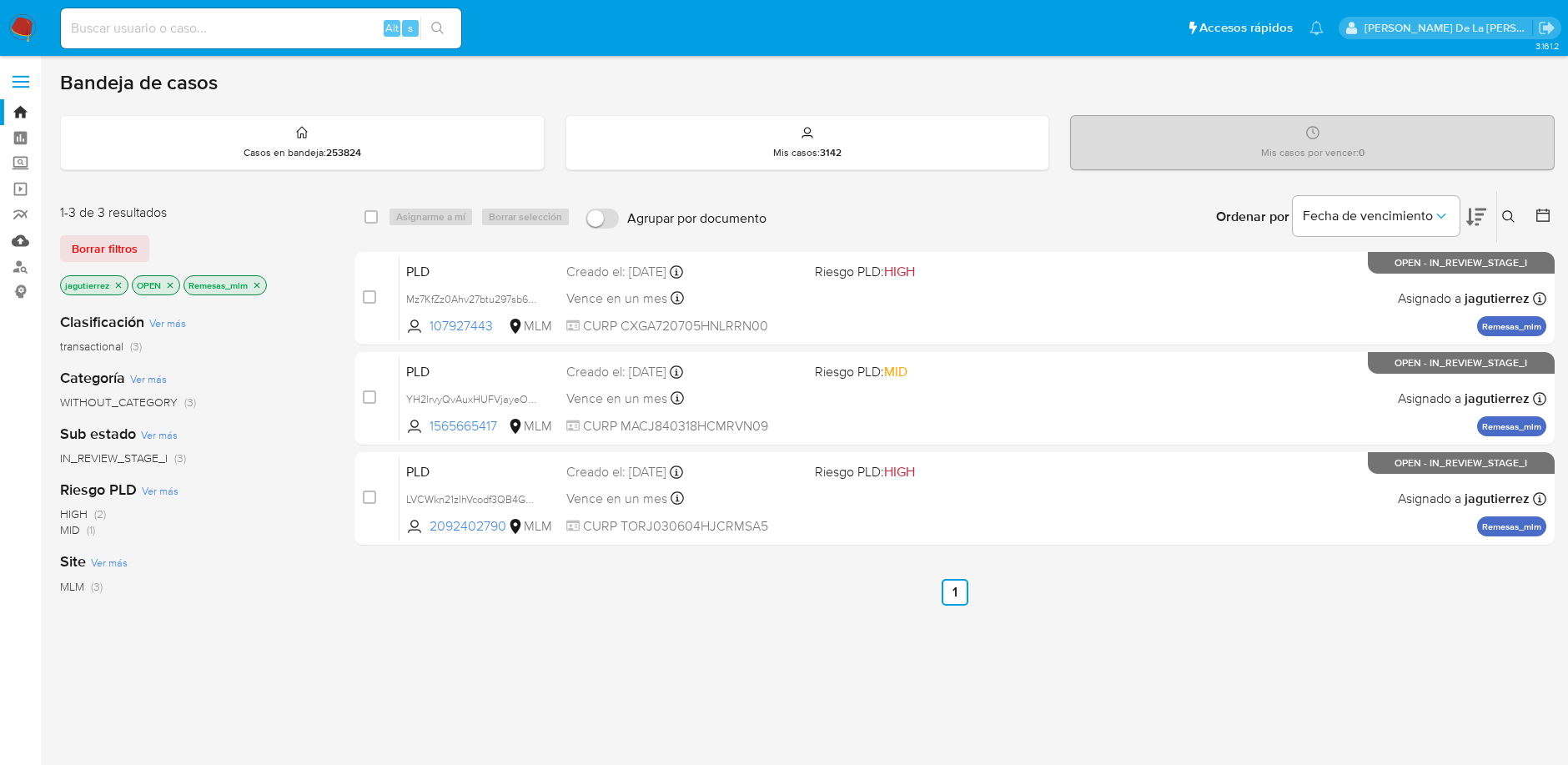
click at [19, 242] on link "Mulan" at bounding box center [99, 241] width 199 height 26
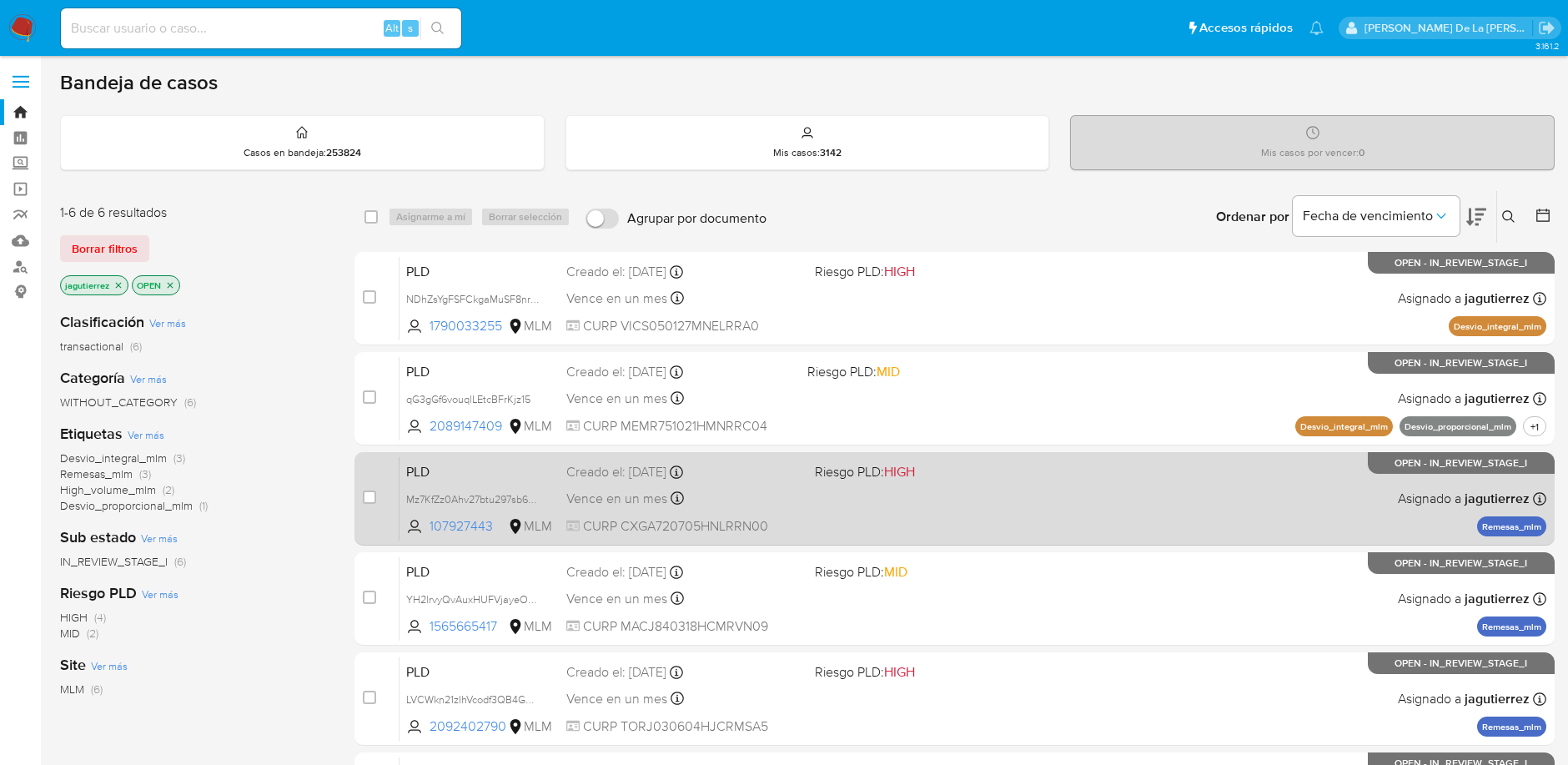
scroll to position [114, 0]
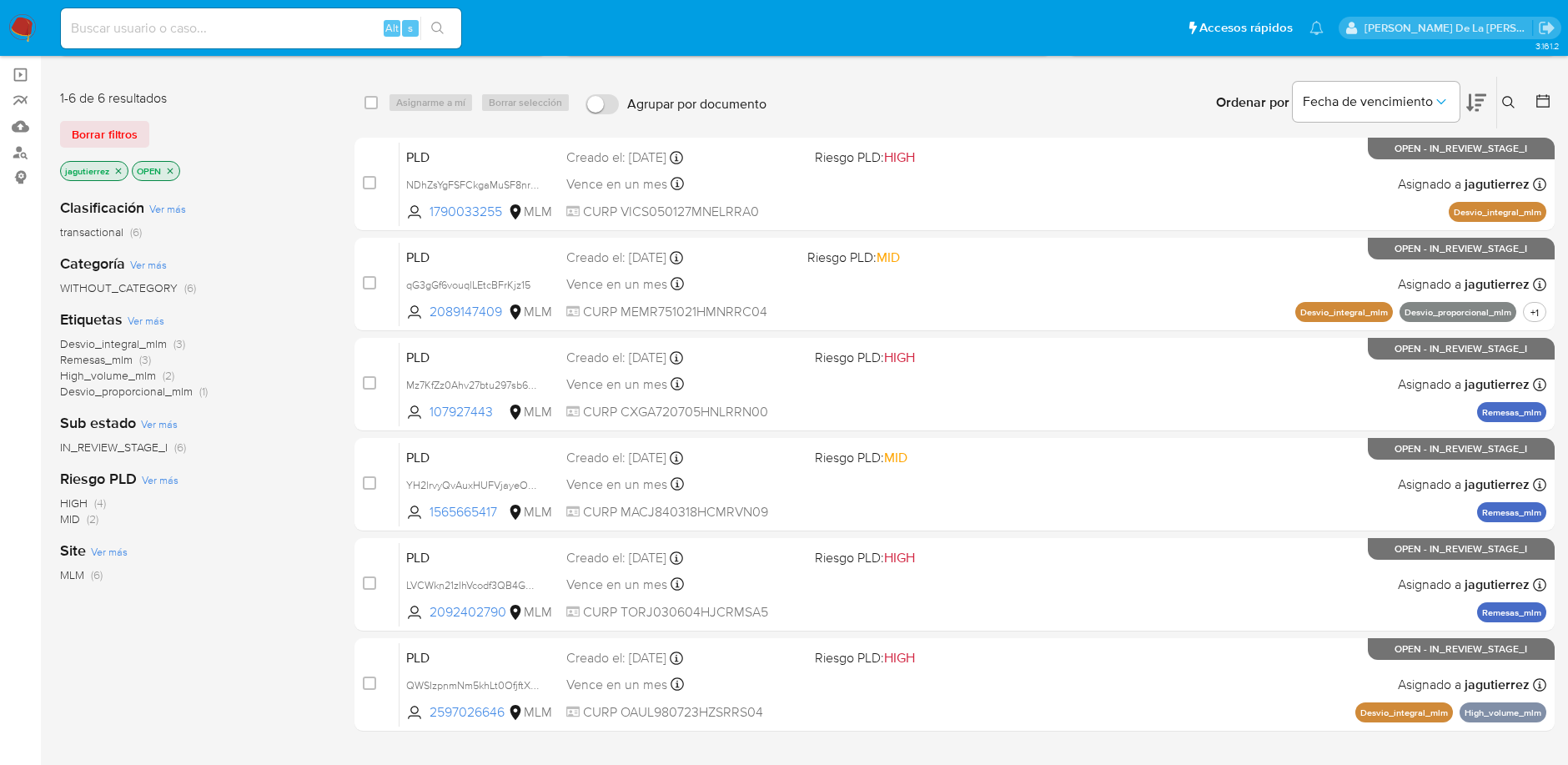
click at [117, 169] on icon "close-filter" at bounding box center [119, 171] width 6 height 6
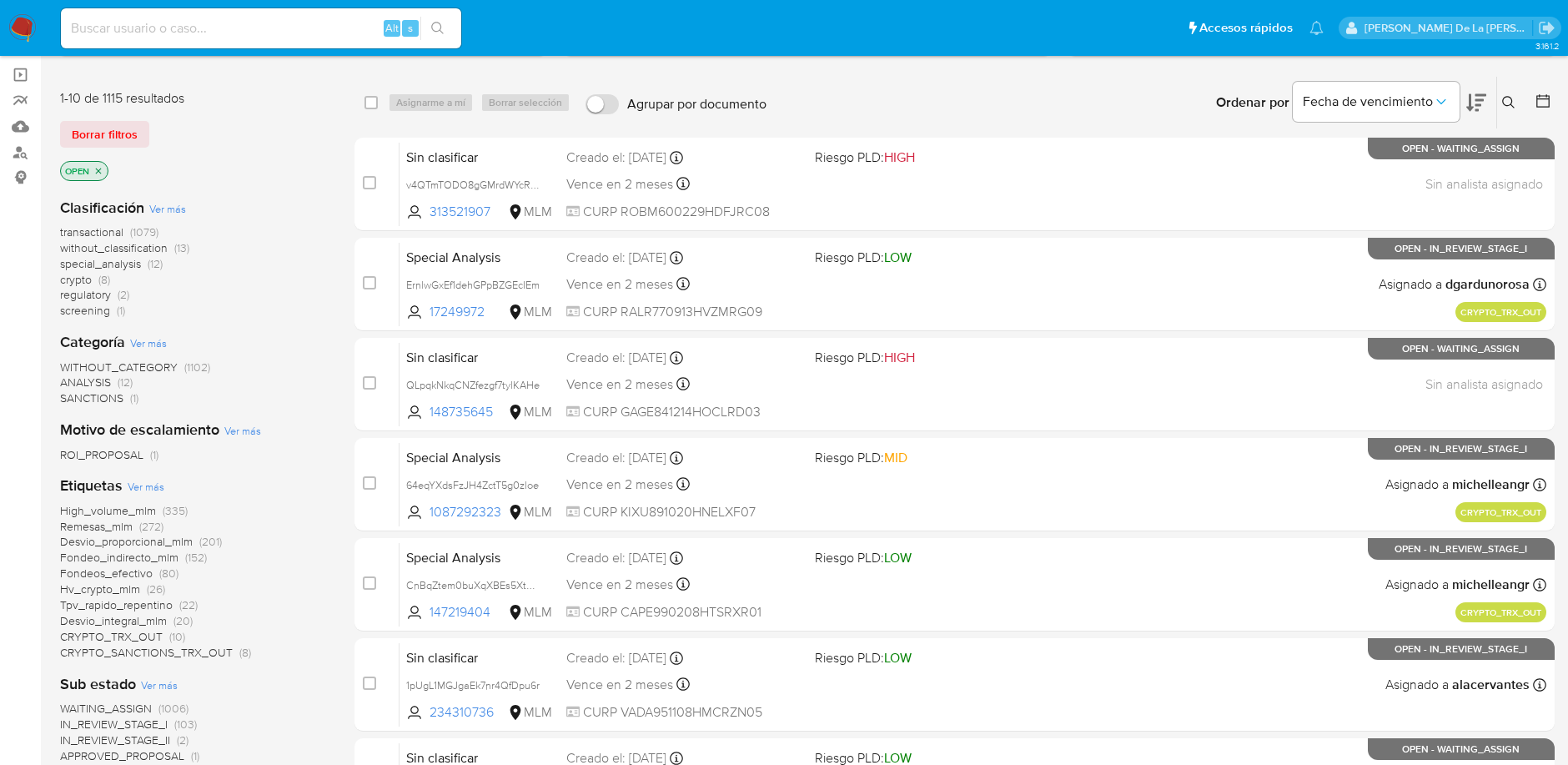
click at [27, 31] on img at bounding box center [22, 28] width 28 height 28
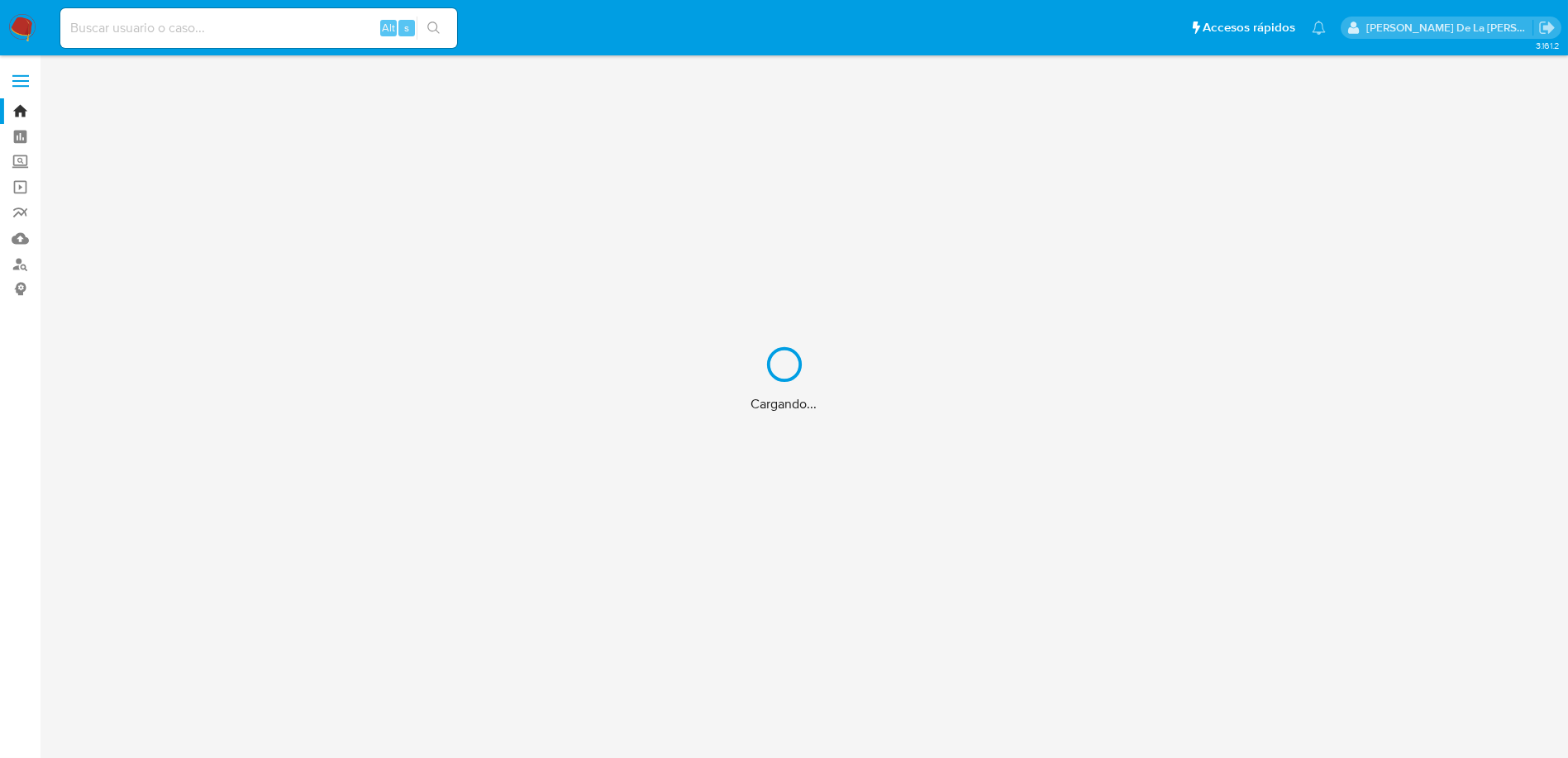
click at [16, 237] on div "Cargando..." at bounding box center [784, 379] width 1568 height 758
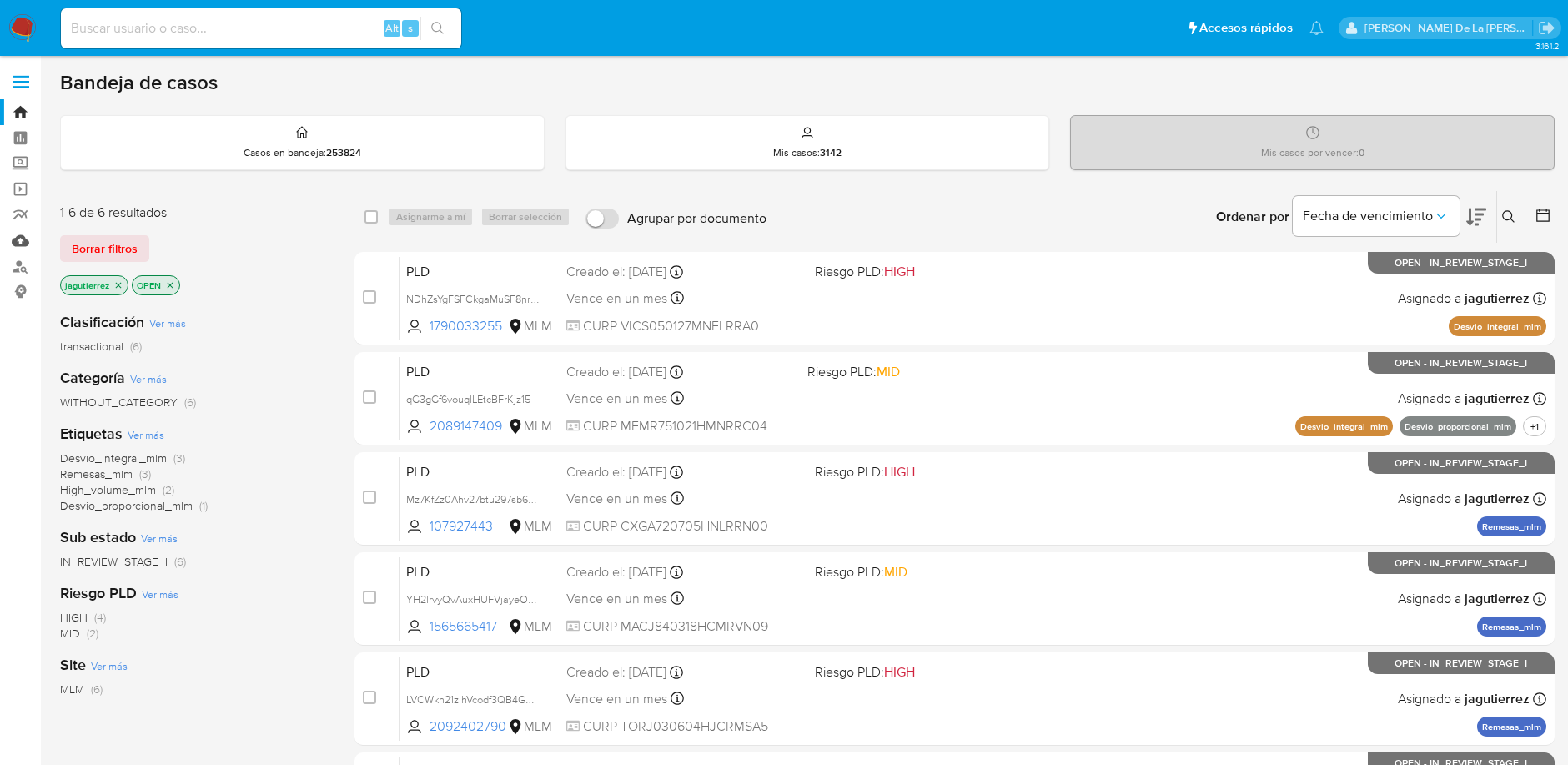
click at [16, 239] on link "Mulan" at bounding box center [99, 241] width 199 height 26
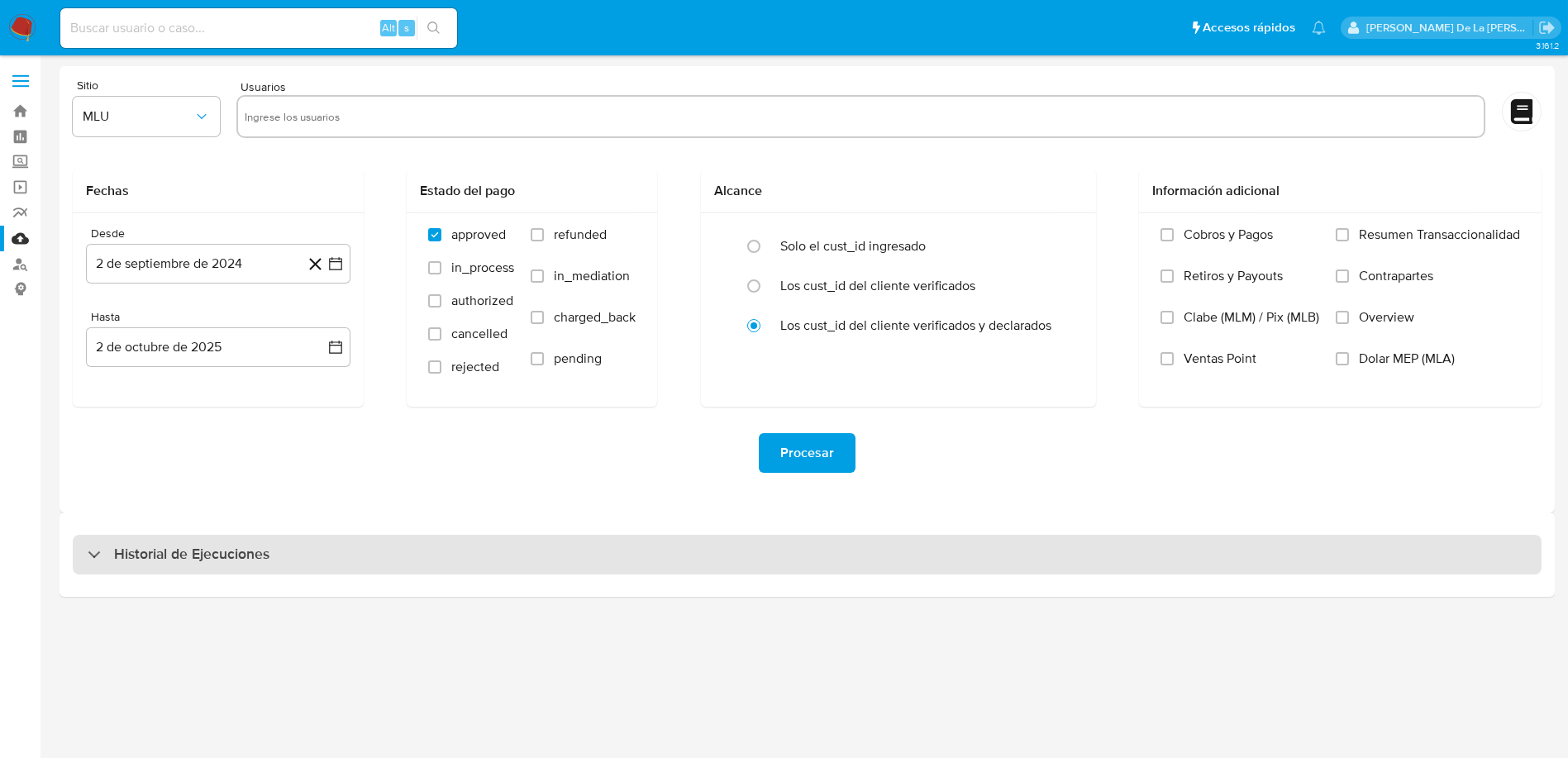
click at [103, 558] on div "Historial de Ejecuciones" at bounding box center [178, 554] width 182 height 19
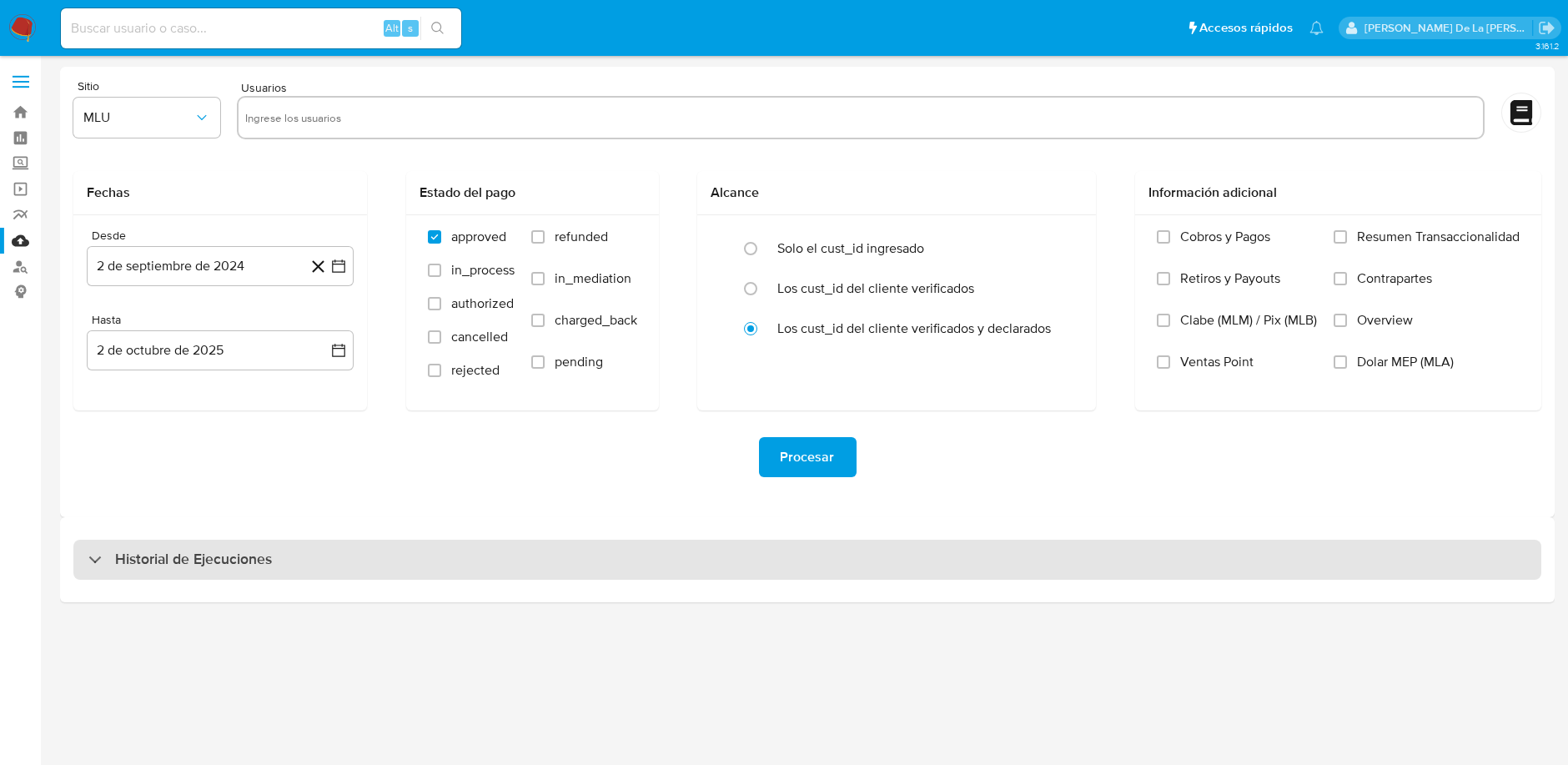
select select "10"
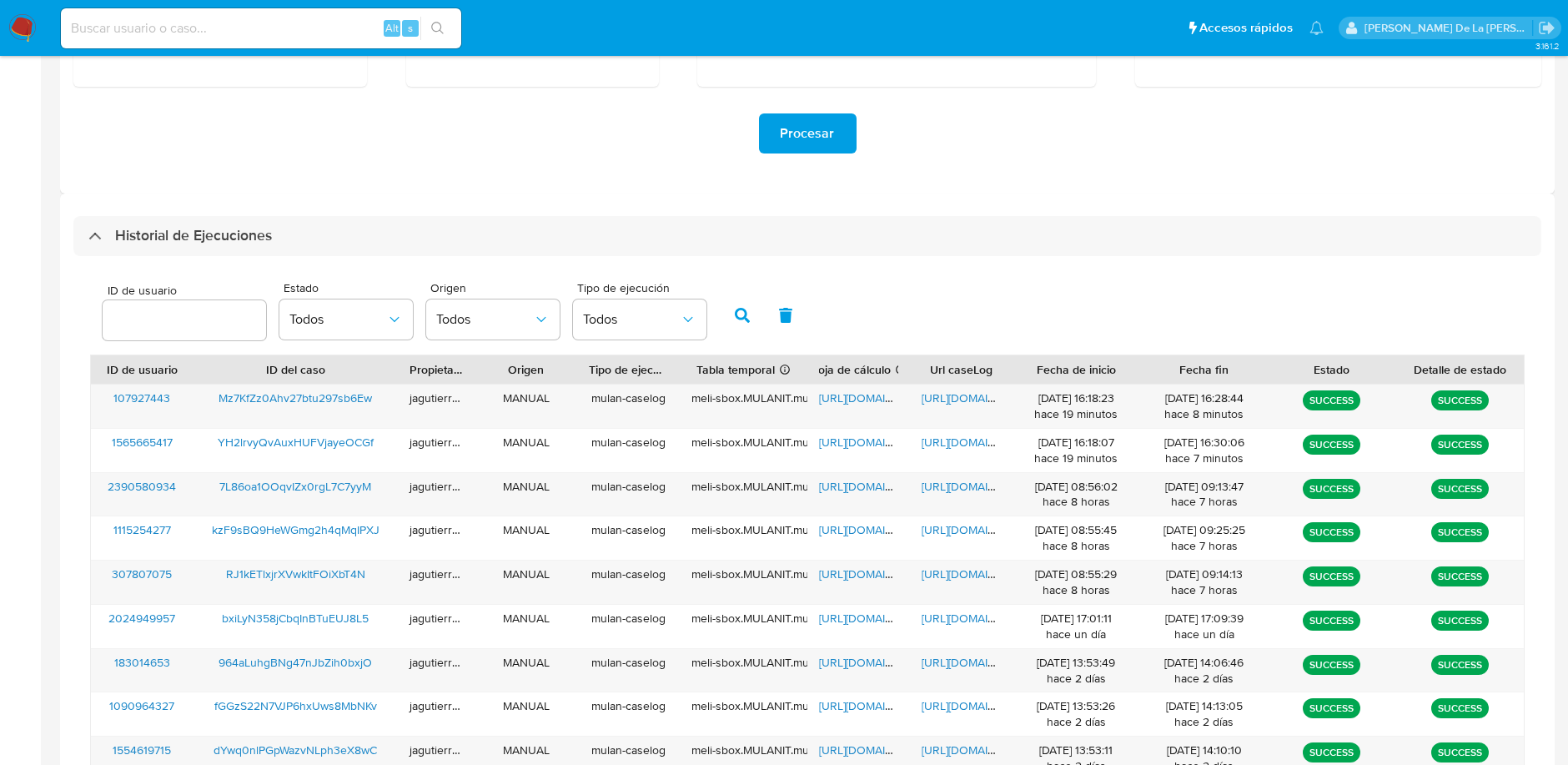
scroll to position [337, 0]
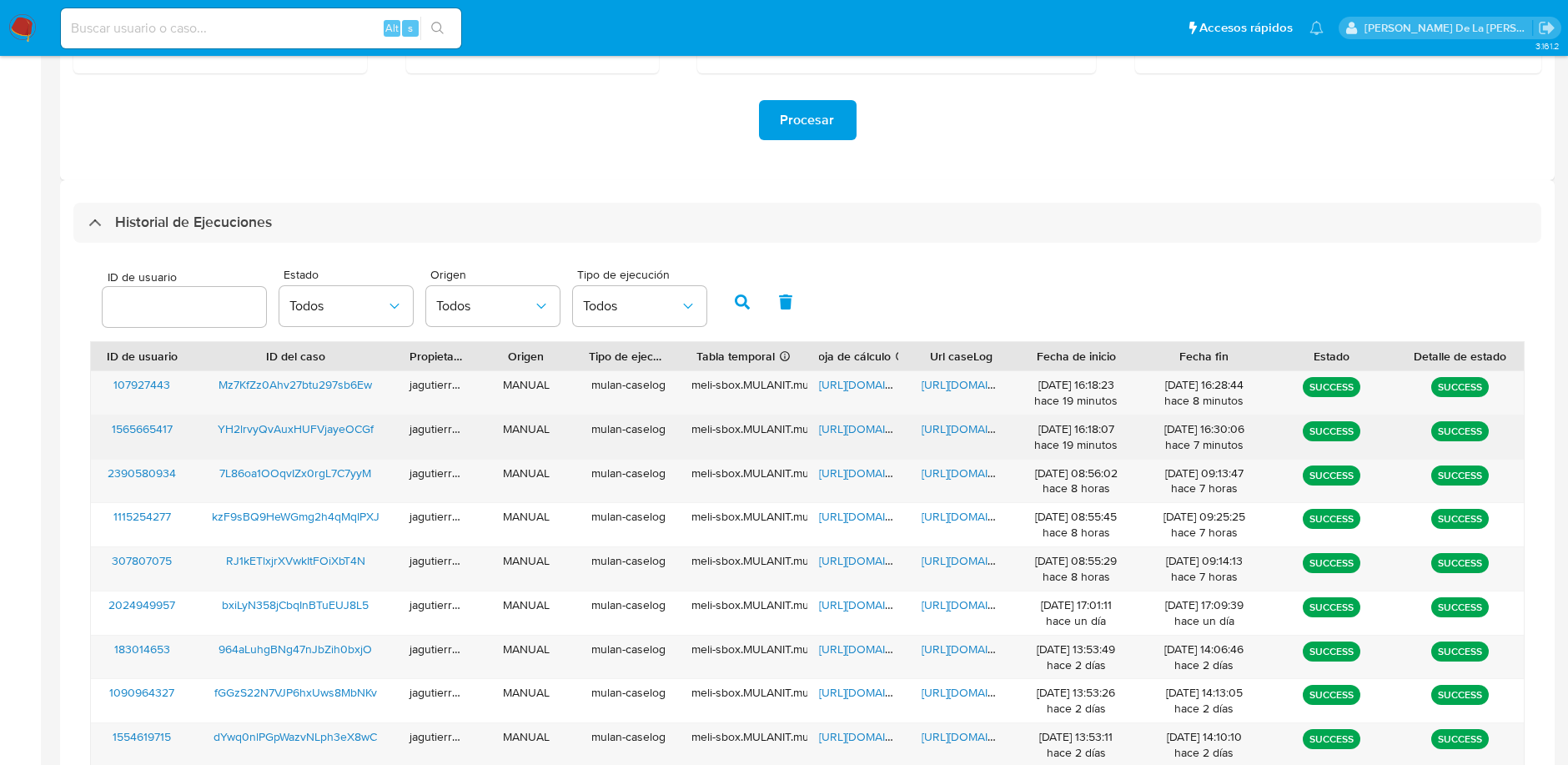
click at [265, 423] on span "YH2lrvyQvAuxHUFVjayeOCGf" at bounding box center [295, 429] width 156 height 17
click at [882, 418] on div "https://docs.google.com/spreadsheets/d/1nrHMUYcjZznN1JpITDx5SDn4m91mY3HNskINJSO…" at bounding box center [858, 437] width 102 height 43
click at [852, 422] on span "https://docs.google.com/spreadsheets/d/1nrHMUYcjZznN1JpITDx5SDn4m91mY3HNskINJSO…" at bounding box center [876, 429] width 115 height 17
click at [968, 427] on span "https://docs.google.com/document/d/1t8x07aLJ6B2w3LW1qbU-B56OH-0y_apr3CG9vqSdF_k…" at bounding box center [979, 429] width 115 height 17
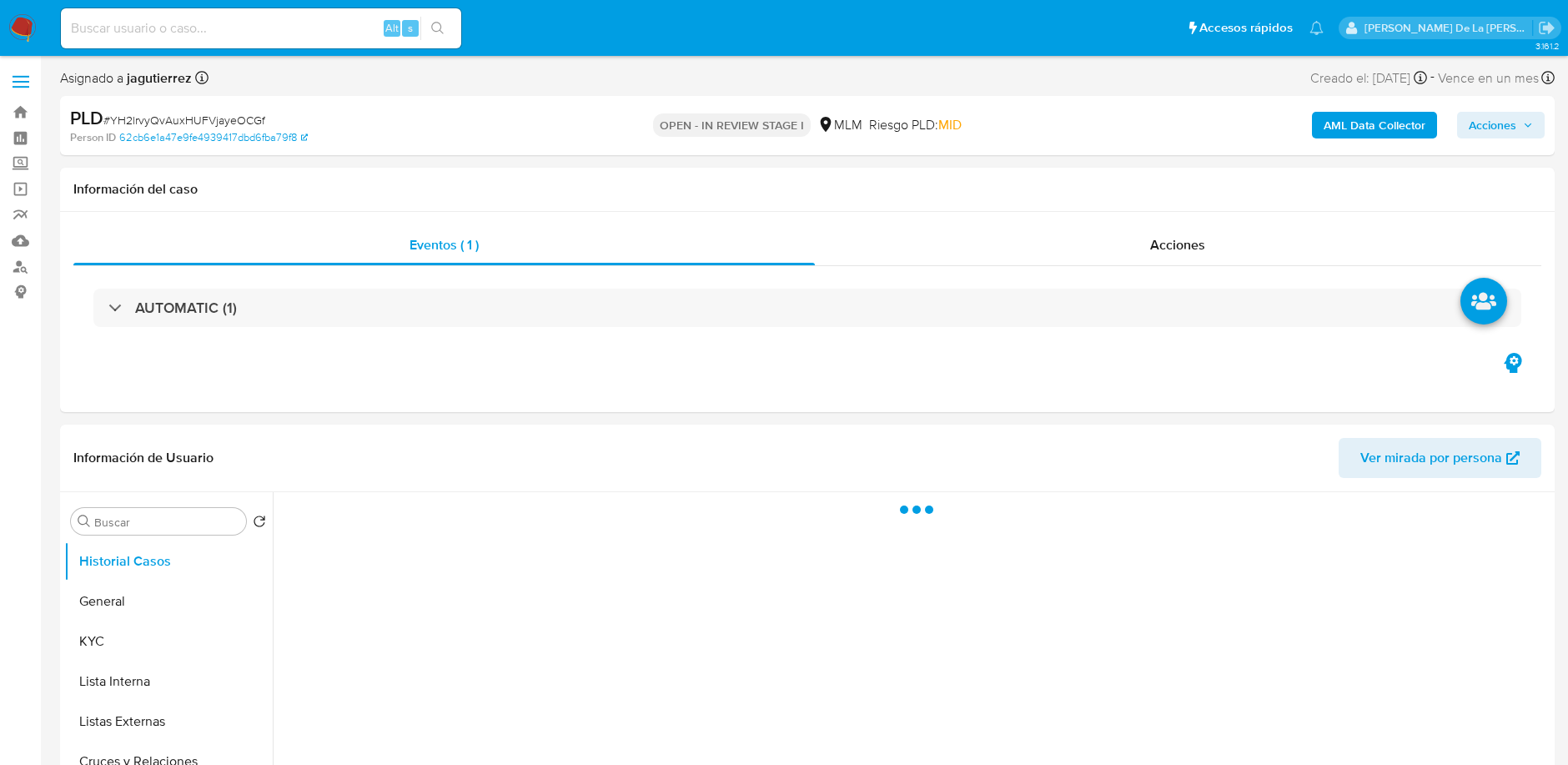
select select "10"
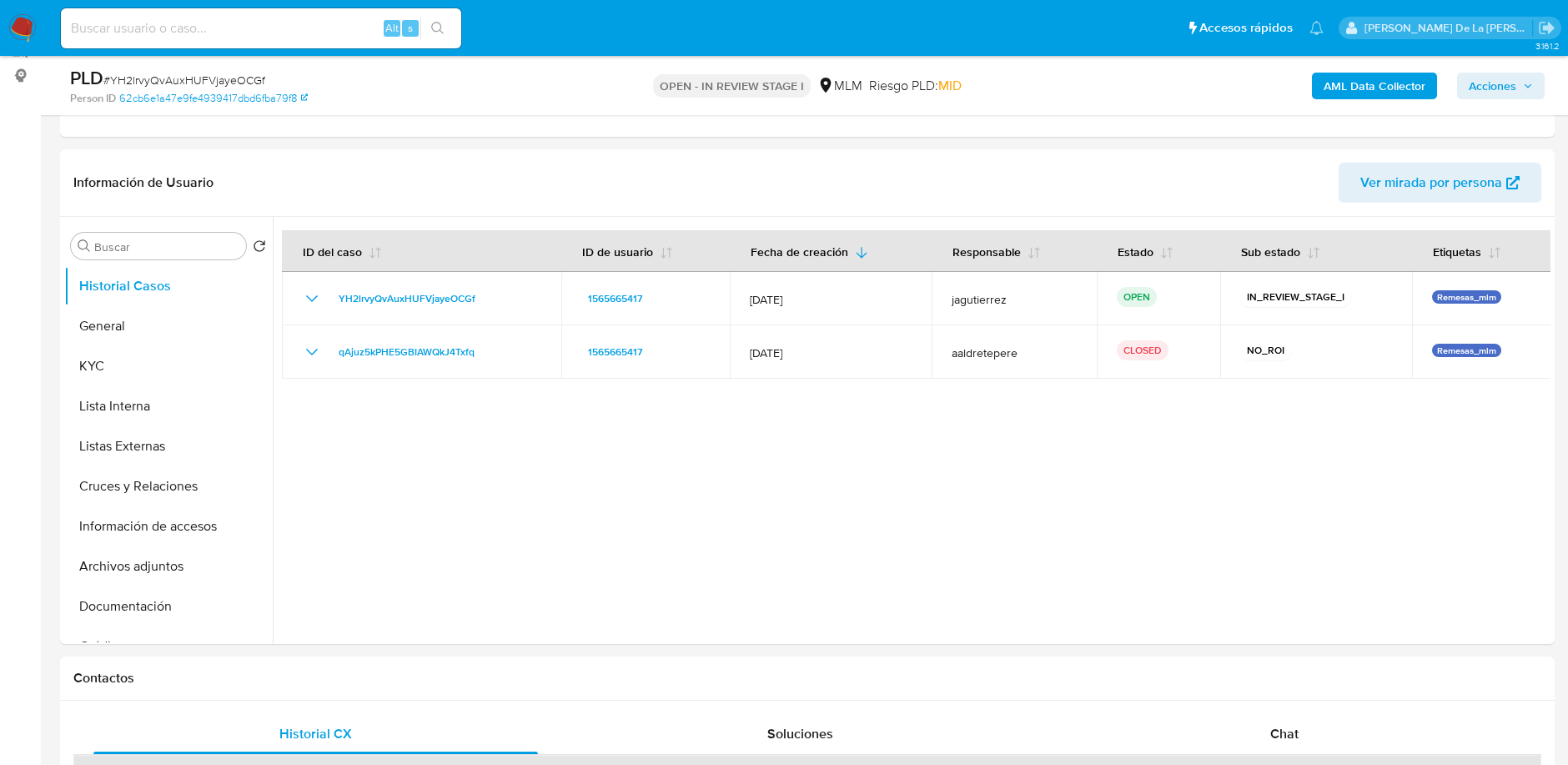
scroll to position [217, 0]
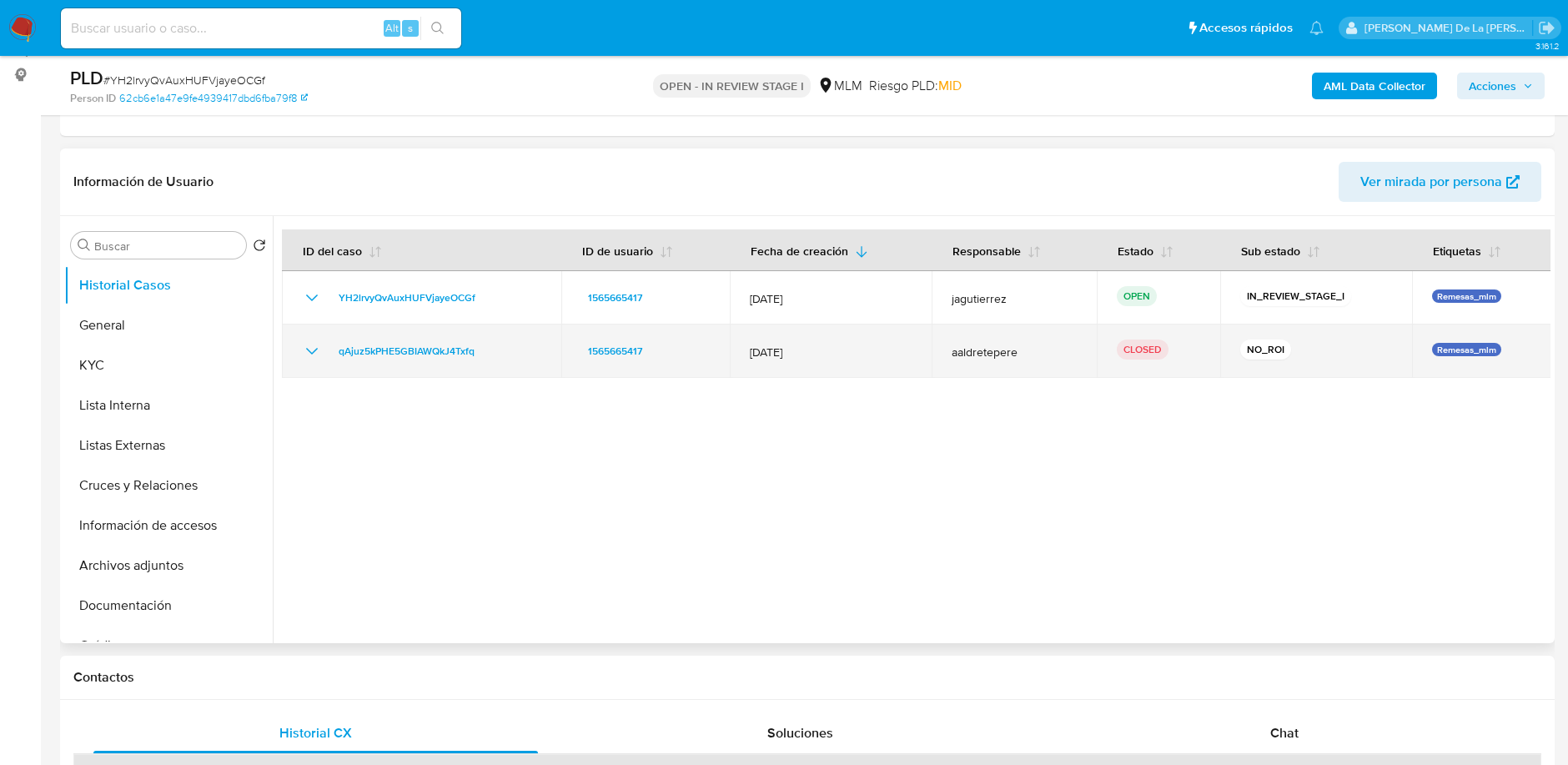
click at [307, 348] on icon "Mostrar/Ocultar" at bounding box center [312, 351] width 12 height 7
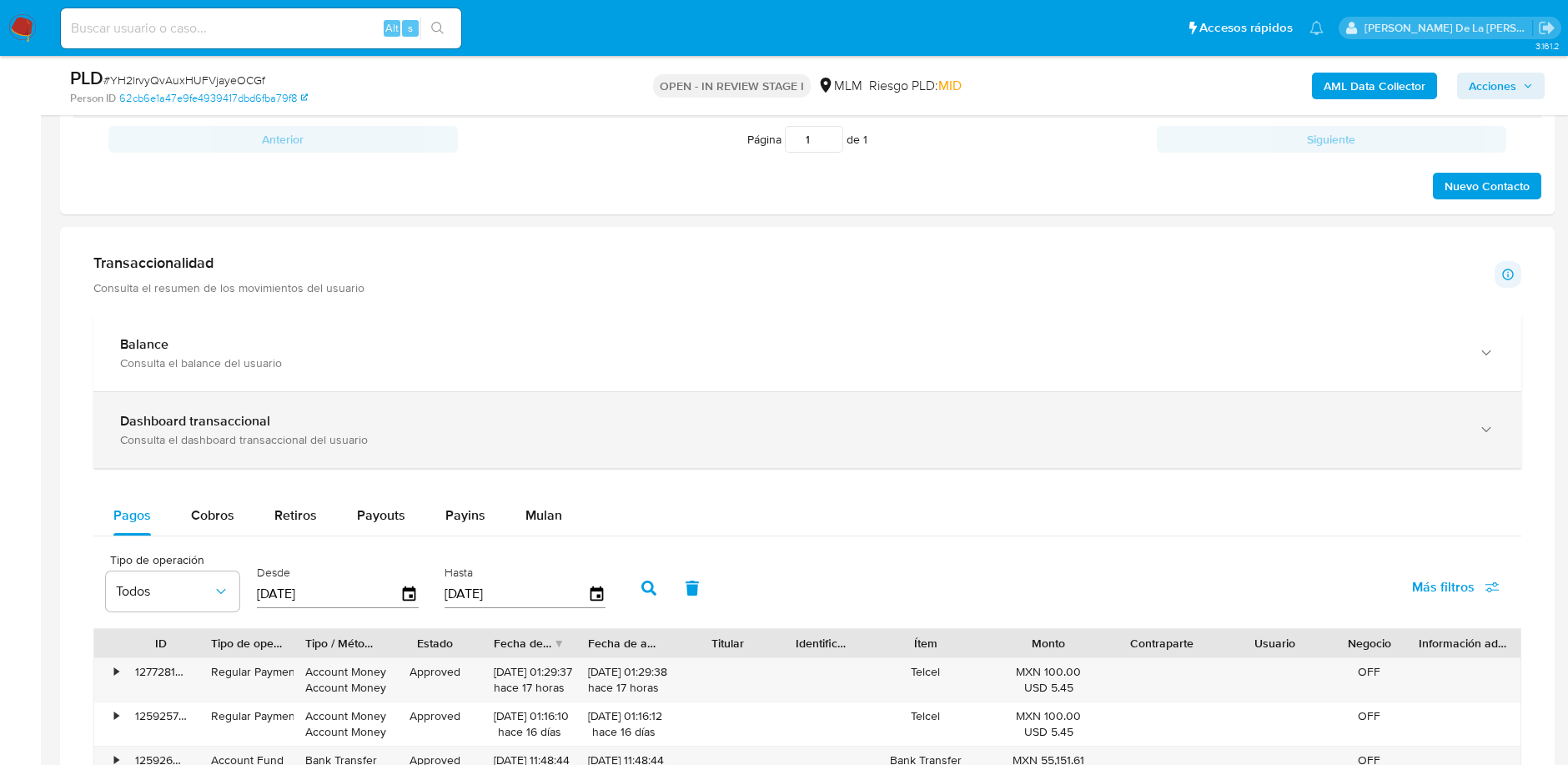
scroll to position [1031, 0]
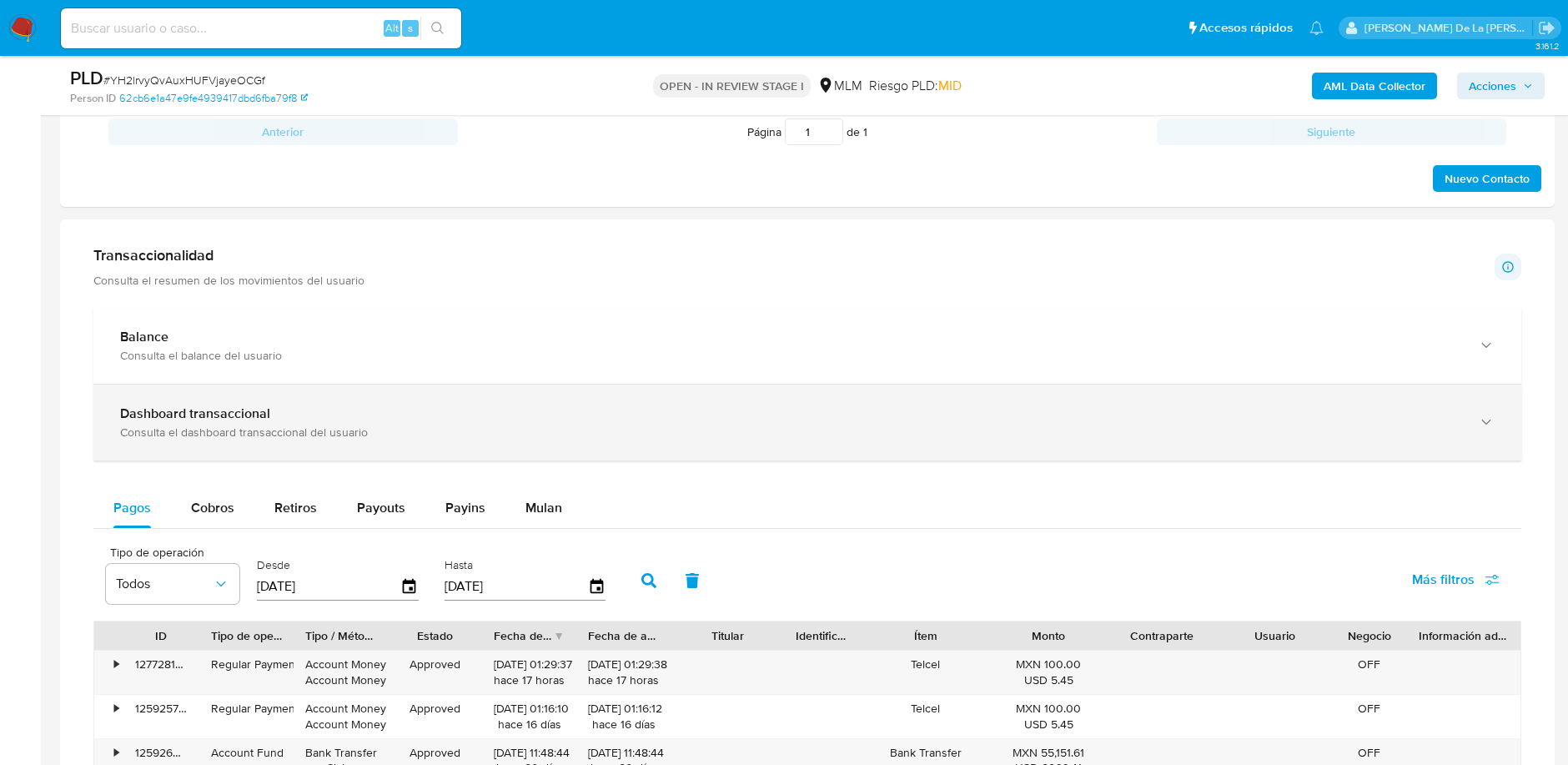
click at [459, 387] on div "Dashboard transaccional Consulta el dashboard transaccional del usuario" at bounding box center [807, 422] width 1428 height 76
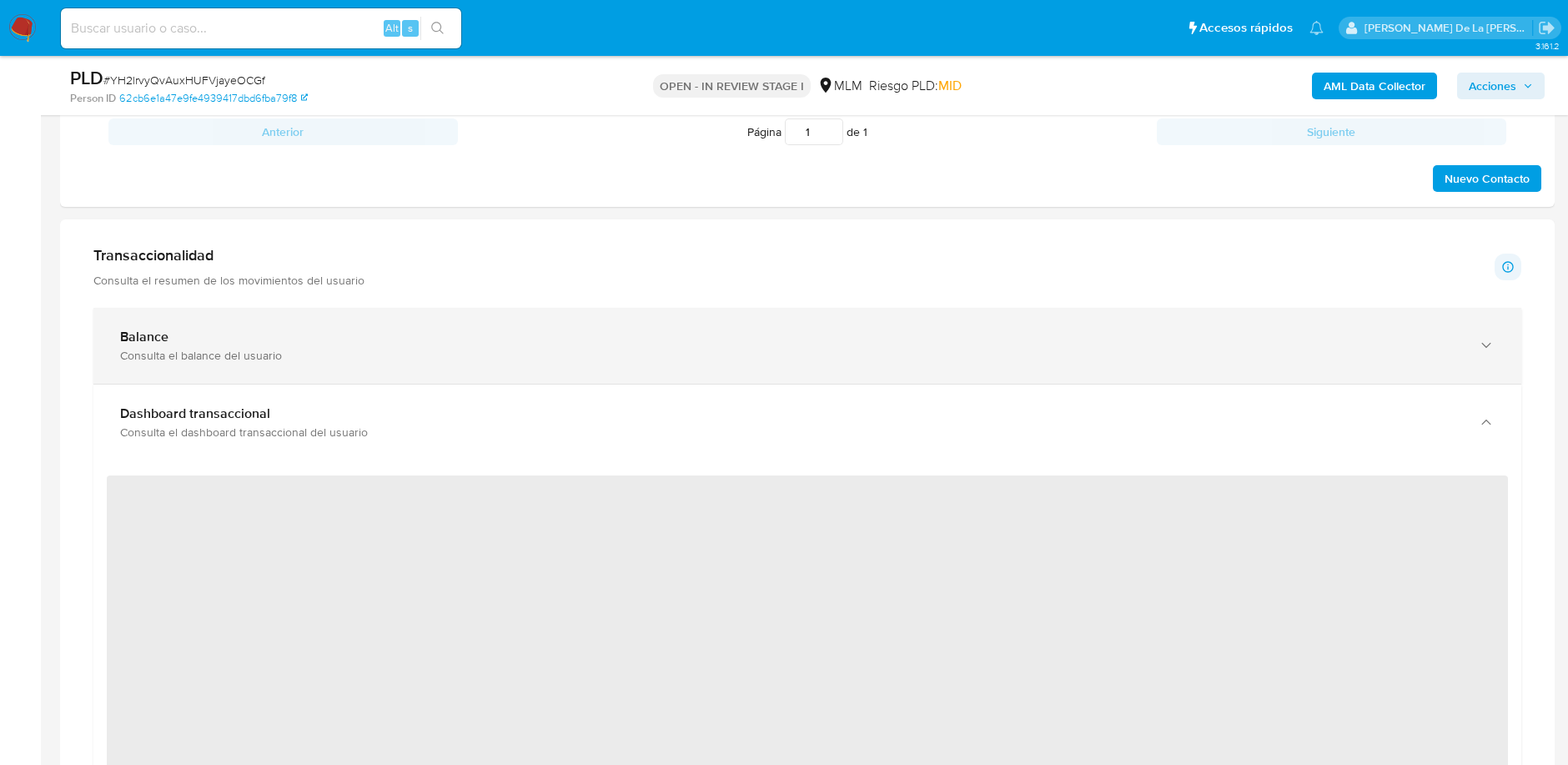
click at [440, 348] on div "Consulta el balance del usuario" at bounding box center [791, 356] width 1341 height 15
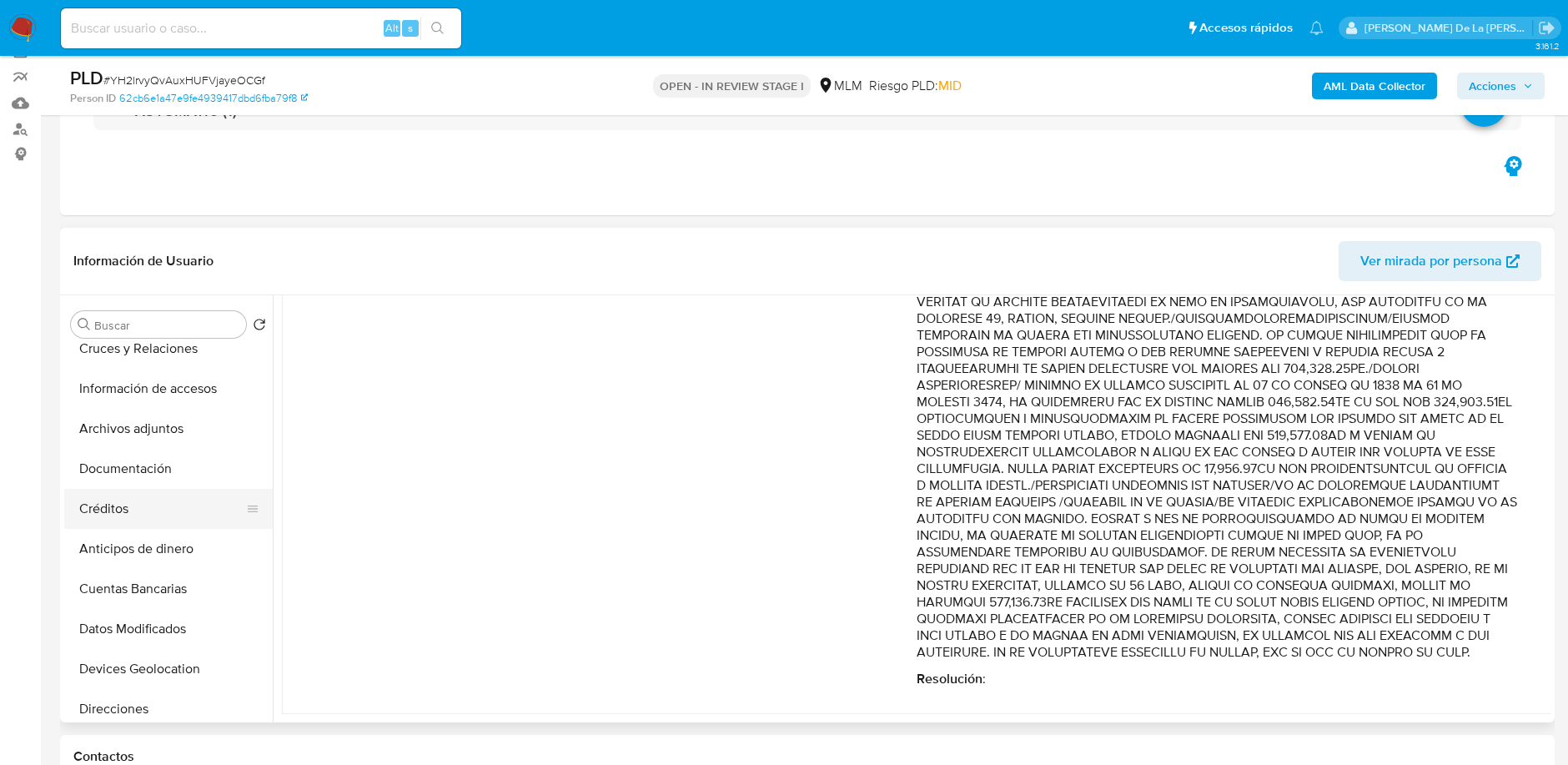
scroll to position [217, 0]
click at [112, 657] on button "Devices Geolocation" at bounding box center [161, 668] width 195 height 40
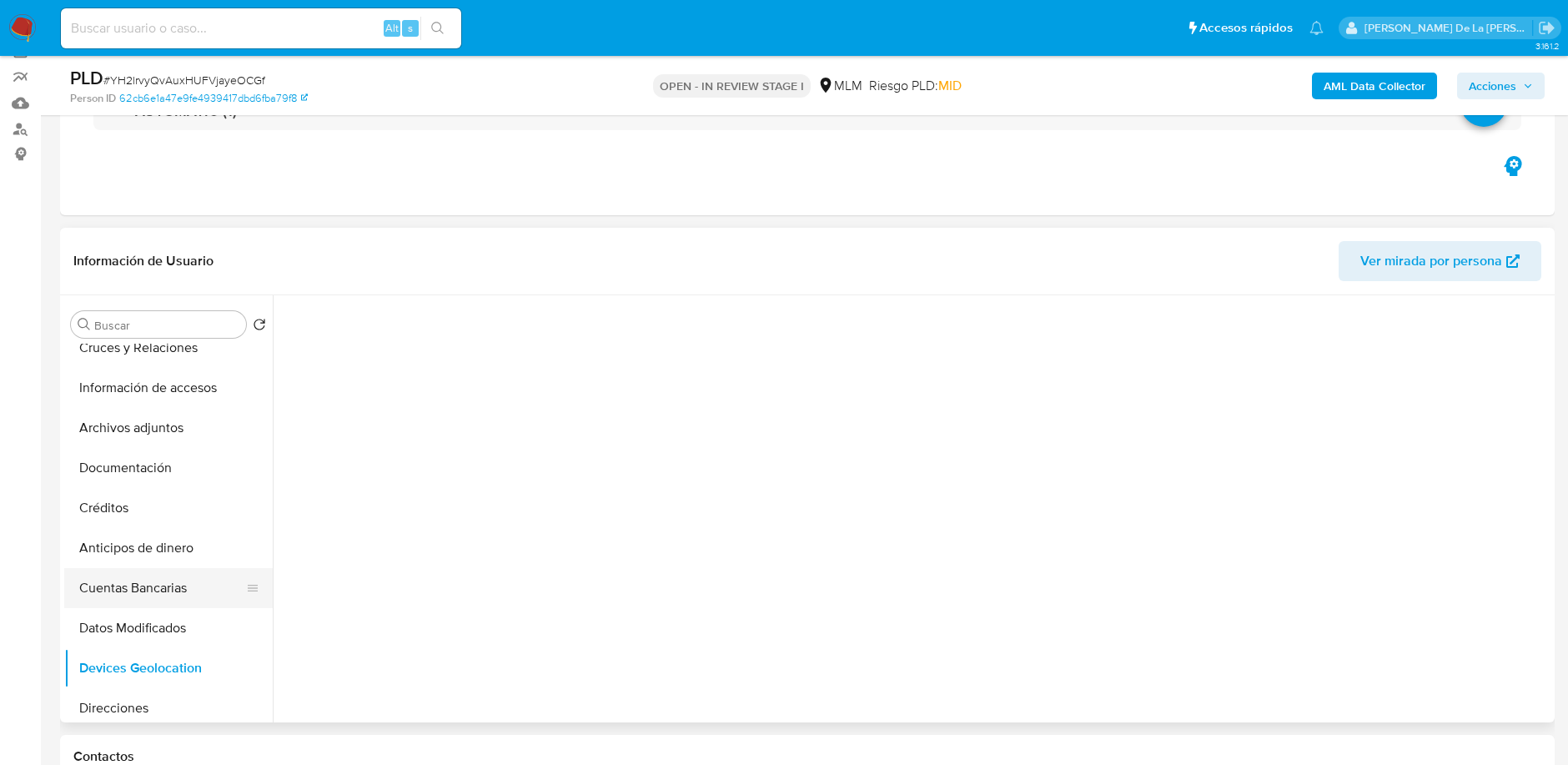
scroll to position [0, 0]
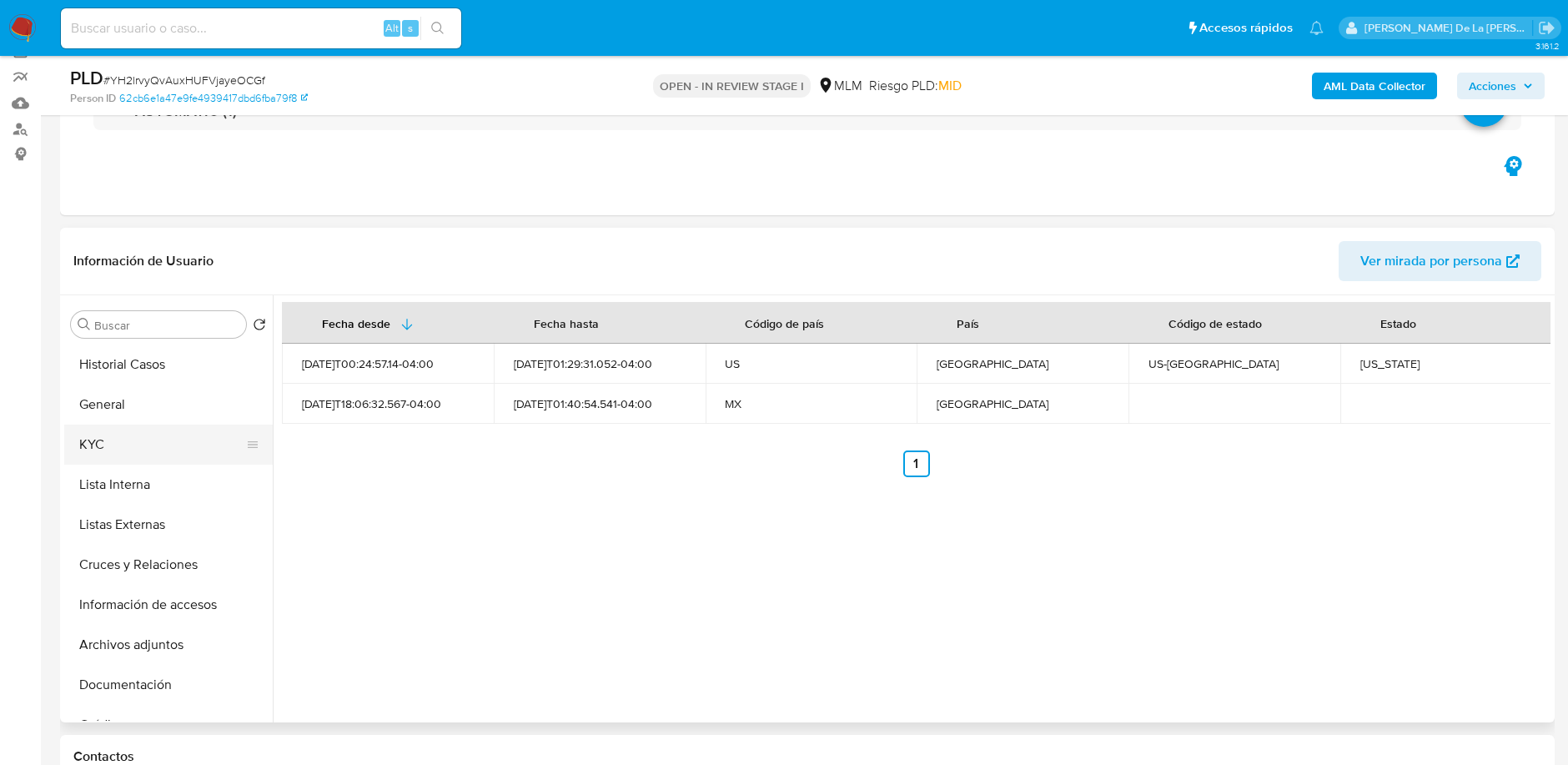
click at [133, 443] on button "KYC" at bounding box center [161, 444] width 195 height 40
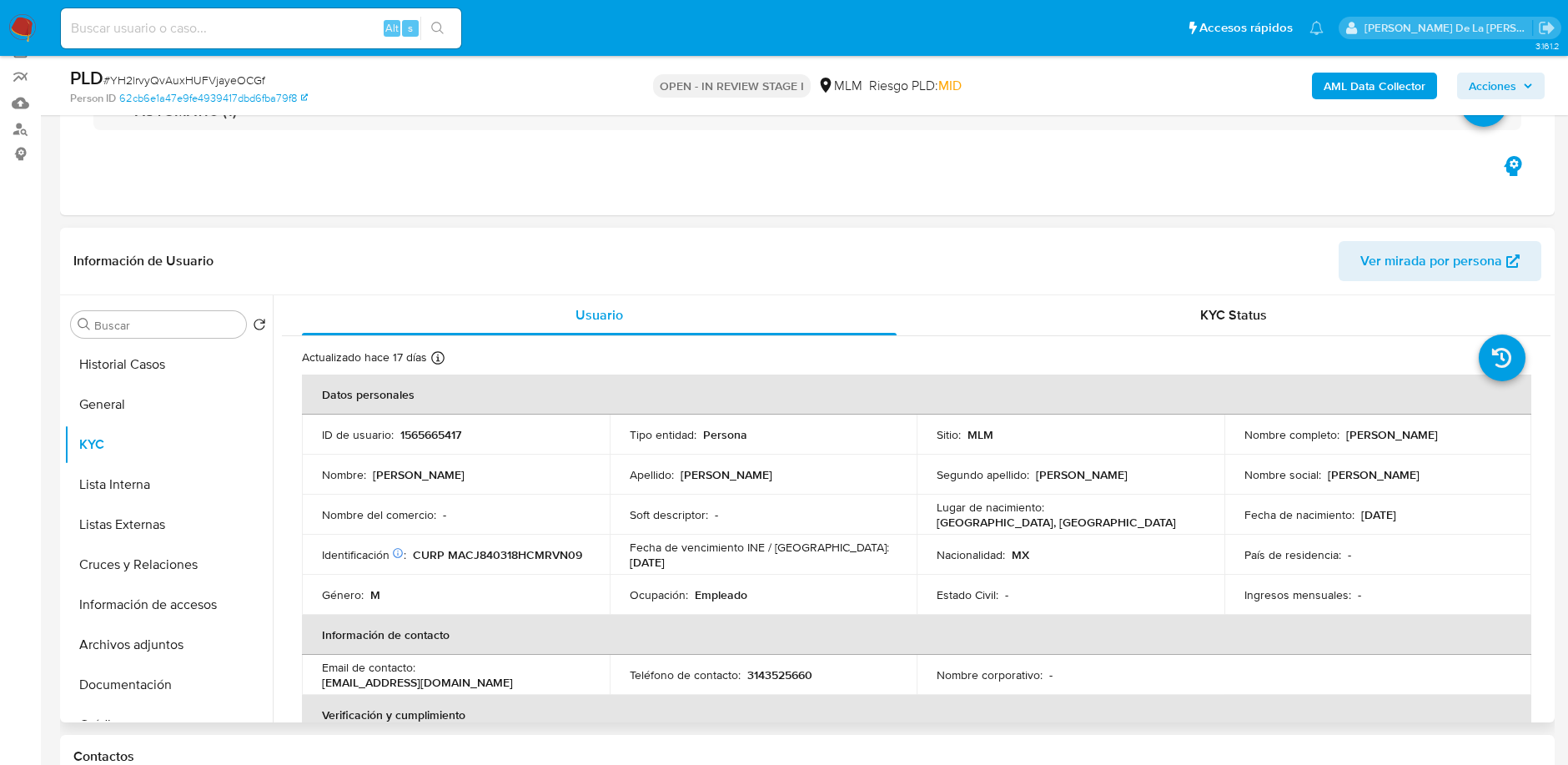
drag, startPoint x: 1339, startPoint y: 426, endPoint x: 1489, endPoint y: 442, distance: 150.9
click at [1489, 442] on td "Nombre completo : Juan Diego Martinez Cuevas" at bounding box center [1378, 434] width 308 height 40
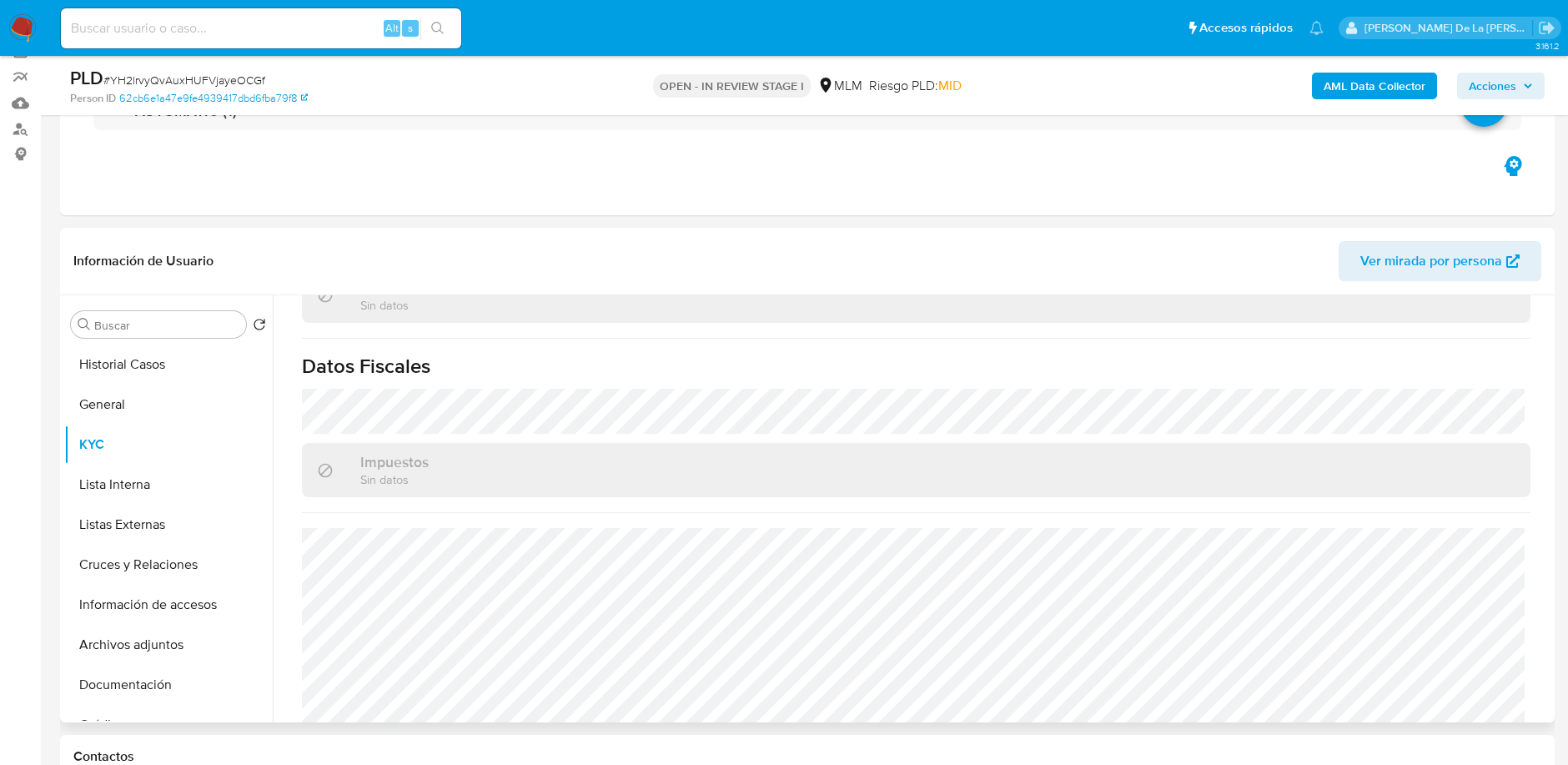
scroll to position [1009, 0]
click at [140, 564] on button "Cruces y Relaciones" at bounding box center [161, 564] width 195 height 40
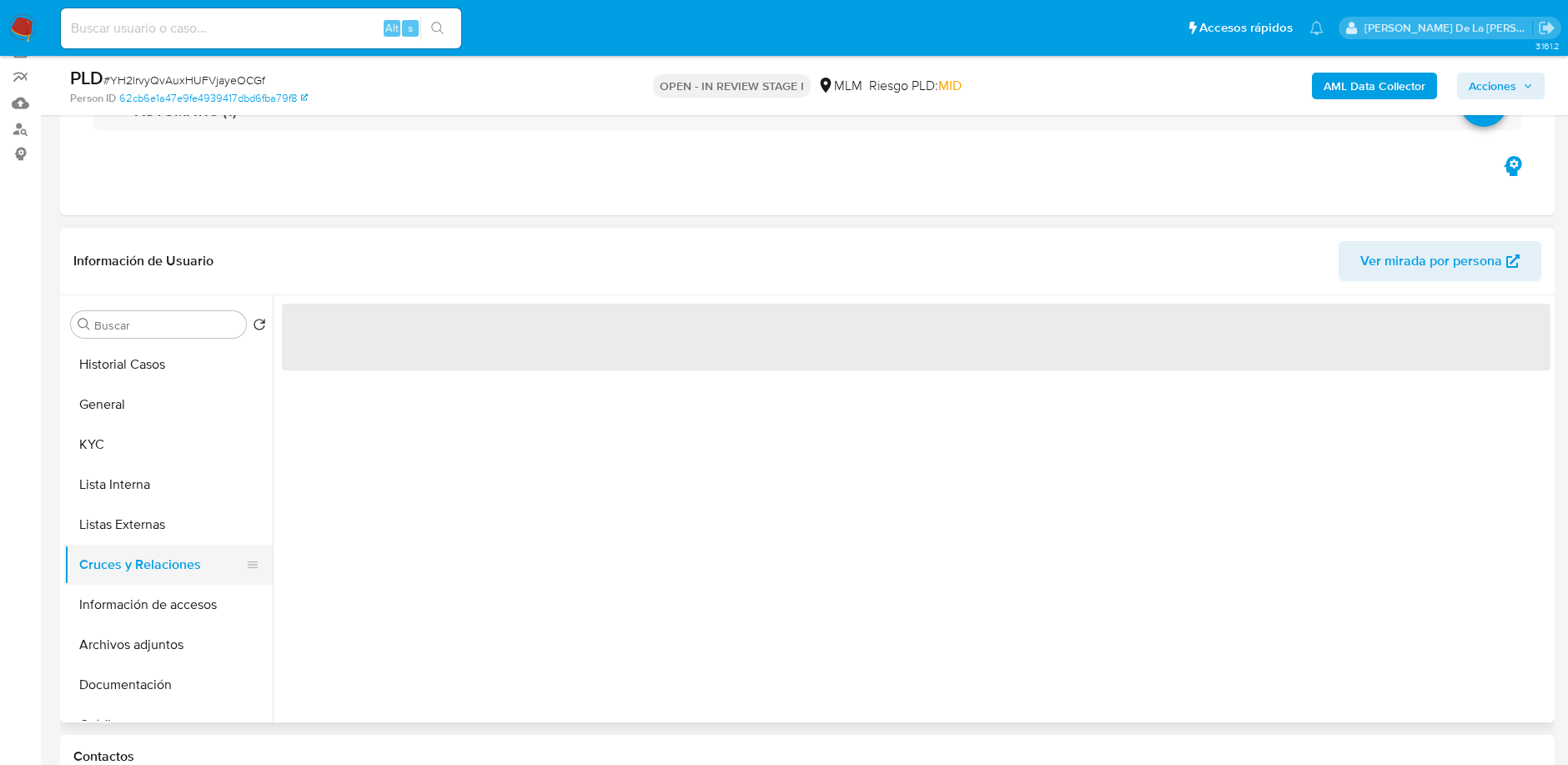
scroll to position [0, 0]
click at [131, 606] on button "Información de accesos" at bounding box center [161, 604] width 195 height 40
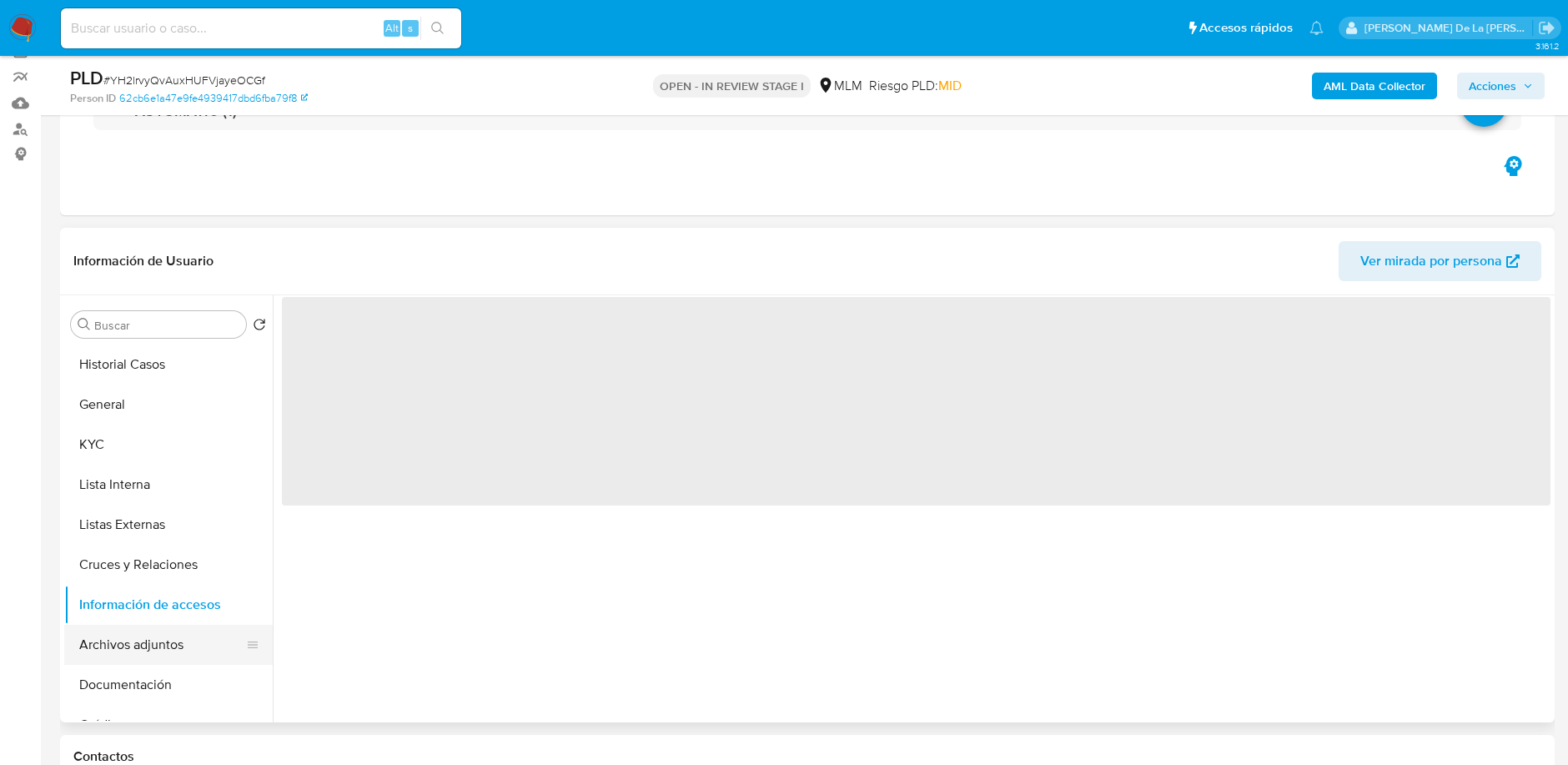
click at [172, 658] on button "Archivos adjuntos" at bounding box center [161, 644] width 195 height 40
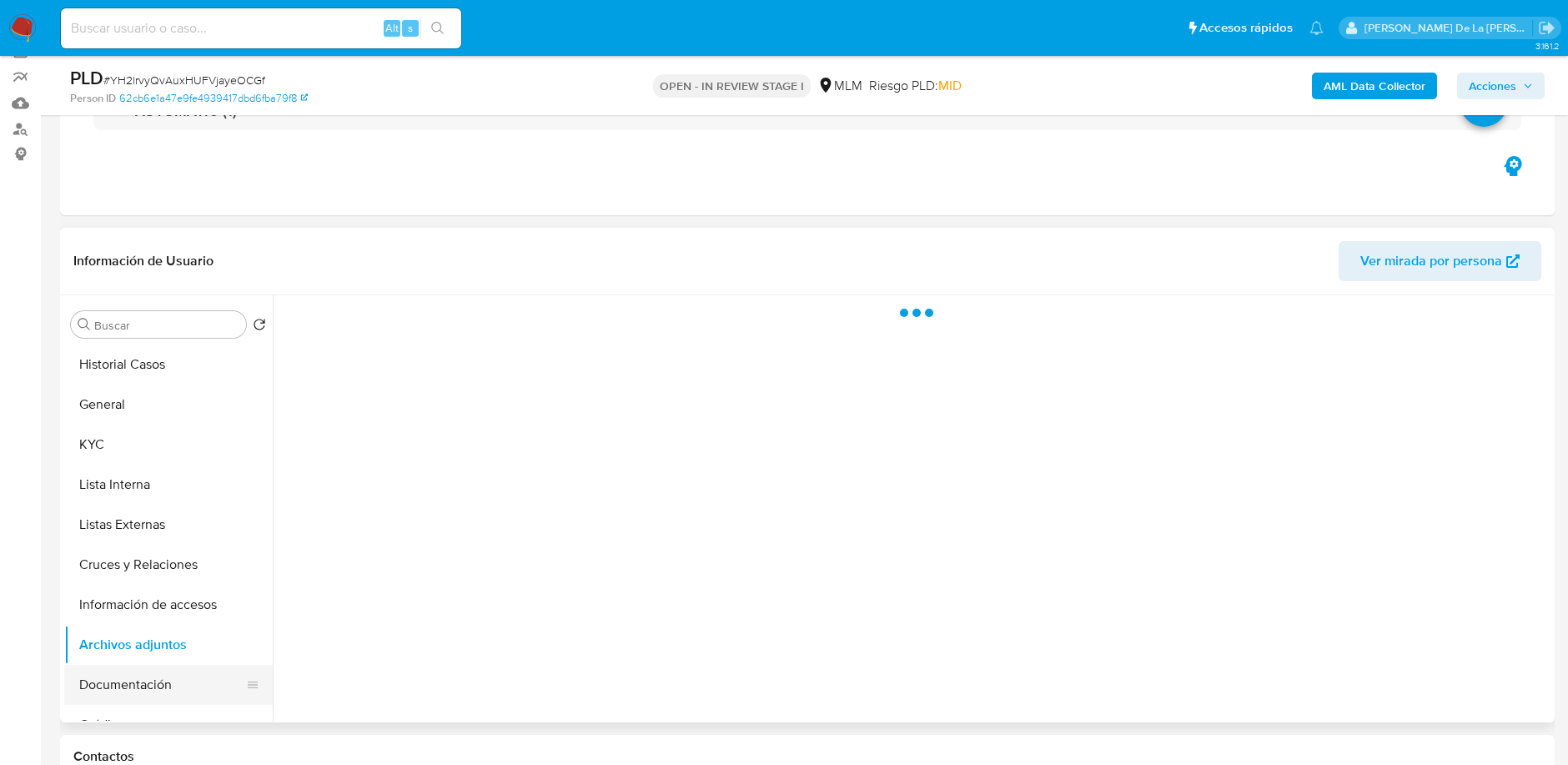
click at [124, 670] on button "Documentación" at bounding box center [161, 684] width 195 height 40
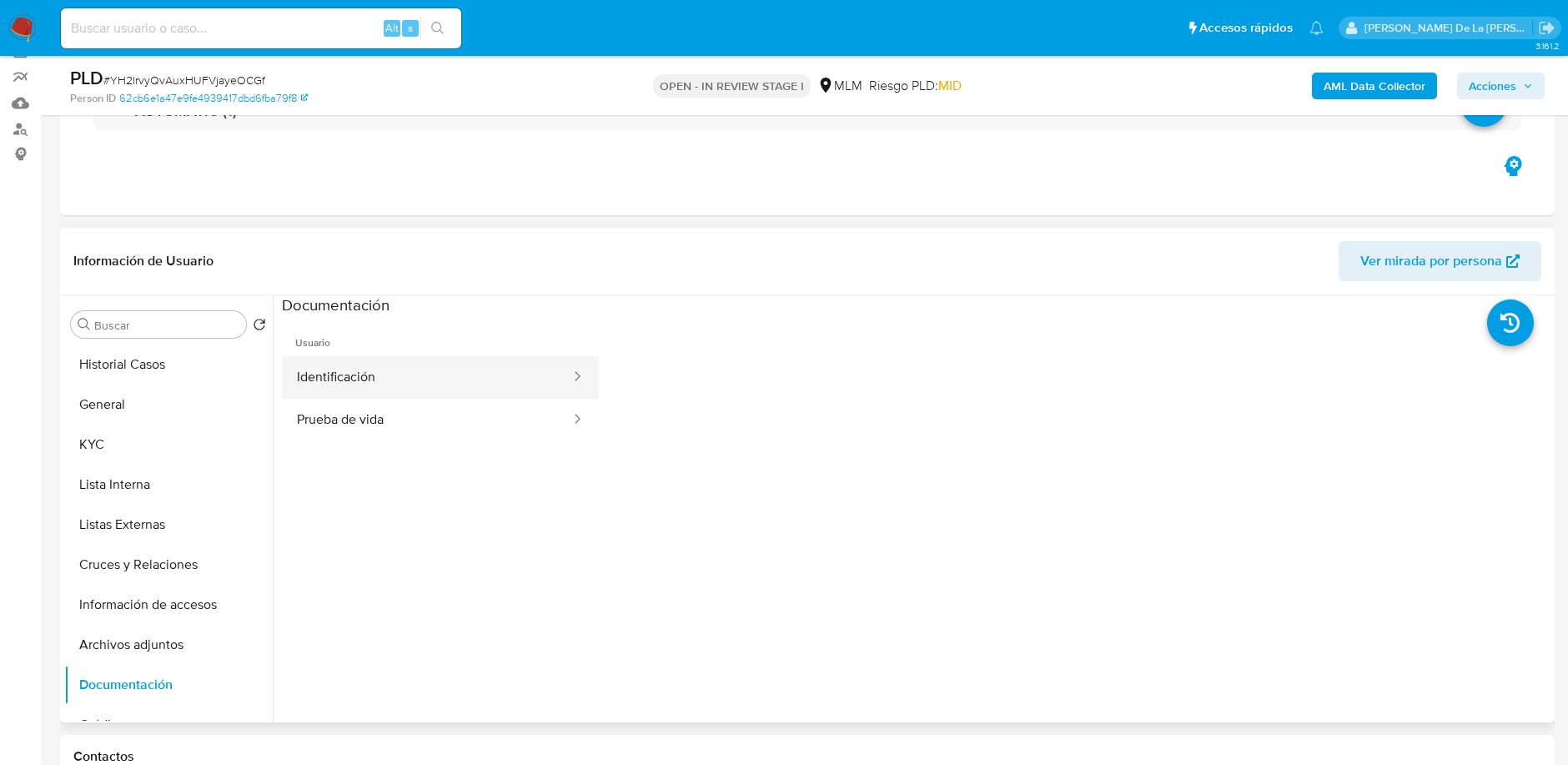
click at [388, 391] on button "Identificación" at bounding box center [427, 377] width 290 height 43
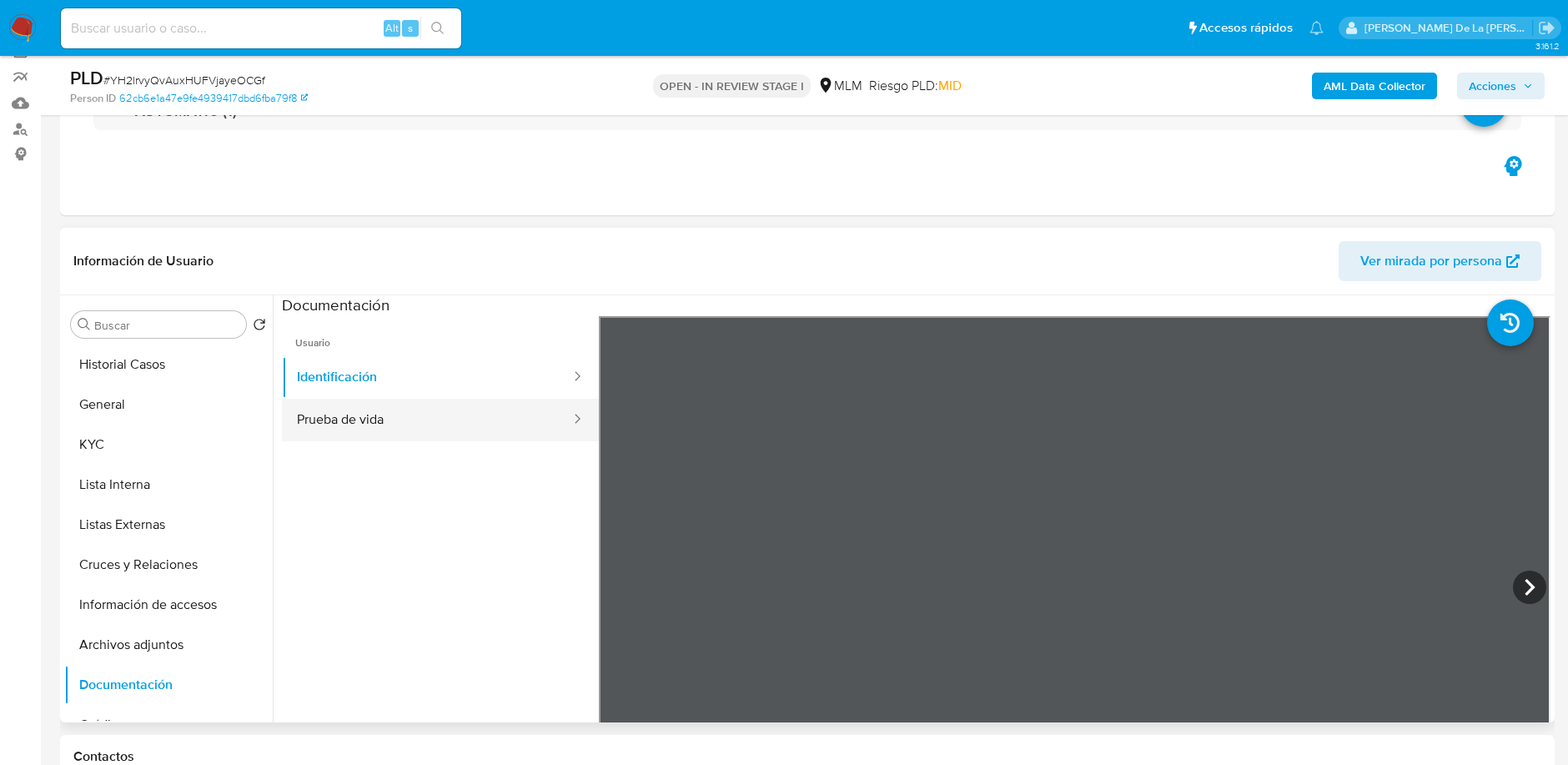
click at [415, 412] on button "Prueba de vida" at bounding box center [427, 420] width 290 height 43
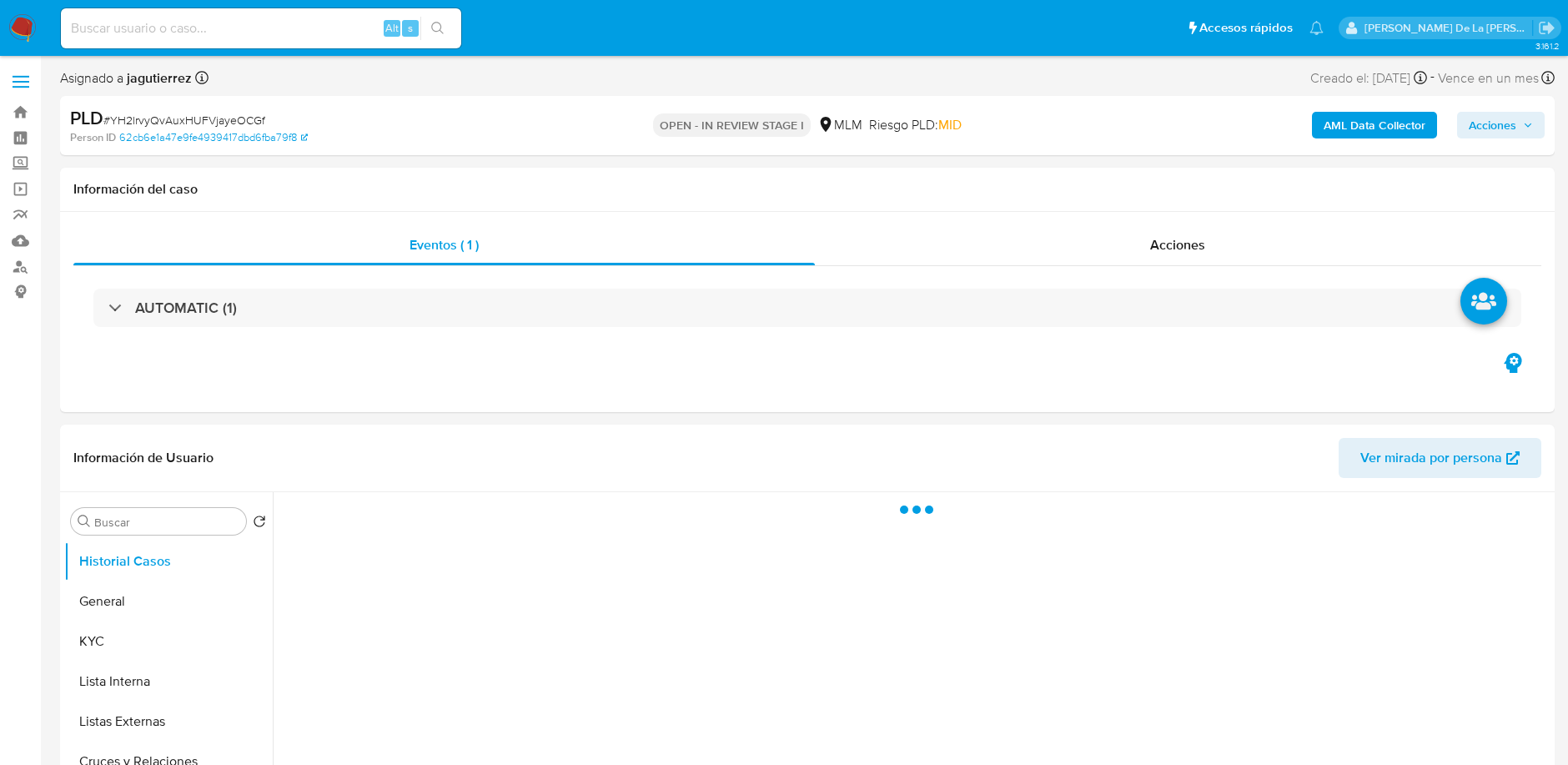
select select "10"
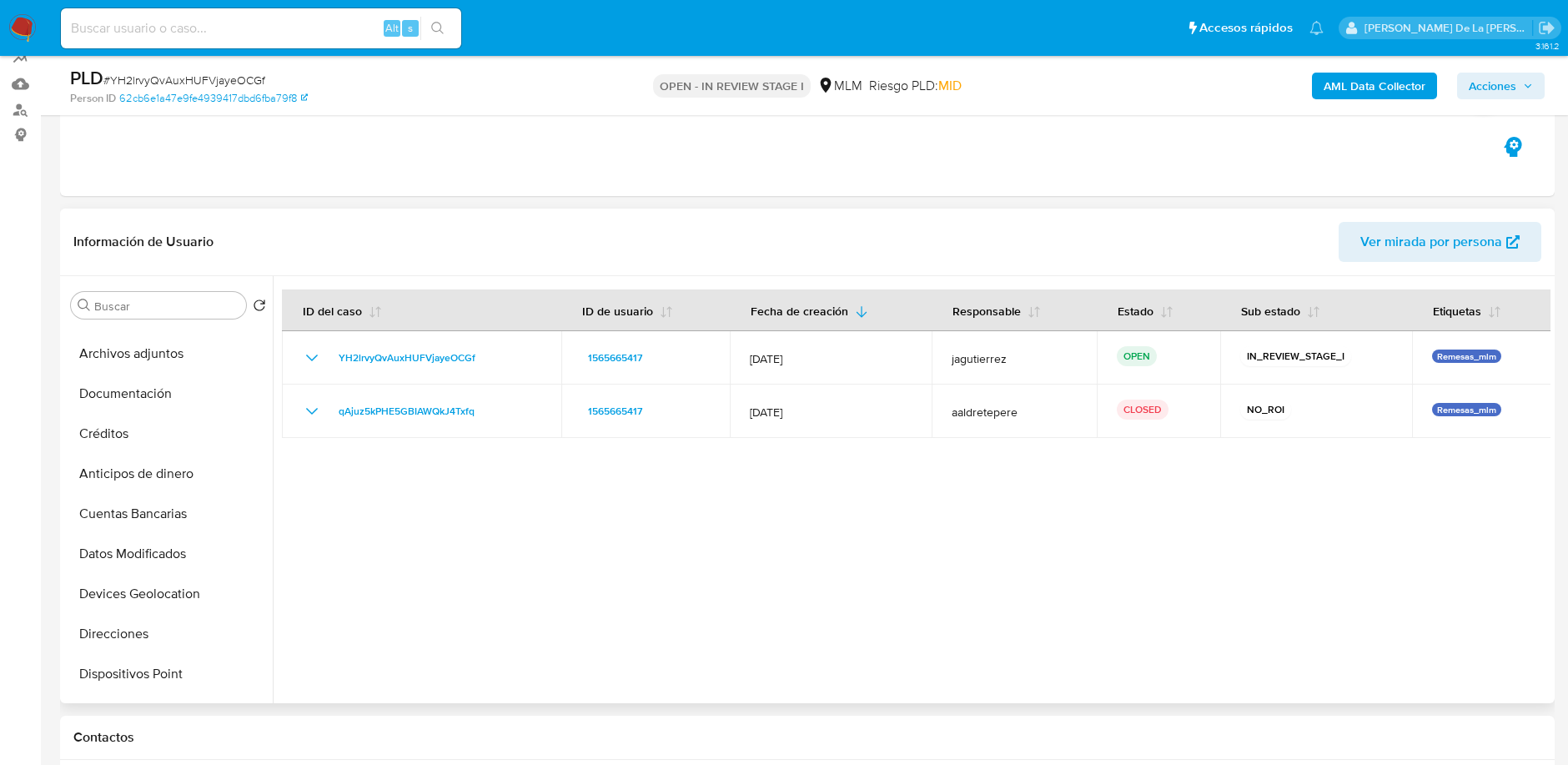
scroll to position [271, 0]
click at [142, 606] on button "Devices Geolocation" at bounding box center [161, 594] width 195 height 40
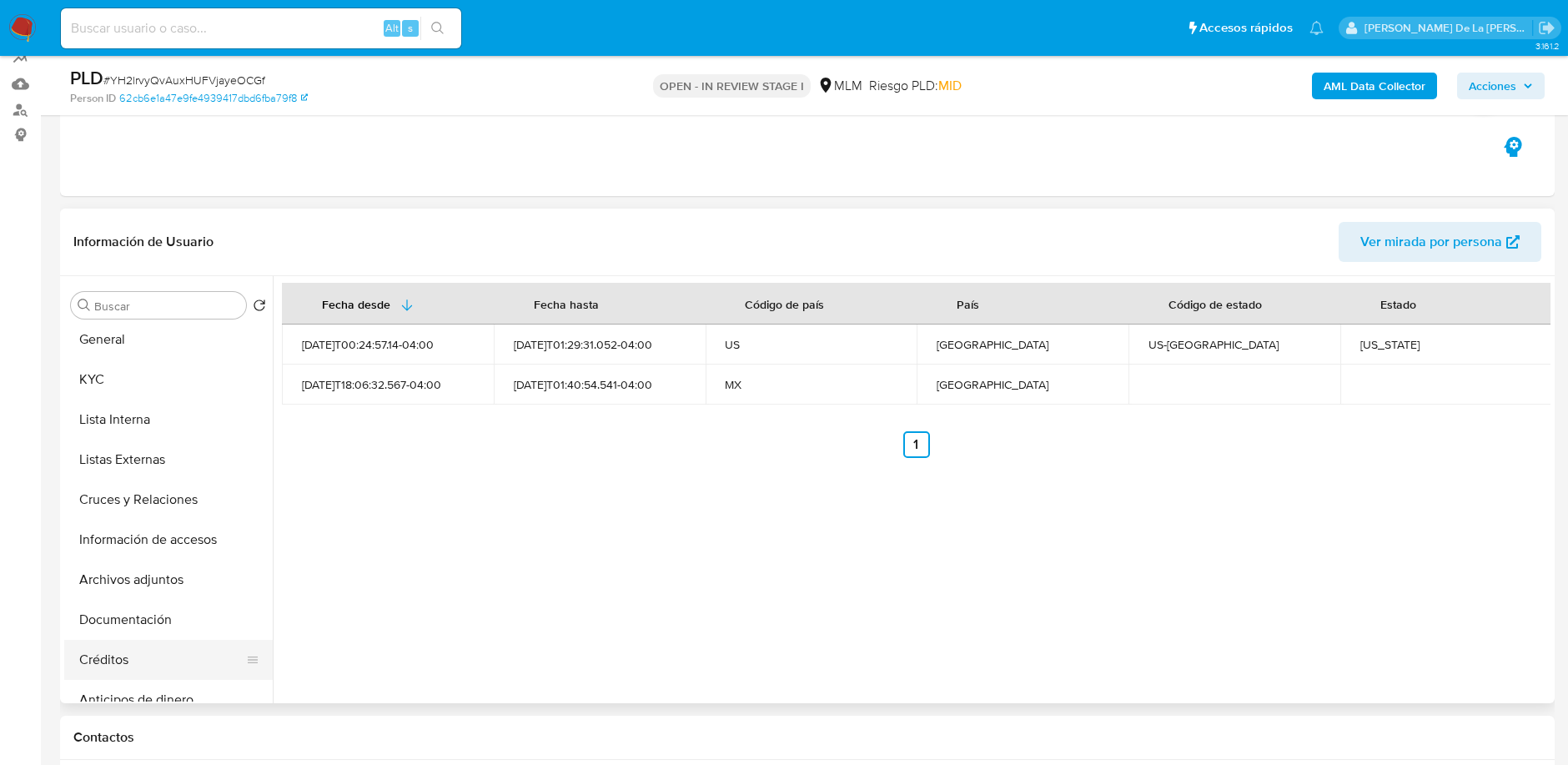
scroll to position [28, 0]
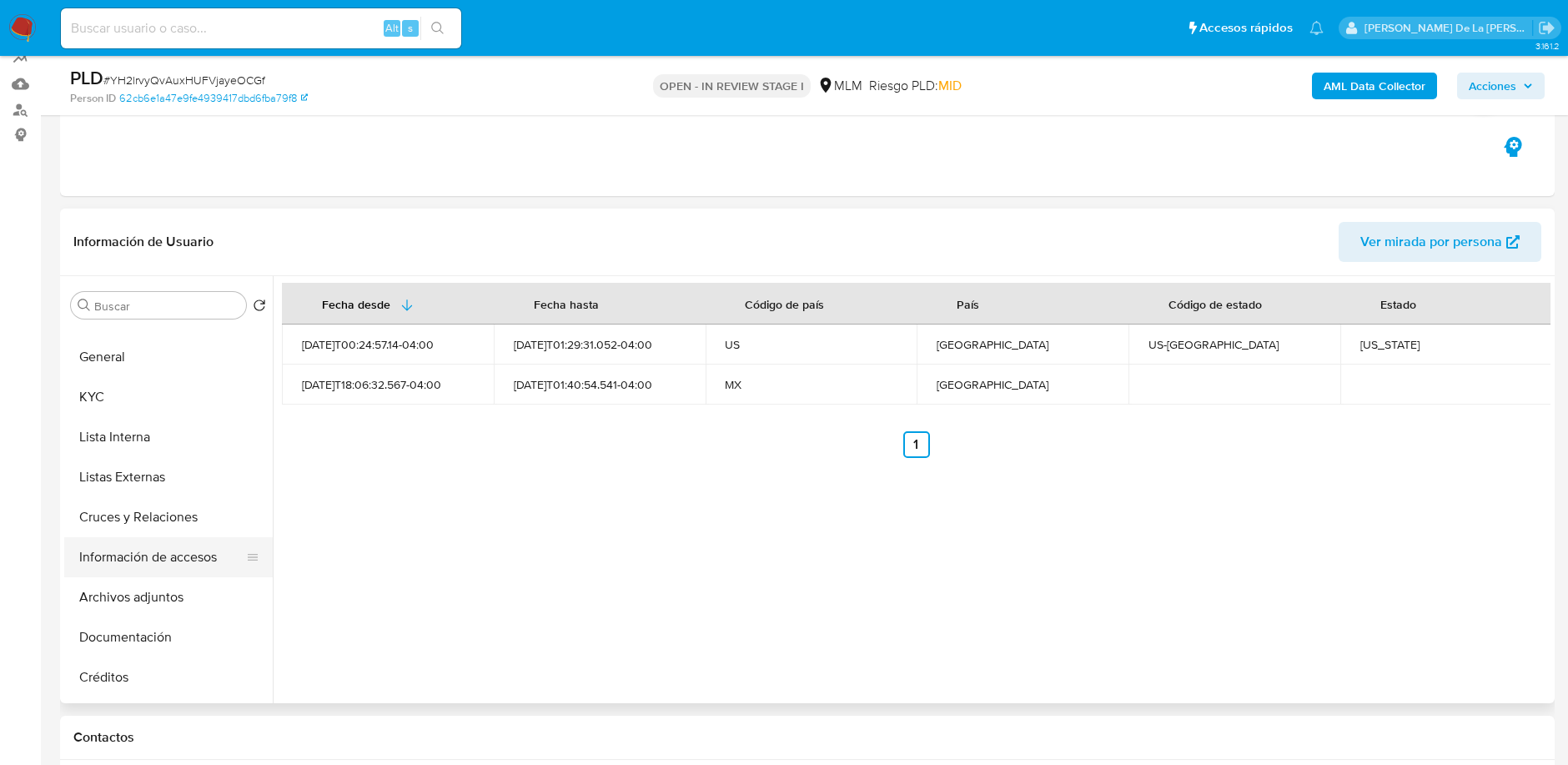
click at [166, 542] on button "Información de accesos" at bounding box center [161, 557] width 195 height 40
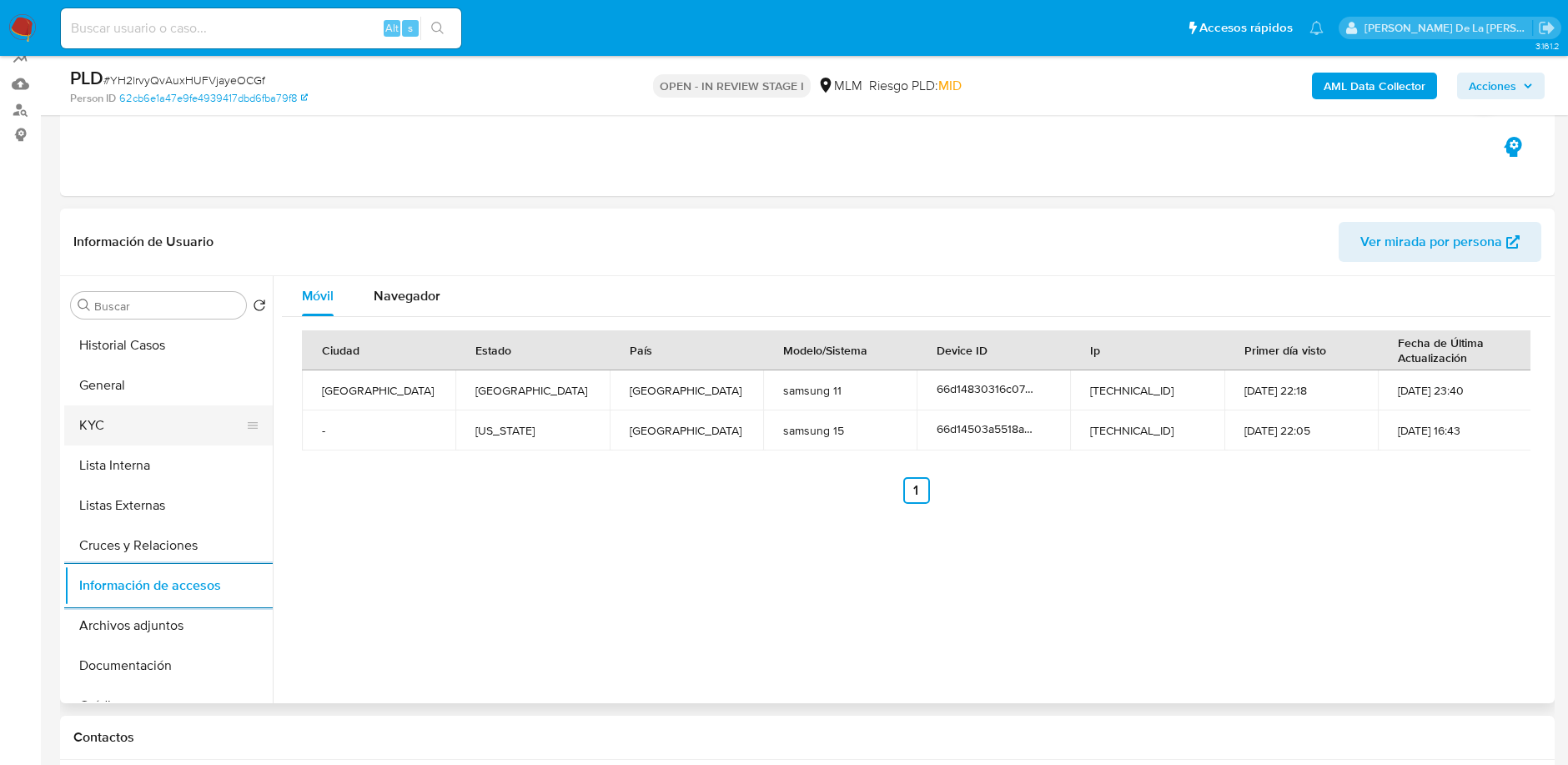
scroll to position [0, 0]
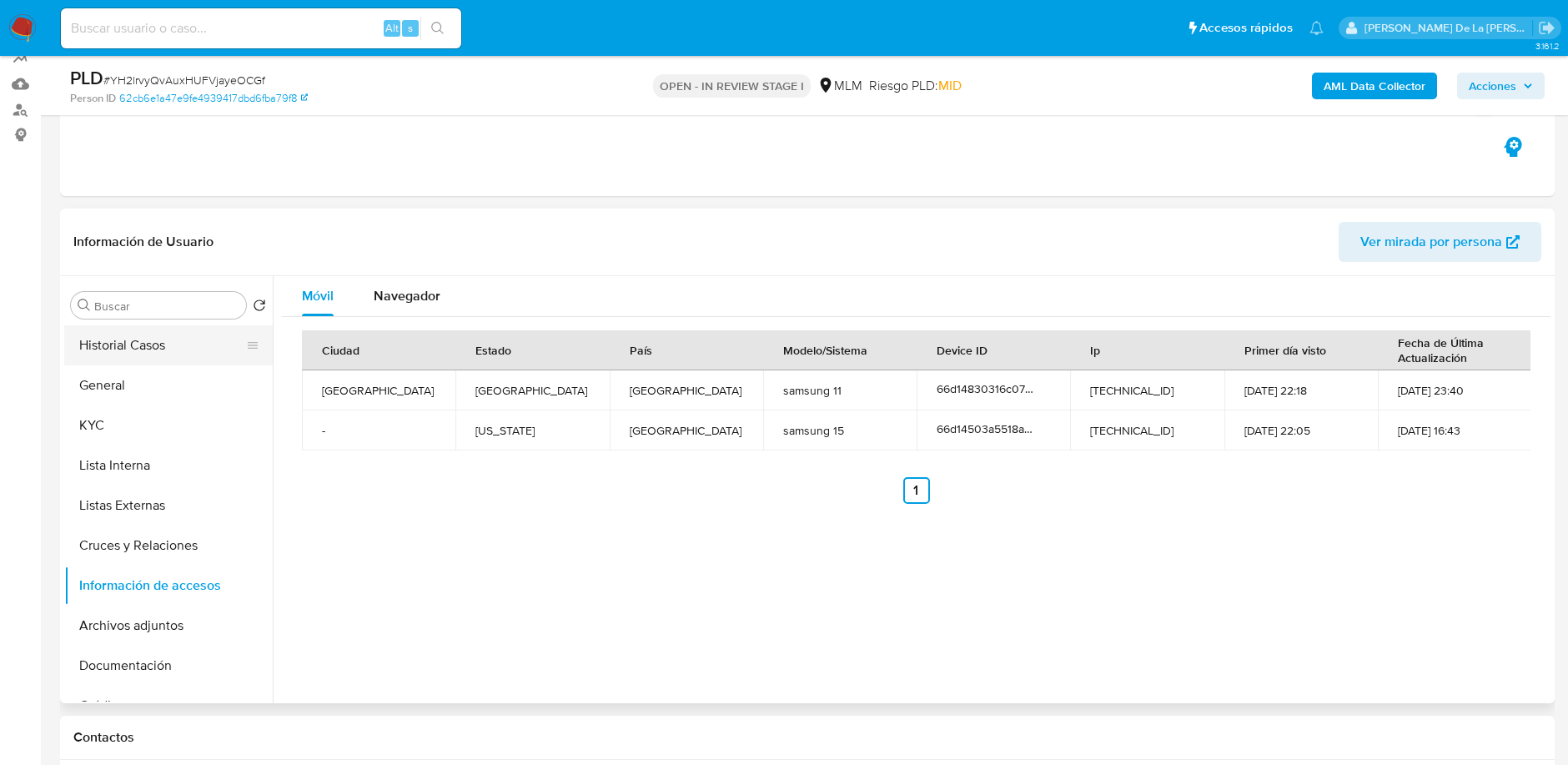
click at [148, 355] on button "Historial Casos" at bounding box center [161, 345] width 195 height 40
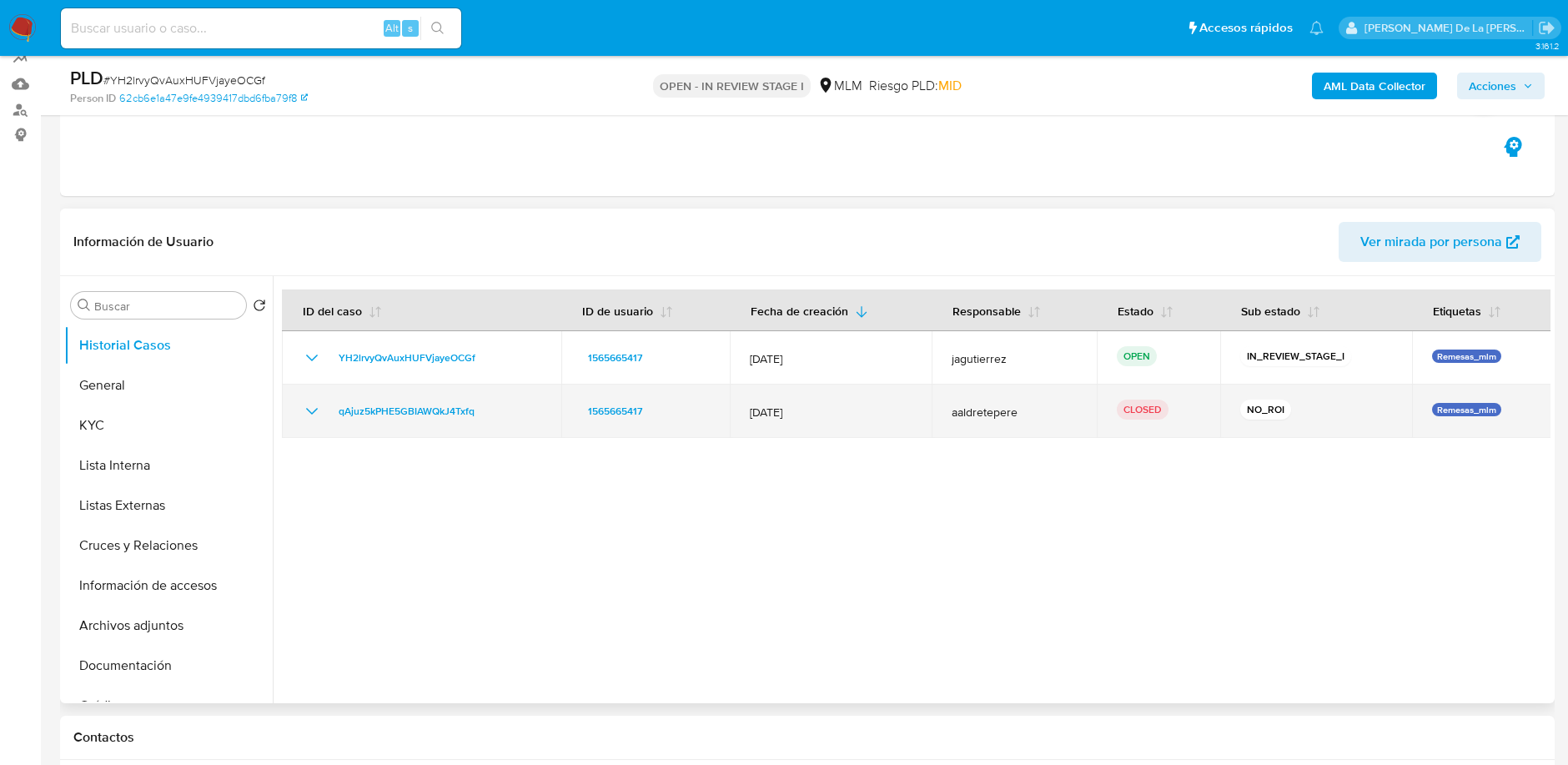
click at [323, 412] on div "qAjuz5kPHE5GBIAWQkJ4Txfq" at bounding box center [421, 410] width 240 height 20
click at [305, 409] on icon "Mostrar/Ocultar" at bounding box center [311, 410] width 20 height 20
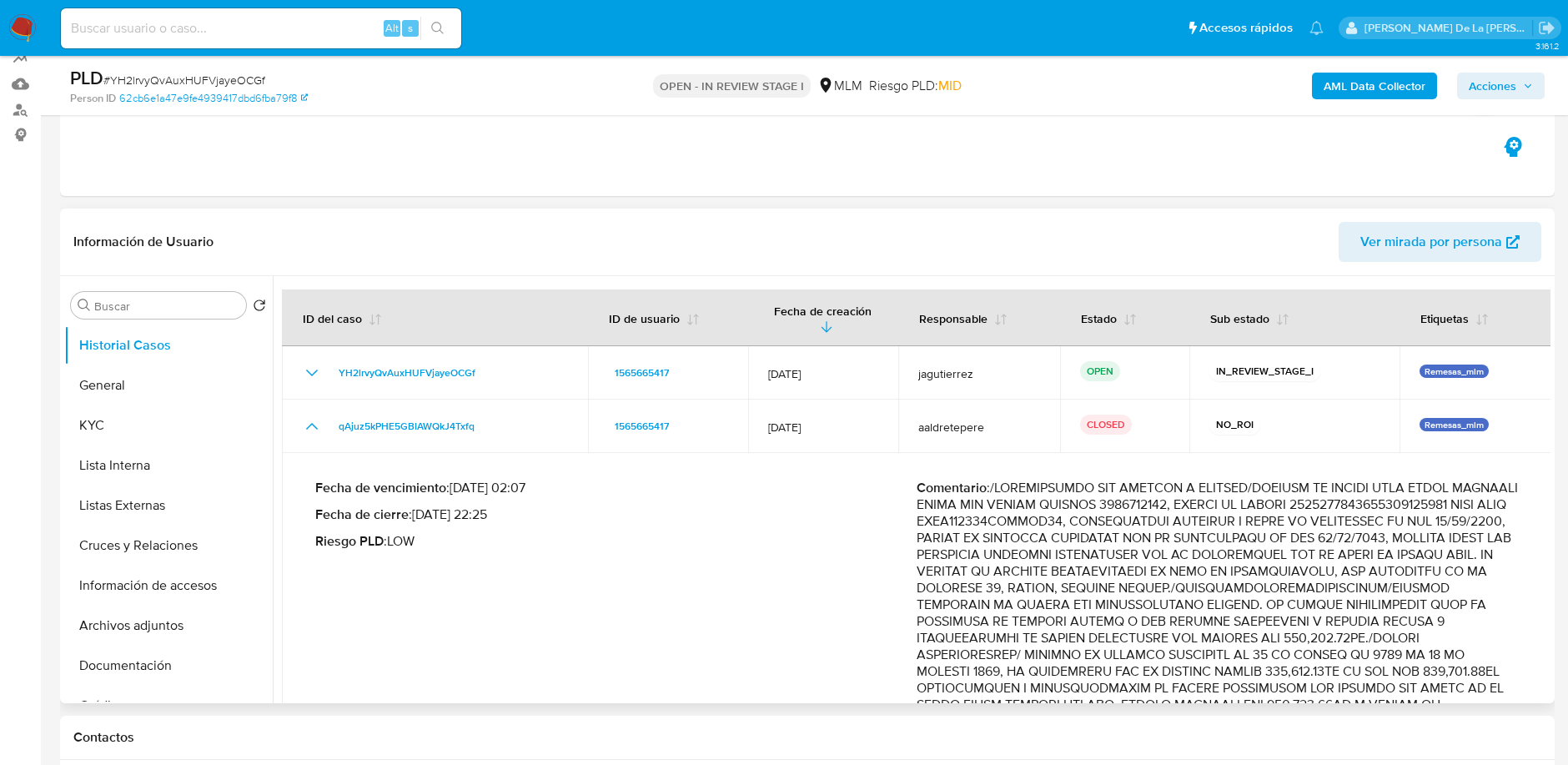
scroll to position [290, 0]
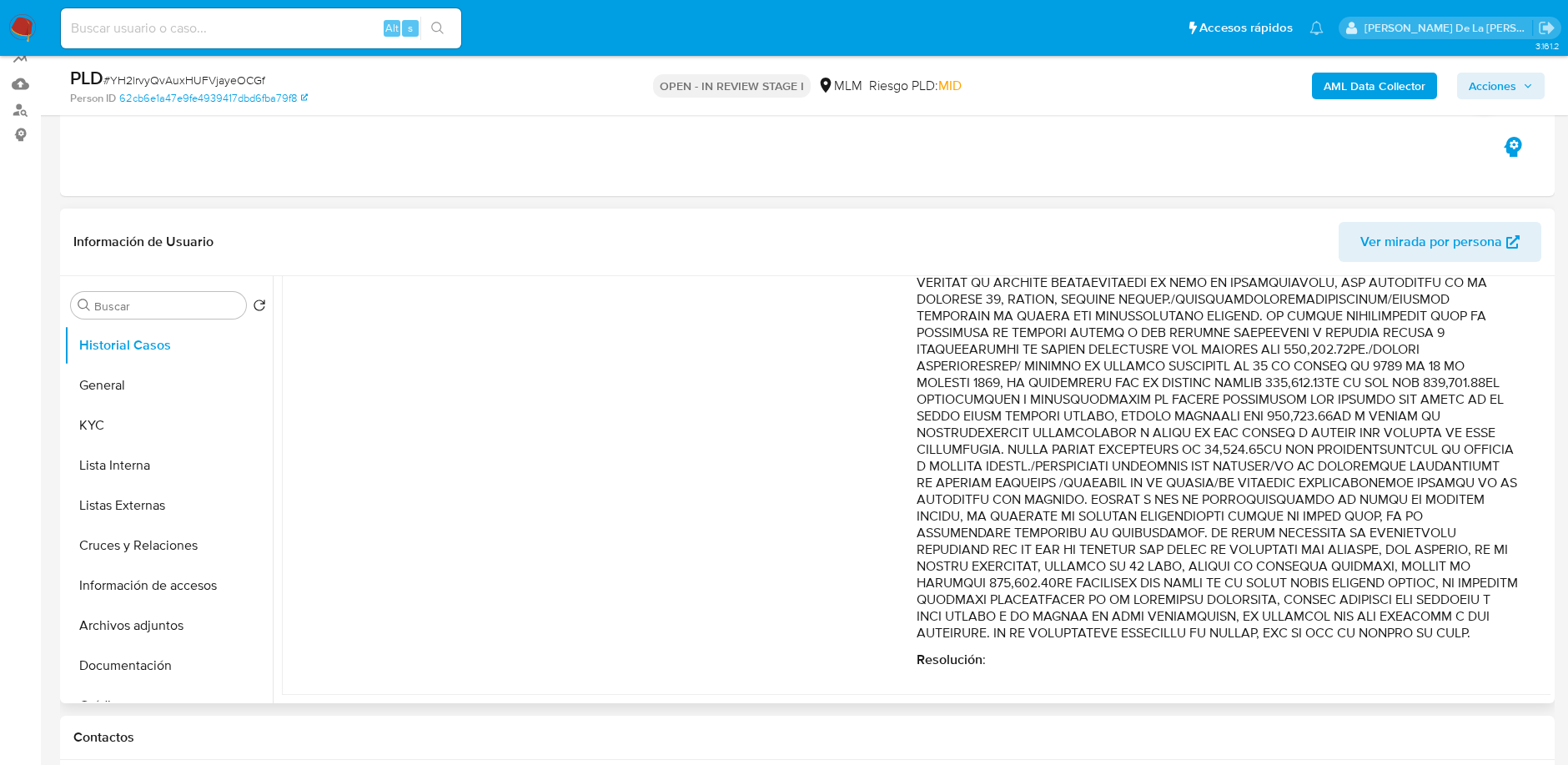
drag, startPoint x: 967, startPoint y: 480, endPoint x: 1331, endPoint y: 637, distance: 396.4
click at [1331, 637] on p "Comentario :" at bounding box center [1217, 416] width 601 height 450
click at [980, 446] on p "Comentario :" at bounding box center [1217, 416] width 601 height 450
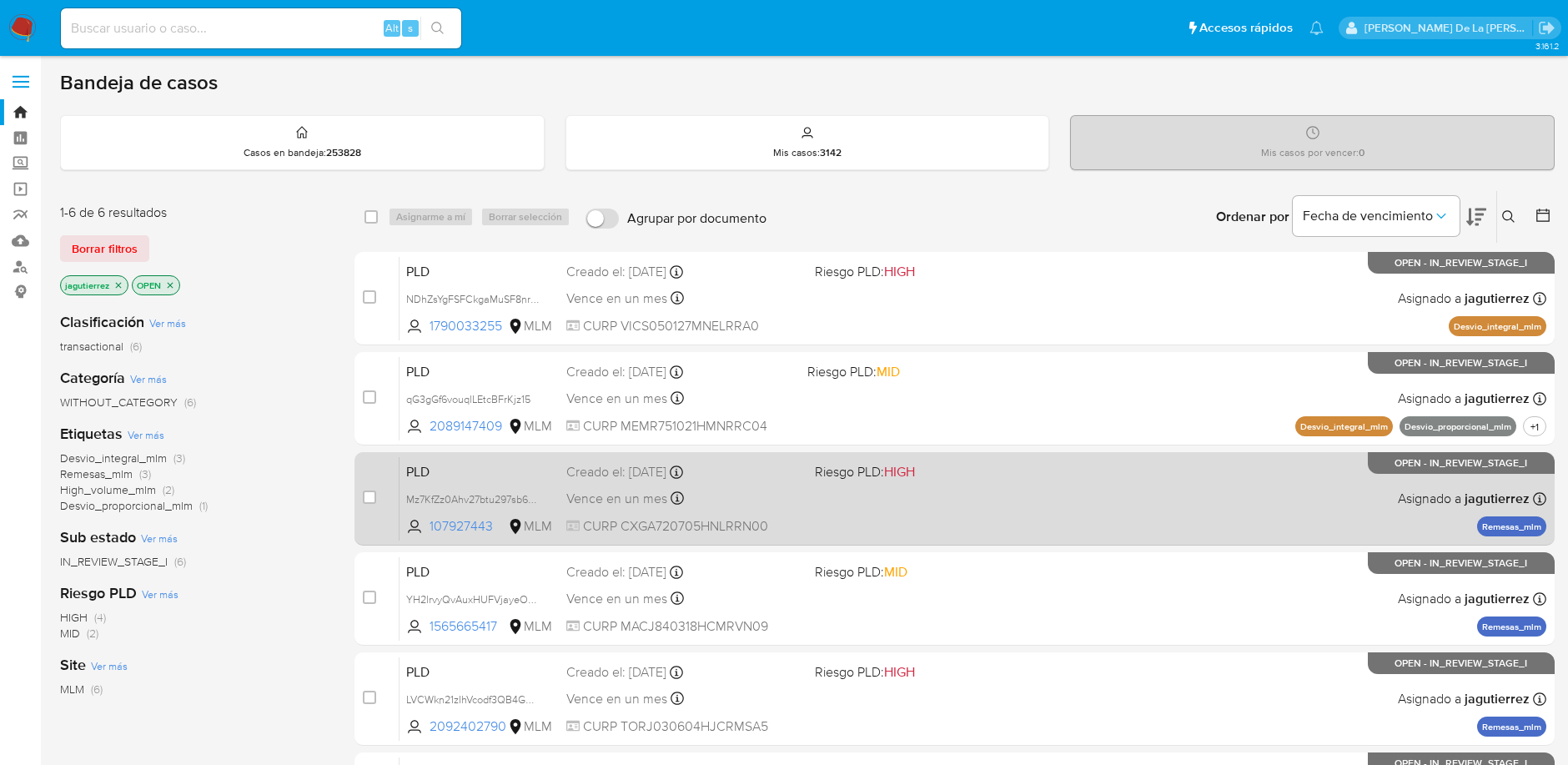
scroll to position [250, 0]
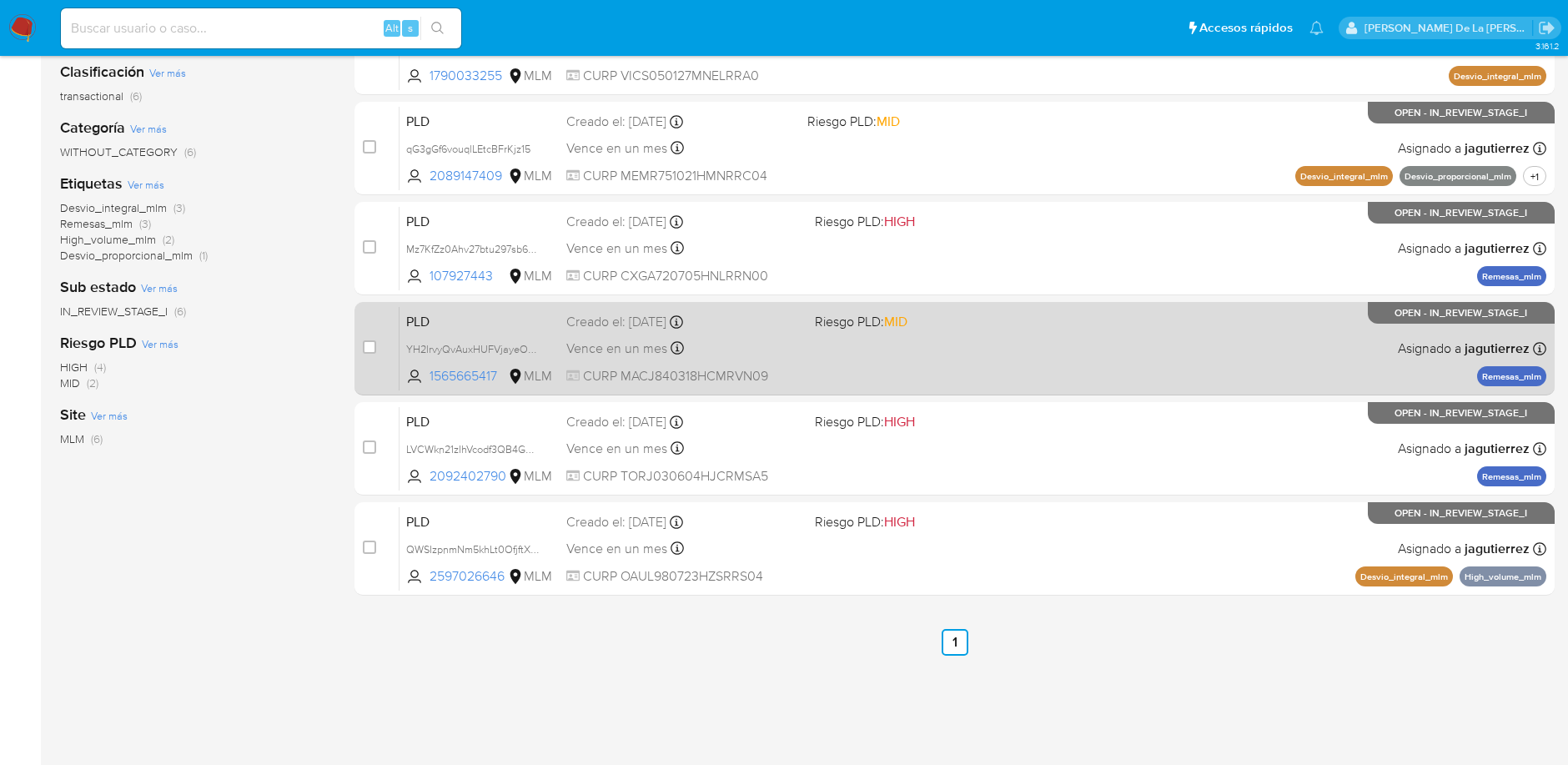
click at [951, 334] on div "PLD YH2lrvyQvAuxHUFVjayeOCGf 1565665417 MLM Riesgo PLD: MID Creado el: [DATE] C…" at bounding box center [973, 348] width 1147 height 84
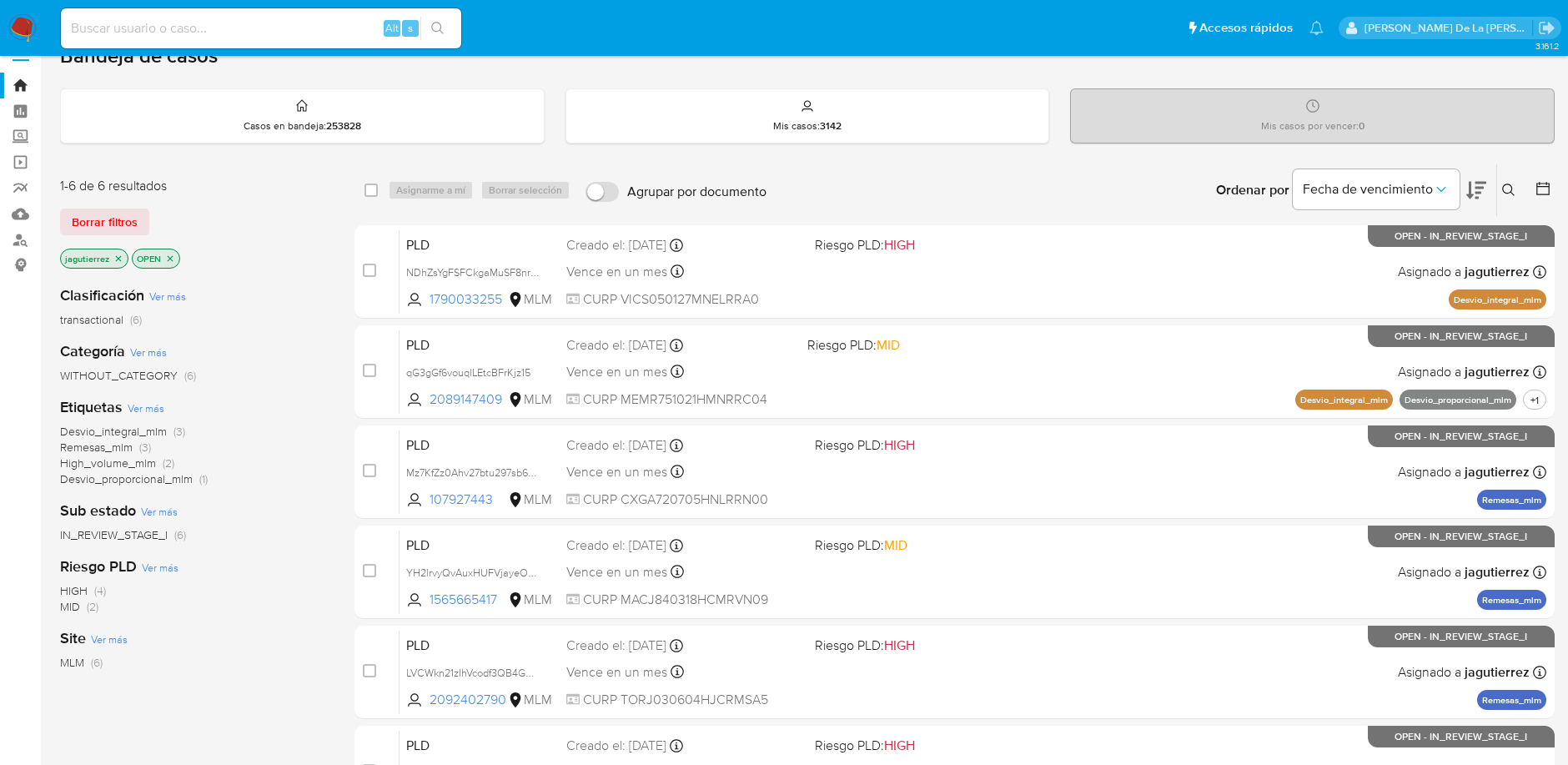
scroll to position [0, 0]
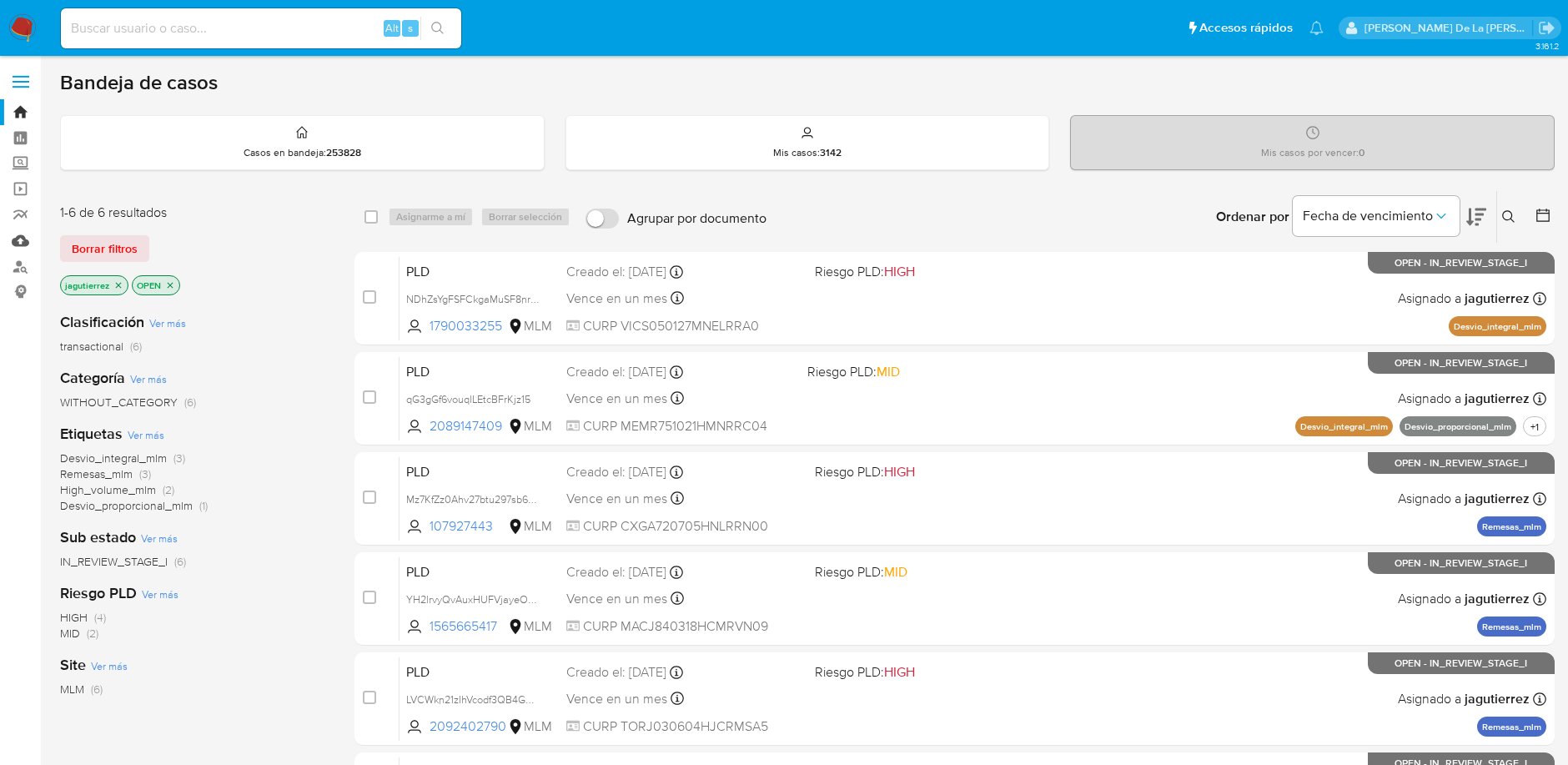
click at [23, 241] on link "Mulan" at bounding box center [99, 241] width 199 height 26
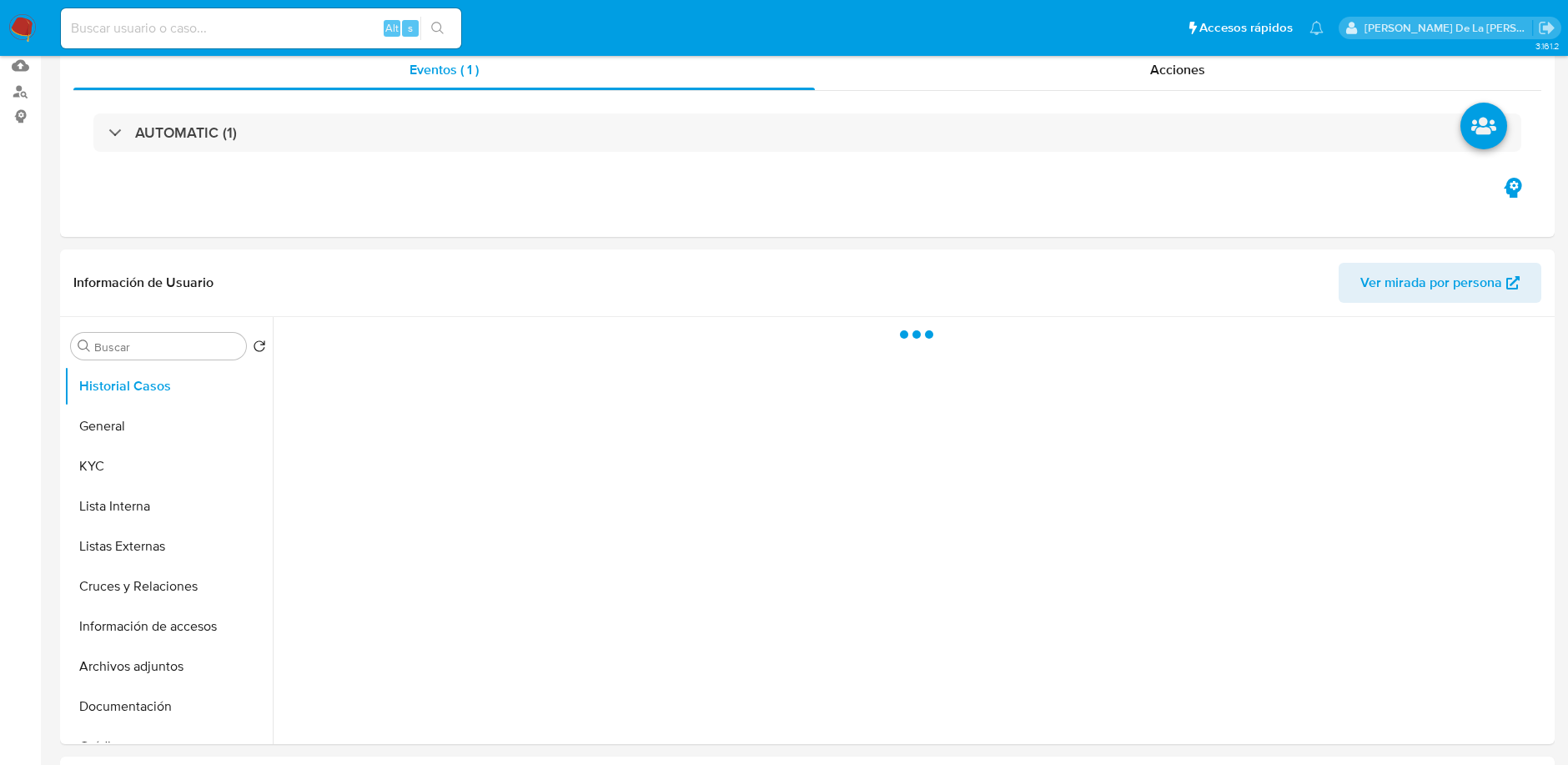
select select "10"
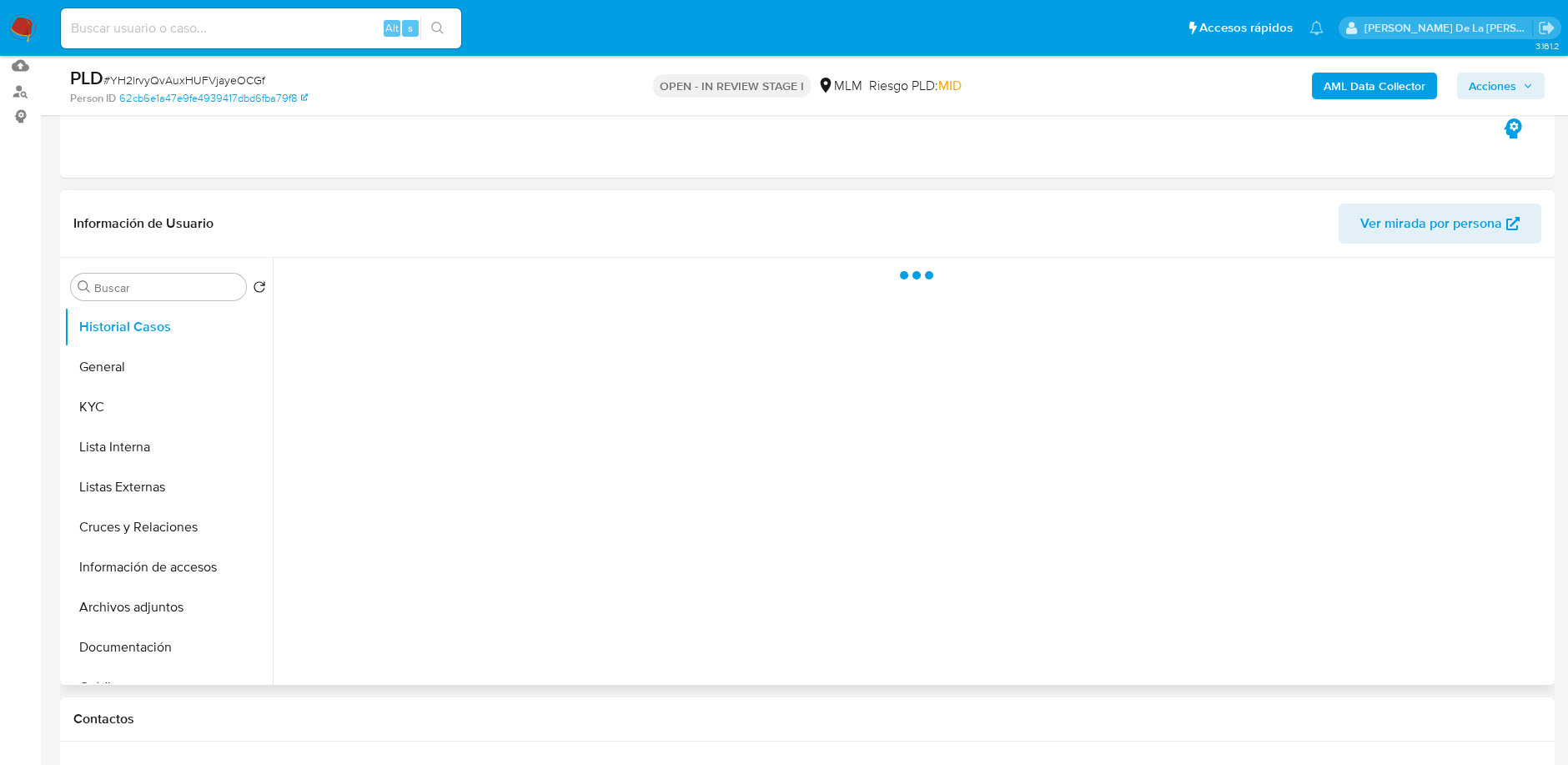
scroll to position [209, 0]
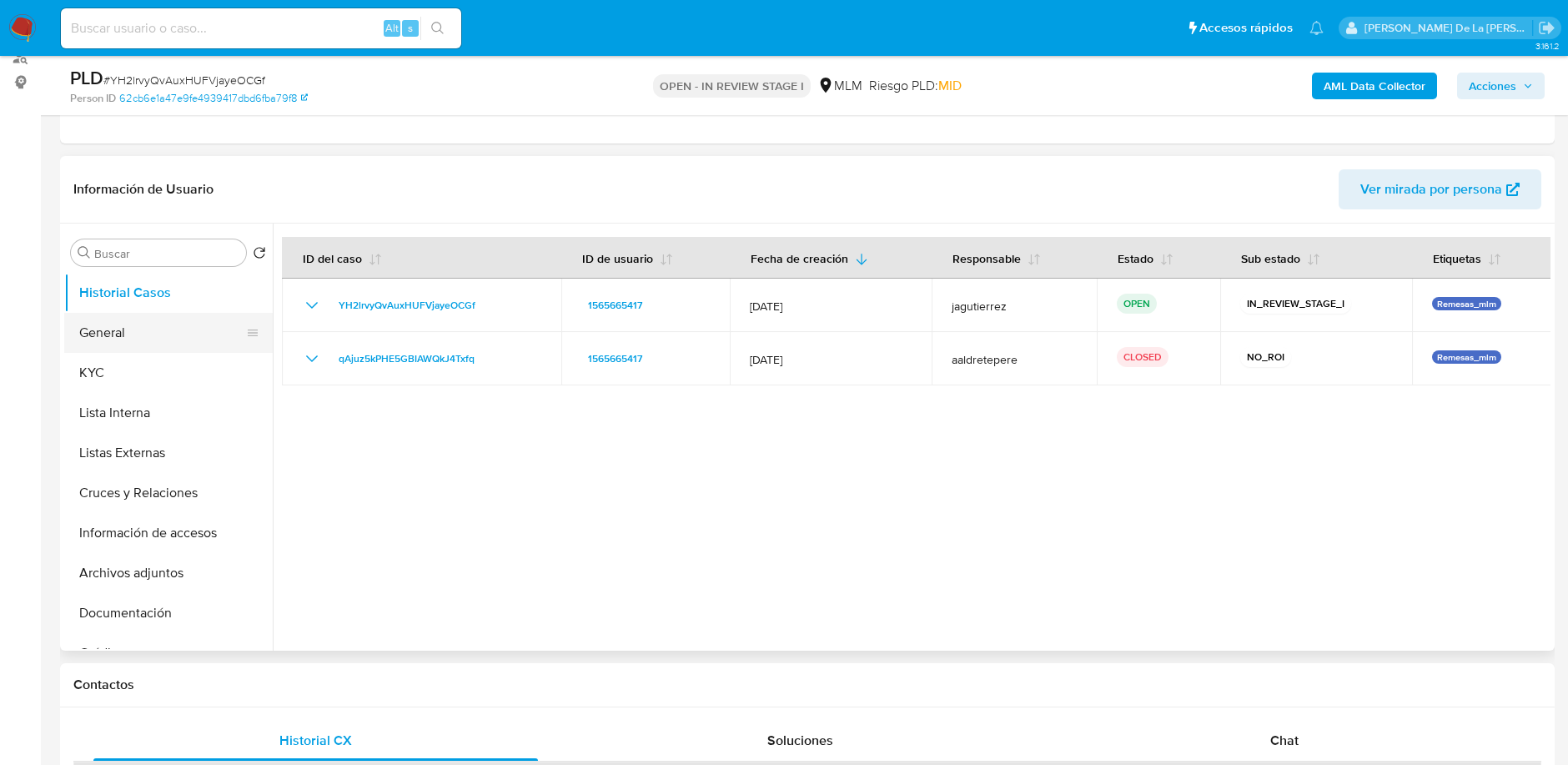
click at [125, 337] on button "General" at bounding box center [161, 333] width 195 height 40
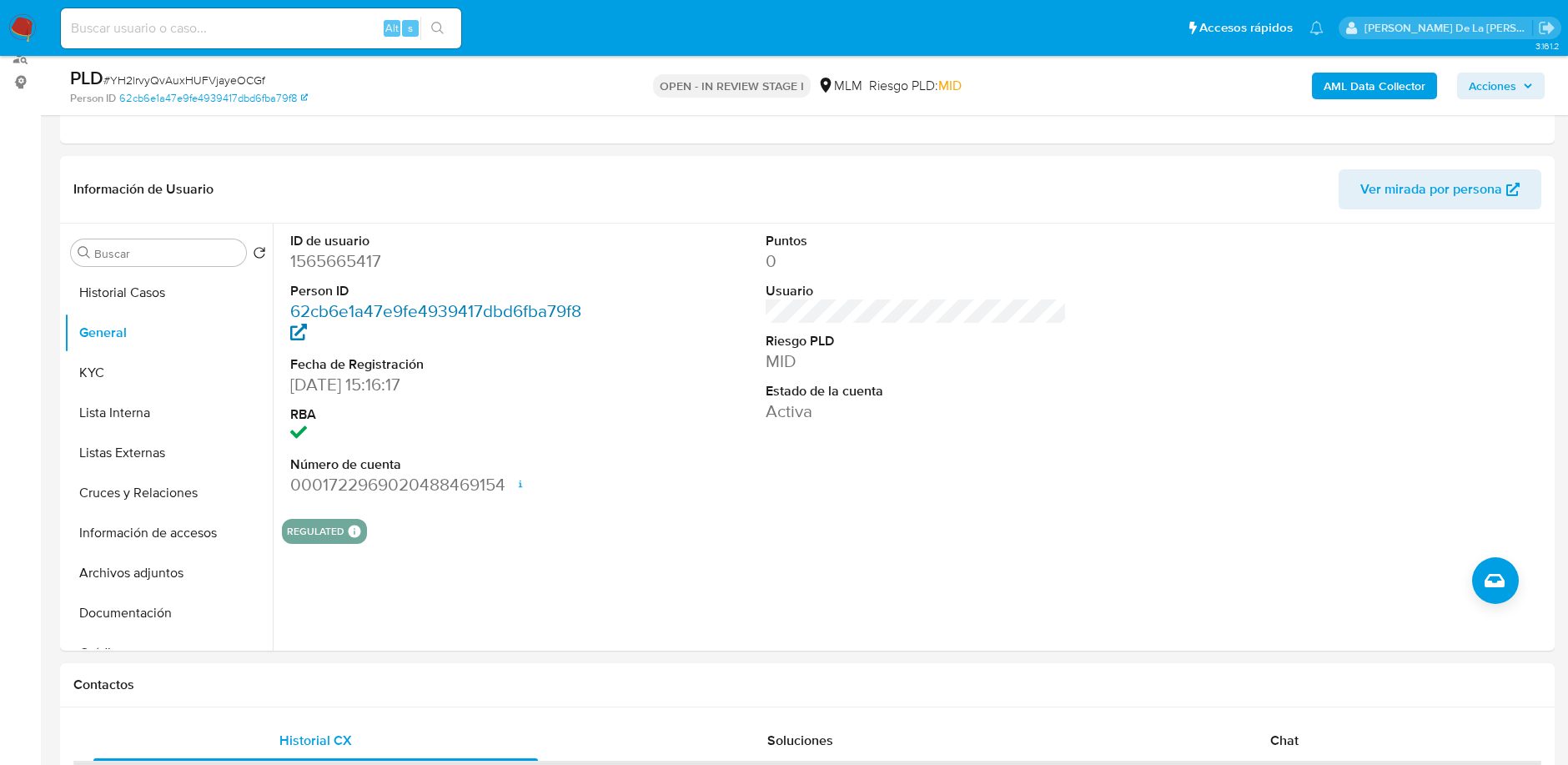
click at [504, 310] on link "62cb6e1a47e9fe4939417dbd6fba79f8" at bounding box center [435, 322] width 291 height 48
click at [839, 439] on div "Puntos 0 Usuario Riesgo PLD MID Estado de la cuenta Activa" at bounding box center [916, 364] width 317 height 281
click at [136, 368] on button "KYC" at bounding box center [161, 373] width 195 height 40
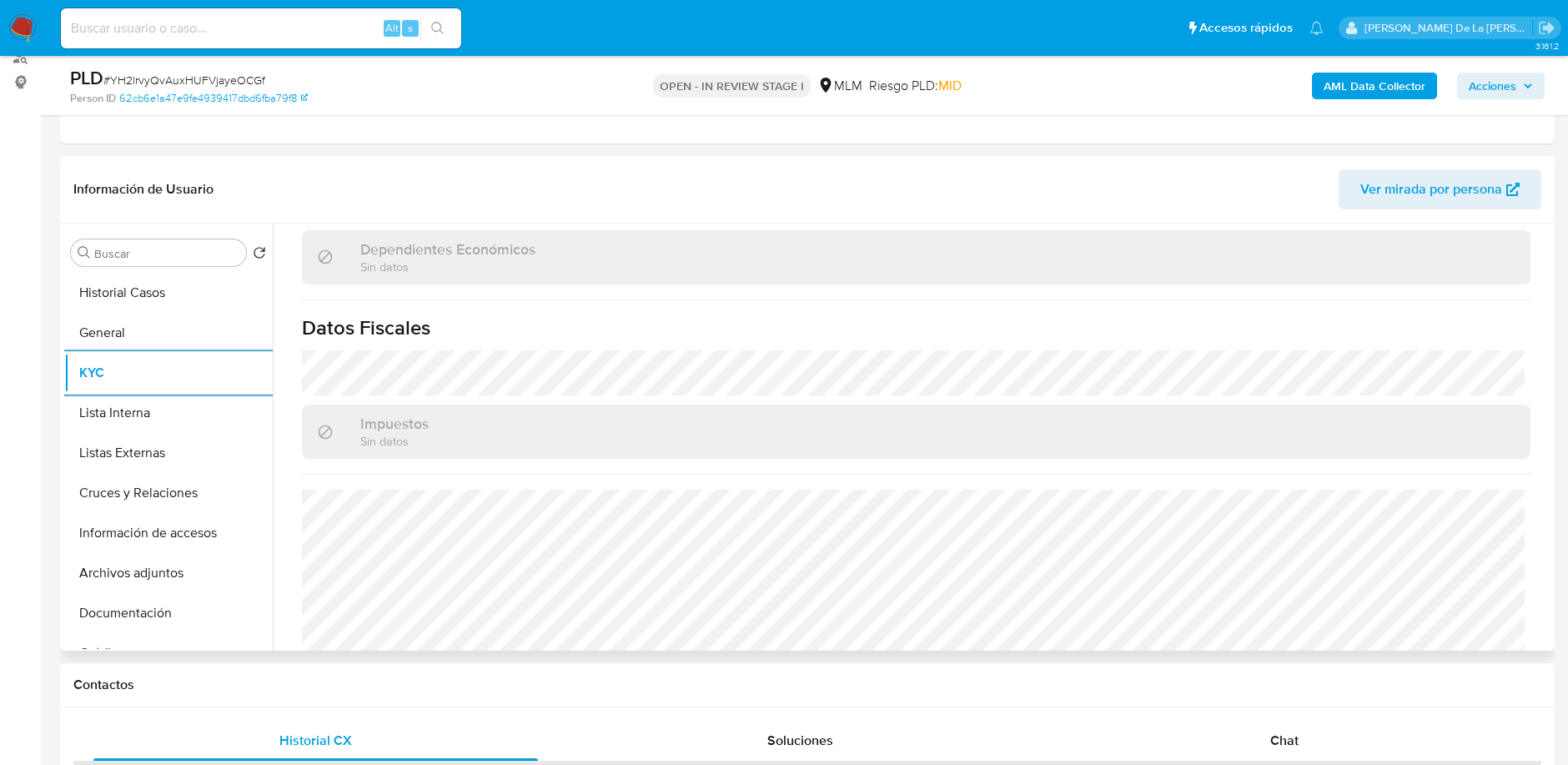
scroll to position [980, 0]
click at [160, 422] on button "Lista Interna" at bounding box center [161, 412] width 195 height 40
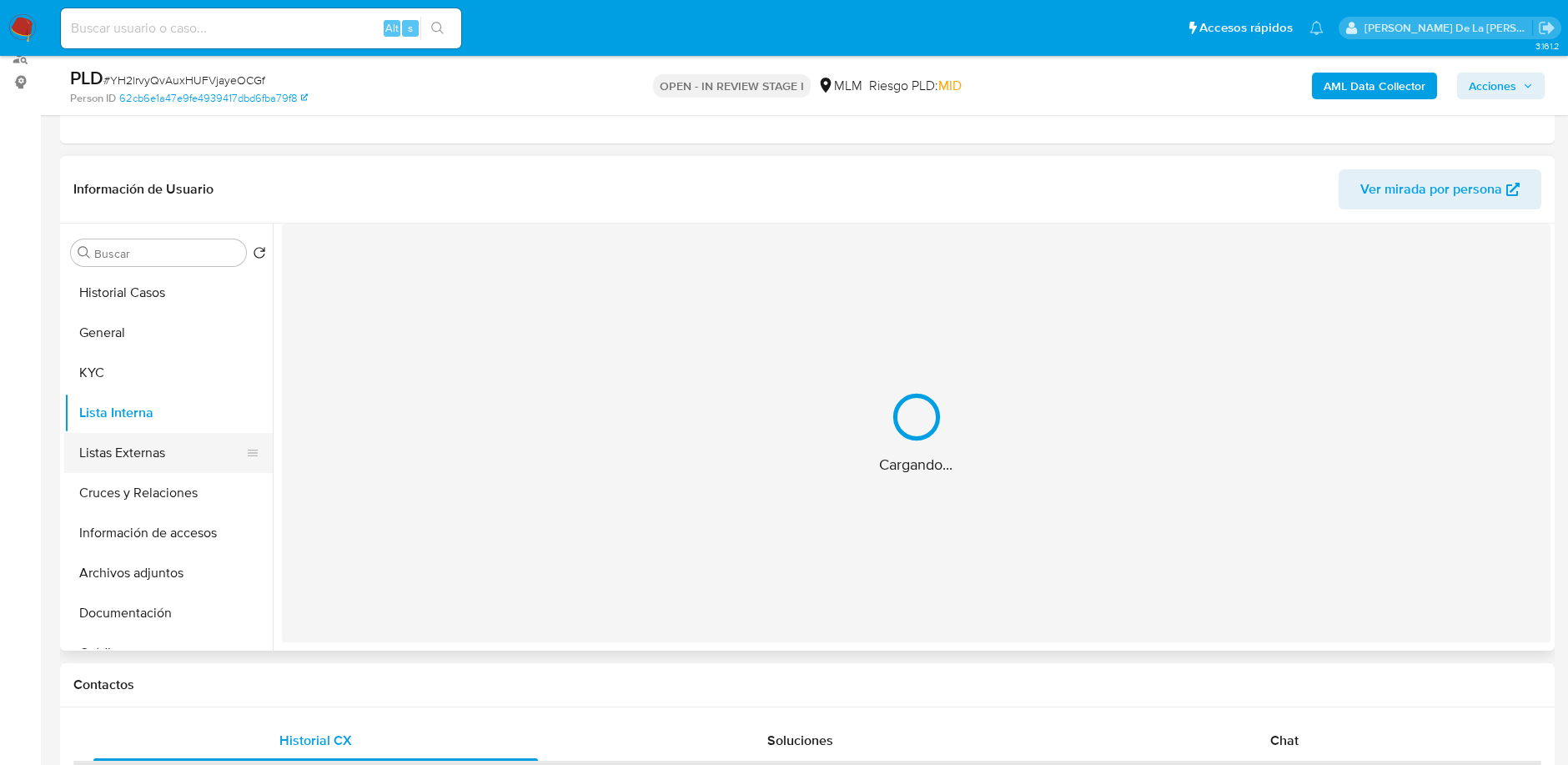
click at [194, 444] on button "Listas Externas" at bounding box center [161, 452] width 195 height 40
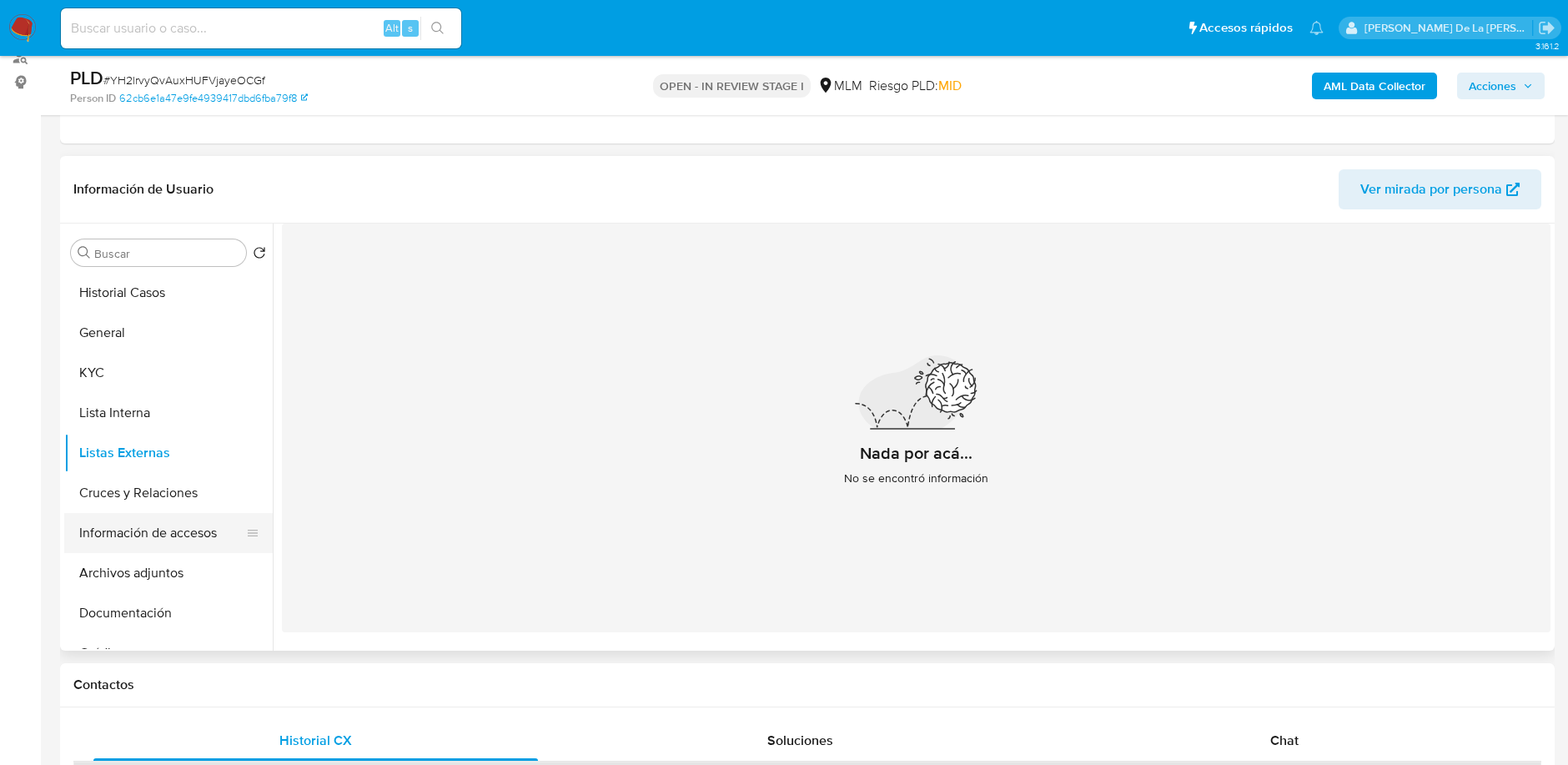
click at [135, 546] on button "Información de accesos" at bounding box center [161, 532] width 195 height 40
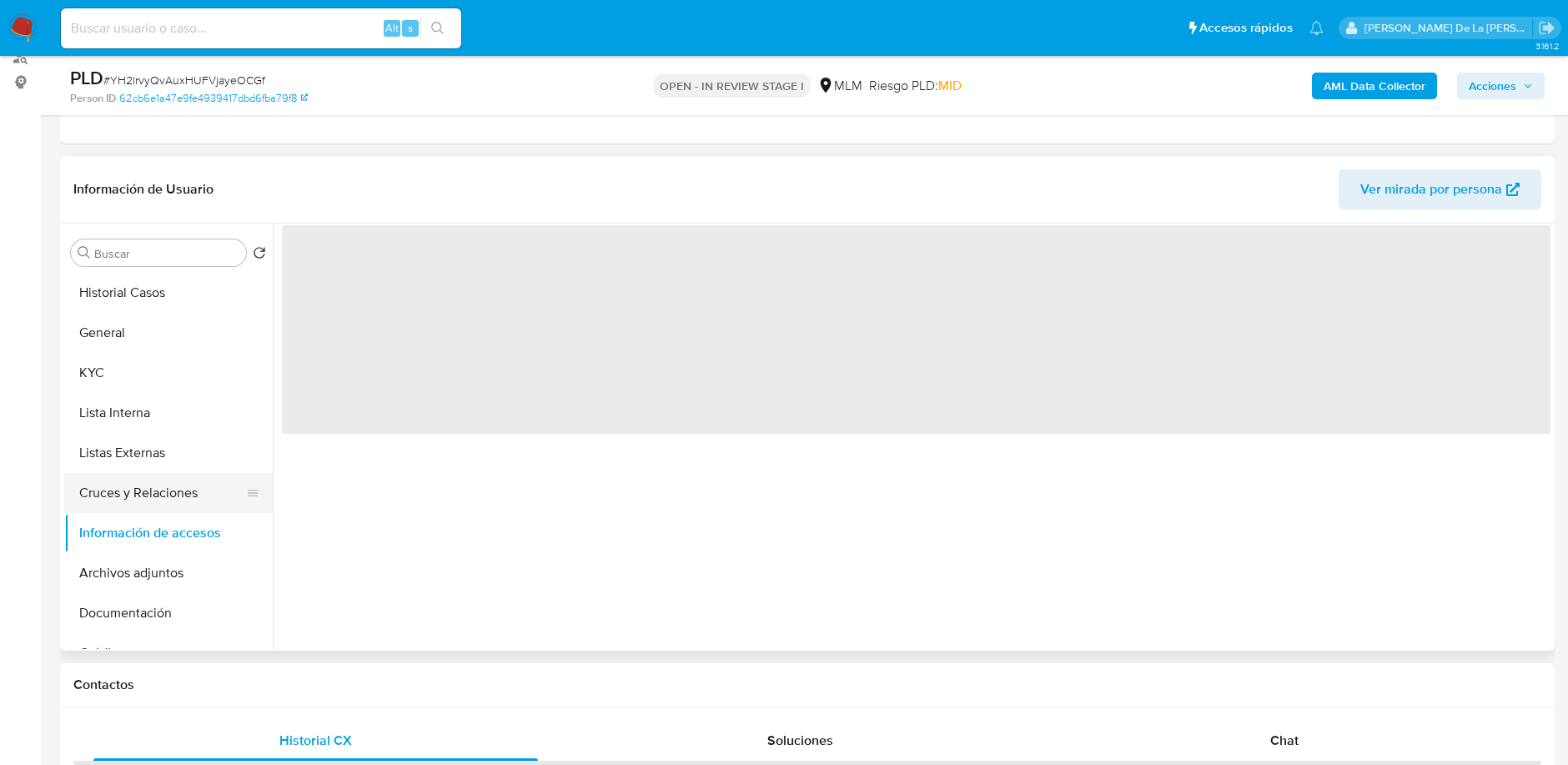
click at [160, 480] on button "Cruces y Relaciones" at bounding box center [161, 492] width 195 height 40
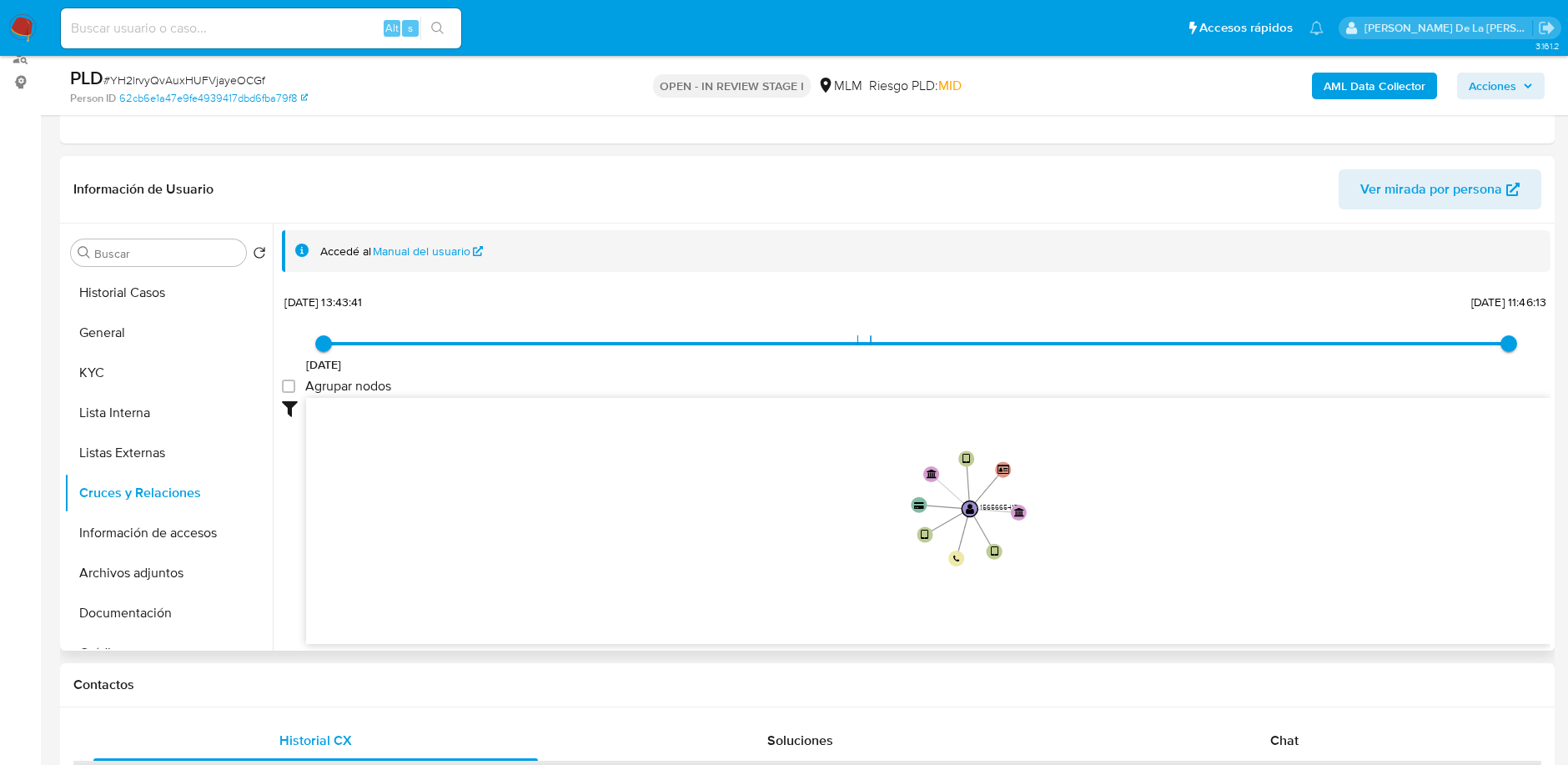
drag, startPoint x: 1003, startPoint y: 494, endPoint x: 980, endPoint y: 531, distance: 43.6
click at [980, 531] on icon "user-1565665417  1565665417 device-65639a74c45624cb05ec55af  device-66d14503a…" at bounding box center [928, 519] width 1245 height 242
click at [140, 540] on button "Información de accesos" at bounding box center [161, 532] width 195 height 40
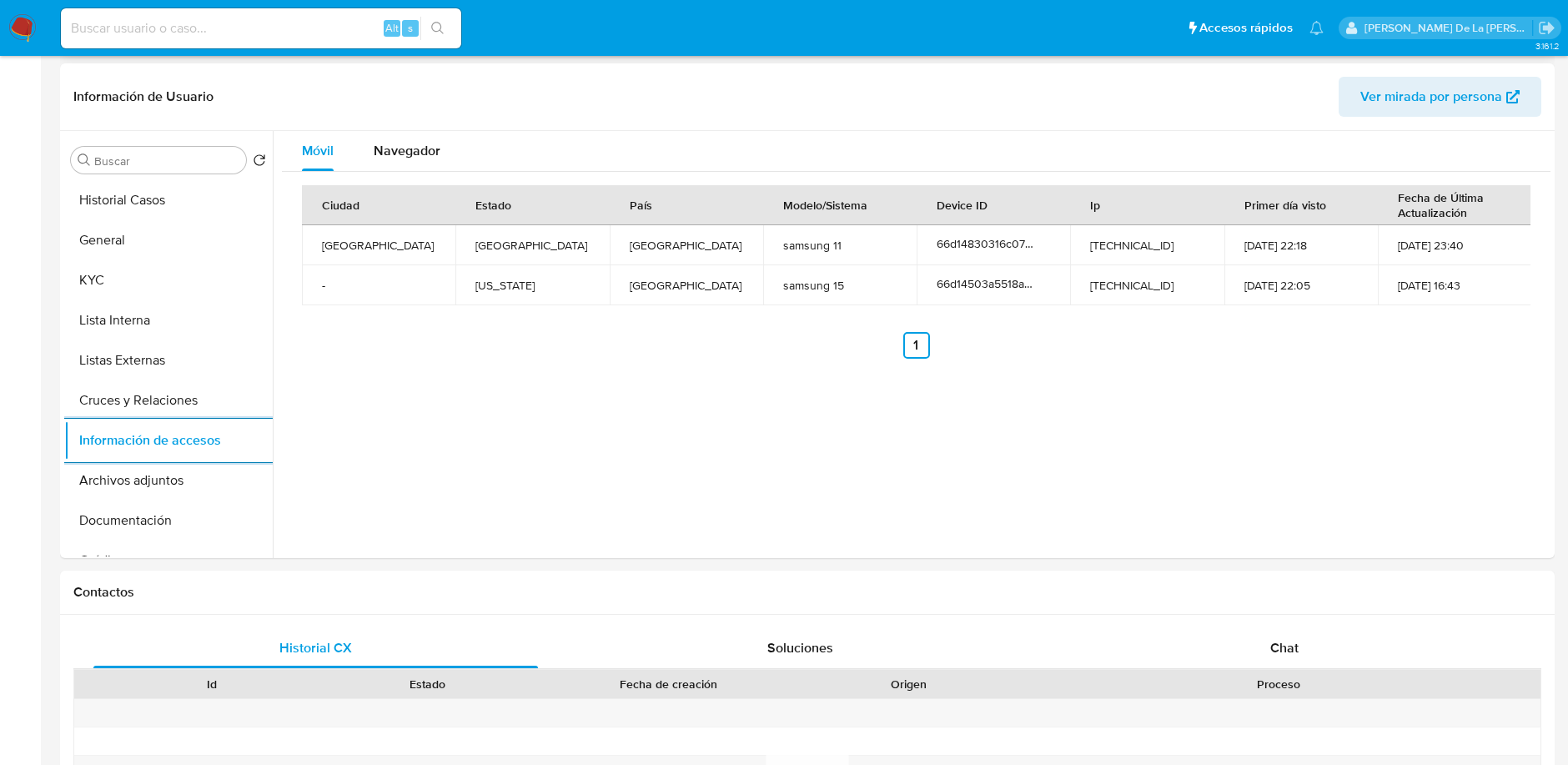
scroll to position [366, 0]
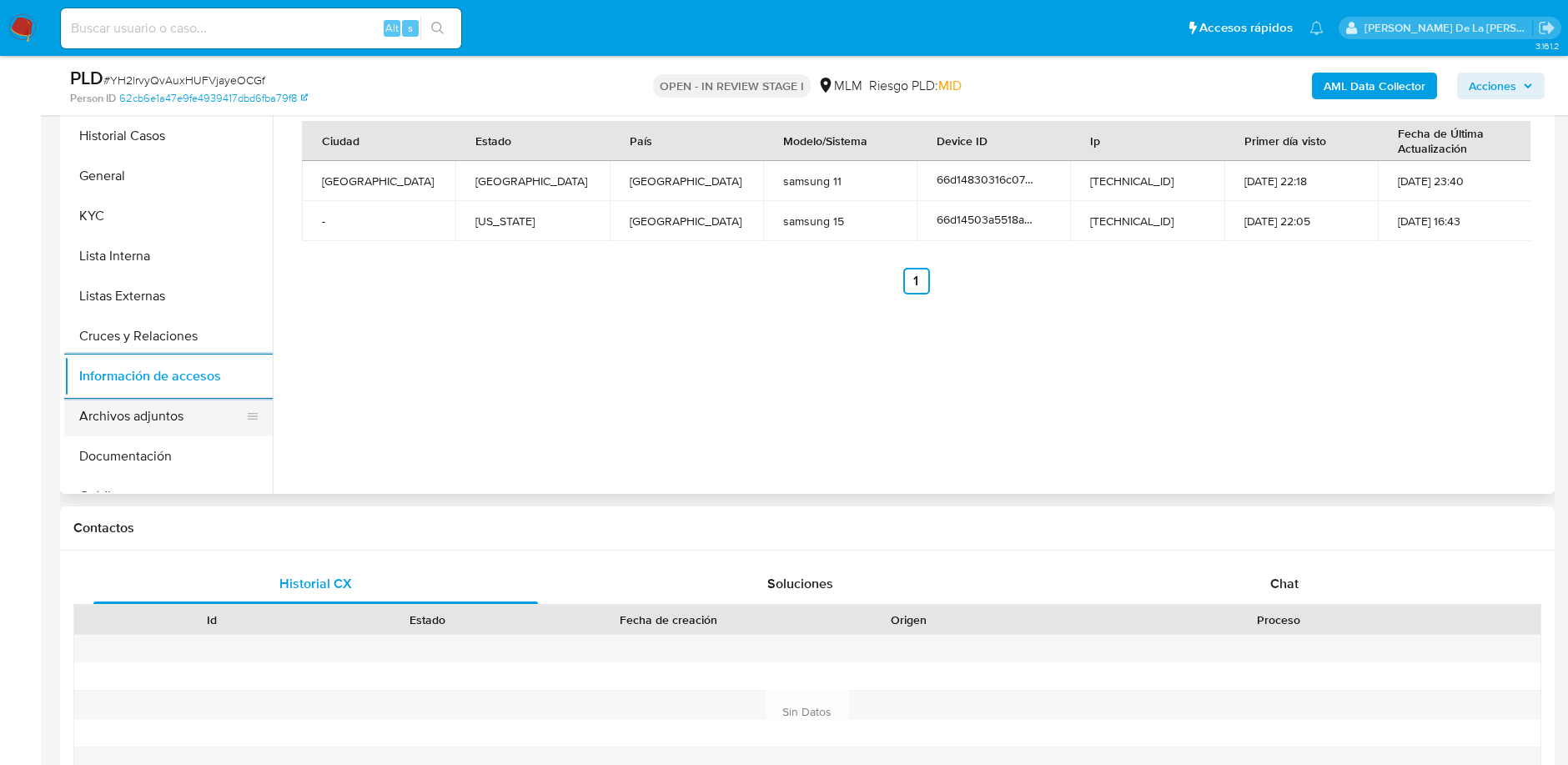
click at [166, 414] on button "Archivos adjuntos" at bounding box center [161, 415] width 195 height 40
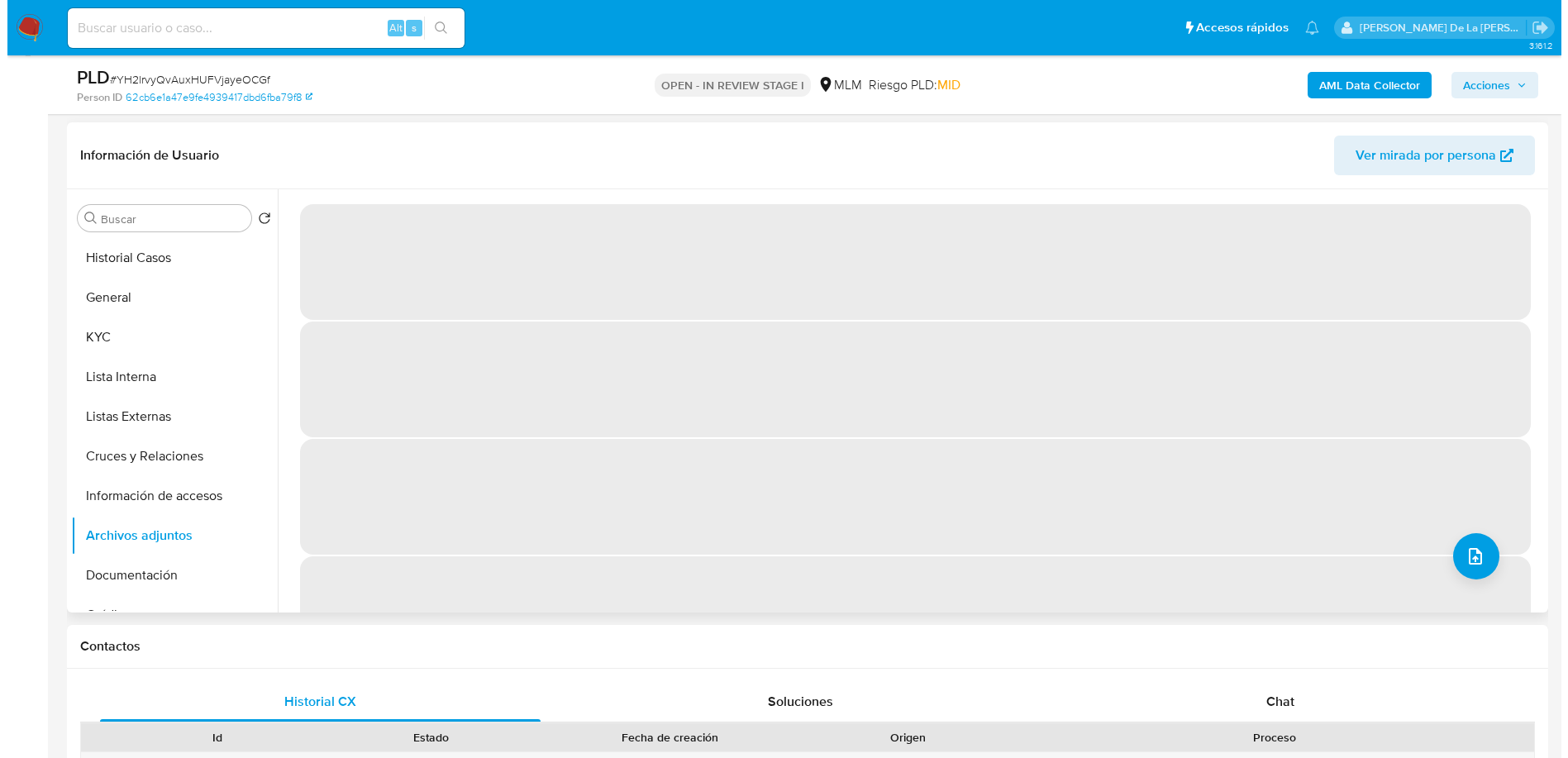
scroll to position [201, 0]
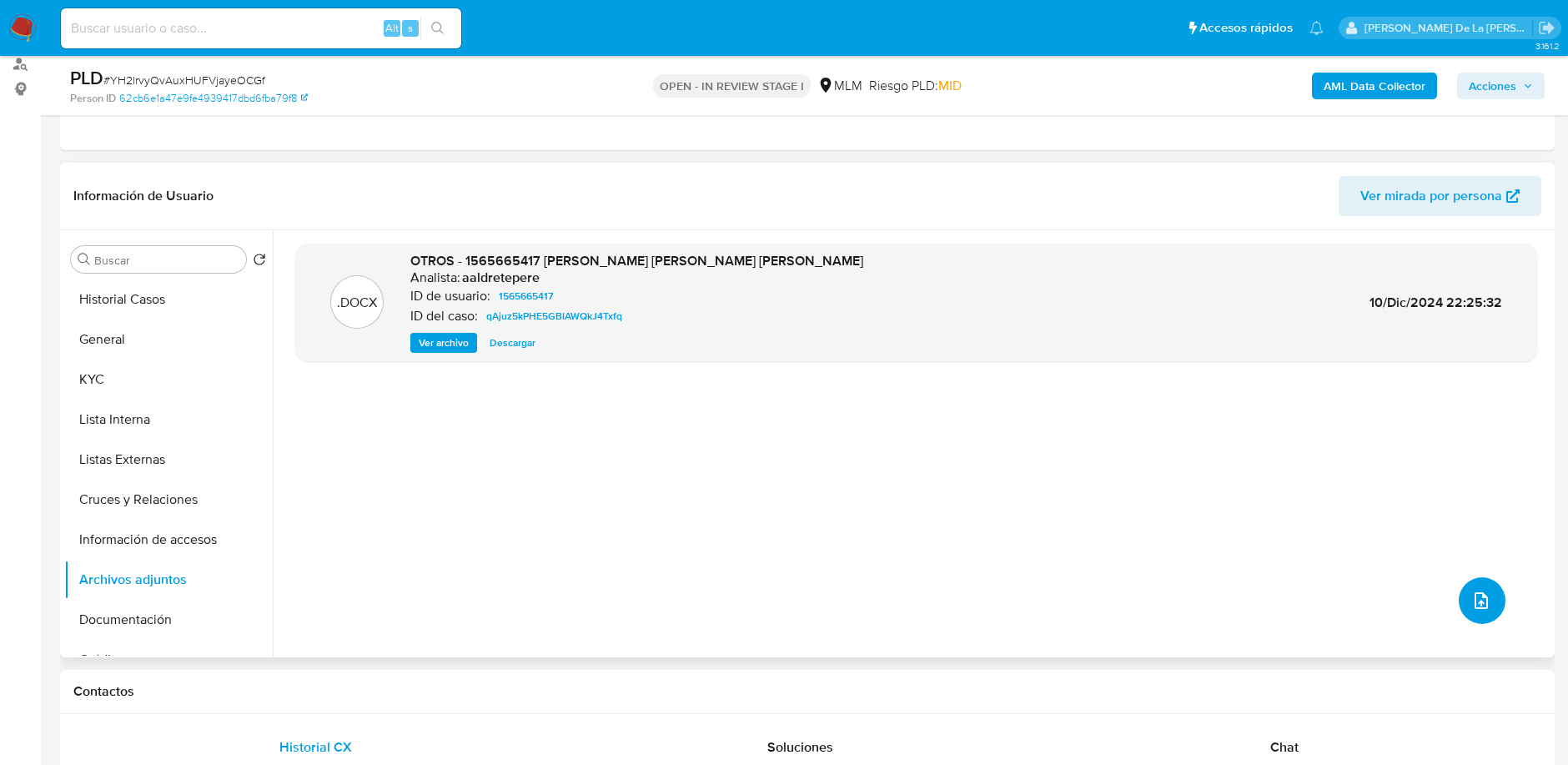
click at [1479, 579] on button "upload-file" at bounding box center [1482, 600] width 47 height 47
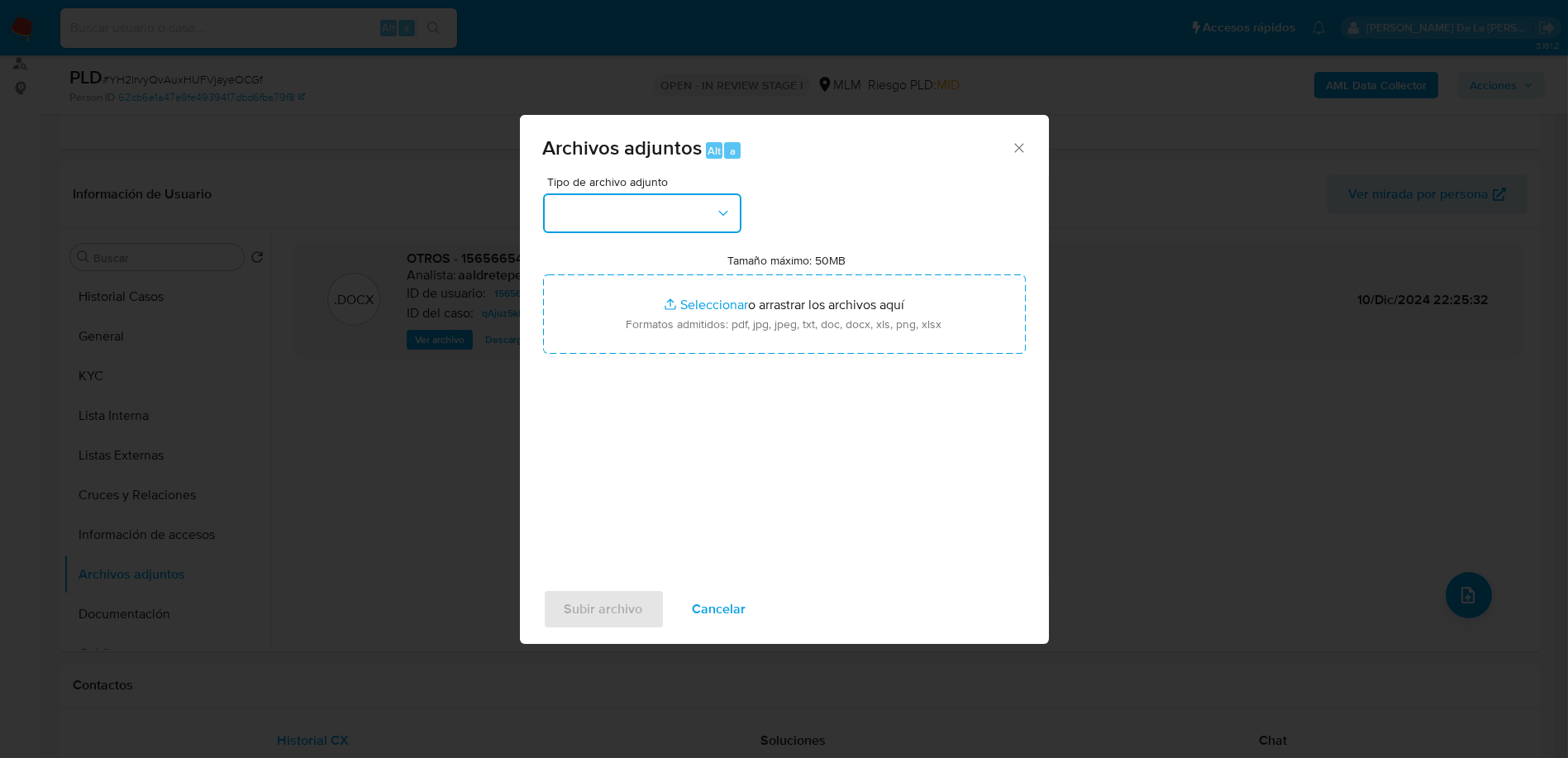
click at [651, 194] on button "button" at bounding box center [642, 213] width 199 height 40
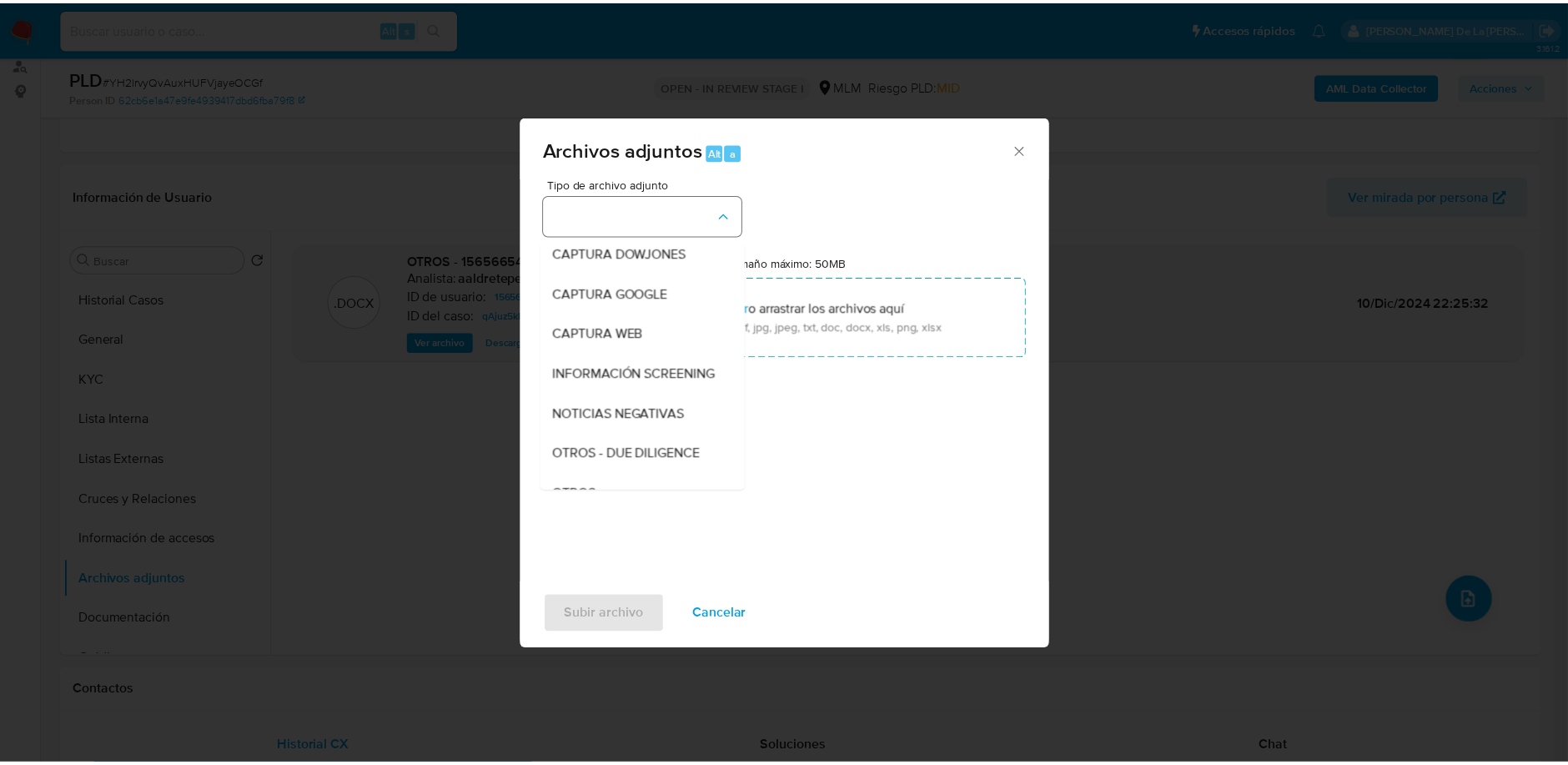
scroll to position [86, 0]
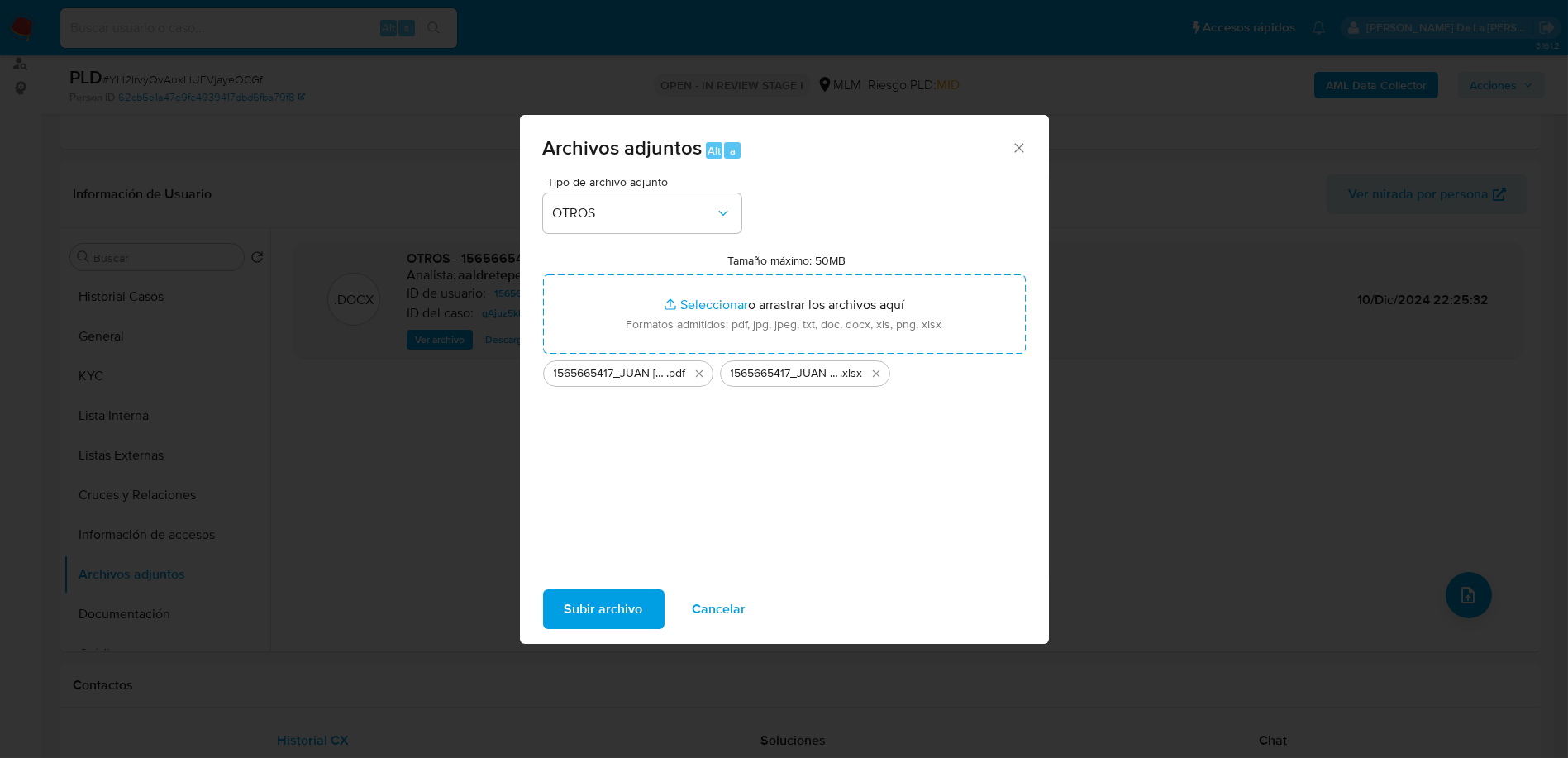
drag, startPoint x: 597, startPoint y: 294, endPoint x: 595, endPoint y: 610, distance: 316.0
click at [595, 610] on span "Subir archivo" at bounding box center [604, 608] width 79 height 36
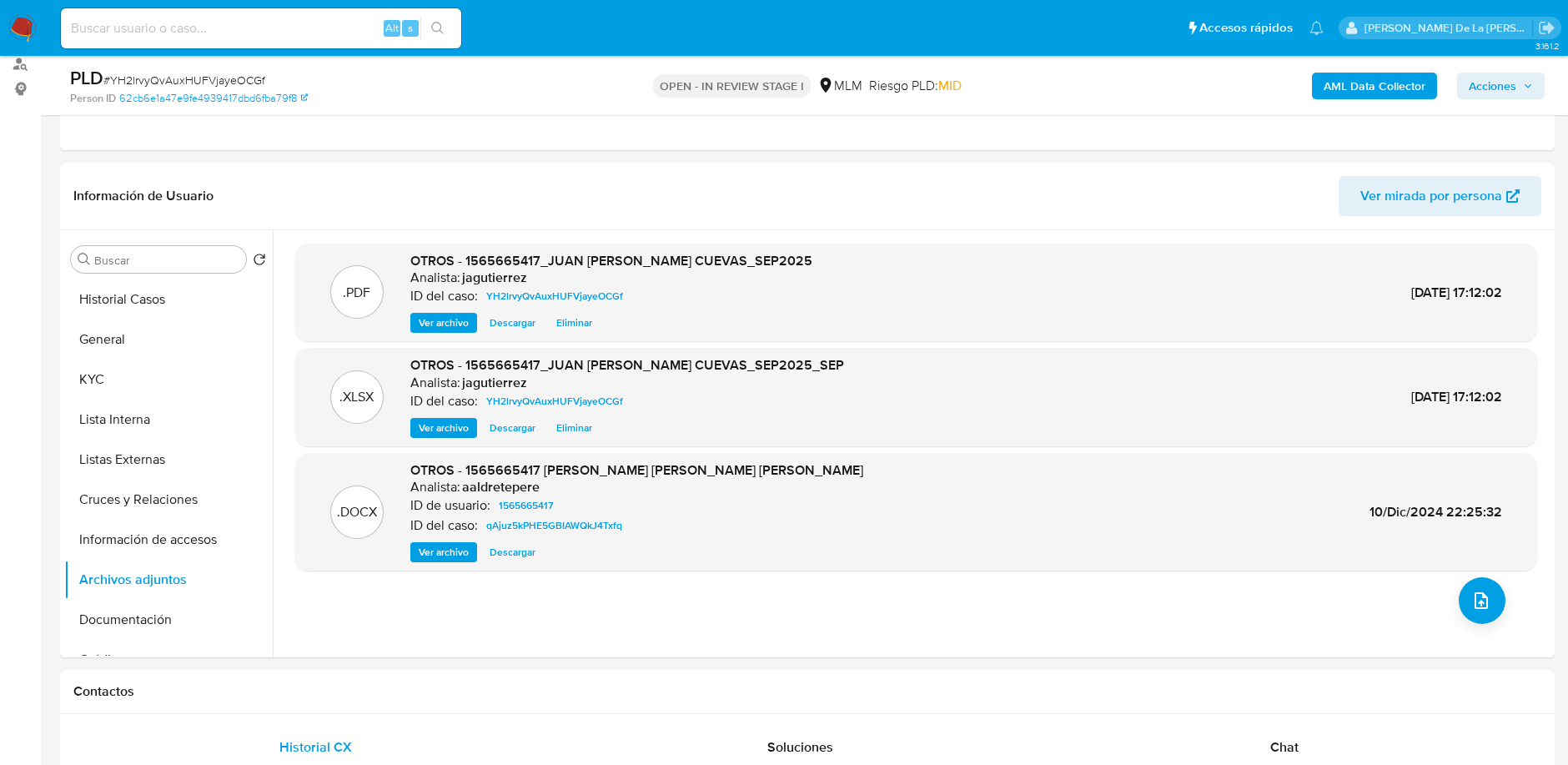
click at [1498, 103] on div "AML Data Collector Acciones" at bounding box center [1301, 85] width 487 height 39
click at [1481, 84] on span "Acciones" at bounding box center [1493, 85] width 48 height 26
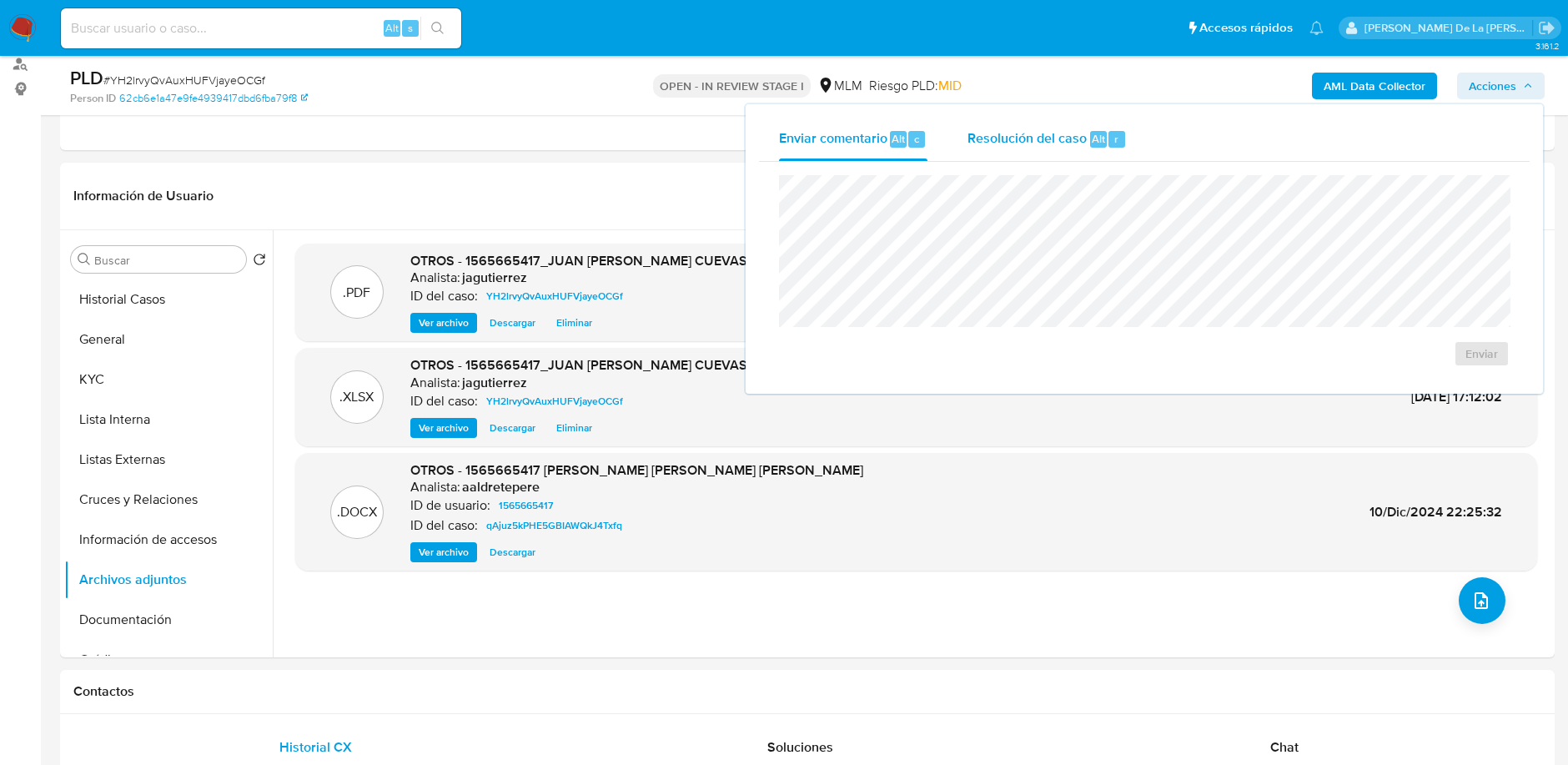
click at [1038, 154] on div "Resolución del caso Alt r" at bounding box center [1047, 139] width 160 height 43
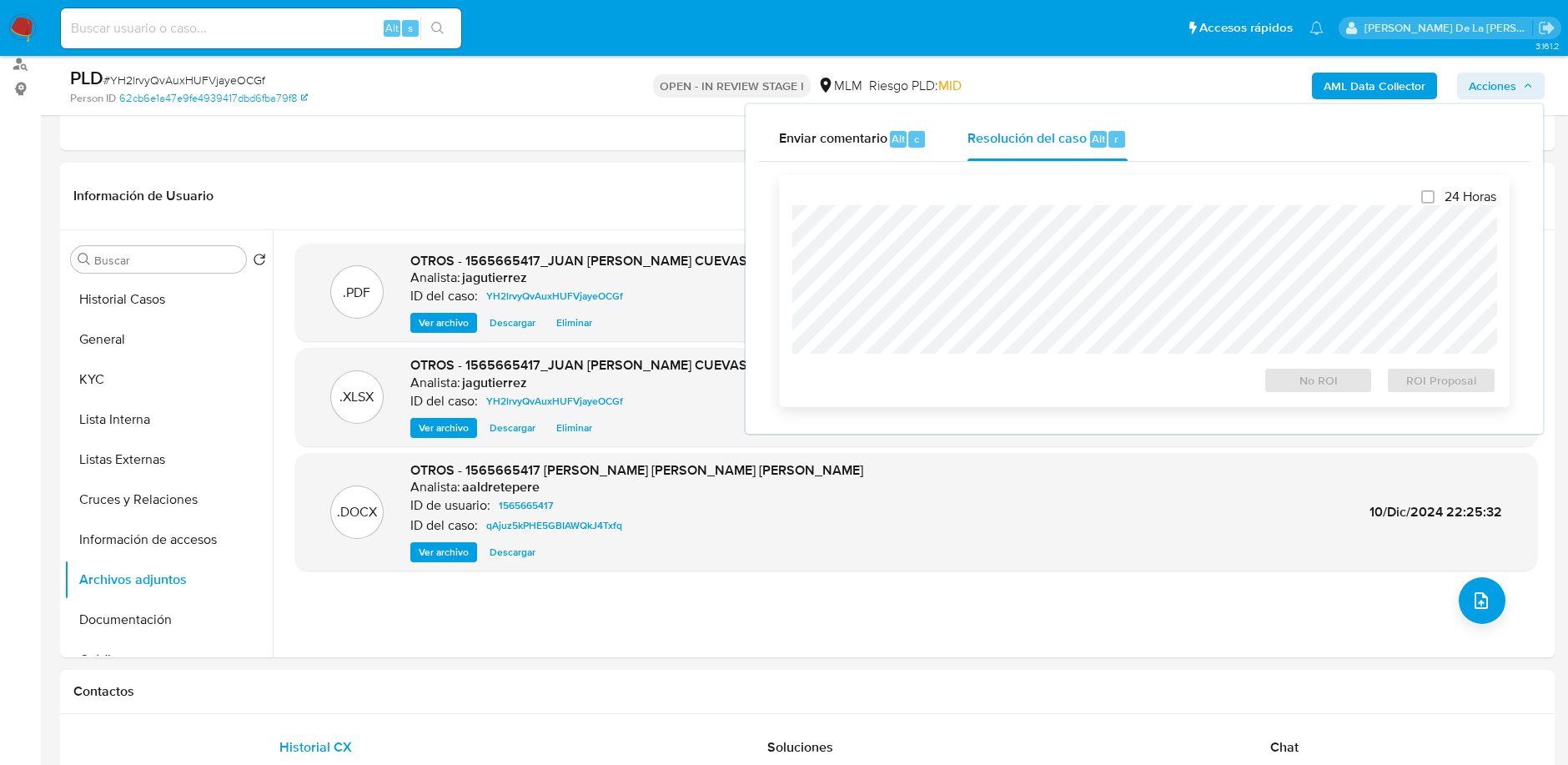
click at [803, 362] on div "No ROI ROI Proposal" at bounding box center [1144, 376] width 704 height 33
click at [1301, 369] on span "No ROI" at bounding box center [1319, 380] width 87 height 23
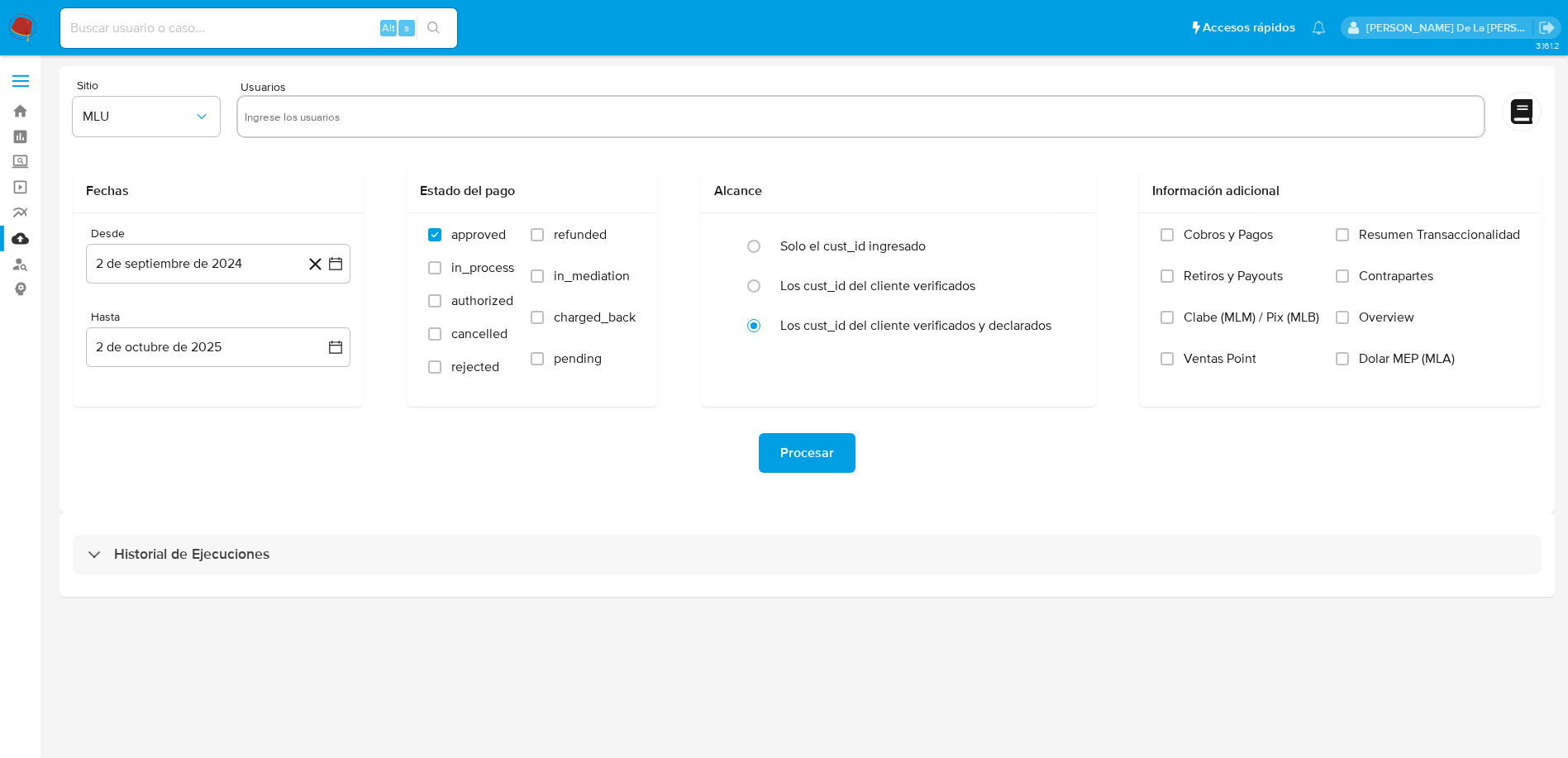
click at [112, 515] on div "Historial de Ejecuciones" at bounding box center [806, 554] width 1495 height 85
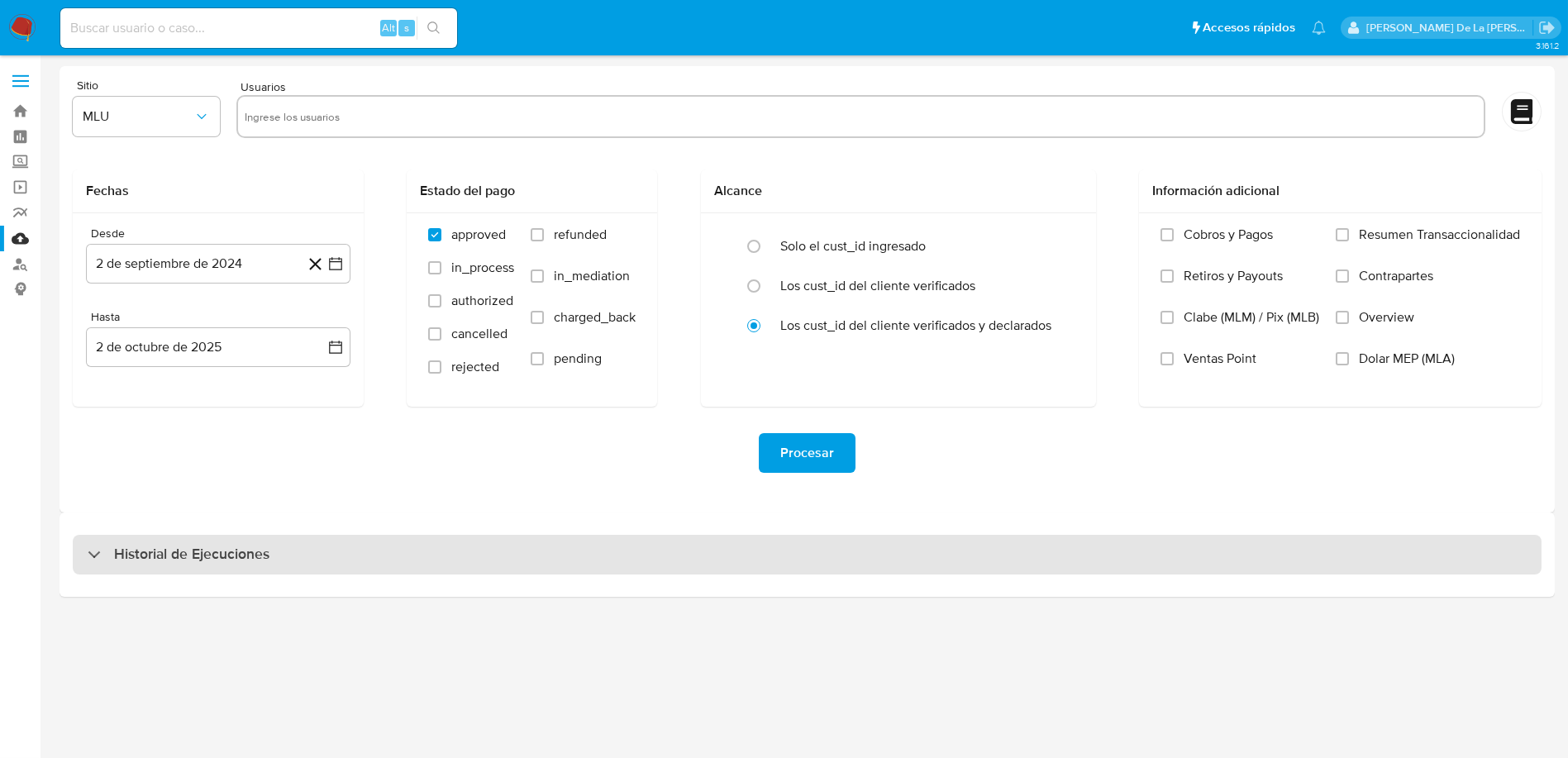
click at [104, 537] on div "Historial de Ejecuciones" at bounding box center [806, 554] width 1468 height 40
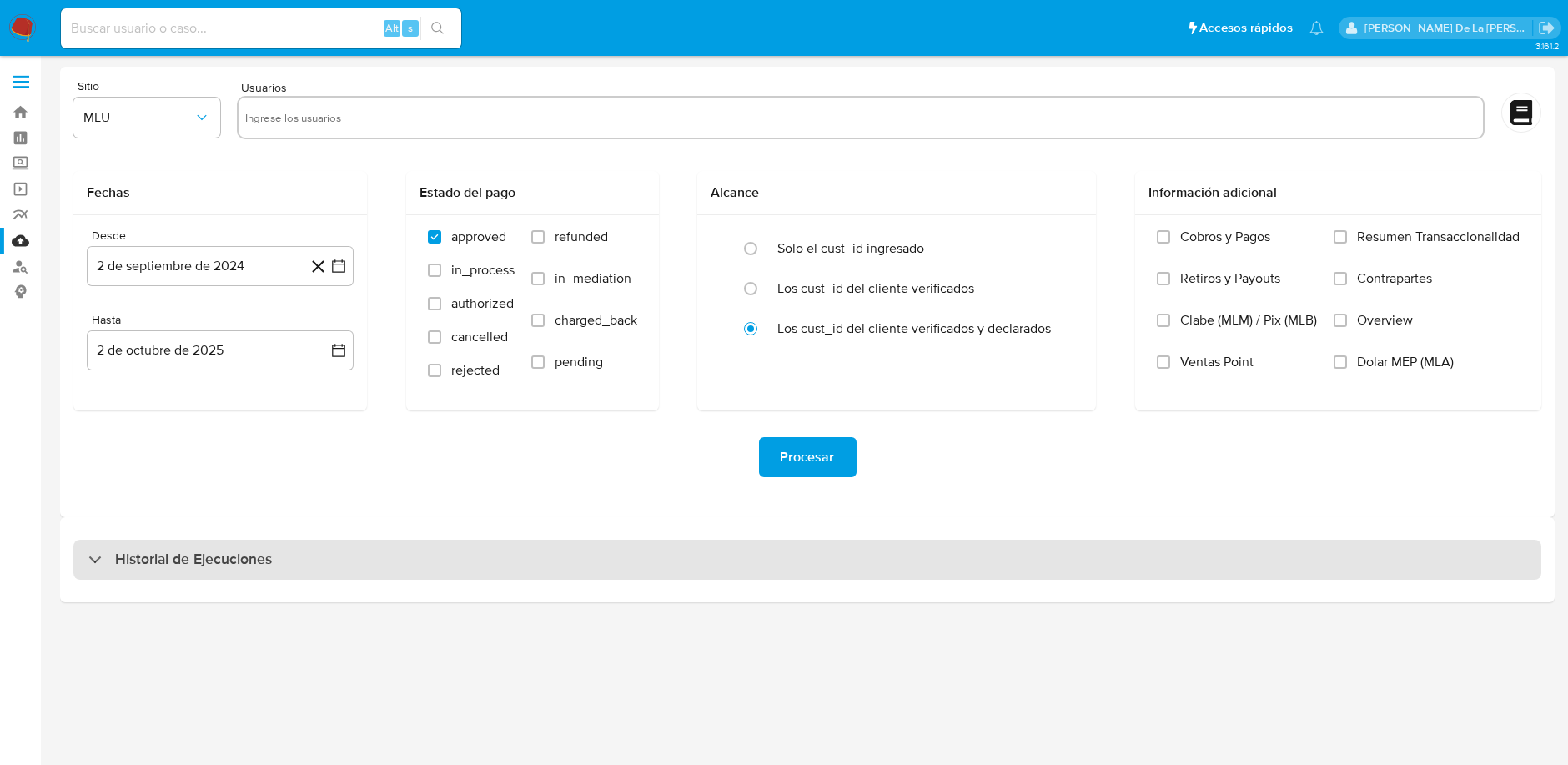
select select "10"
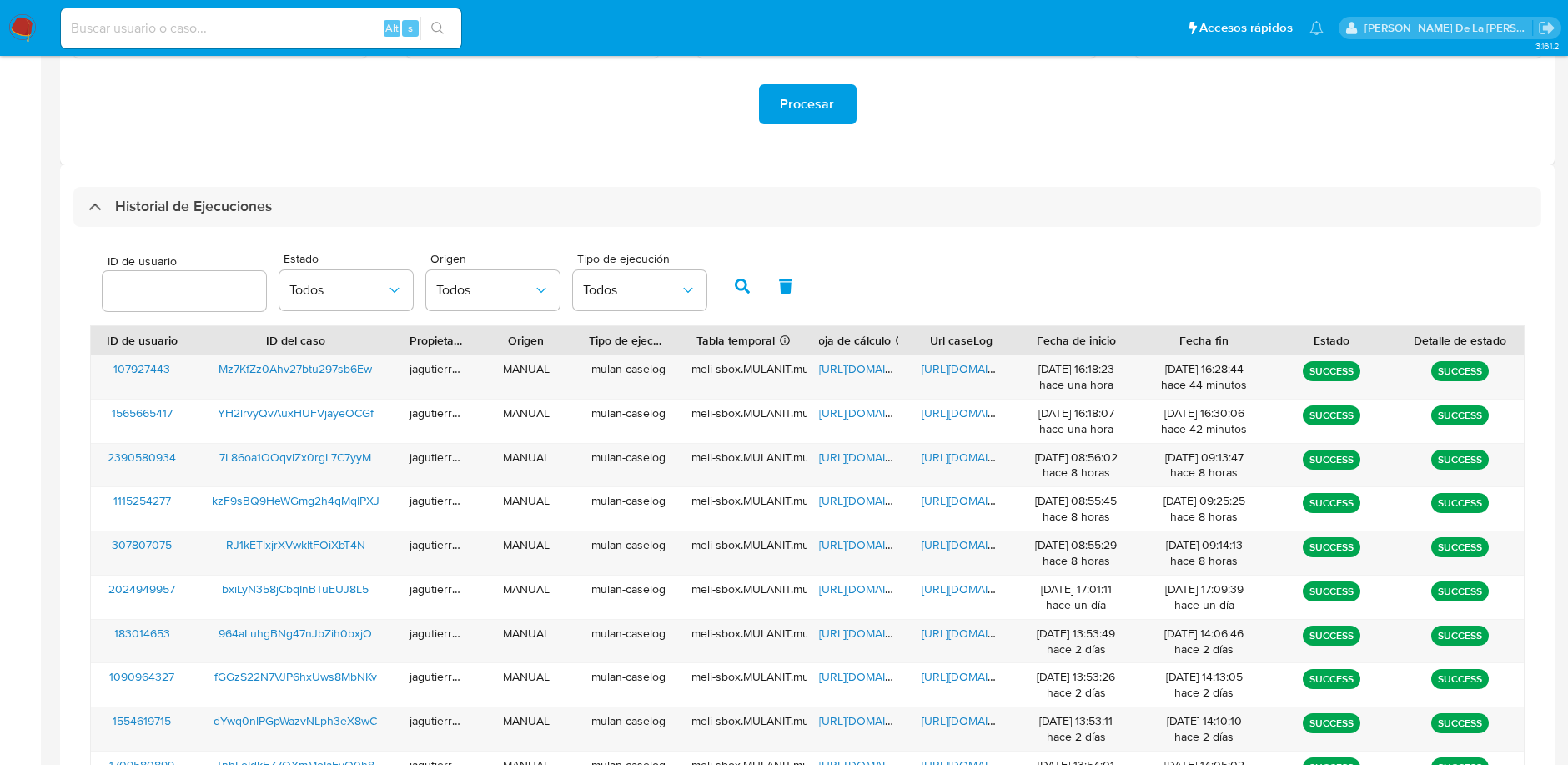
scroll to position [354, 0]
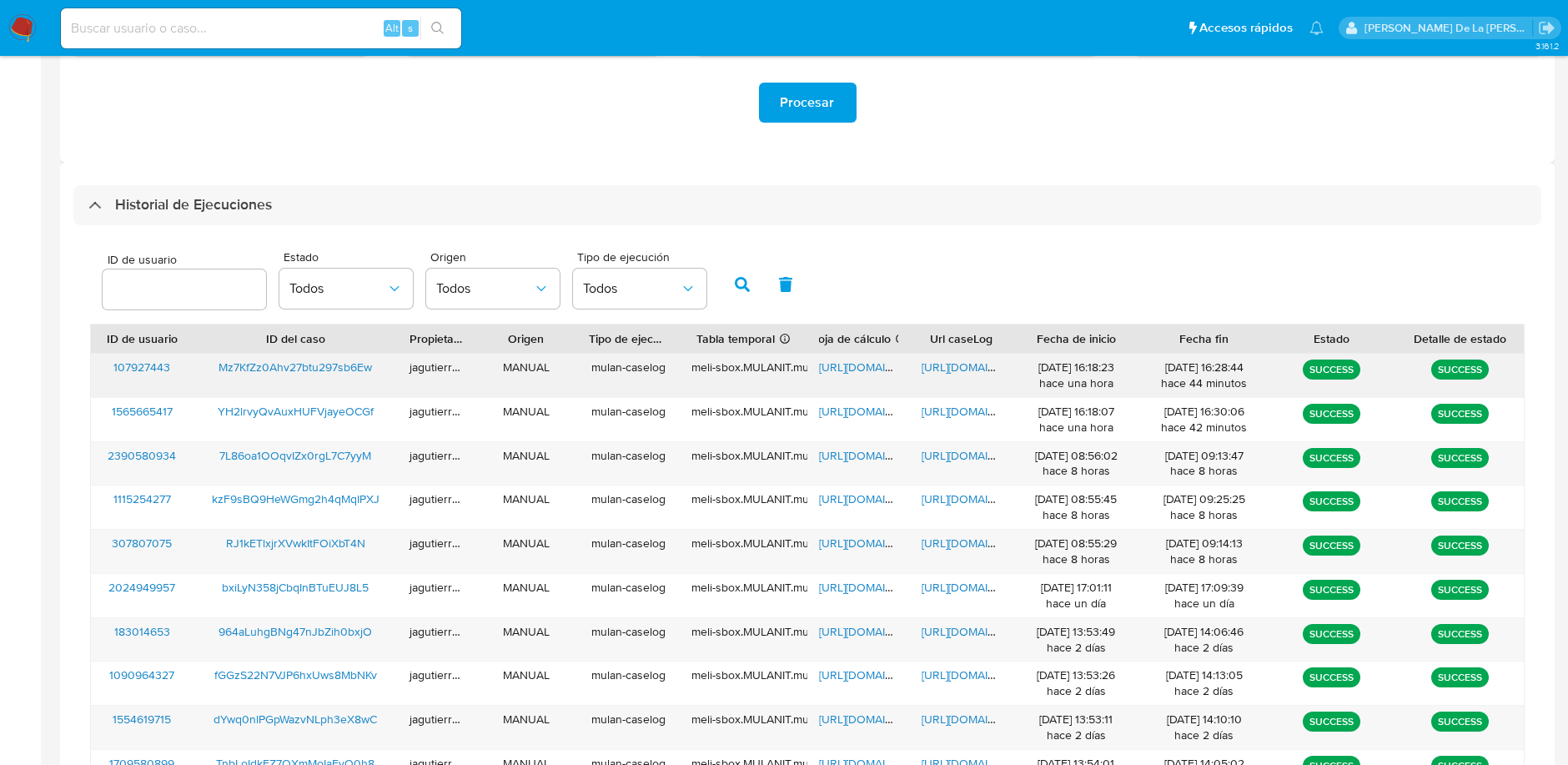
click at [264, 368] on span "Mz7KfZz0Ahv27btu297sb6Ew" at bounding box center [295, 367] width 154 height 17
click at [859, 368] on span "[URL][DOMAIN_NAME]" at bounding box center [876, 367] width 115 height 17
click at [938, 364] on span "[URL][DOMAIN_NAME]" at bounding box center [979, 367] width 115 height 17
click at [324, 38] on input at bounding box center [260, 28] width 400 height 21
paste input "2423037397"
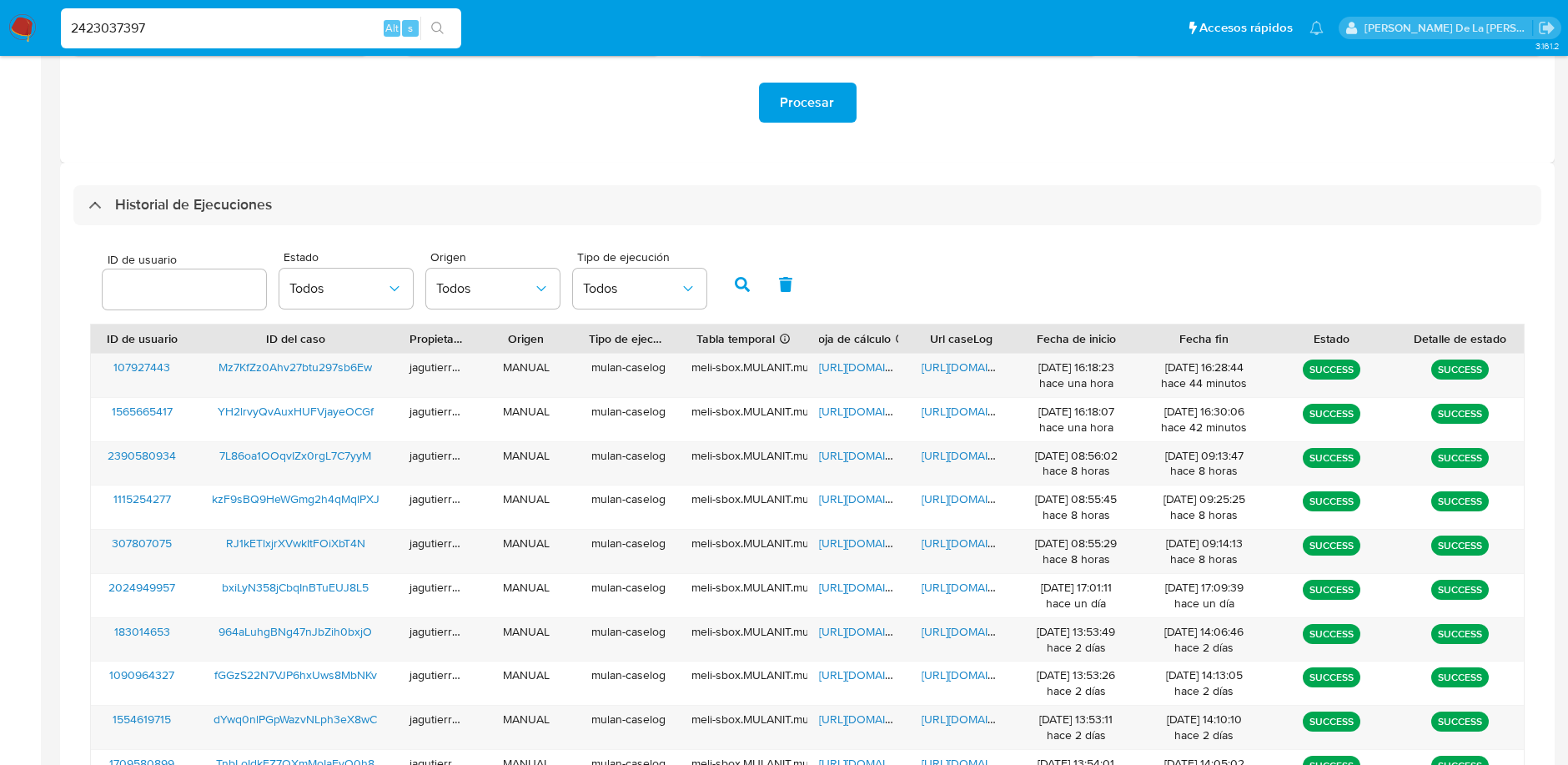
type input "2423037397"
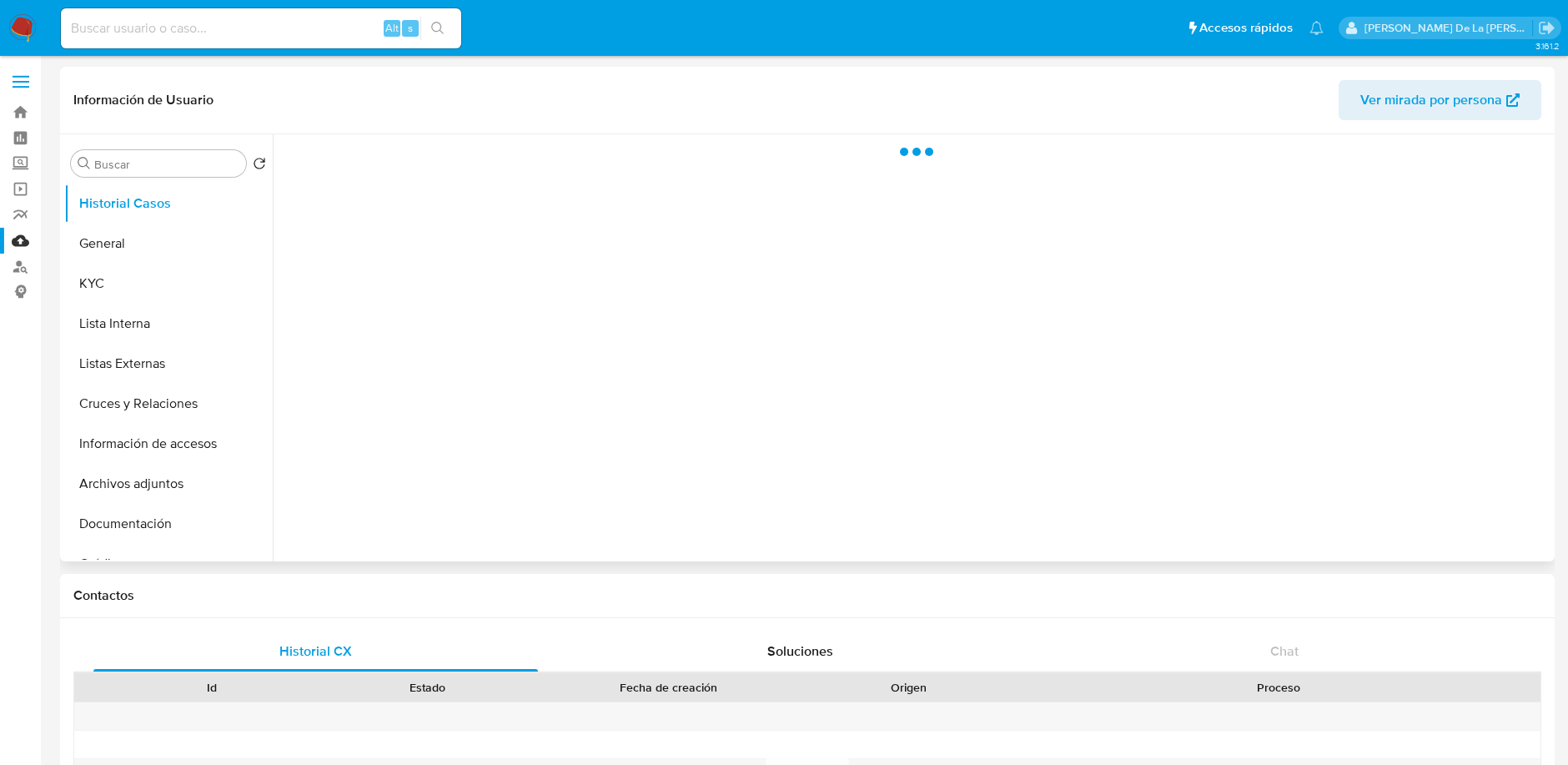
select select "10"
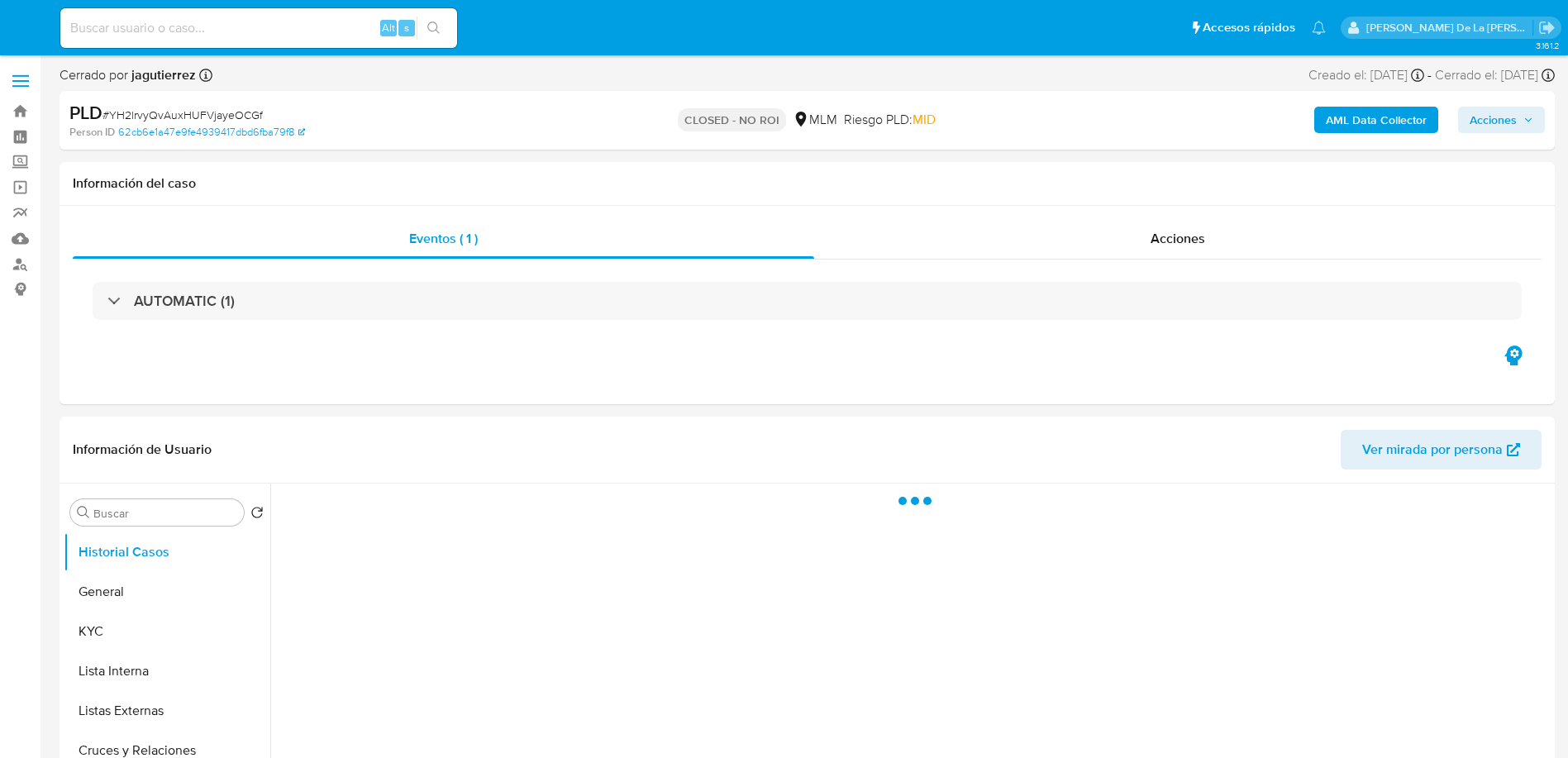
select select "10"
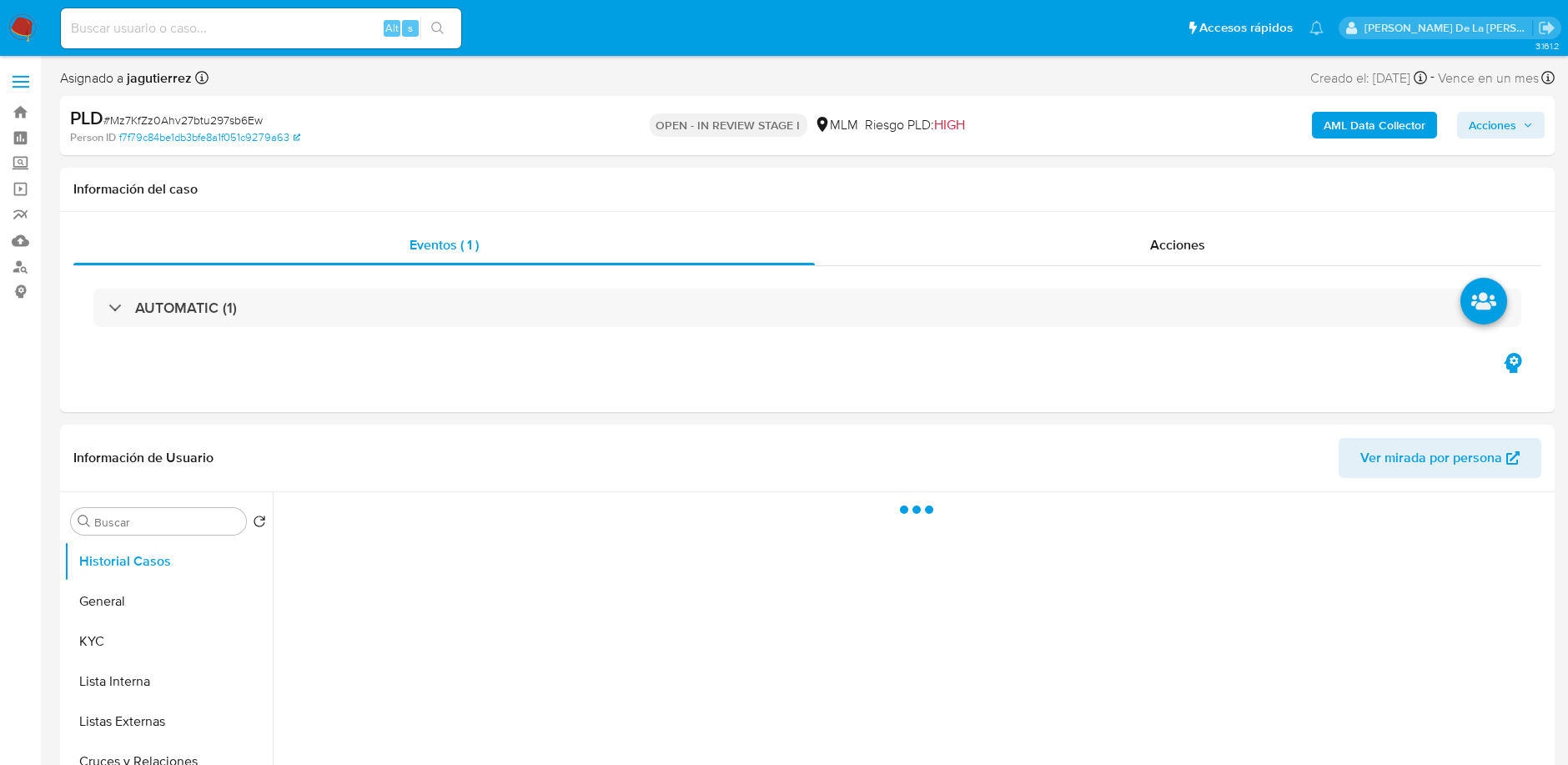
select select "10"
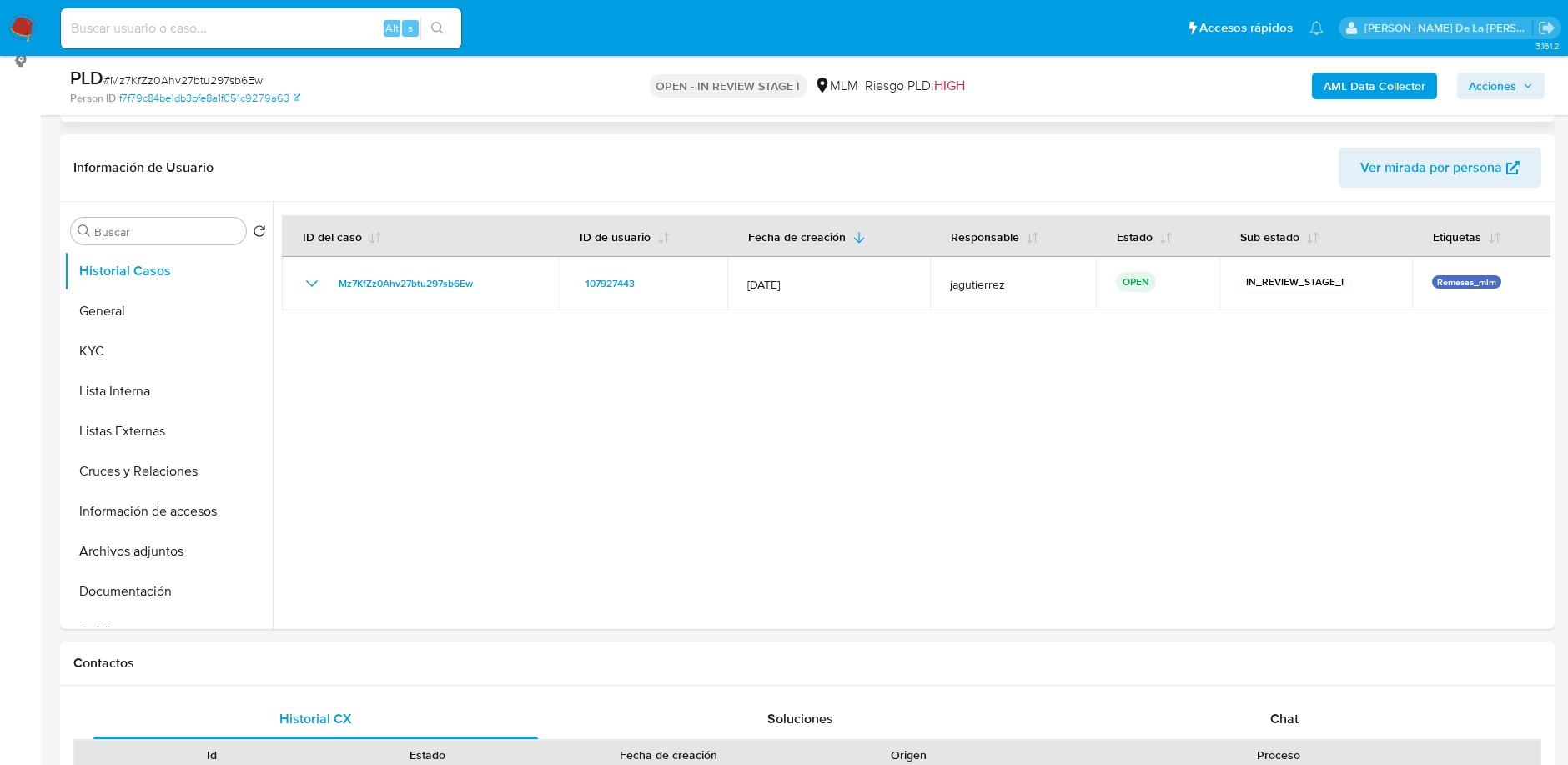
scroll to position [235, 0]
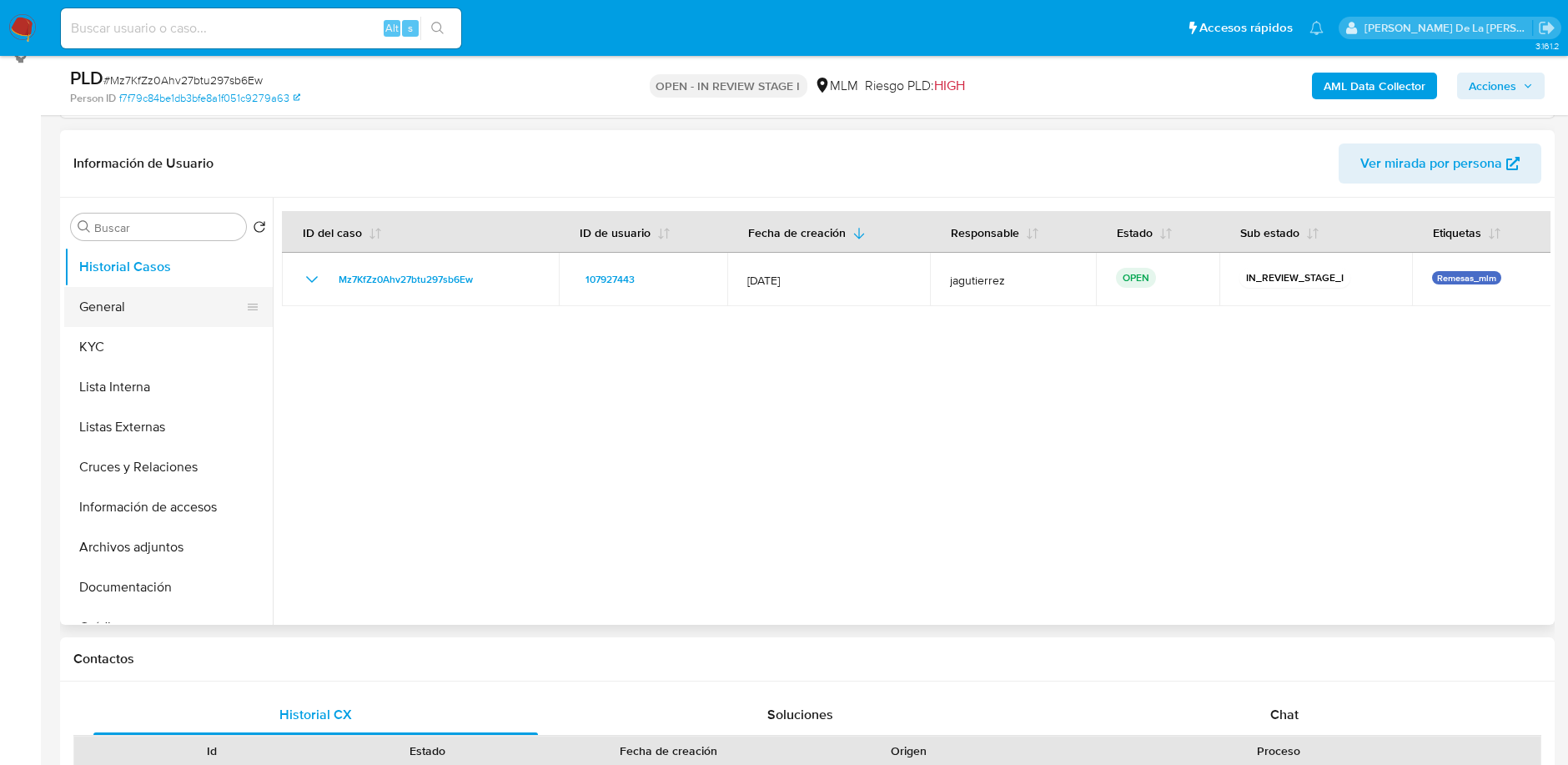
click at [117, 310] on button "General" at bounding box center [161, 306] width 195 height 40
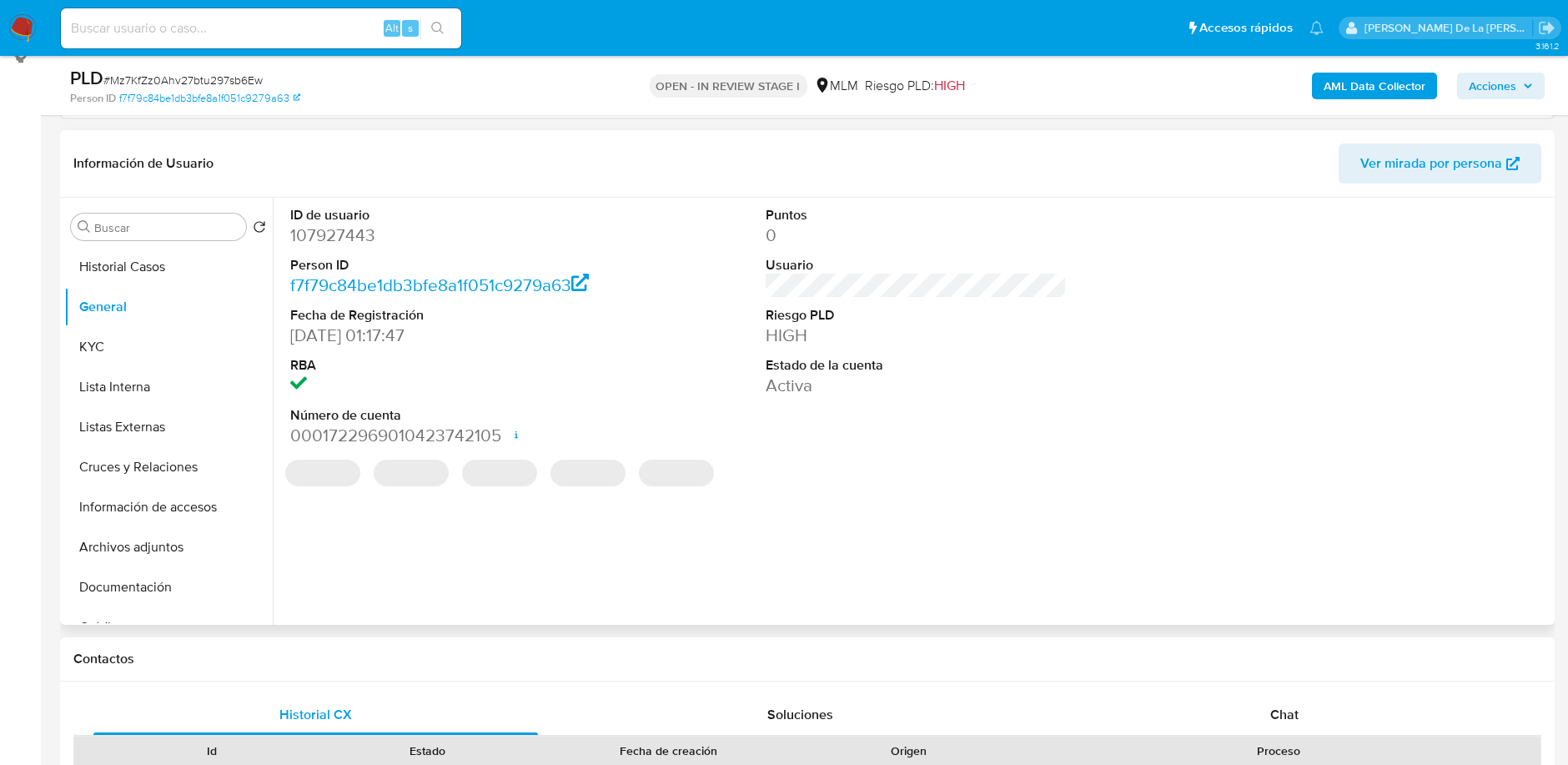
click at [318, 238] on dd "107927443" at bounding box center [440, 235] width 300 height 23
copy dd "107927443"
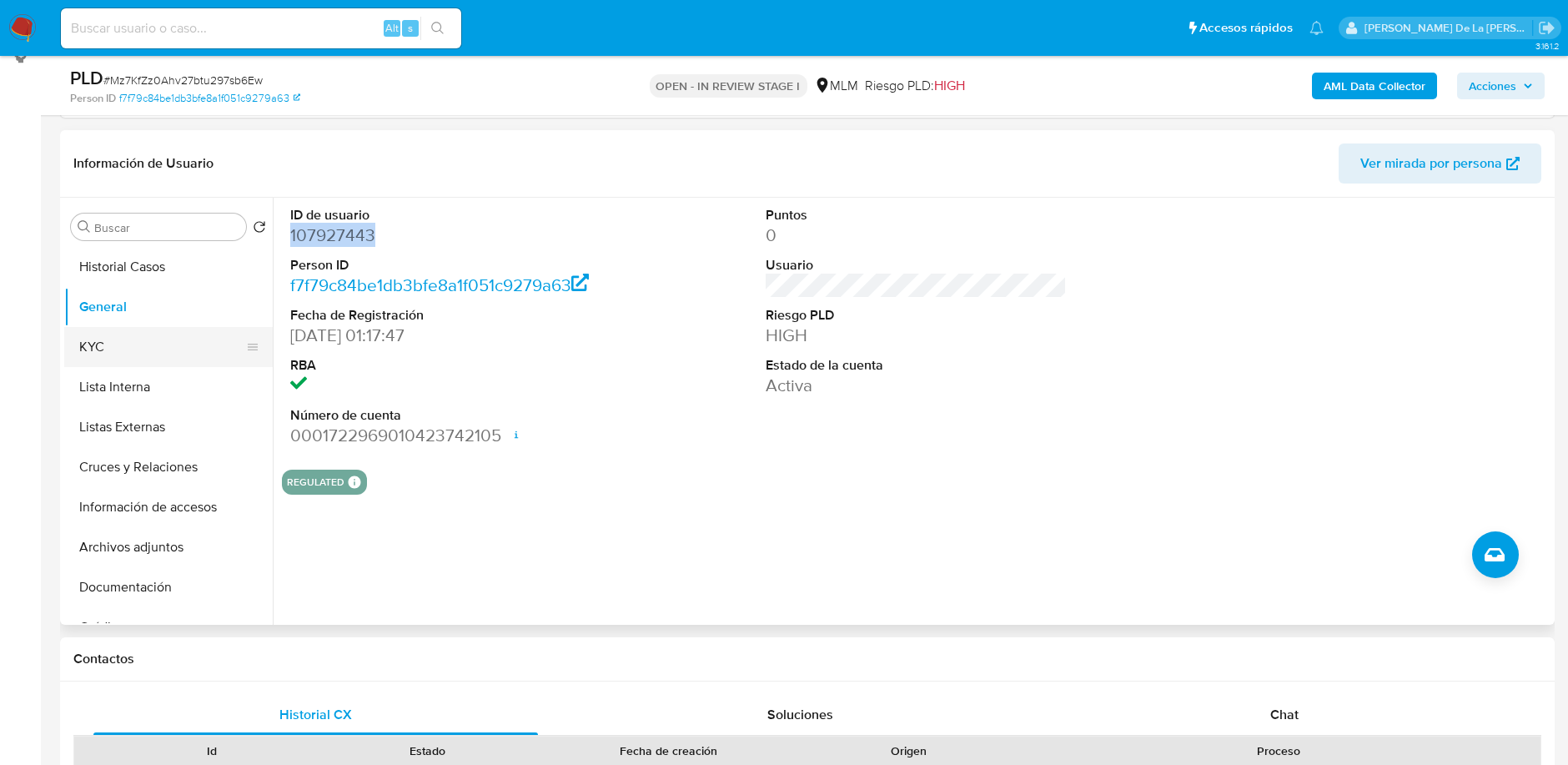
click at [187, 344] on button "KYC" at bounding box center [161, 346] width 195 height 40
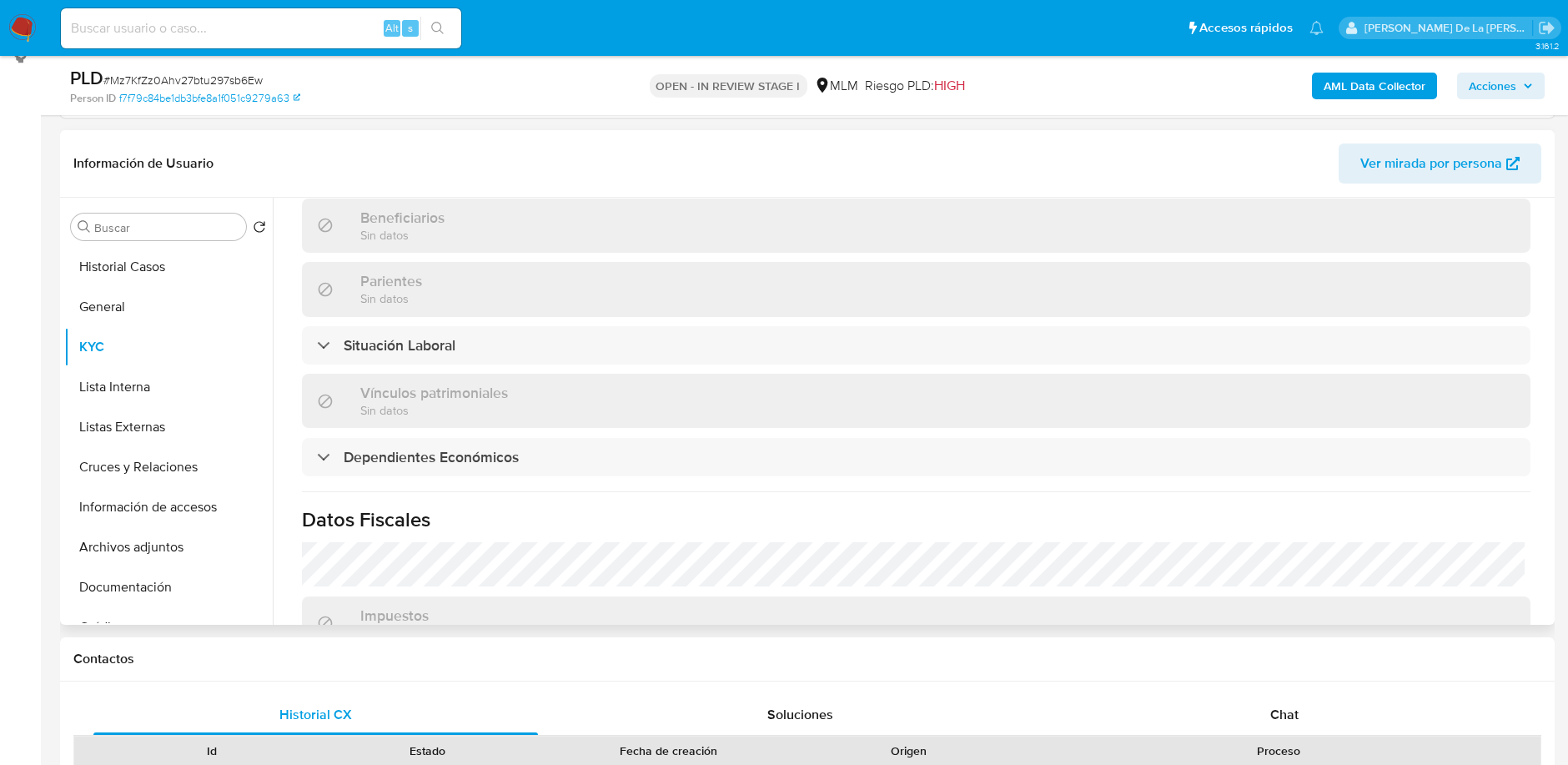
scroll to position [657, 0]
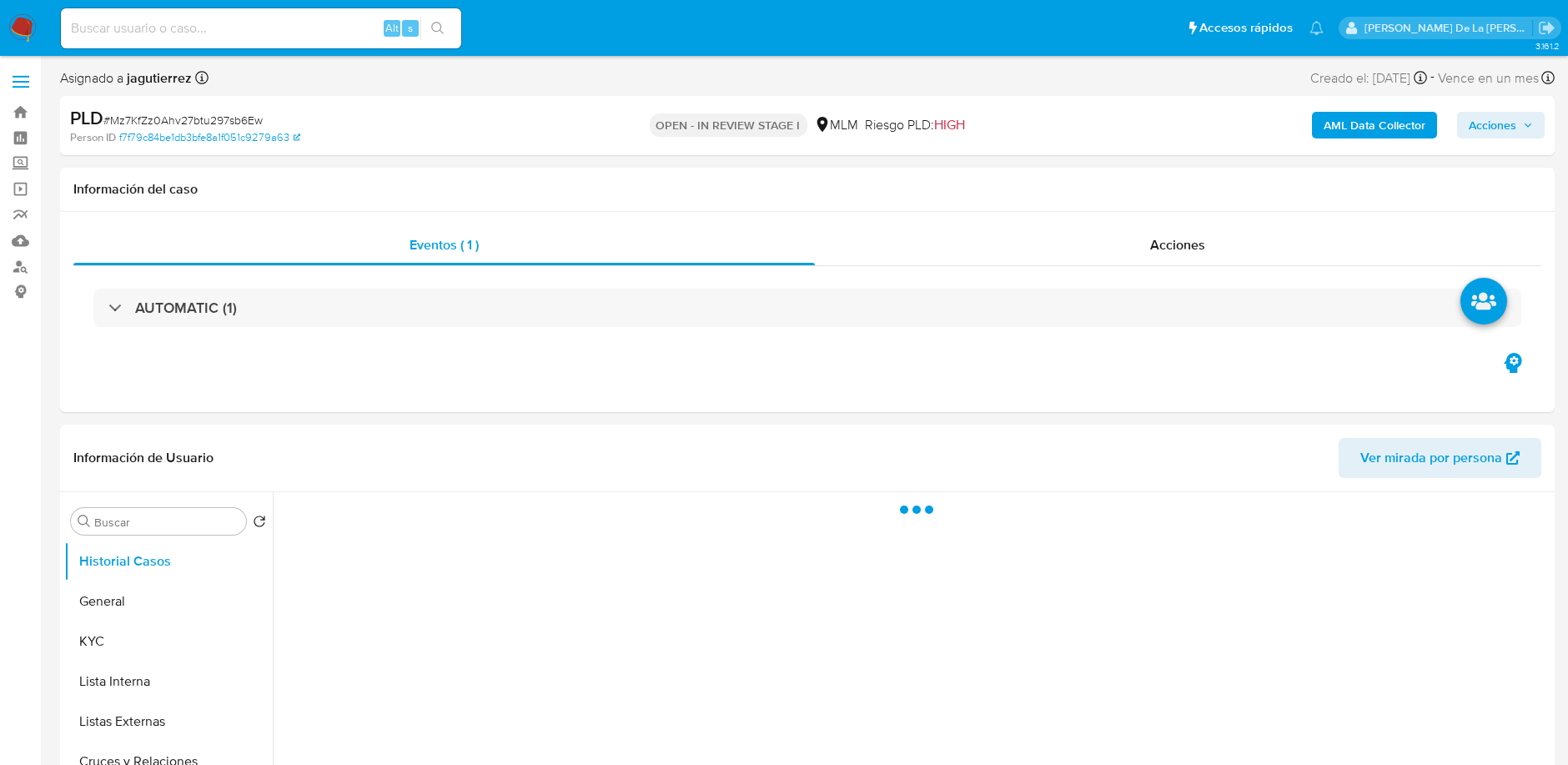
select select "10"
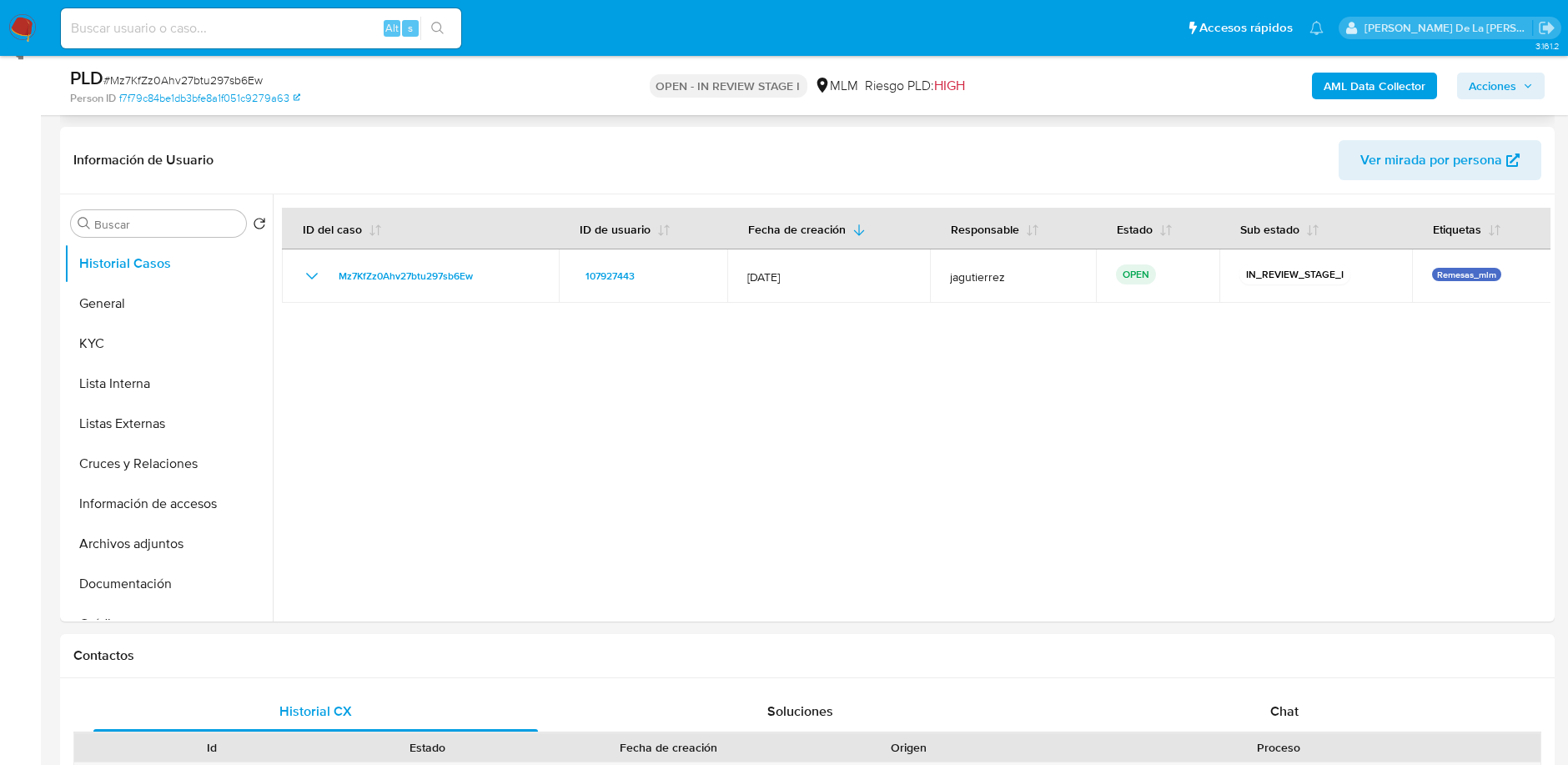
scroll to position [238, 0]
click at [133, 299] on button "General" at bounding box center [161, 304] width 195 height 40
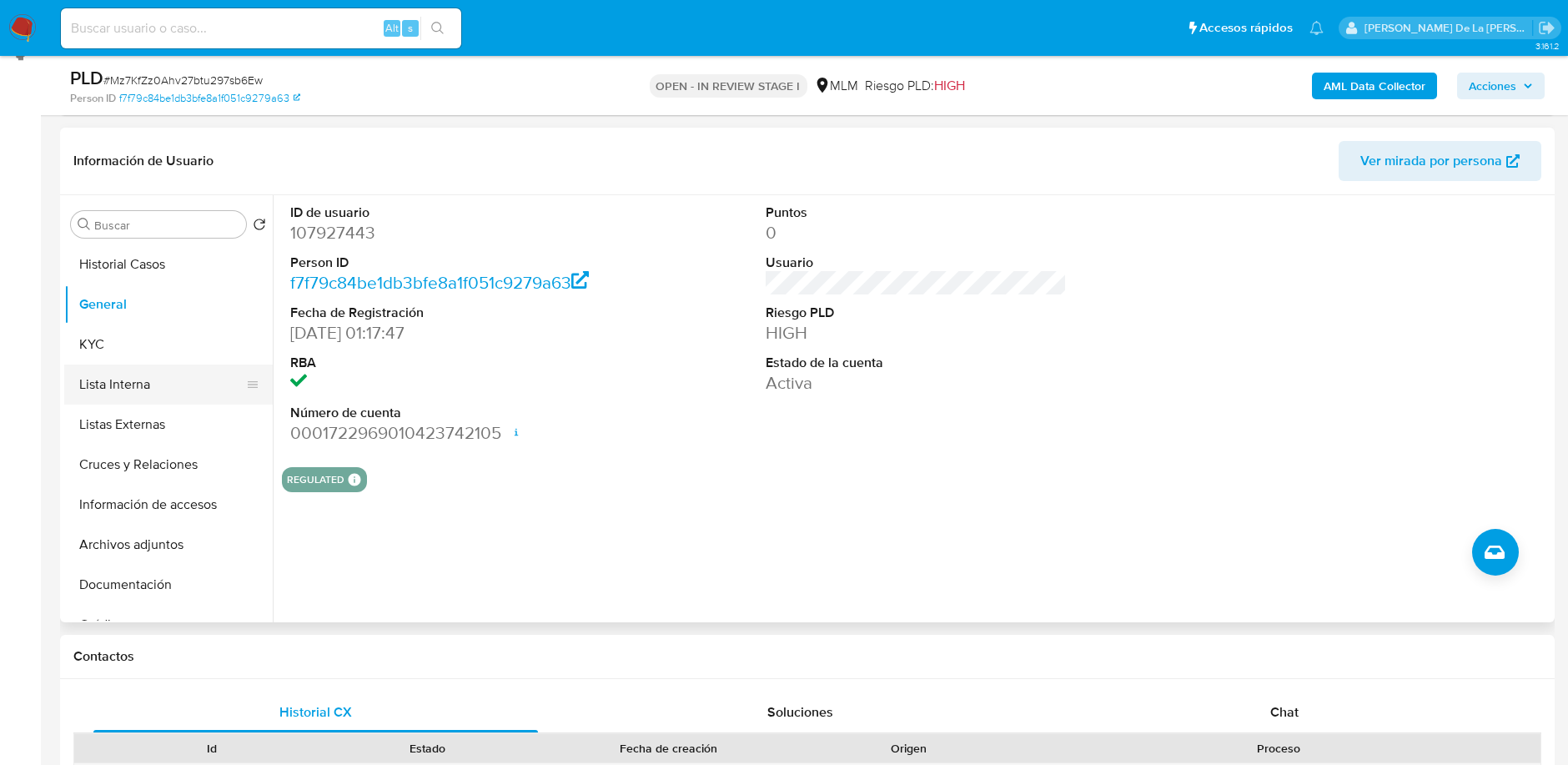
click at [125, 378] on button "Lista Interna" at bounding box center [161, 384] width 195 height 40
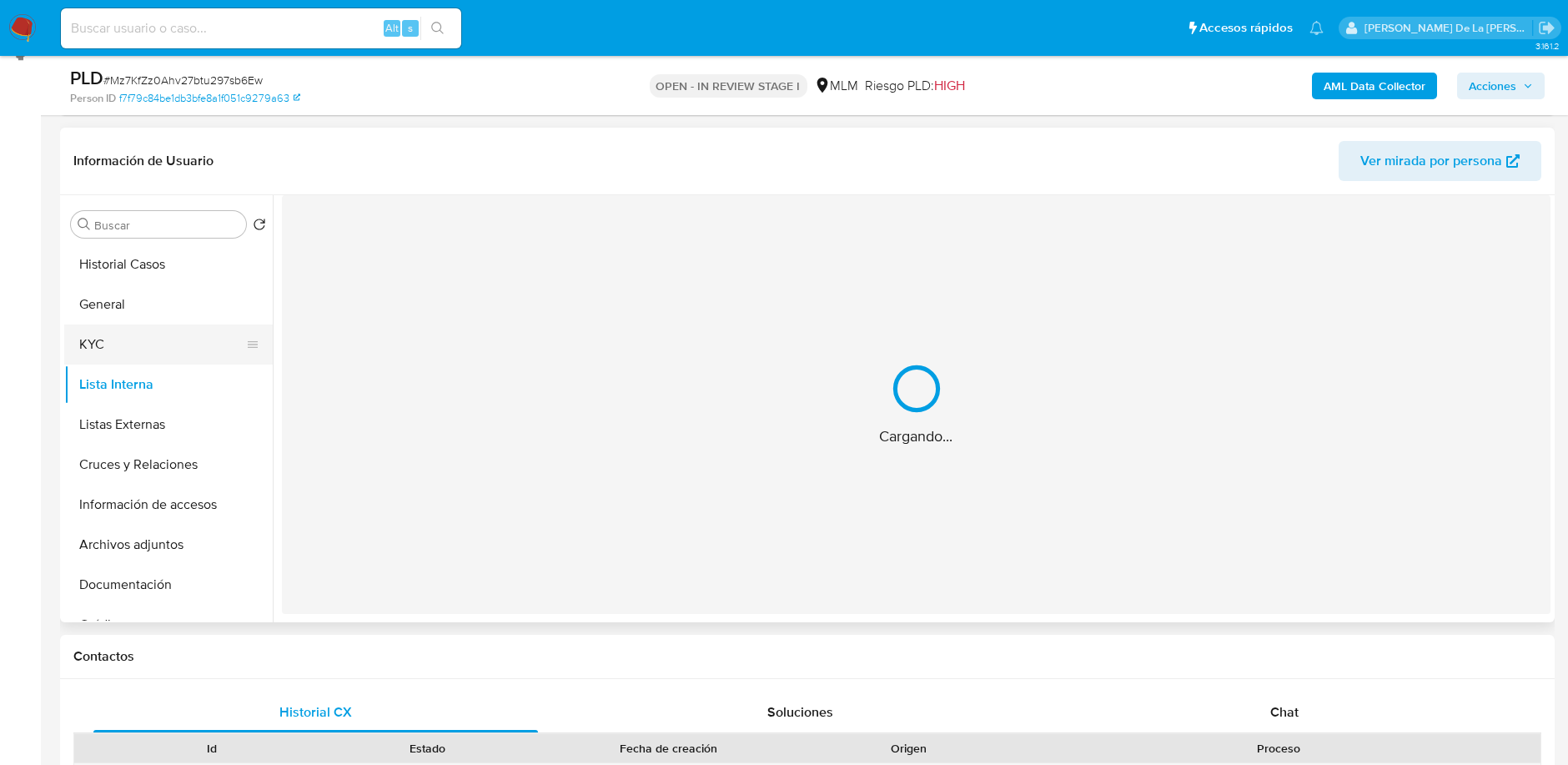
click at [104, 334] on button "KYC" at bounding box center [161, 344] width 195 height 40
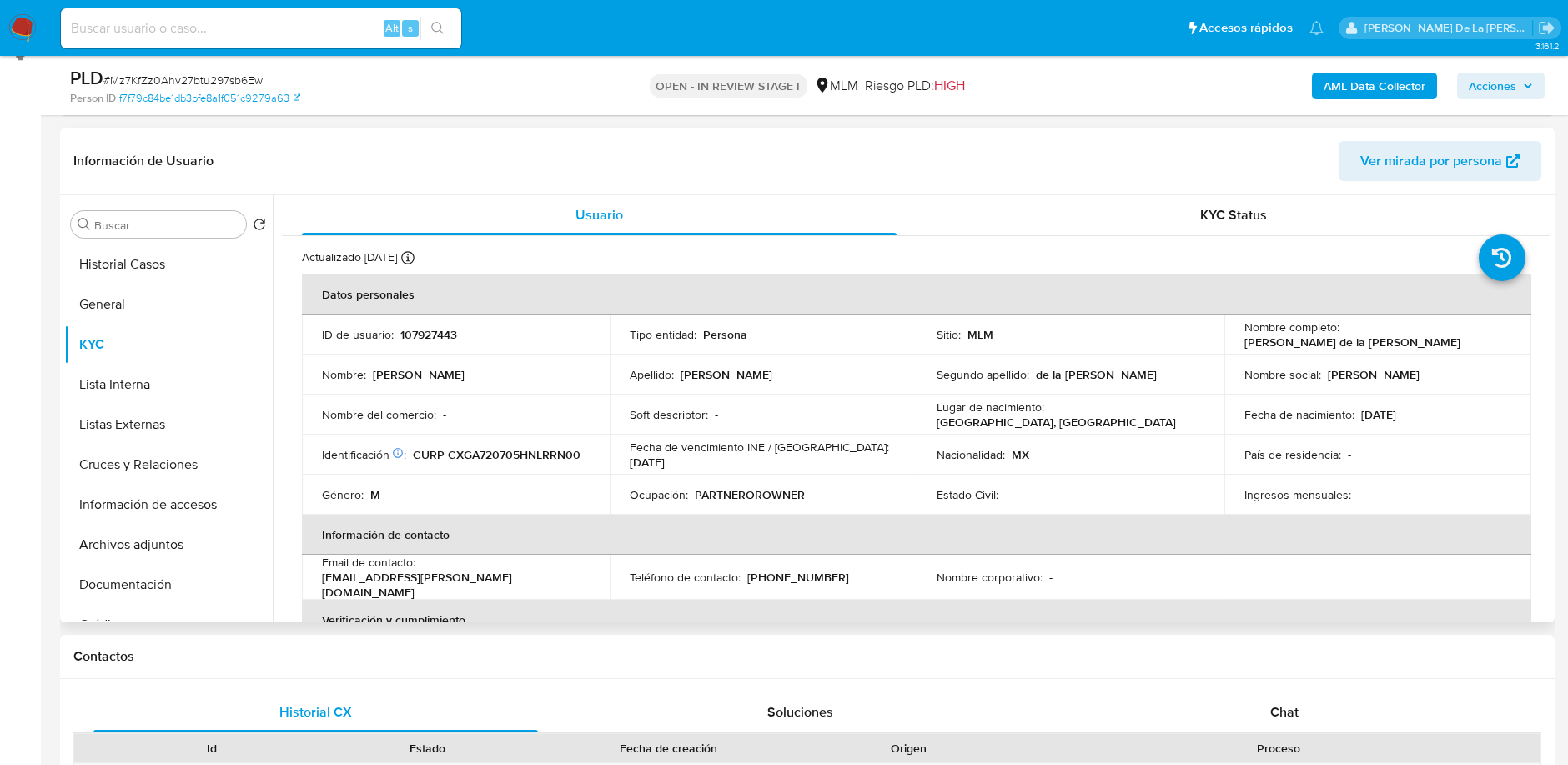
drag, startPoint x: 1236, startPoint y: 339, endPoint x: 1426, endPoint y: 339, distance: 190.0
click at [1426, 339] on td "Nombre completo : [PERSON_NAME] de la [PERSON_NAME]" at bounding box center [1378, 334] width 308 height 40
drag, startPoint x: 1426, startPoint y: 339, endPoint x: 1226, endPoint y: 338, distance: 200.0
click at [1226, 338] on td "Nombre completo : [PERSON_NAME] de la [PERSON_NAME]" at bounding box center [1378, 334] width 308 height 40
click at [136, 545] on button "Archivos adjuntos" at bounding box center [161, 544] width 195 height 40
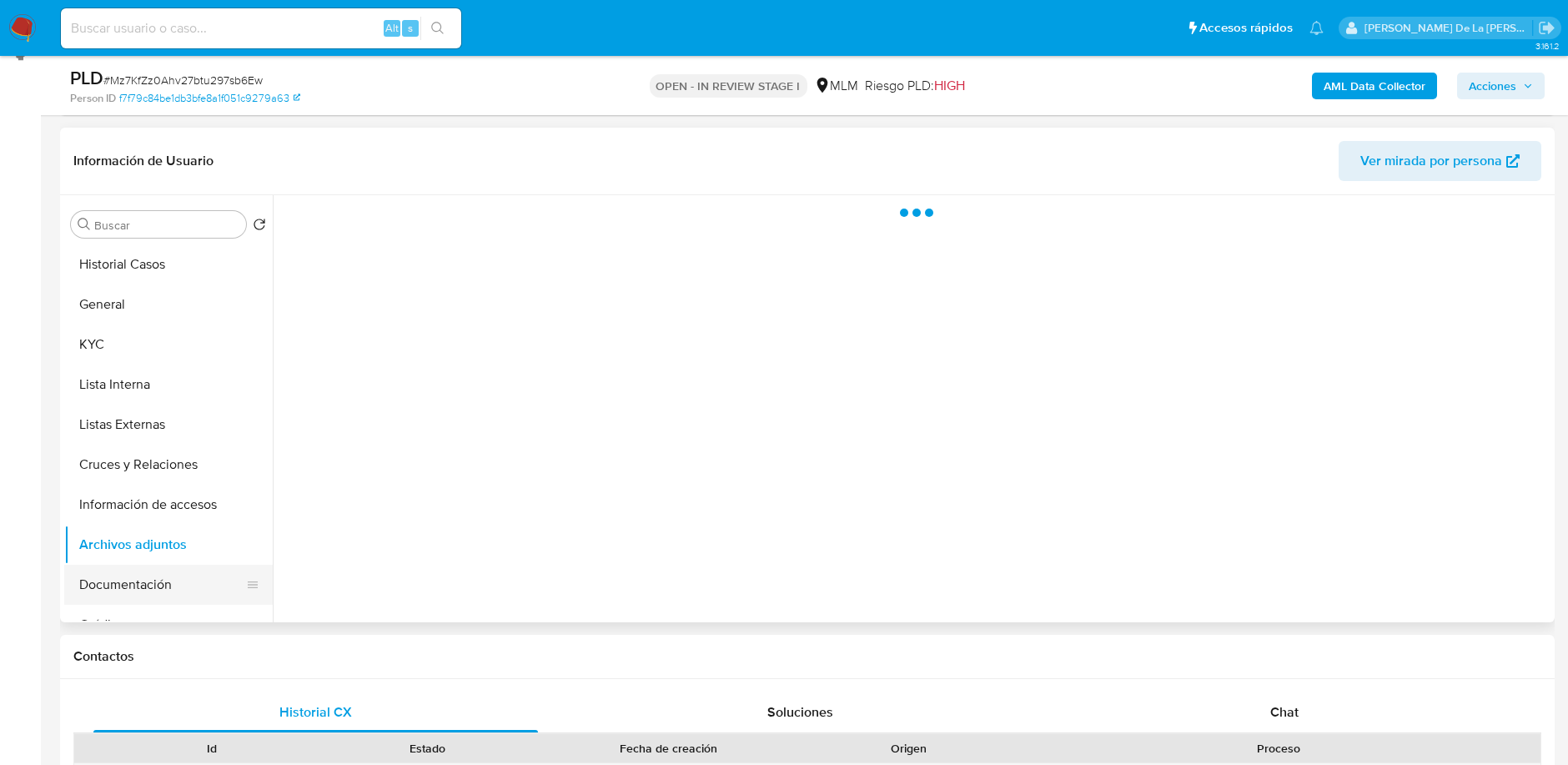
click at [165, 575] on button "Documentación" at bounding box center [161, 584] width 195 height 40
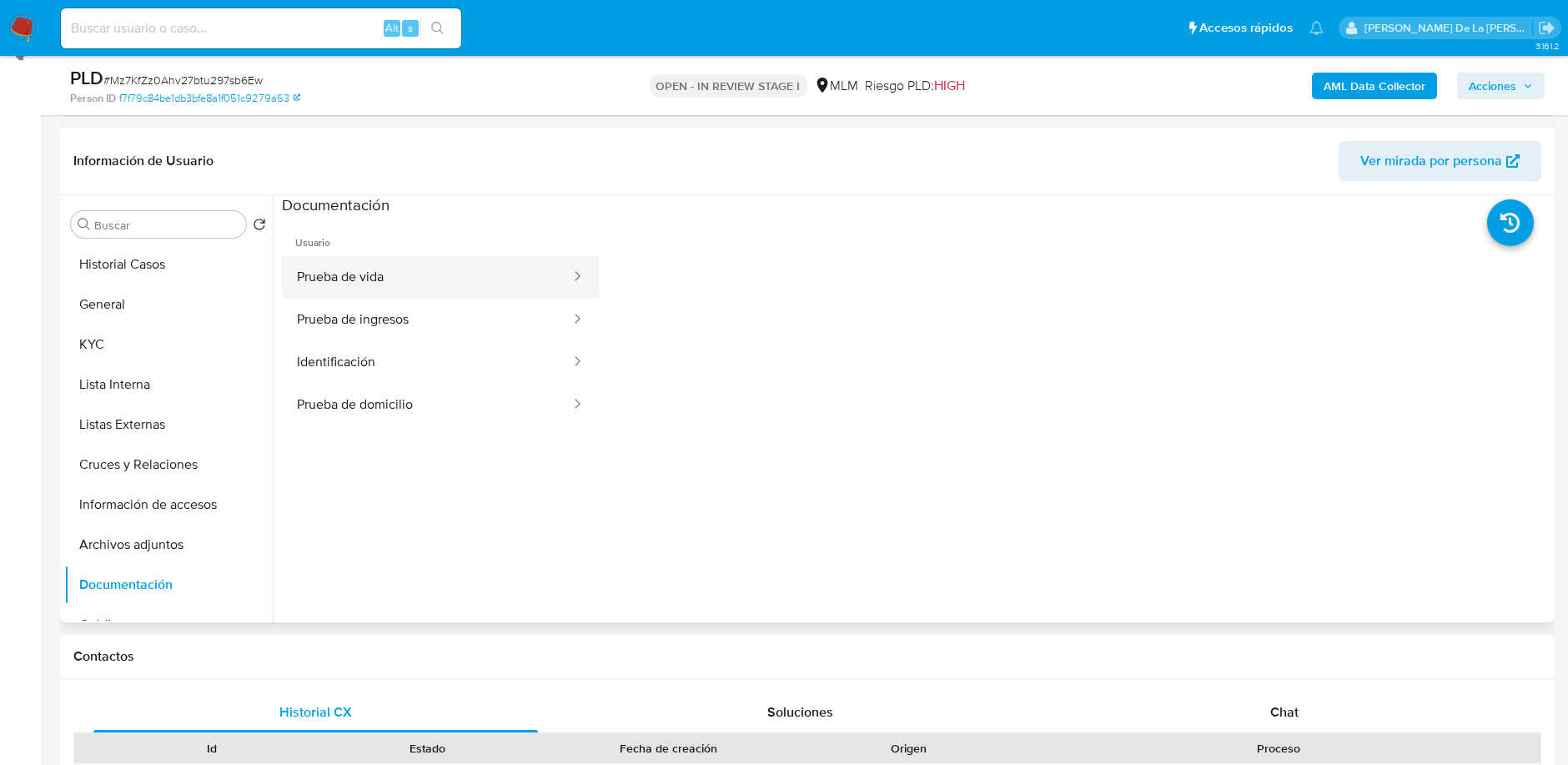
click at [375, 278] on button "Prueba de vida" at bounding box center [427, 277] width 290 height 43
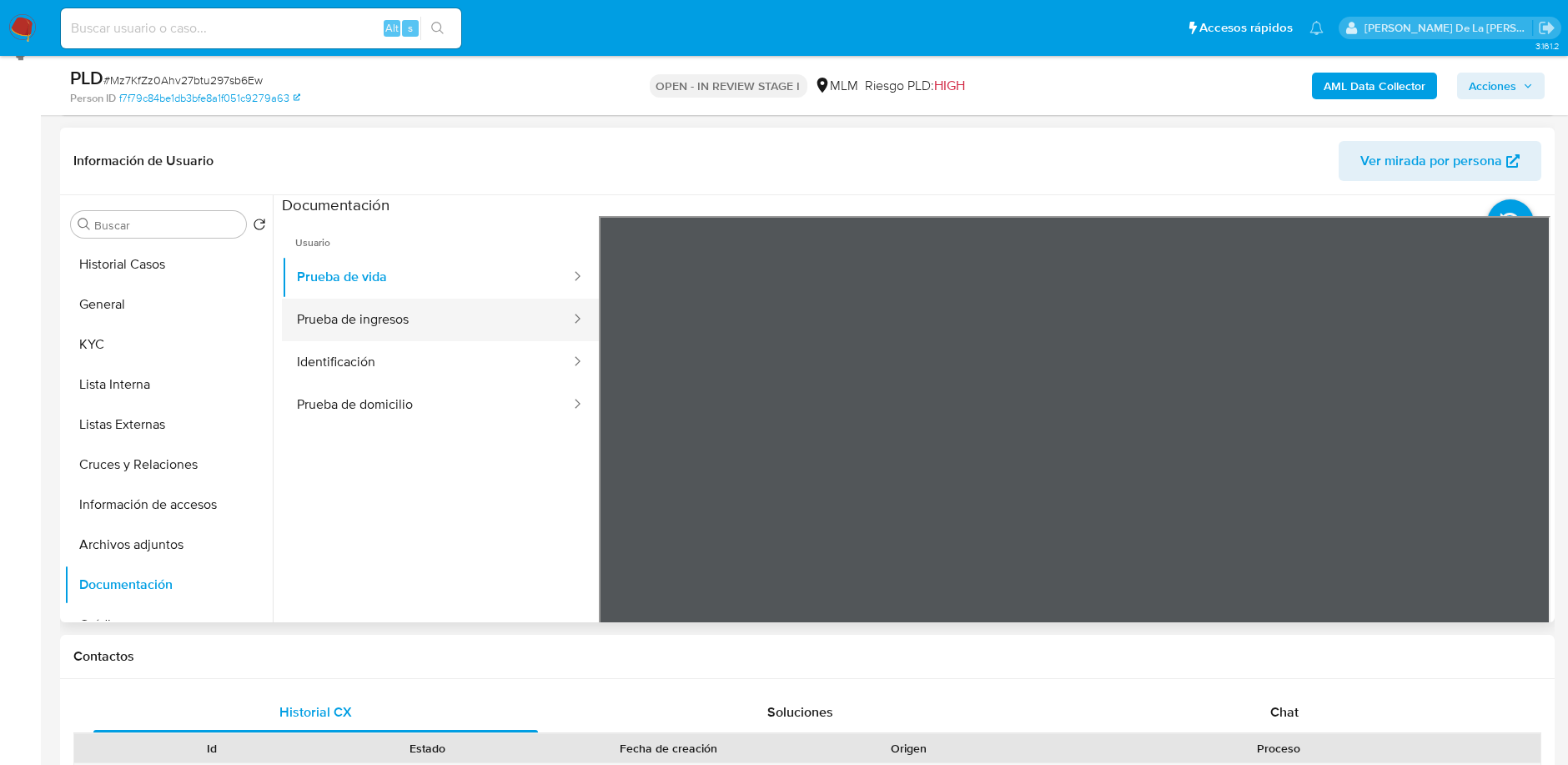
click at [362, 306] on button "Prueba de ingresos" at bounding box center [427, 320] width 290 height 43
click at [310, 361] on button "Identificación" at bounding box center [427, 362] width 290 height 43
